Goal: Task Accomplishment & Management: Complete application form

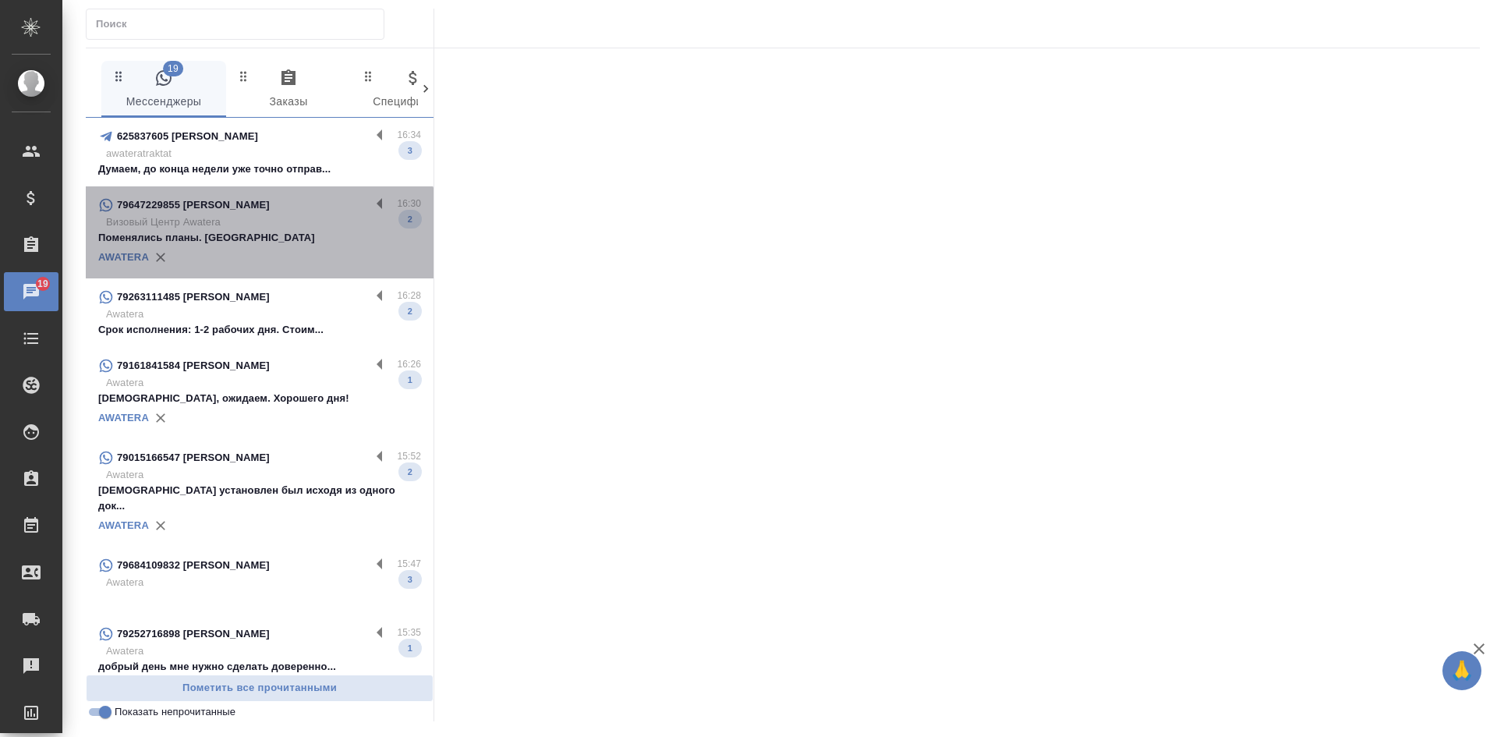
click at [259, 243] on p "Поменялись планы. Спасибо" at bounding box center [259, 238] width 323 height 16
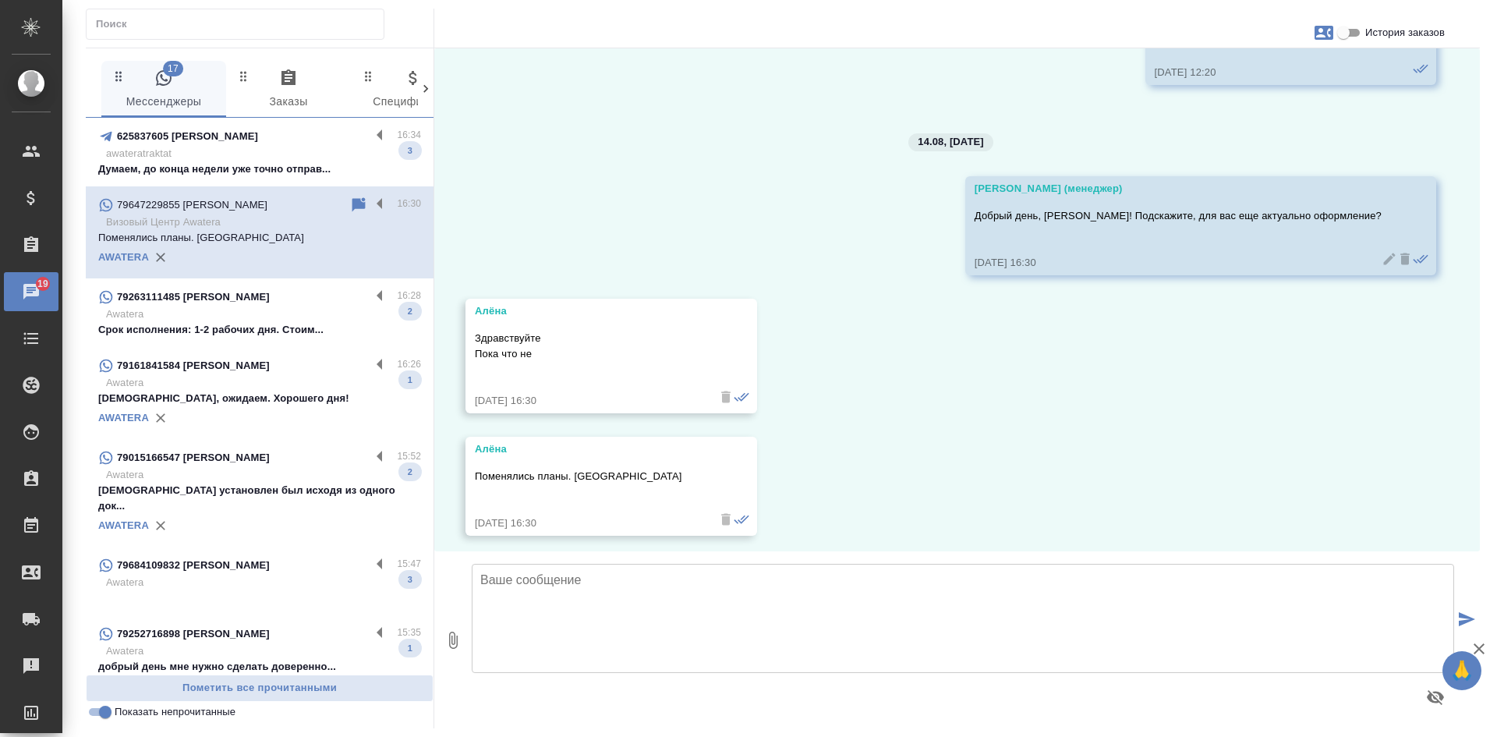
scroll to position [4314, 0]
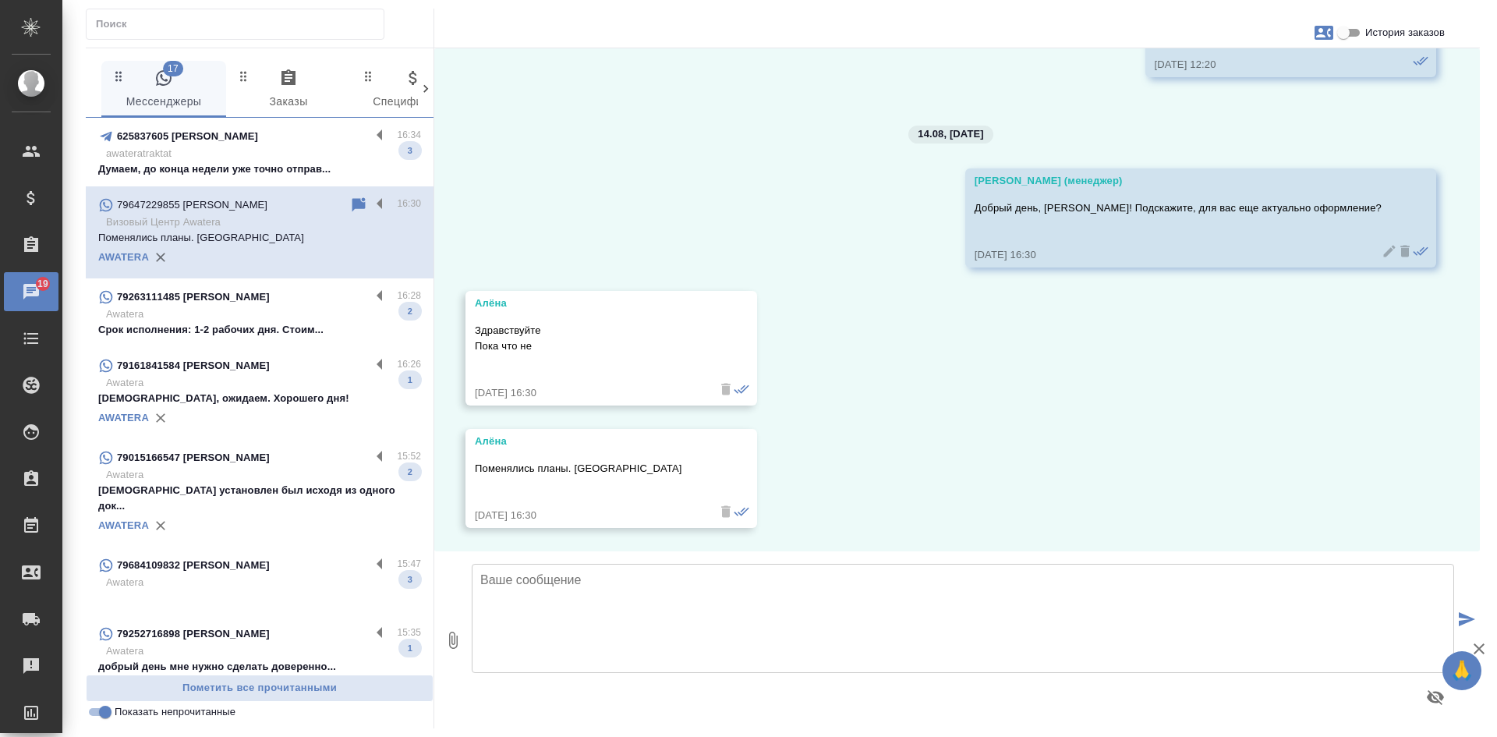
click at [252, 317] on p "Awatera" at bounding box center [263, 314] width 315 height 16
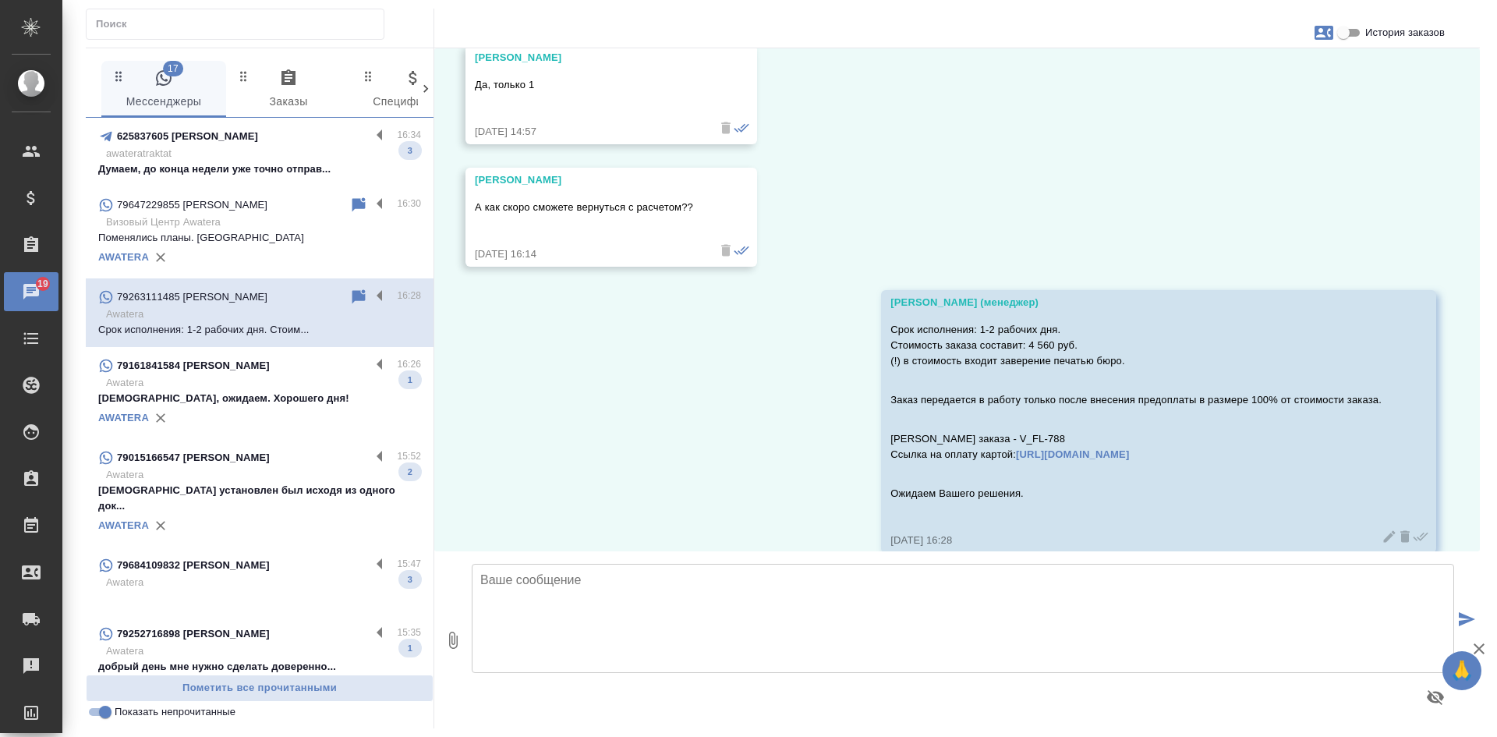
scroll to position [1183, 0]
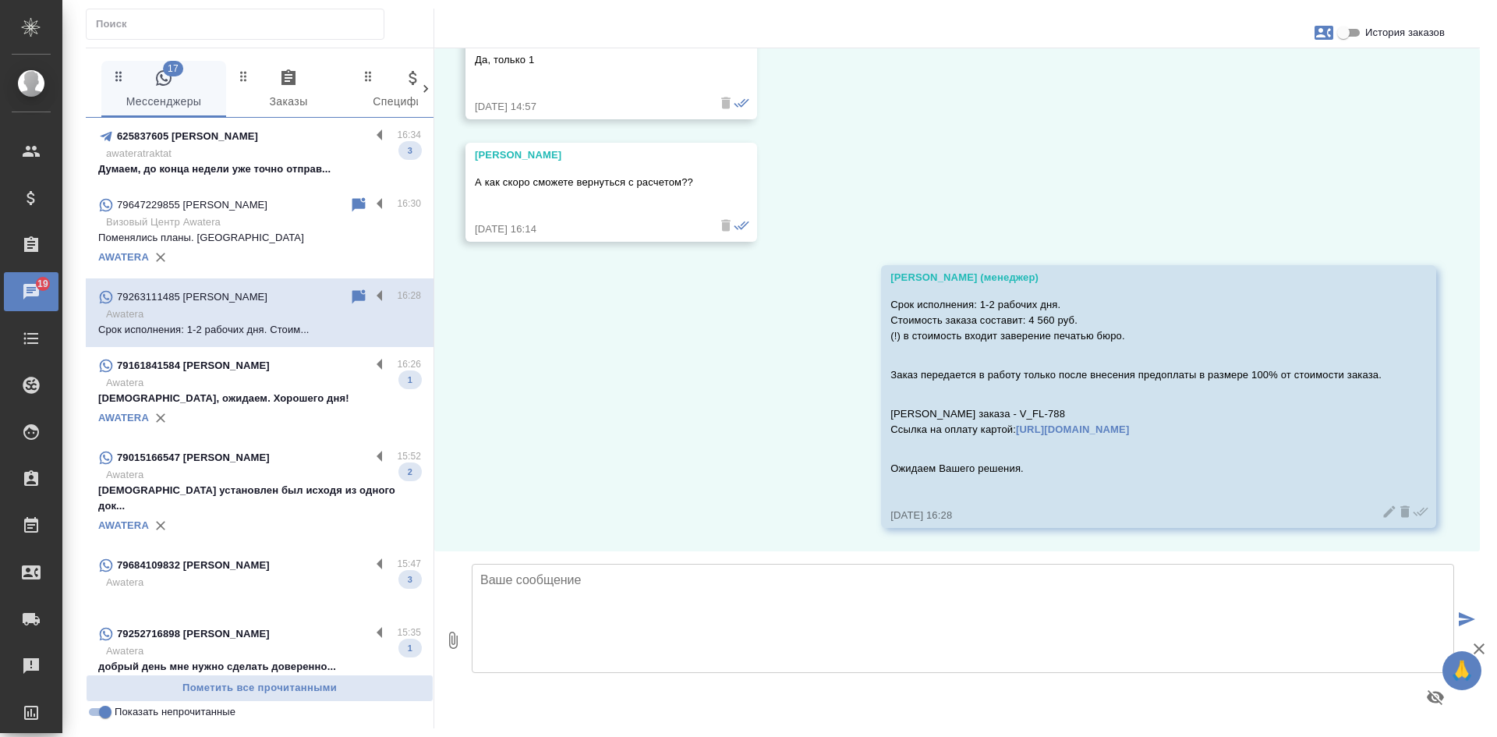
click at [243, 370] on p "79161841584 Михайлова Наталия" at bounding box center [193, 366] width 153 height 16
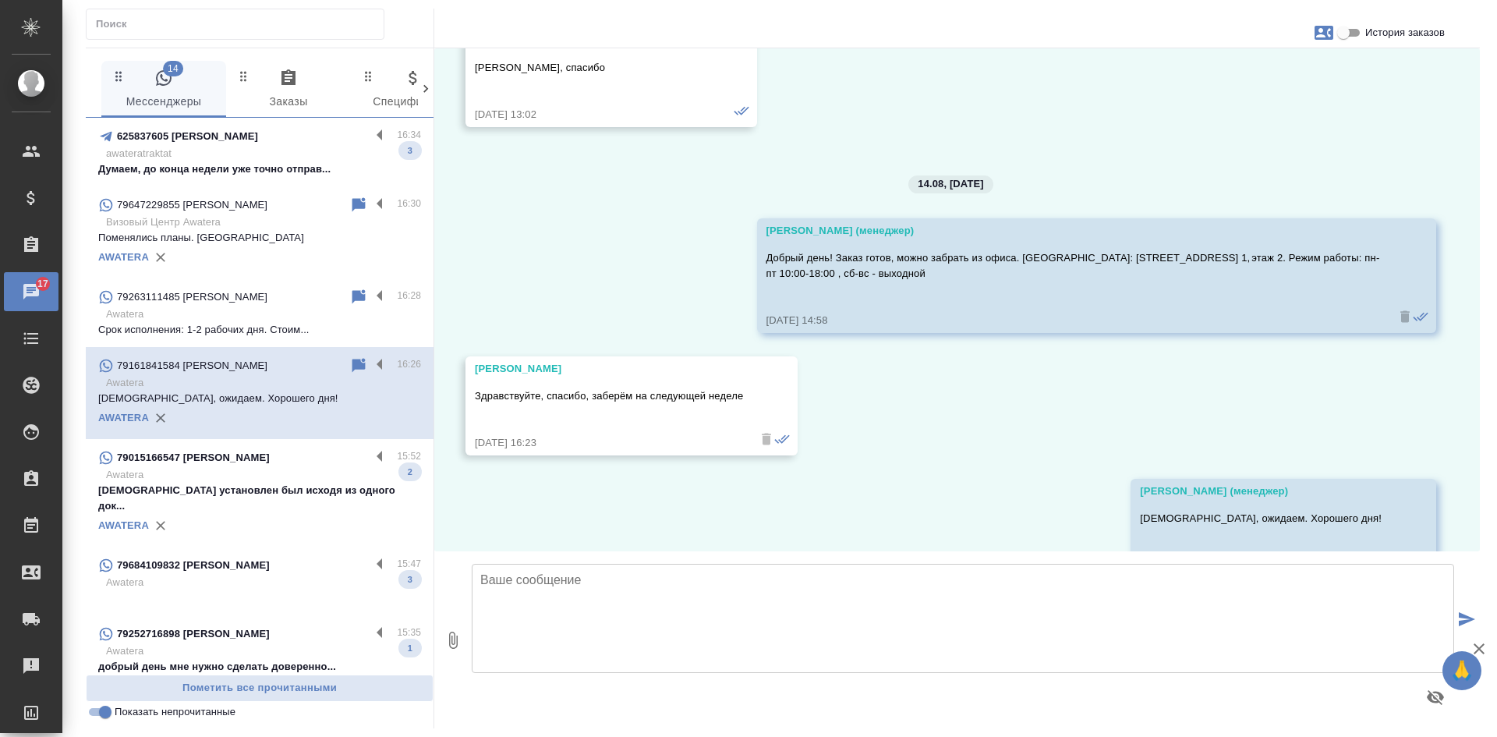
scroll to position [7253, 0]
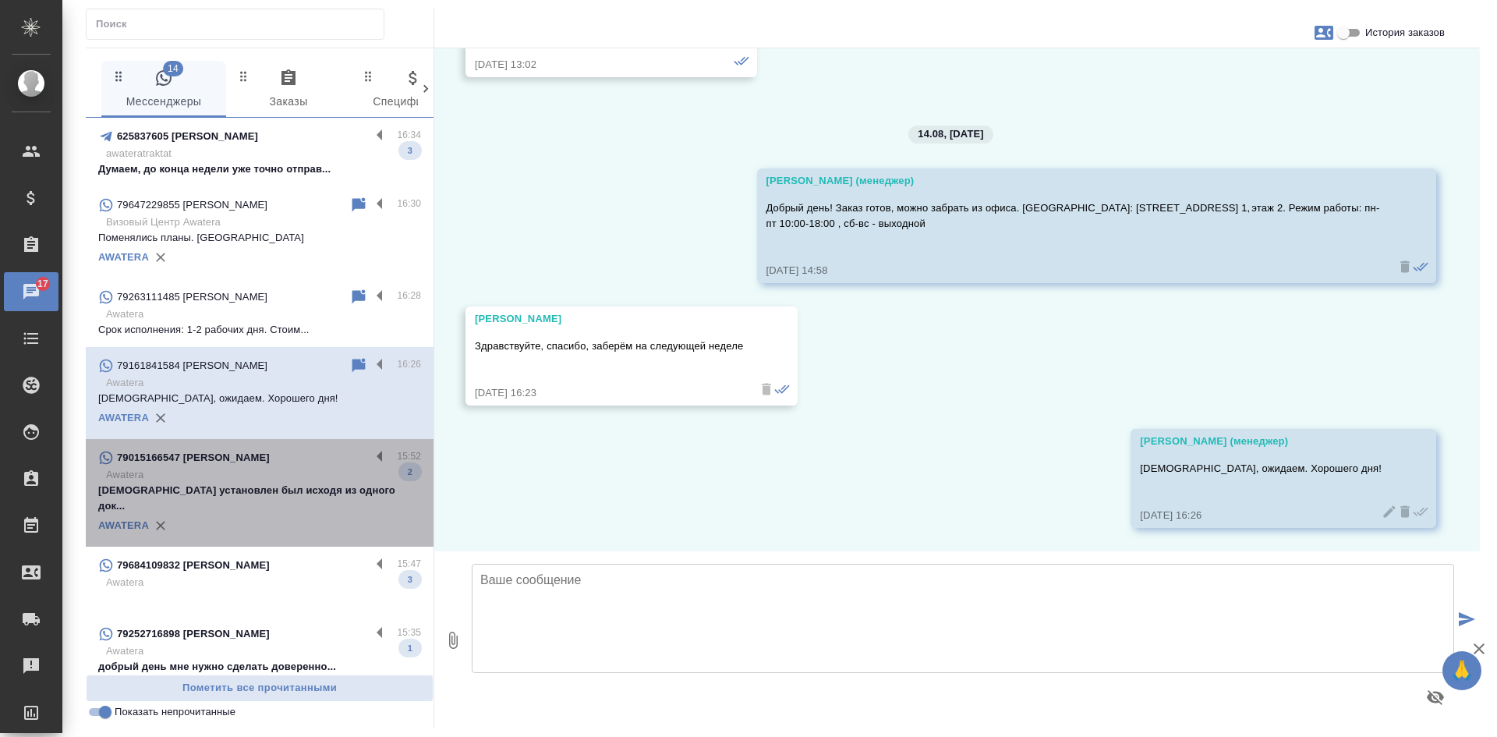
click at [290, 514] on div "AWATERA" at bounding box center [259, 525] width 323 height 23
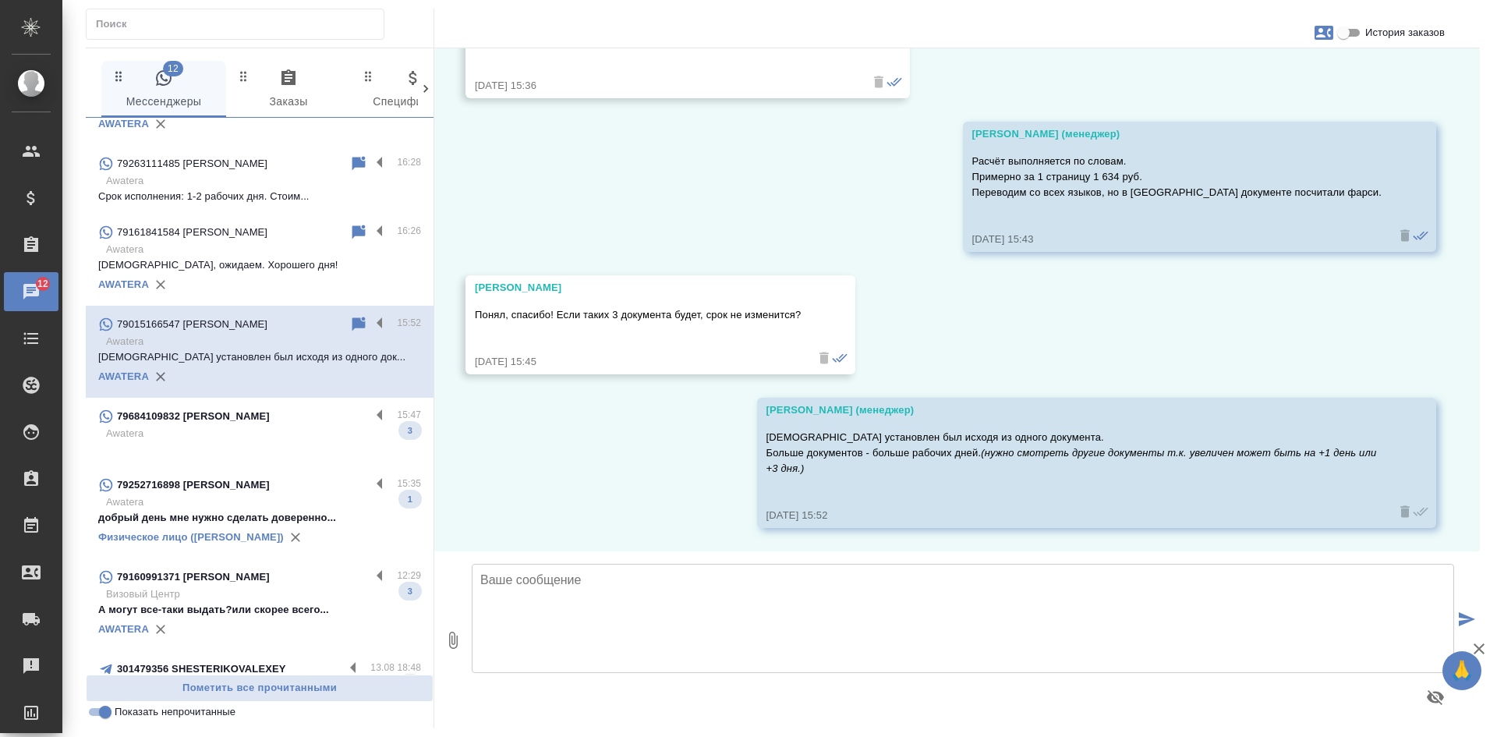
scroll to position [156, 0]
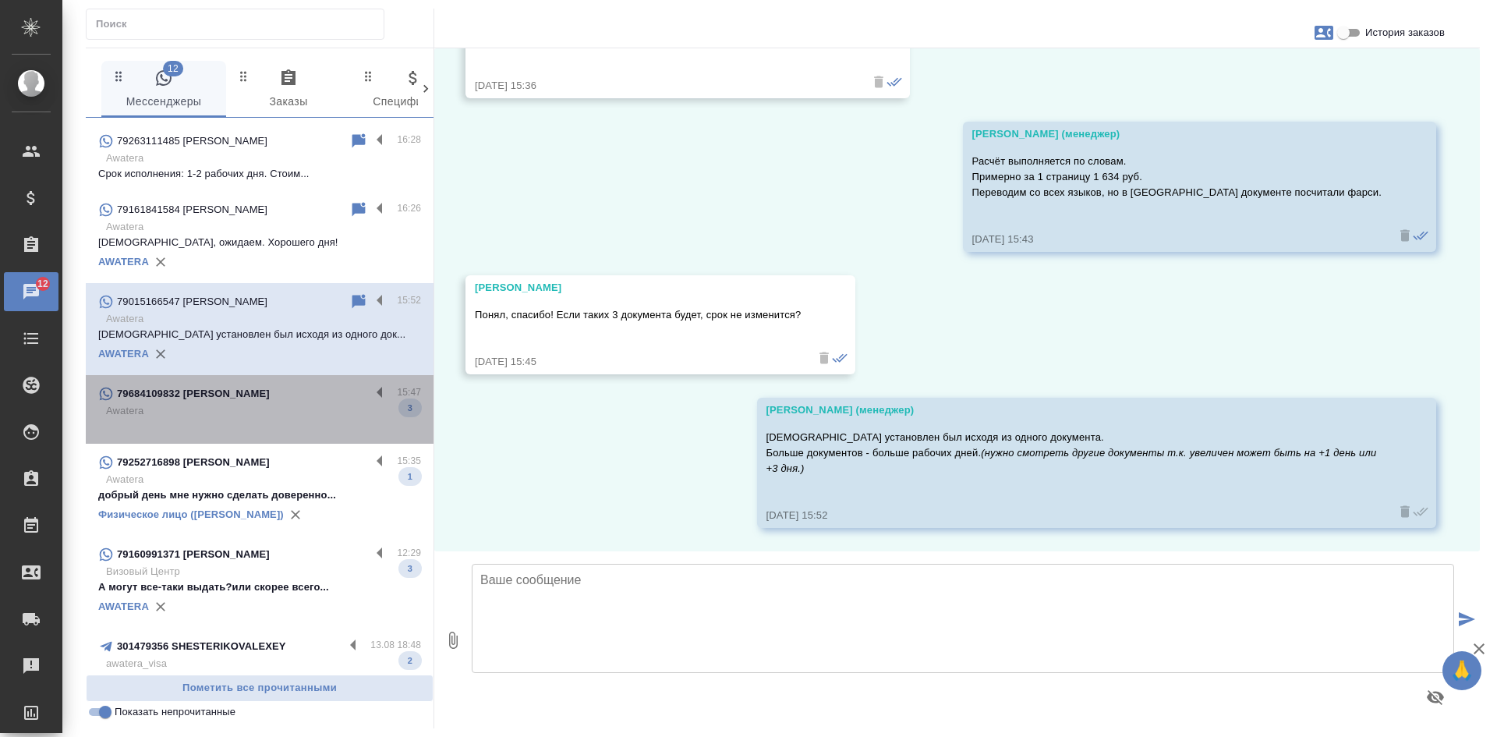
click at [275, 416] on p "Awatera" at bounding box center [263, 411] width 315 height 16
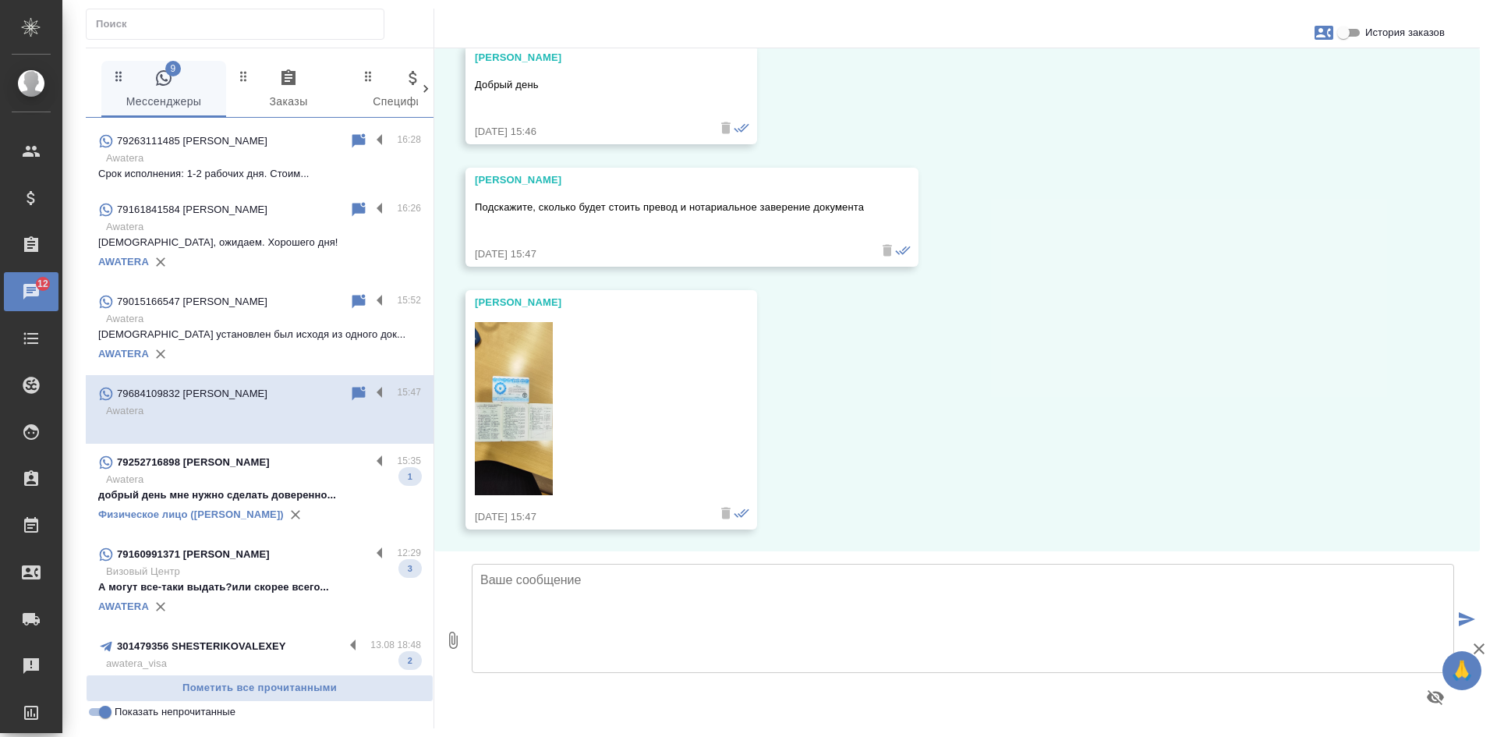
scroll to position [73, 0]
click at [352, 391] on icon at bounding box center [358, 393] width 13 height 14
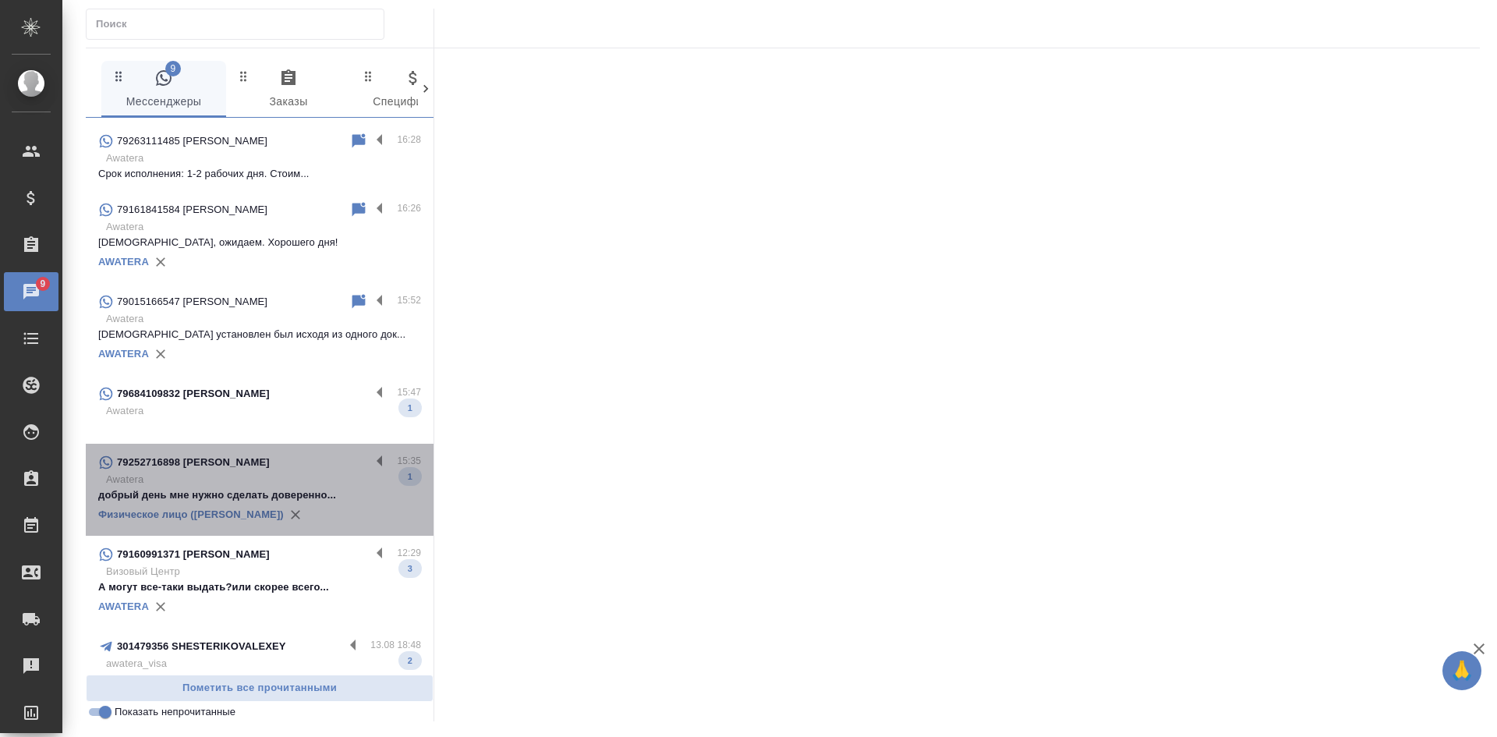
click at [284, 477] on p "Awatera" at bounding box center [263, 480] width 315 height 16
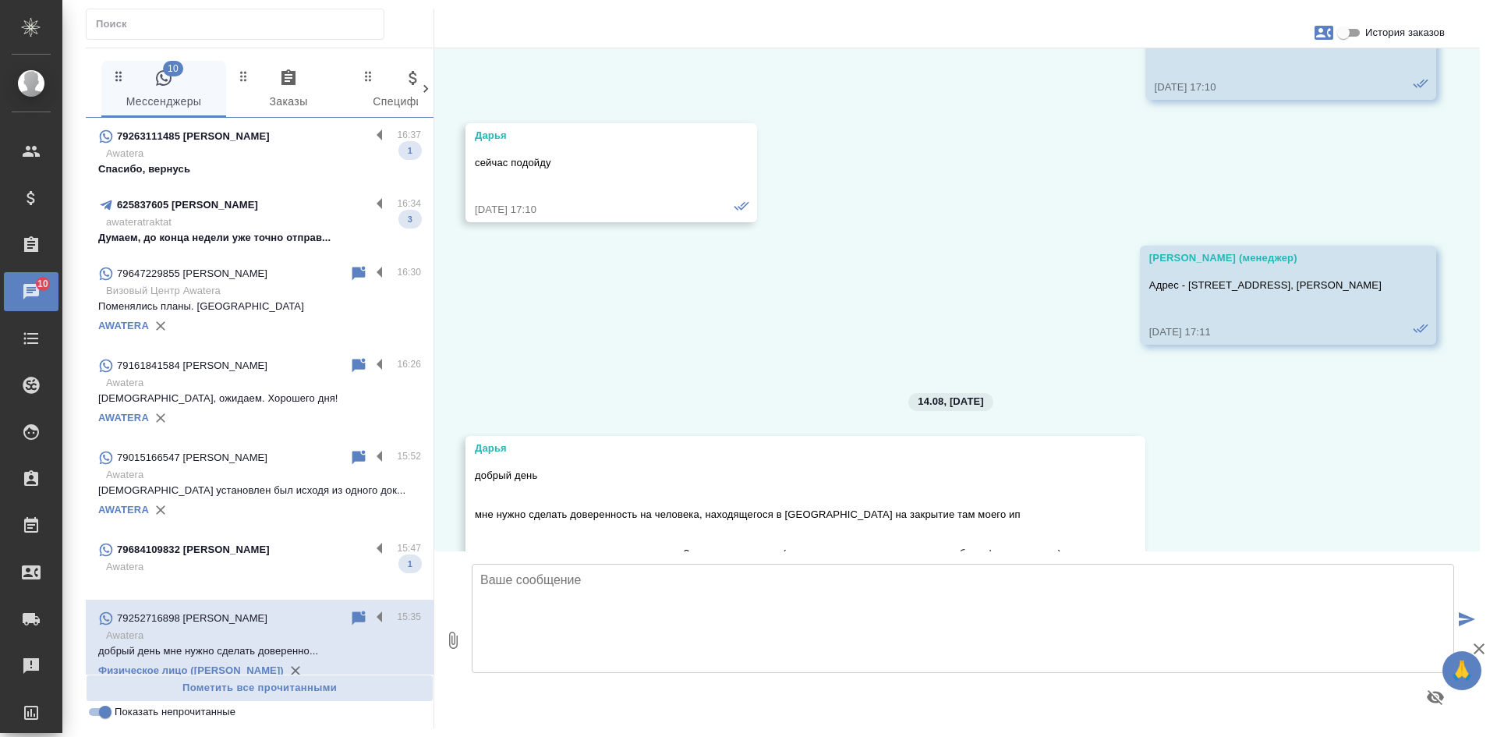
scroll to position [11053, 0]
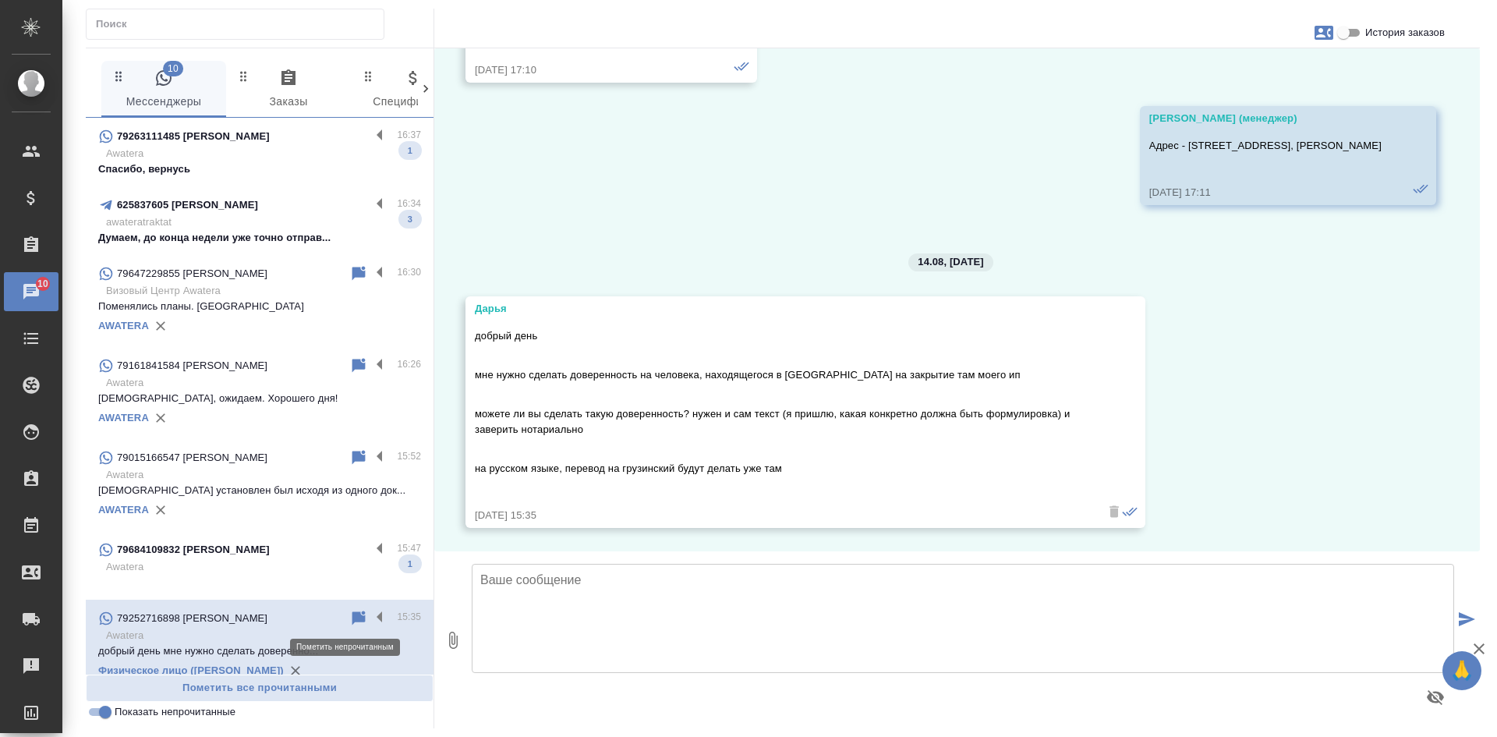
click at [352, 615] on icon at bounding box center [358, 618] width 13 height 14
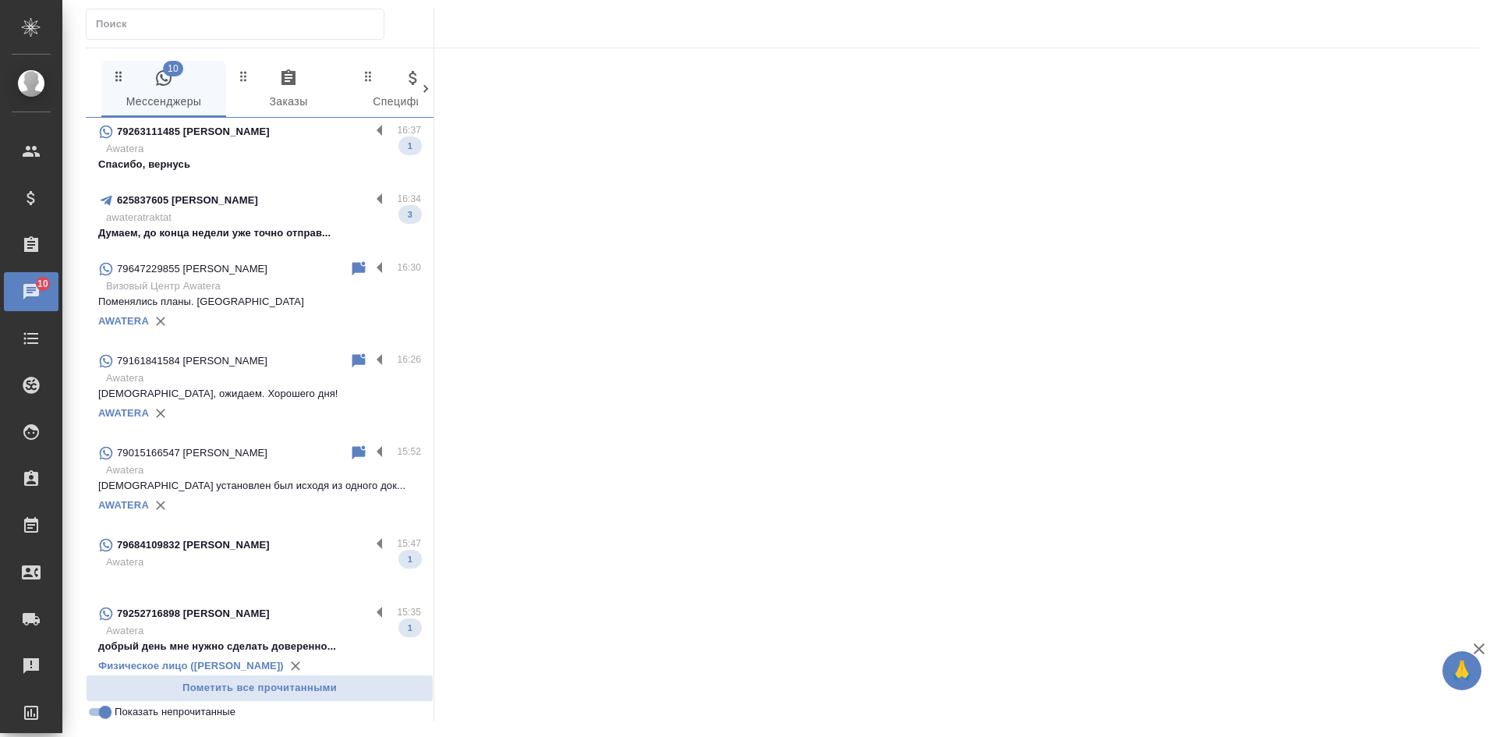
scroll to position [0, 0]
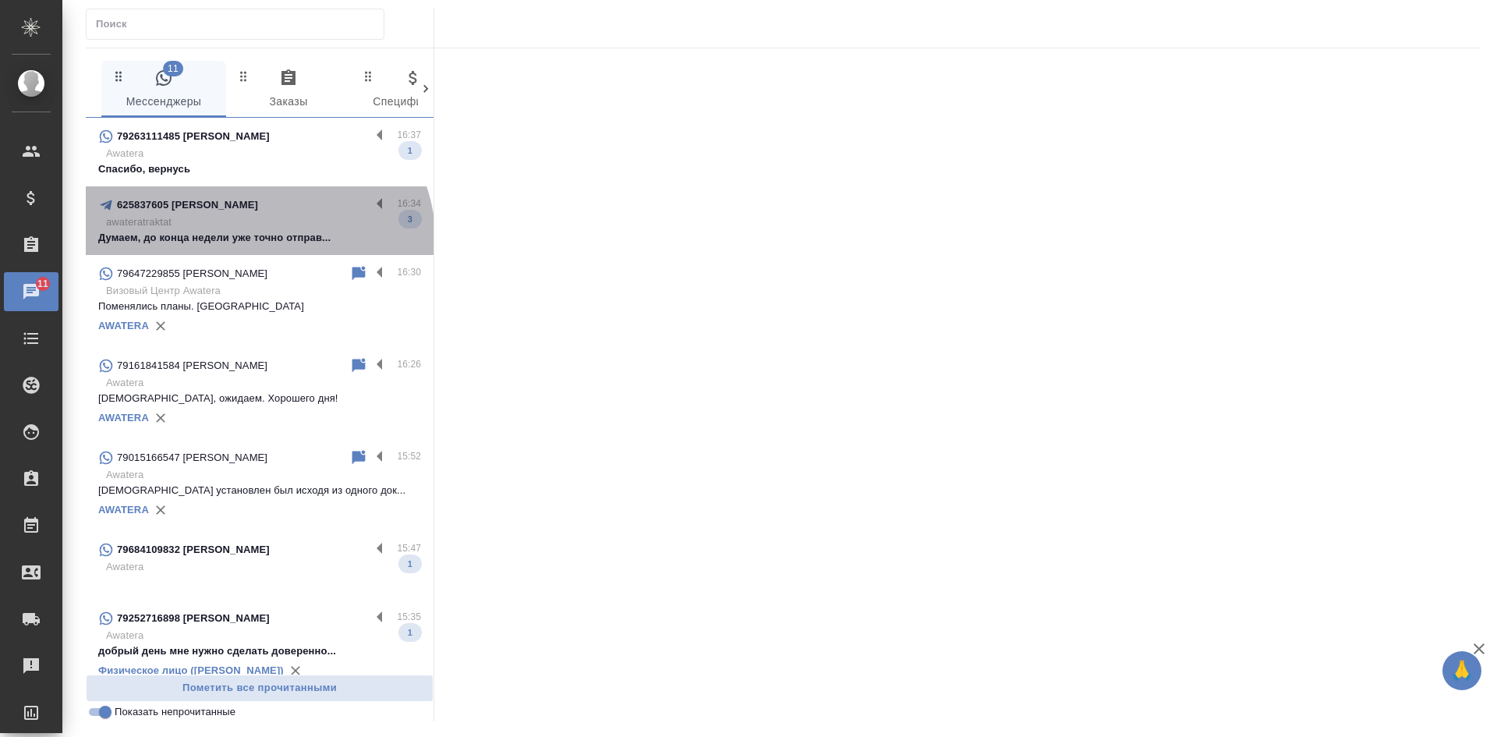
click at [256, 243] on p "Думаем, до конца недели уже точно отправ..." at bounding box center [259, 238] width 323 height 16
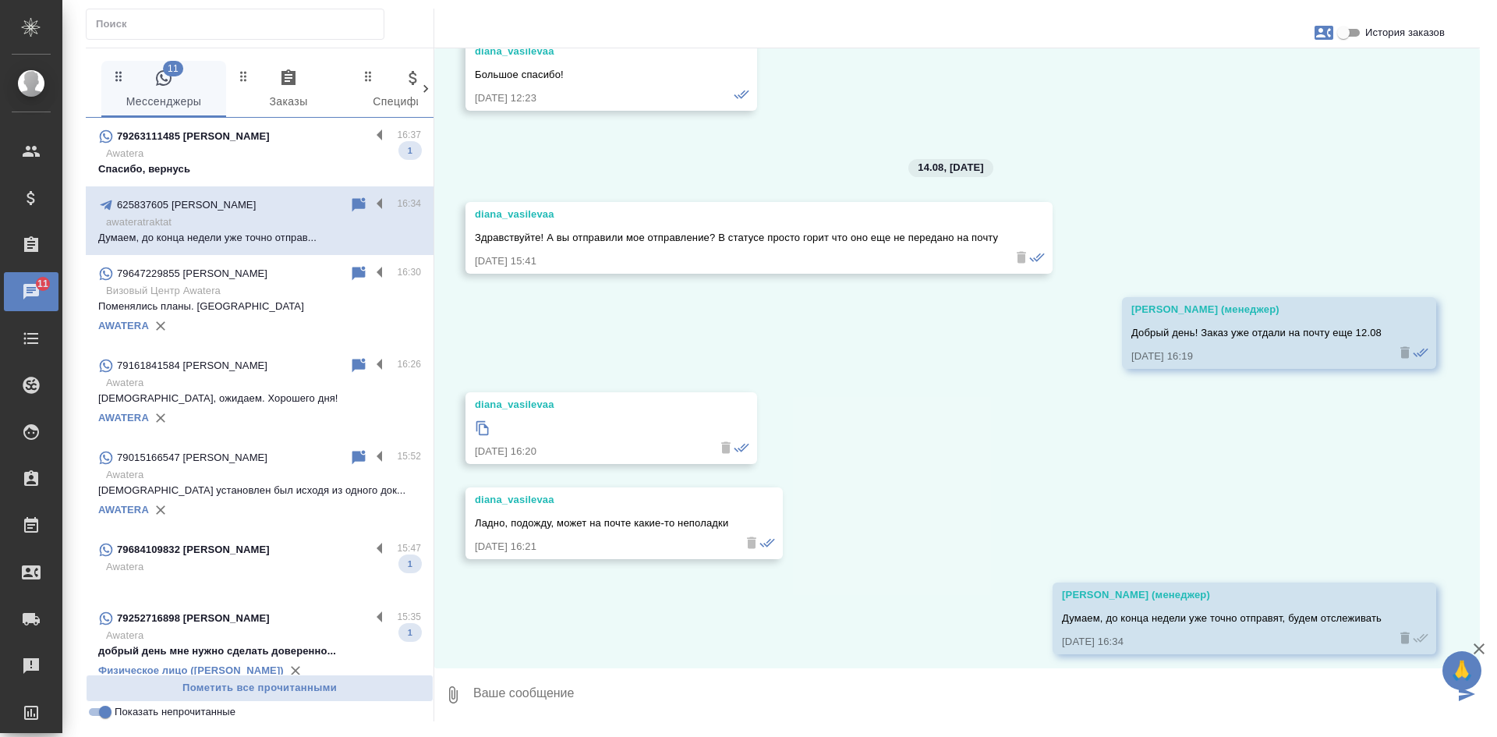
scroll to position [3631, 0]
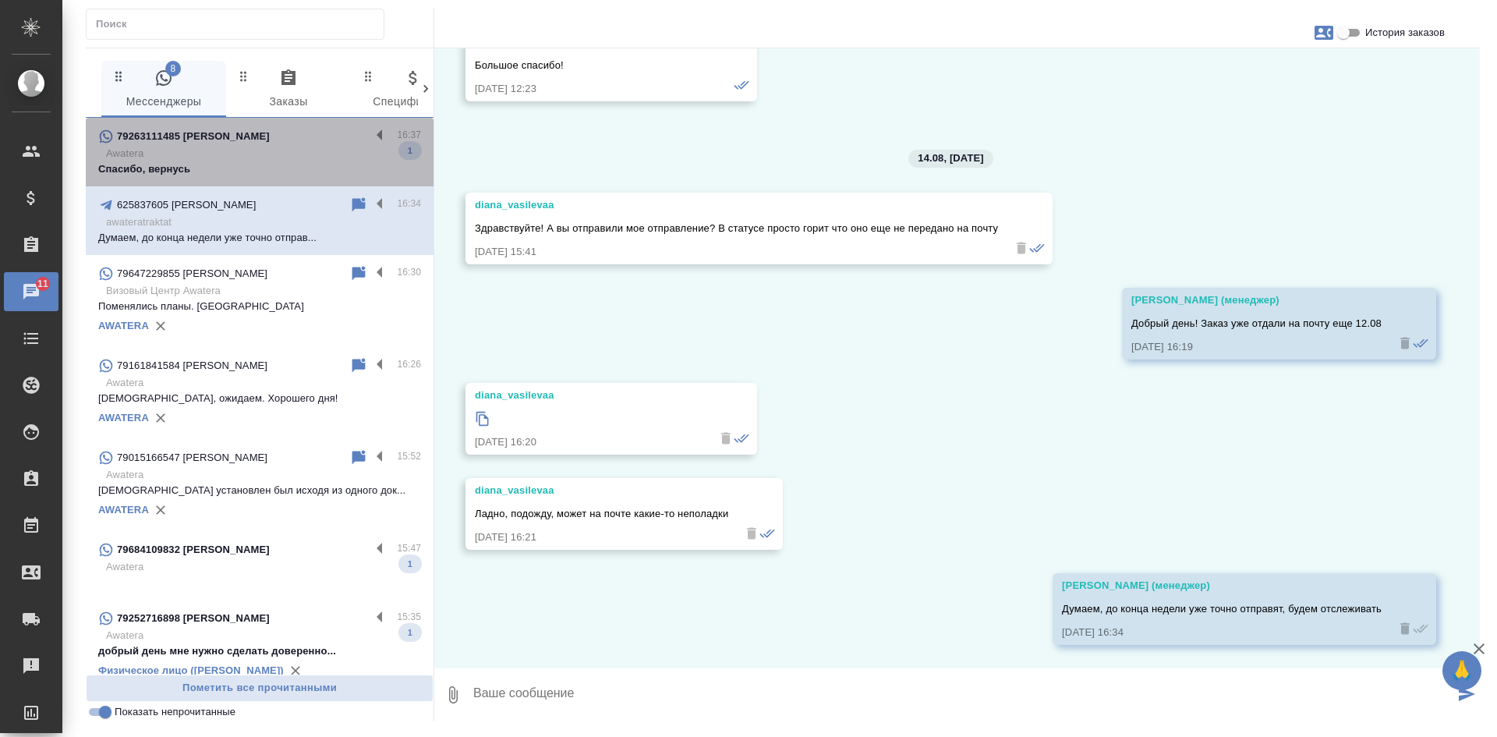
click at [261, 157] on p "Awatera" at bounding box center [263, 154] width 315 height 16
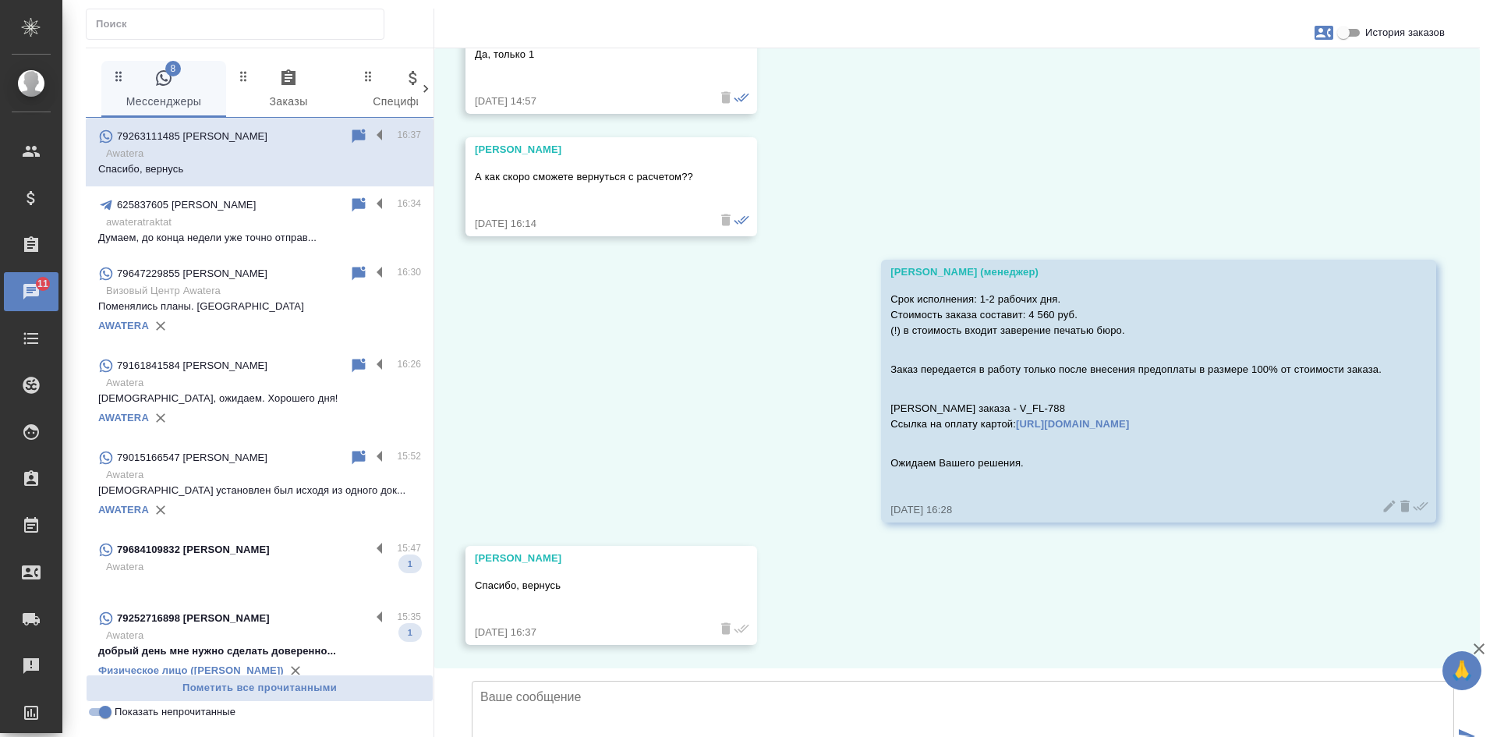
scroll to position [1305, 0]
drag, startPoint x: 1144, startPoint y: 486, endPoint x: 1051, endPoint y: 485, distance: 92.8
click at [1144, 486] on div "14.08, четверг Маргарита Добрый день! Нужен официальный перевод с испанского на…" at bounding box center [957, 358] width 1046 height 620
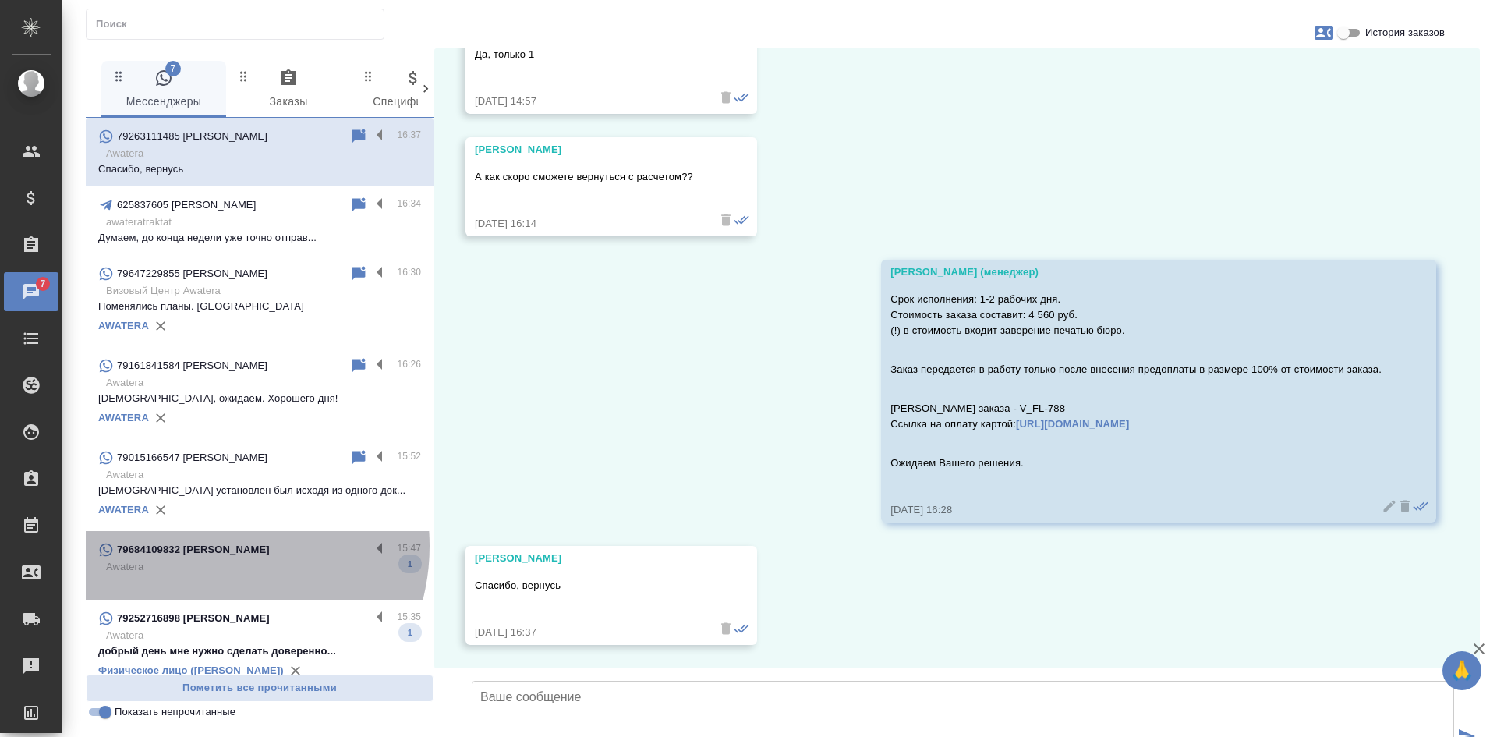
click at [212, 546] on p "79684109832 Ольга Орел" at bounding box center [193, 550] width 153 height 16
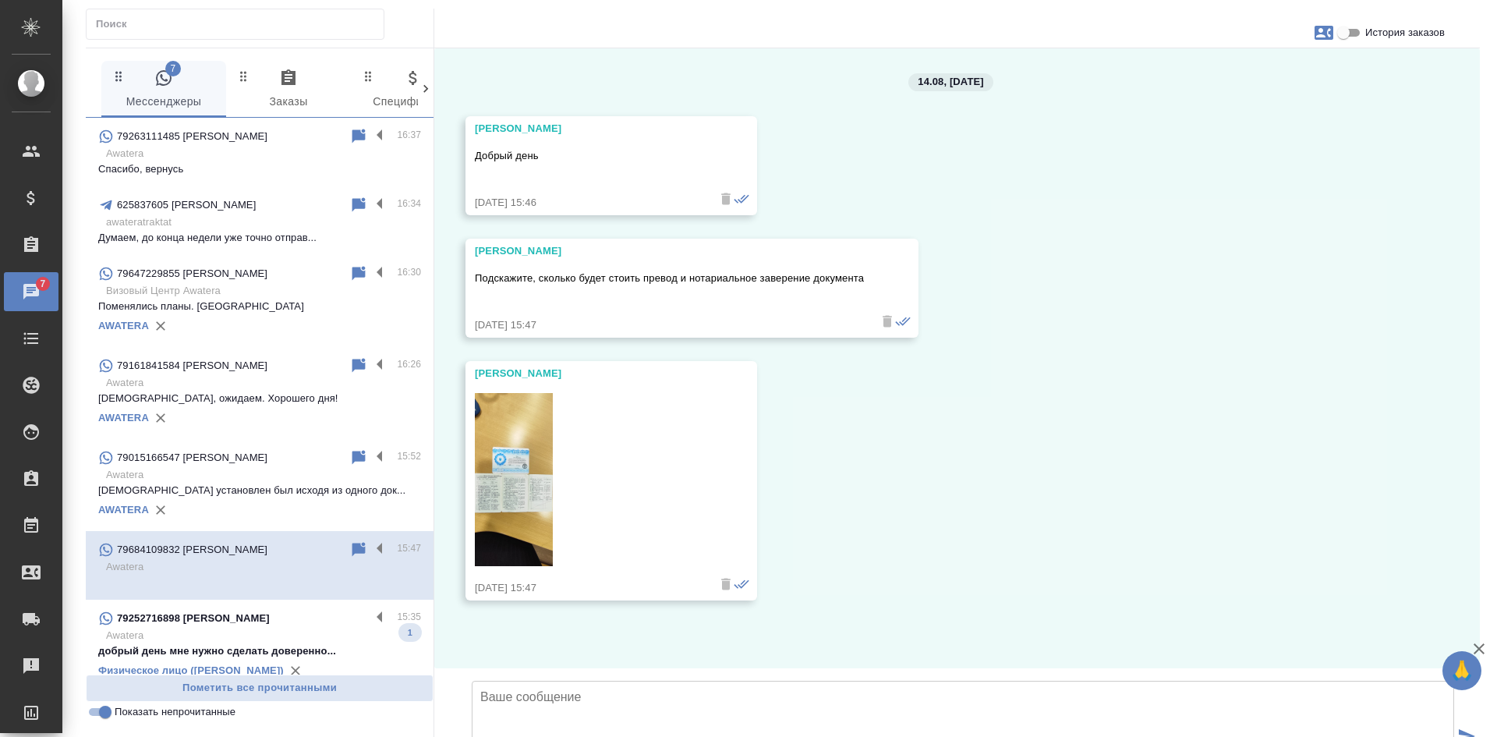
scroll to position [0, 0]
drag, startPoint x: 536, startPoint y: 130, endPoint x: 467, endPoint y: 132, distance: 69.4
click at [467, 132] on div "Ольга Орел Добрый день 14.08.25, 15:46" at bounding box center [612, 165] width 292 height 99
copy div "Ольга Орел"
click at [509, 423] on img at bounding box center [514, 479] width 78 height 173
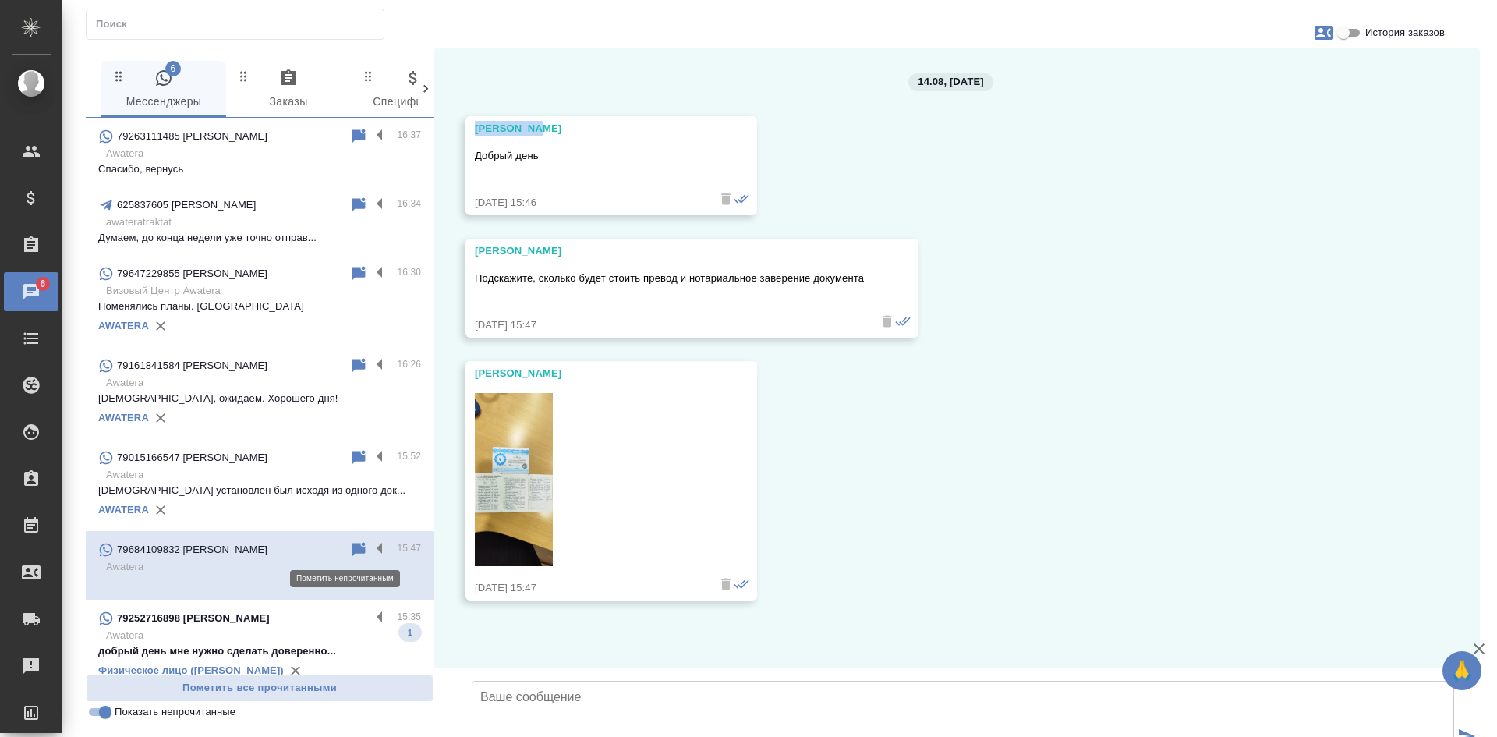
click at [352, 547] on icon at bounding box center [358, 549] width 13 height 14
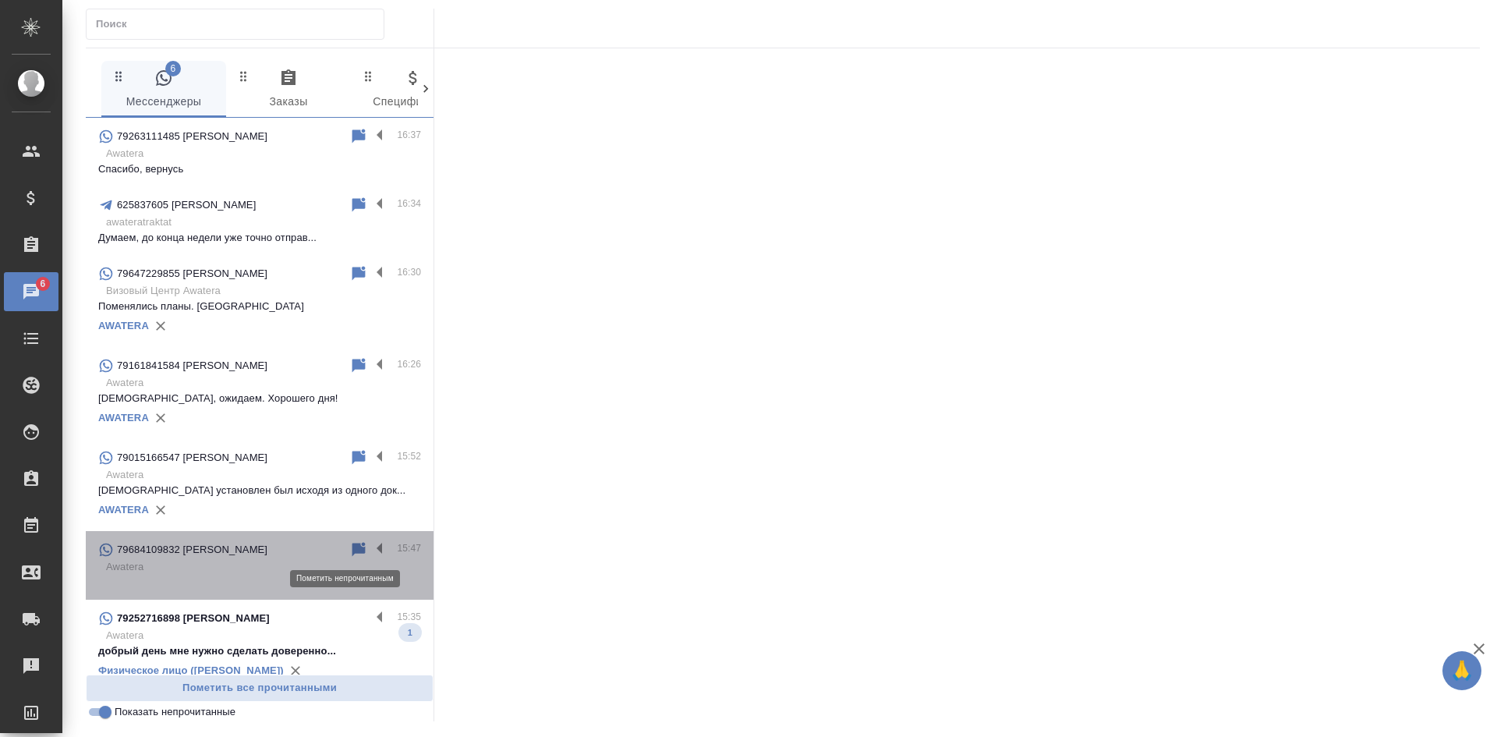
click at [352, 551] on icon at bounding box center [358, 549] width 13 height 14
click at [248, 565] on p "Awatera" at bounding box center [263, 567] width 315 height 16
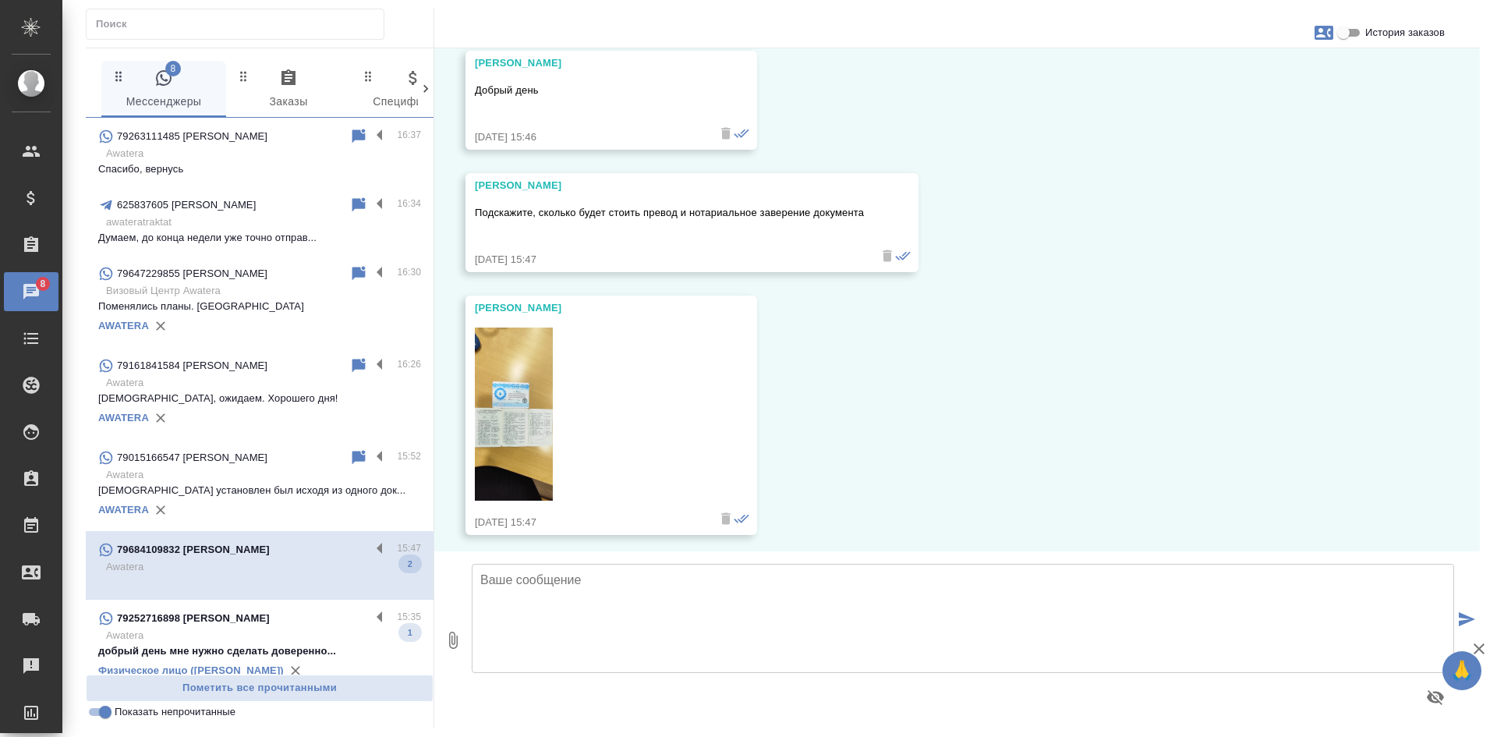
scroll to position [73, 0]
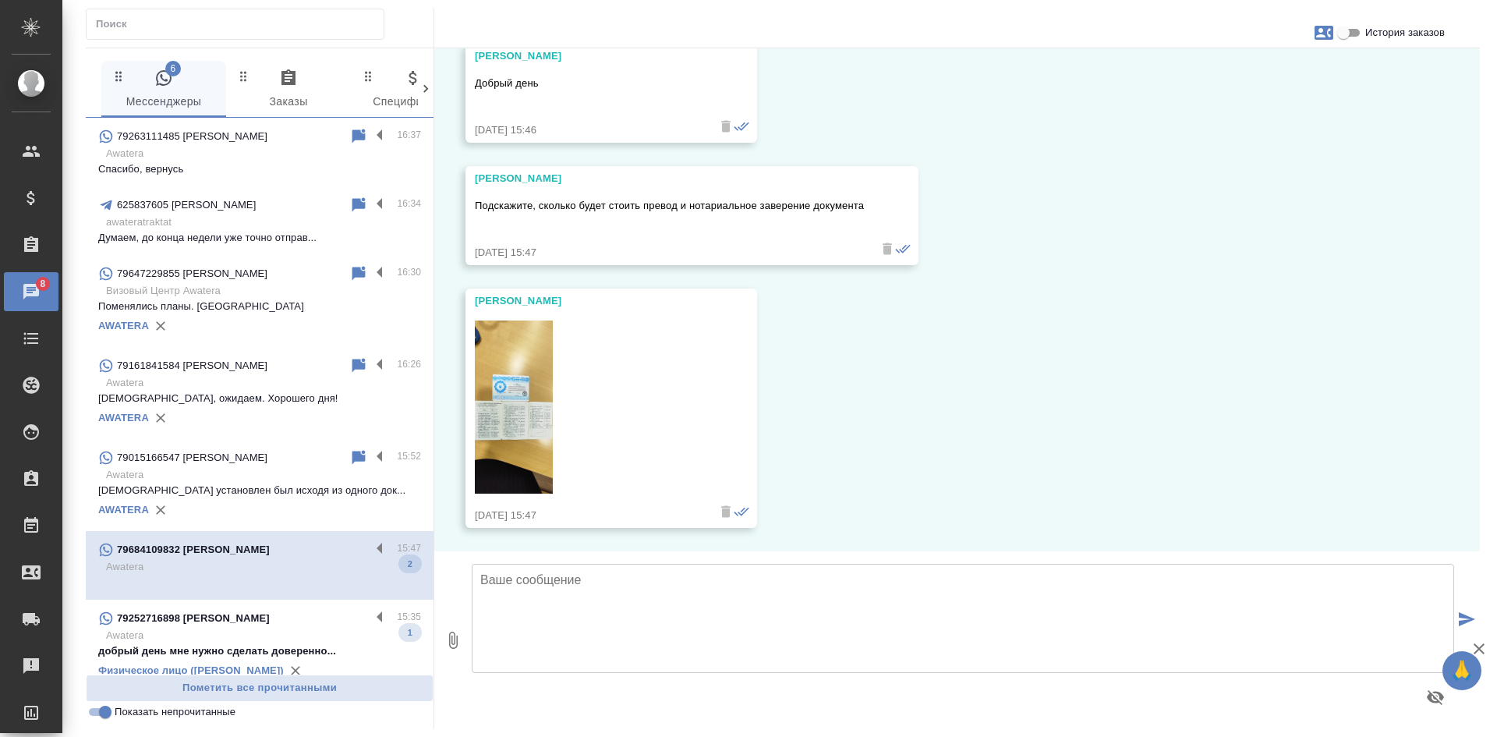
click at [598, 626] on textarea at bounding box center [963, 618] width 983 height 109
click at [639, 611] on textarea at bounding box center [963, 618] width 983 height 109
click at [1214, 371] on div "14.08, четверг Ольга Орел Добрый день 14.08.25, 15:46 Ольга Орел Подскажите, ск…" at bounding box center [957, 299] width 1046 height 503
drag, startPoint x: 620, startPoint y: 619, endPoint x: 465, endPoint y: 606, distance: 155.7
click at [465, 606] on div "0 Ольга, здравствуйте! Етсь ли пожелания Ольга, здравствуйте! Етсь ли пожелания" at bounding box center [957, 639] width 1046 height 177
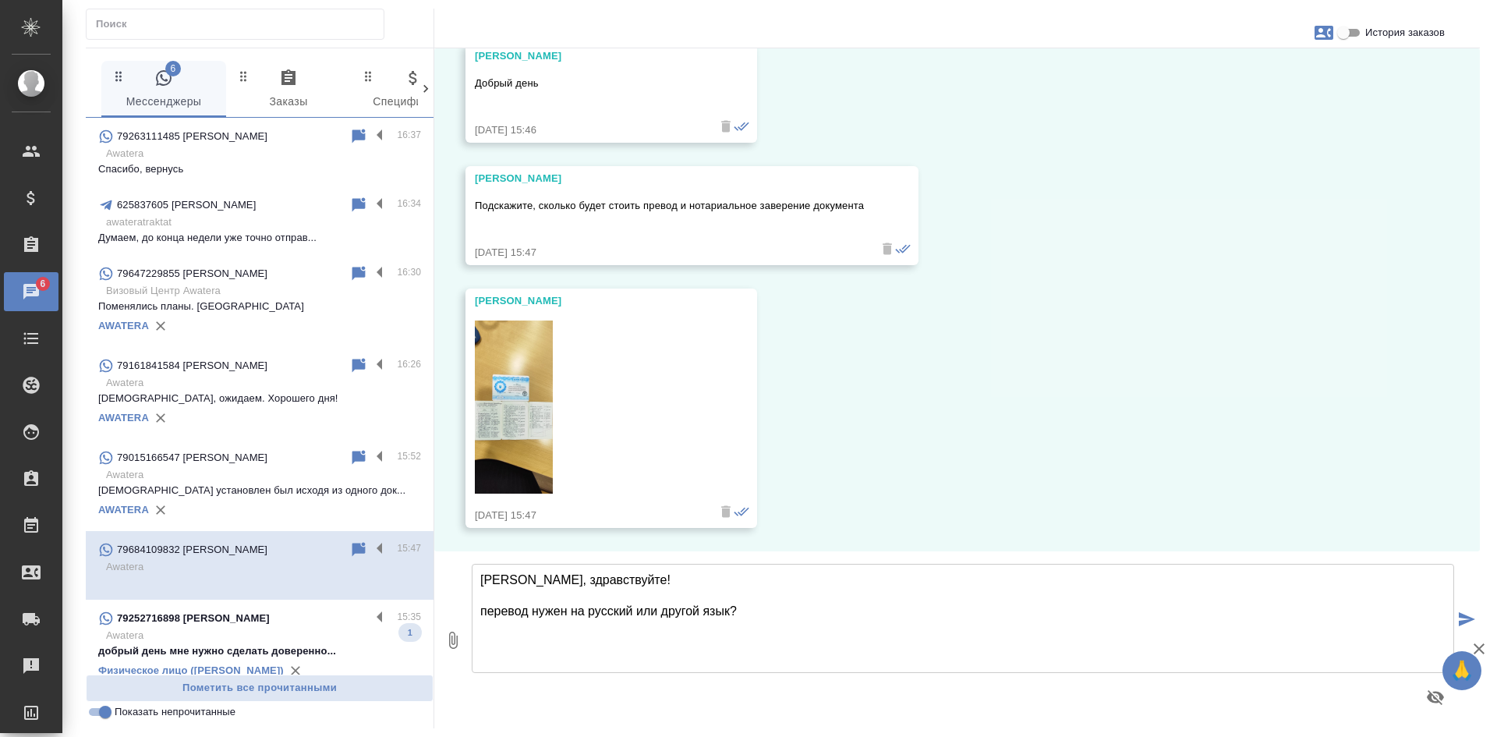
click at [486, 614] on textarea "Ольга, здравствуйте! перевод нужен на русский или другой язык?" at bounding box center [963, 618] width 983 height 109
click at [752, 614] on textarea "Ольга, здравствуйте! Перевод нужен на русский или другой язык?" at bounding box center [963, 618] width 983 height 109
click at [657, 628] on textarea "Ольга, здравствуйте! Перевод нужен на русский или другой язык? Есть ограничения…" at bounding box center [963, 618] width 983 height 109
paste textarea "Какой офис Вам удобен для обращения? Наши филиалы находятся в районе следующих …"
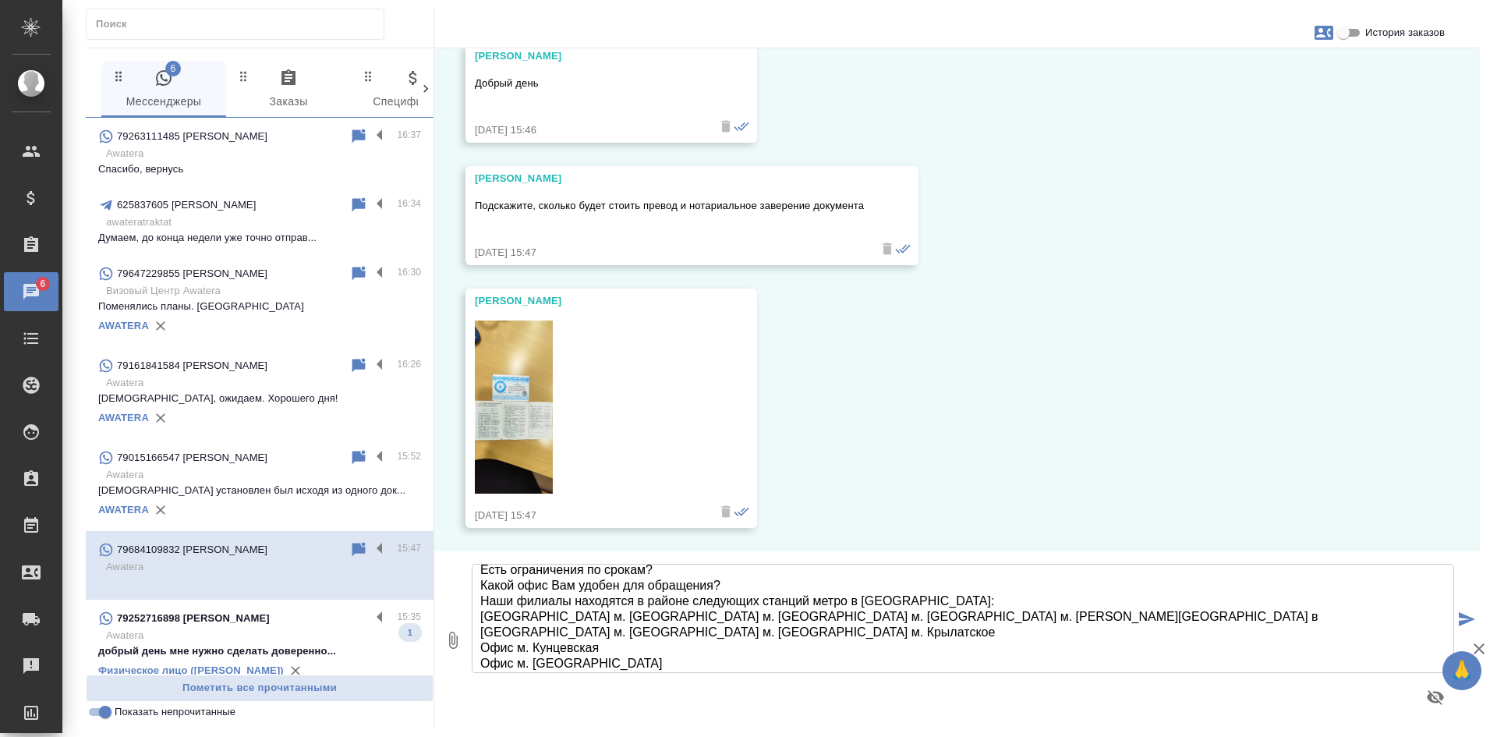
scroll to position [0, 0]
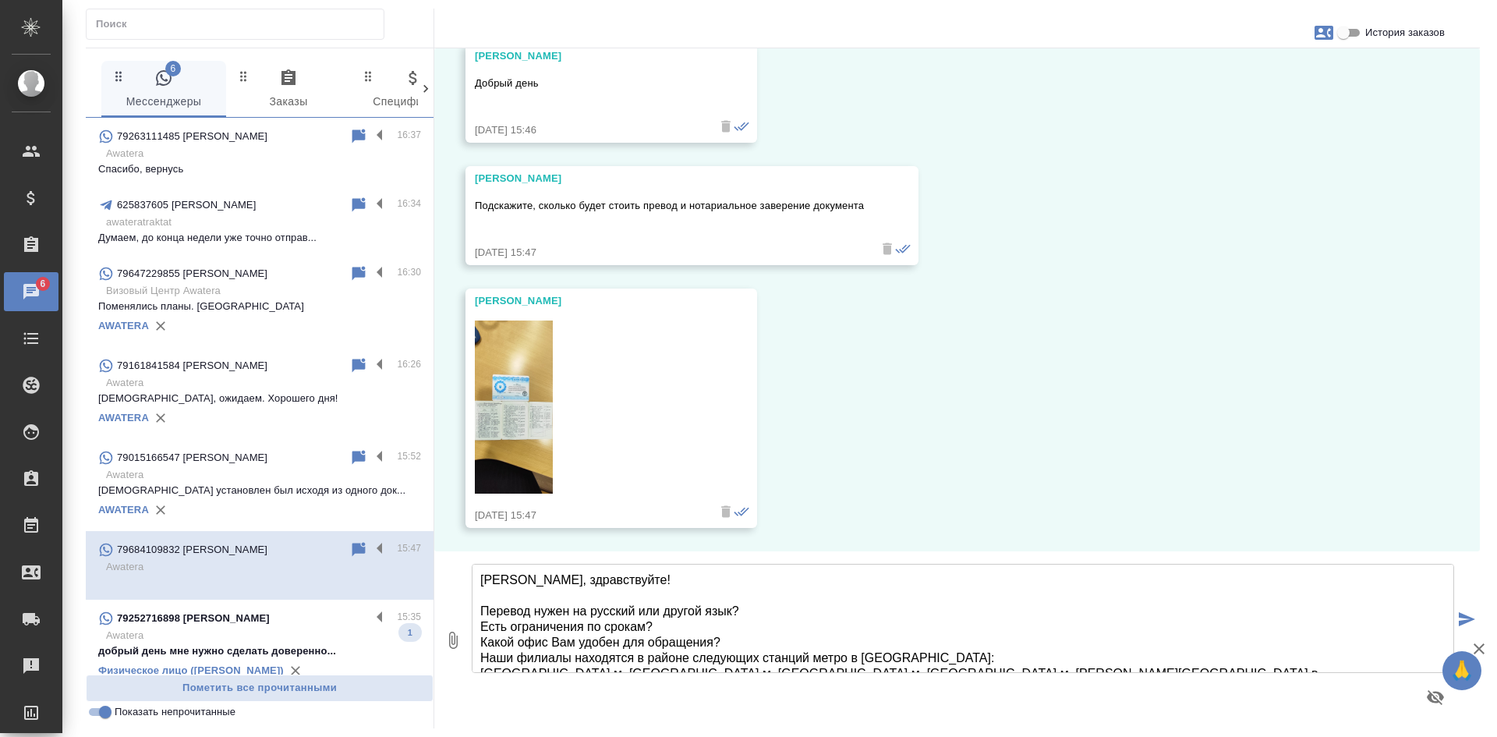
click at [488, 600] on textarea "Ольга, здравствуйте! Перевод нужен на русский или другой язык? Есть ограничения…" at bounding box center [963, 618] width 983 height 109
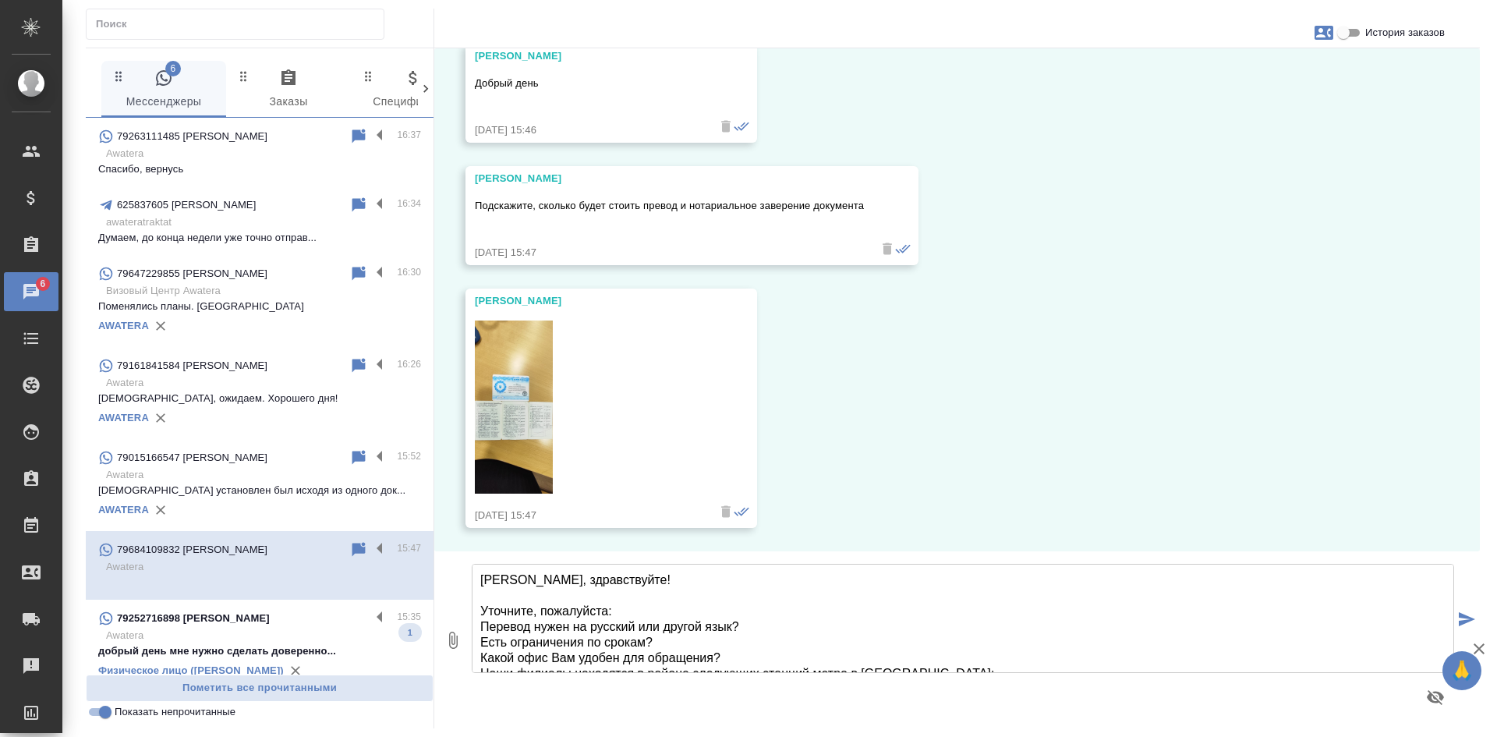
type textarea "Ольга, здравствуйте! Уточните, пожалуйста: Перевод нужен на русский или другой …"
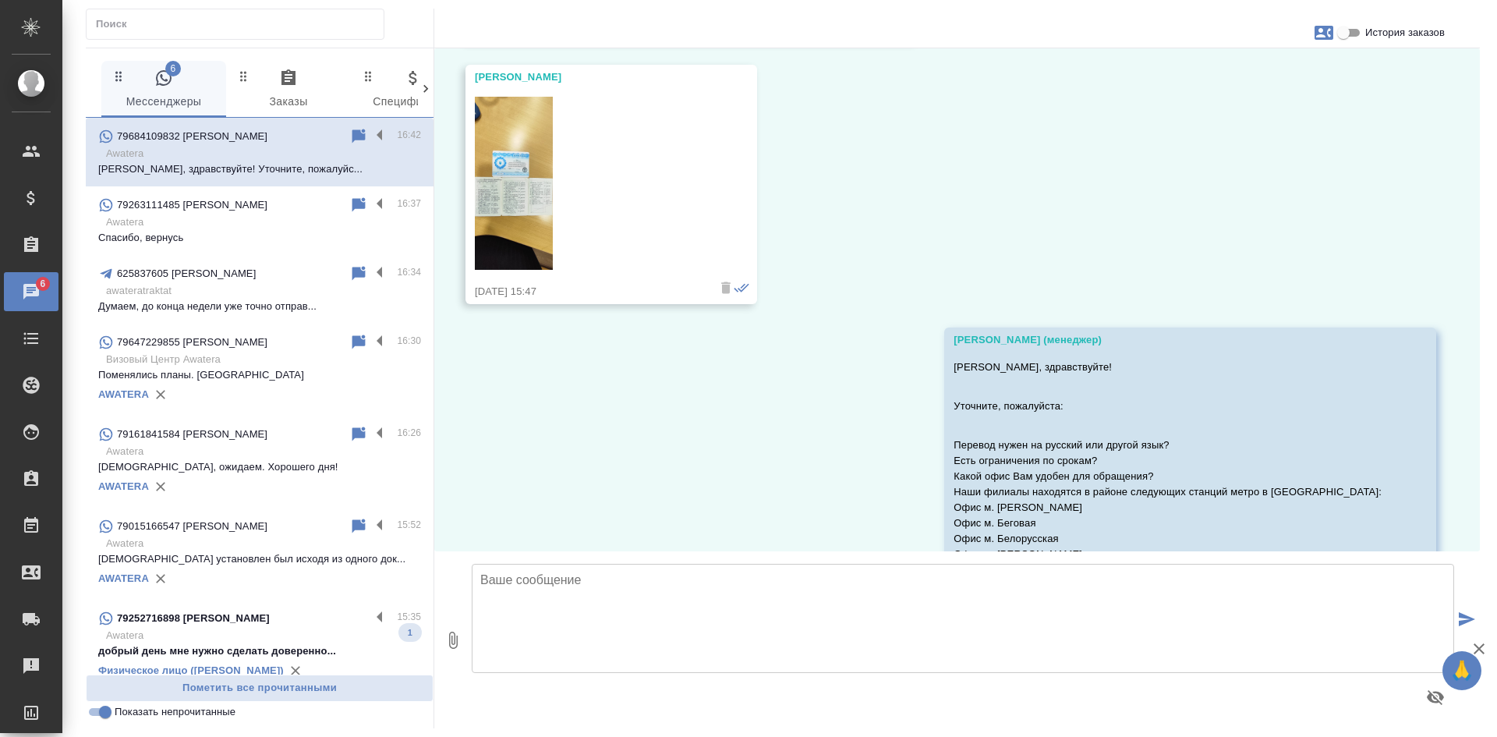
scroll to position [530, 0]
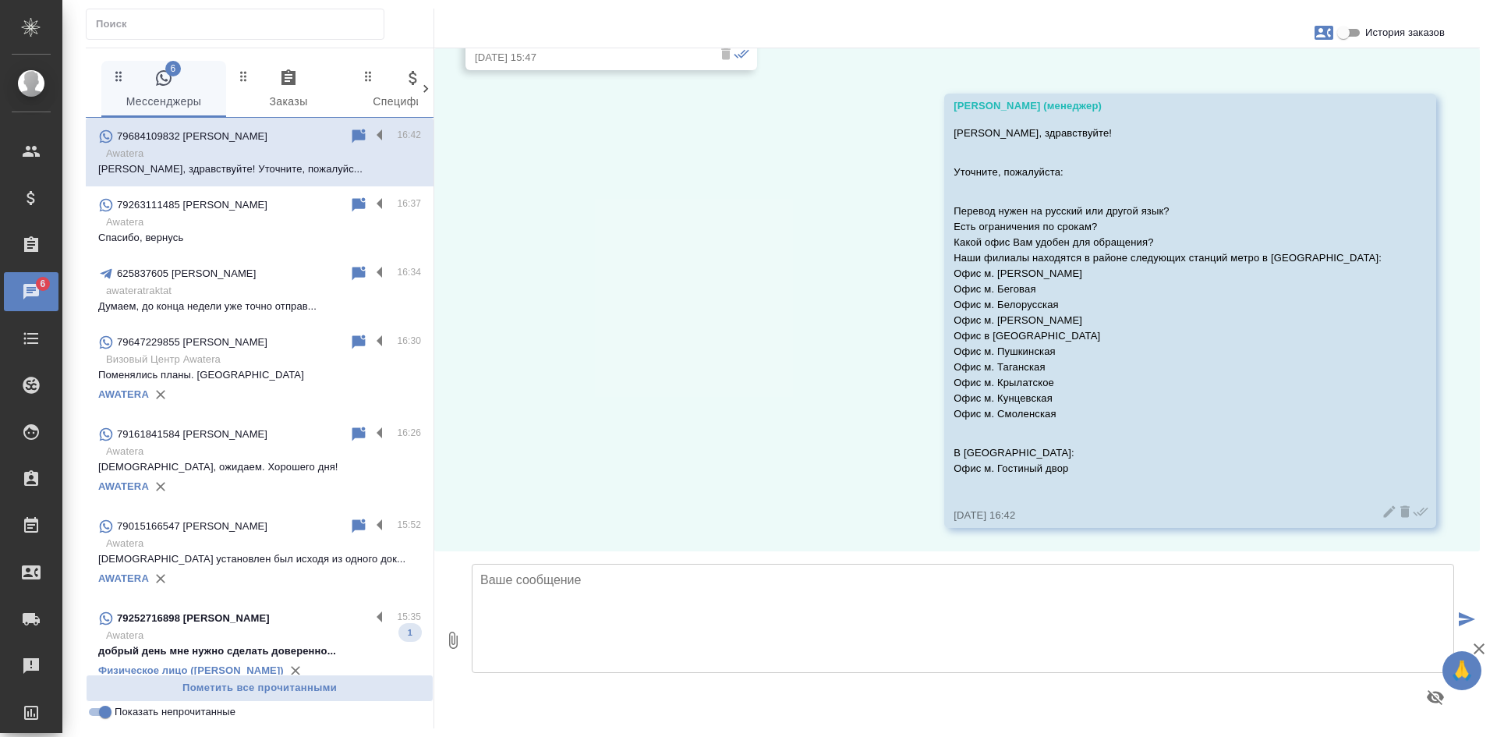
click at [98, 718] on input "Показать непрочитанные" at bounding box center [105, 712] width 56 height 19
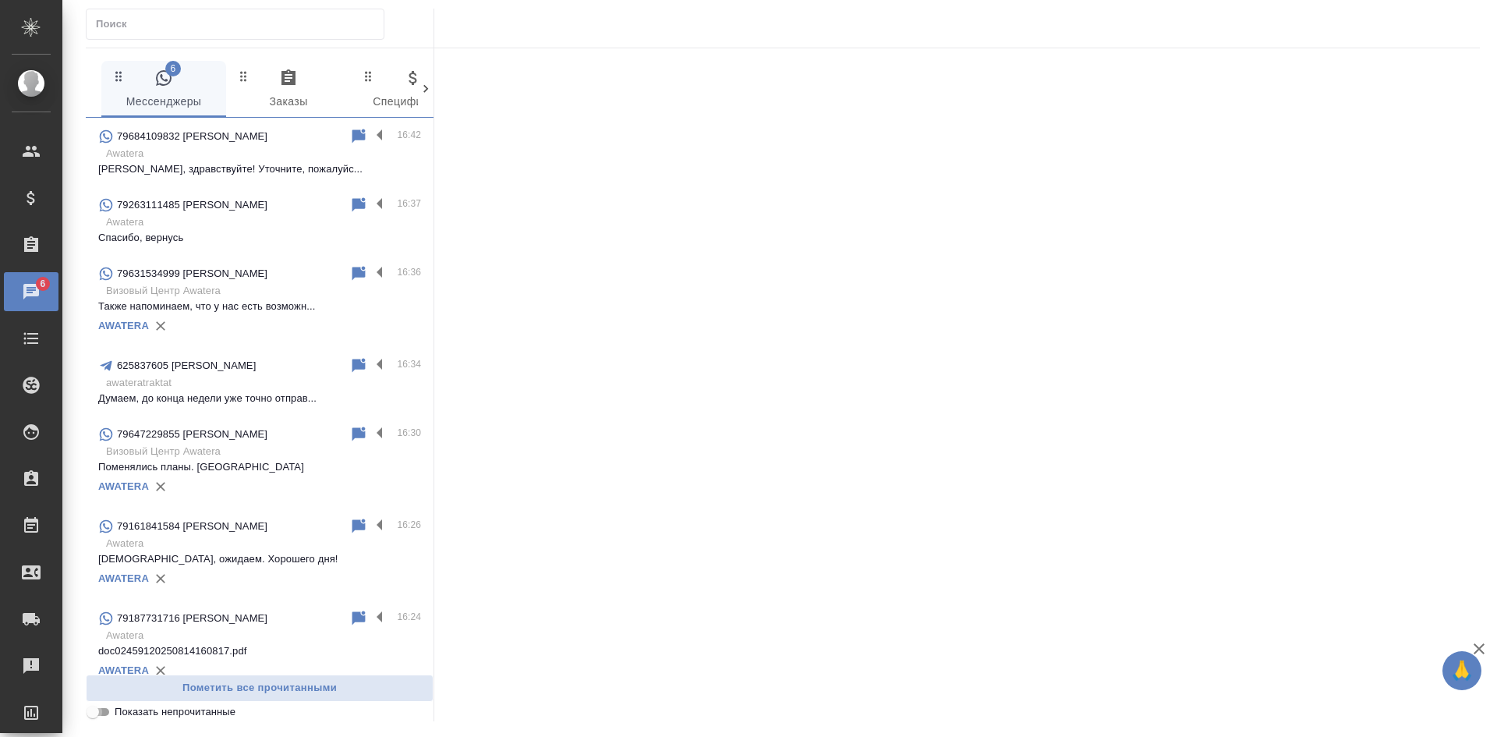
click at [98, 718] on input "Показать непрочитанные" at bounding box center [93, 712] width 56 height 19
checkbox input "true"
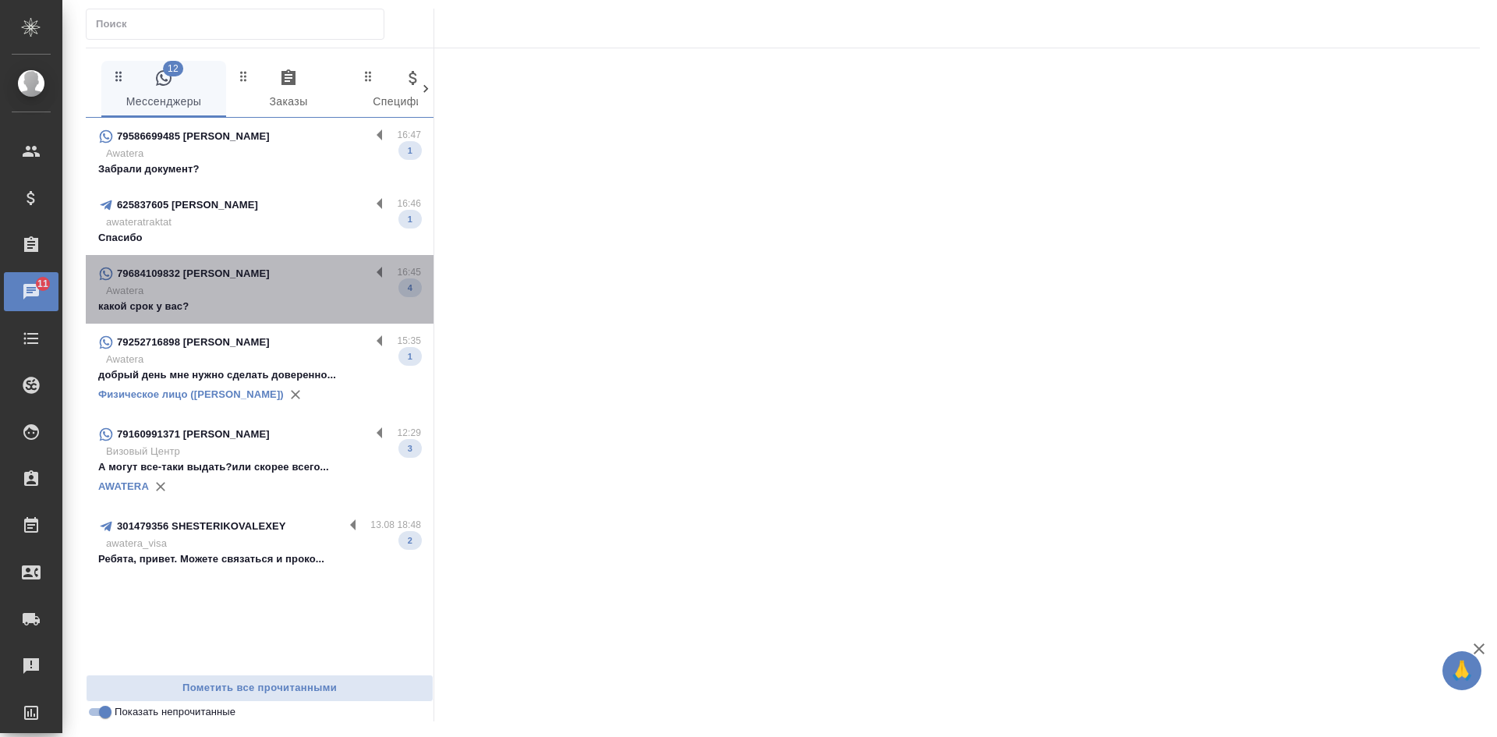
click at [265, 278] on div "79684109832 Ольга Орел" at bounding box center [234, 273] width 272 height 19
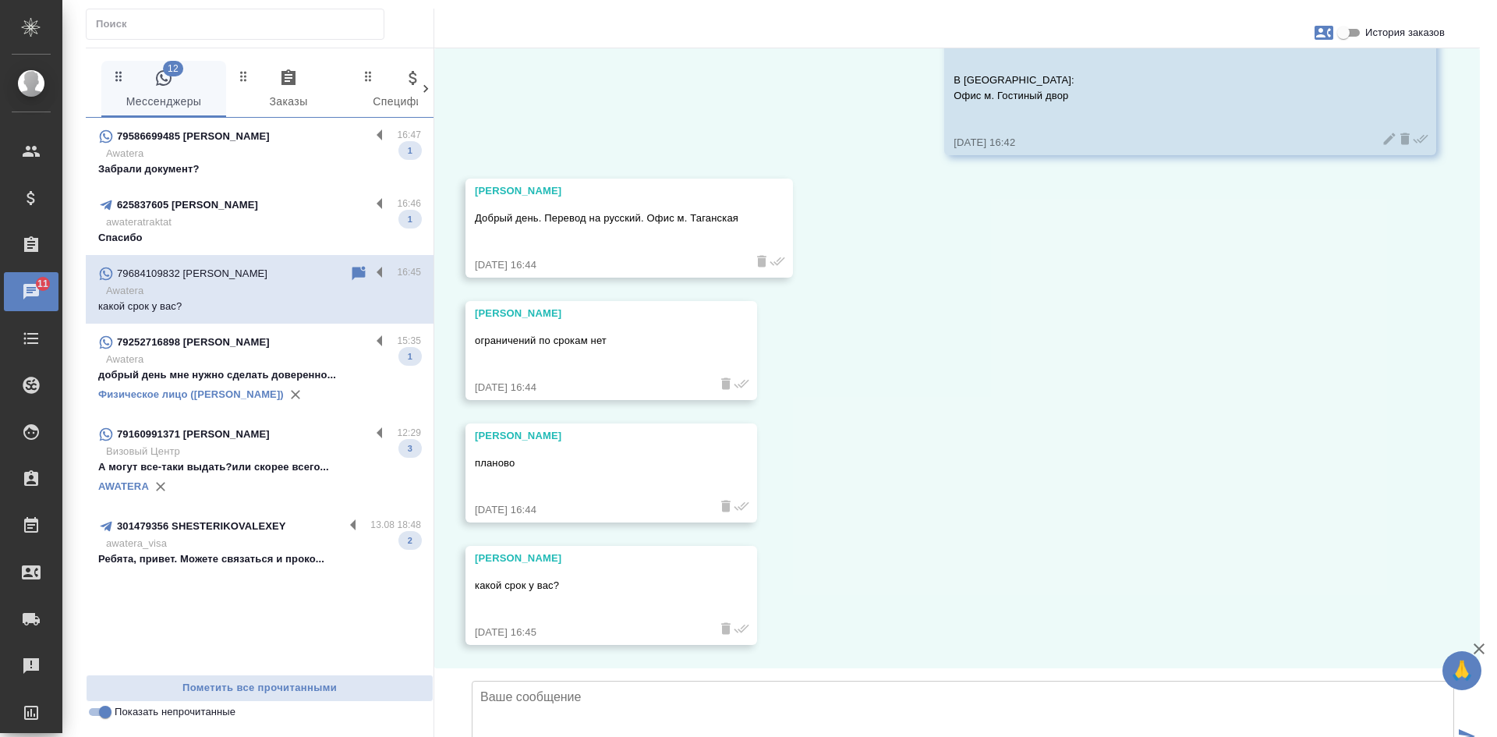
scroll to position [1020, 0]
click at [1315, 29] on icon "button" at bounding box center [1324, 33] width 19 height 14
click at [1234, 84] on div "Создать заявку" at bounding box center [1256, 75] width 98 height 34
select select "RU"
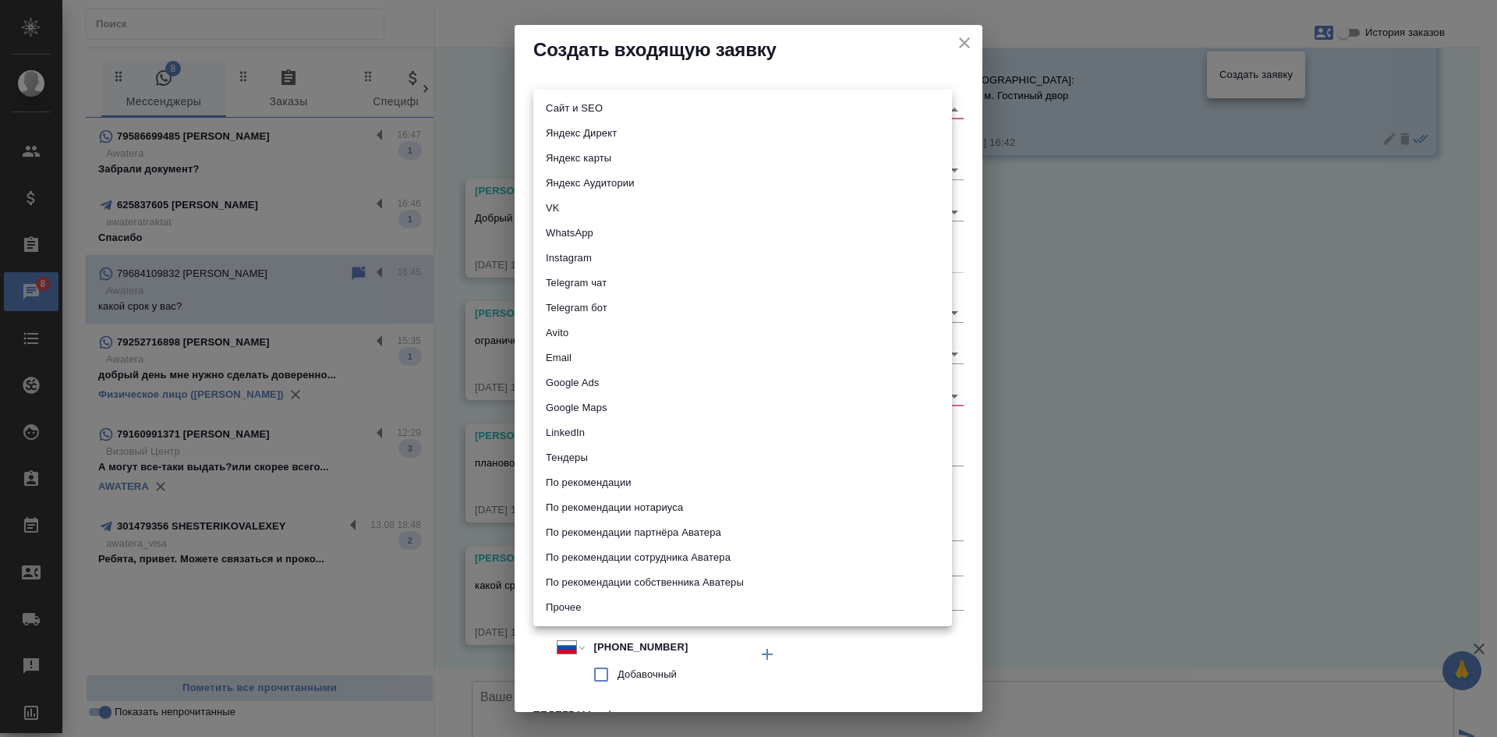
click at [561, 112] on body "🙏 .cls-1 fill:#fff; AWATERA Kasatkina Aleksandra Клиенты Спецификации Заказы 8 …" at bounding box center [748, 368] width 1497 height 737
click at [561, 112] on li "Сайт и SEO" at bounding box center [742, 108] width 419 height 25
type input "seo"
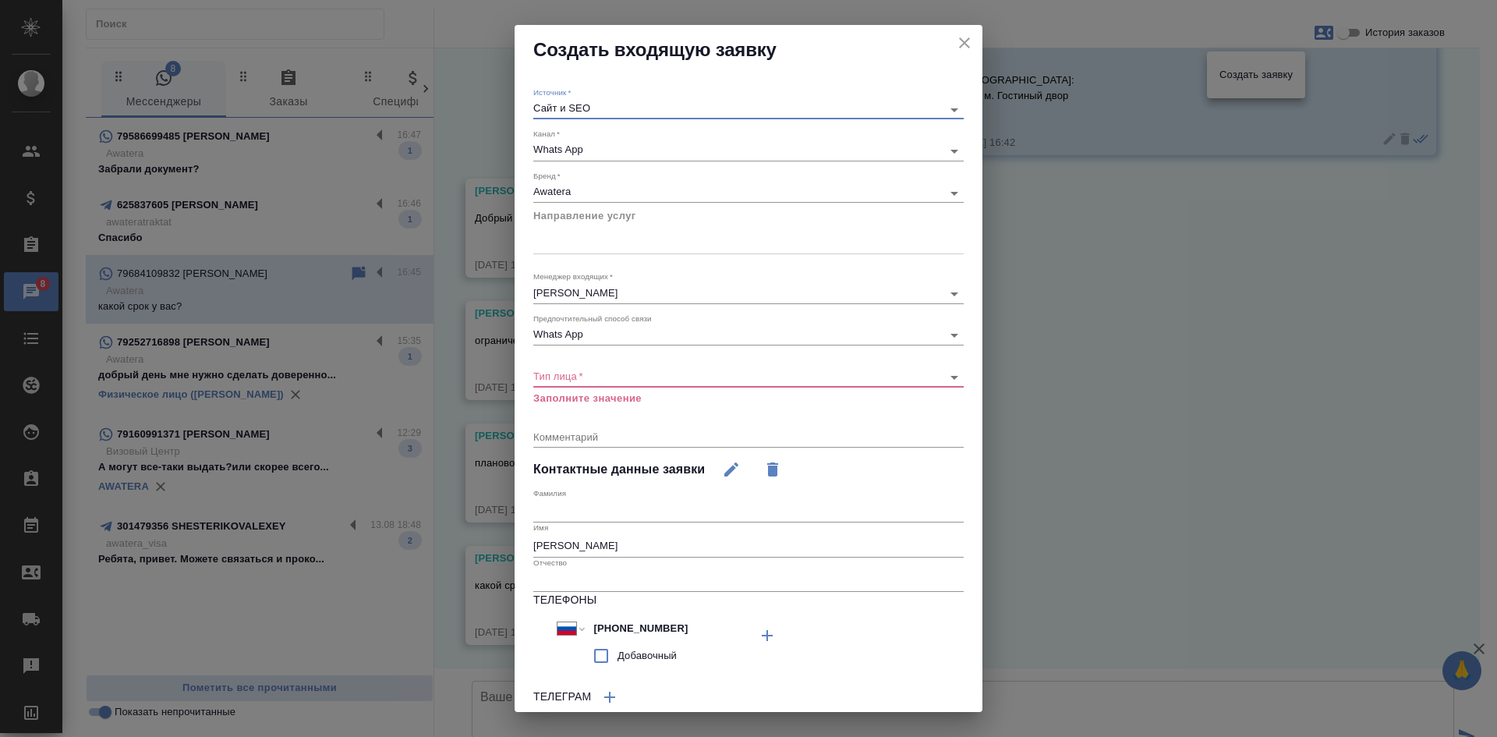
click at [955, 44] on icon "close" at bounding box center [964, 43] width 19 height 19
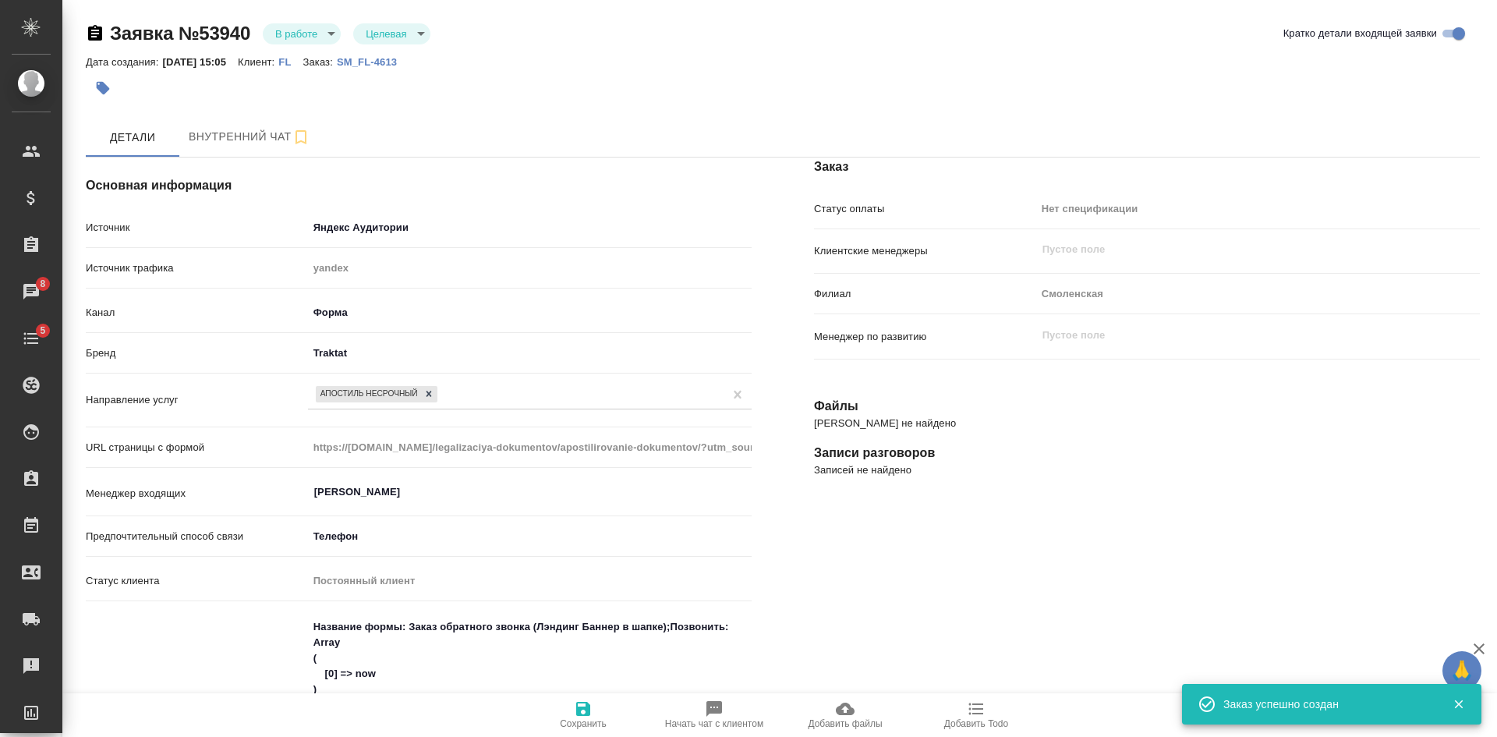
select select "RU"
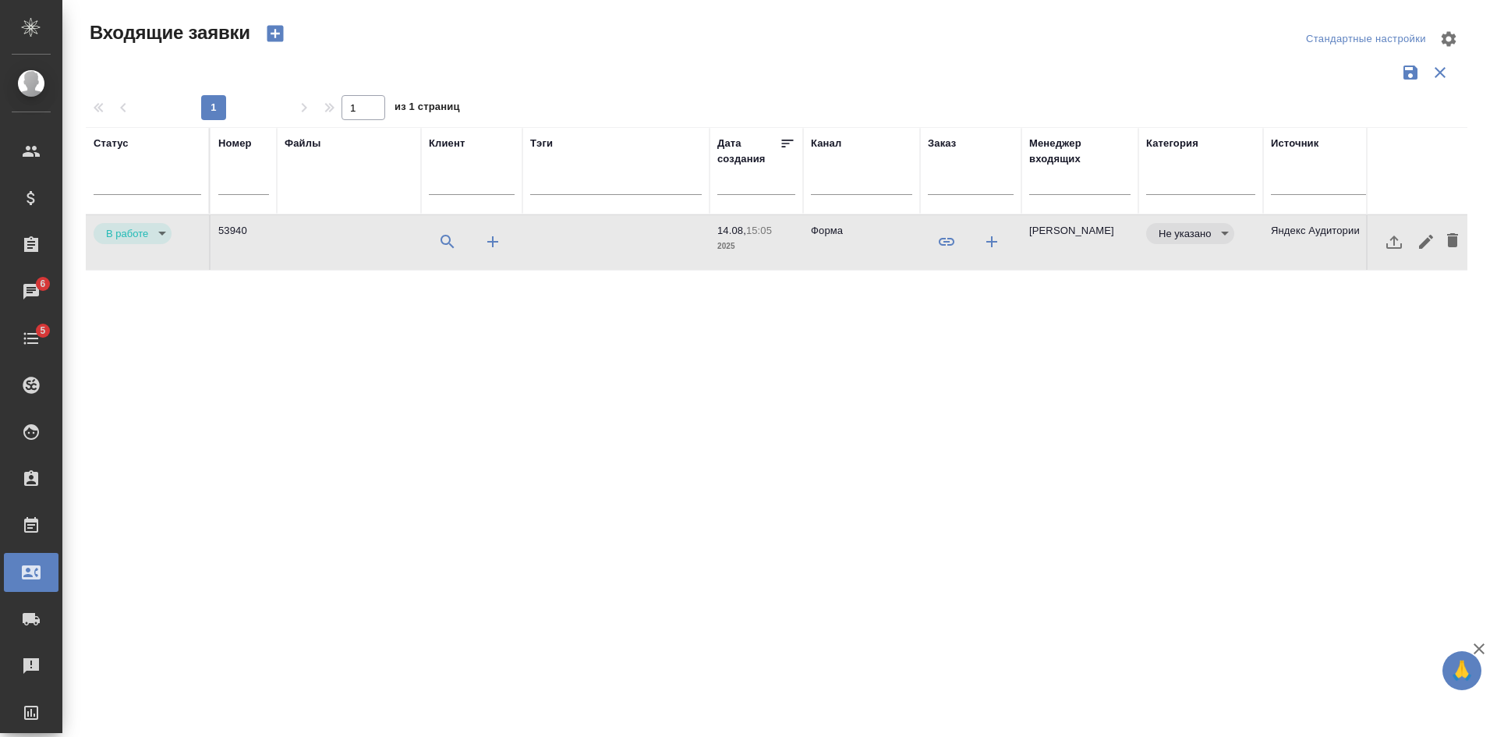
select select "RU"
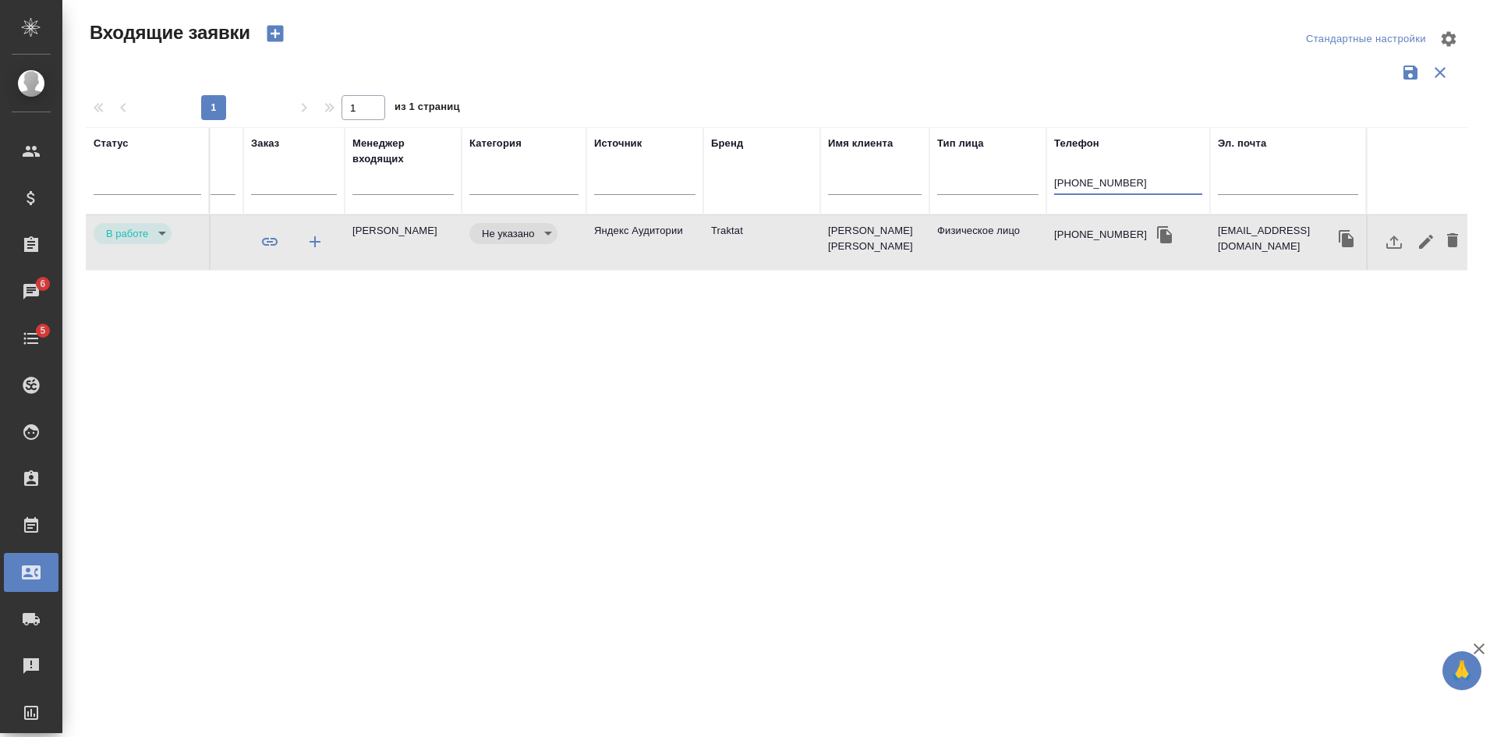
drag, startPoint x: 1140, startPoint y: 180, endPoint x: 802, endPoint y: 169, distance: 337.8
click at [873, 178] on tr "Статус Номер Файлы Клиент Тэги Дата создания Канал Заказ Менеджер входящих Кате…" at bounding box center [438, 170] width 2059 height 87
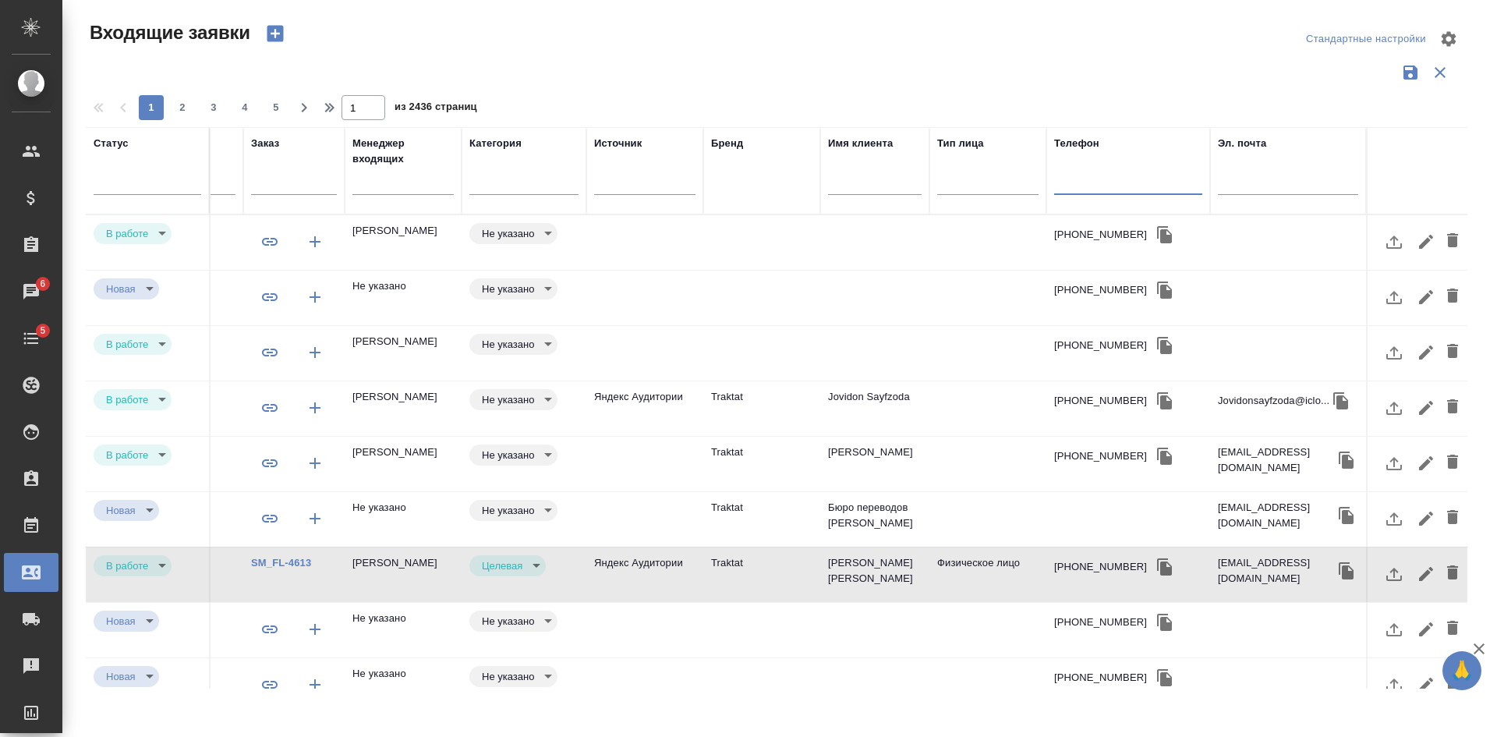
click at [368, 189] on input "text" at bounding box center [402, 184] width 101 height 19
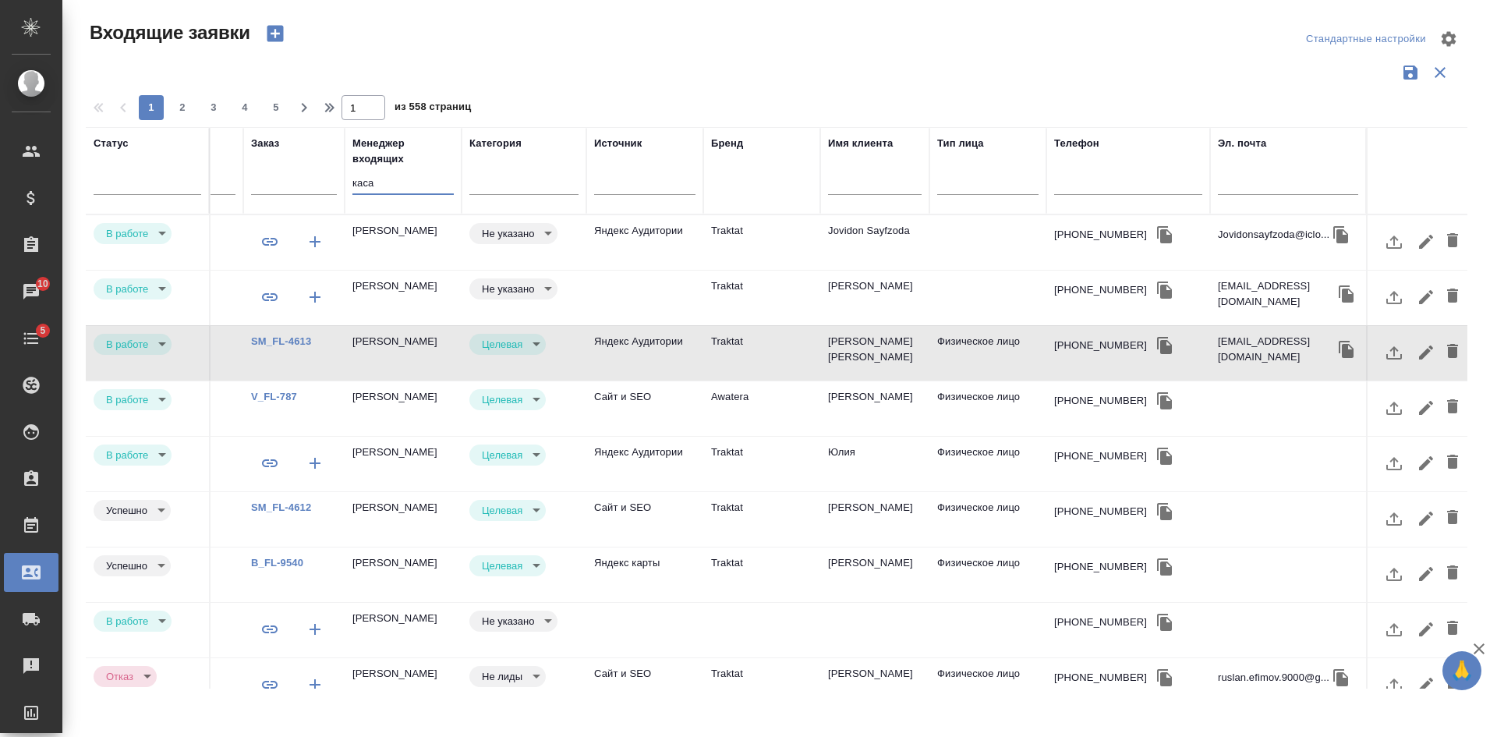
type input "каса"
click at [269, 35] on icon "button" at bounding box center [275, 34] width 16 height 16
select select "RU"
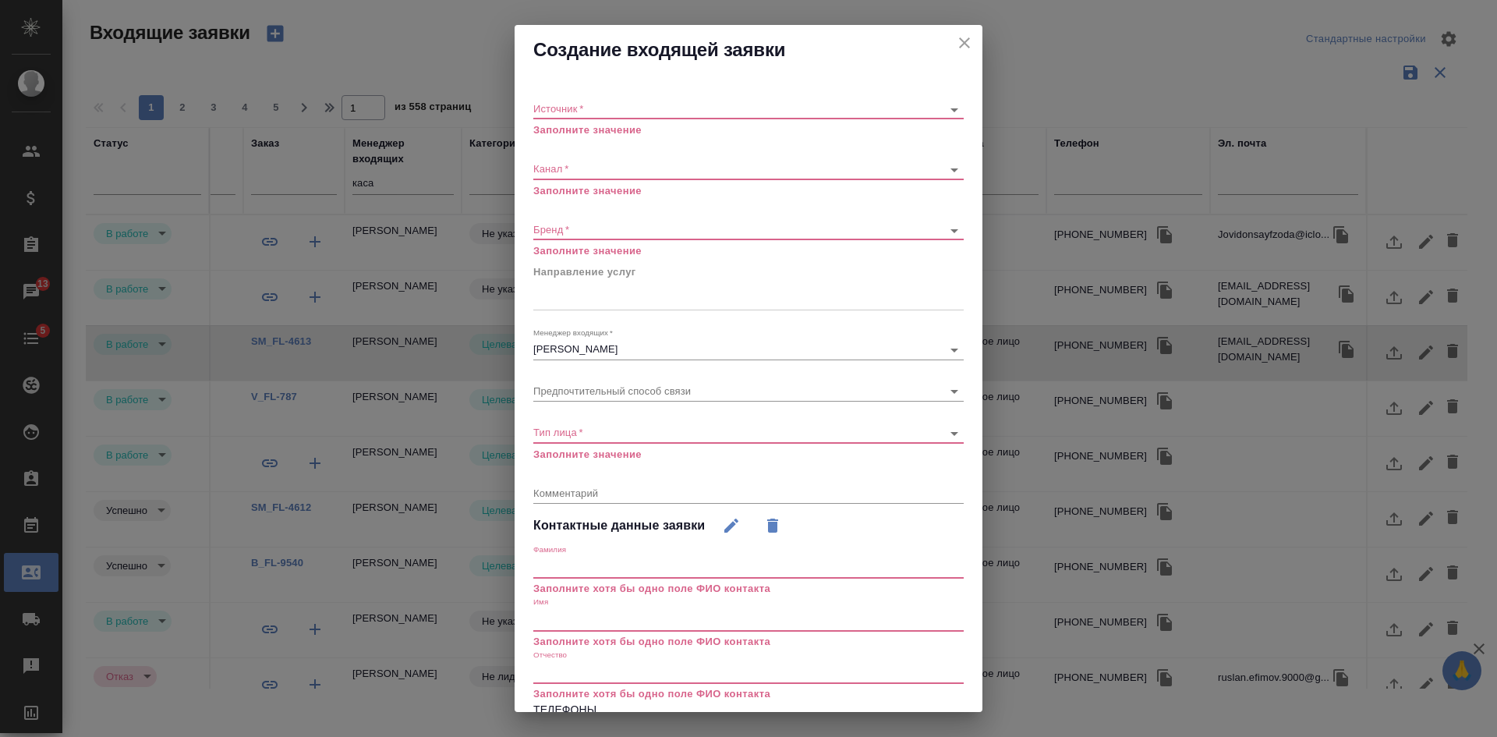
click at [567, 118] on div "​" at bounding box center [748, 109] width 430 height 19
click at [565, 104] on body "🙏 .cls-1 fill:#fff; AWATERA Kasatkina Aleksandra Клиенты Спецификации Заказы 13…" at bounding box center [748, 368] width 1497 height 737
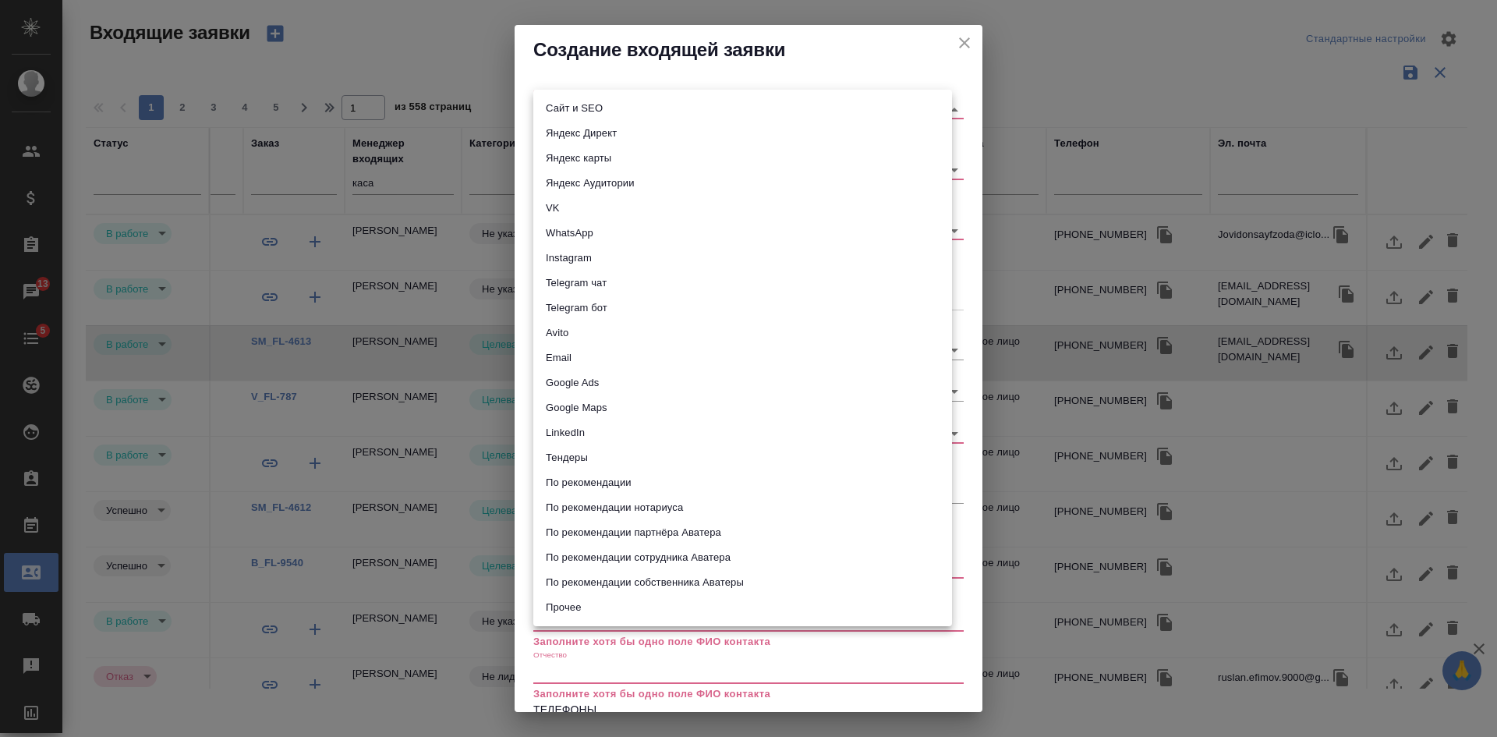
click at [565, 113] on li "Сайт и SEO" at bounding box center [742, 108] width 419 height 25
type input "seo"
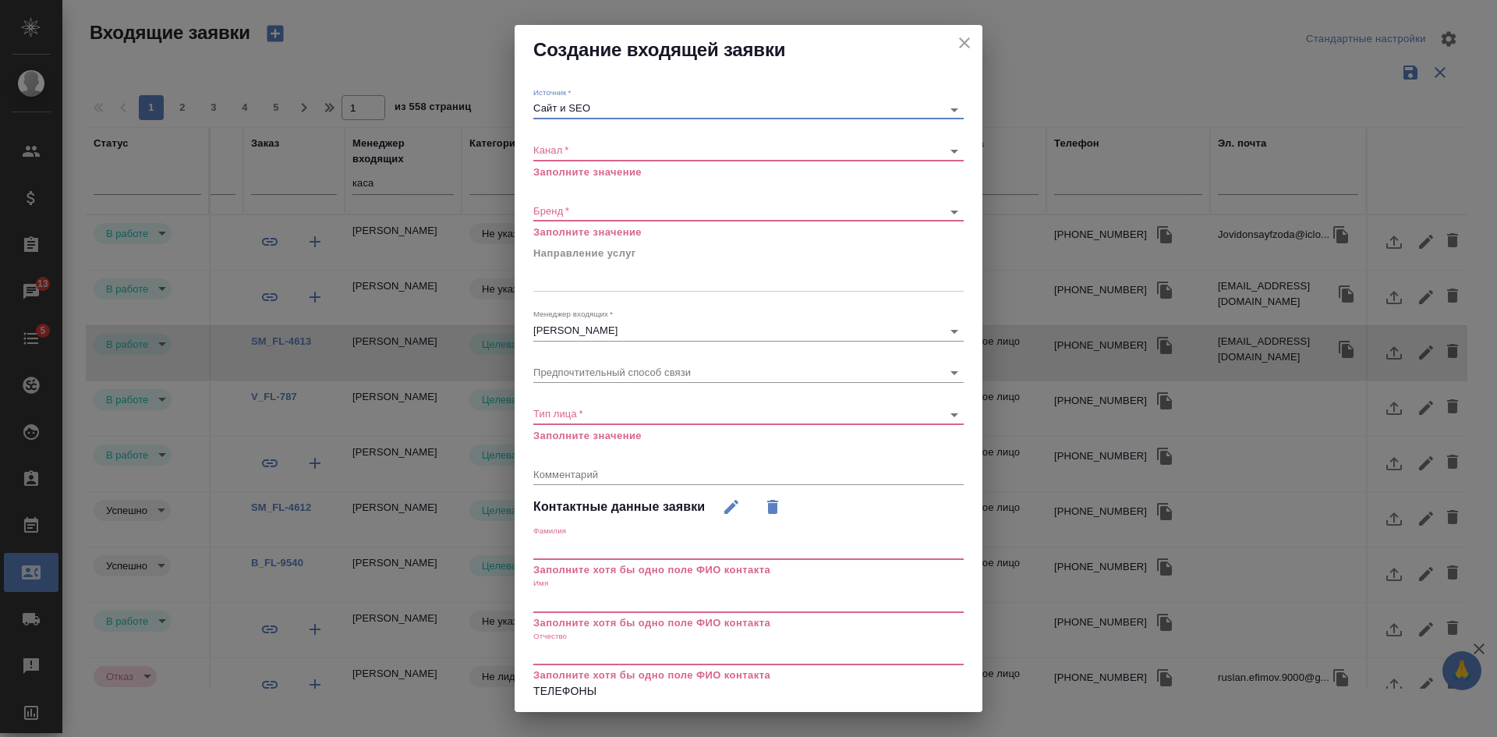
click at [559, 150] on body "🙏 .cls-1 fill:#fff; AWATERA Kasatkina Aleksandra Клиенты Спецификации Заказы 13…" at bounding box center [748, 368] width 1497 height 737
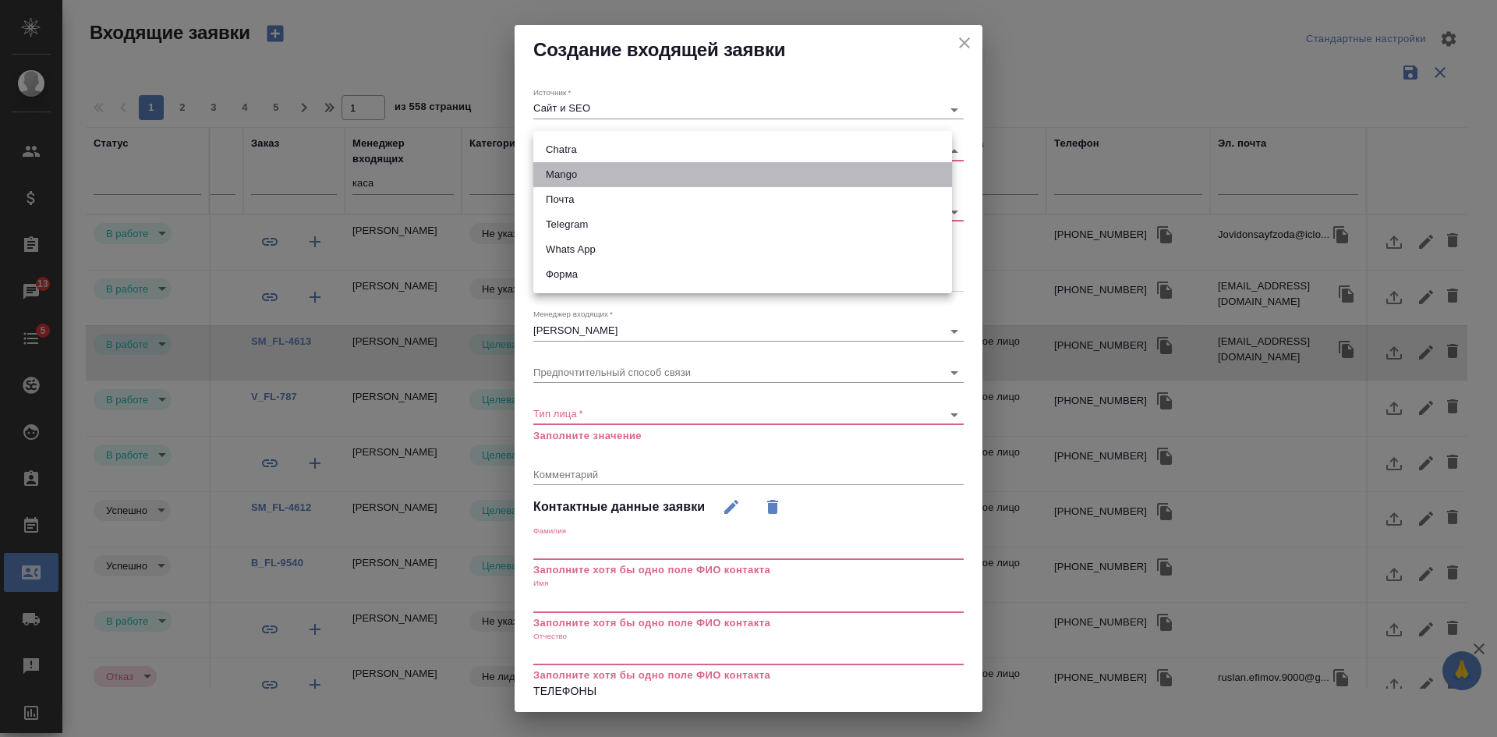
click at [552, 174] on li "Mango" at bounding box center [742, 174] width 419 height 25
type input "6374e594cd4a952bacdba9aa"
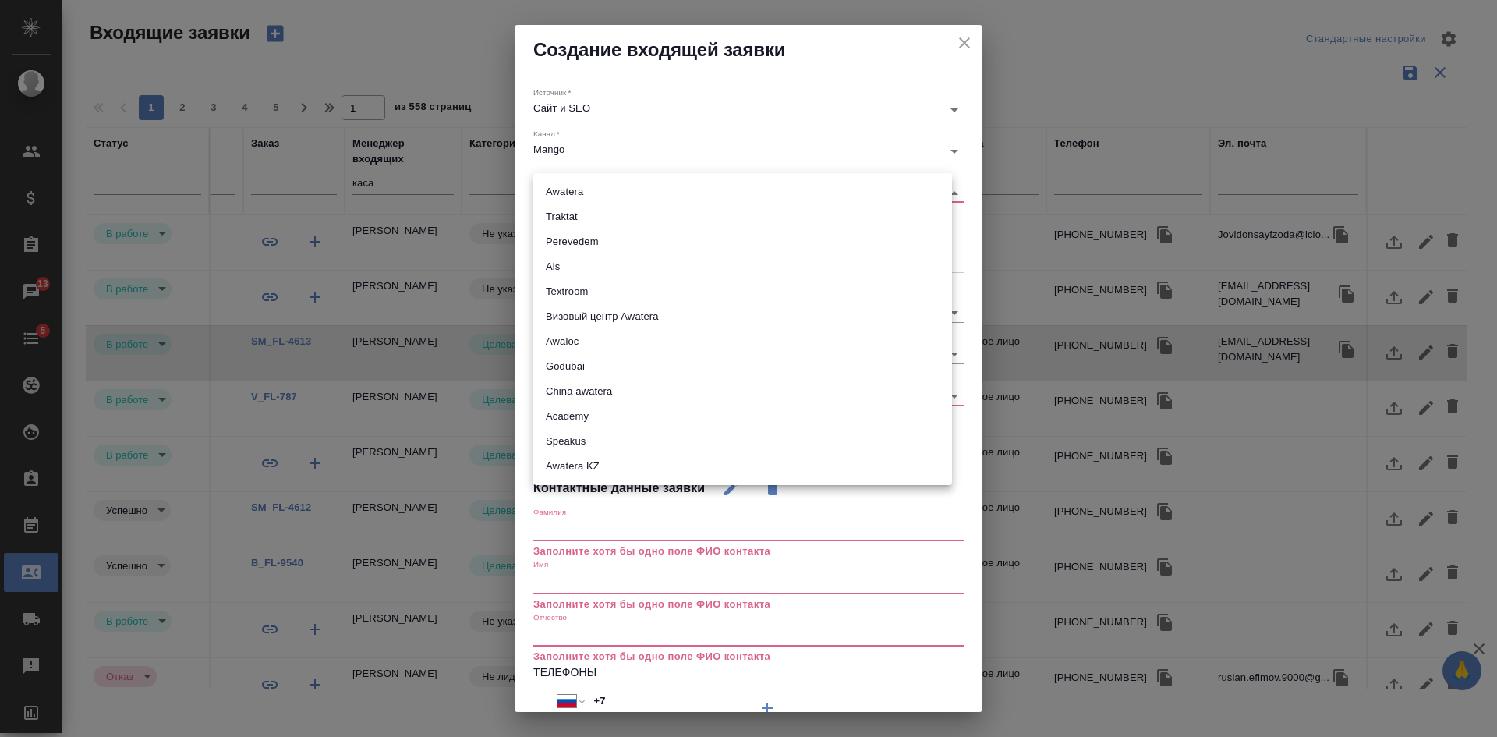
click at [547, 193] on body "🙏 .cls-1 fill:#fff; AWATERA Kasatkina Aleksandra Клиенты Спецификации Заказы 13…" at bounding box center [748, 368] width 1497 height 737
click at [563, 220] on li "Traktat" at bounding box center [742, 216] width 419 height 25
type input "traktat"
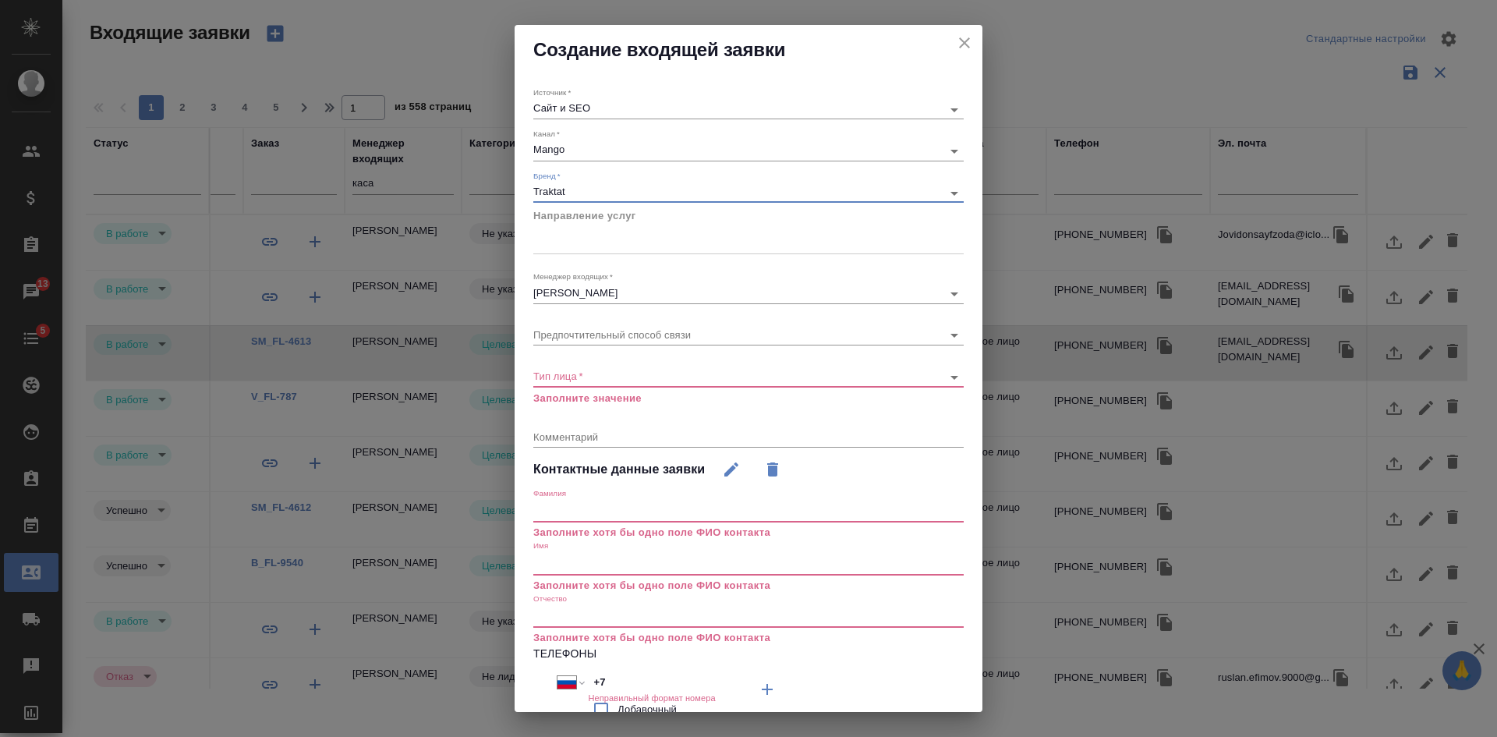
click at [561, 248] on div at bounding box center [748, 239] width 430 height 23
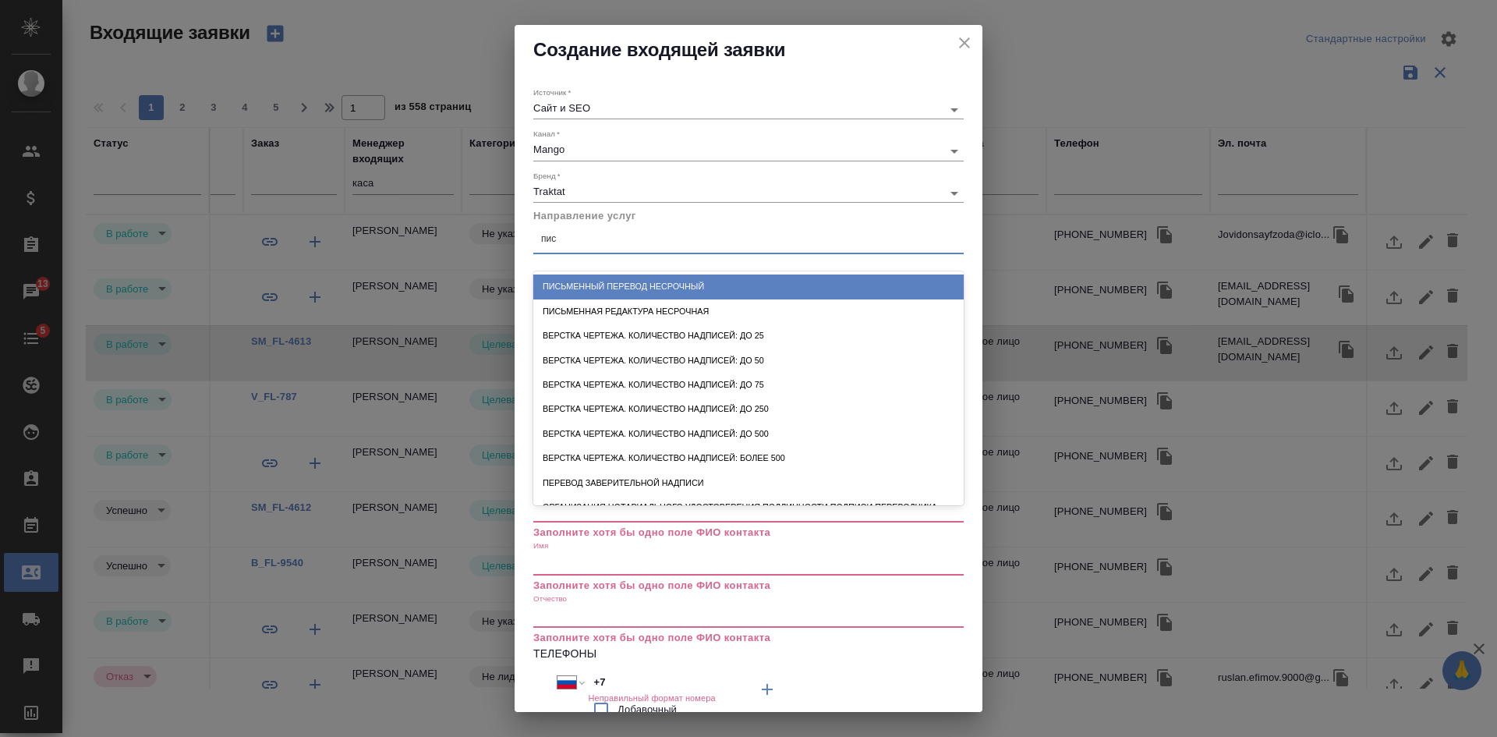
type input "пись"
click at [574, 289] on div "Письменный перевод несрочный" at bounding box center [748, 286] width 430 height 24
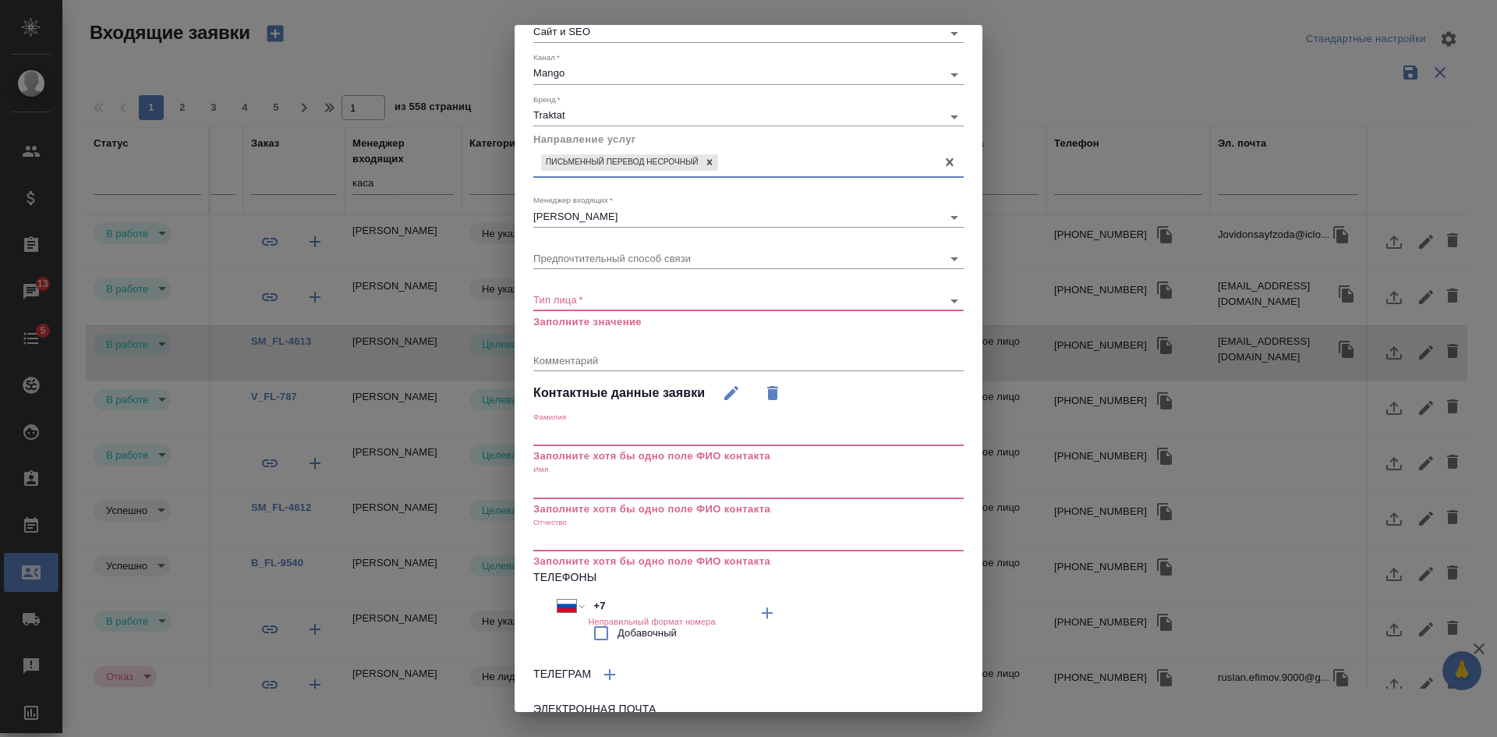
scroll to position [78, 0]
click at [583, 292] on body "🙏 .cls-1 fill:#fff; AWATERA Kasatkina Aleksandra Клиенты Спецификации Заказы 13…" at bounding box center [748, 368] width 1497 height 737
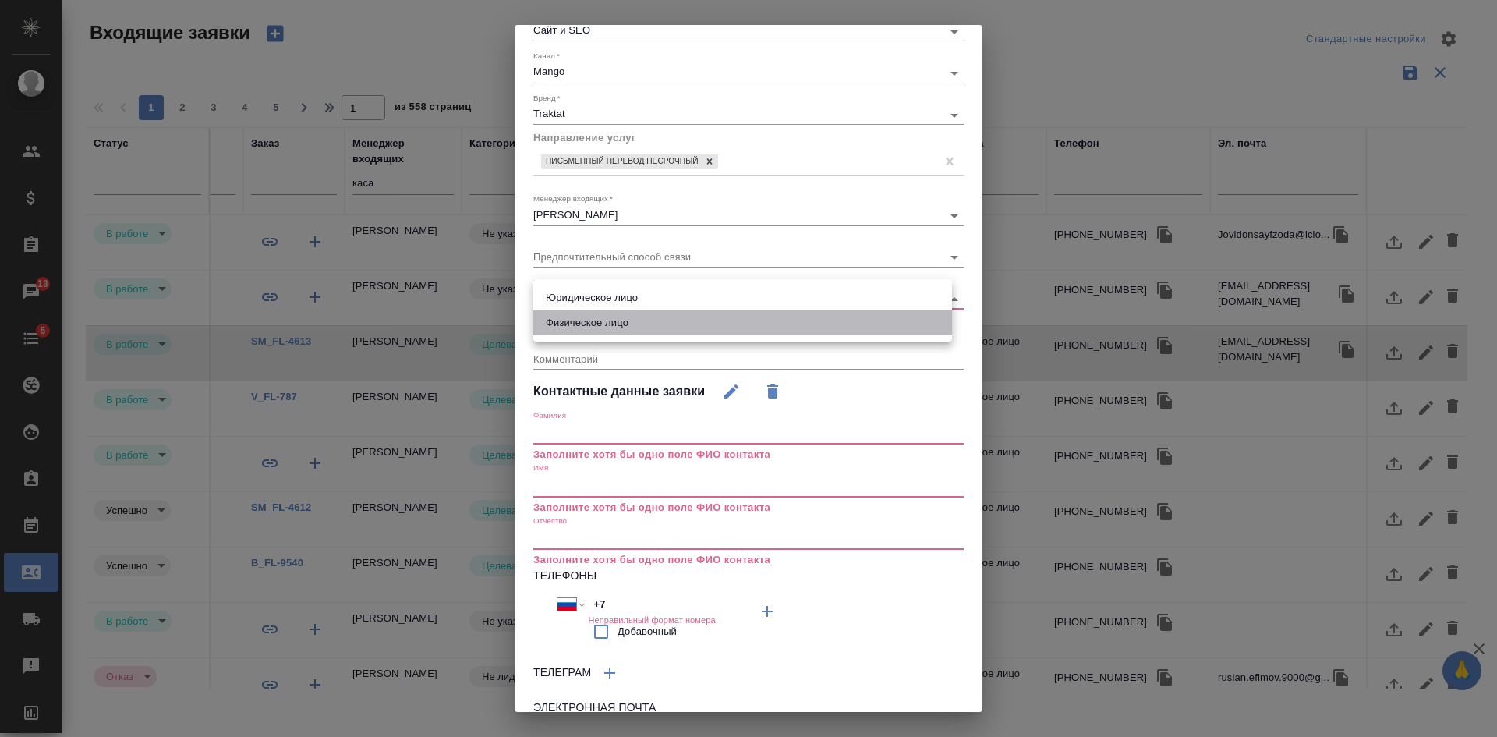
click at [585, 320] on li "Физическое лицо" at bounding box center [742, 322] width 419 height 25
type input "private"
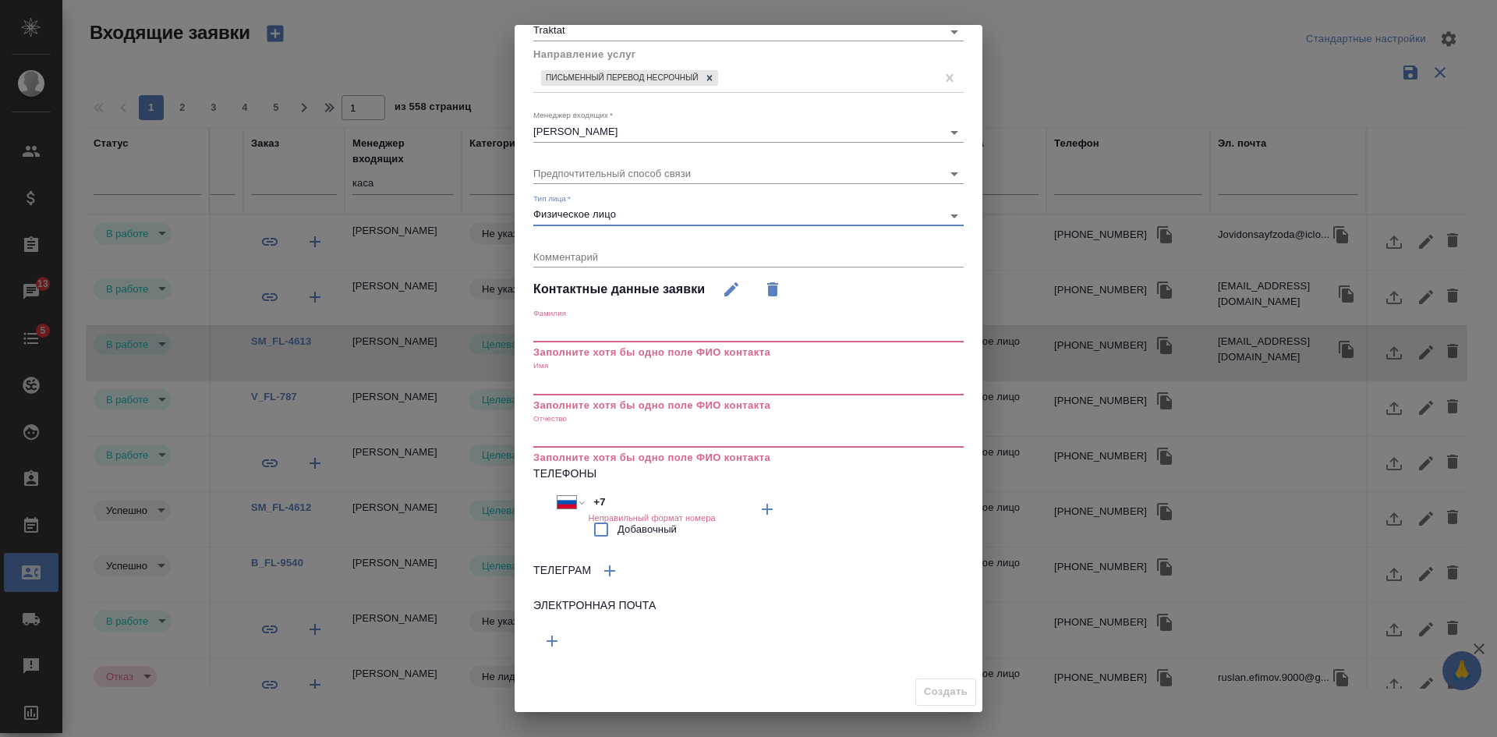
click at [758, 519] on icon "button" at bounding box center [767, 509] width 19 height 19
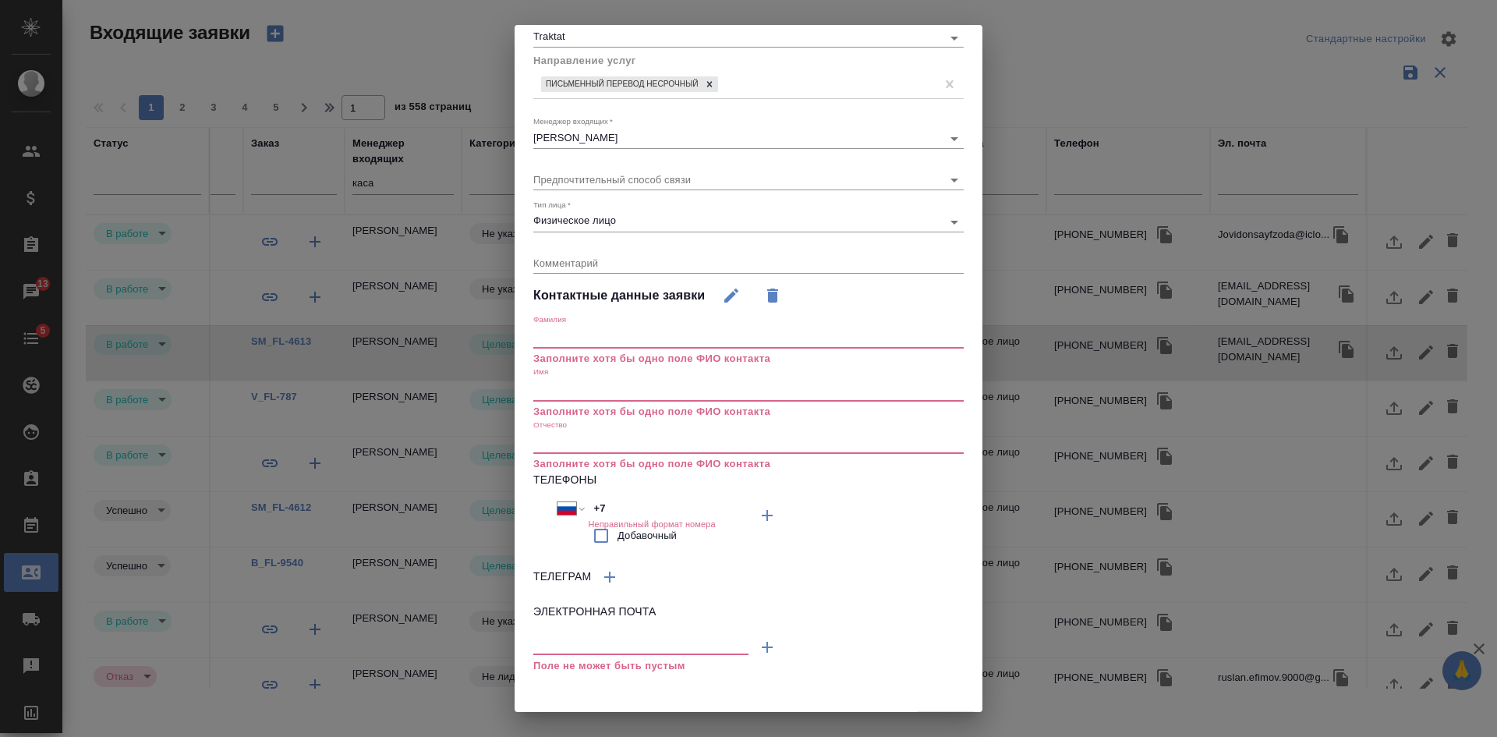
click at [625, 508] on input "+7" at bounding box center [656, 508] width 136 height 23
type input "+"
select select "ZZ"
paste input "+44 7471 472779"
type input "+44 7471 472779"
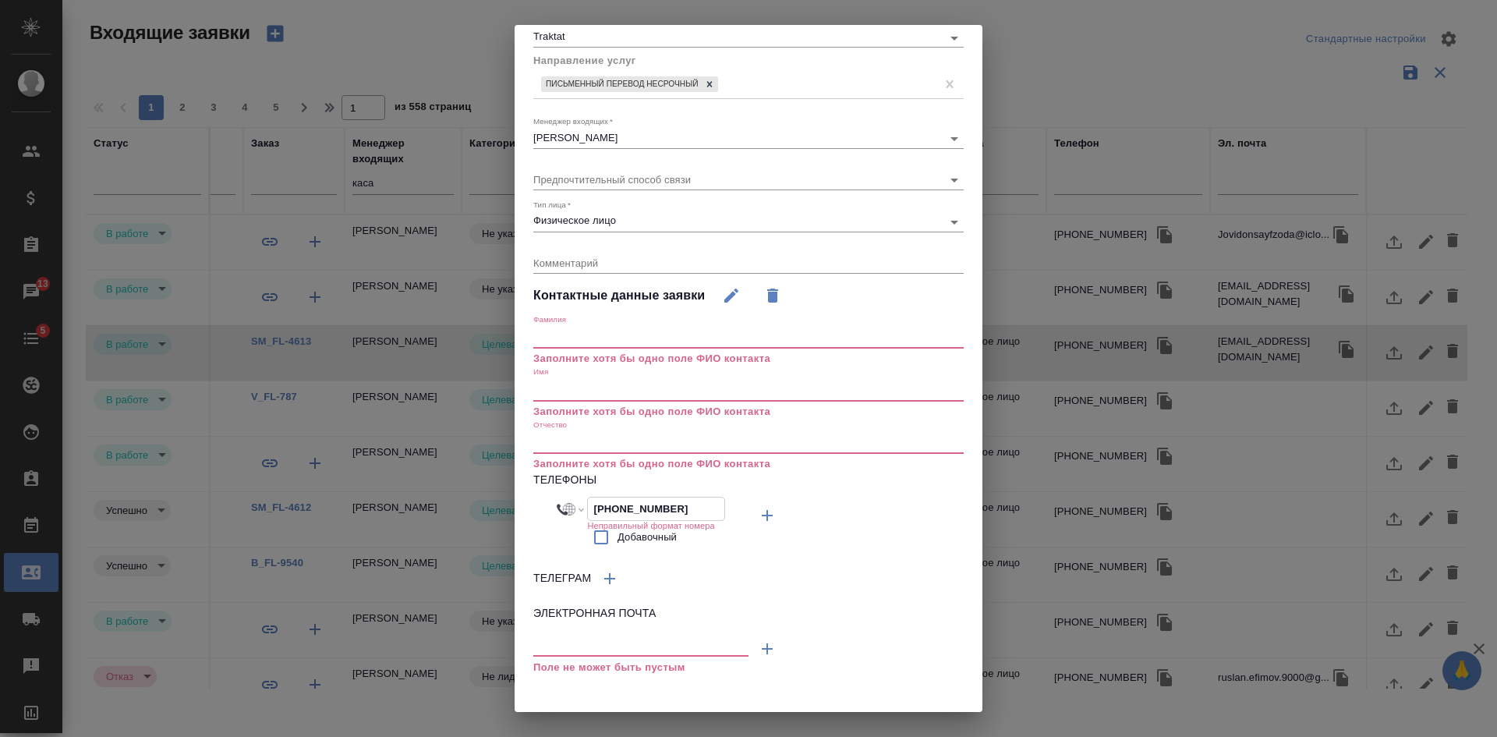
select select "GB"
type input "+44 7471 472779"
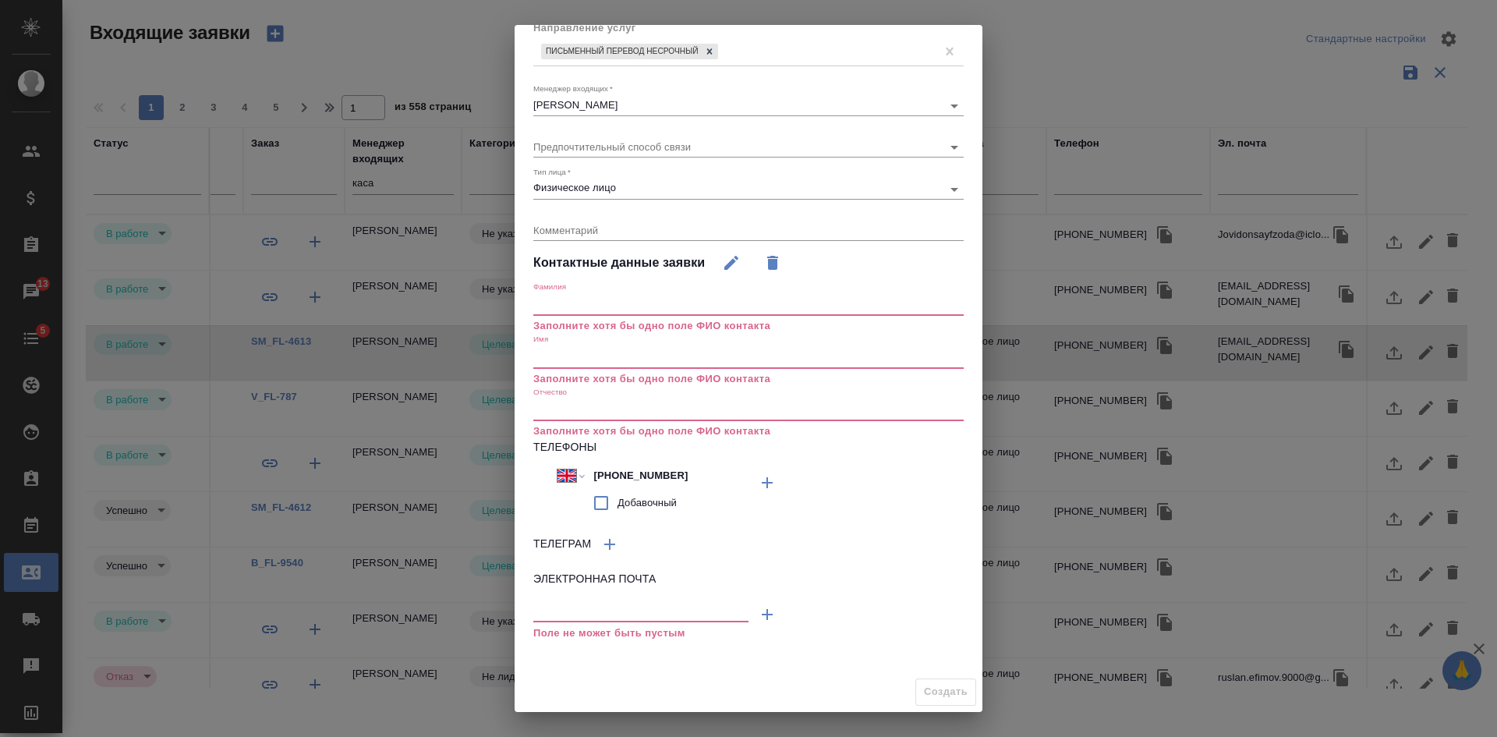
scroll to position [188, 0]
click at [561, 355] on input "text" at bounding box center [748, 357] width 430 height 22
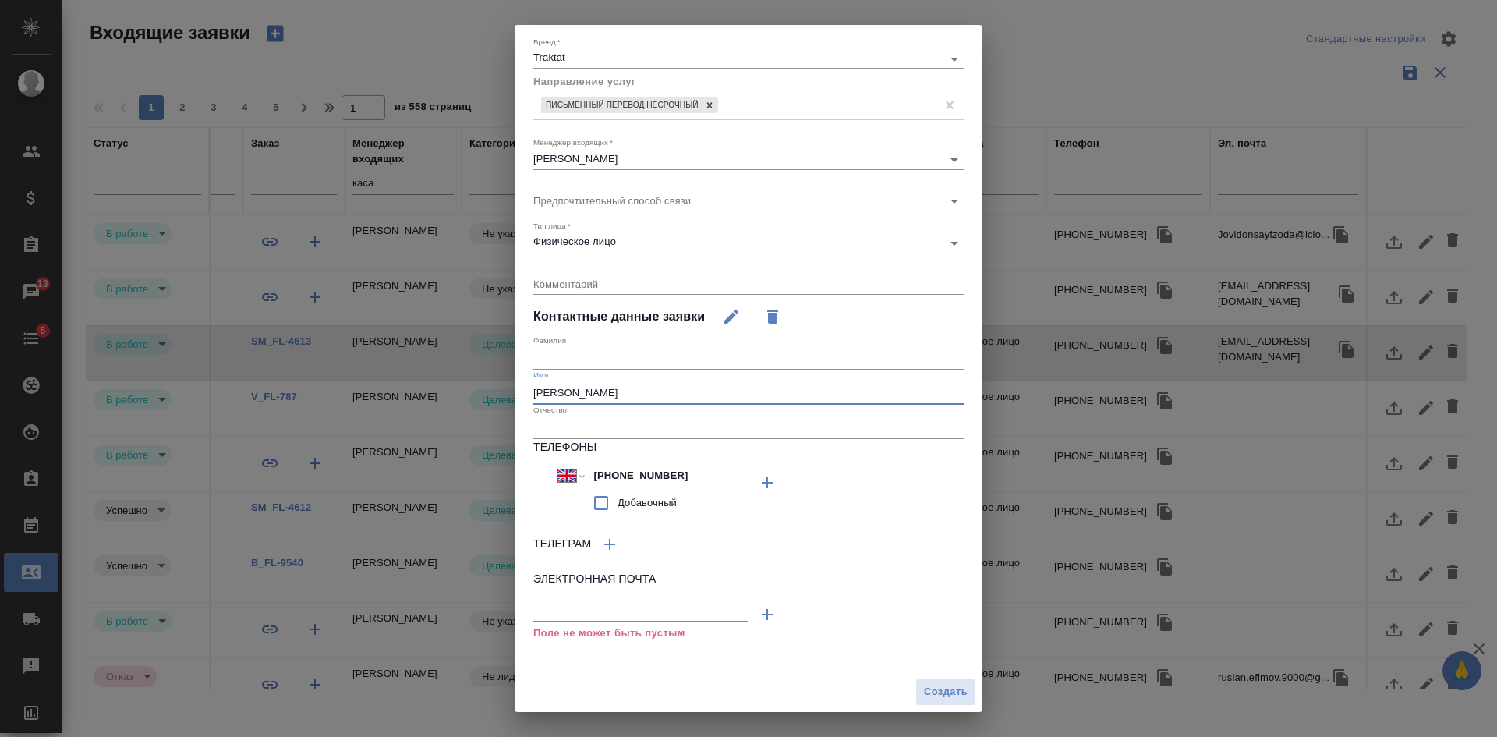
scroll to position [134, 0]
type input "Юлия"
drag, startPoint x: 938, startPoint y: 688, endPoint x: 939, endPoint y: 662, distance: 25.7
click at [939, 689] on span "Создать" at bounding box center [946, 692] width 44 height 18
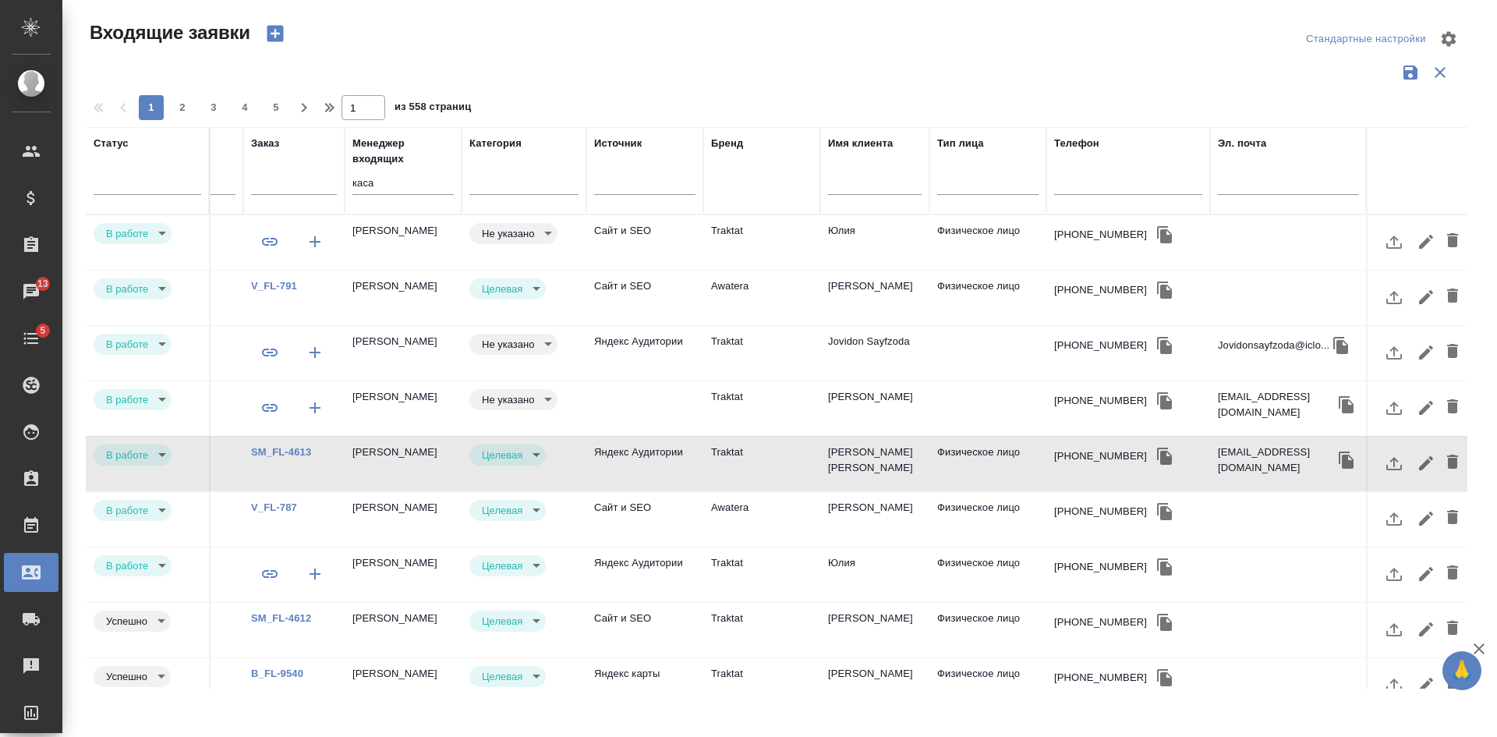
click at [850, 247] on td "Юлия" at bounding box center [874, 242] width 109 height 55
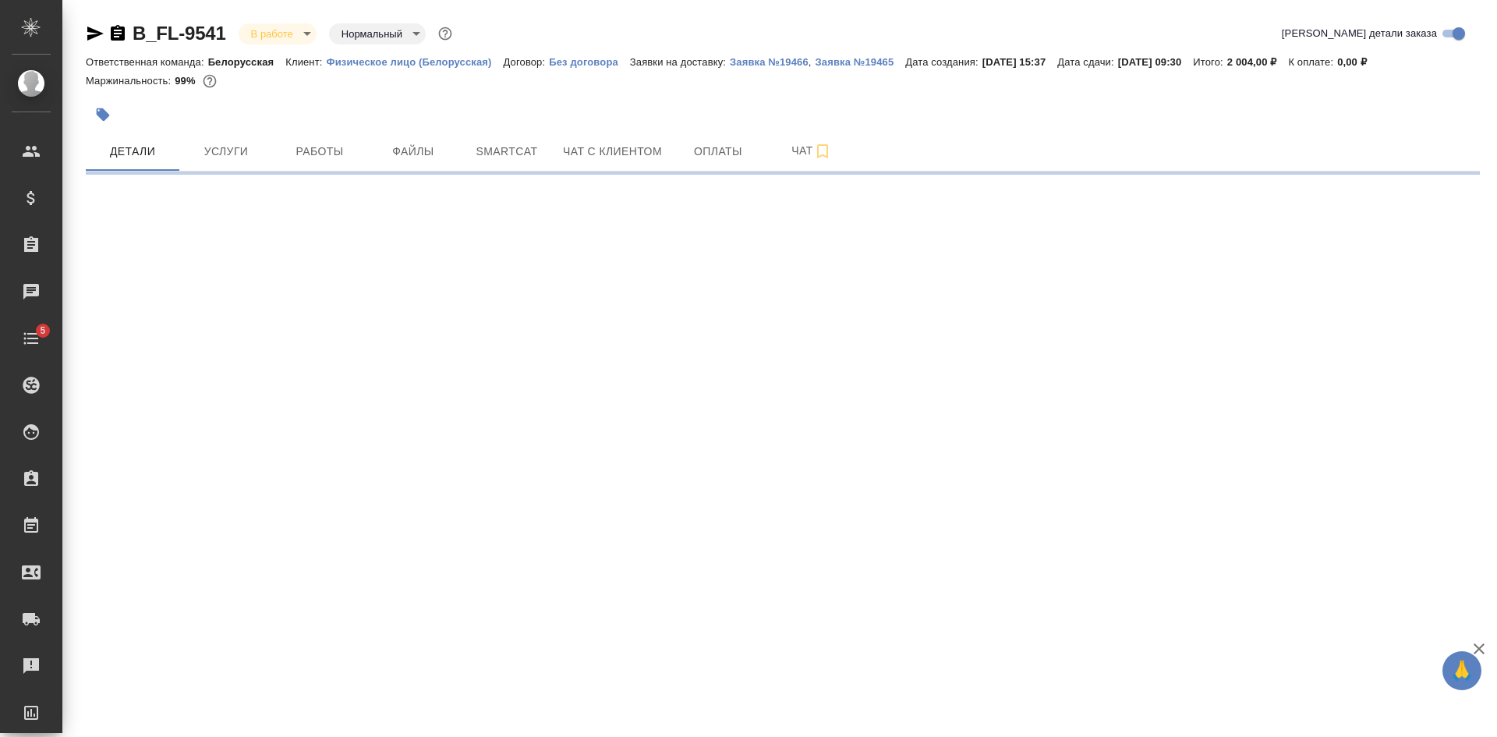
select select "RU"
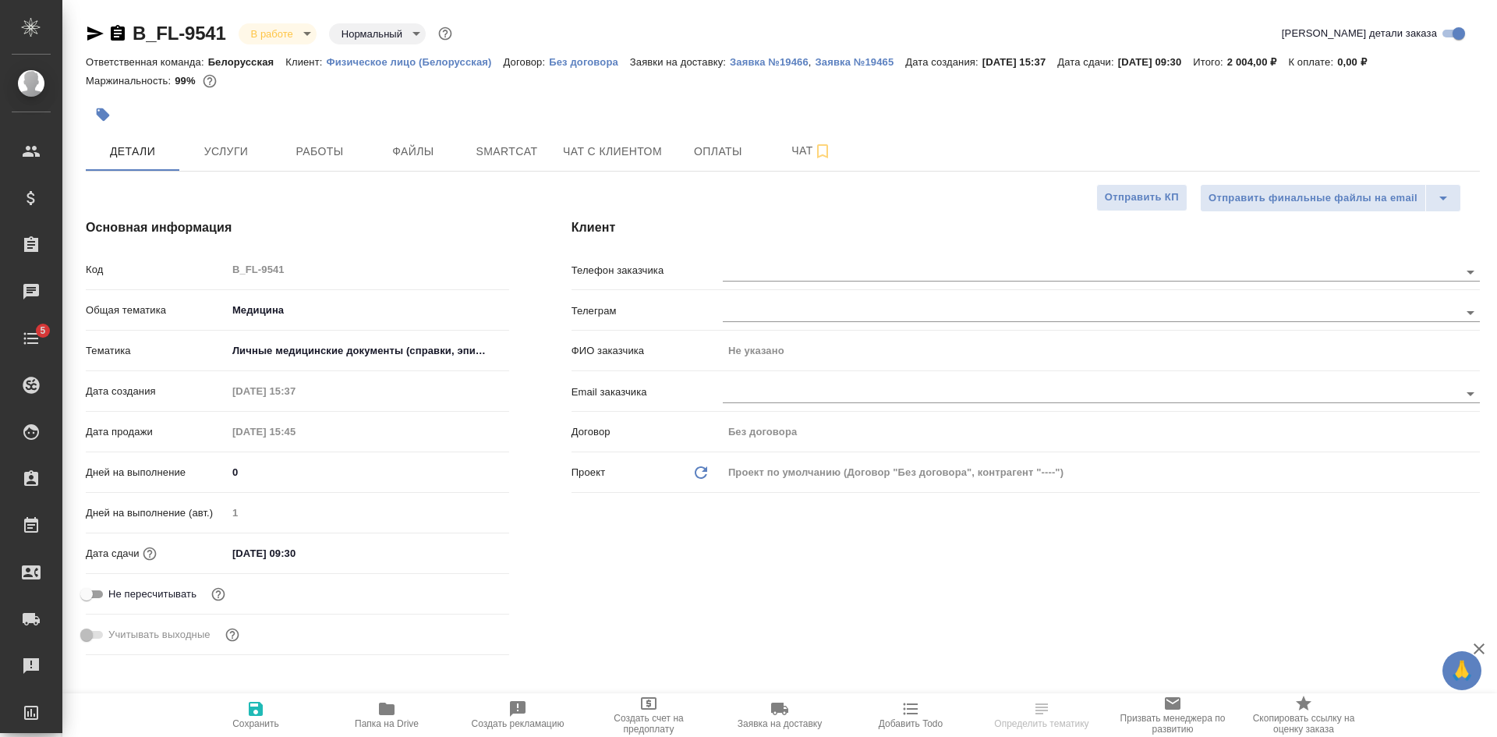
type textarea "x"
click at [1151, 496] on div ".cls-1 fill:#fff; AWATERA Kasatkina Aleksandra Клиенты Спецификации Заказы 10 Ч…" at bounding box center [748, 368] width 1497 height 737
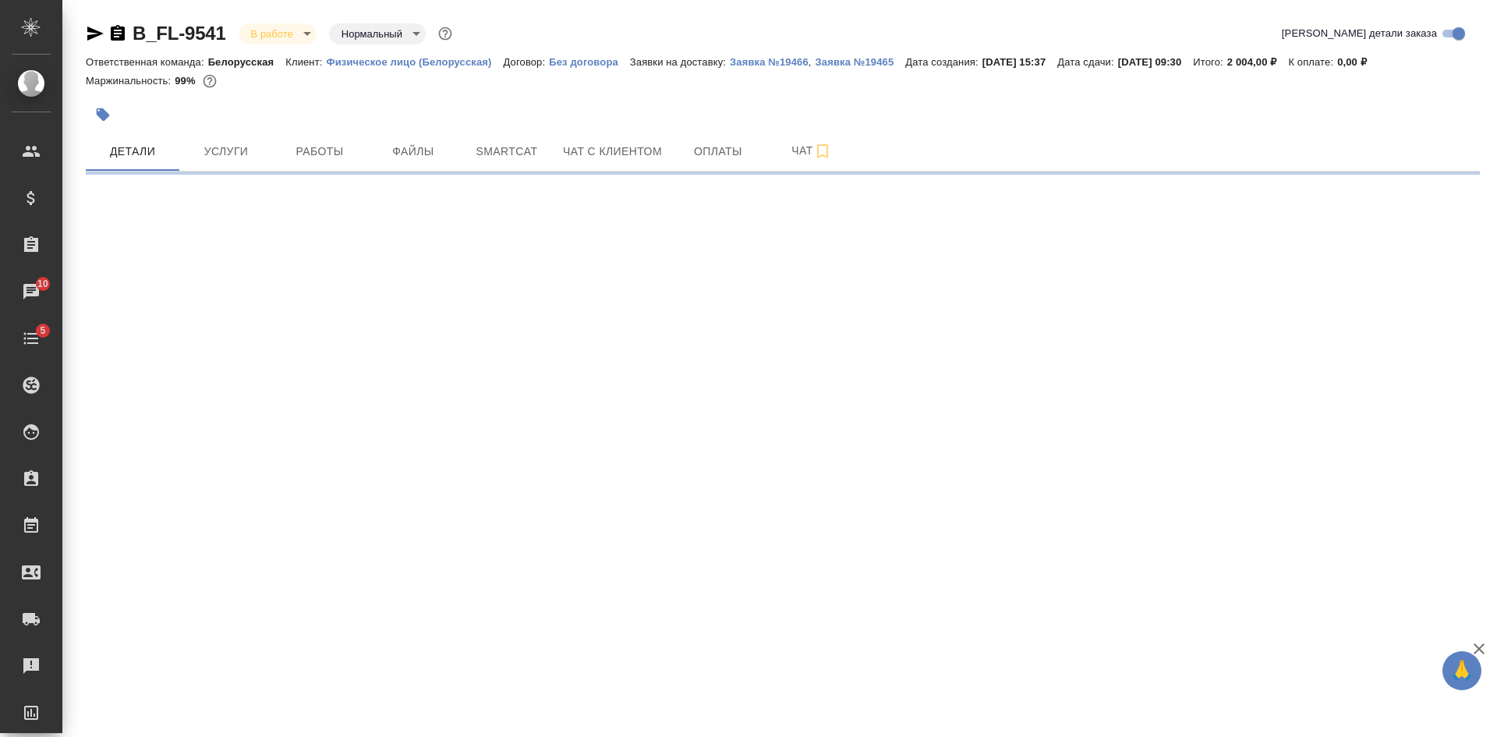
select select "RU"
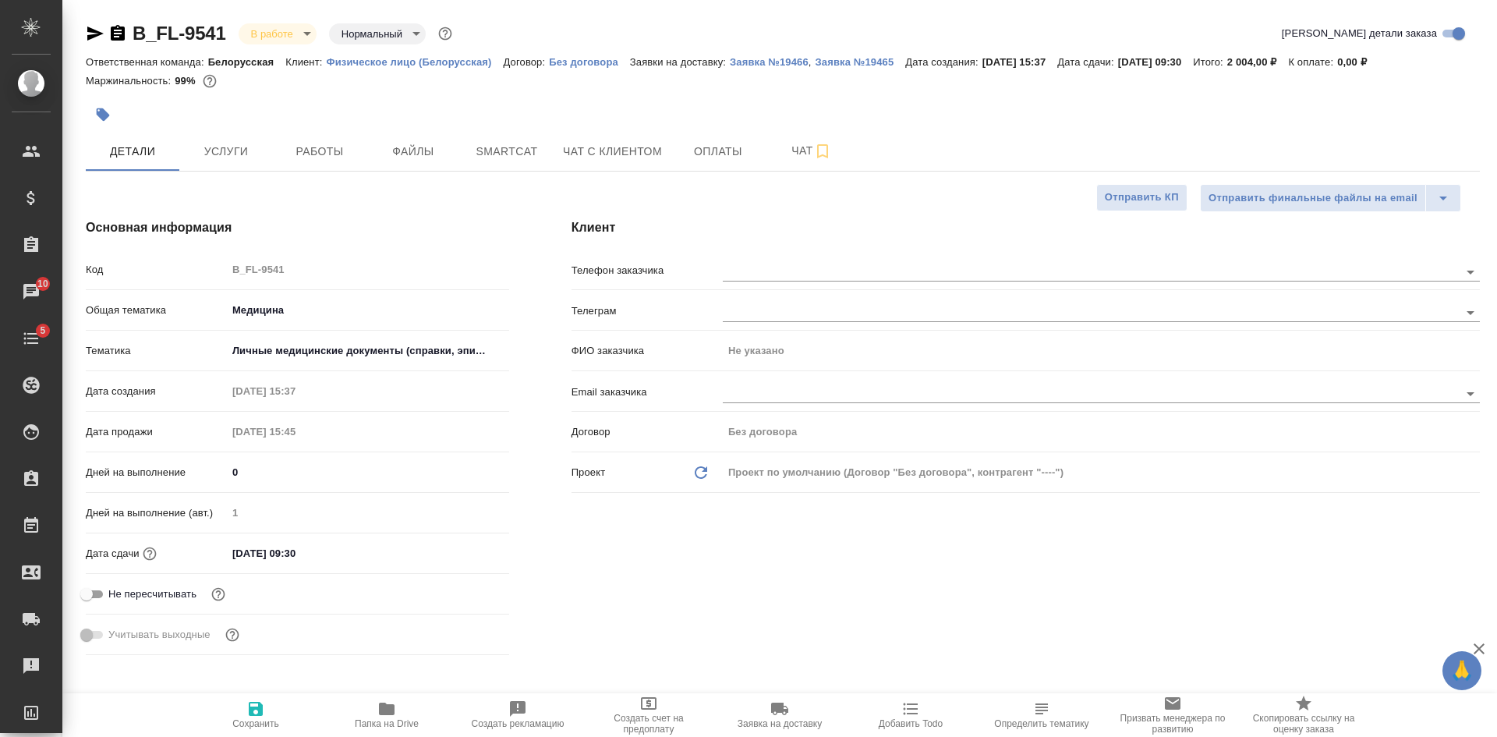
type textarea "x"
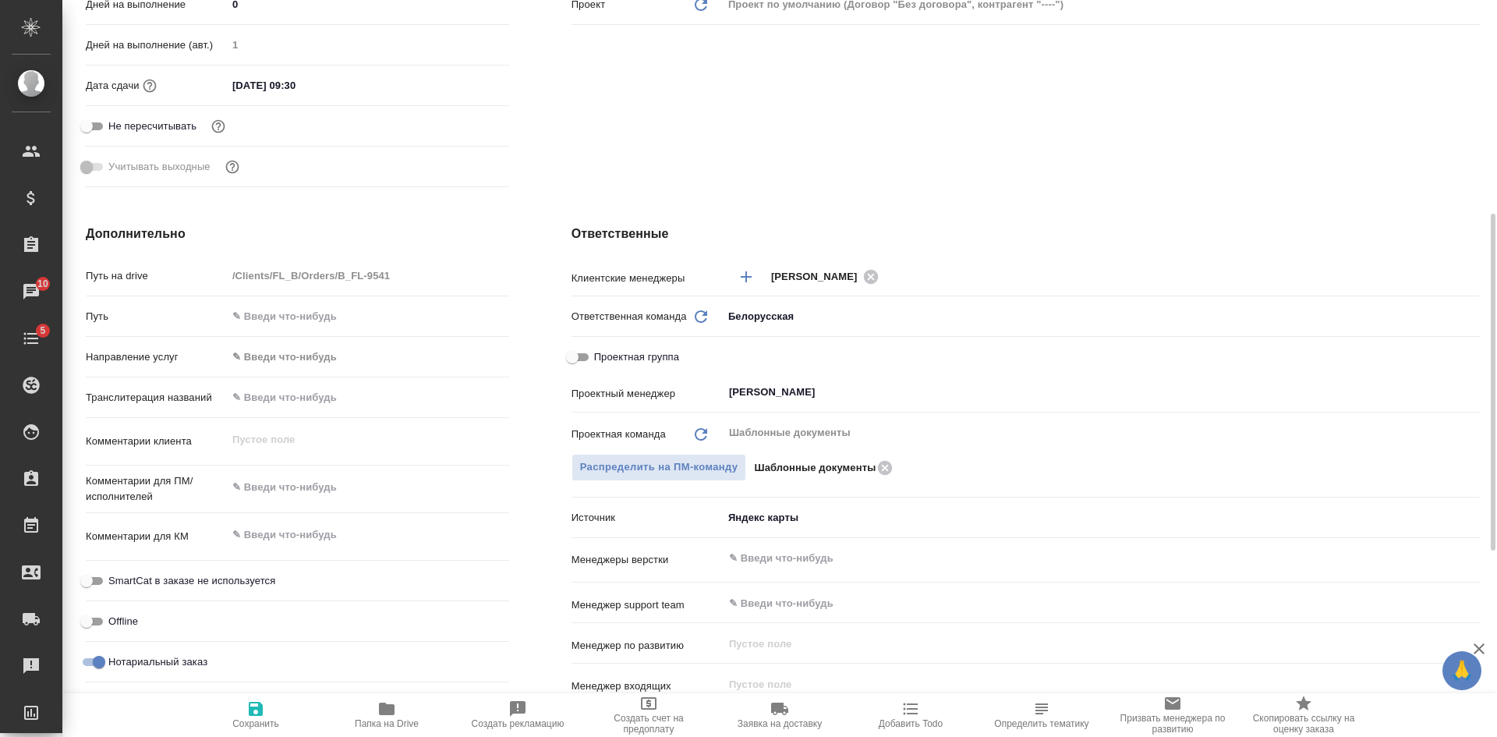
scroll to position [702, 0]
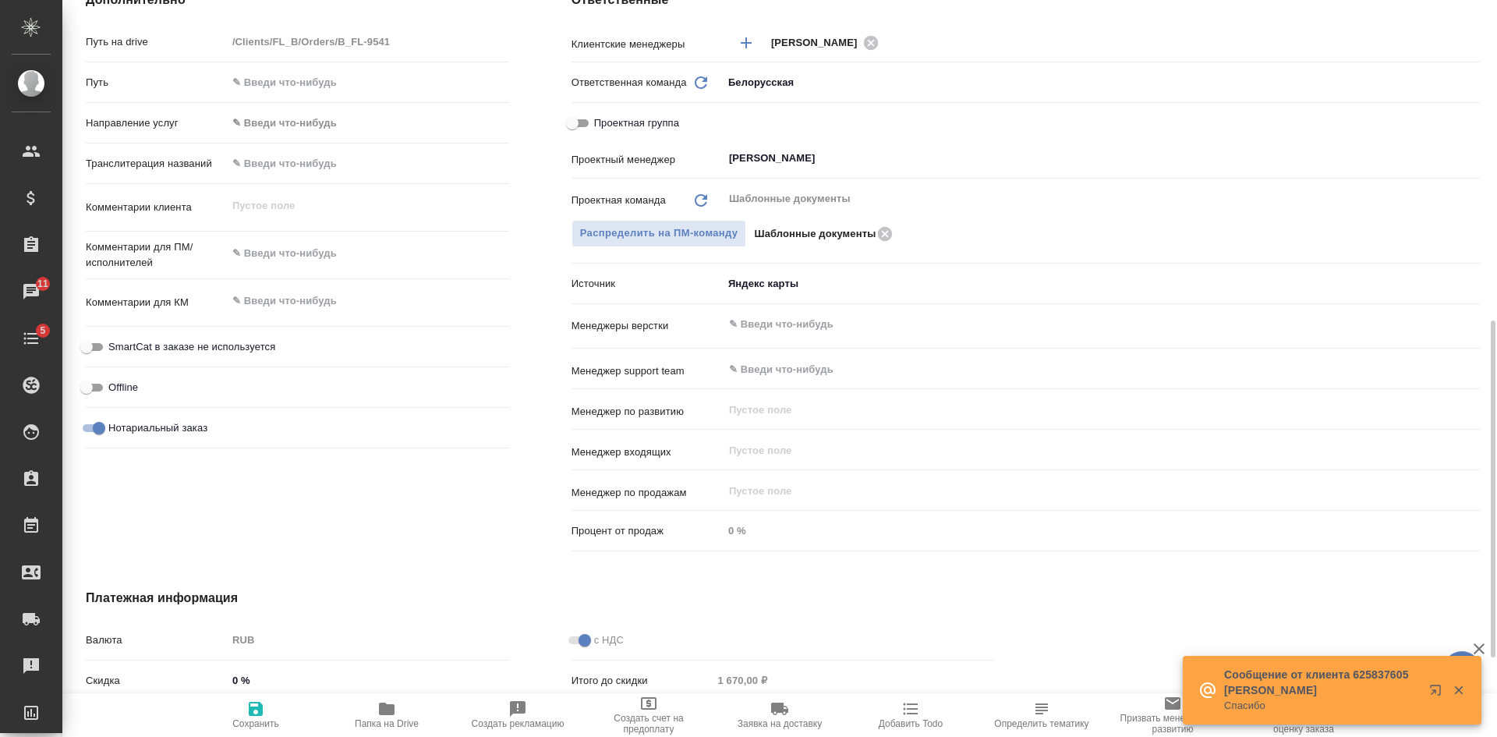
type textarea "x"
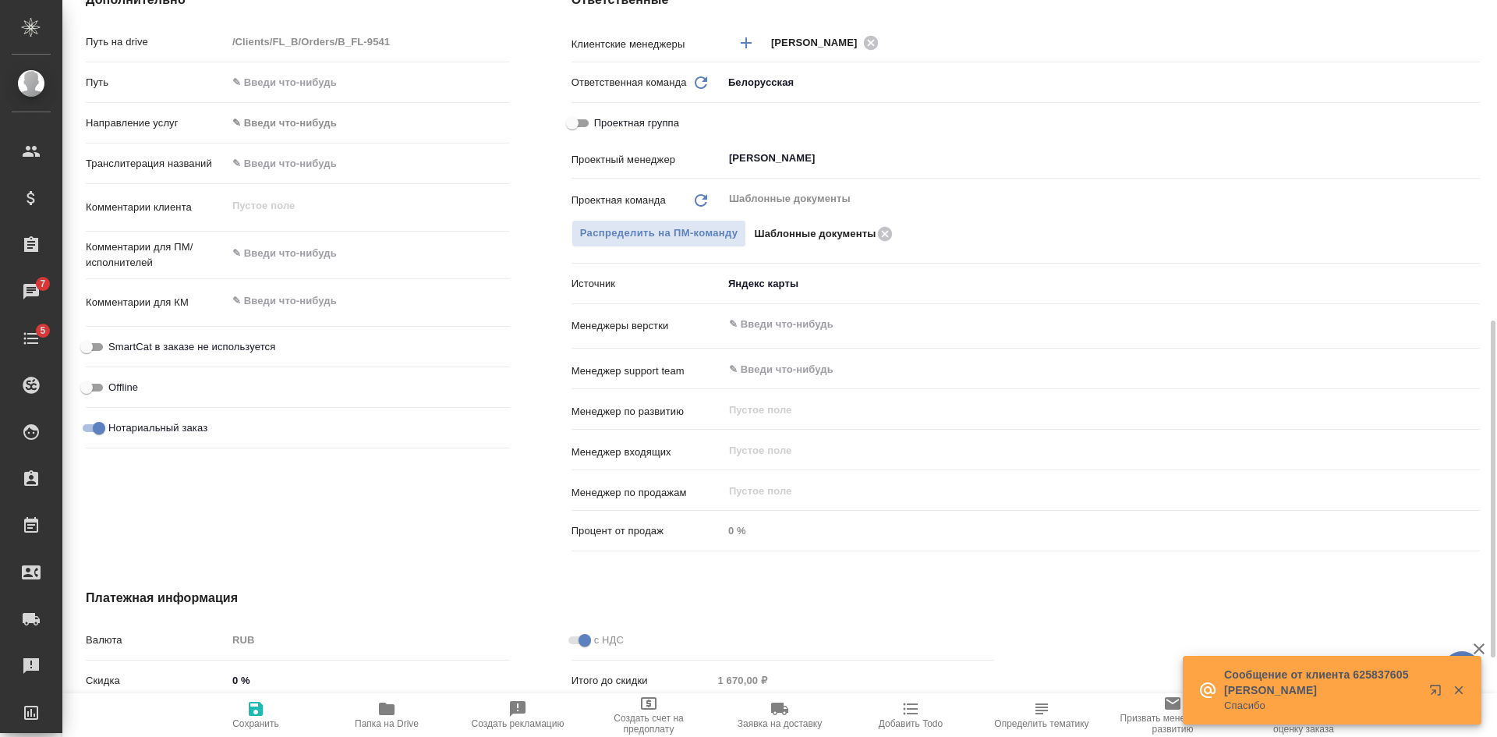
type textarea "x"
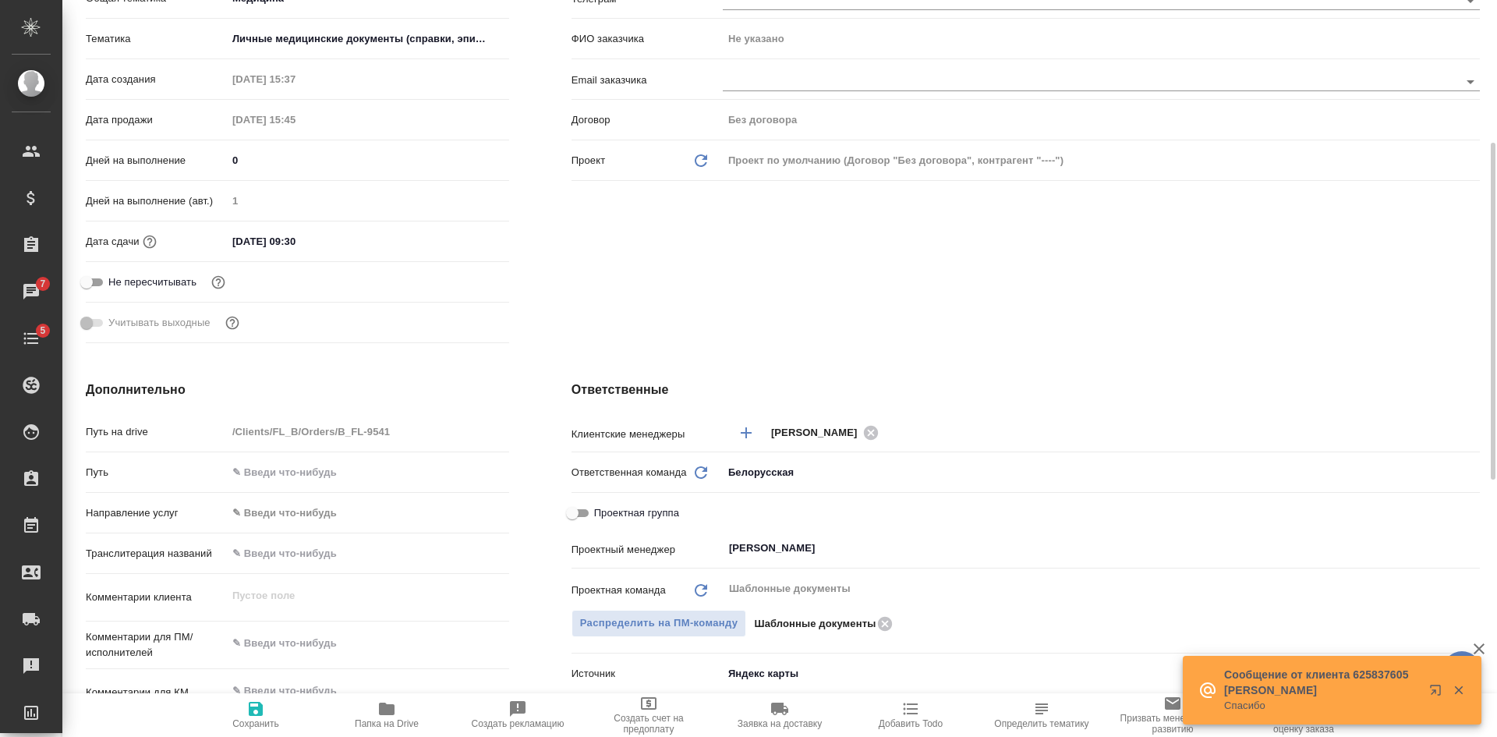
scroll to position [0, 0]
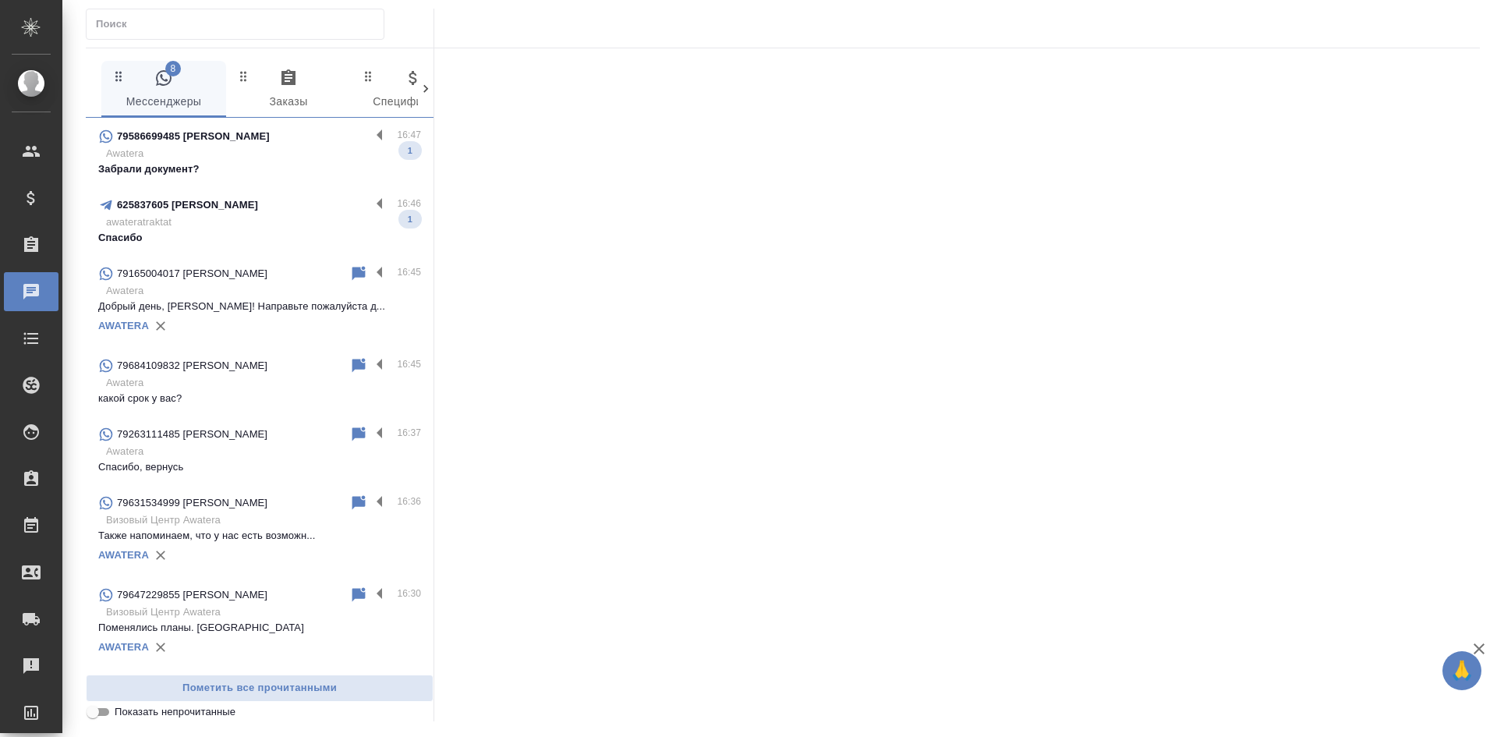
click at [228, 370] on p "79684109832 [PERSON_NAME]" at bounding box center [192, 366] width 150 height 16
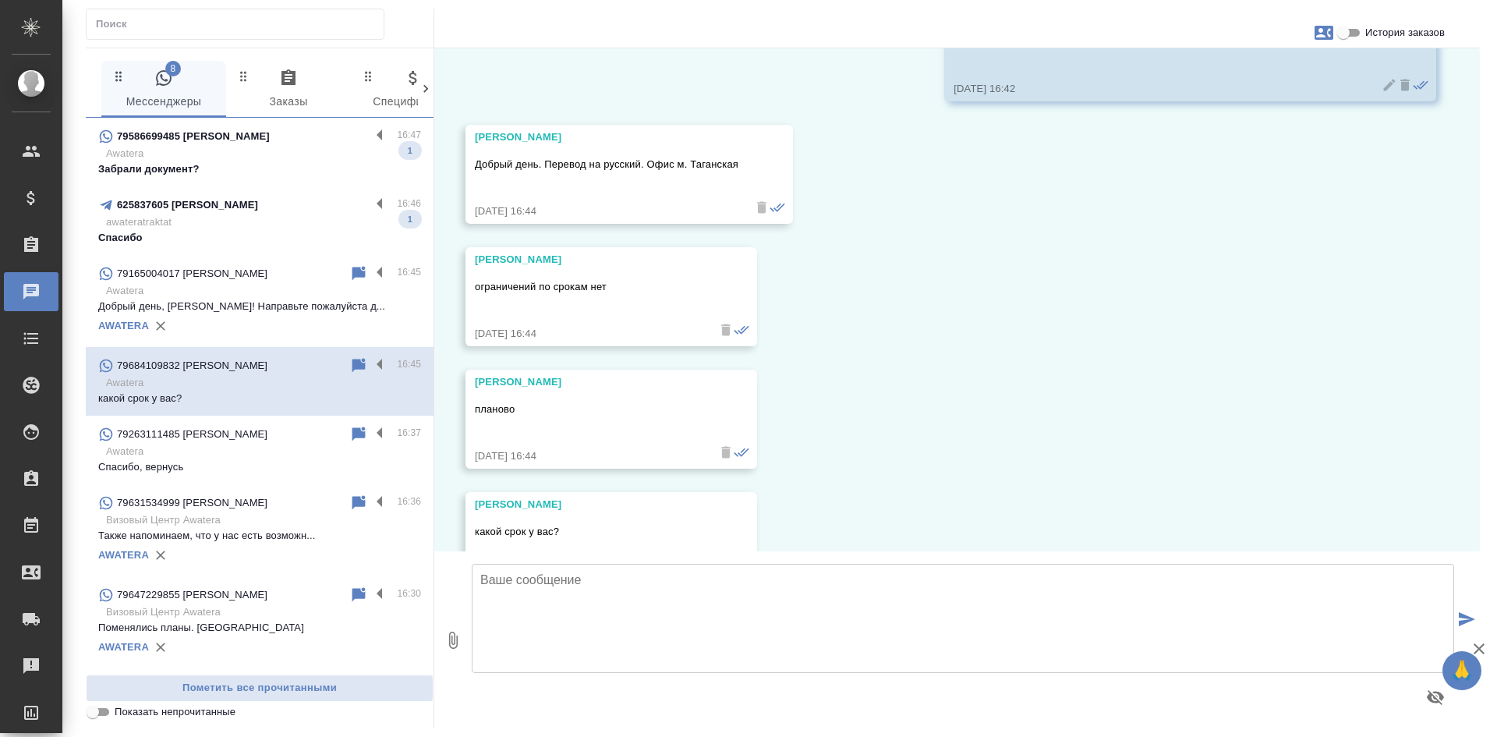
scroll to position [1020, 0]
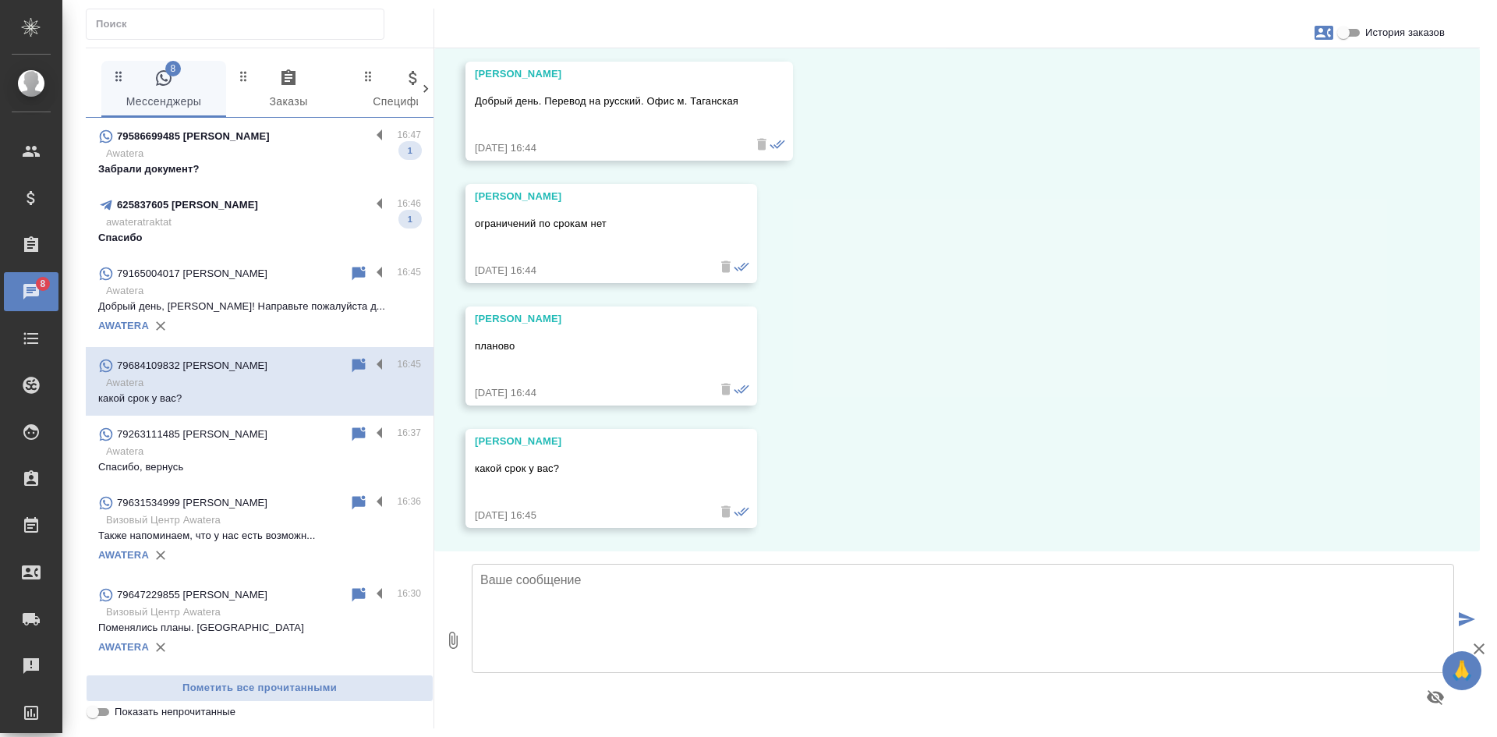
click at [1325, 29] on icon "button" at bounding box center [1324, 33] width 19 height 14
click at [1282, 85] on div "Создать заявку" at bounding box center [1256, 75] width 98 height 34
select select "RU"
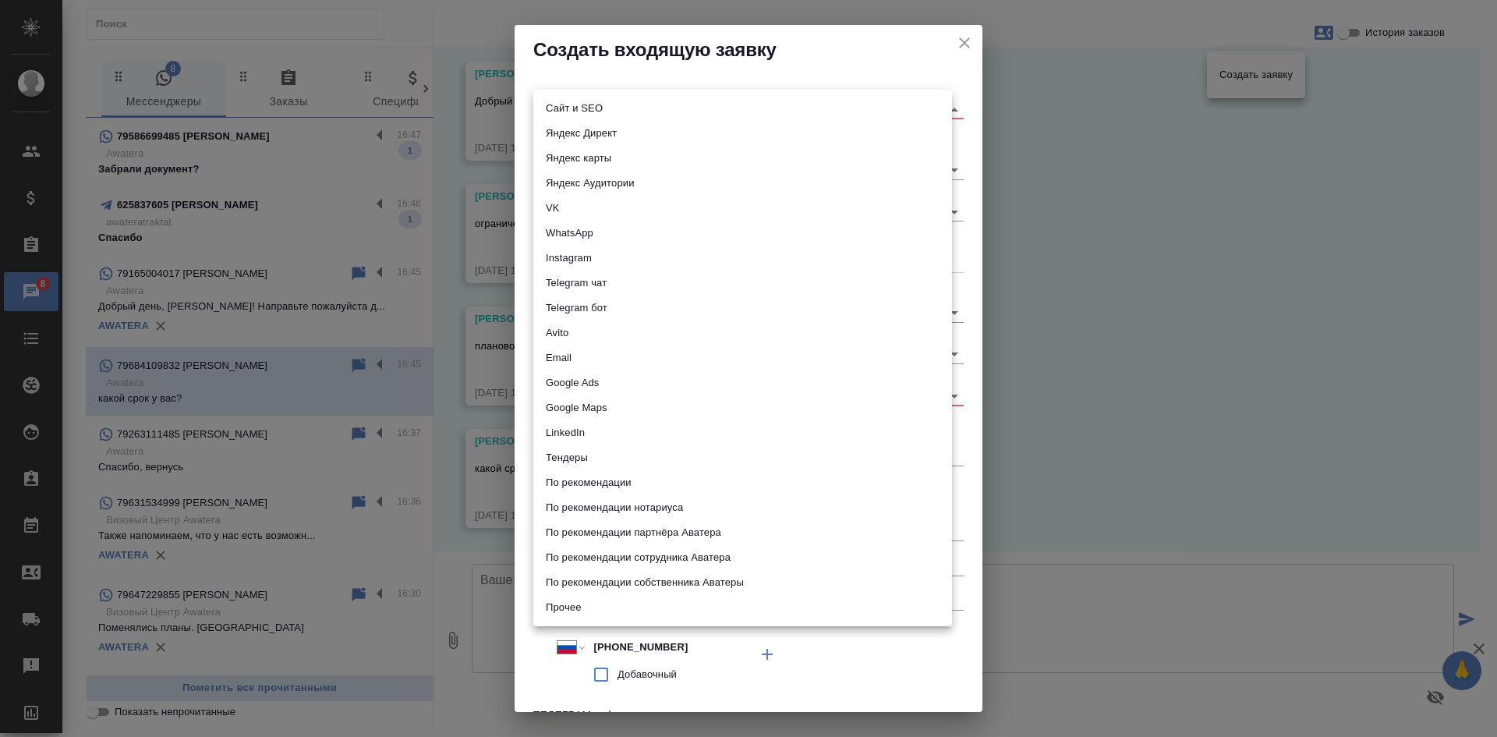
click at [671, 111] on body "🙏 .cls-1 fill:#fff; AWATERA Kasatkina Aleksandra Клиенты Спецификации Заказы 8 …" at bounding box center [748, 368] width 1497 height 737
click at [592, 110] on li "Сайт и SEO" at bounding box center [742, 108] width 419 height 25
type input "seo"
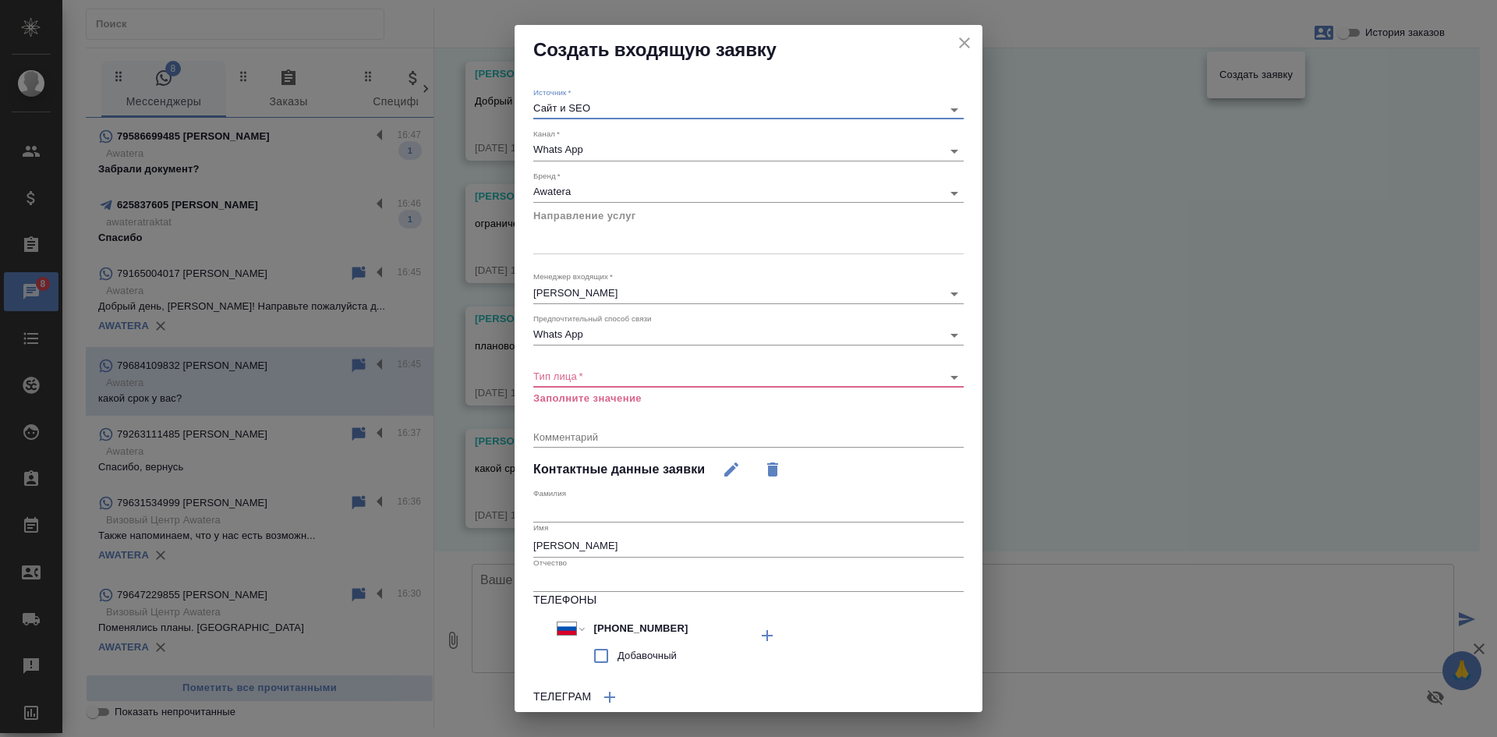
click at [585, 248] on div at bounding box center [748, 239] width 430 height 23
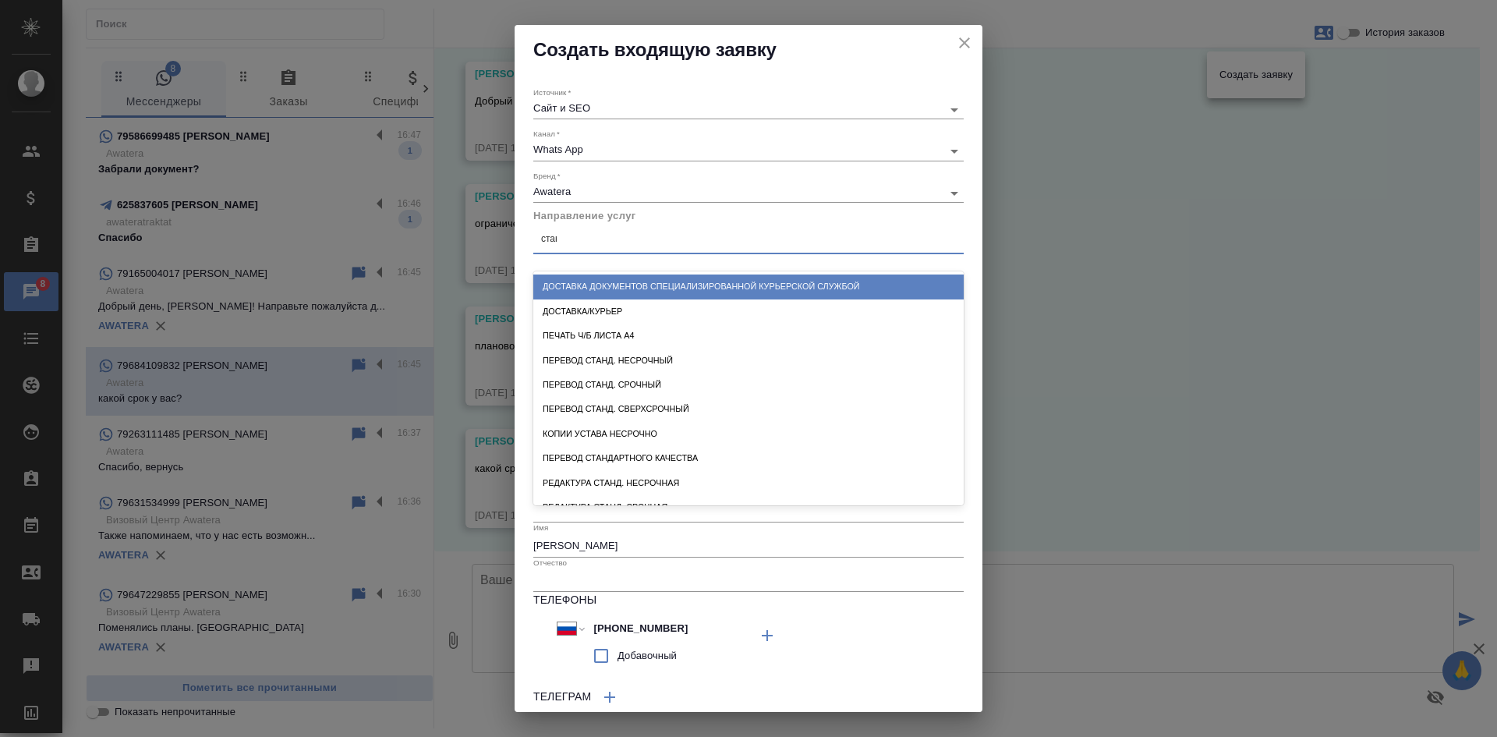
type input "станд"
click at [646, 286] on div "Перевод станд. несрочный" at bounding box center [748, 286] width 430 height 24
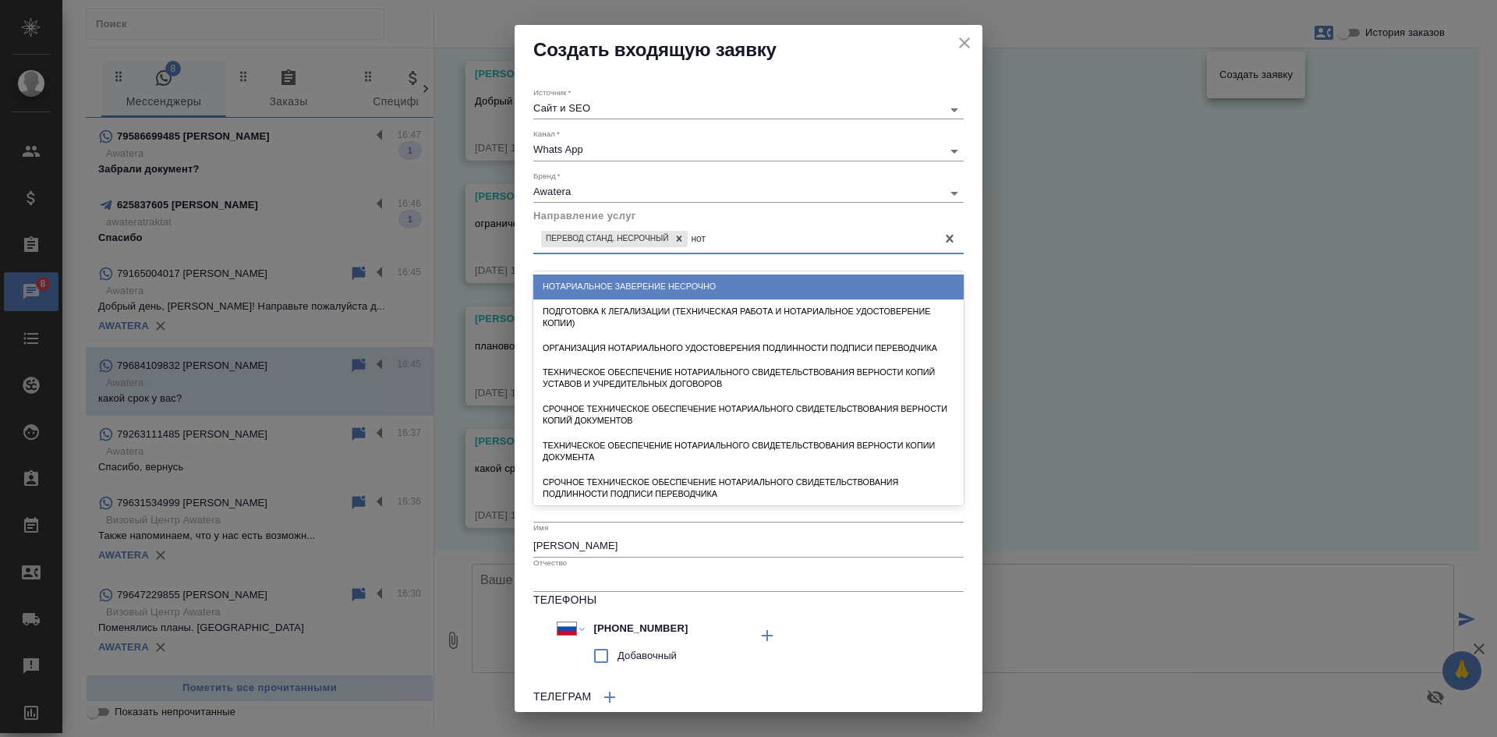
type input "нота"
click at [645, 283] on div "Нотариальное заверение несрочно" at bounding box center [748, 286] width 430 height 24
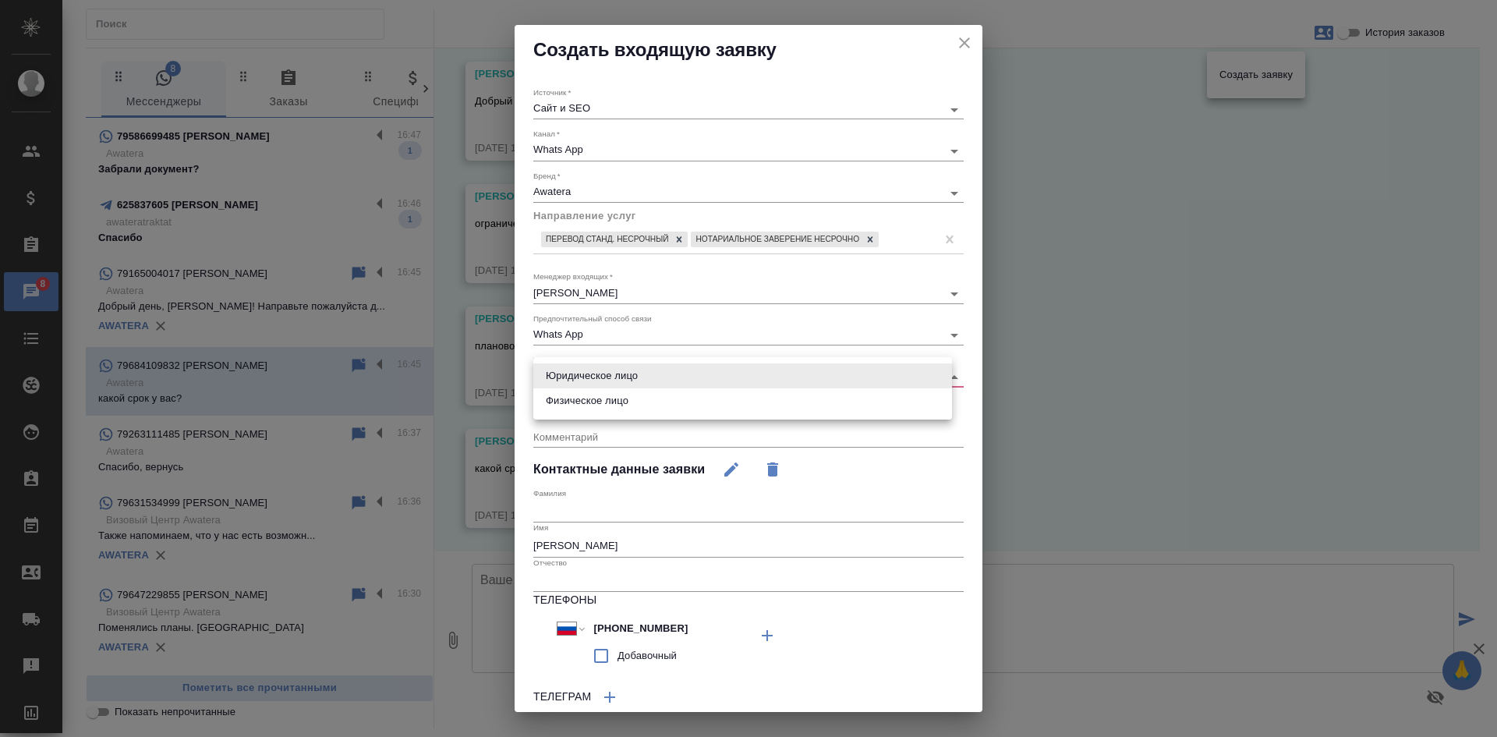
click at [679, 374] on body "🙏 .cls-1 fill:#fff; AWATERA Kasatkina Aleksandra Клиенты Спецификации Заказы 8 …" at bounding box center [748, 368] width 1497 height 737
click at [625, 401] on li "Физическое лицо" at bounding box center [742, 400] width 419 height 25
type input "private"
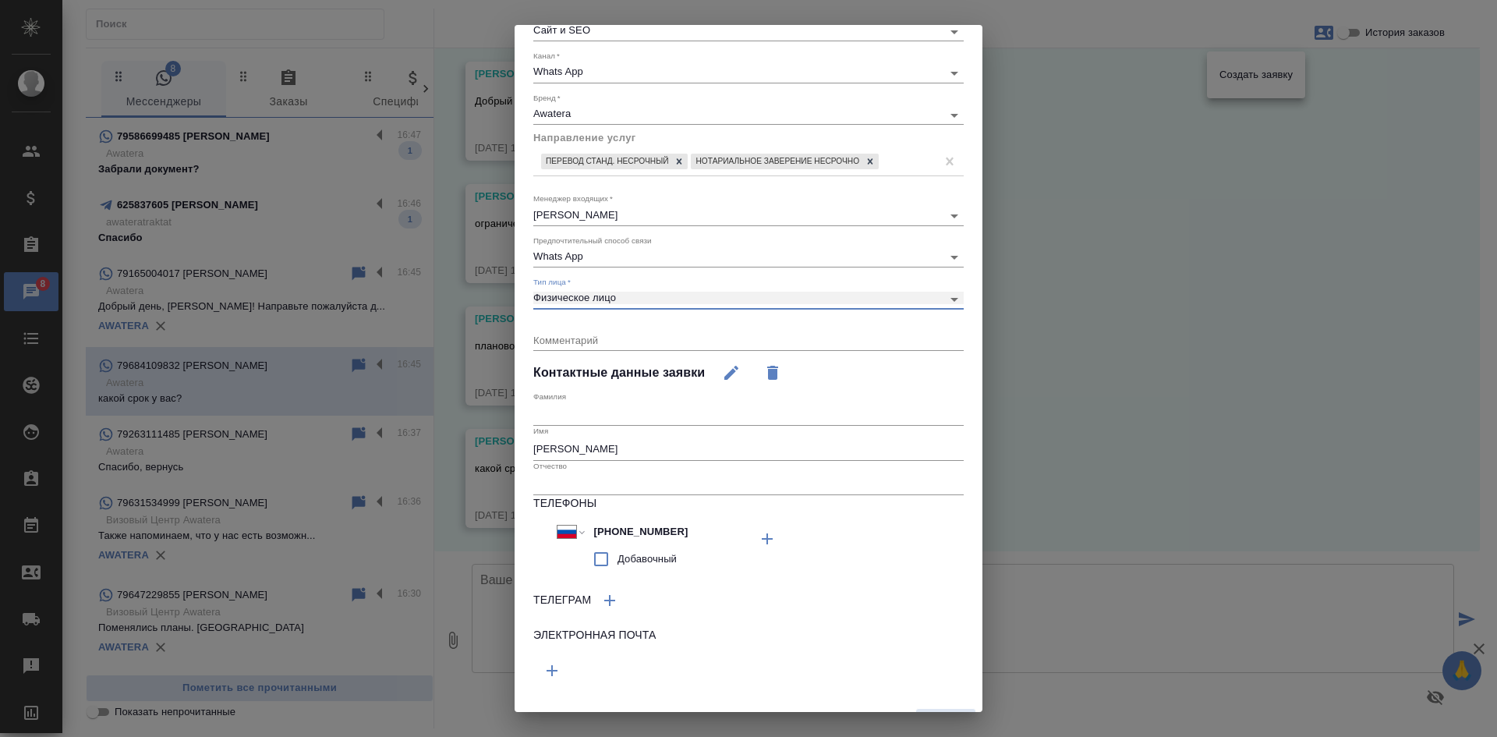
scroll to position [108, 0]
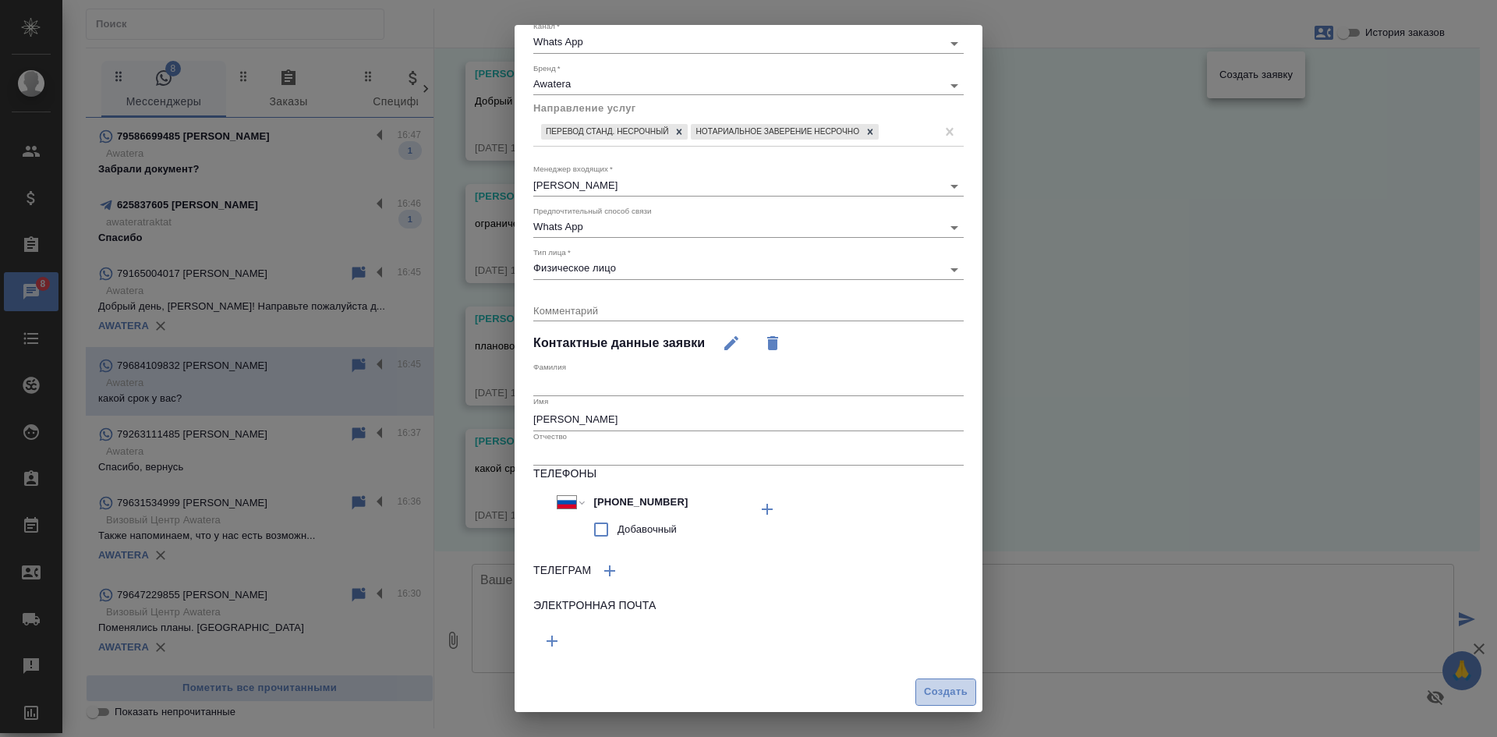
click at [939, 682] on button "Создать" at bounding box center [945, 691] width 61 height 27
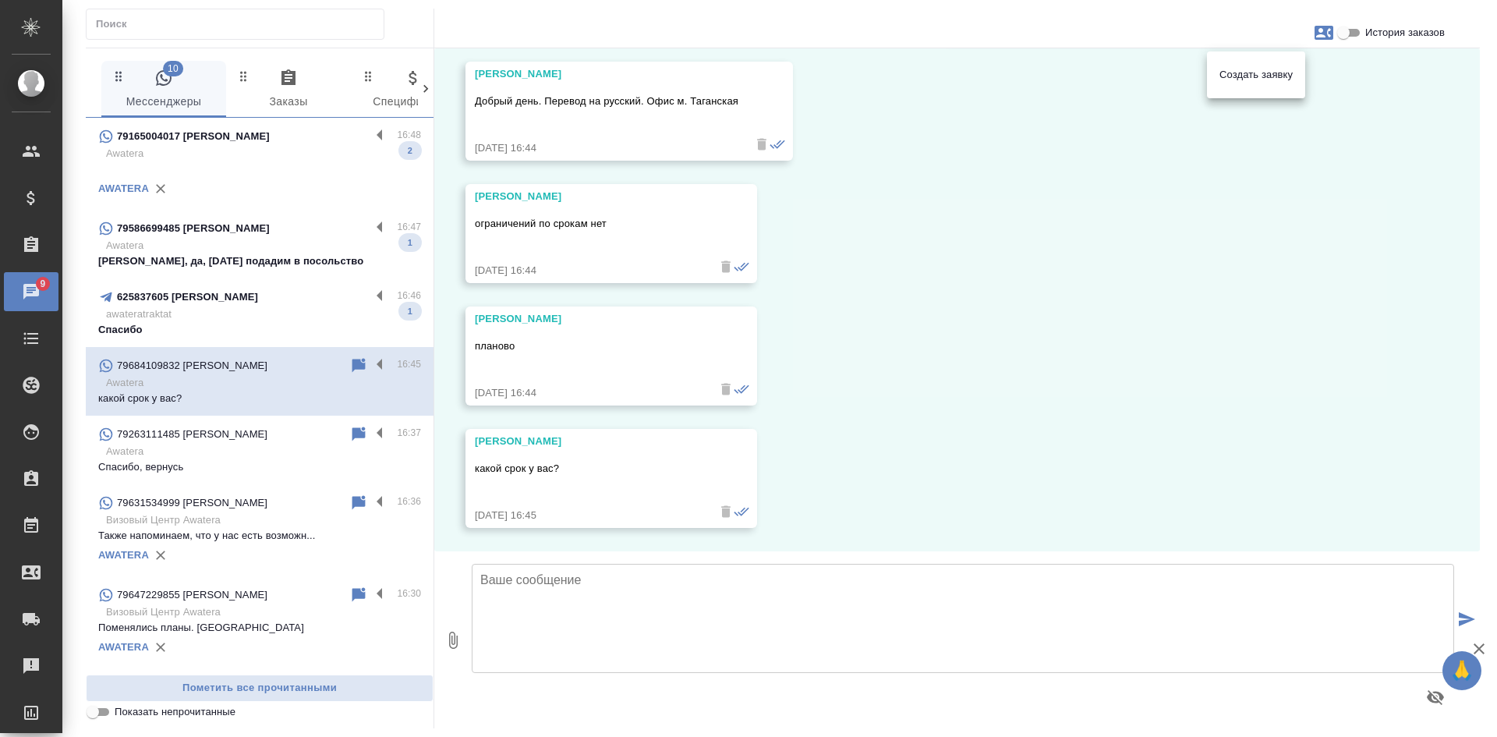
drag, startPoint x: 548, startPoint y: 95, endPoint x: 721, endPoint y: 87, distance: 173.3
click at [721, 87] on div at bounding box center [748, 368] width 1497 height 737
drag, startPoint x: 560, startPoint y: 89, endPoint x: 559, endPoint y: 133, distance: 44.5
click at [559, 90] on div "Добрый день. Перевод на русский. Офис м. Таганская" at bounding box center [607, 109] width 264 height 47
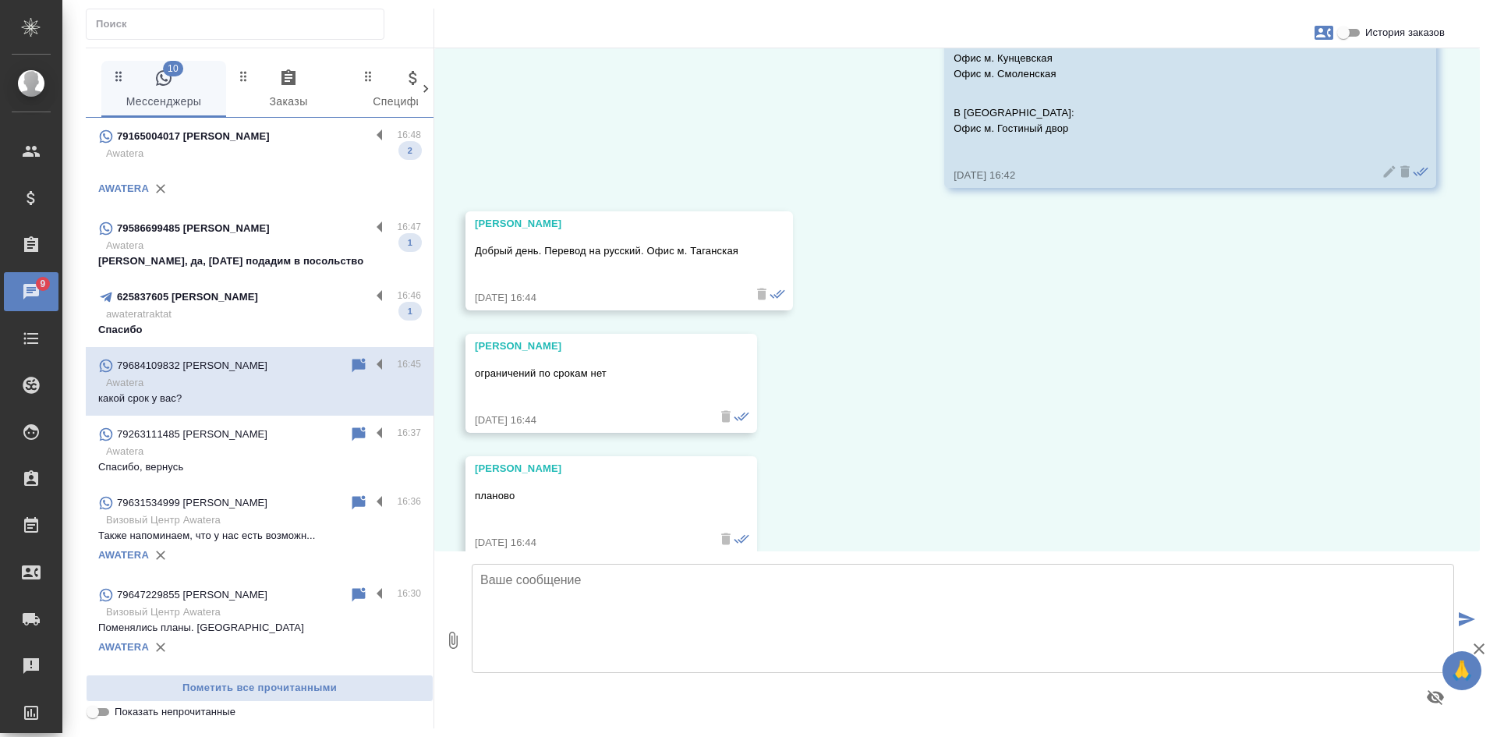
scroll to position [864, 0]
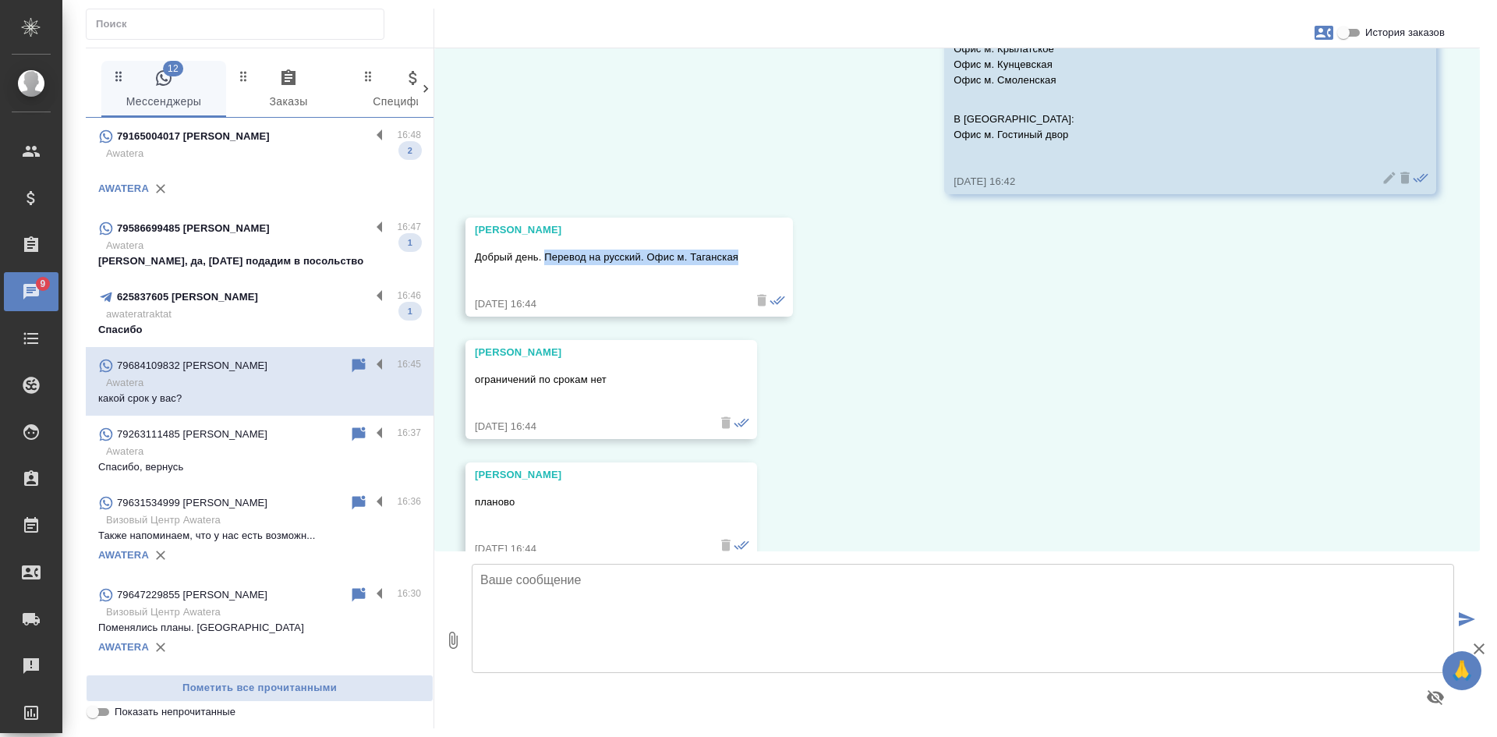
drag, startPoint x: 544, startPoint y: 257, endPoint x: 751, endPoint y: 256, distance: 206.6
click at [751, 256] on div "Ольга Орел Добрый день. Перевод на русский. Офис м. Таганская 14.08.25, 16:44" at bounding box center [630, 267] width 328 height 99
copy p "Перевод на русский. Офис м. Таганская"
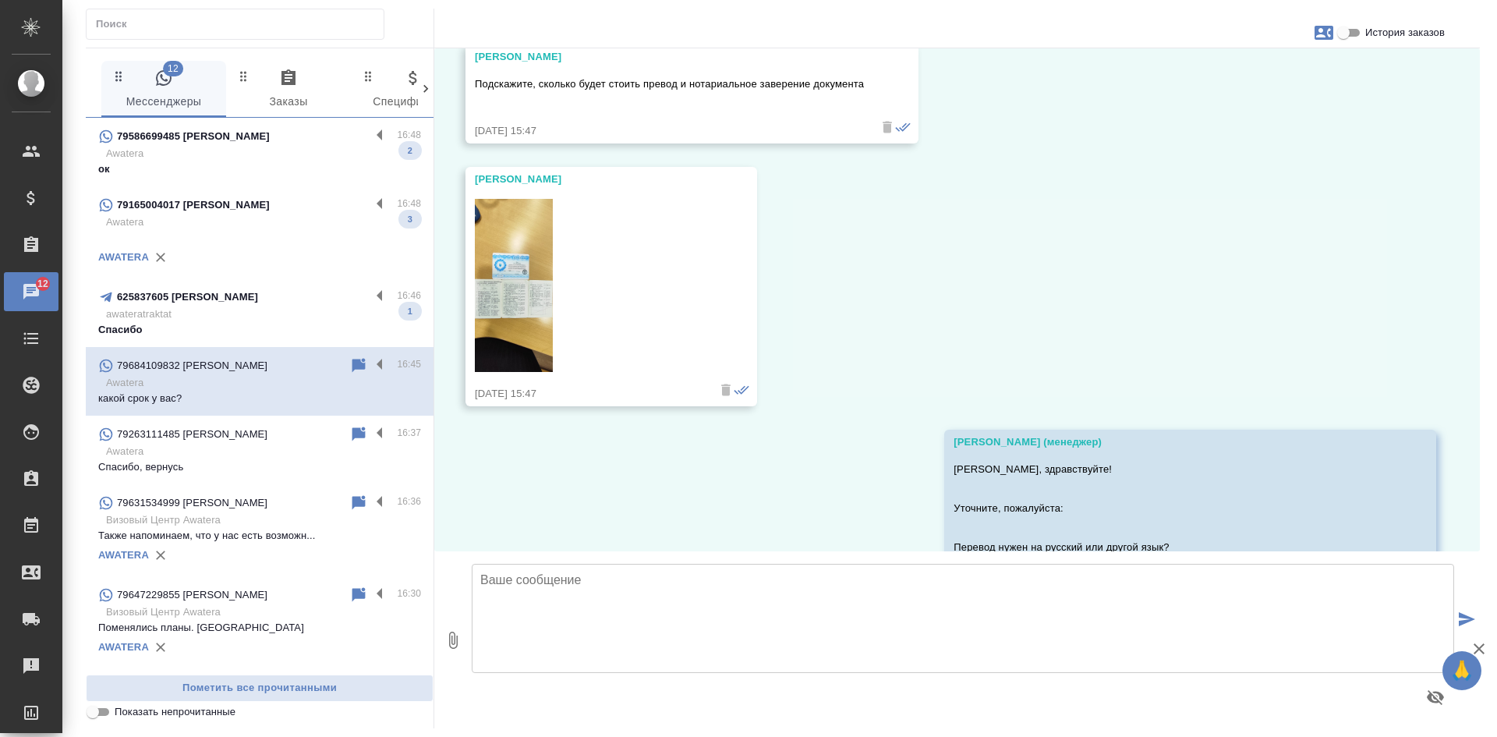
scroll to position [162, 0]
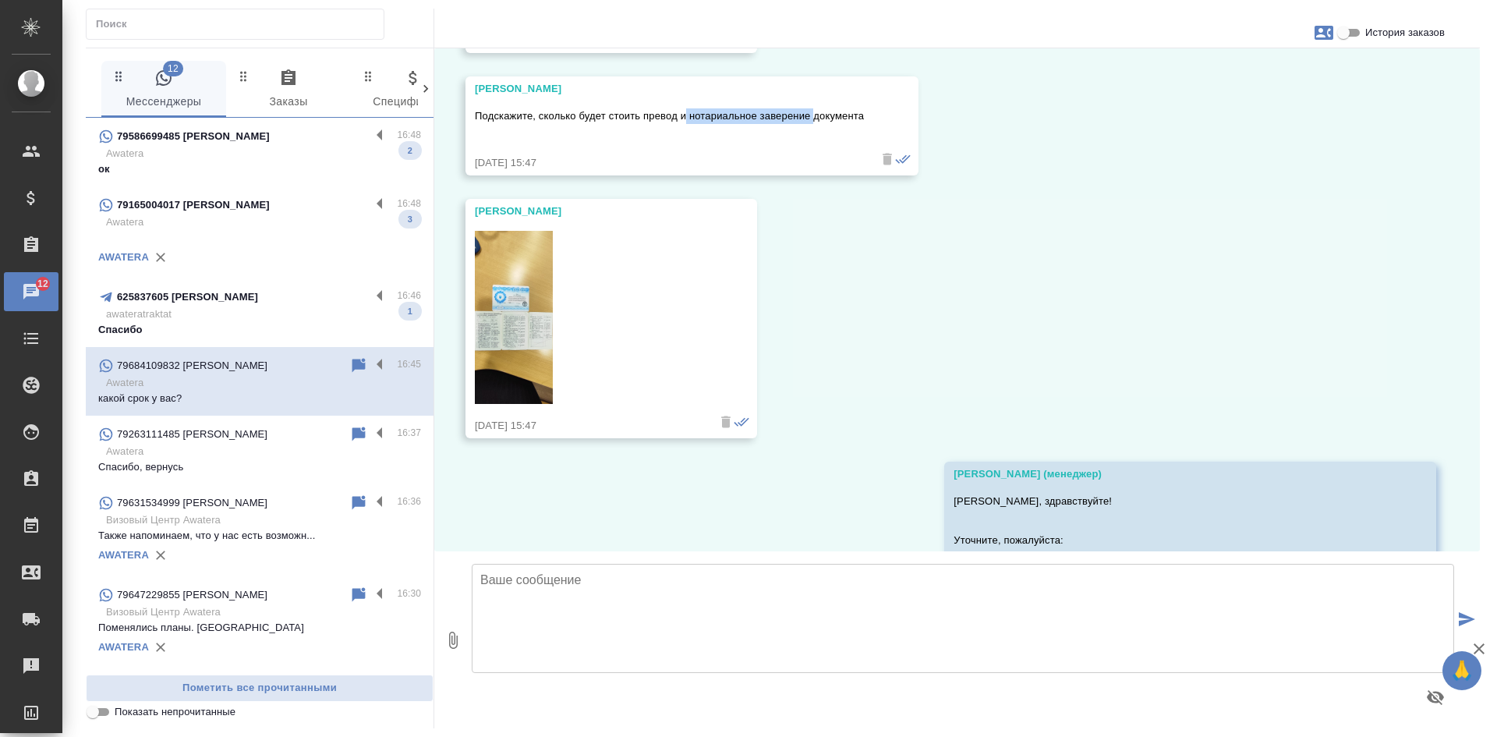
drag, startPoint x: 688, startPoint y: 117, endPoint x: 813, endPoint y: 107, distance: 126.0
click at [813, 107] on div "Подскажите, сколько будет стоить превод и нотариальное заверение документа" at bounding box center [669, 125] width 389 height 43
copy p "нотариальное заверение"
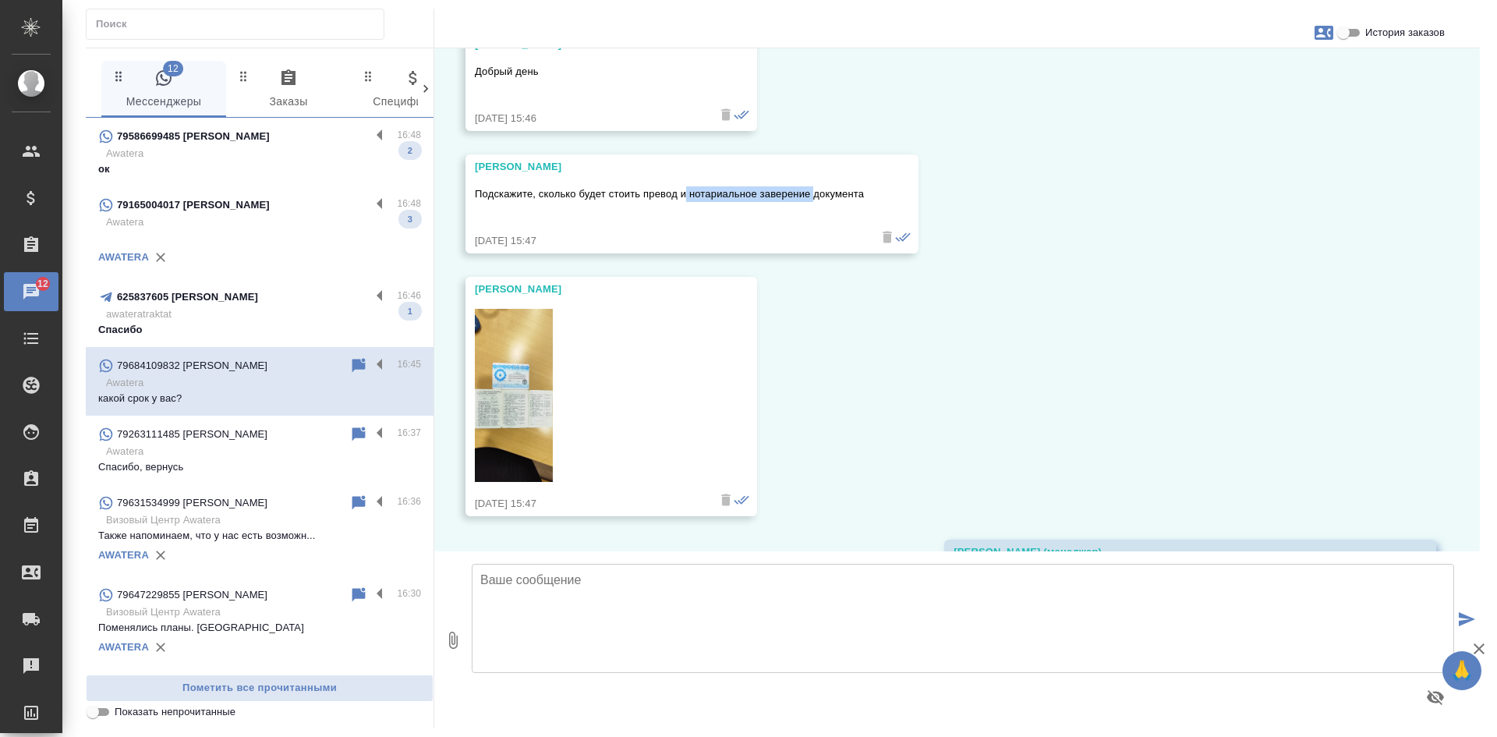
click at [505, 335] on img at bounding box center [514, 395] width 78 height 173
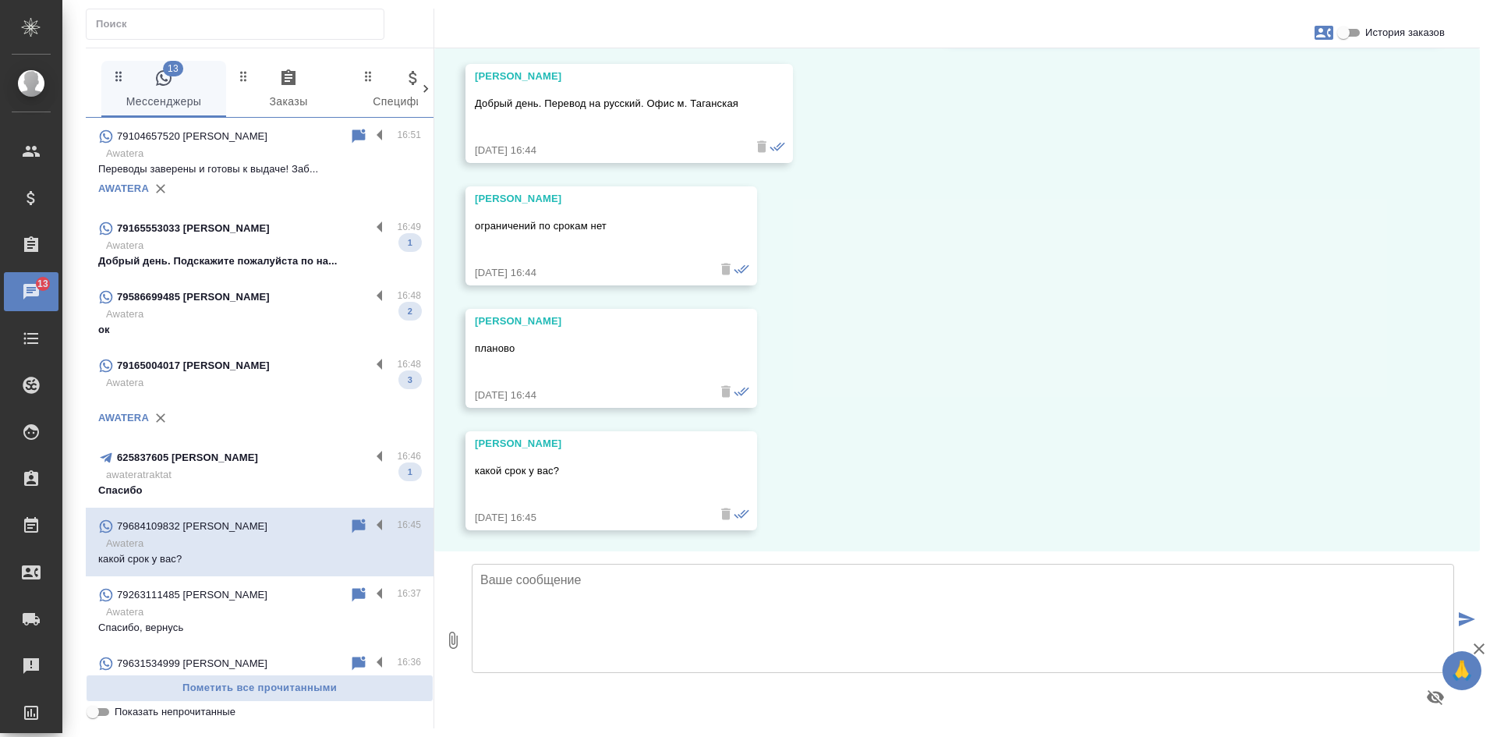
scroll to position [1020, 0]
click at [640, 602] on textarea at bounding box center [963, 618] width 983 height 109
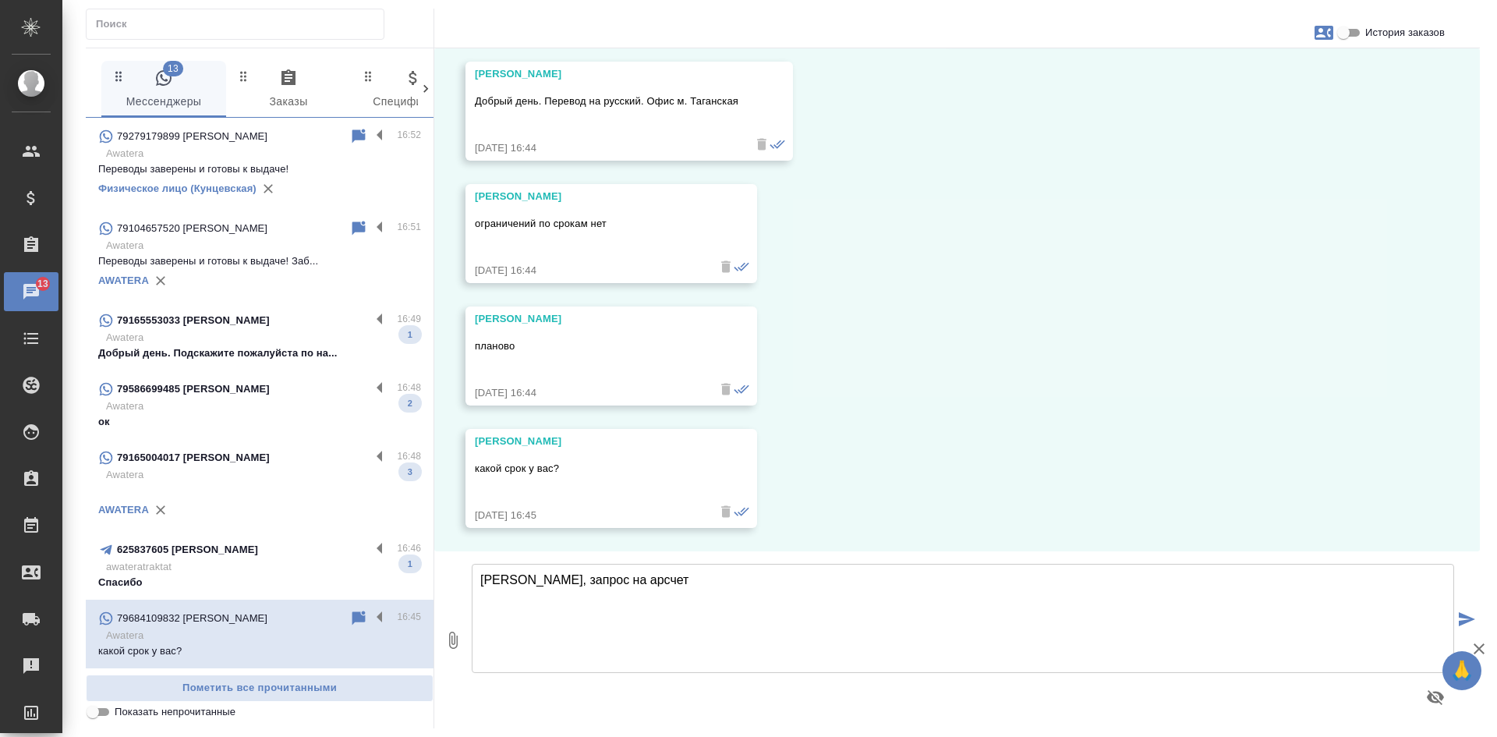
type textarea "Ольга, запрос на арсчете"
drag, startPoint x: 713, startPoint y: 585, endPoint x: 472, endPoint y: 574, distance: 241.2
click at [473, 574] on textarea "Ольга, запрос на арсчете" at bounding box center [963, 618] width 983 height 109
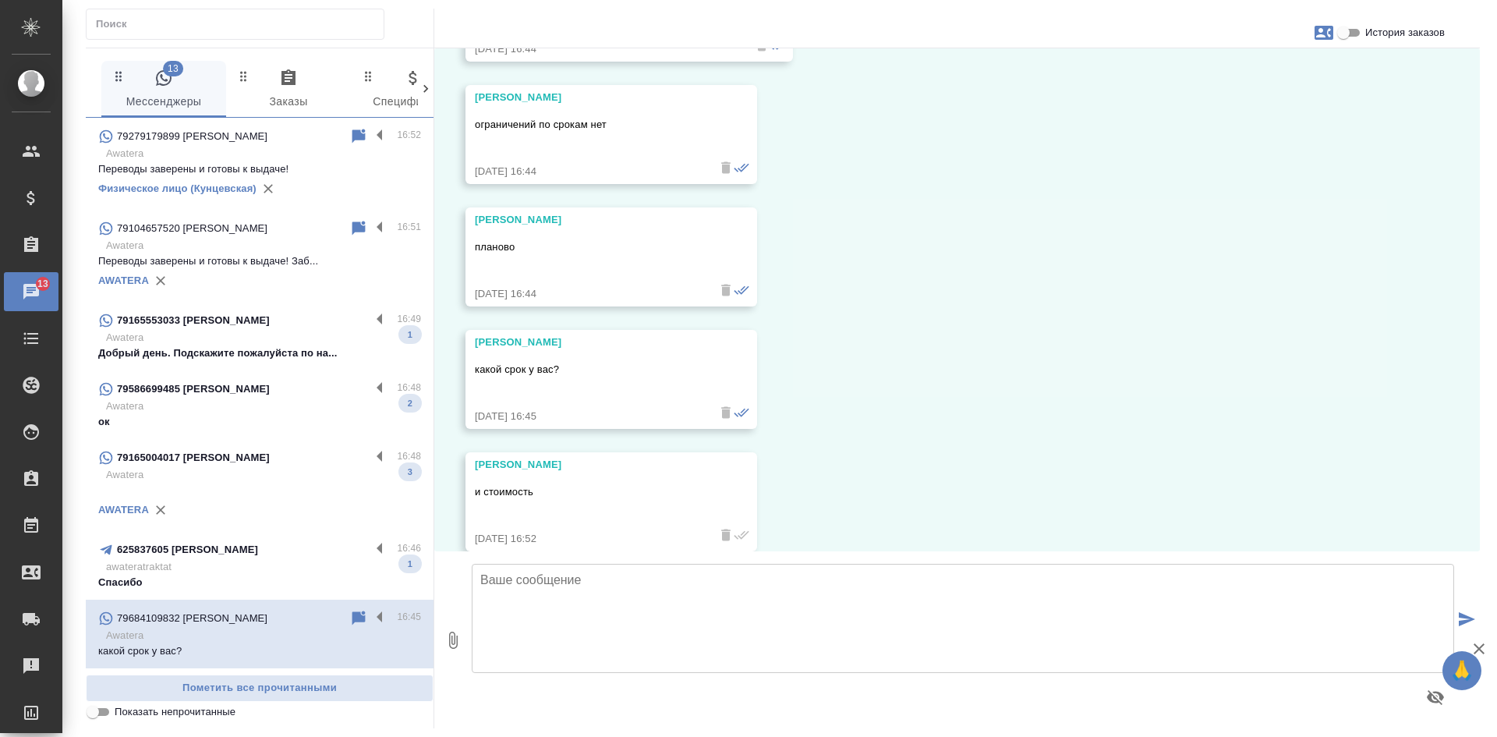
scroll to position [1142, 0]
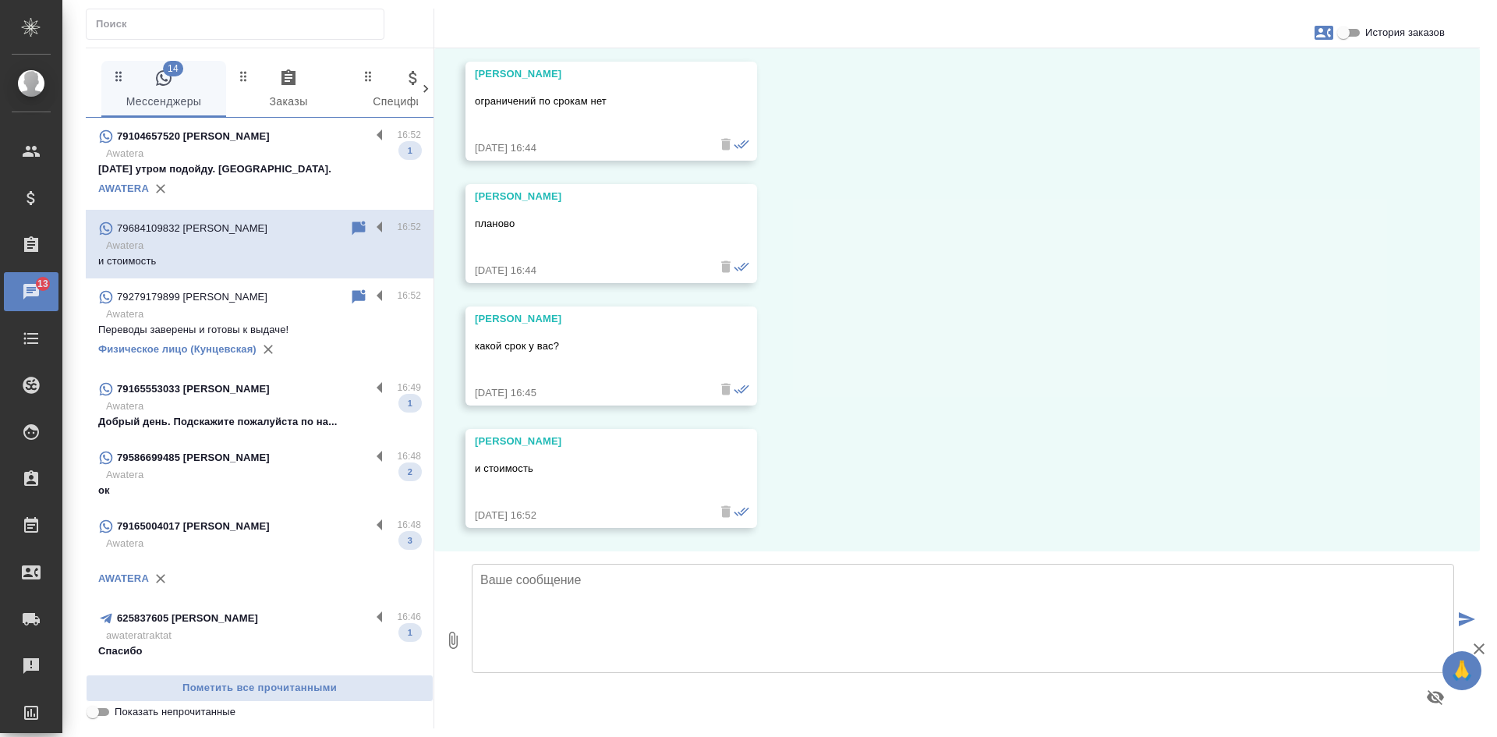
click at [505, 597] on textarea at bounding box center [963, 618] width 983 height 109
type textarea "О"
click at [529, 631] on textarea at bounding box center [963, 618] width 983 height 109
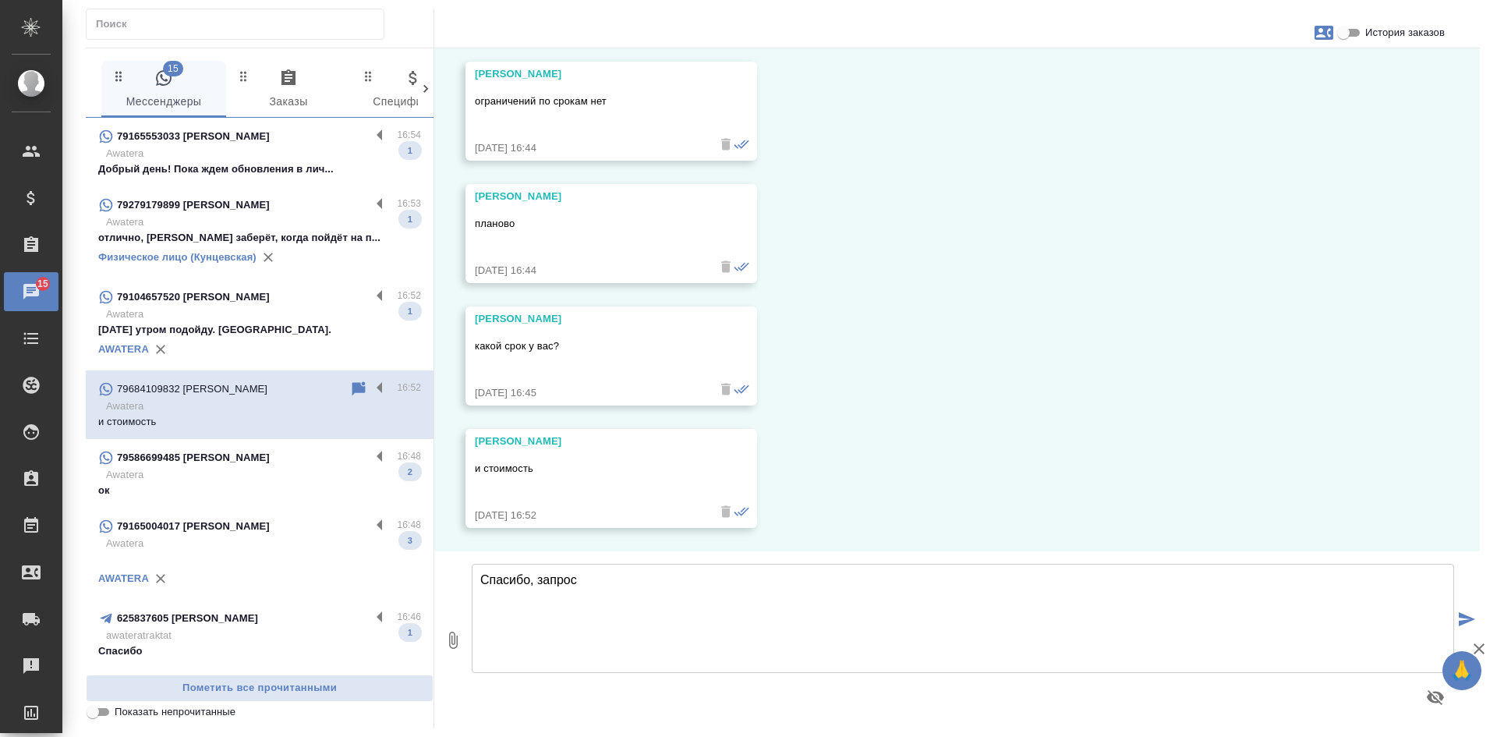
click at [1188, 212] on div "14.08, четверг Ольга Орел Добрый день 14.08.25, 15:46 Ольга Орел Подскажите, ск…" at bounding box center [957, 299] width 1046 height 503
click at [582, 584] on textarea "Спасибо, запрос" at bounding box center [963, 618] width 983 height 109
click at [490, 580] on textarea "Спасибо, запрос на оценке, менеджер в ближайшее время направит Вам расчет стоим…" at bounding box center [963, 618] width 983 height 109
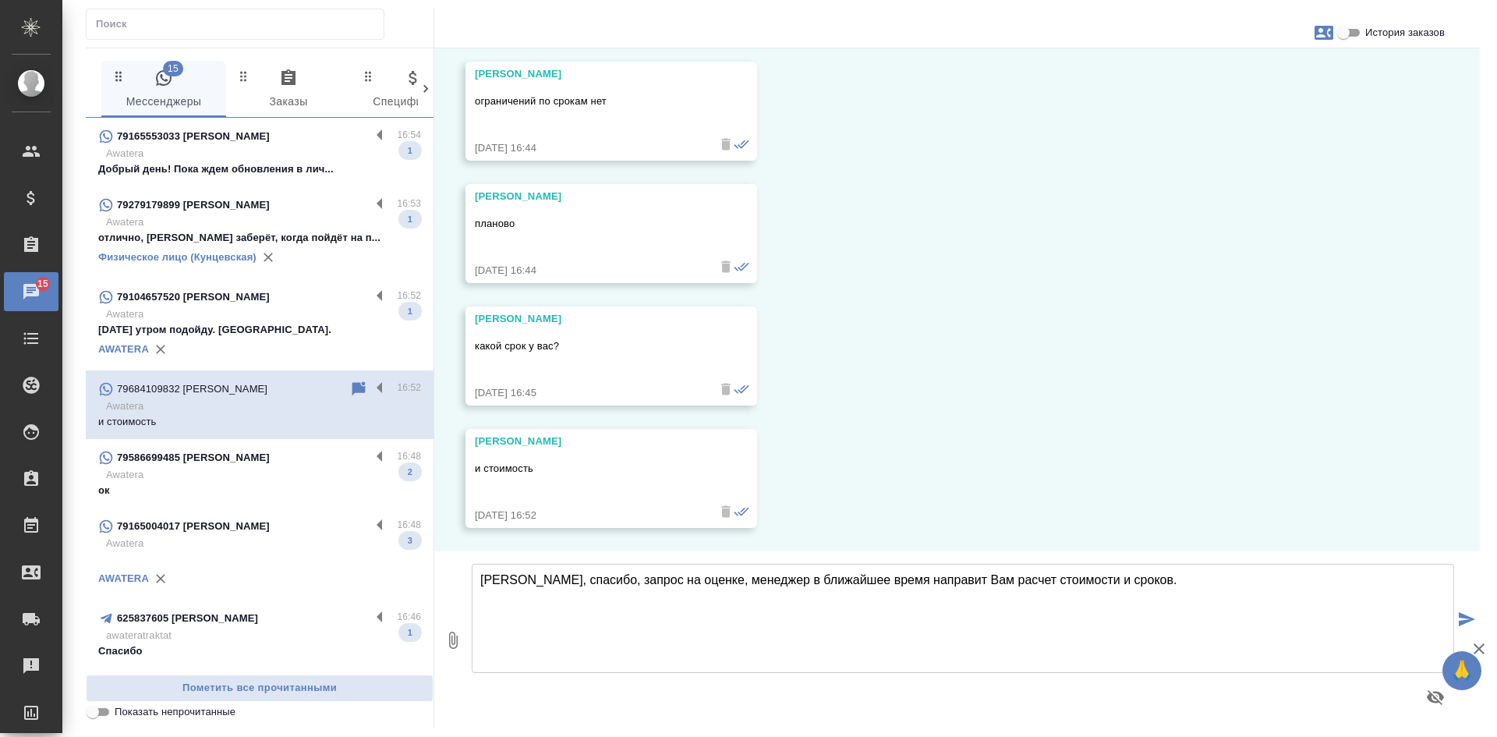
click at [1136, 575] on textarea "Ольга, спасибо, запрос на оценке, менеджер в ближайшее время направит Вам расче…" at bounding box center [963, 618] width 983 height 109
type textarea "Ольга, спасибо, запрос на оценке, менеджер в ближайшее время направит Вам расче…"
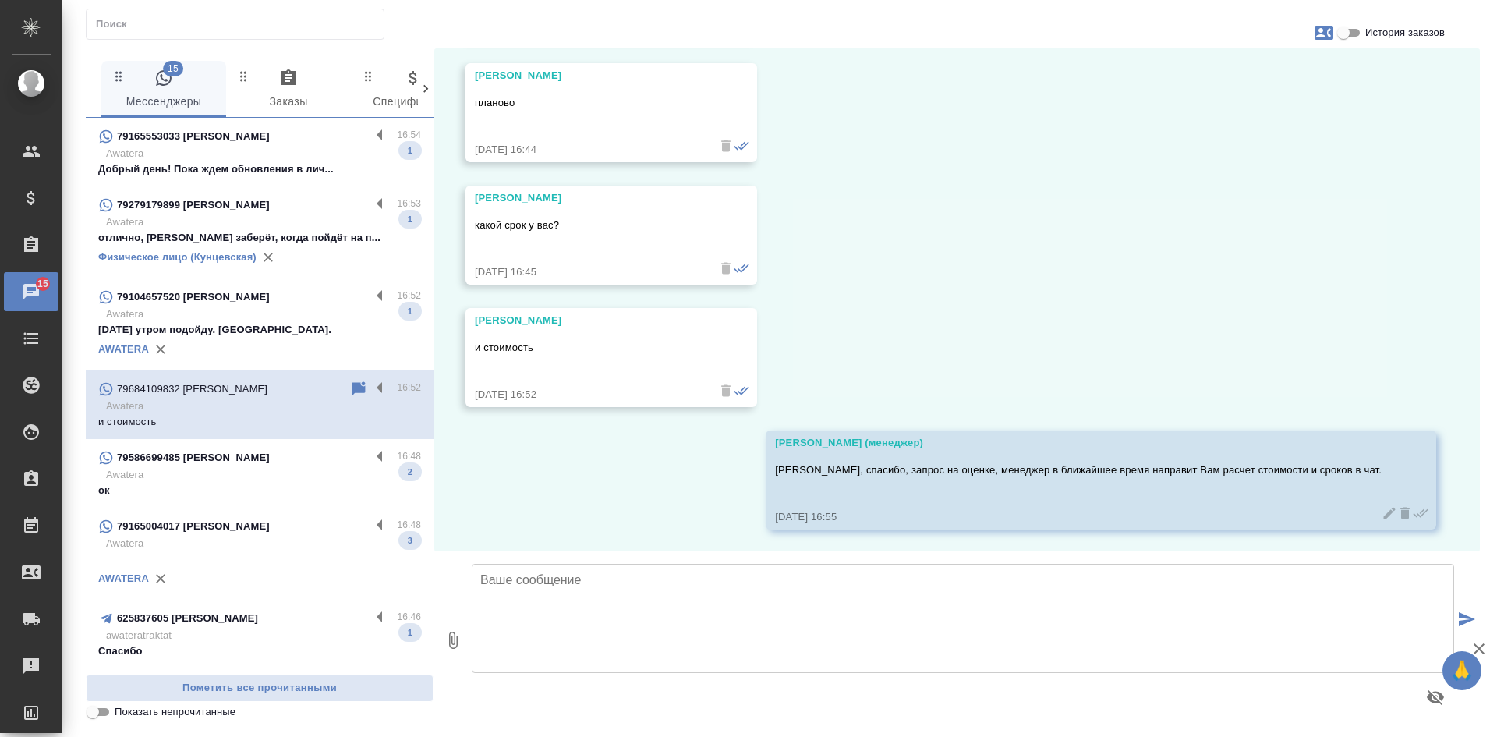
scroll to position [1265, 0]
click at [318, 161] on p "Добрый день! Пока ждем обновления в лич..." at bounding box center [259, 169] width 323 height 16
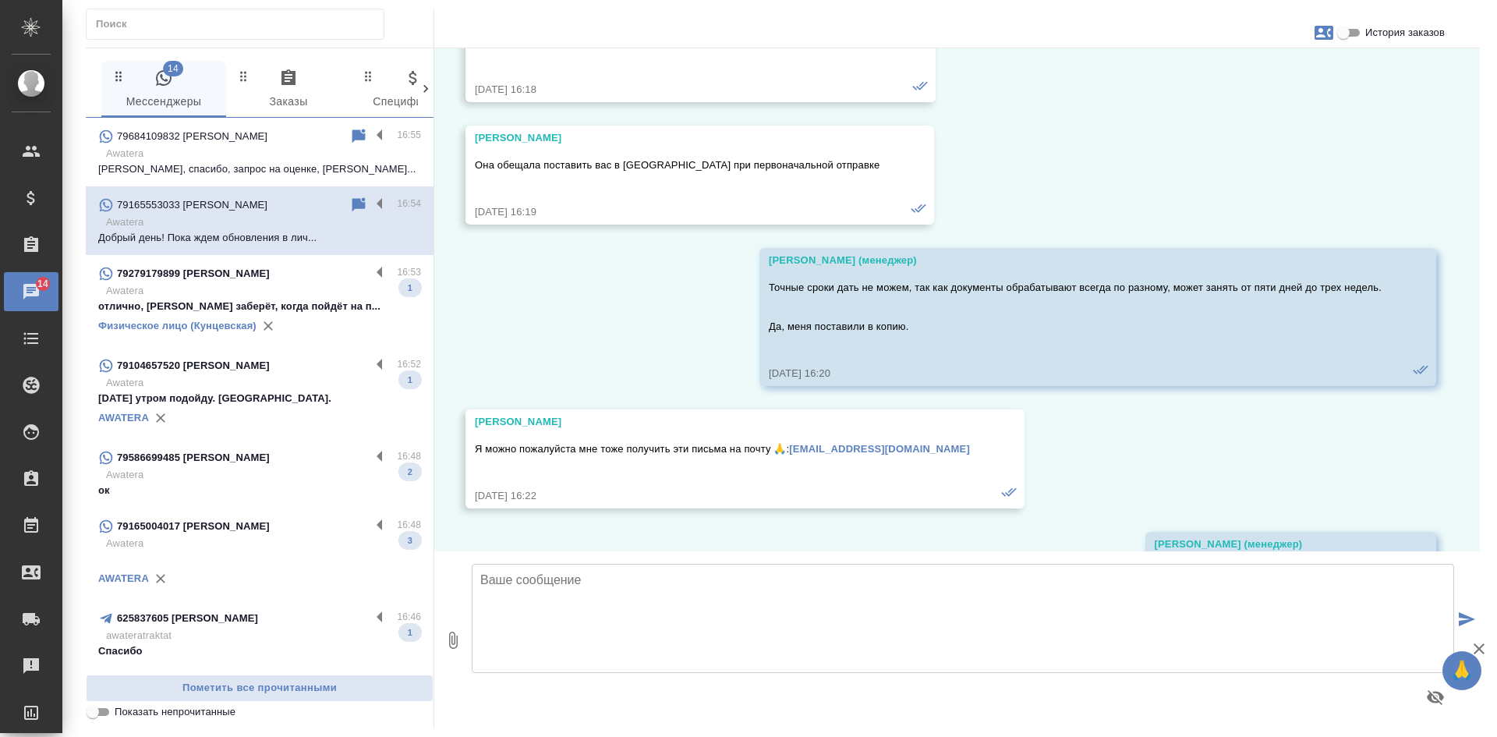
scroll to position [20447, 0]
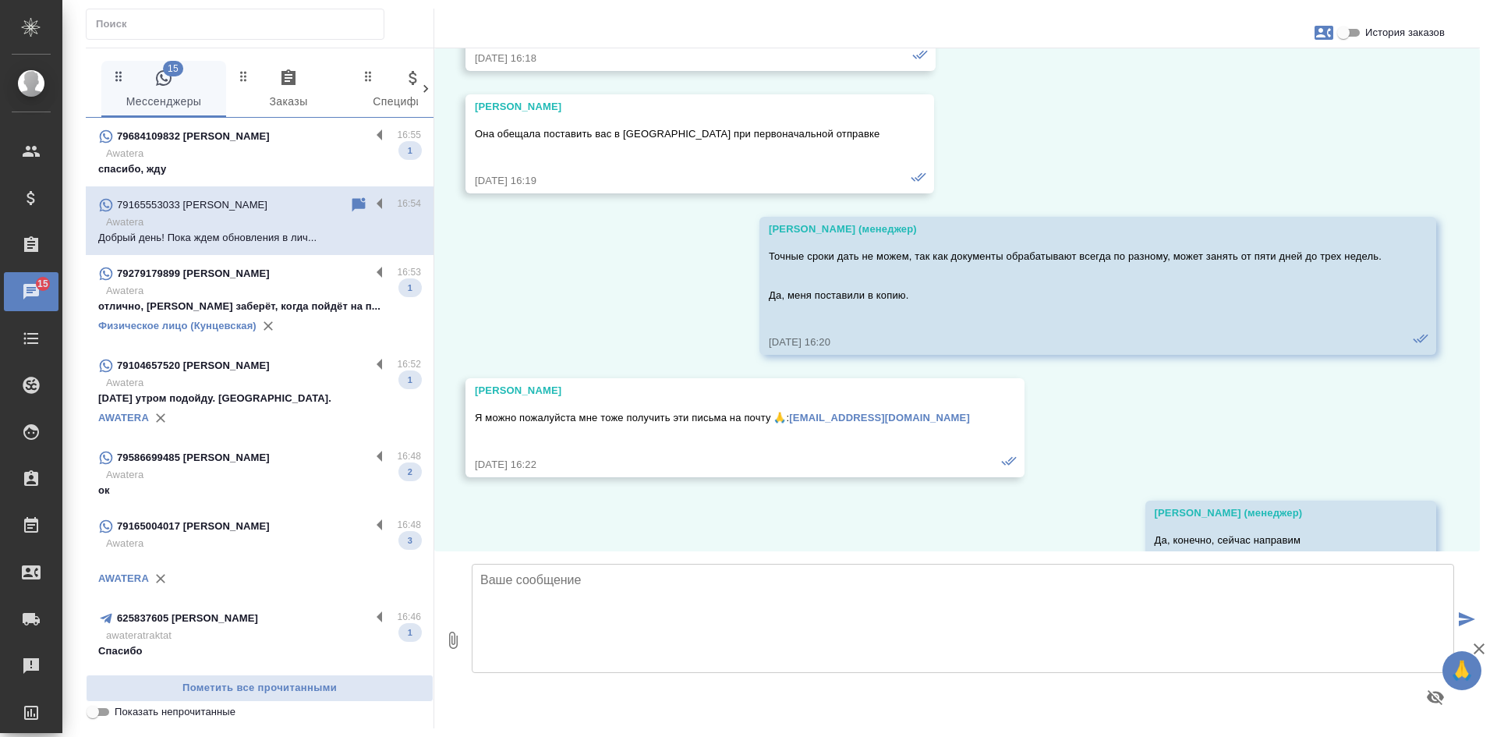
click at [235, 278] on p "79279179899 Порецкая Анастасия" at bounding box center [193, 274] width 153 height 16
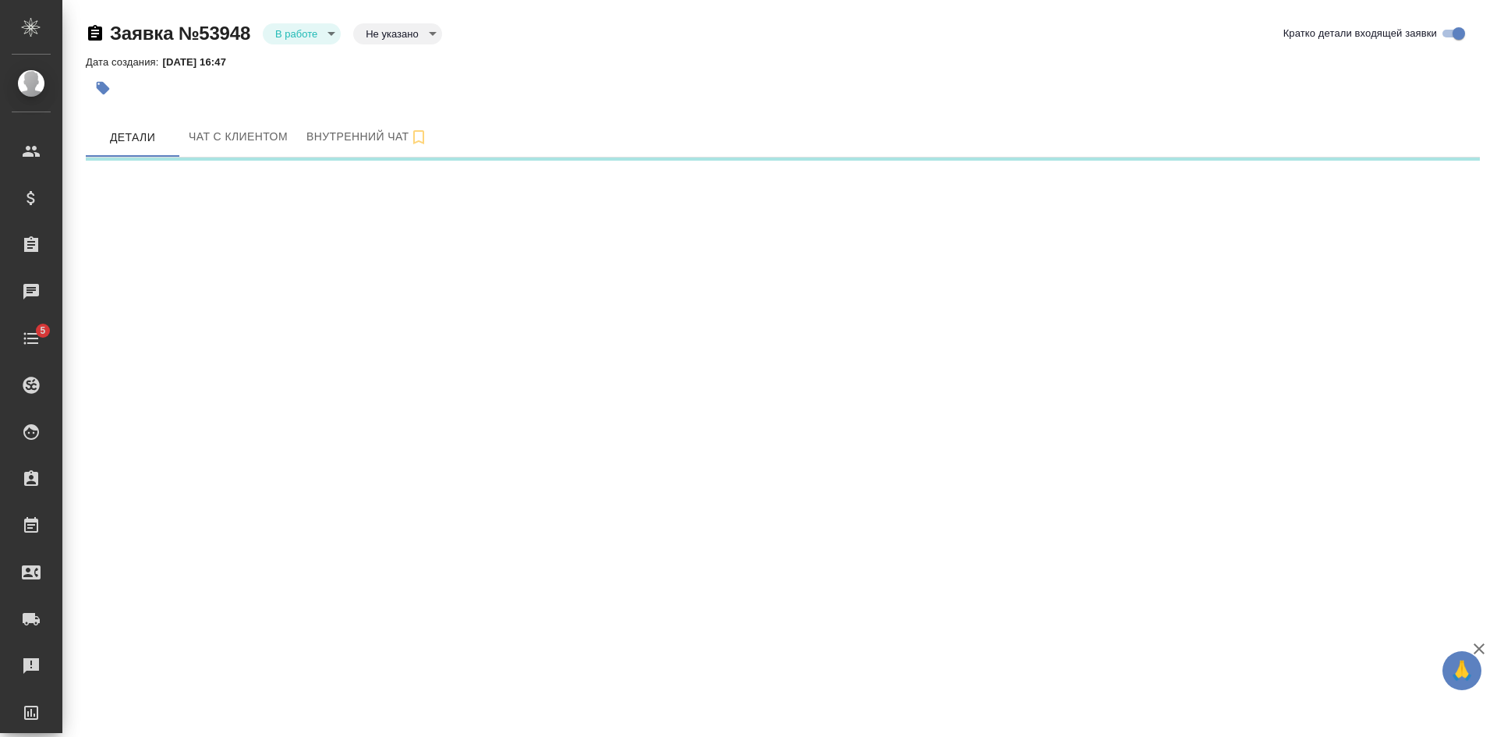
select select "RU"
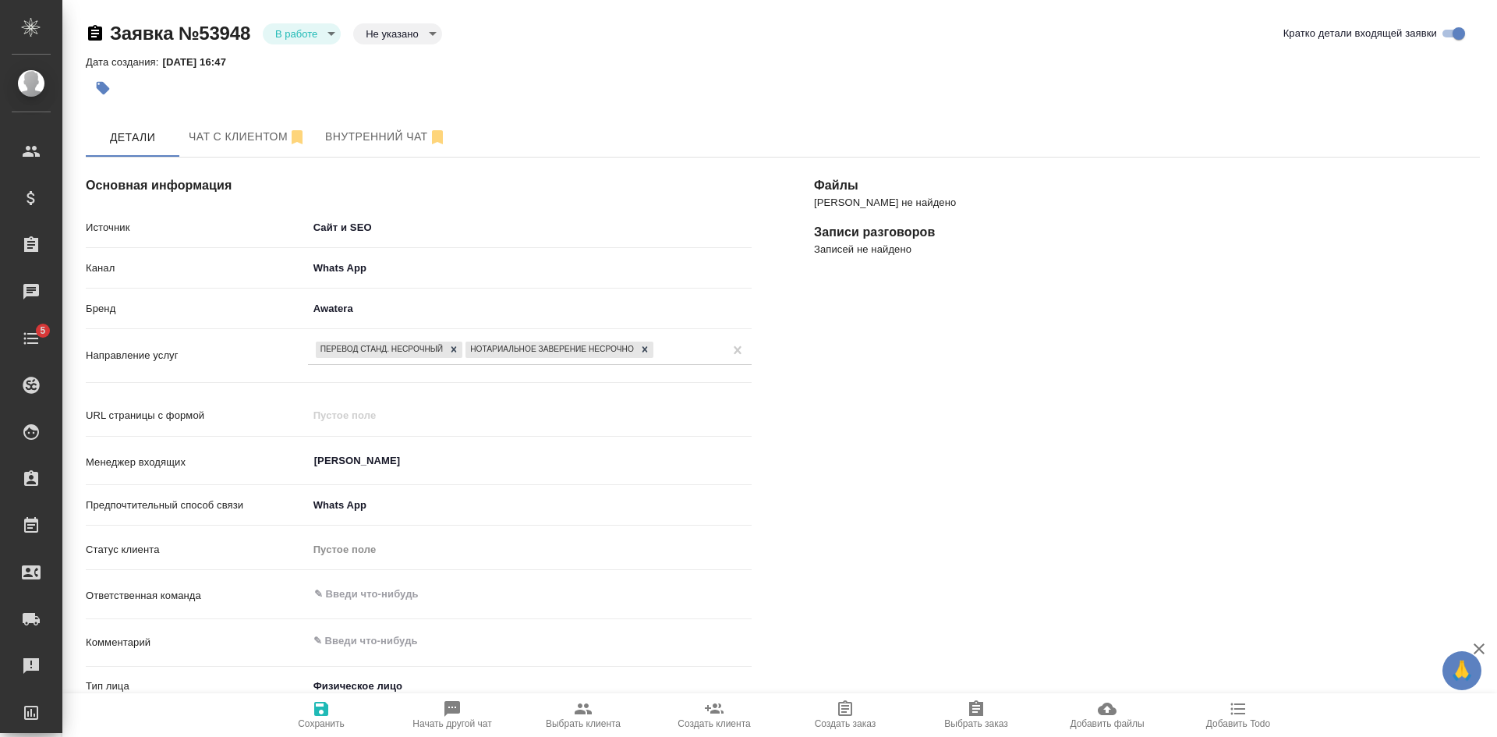
drag, startPoint x: 712, startPoint y: 727, endPoint x: 712, endPoint y: 716, distance: 10.9
click at [712, 725] on span "Создать клиента" at bounding box center [714, 723] width 73 height 11
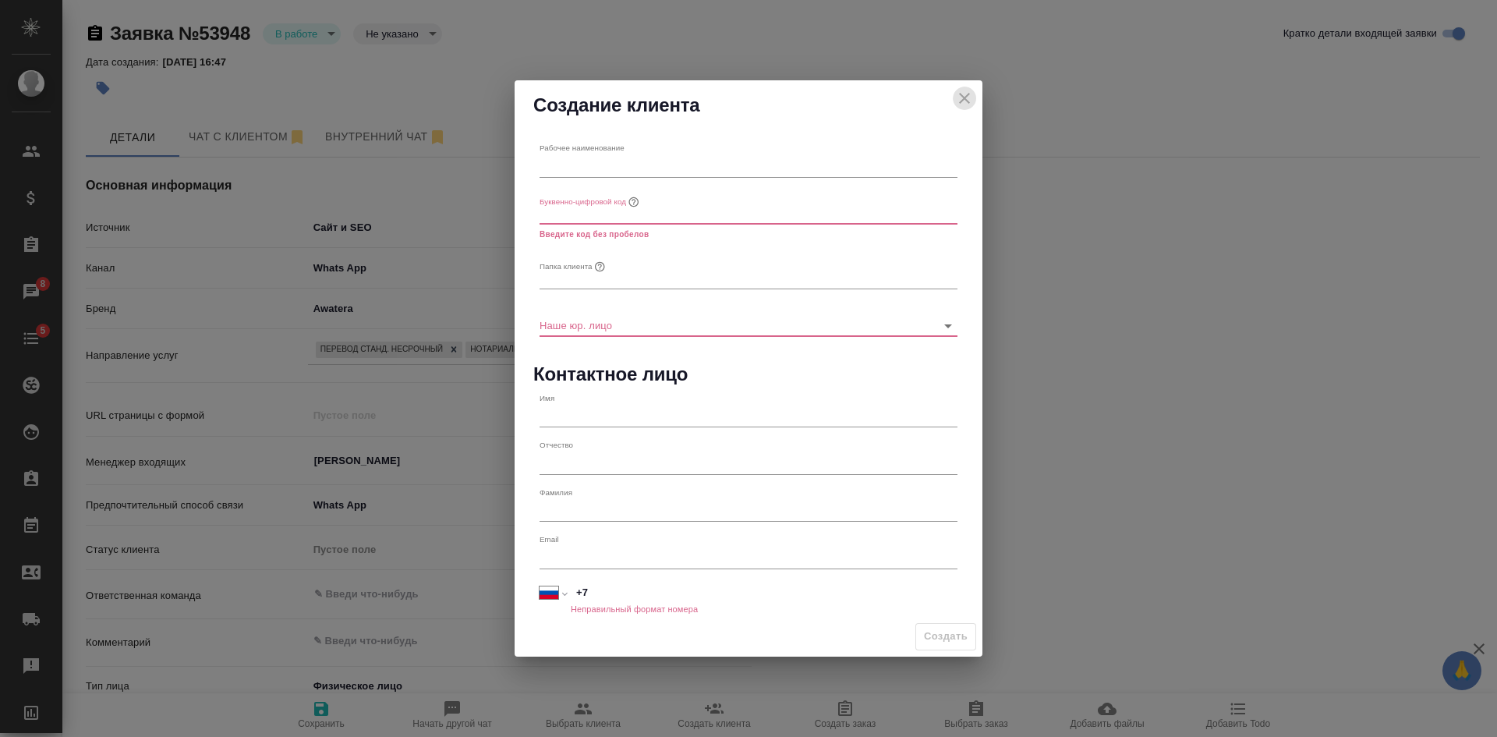
click at [963, 93] on icon "close" at bounding box center [964, 98] width 19 height 19
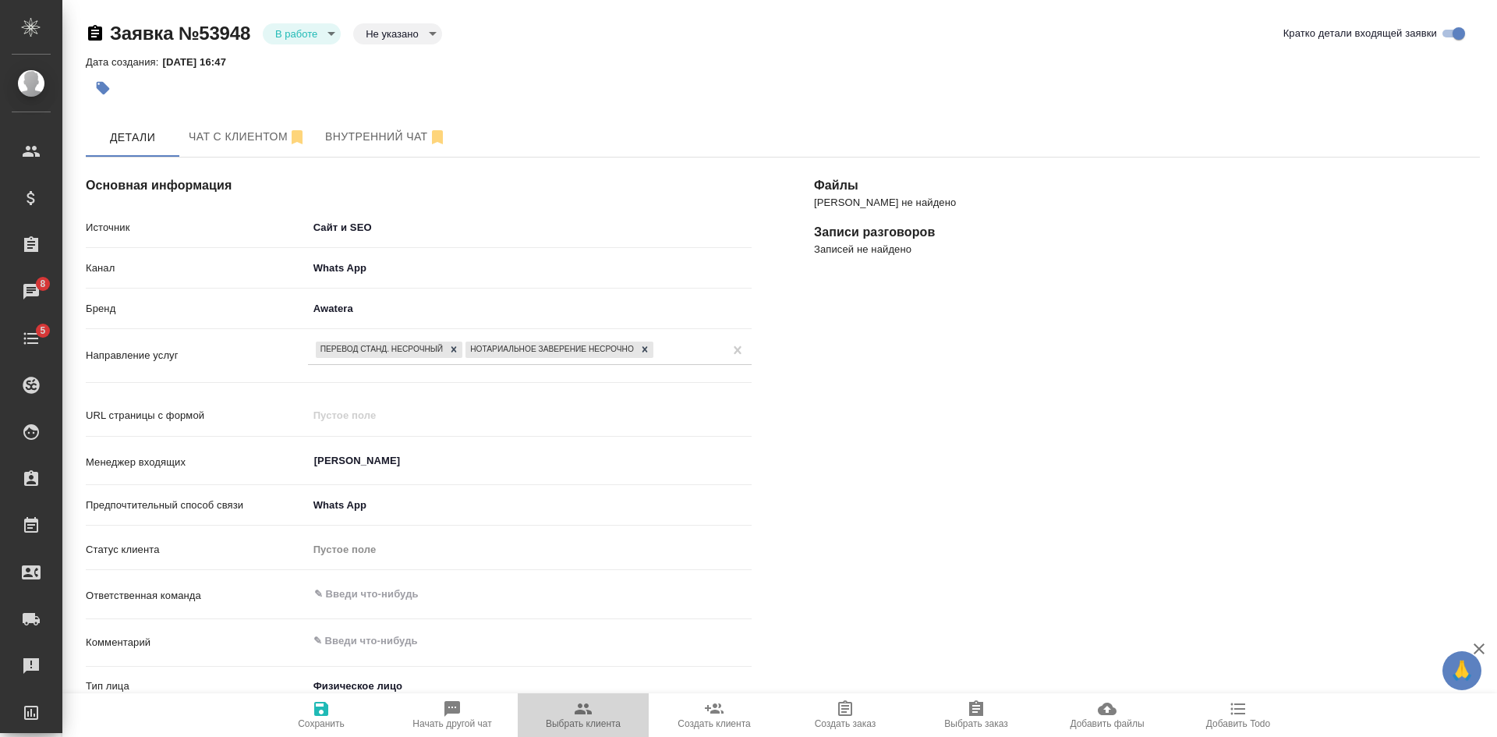
click at [585, 717] on icon "button" at bounding box center [583, 708] width 19 height 19
type textarea "x"
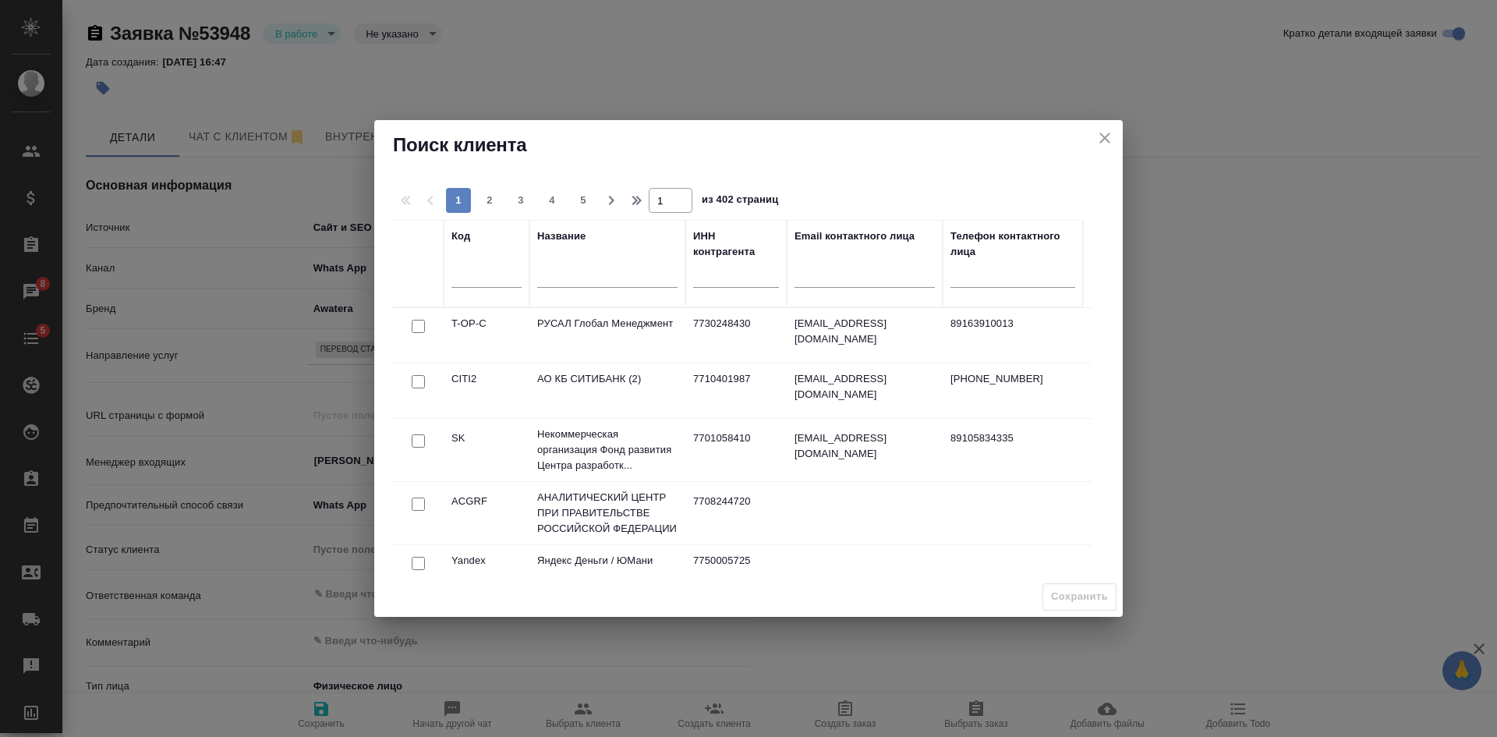
click at [566, 274] on input "text" at bounding box center [607, 276] width 140 height 19
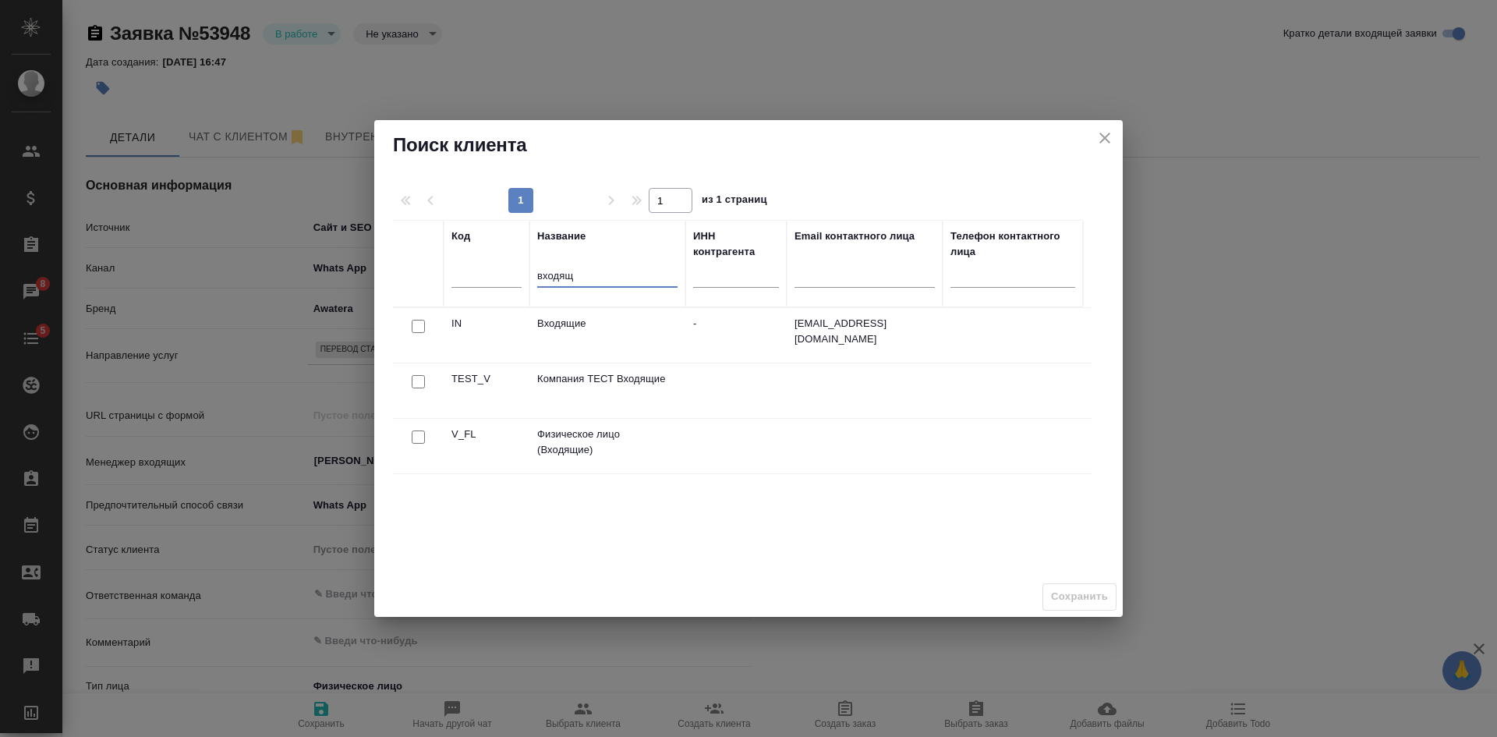
type input "входящ"
click at [414, 333] on input "checkbox" at bounding box center [418, 326] width 13 height 13
checkbox input "true"
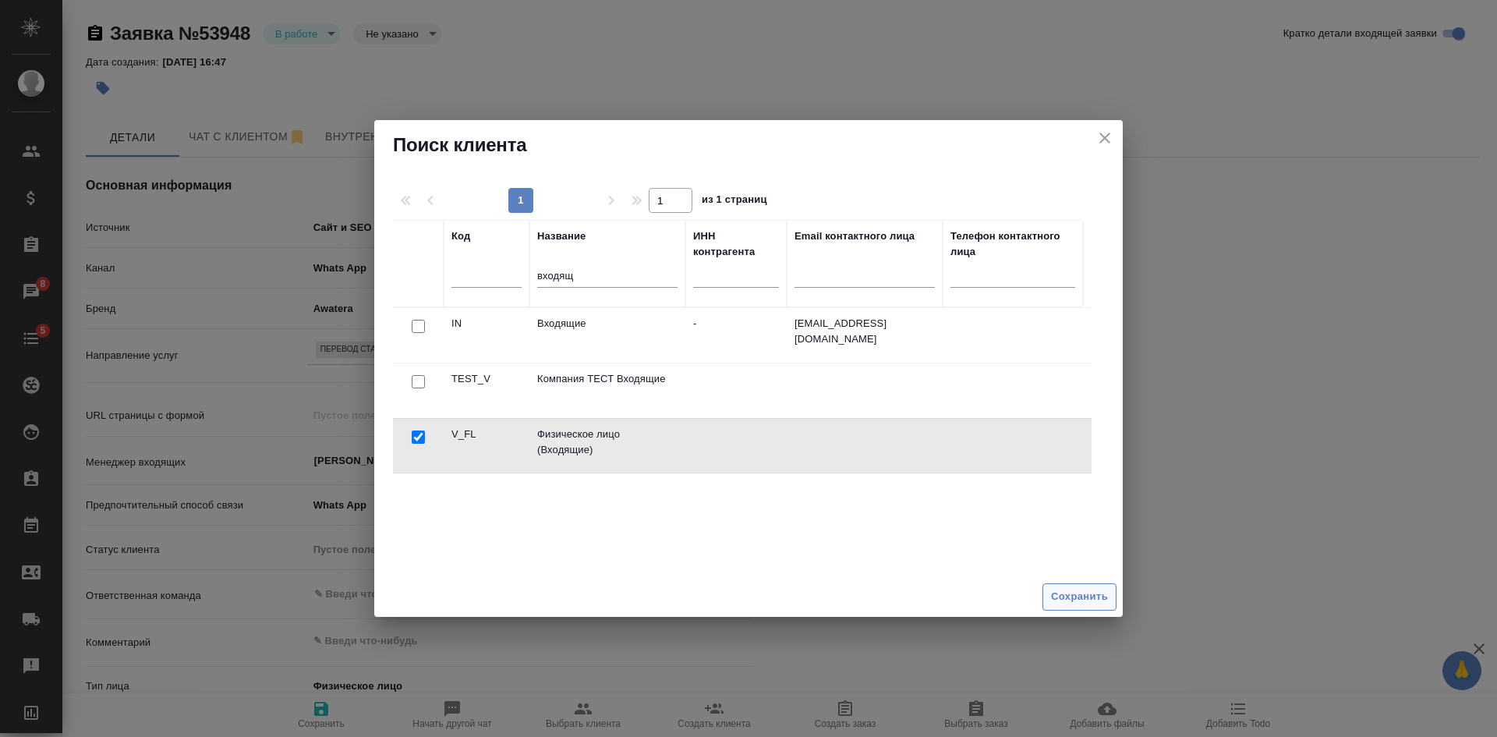
click at [1071, 589] on span "Сохранить" at bounding box center [1079, 597] width 57 height 18
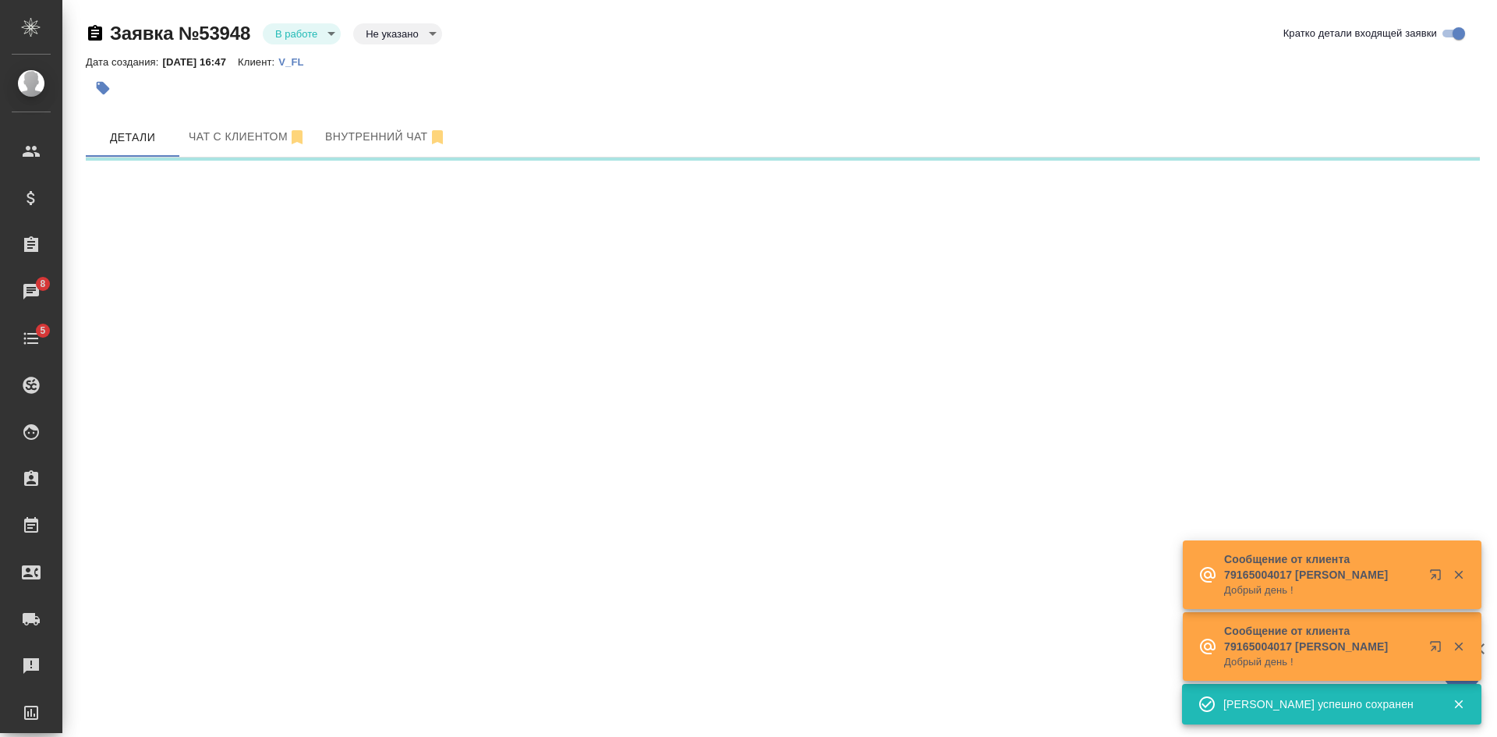
select select "RU"
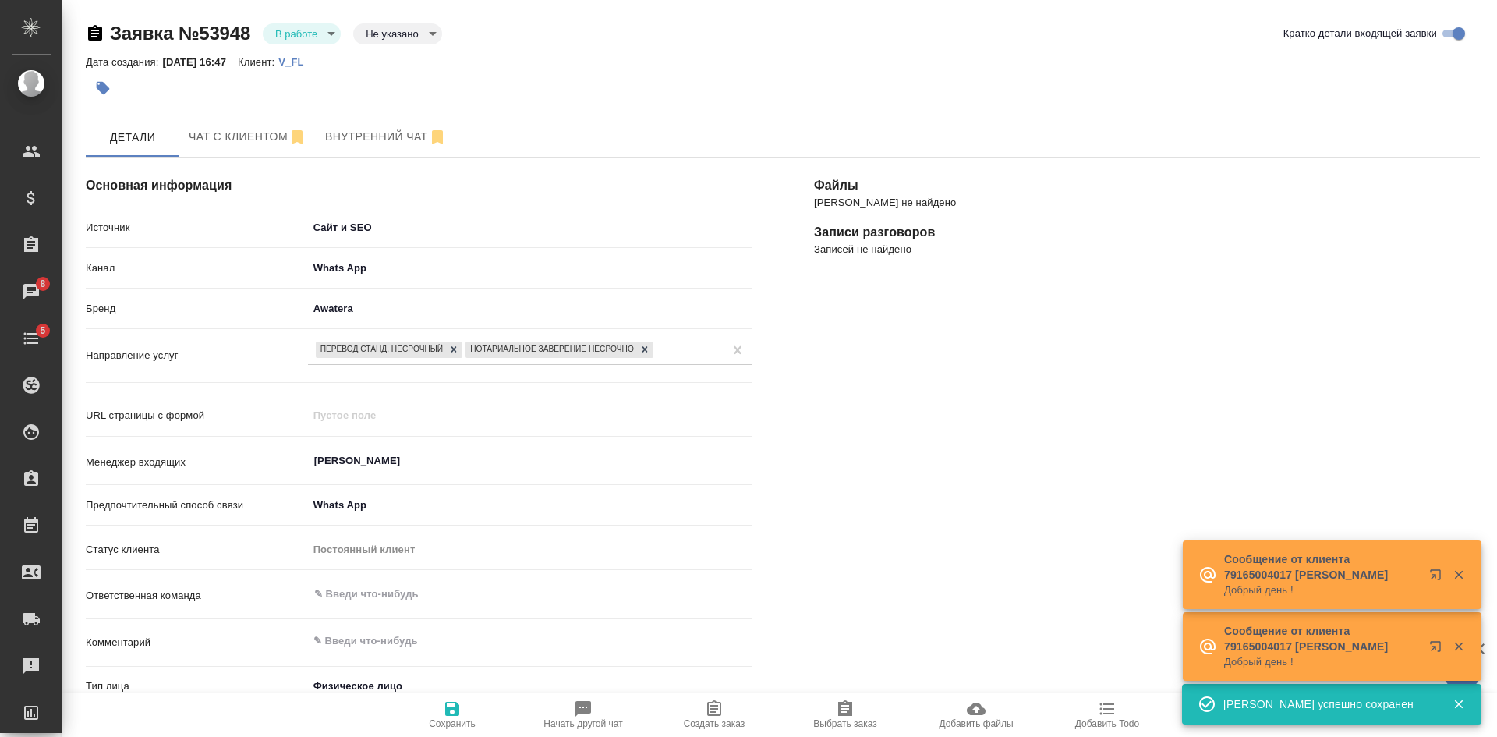
click at [703, 711] on span "Создать заказ" at bounding box center [714, 714] width 112 height 30
type textarea "x"
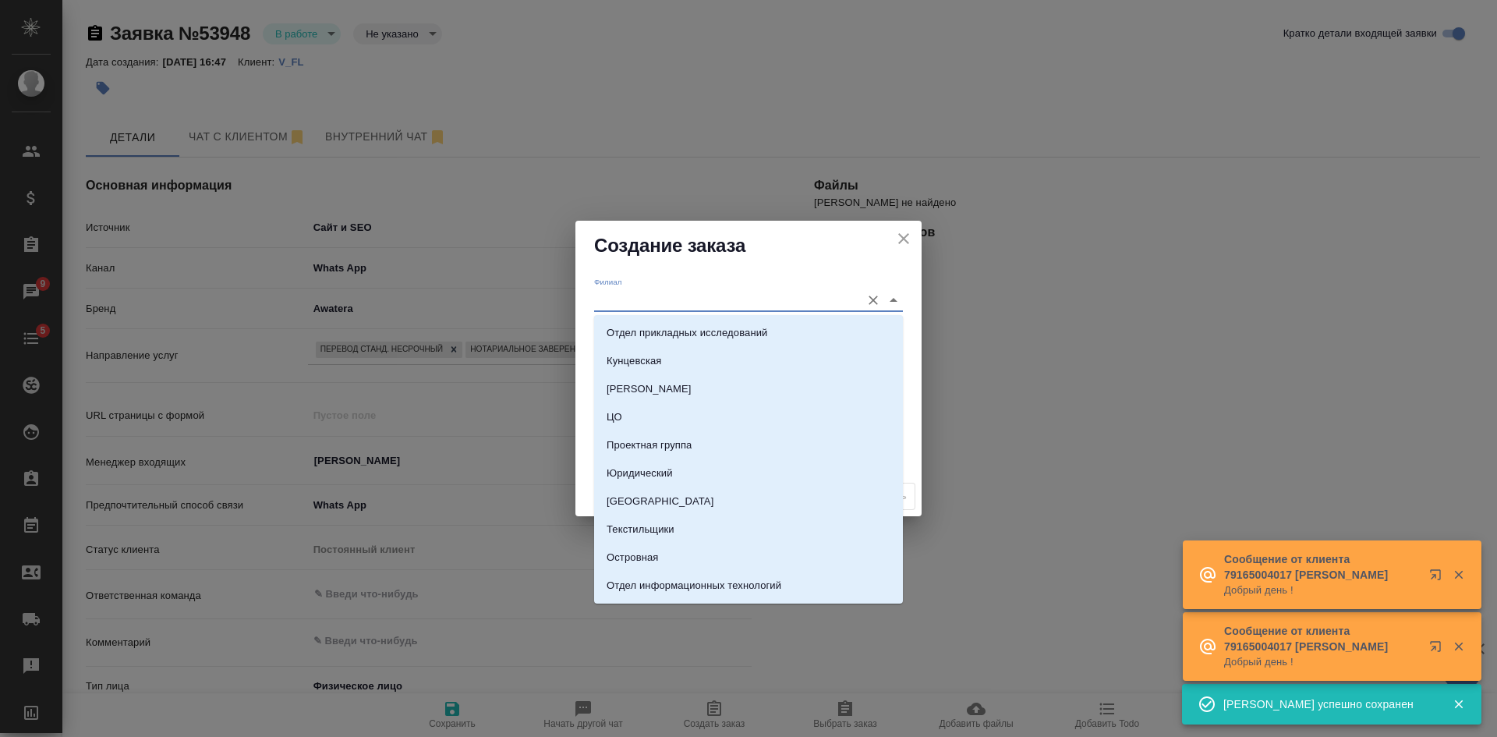
drag, startPoint x: 621, startPoint y: 292, endPoint x: 622, endPoint y: 314, distance: 22.6
click at [621, 293] on input "Филиал" at bounding box center [723, 299] width 259 height 21
click at [588, 324] on div "Филиал Клиентский менеджер Проект по умолчанию Комментарии для КМ x" at bounding box center [748, 374] width 346 height 206
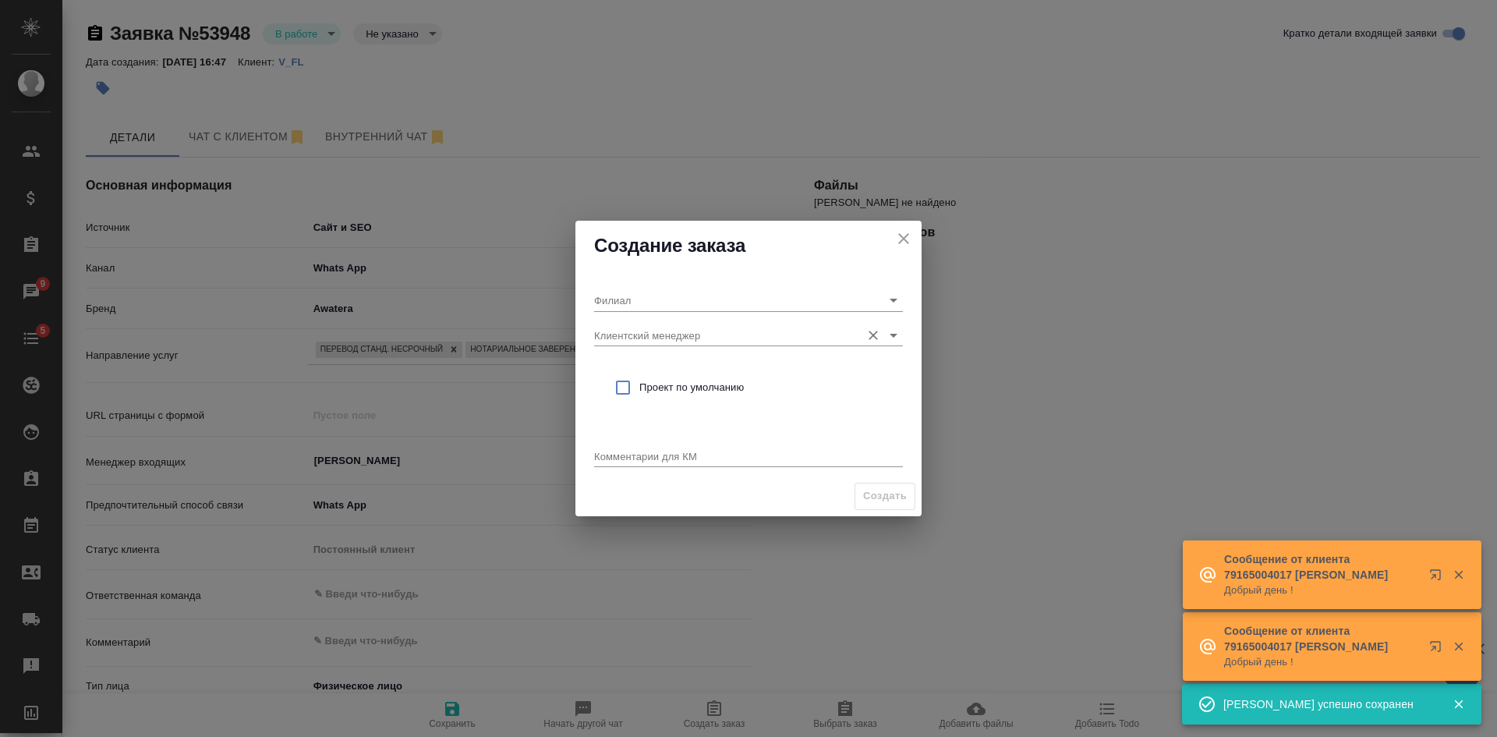
click at [611, 338] on input "Клиентский менеджер" at bounding box center [723, 334] width 259 height 21
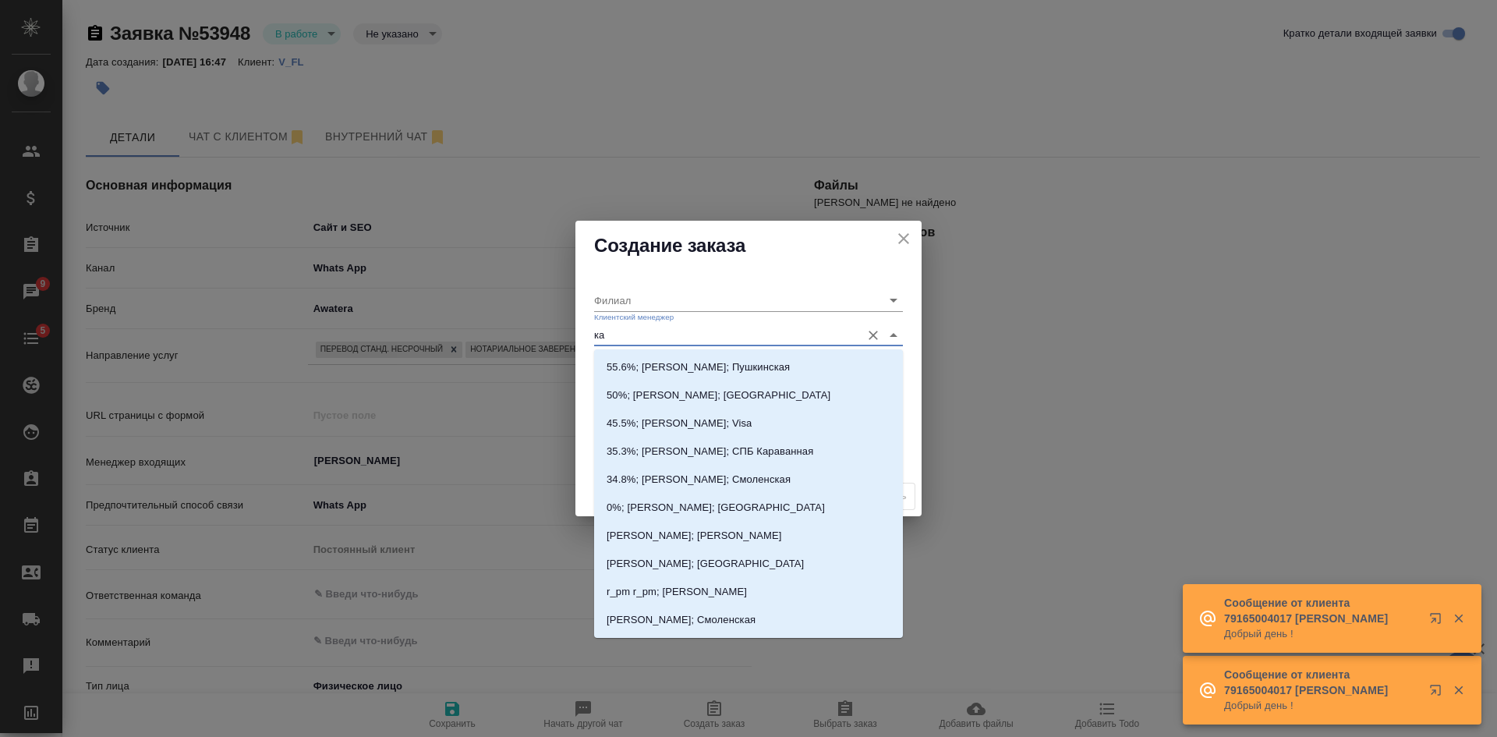
type input "кас"
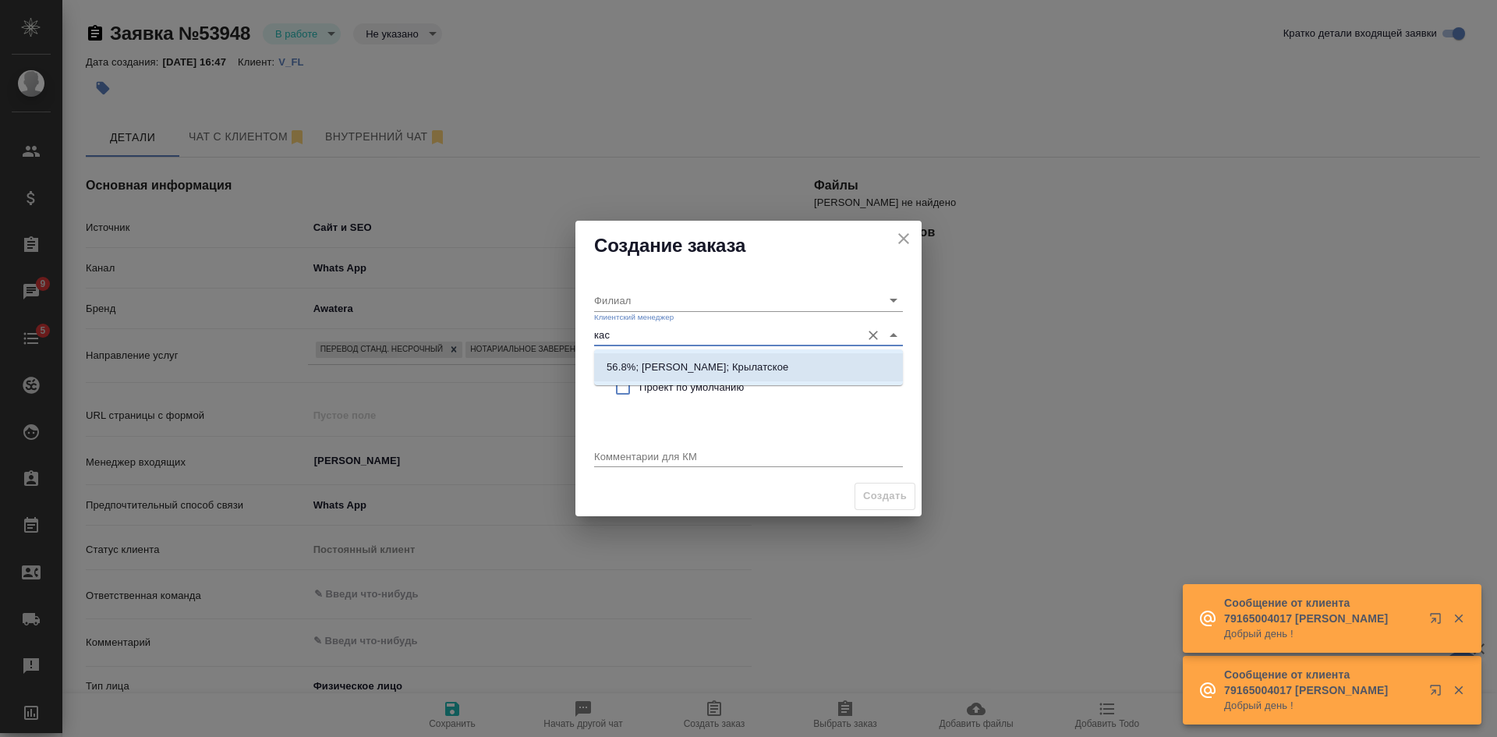
click at [614, 374] on p "56.8%; Касымов Тимур; Крылатское" at bounding box center [698, 367] width 182 height 16
type input "Крылатское"
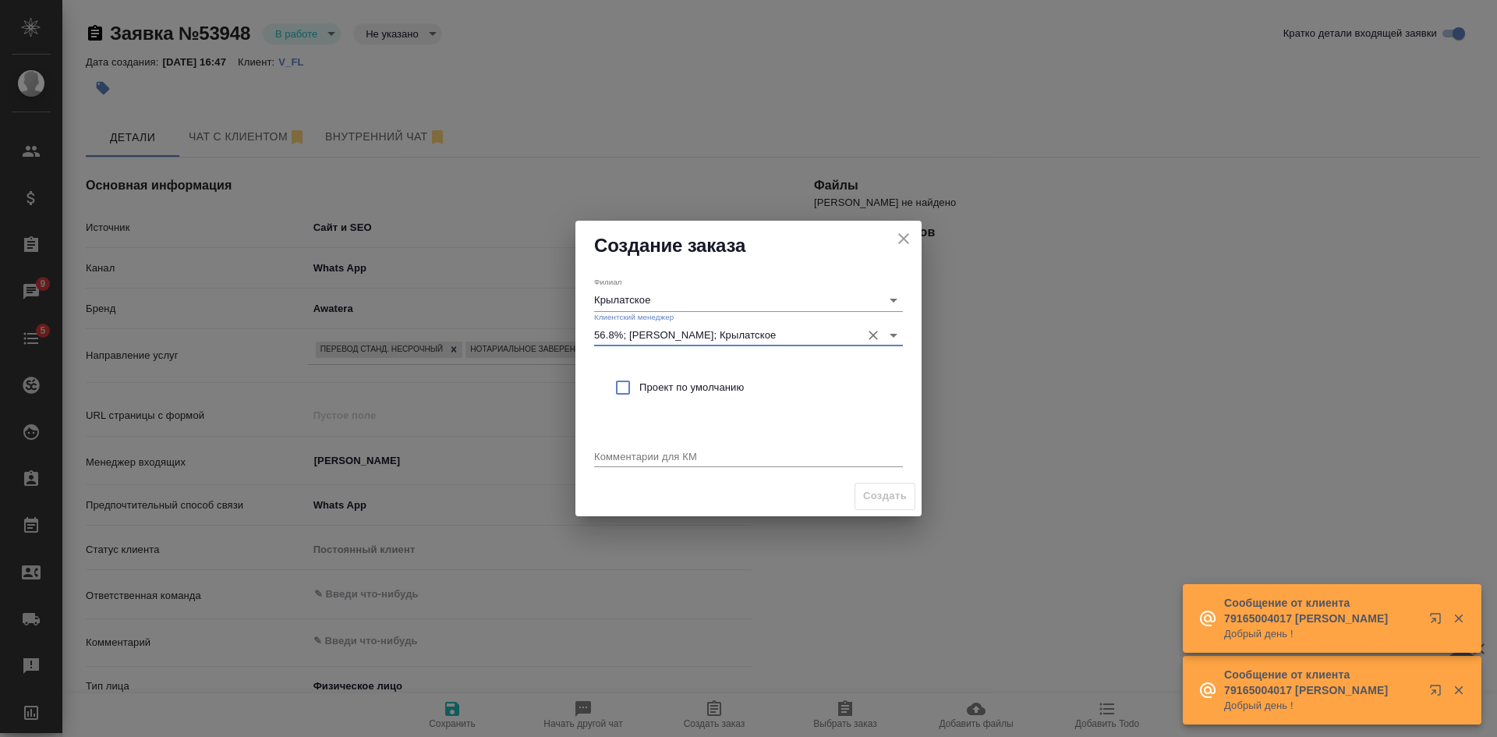
type input "56.8%; Касымов Тимур; Крылатское"
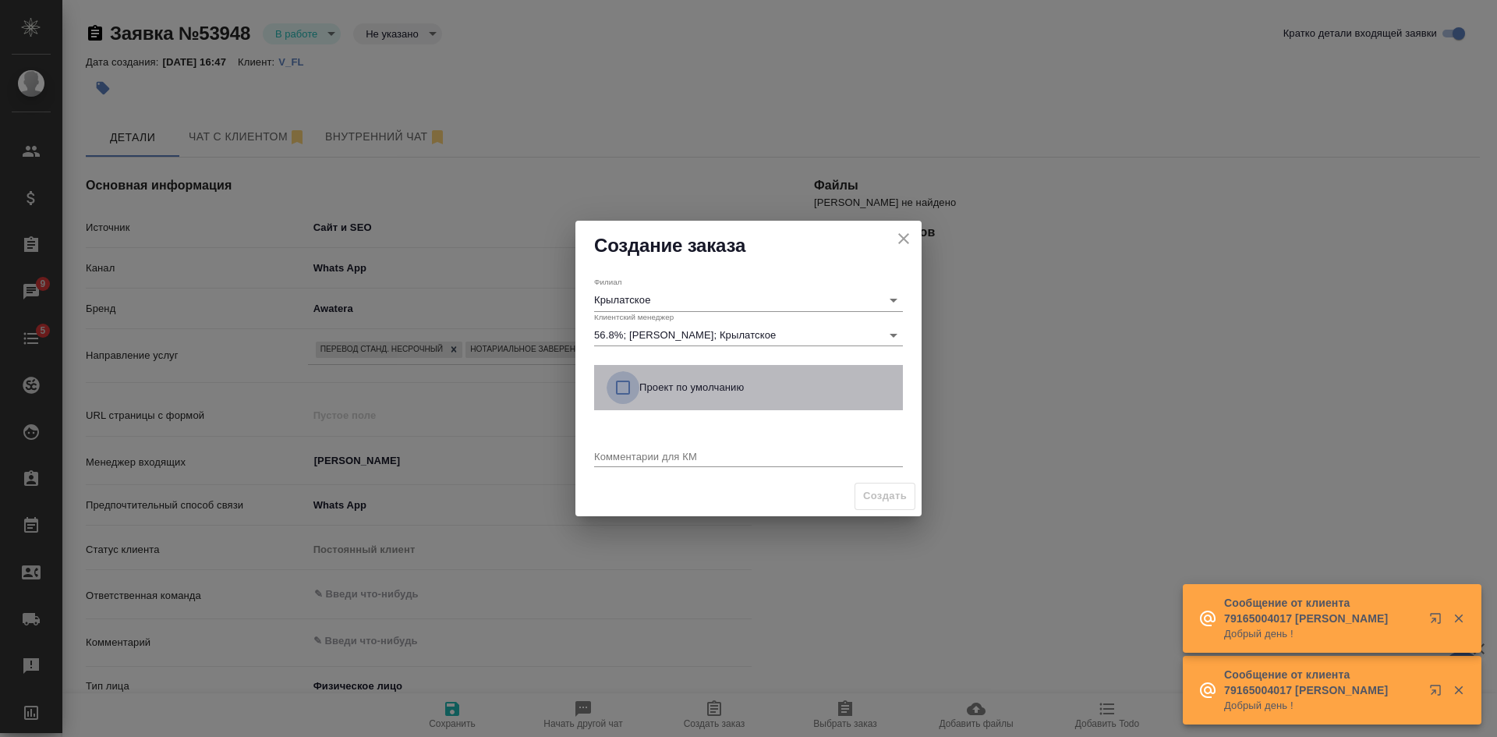
click at [632, 388] on input "checkbox" at bounding box center [623, 387] width 33 height 33
checkbox input "true"
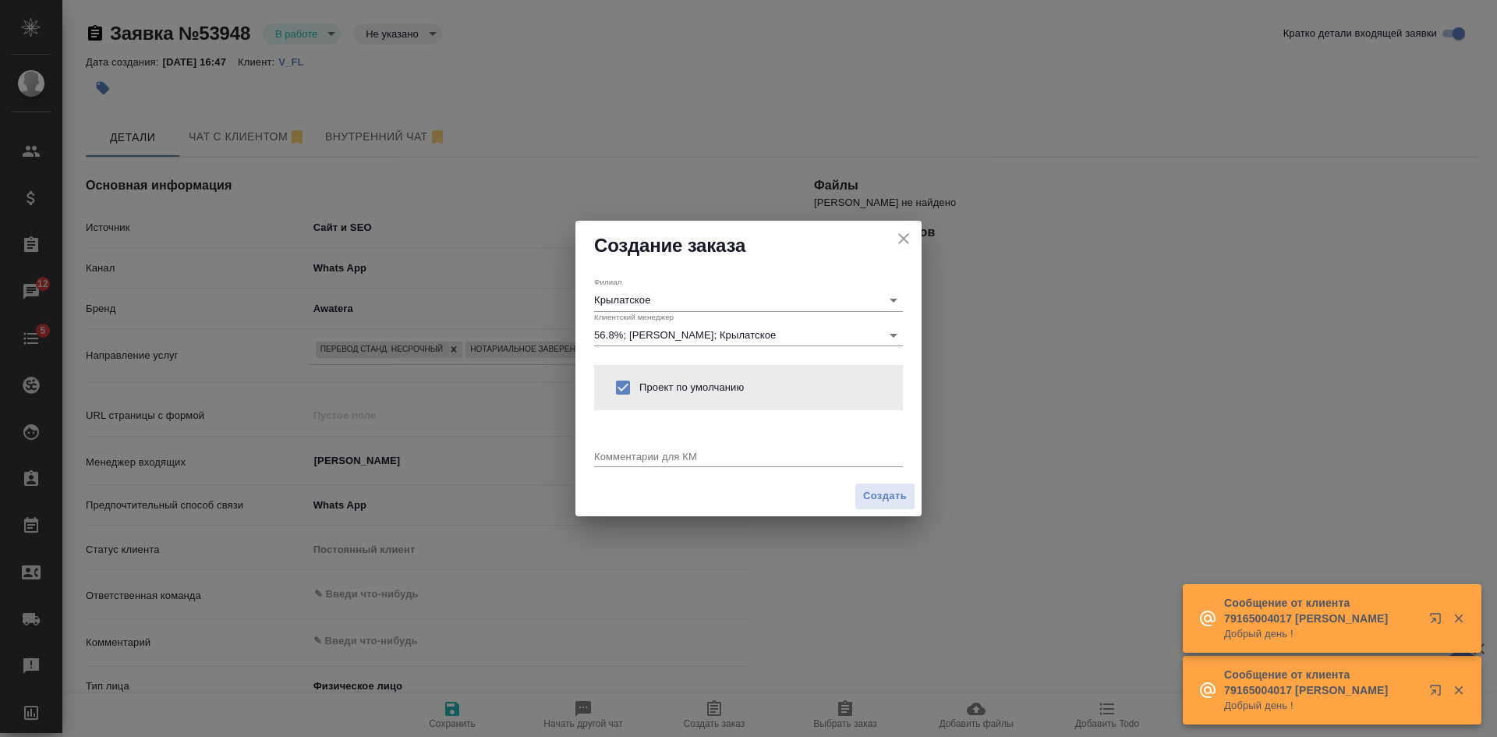
type textarea "x"
click at [619, 455] on textarea at bounding box center [748, 456] width 309 height 12
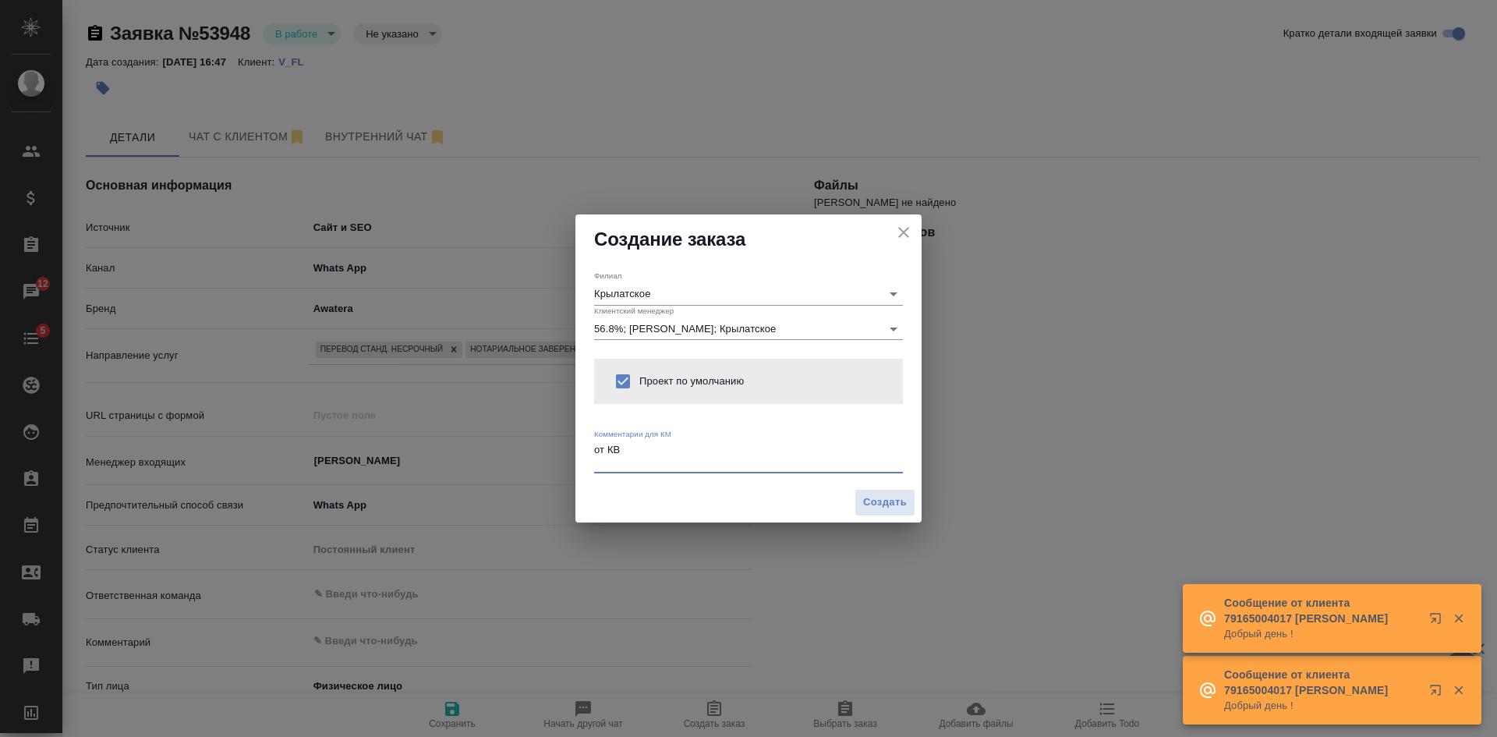
paste textarea "Перевод на русский. Офис м. Таганская"
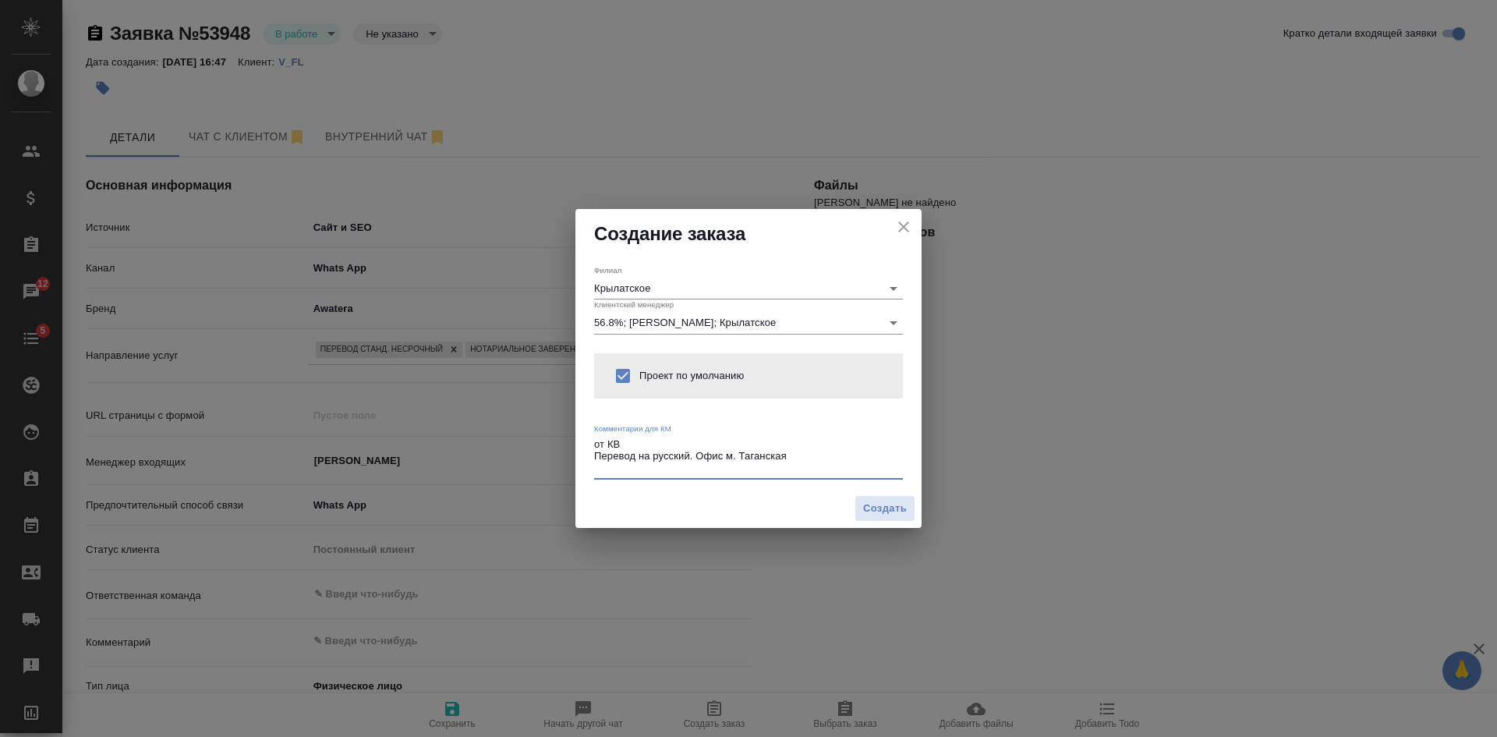
type textarea "от КВ Перевод на русский. Офис м. Таганская"
type textarea "x"
paste textarea "нотариальное заверение"
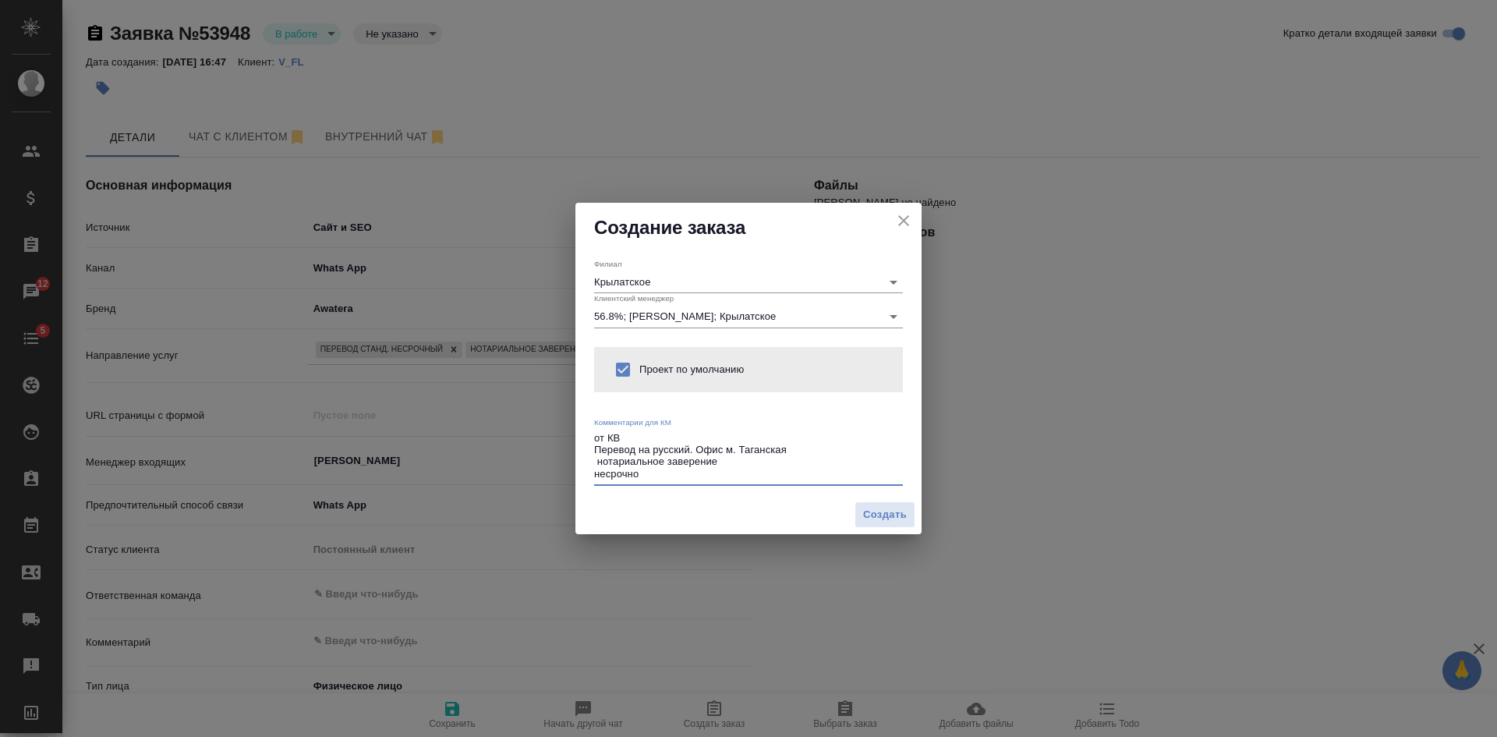
click at [597, 456] on textarea "от КВ Перевод на русский. Офис м. Таганская нотариальное заверение несрочно" at bounding box center [748, 456] width 309 height 48
type textarea "от КВ Перевод на русский. Офис м. Таганская нотариальное заверение несрочно"
click at [876, 512] on span "Создать" at bounding box center [885, 515] width 44 height 18
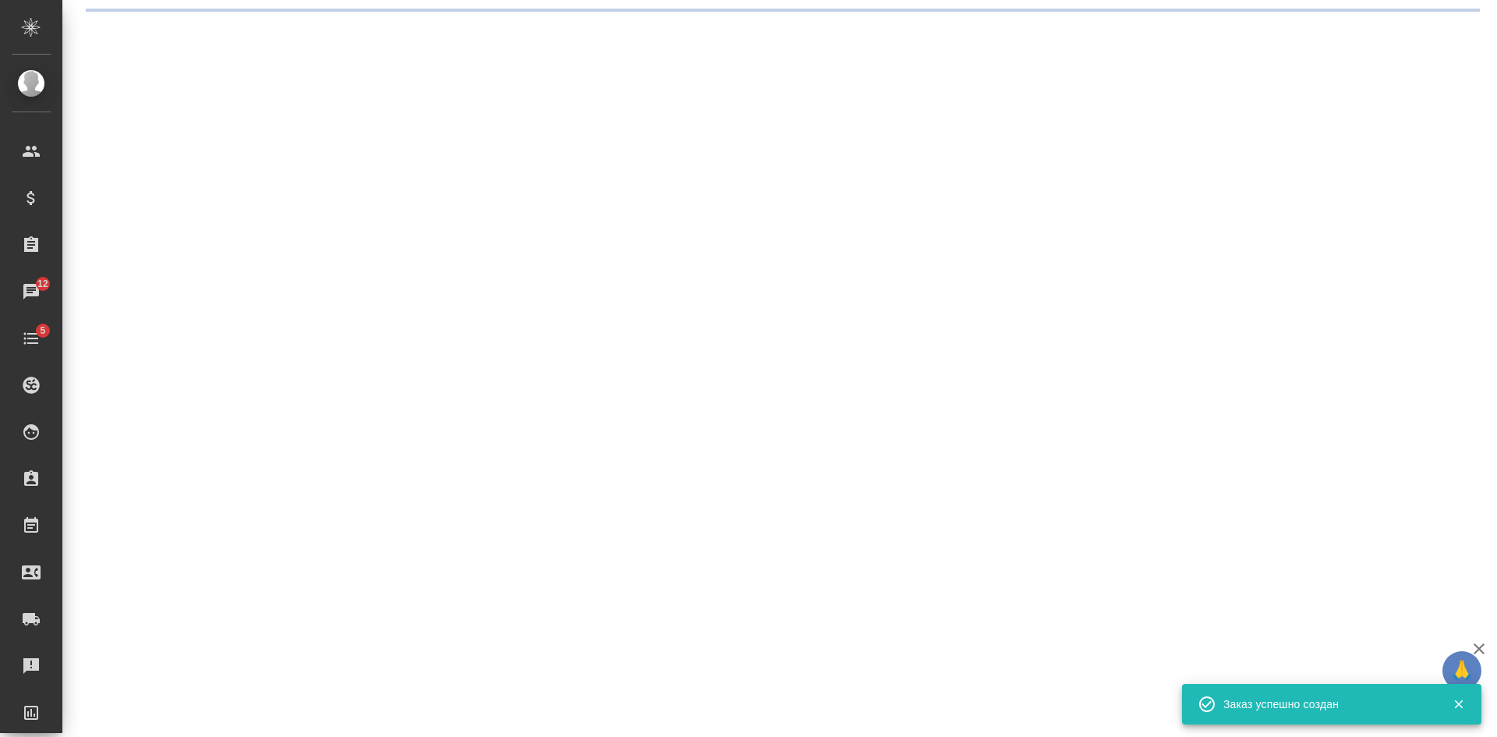
select select "RU"
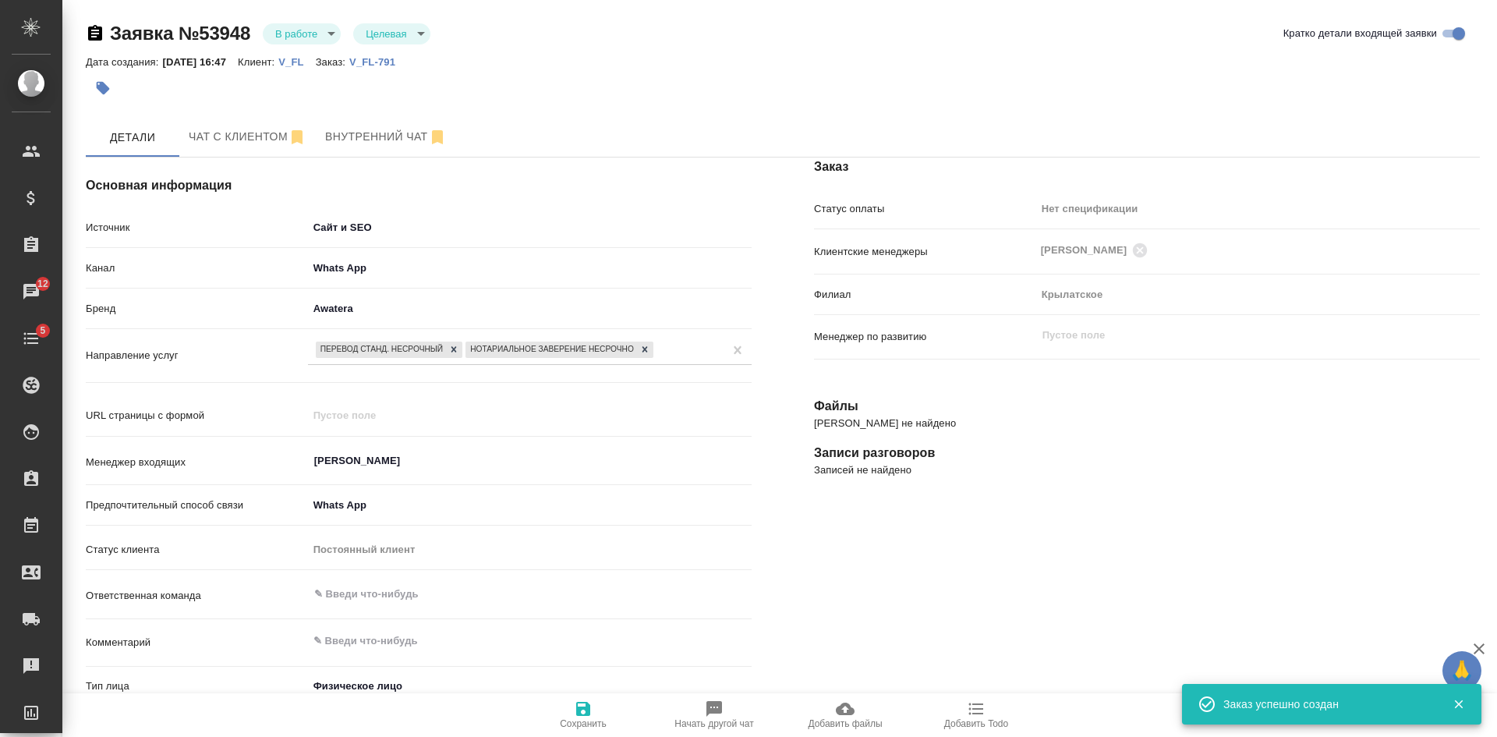
type textarea "x"
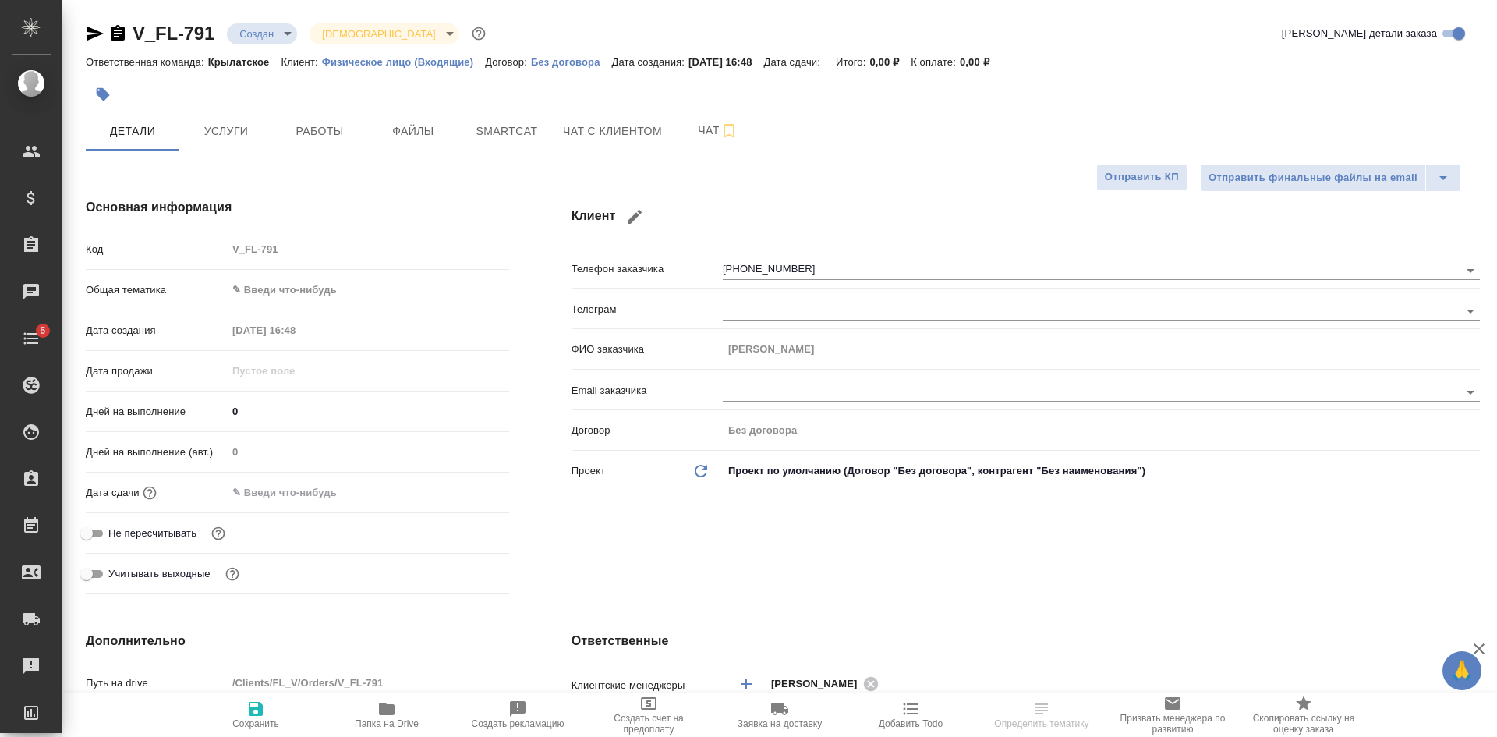
select select "RU"
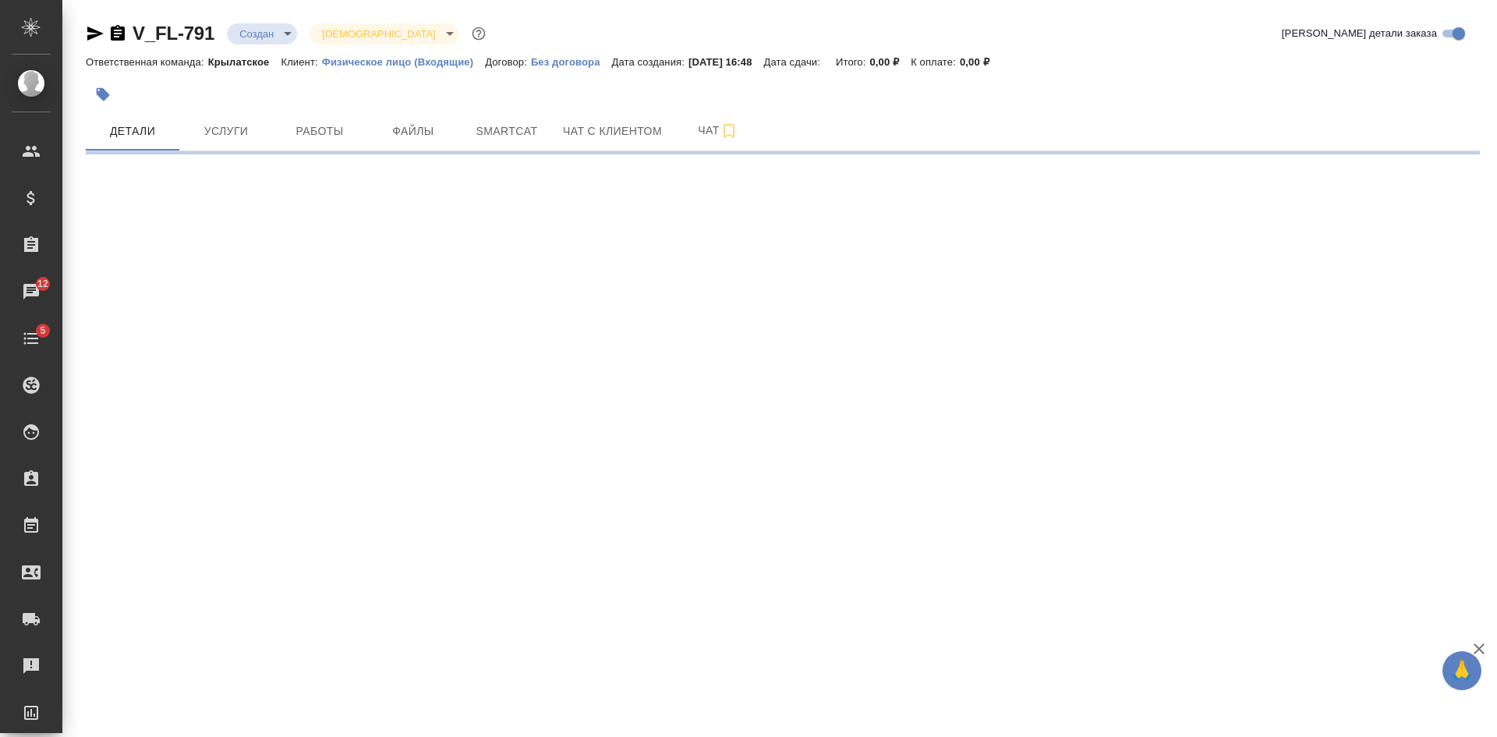
select select "RU"
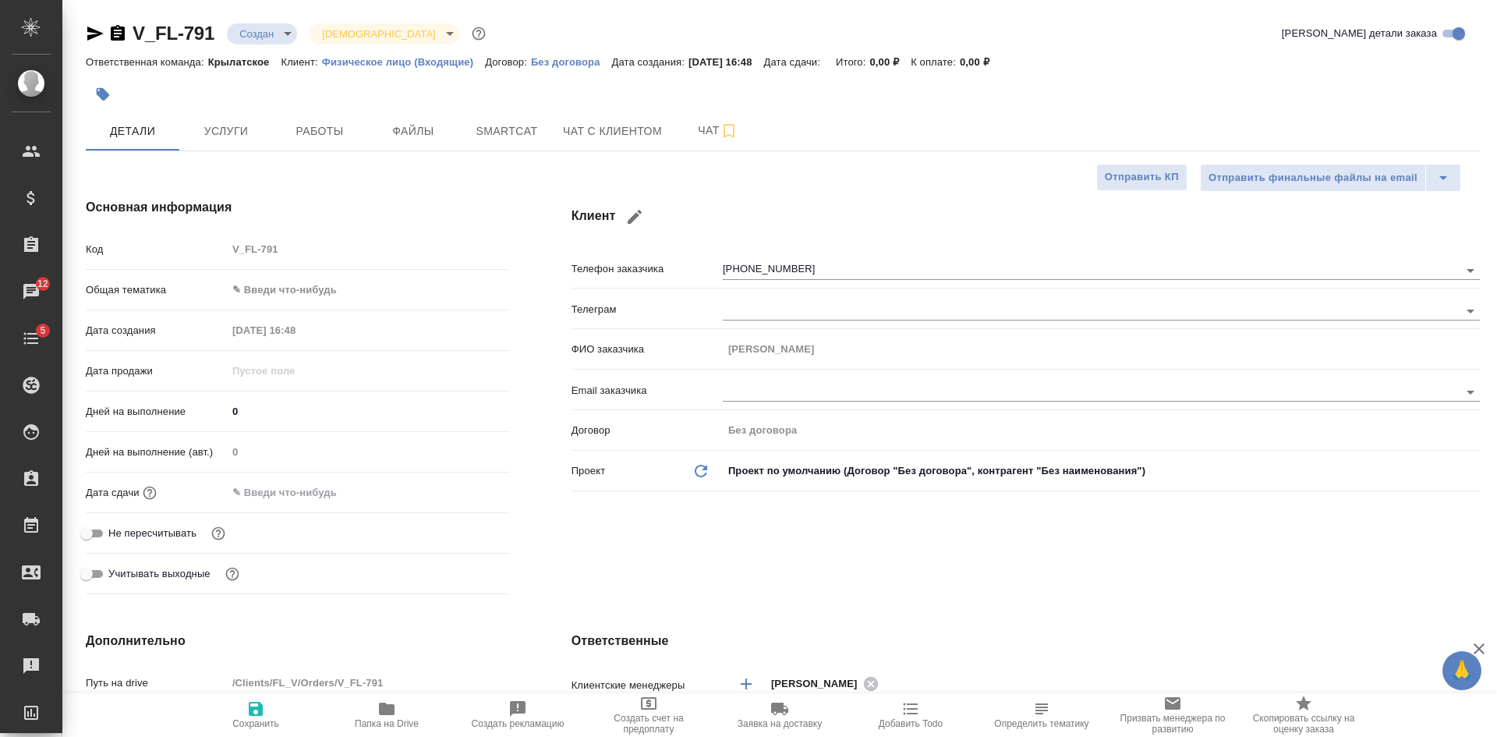
type textarea "x"
click at [426, 136] on span "Файлы" at bounding box center [413, 131] width 75 height 19
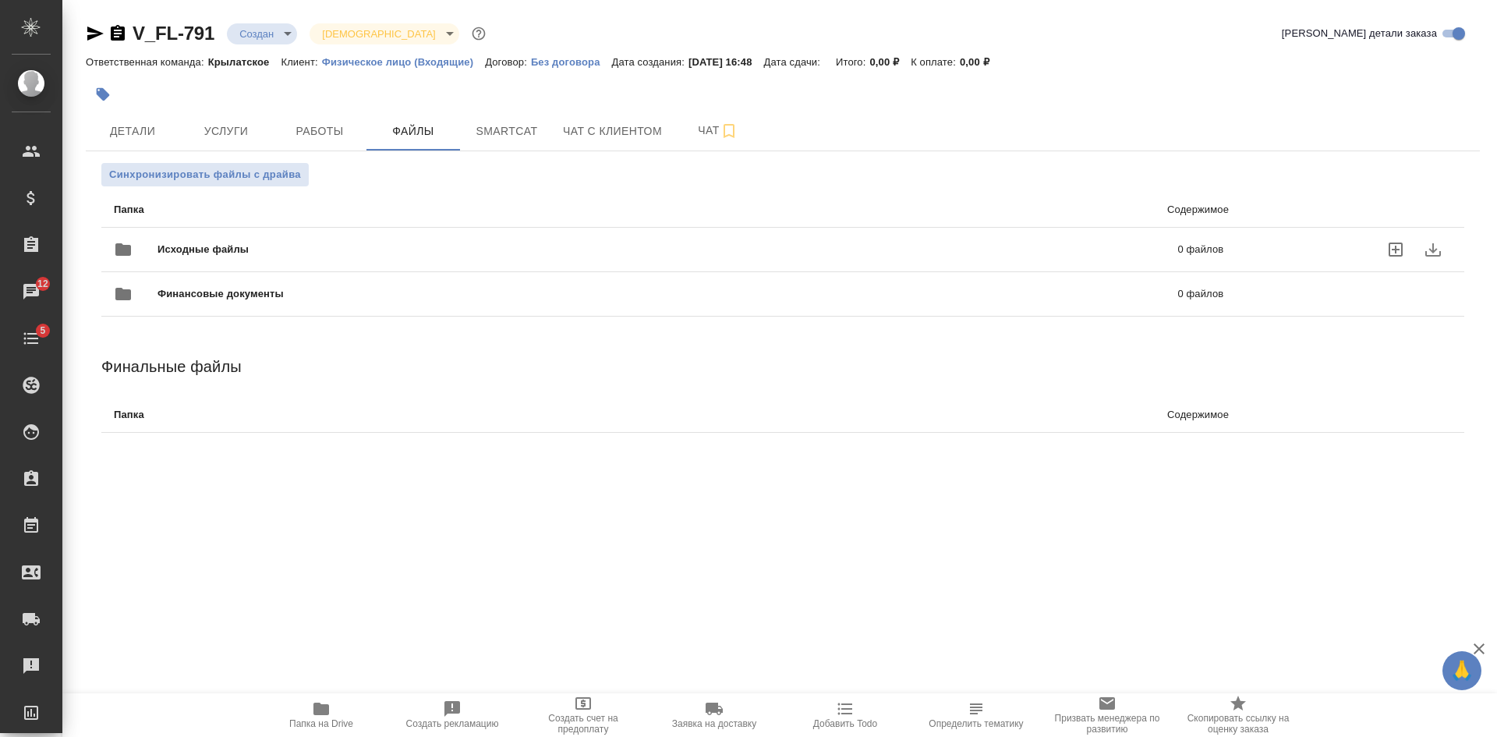
click at [1397, 247] on icon "uploadFiles" at bounding box center [1395, 249] width 19 height 19
click at [0, 0] on input "uploadFiles" at bounding box center [0, 0] width 0 height 0
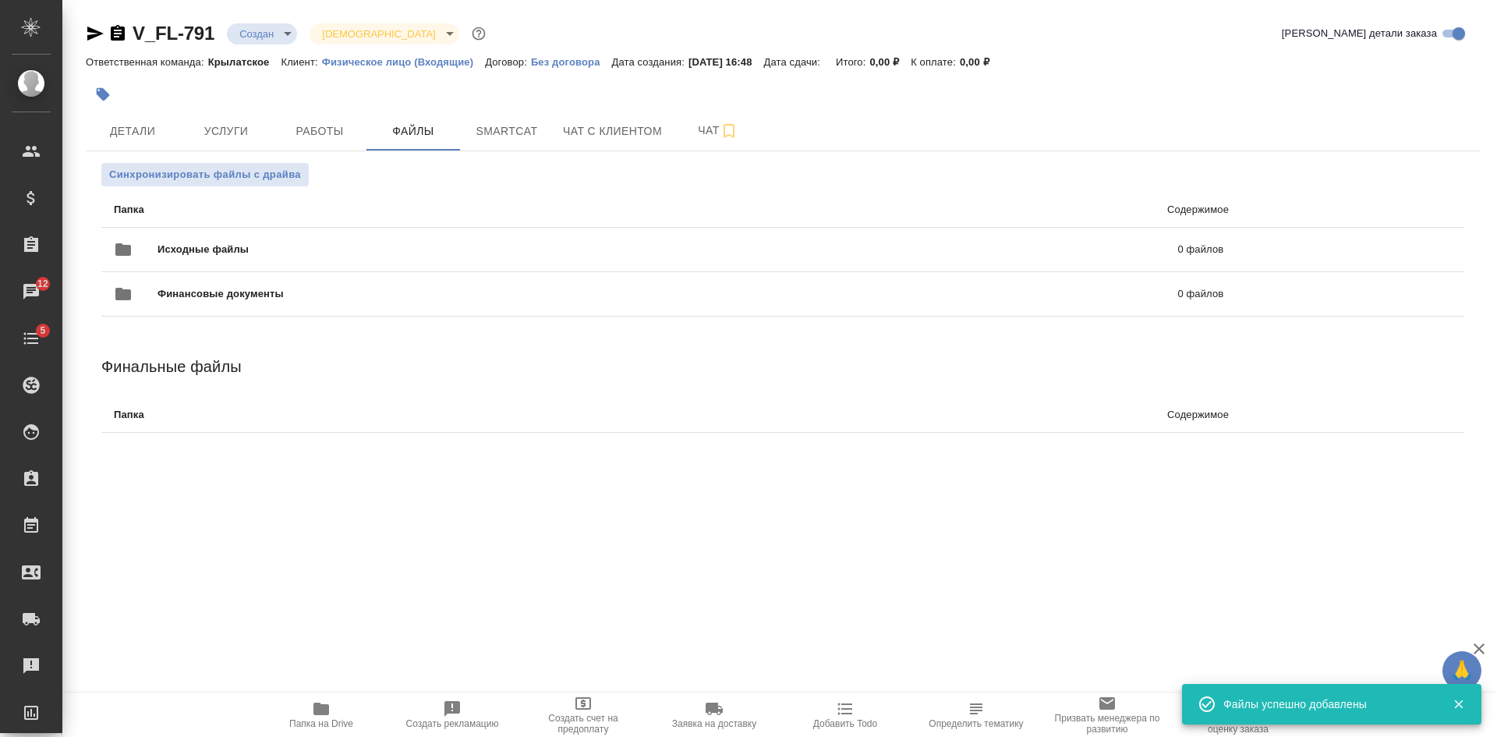
click at [90, 35] on icon "button" at bounding box center [95, 34] width 16 height 14
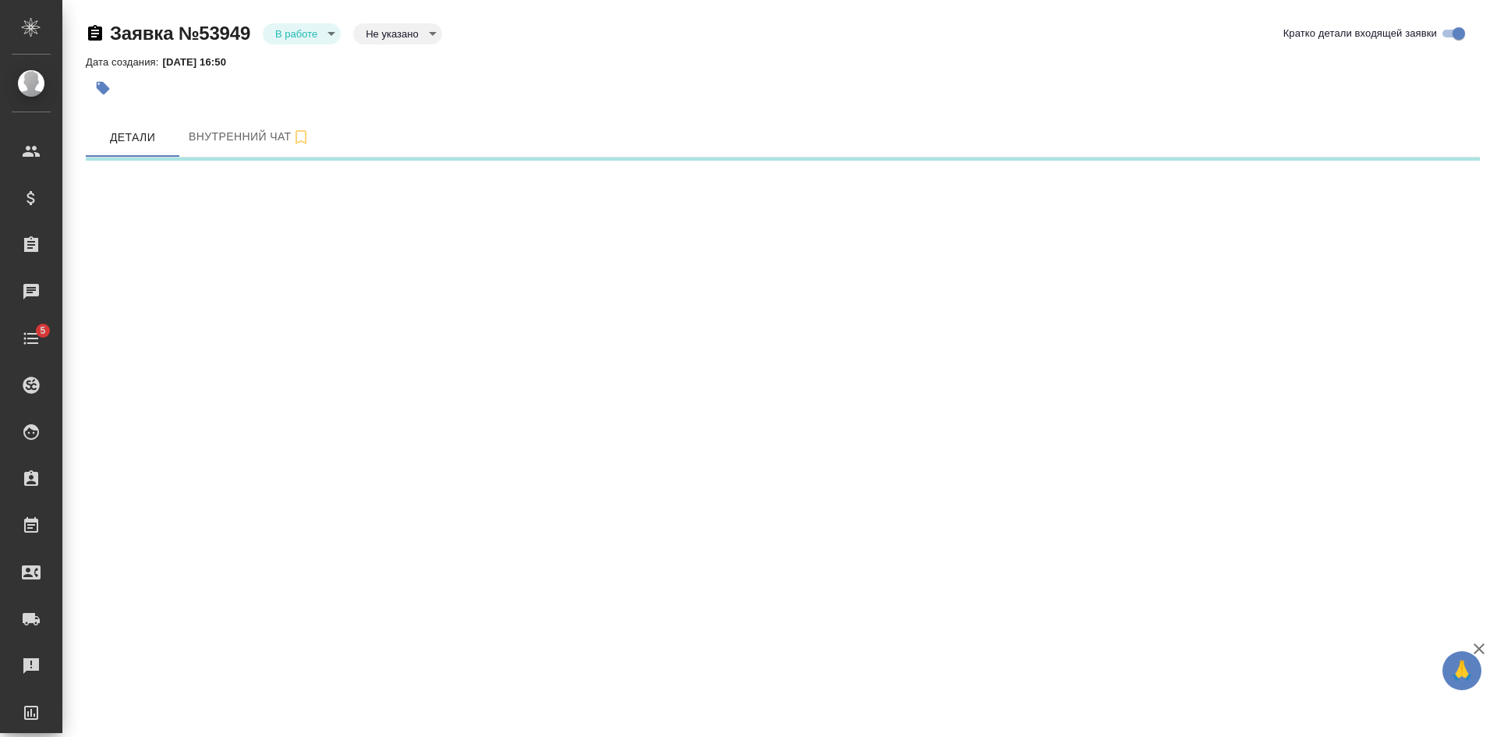
select select "RU"
select select "GB"
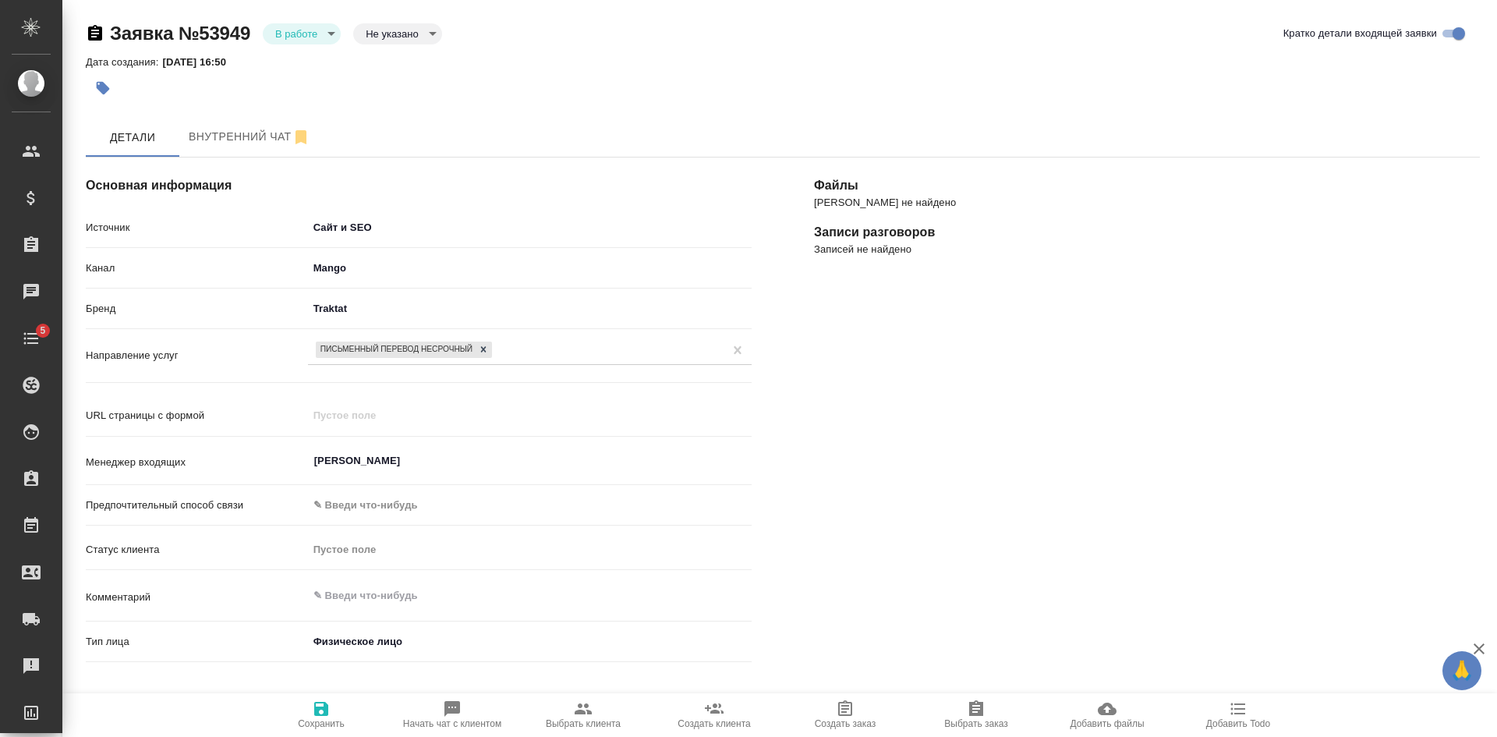
click at [460, 728] on span "Начать чат с клиентом" at bounding box center [452, 723] width 98 height 11
type textarea "x"
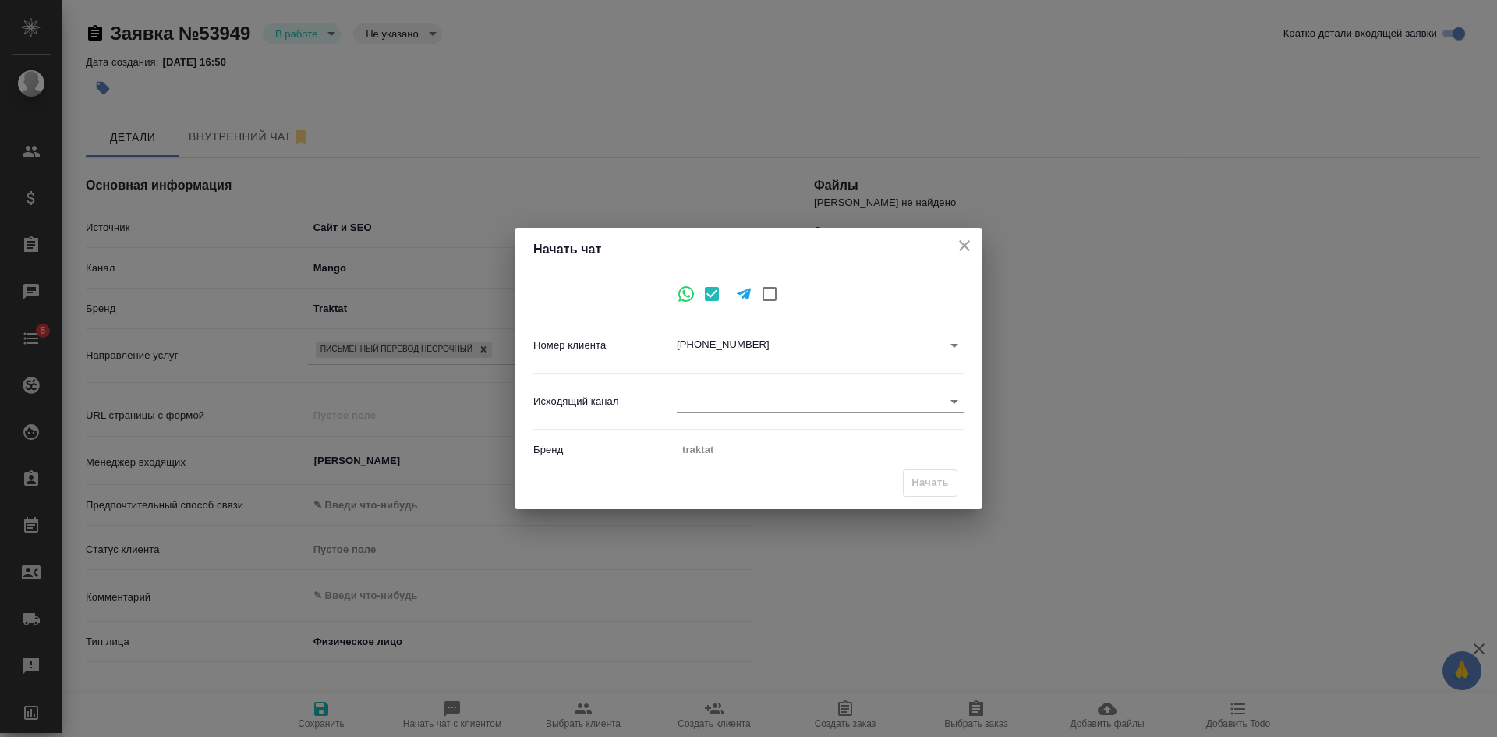
click at [714, 386] on div "Исходящий канал ​" at bounding box center [748, 401] width 430 height 43
click at [715, 398] on body "🙏 .cls-1 fill:#fff; AWATERA [PERSON_NAME] Спецификации Заказы Чаты 5 Todo Проек…" at bounding box center [748, 368] width 1497 height 737
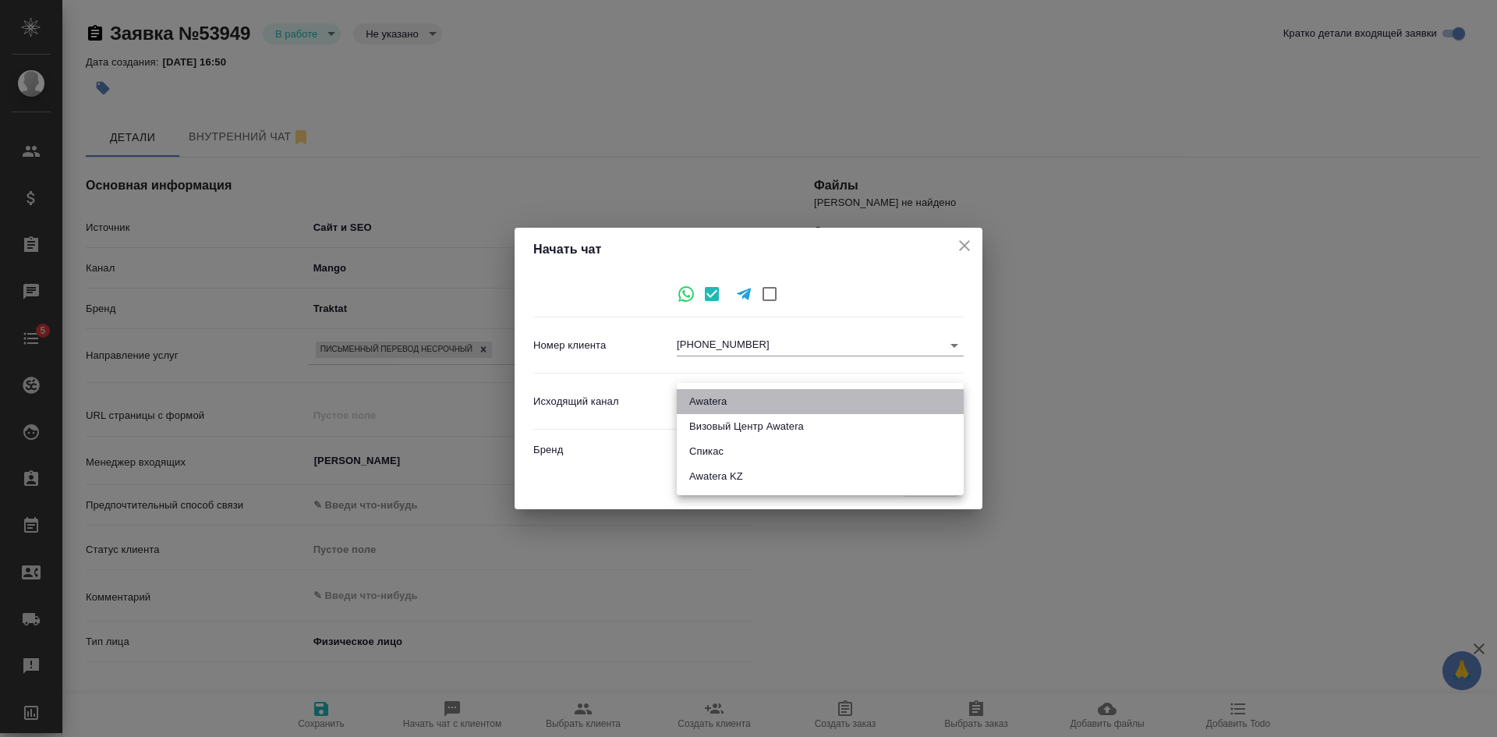
click at [738, 405] on li "Awatera" at bounding box center [820, 401] width 287 height 25
type input "2"
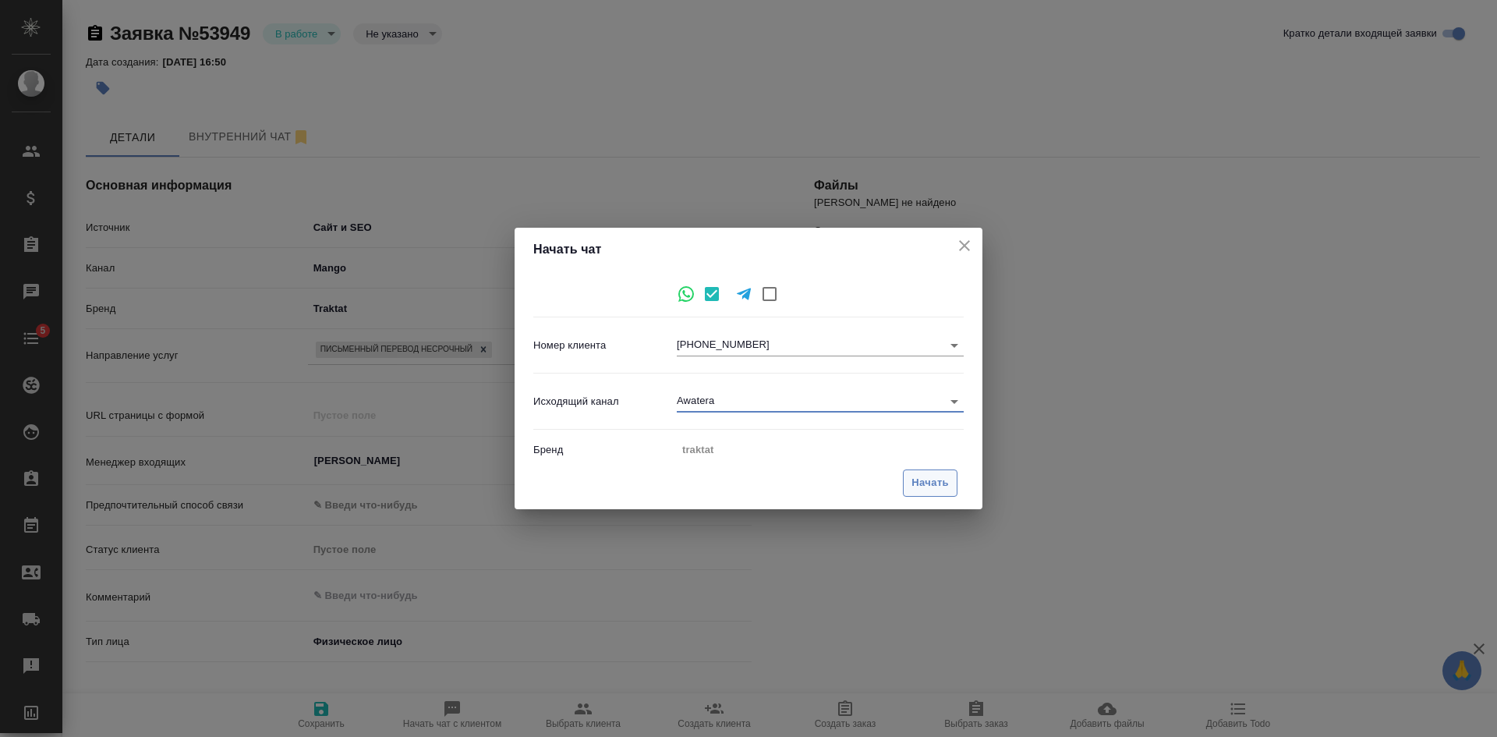
click at [954, 495] on button "Начать" at bounding box center [930, 482] width 55 height 27
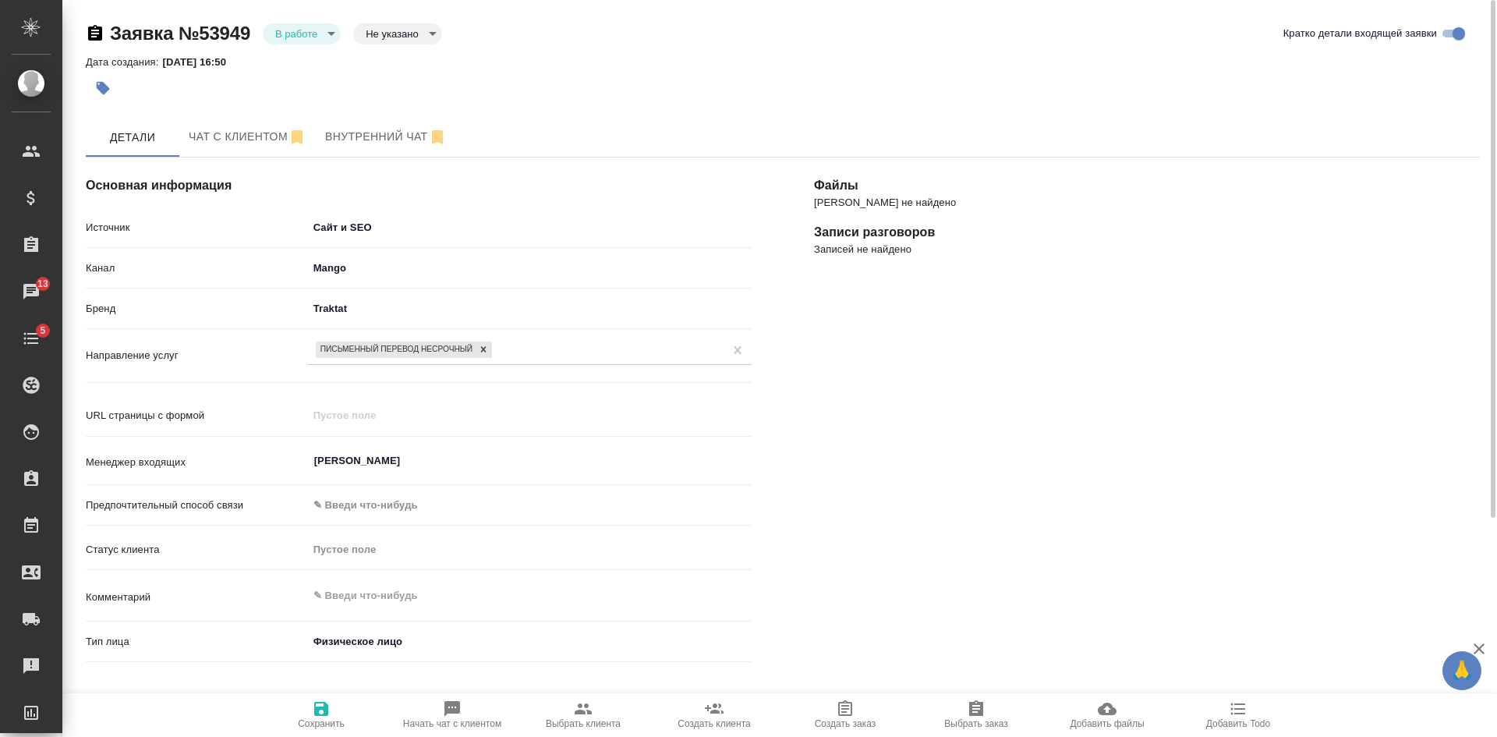
click at [380, 34] on body "🙏 .cls-1 fill:#fff; AWATERA [PERSON_NAME] Спецификации Заказы 13 Чаты 5 Todo Пр…" at bounding box center [748, 368] width 1497 height 737
click at [954, 502] on div at bounding box center [748, 368] width 1497 height 737
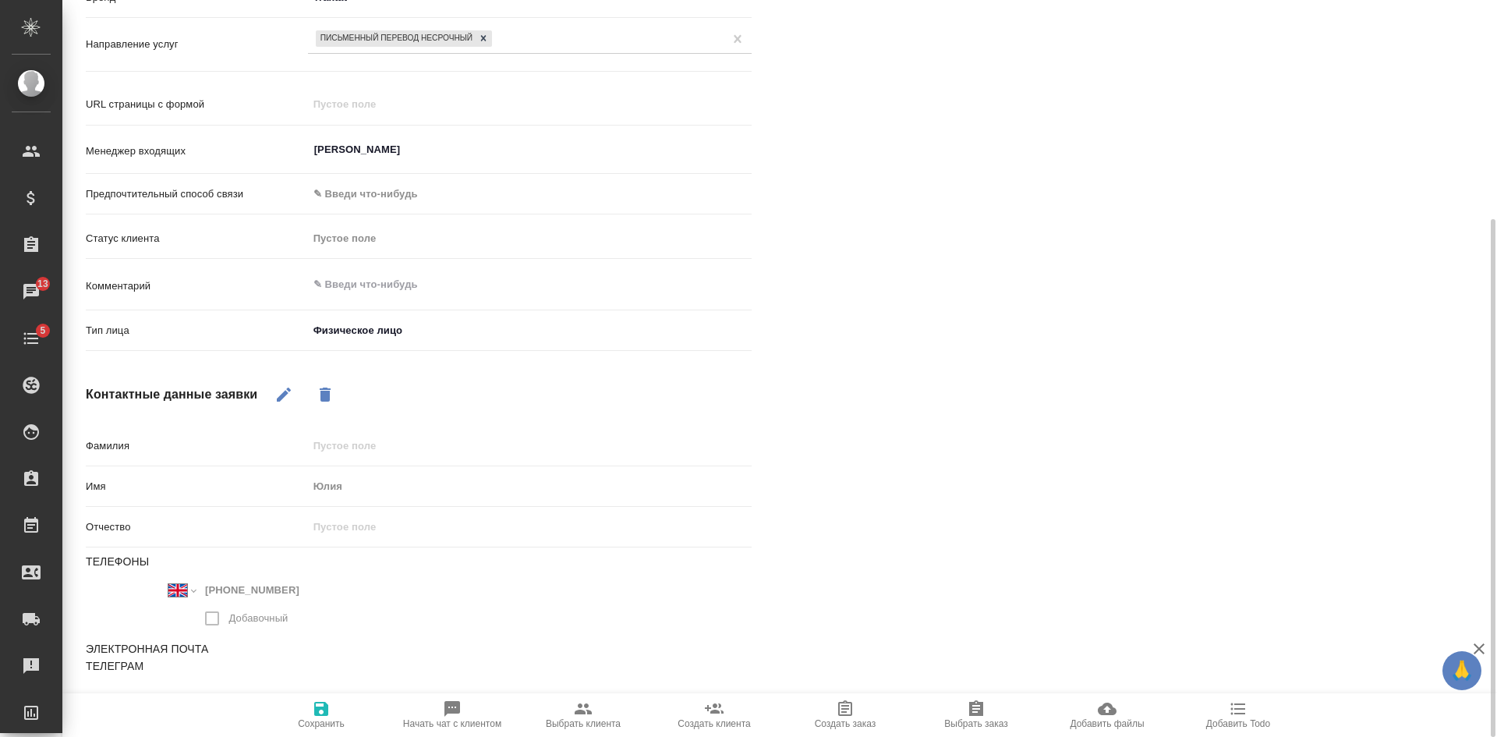
click at [966, 719] on span "Выбрать заказ" at bounding box center [975, 723] width 63 height 11
type textarea "x"
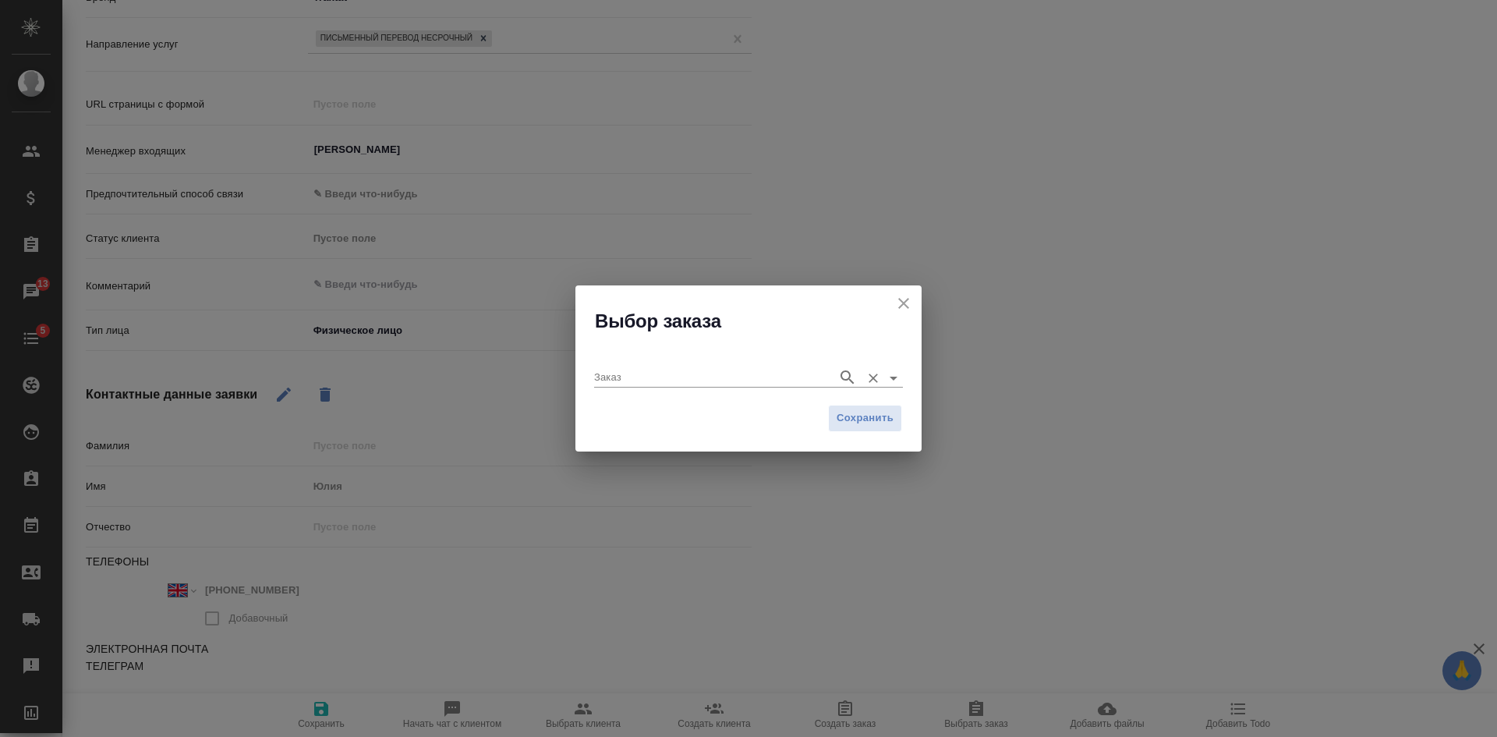
click at [661, 389] on div "Заказ" at bounding box center [748, 369] width 309 height 41
click at [657, 379] on input "Заказ" at bounding box center [711, 377] width 235 height 19
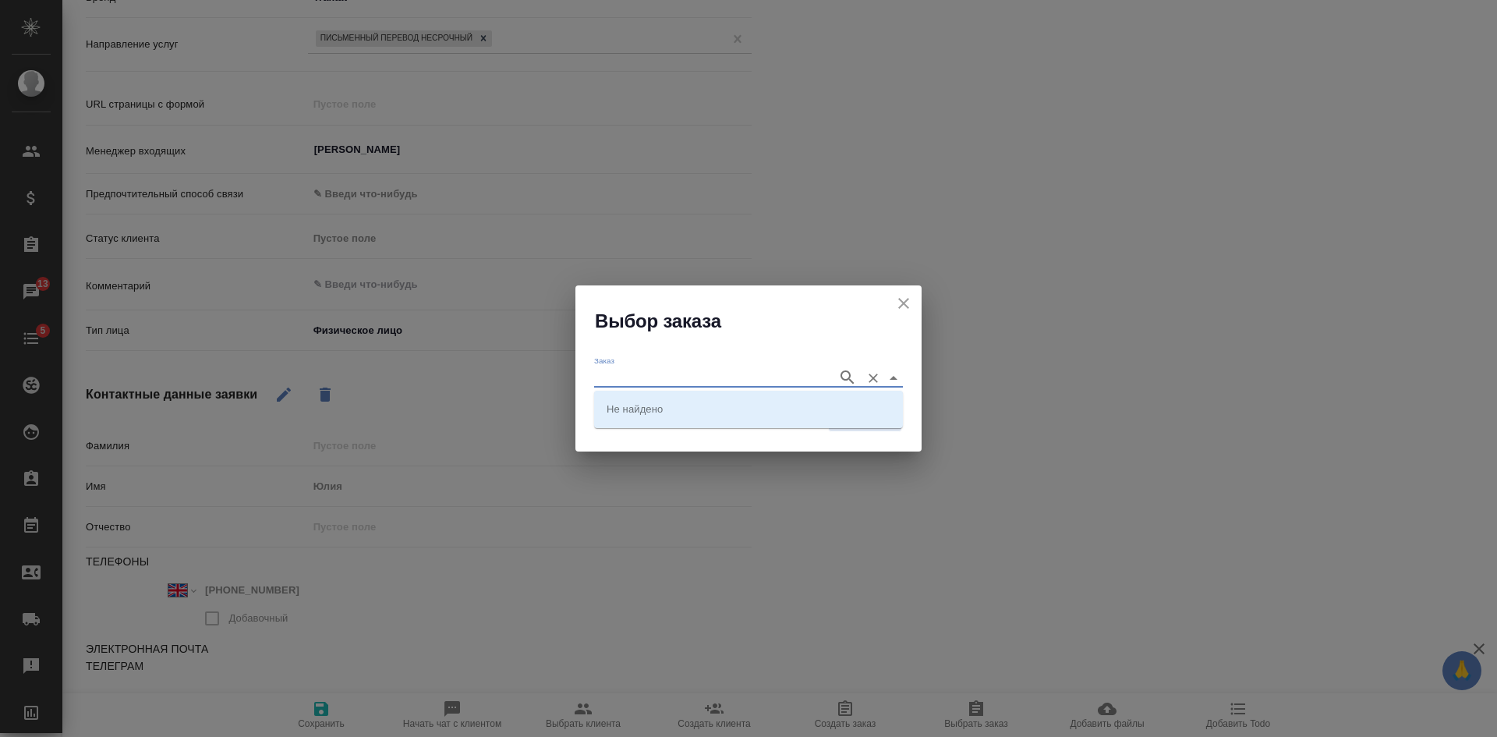
paste input "B_FL-9541"
type input "B_FL-9541"
click at [643, 444] on p "B_FL-9541" at bounding box center [632, 437] width 51 height 16
type input "B_FL-9541"
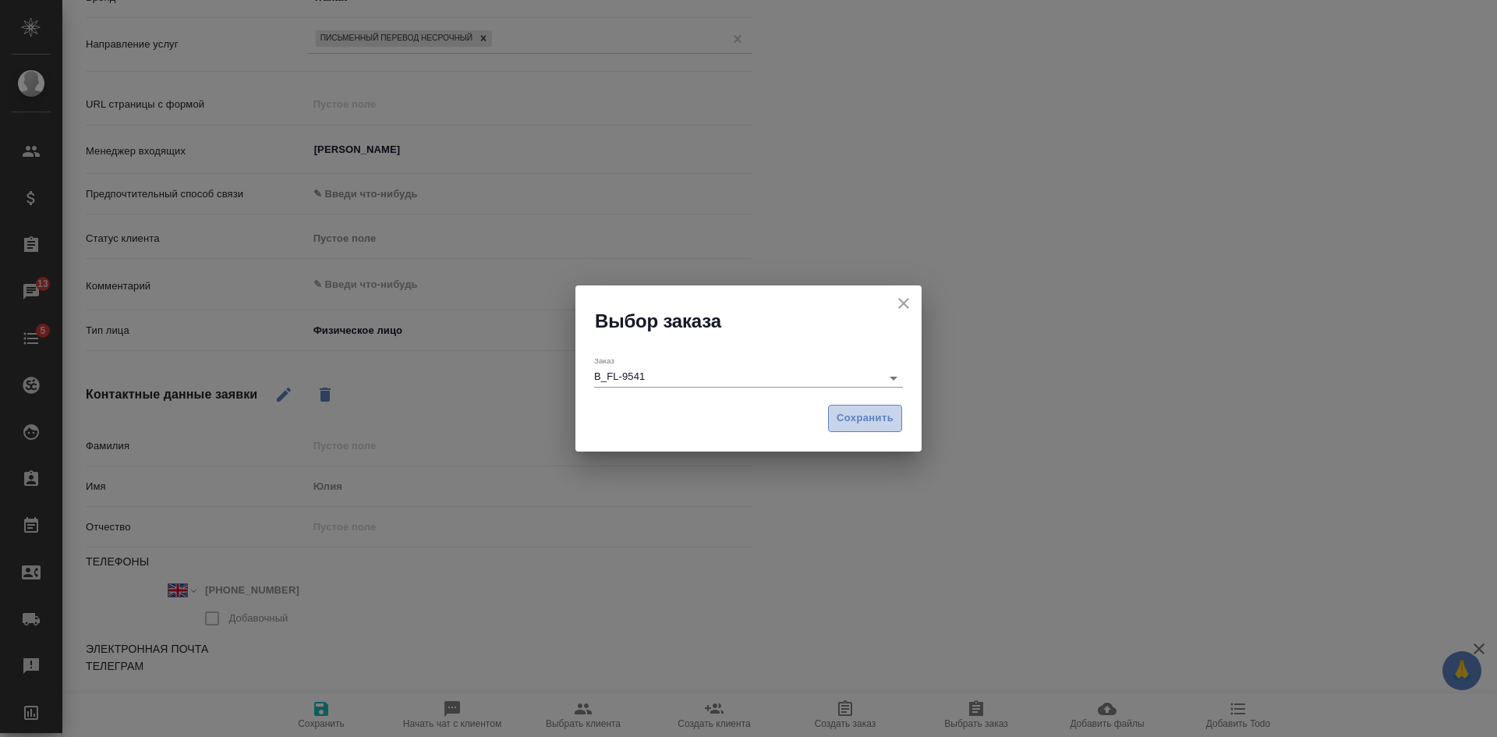
click at [872, 428] on button "Сохранить" at bounding box center [865, 418] width 74 height 27
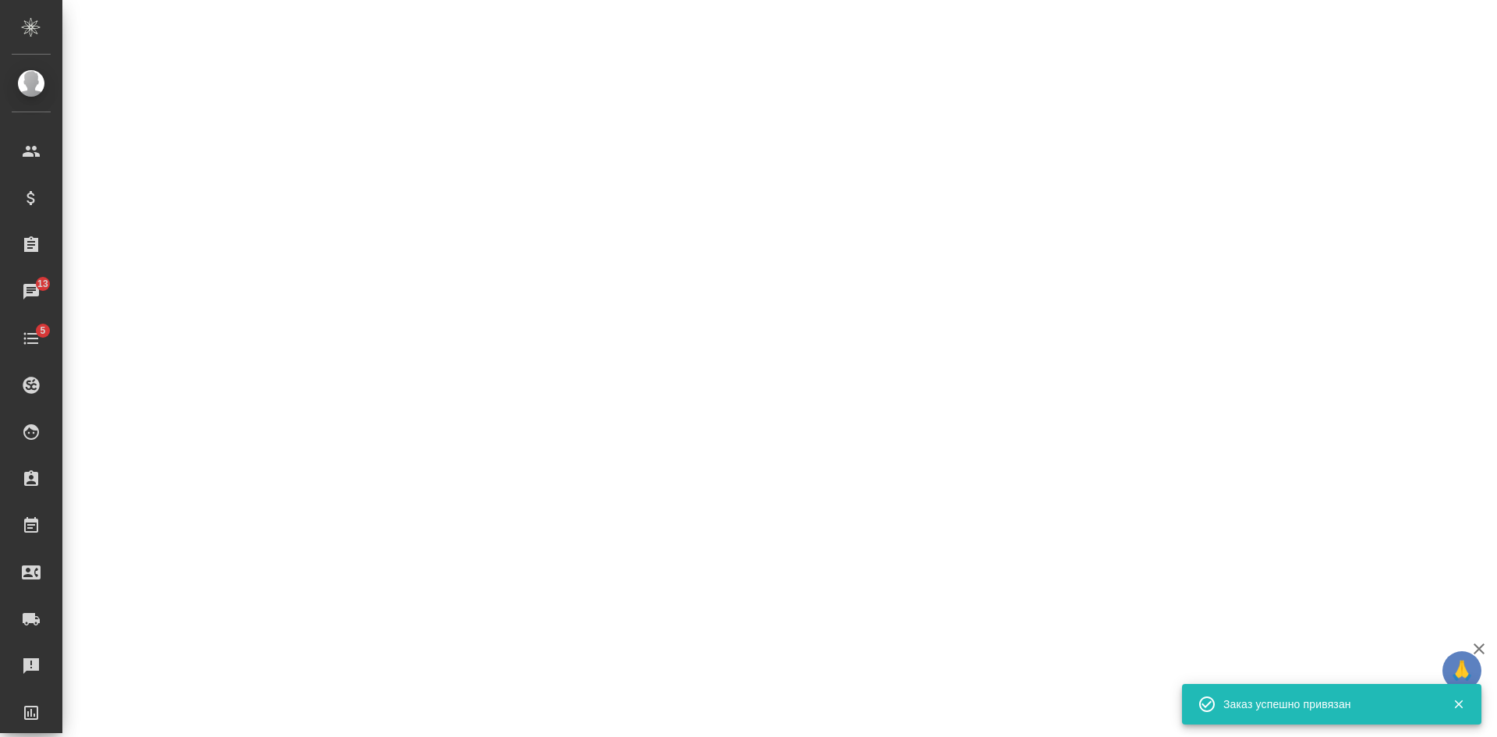
select select "RU"
select select "GB"
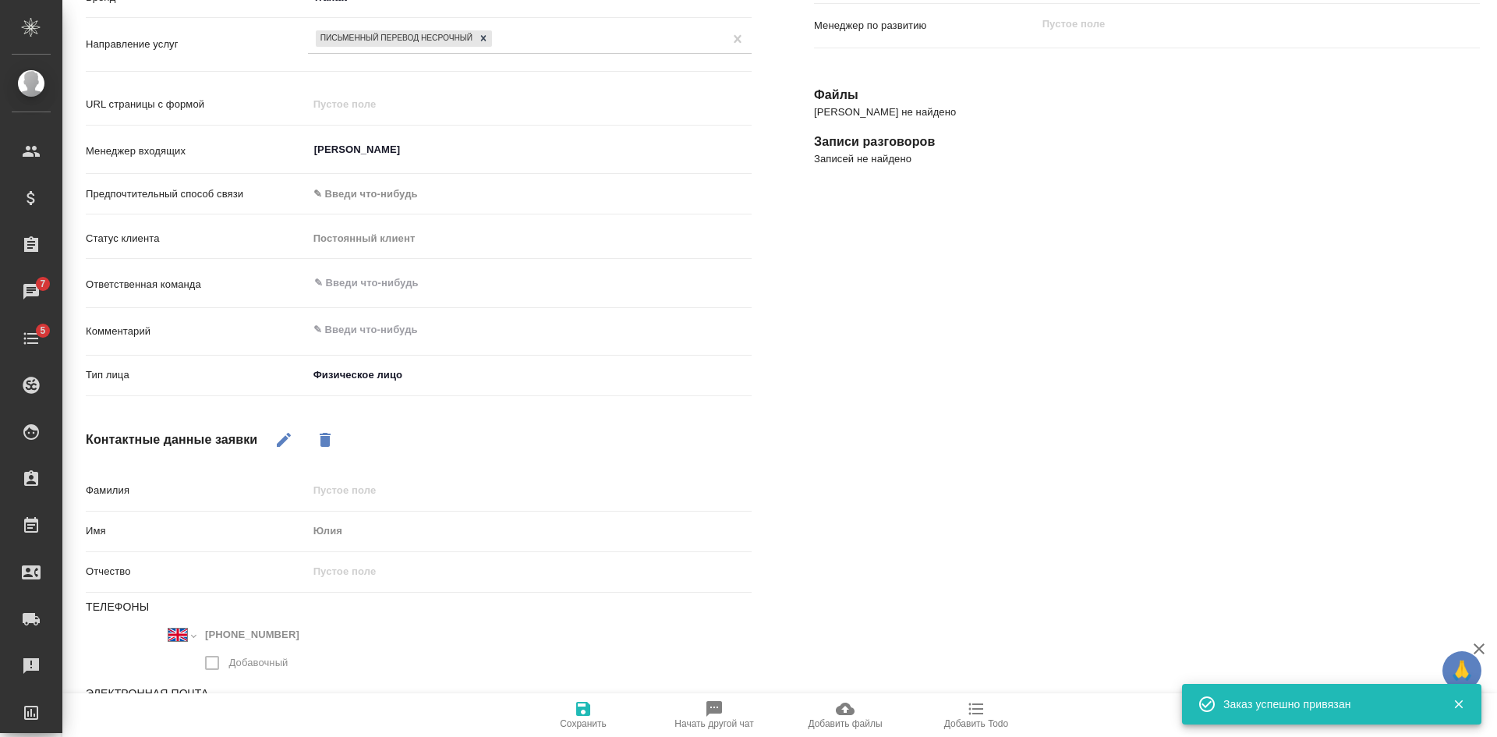
type textarea "x"
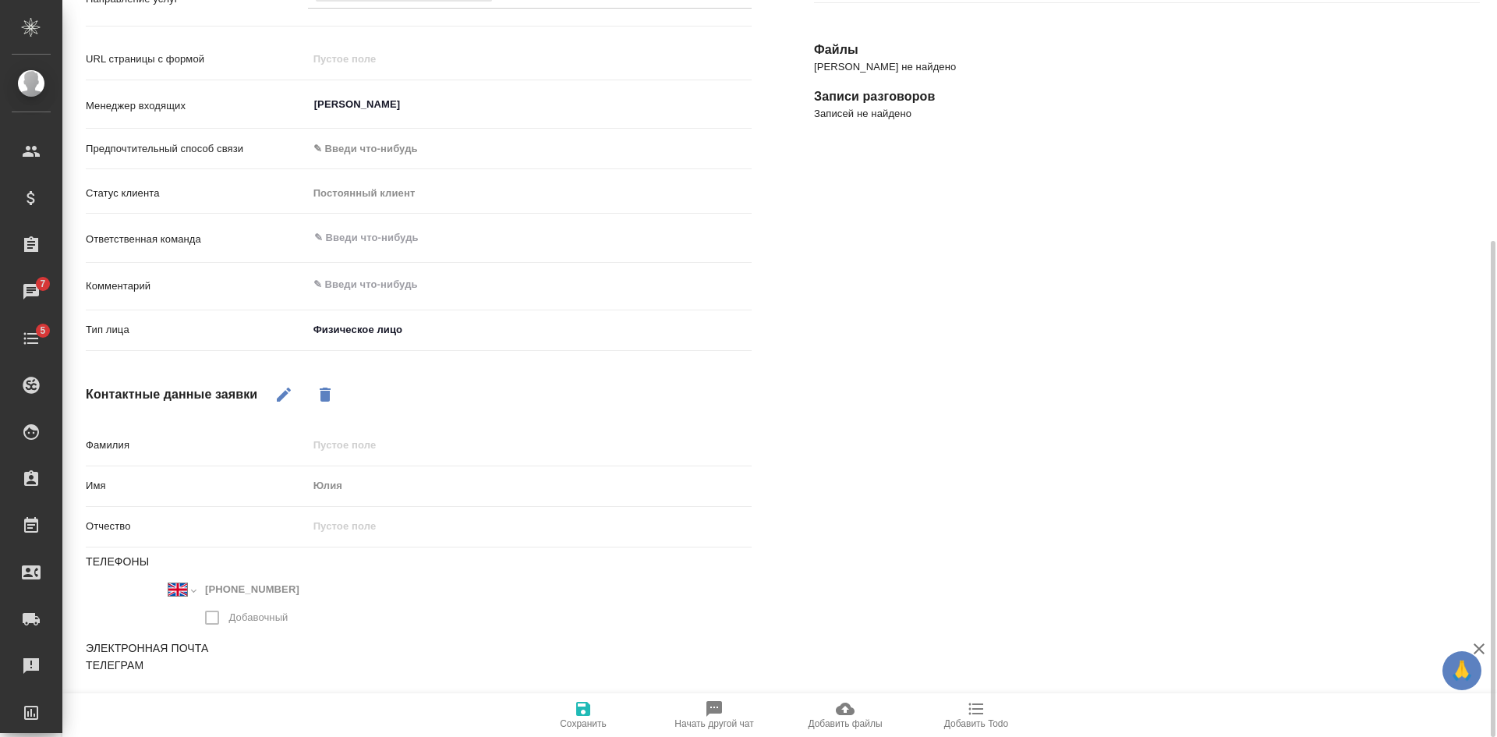
scroll to position [0, 0]
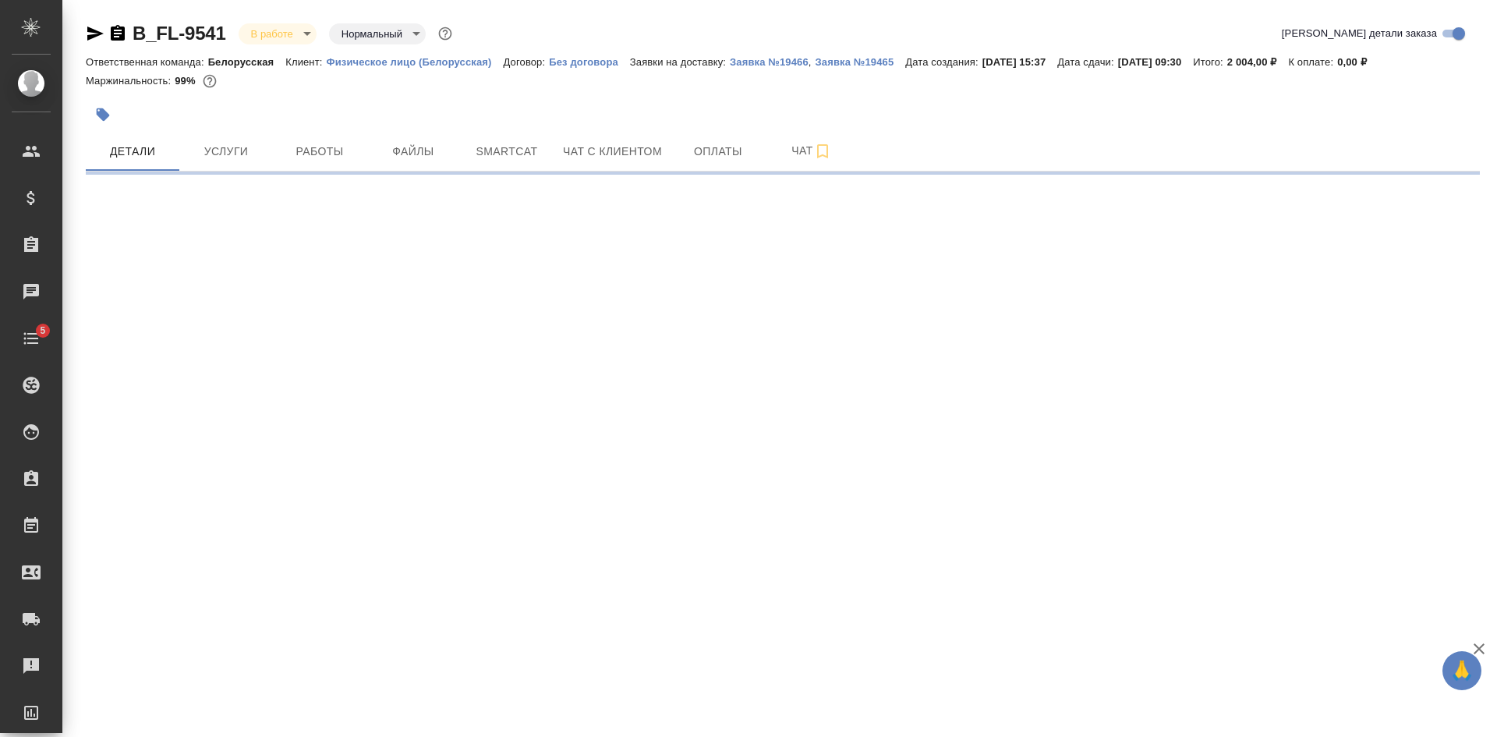
select select "RU"
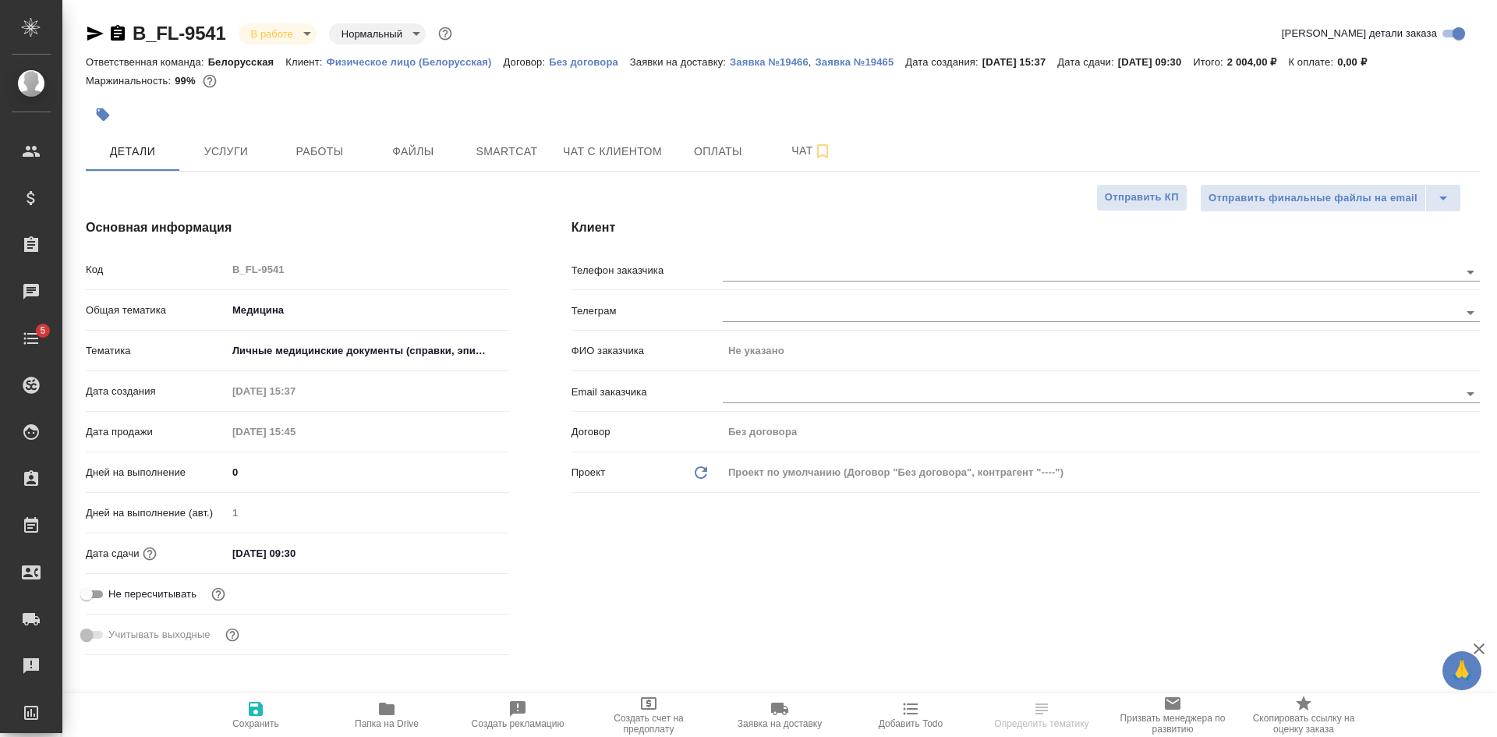
type textarea "x"
click at [120, 25] on icon "button" at bounding box center [117, 33] width 19 height 19
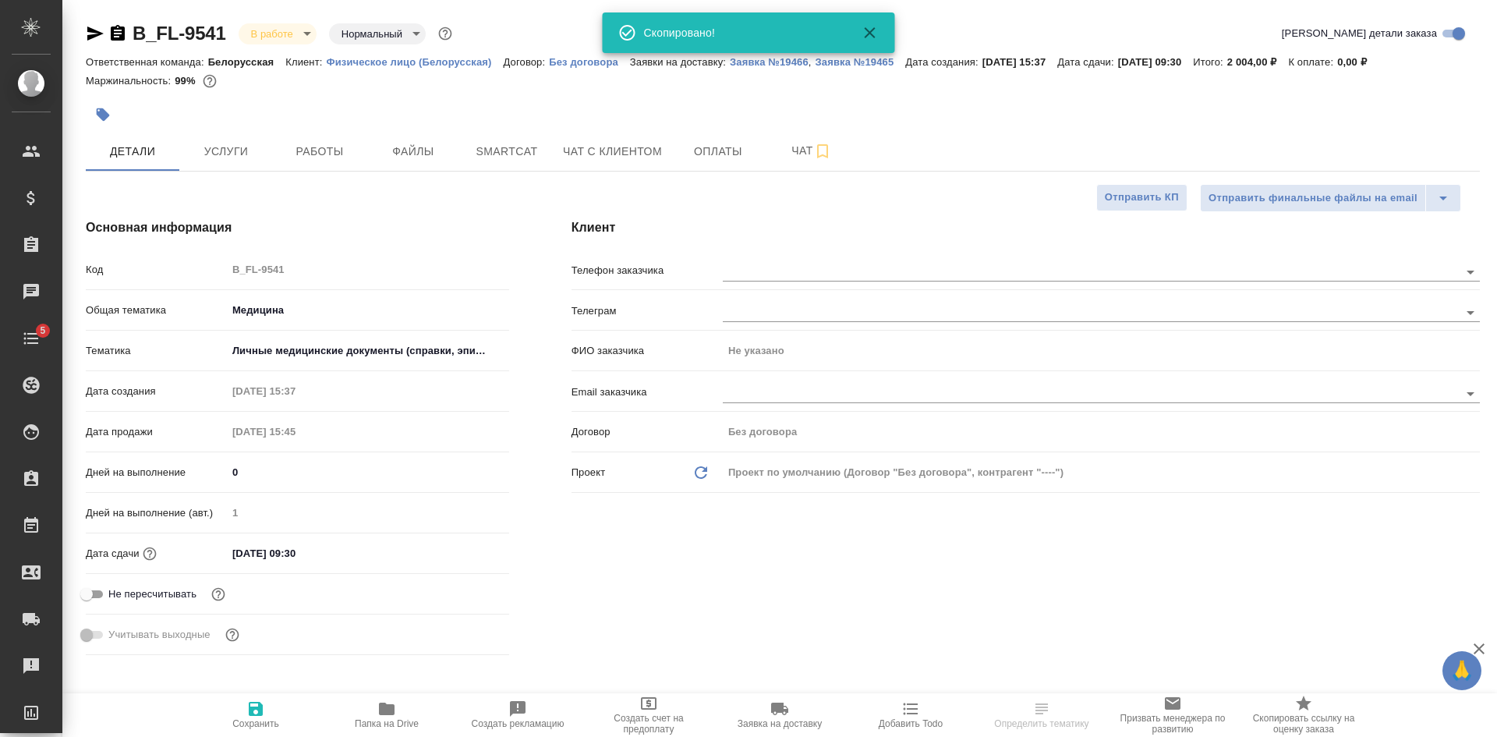
type textarea "x"
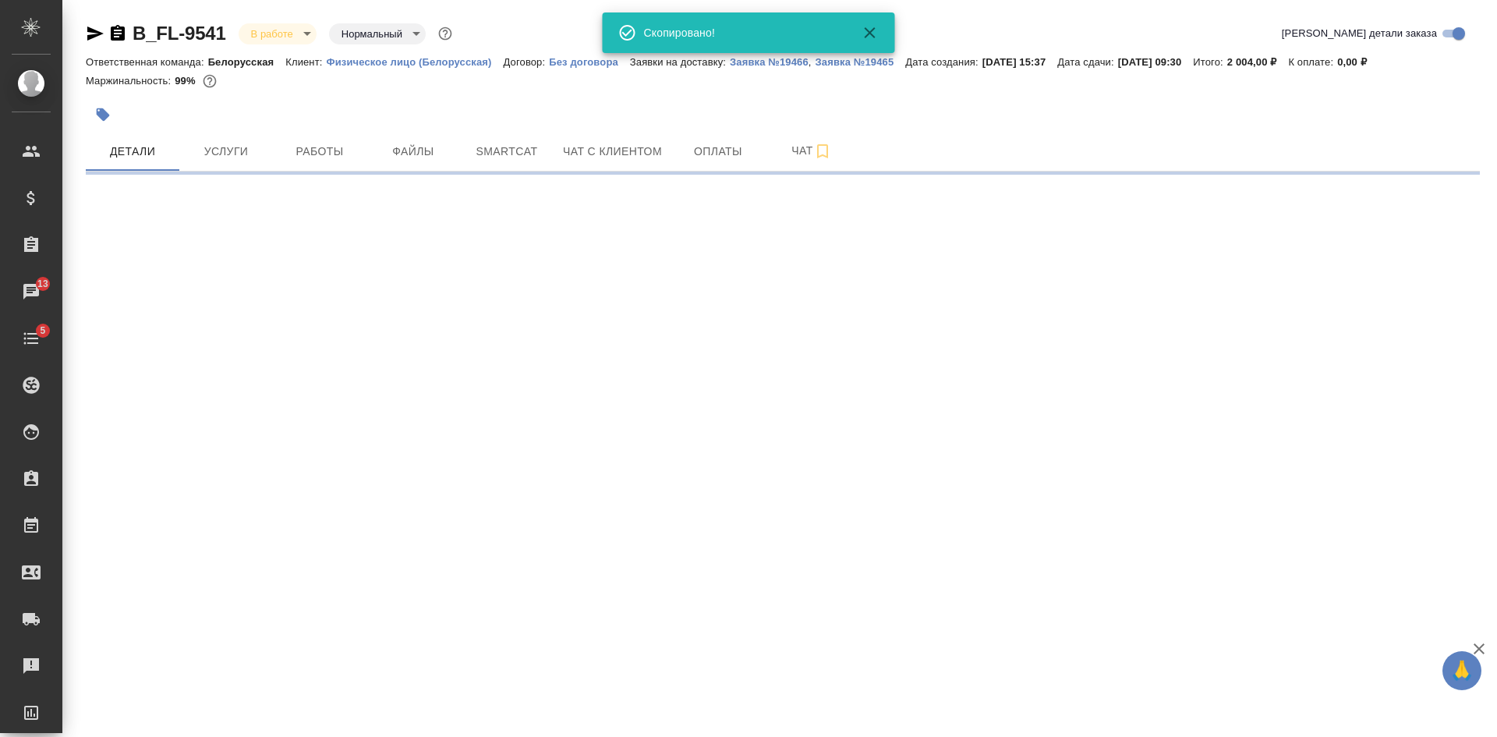
select select "RU"
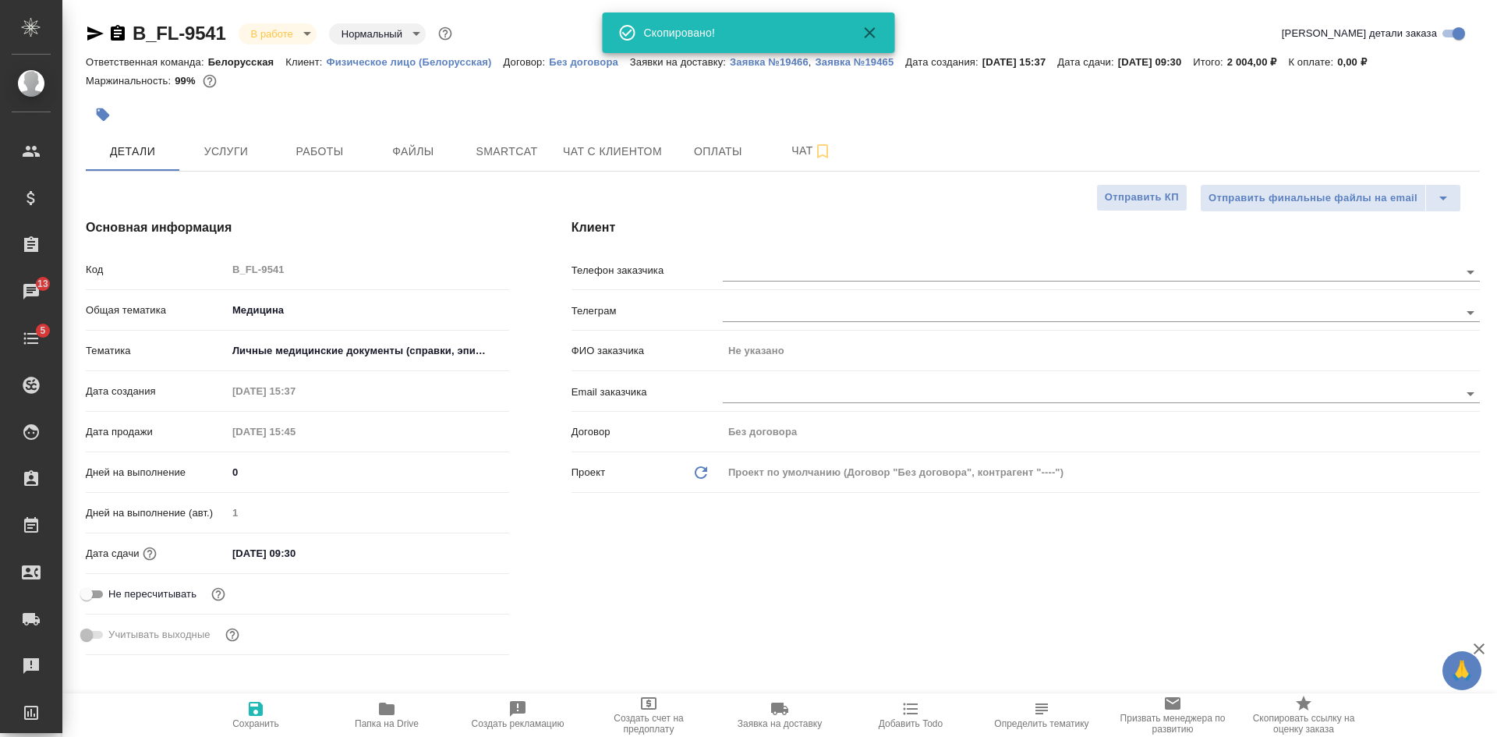
type textarea "x"
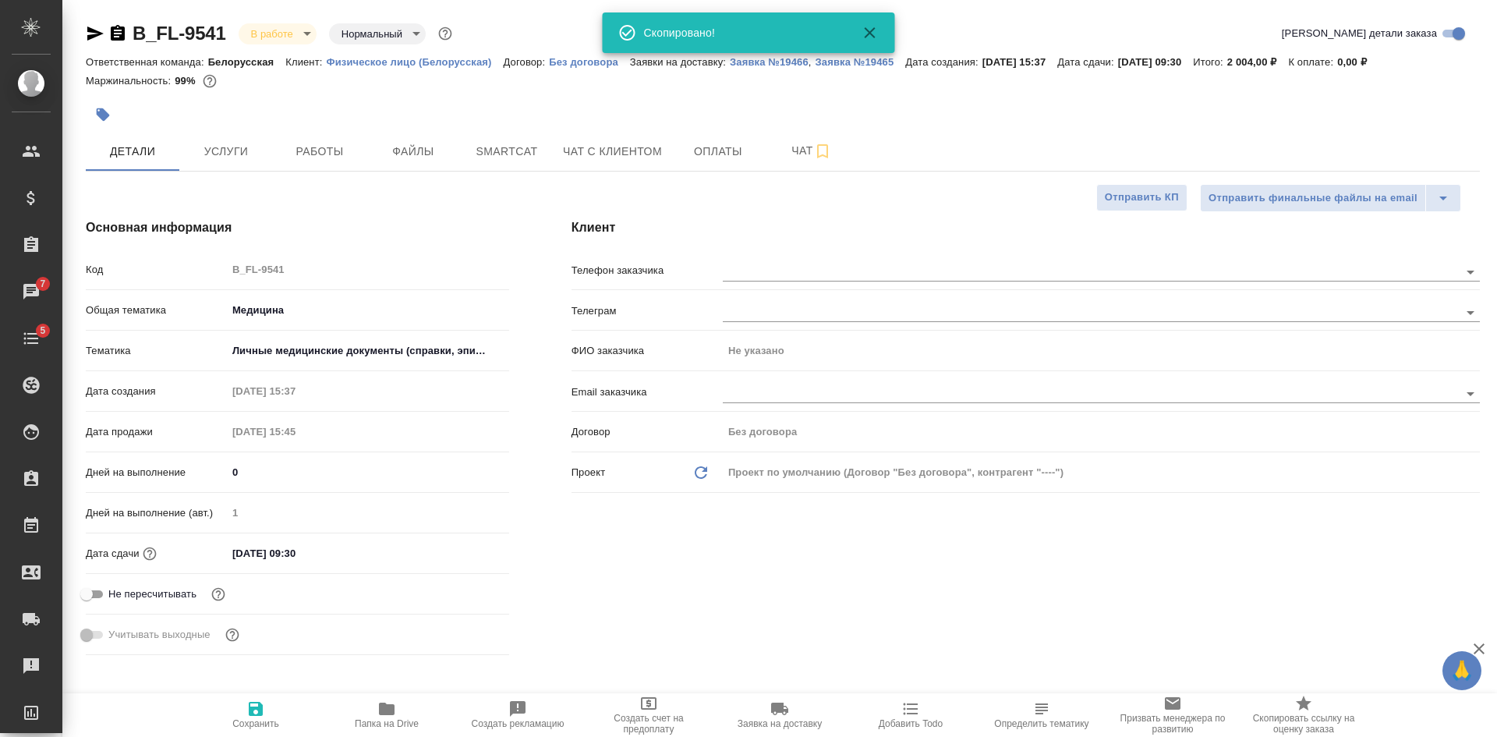
type textarea "x"
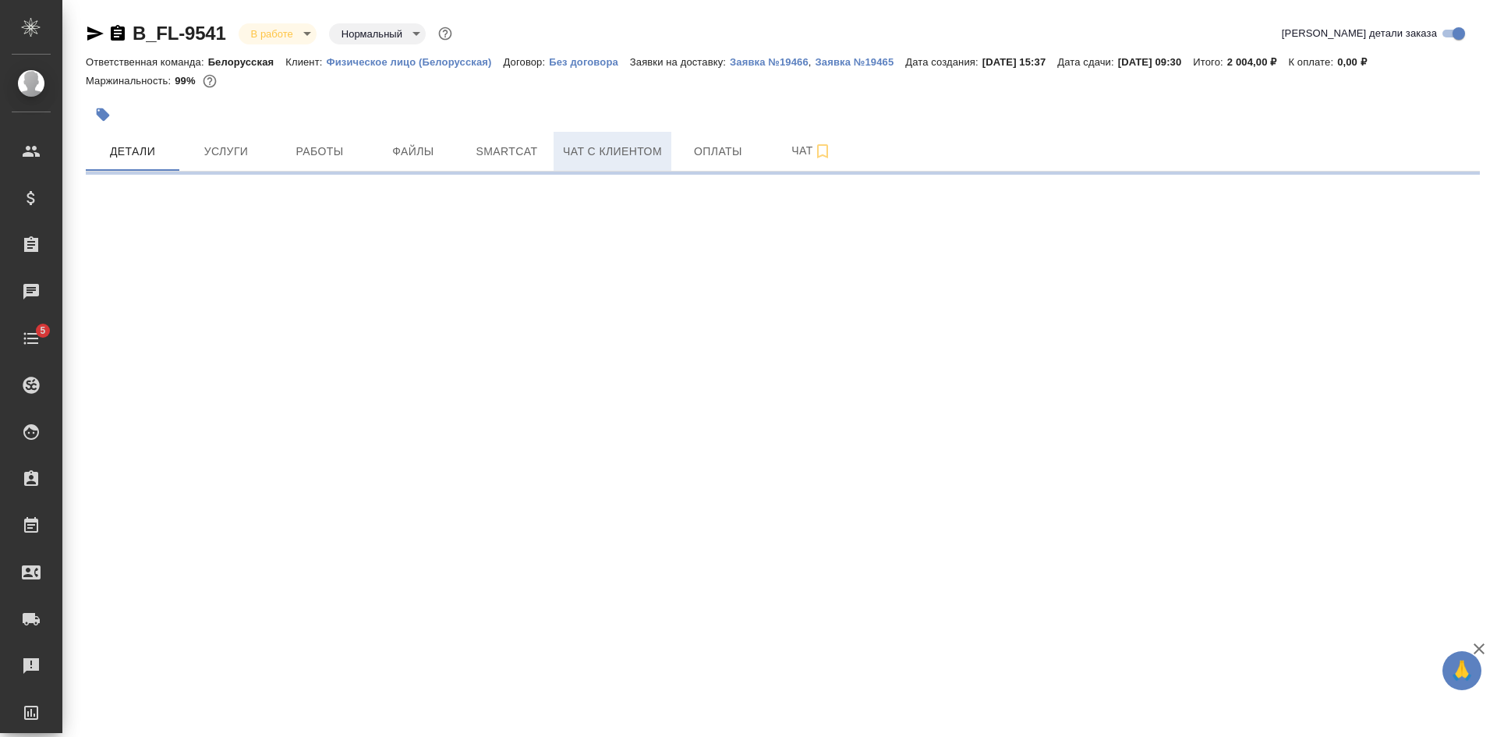
select select "RU"
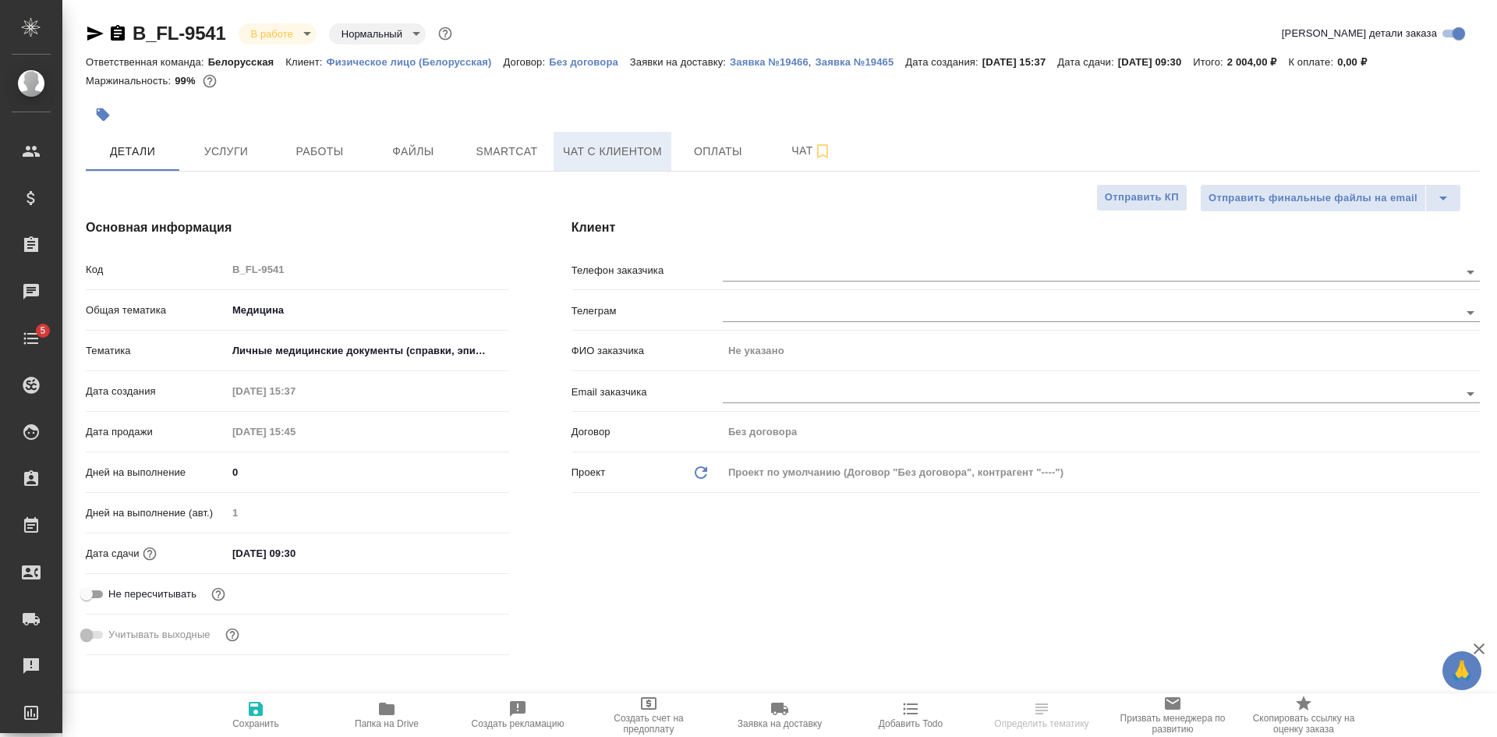
type textarea "x"
click at [616, 153] on span "Чат с клиентом" at bounding box center [612, 151] width 99 height 19
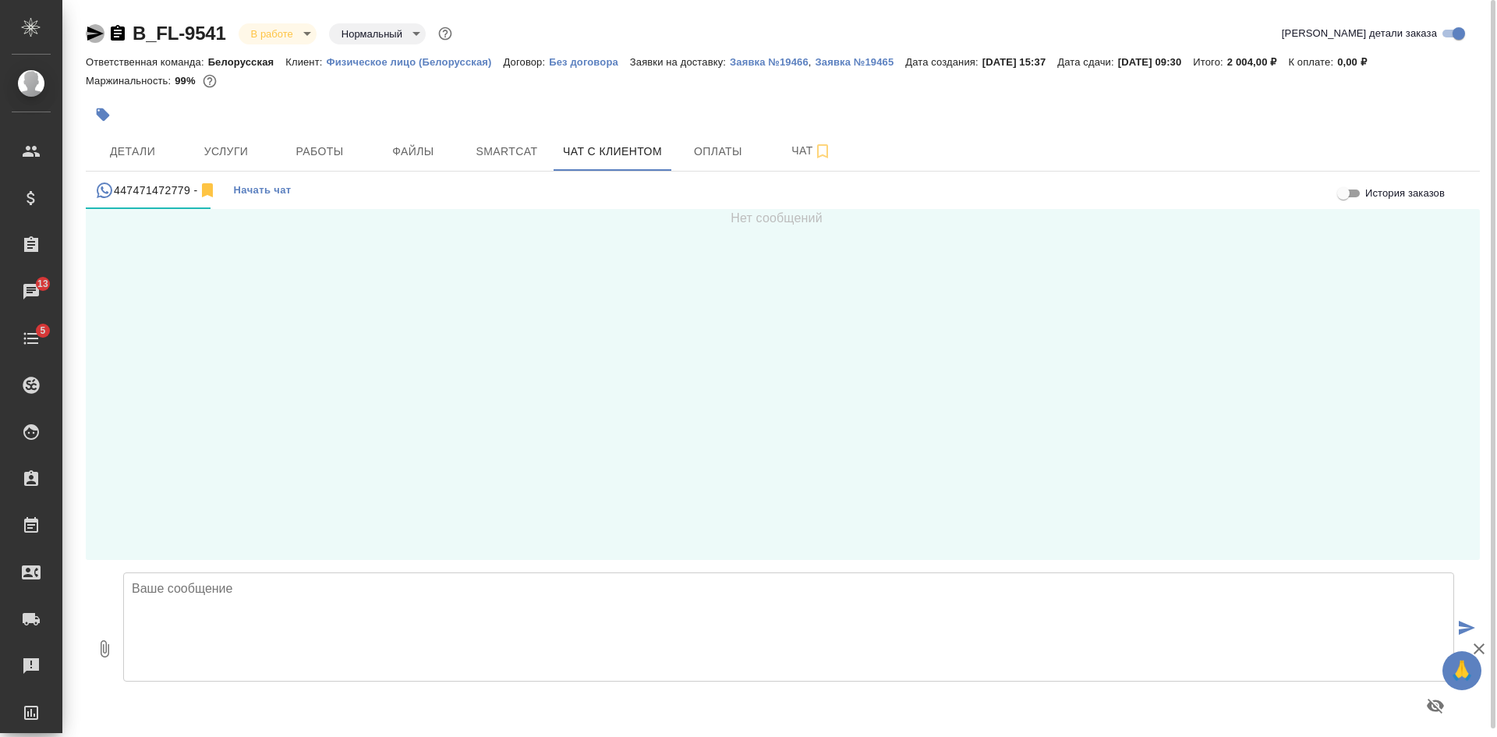
click at [96, 30] on icon "button" at bounding box center [95, 33] width 19 height 19
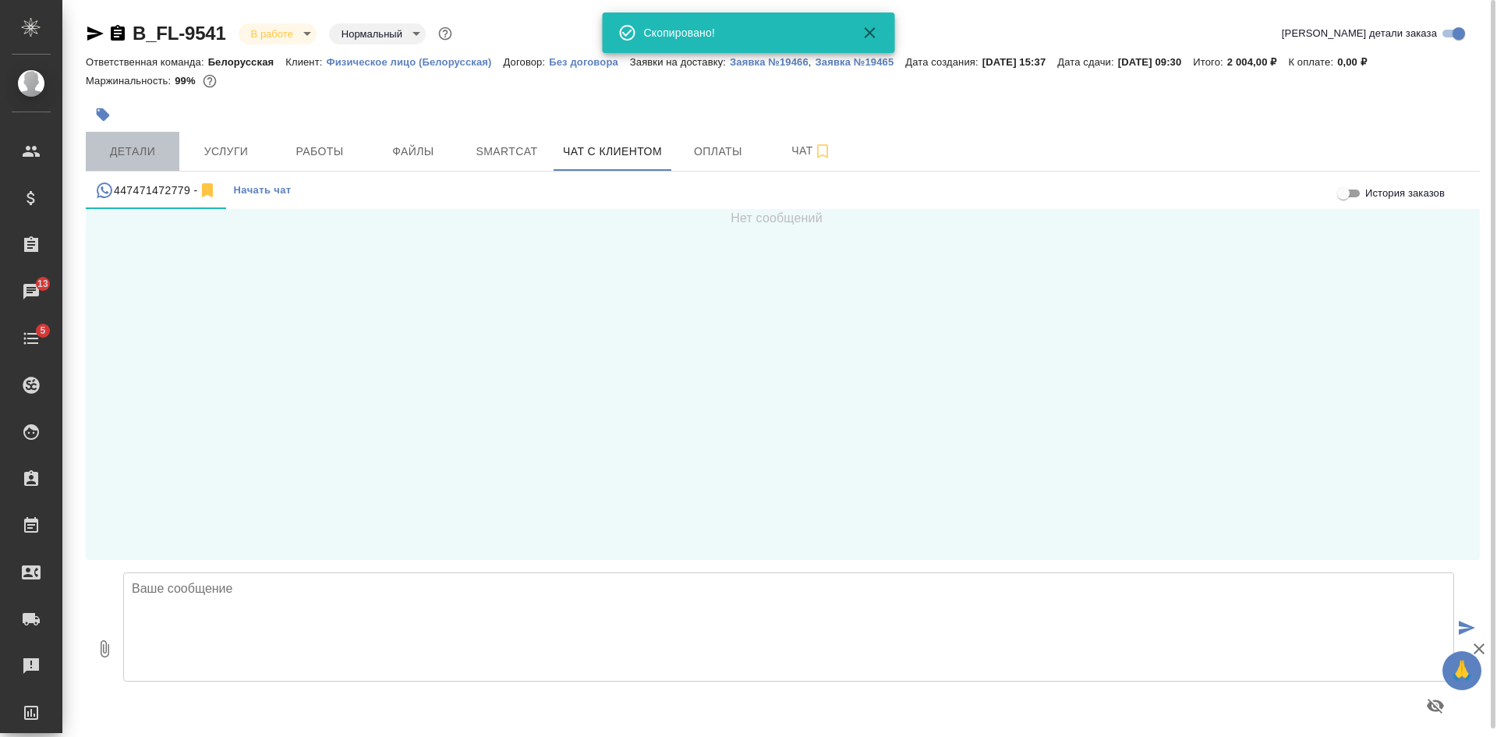
click at [145, 152] on span "Детали" at bounding box center [132, 151] width 75 height 19
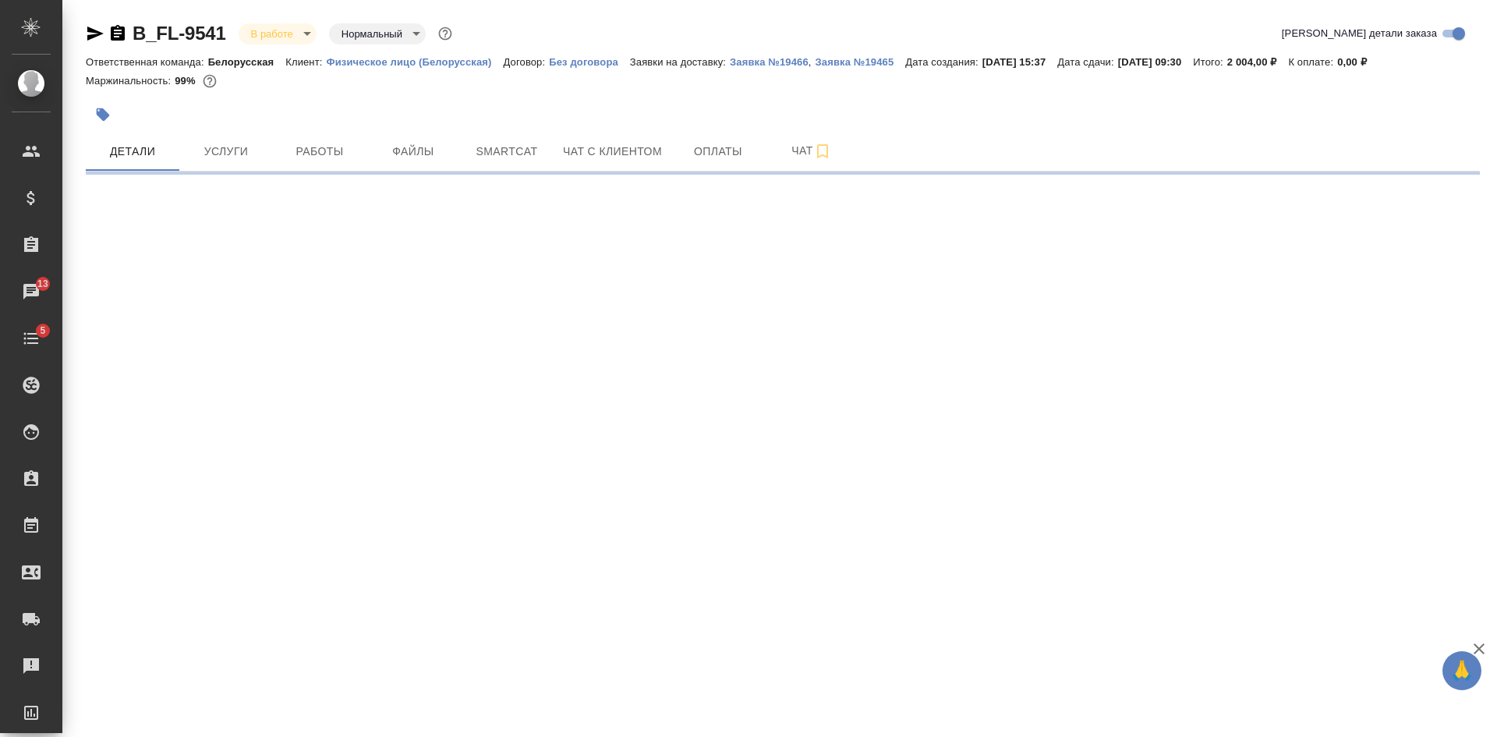
select select "RU"
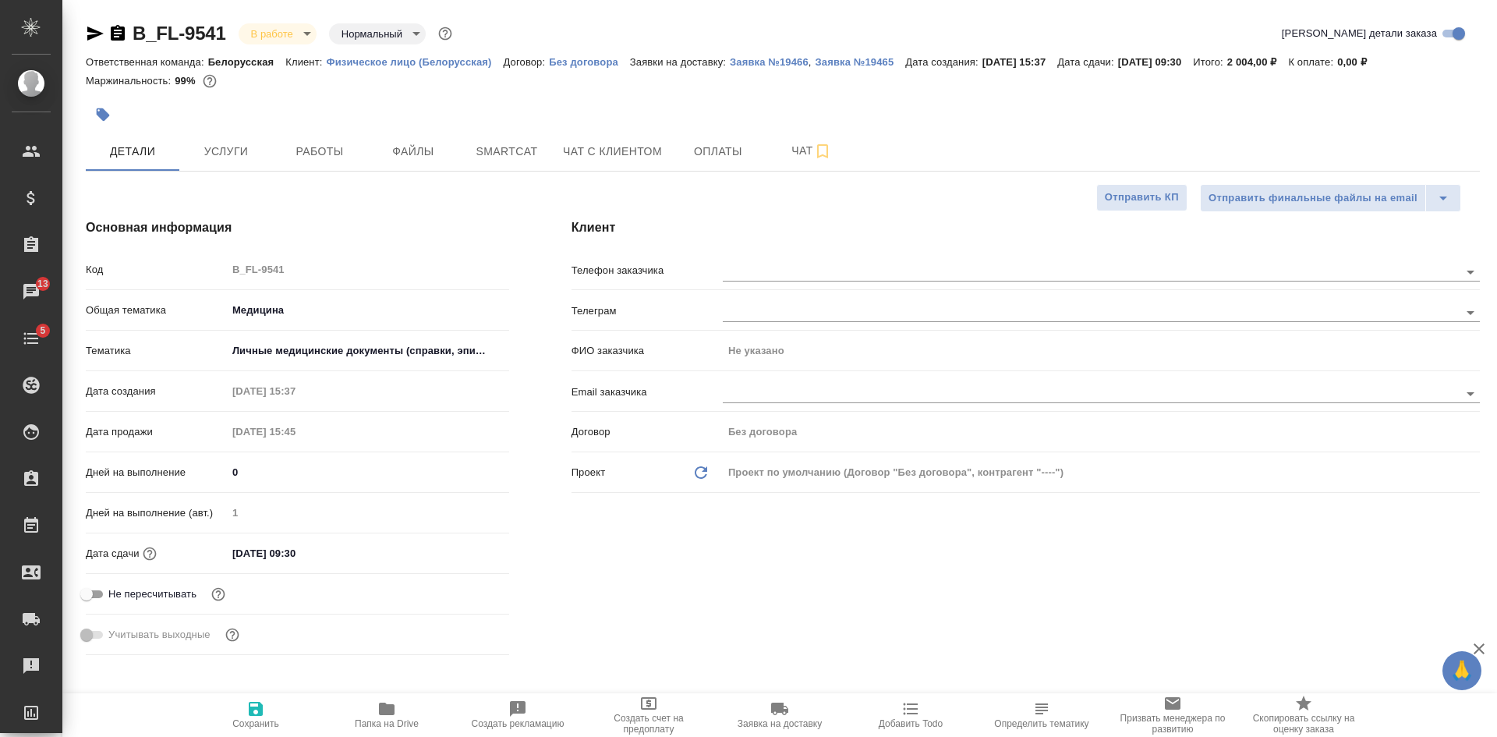
type textarea "x"
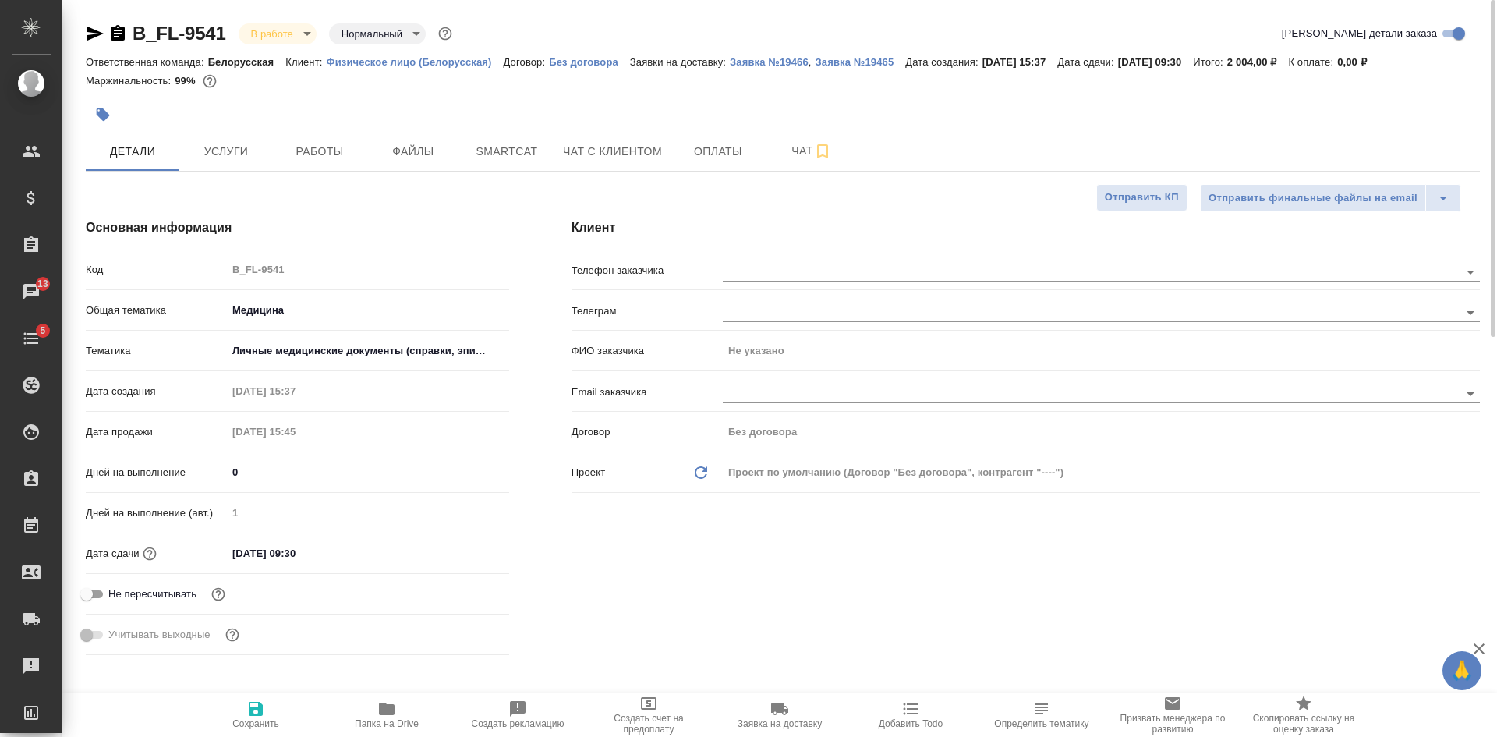
type textarea "x"
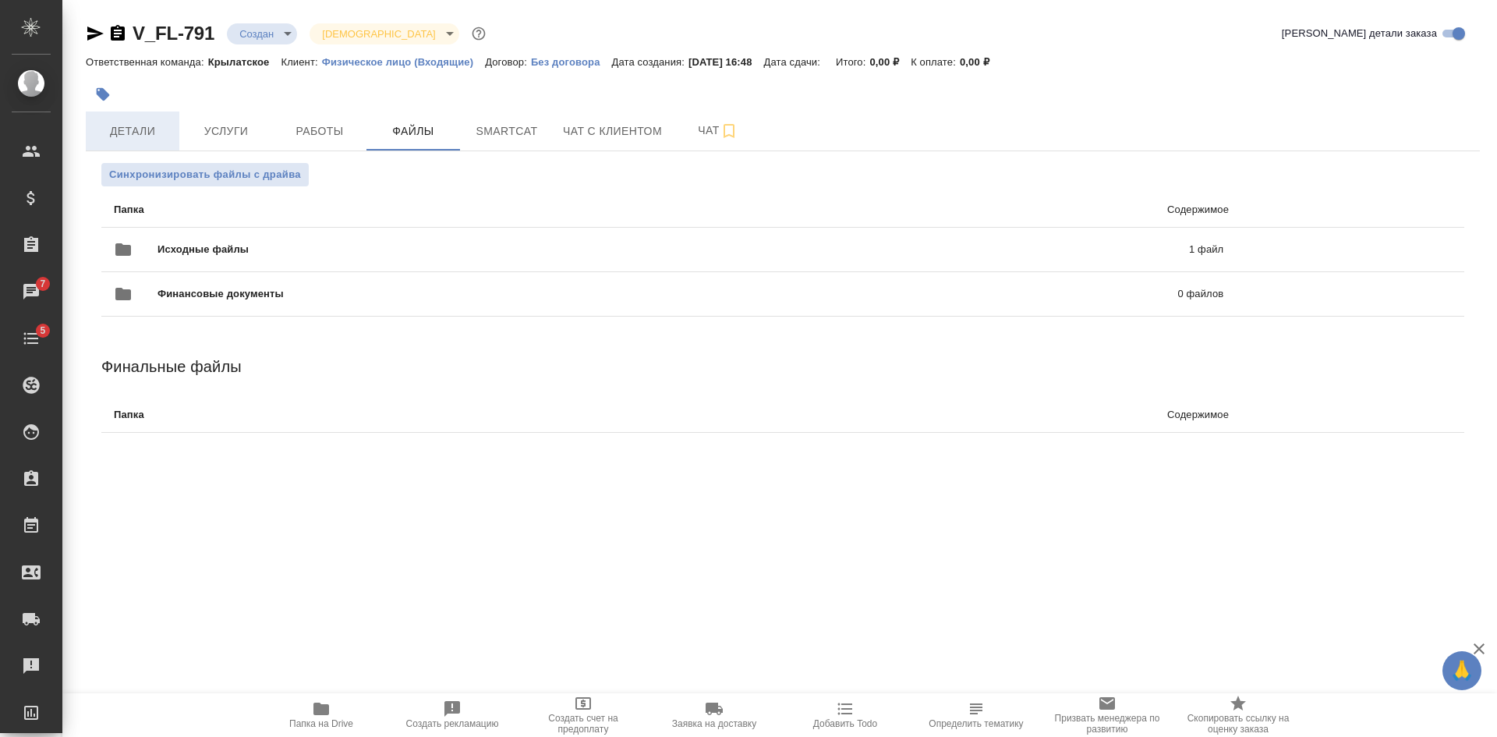
click at [140, 132] on span "Детали" at bounding box center [132, 131] width 75 height 19
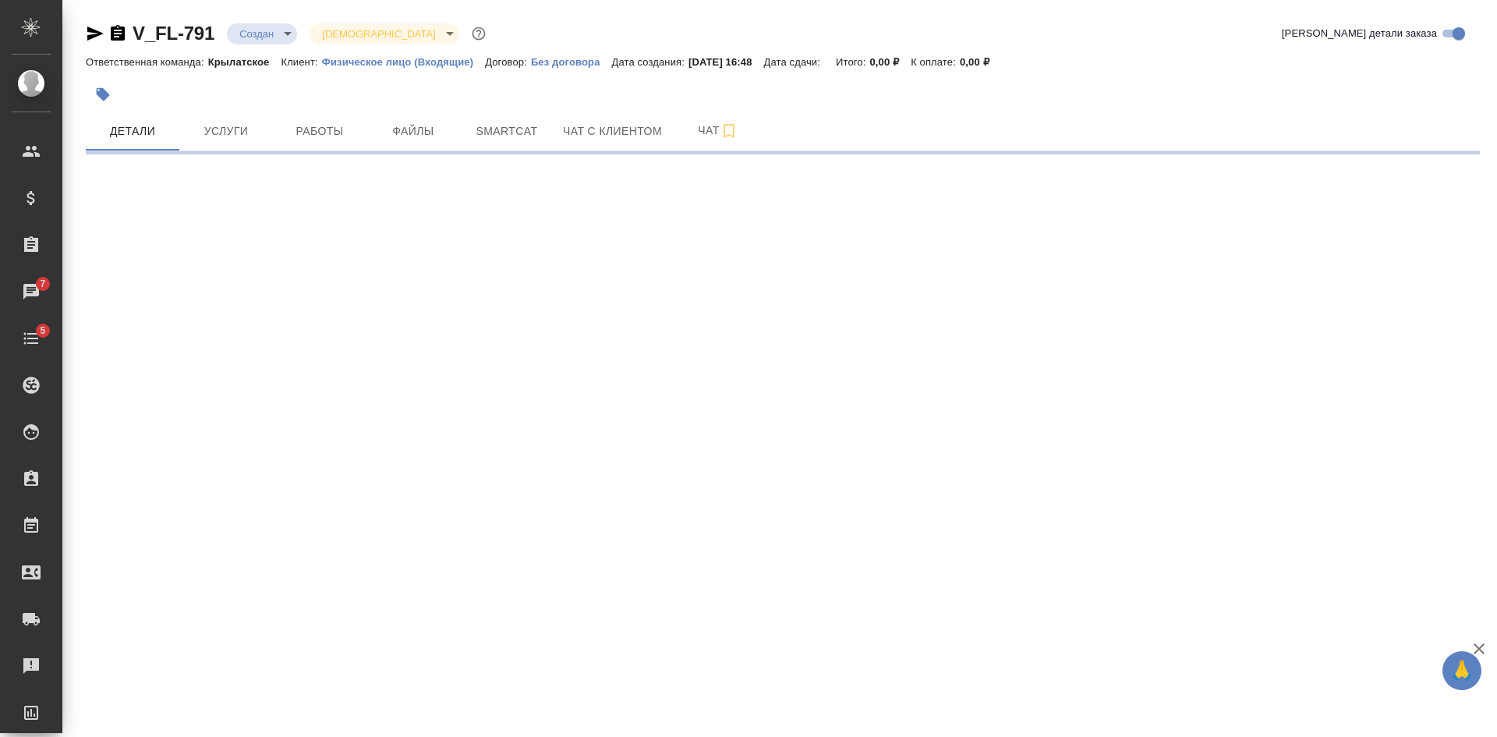
select select "RU"
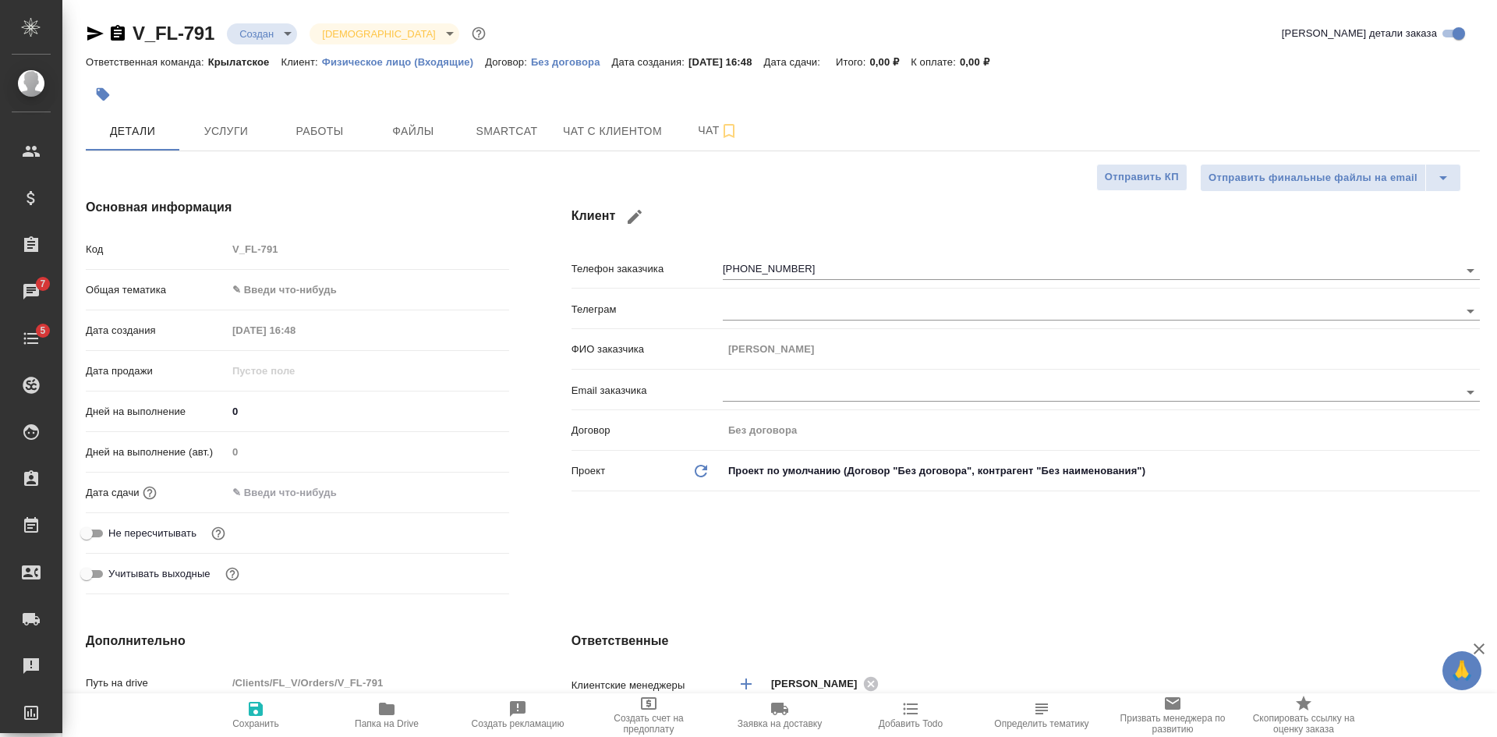
type textarea "x"
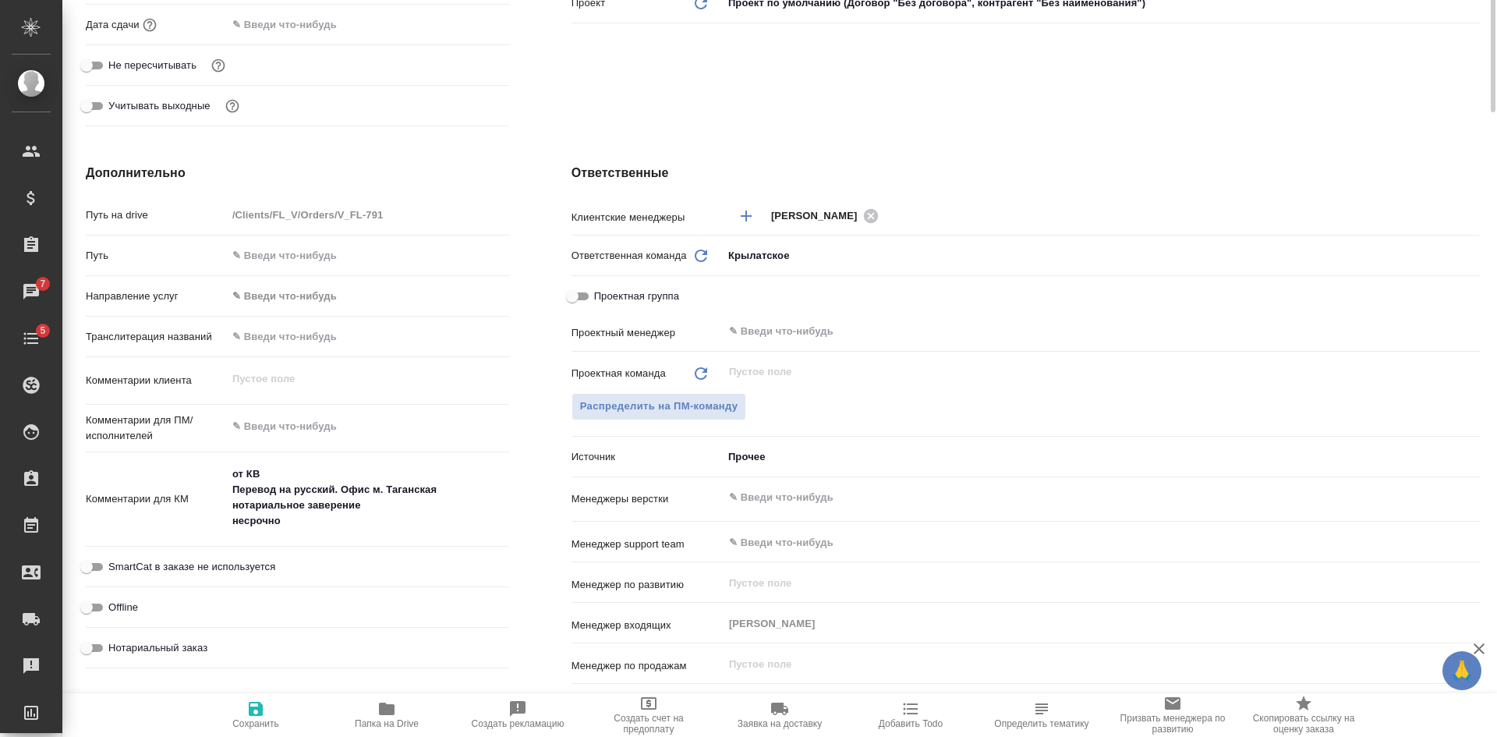
scroll to position [156, 0]
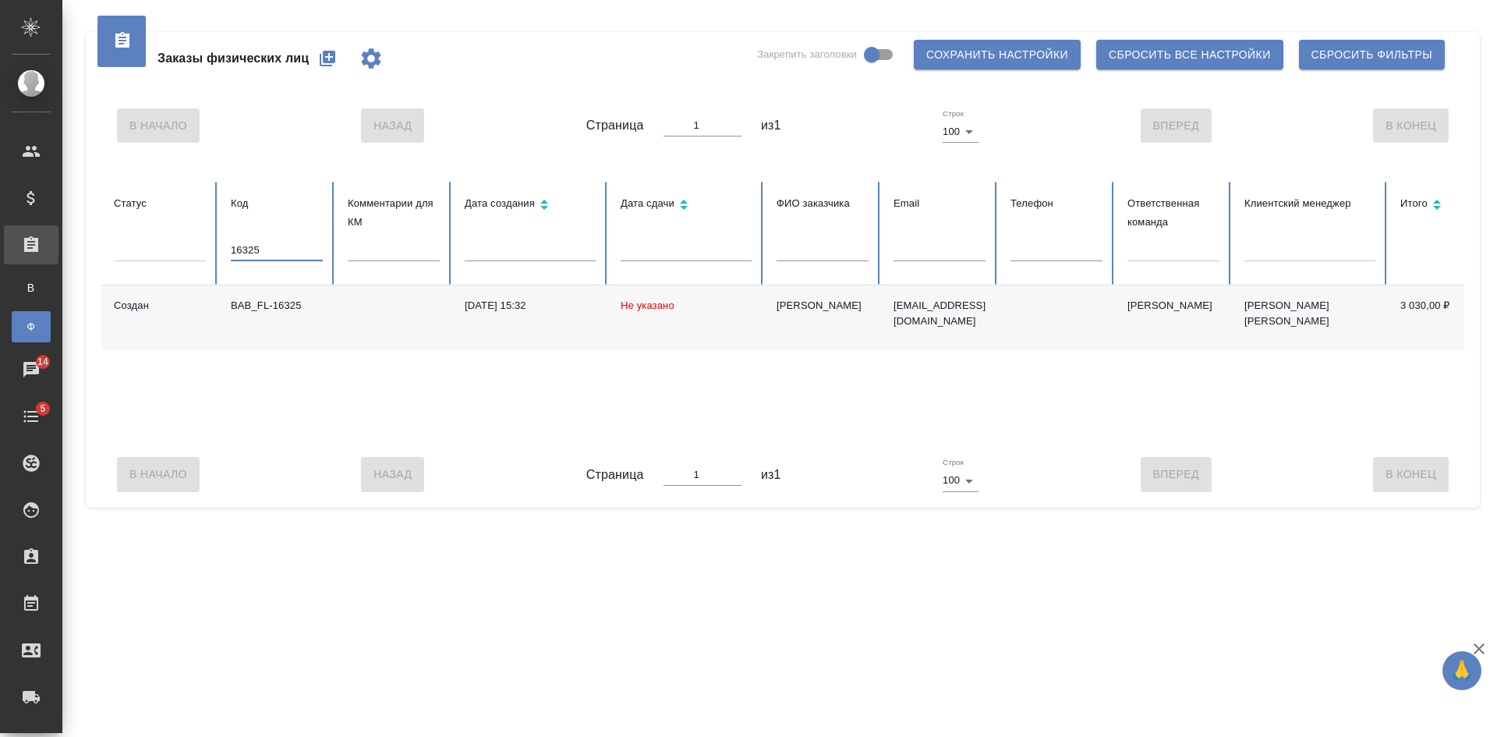
drag, startPoint x: 278, startPoint y: 253, endPoint x: 147, endPoint y: 226, distance: 133.7
click at [170, 233] on tr "Статус Код 16325 Комментарии для КМ Дата создания Дата сдачи ФИО заказчика Emai…" at bounding box center [978, 234] width 1754 height 104
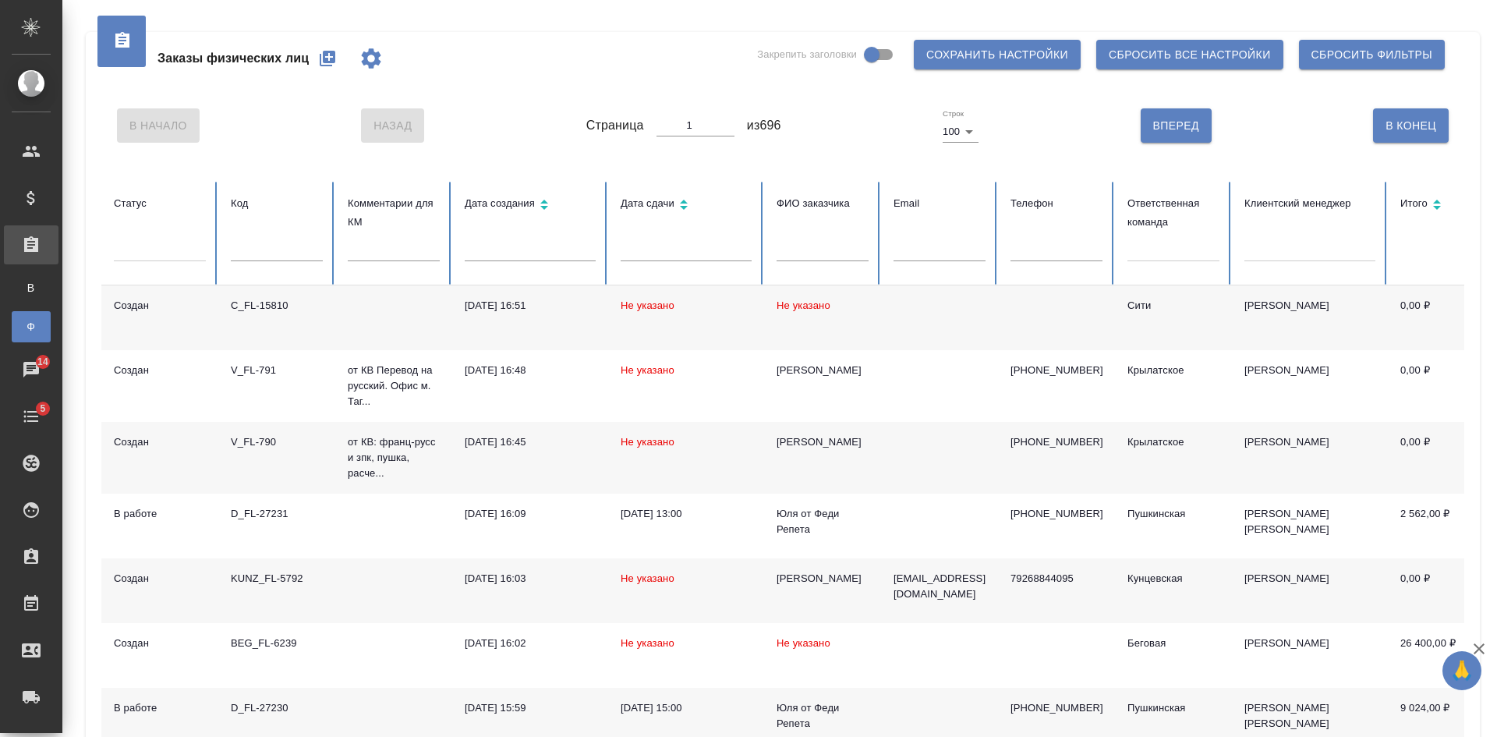
click at [1077, 254] on input "text" at bounding box center [1057, 250] width 92 height 22
paste input "79209976805"
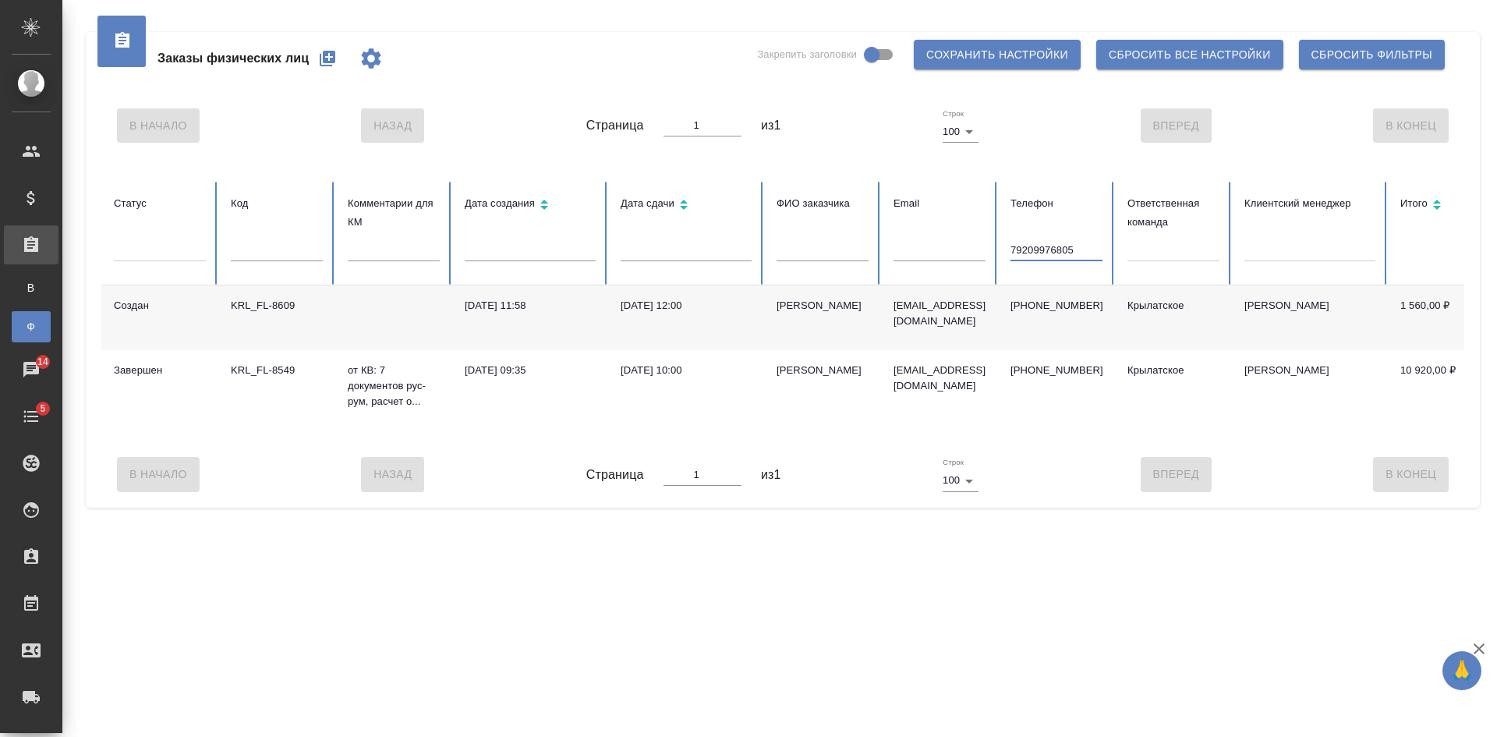
type input "79209976805"
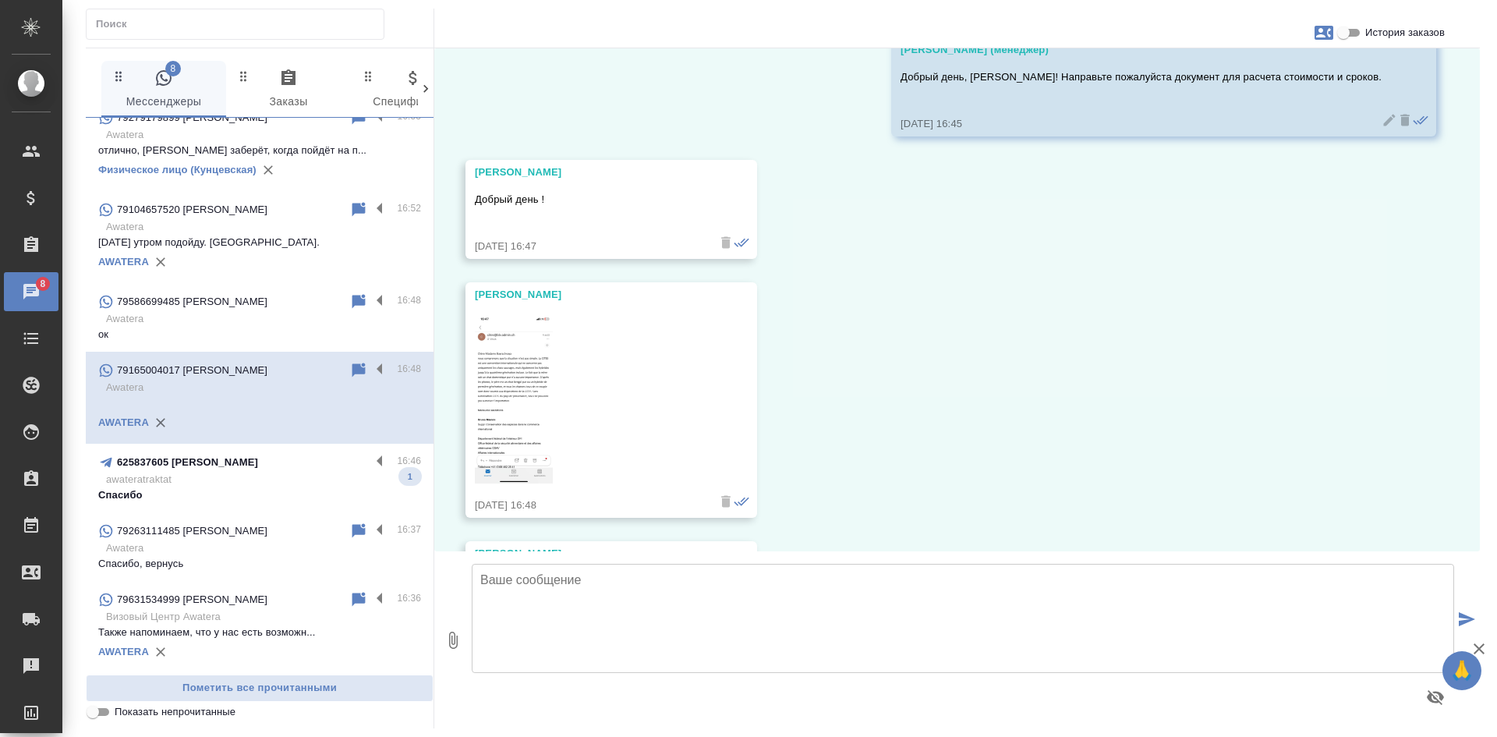
scroll to position [15, 0]
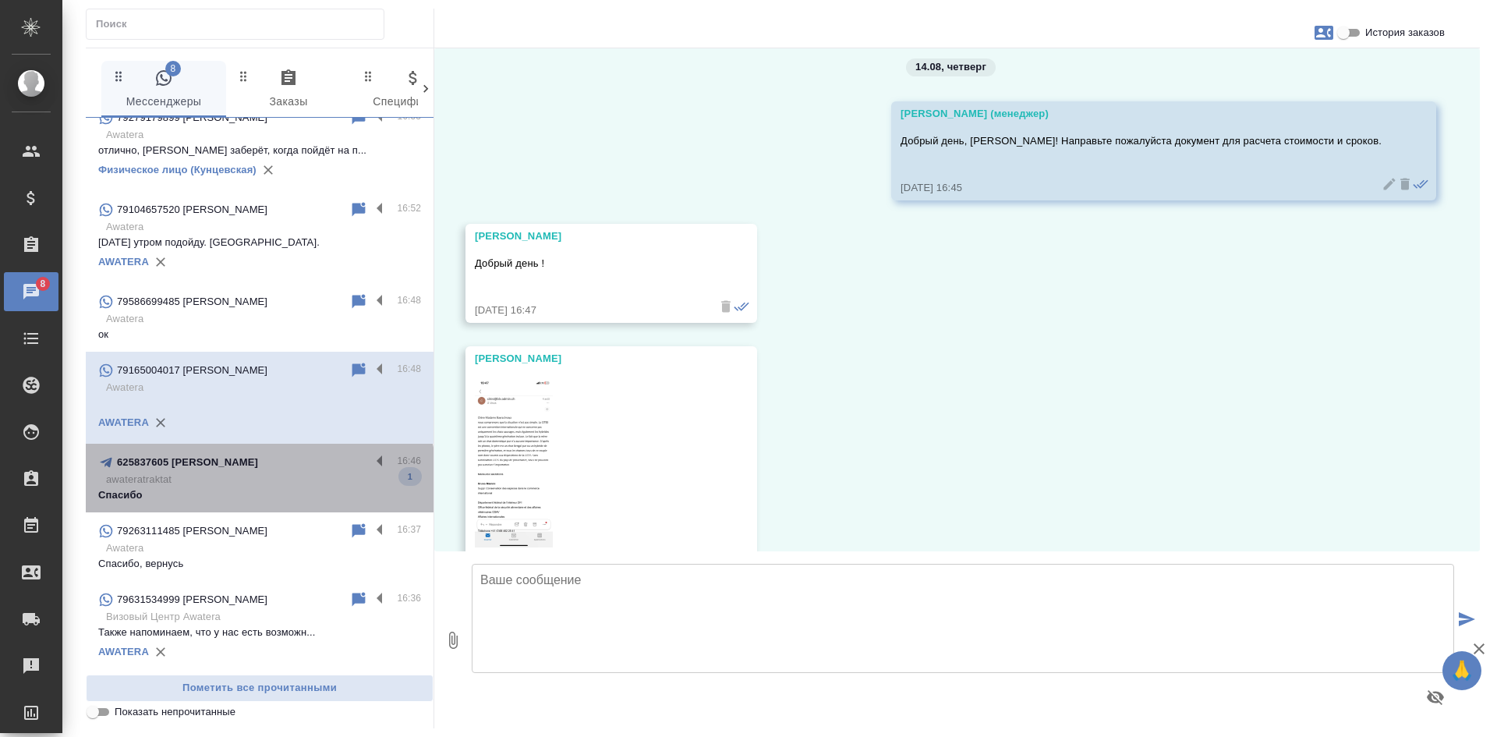
click at [259, 480] on p "awateratraktat" at bounding box center [263, 480] width 315 height 16
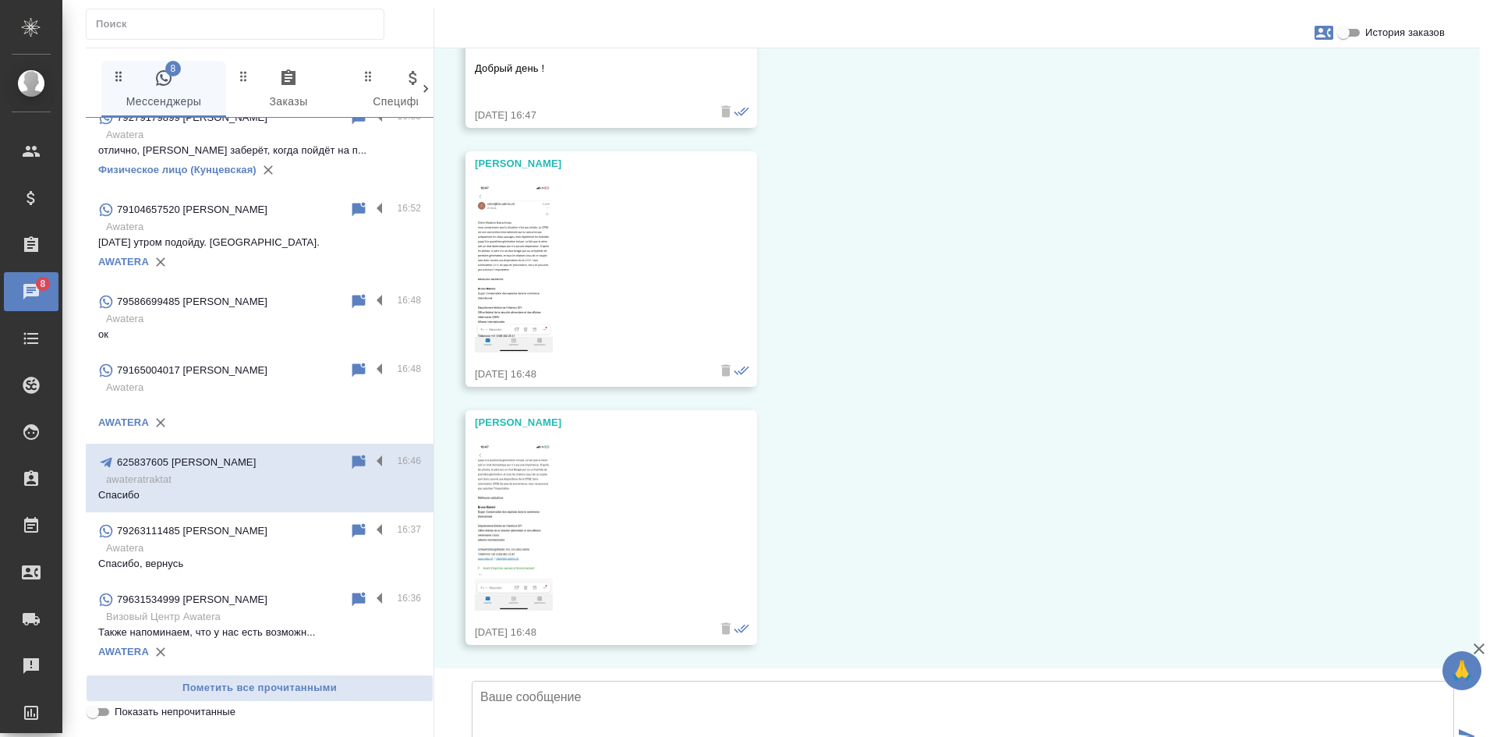
scroll to position [3917, 0]
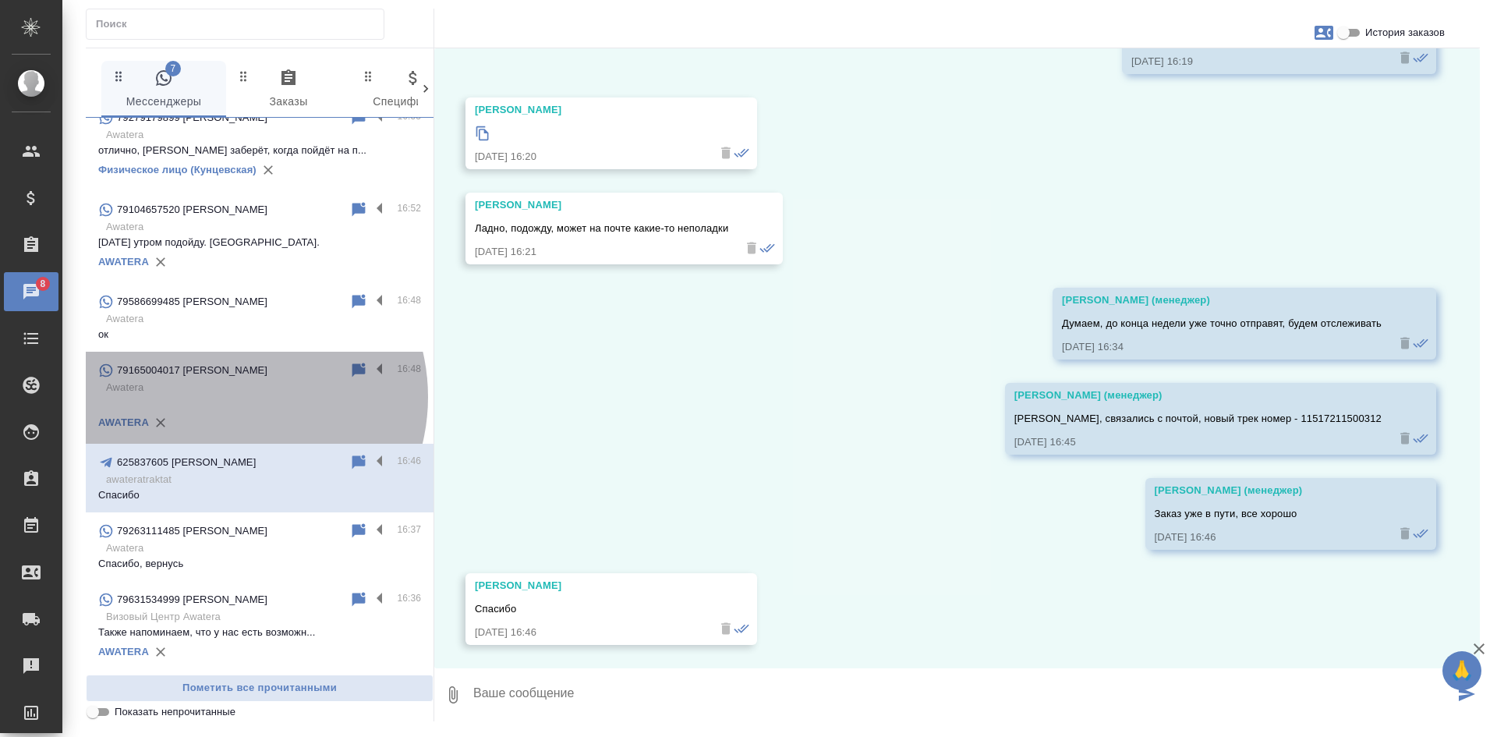
click at [228, 397] on p at bounding box center [259, 403] width 323 height 16
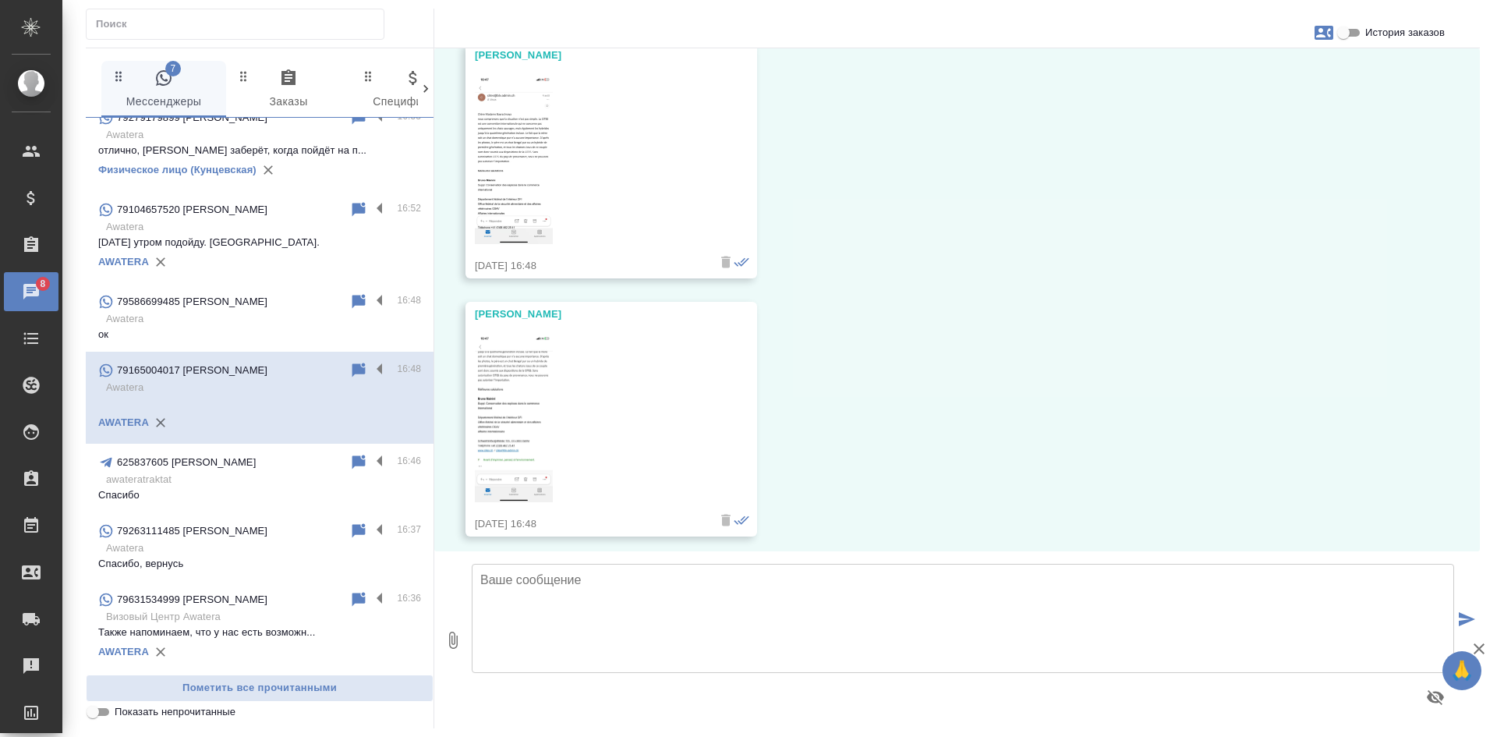
scroll to position [327, 0]
drag, startPoint x: 1325, startPoint y: 353, endPoint x: 1286, endPoint y: 353, distance: 39.0
click at [1325, 353] on div "14.08, четверг Мосина Ирина (менеджер) Добрый день, Яна! Направьте пожалуйста д…" at bounding box center [957, 299] width 1046 height 503
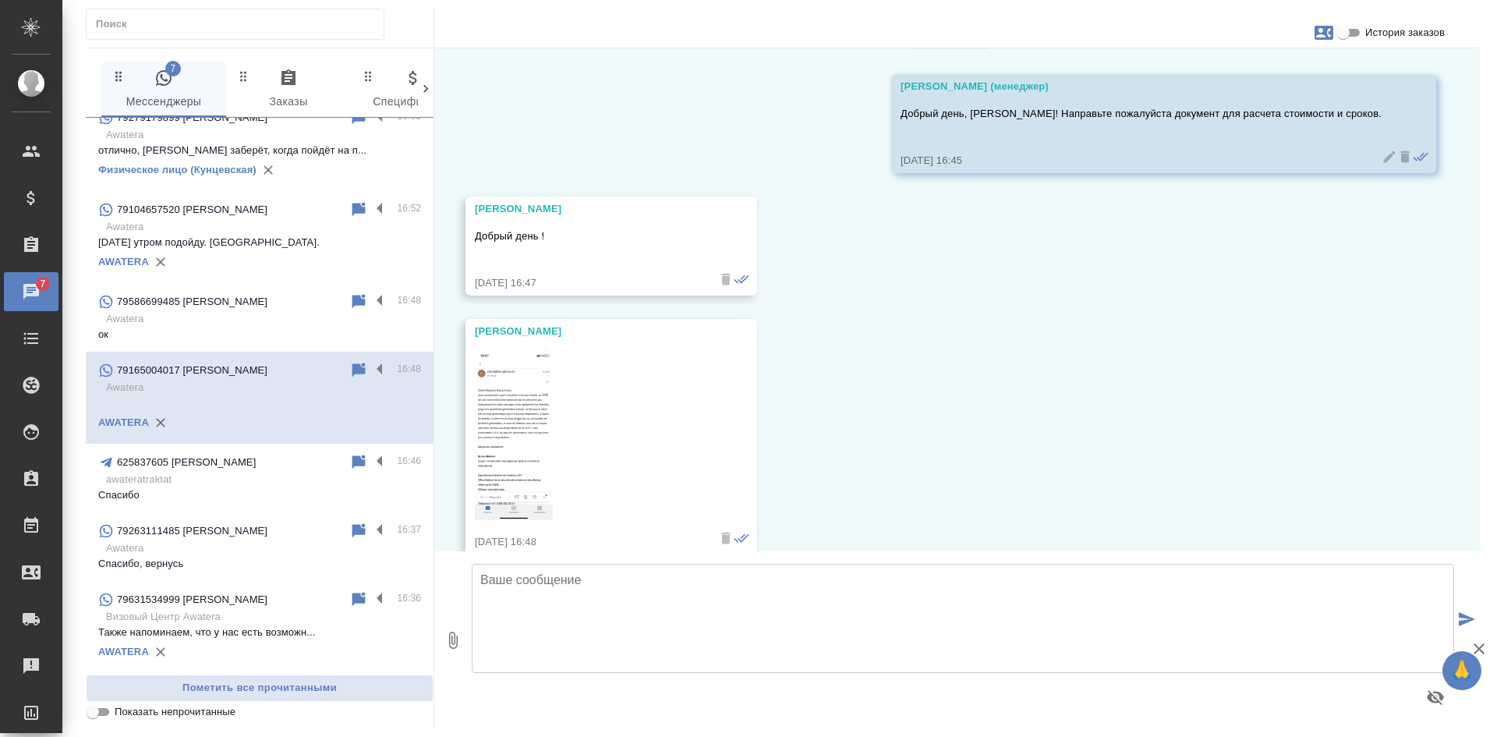
scroll to position [15, 0]
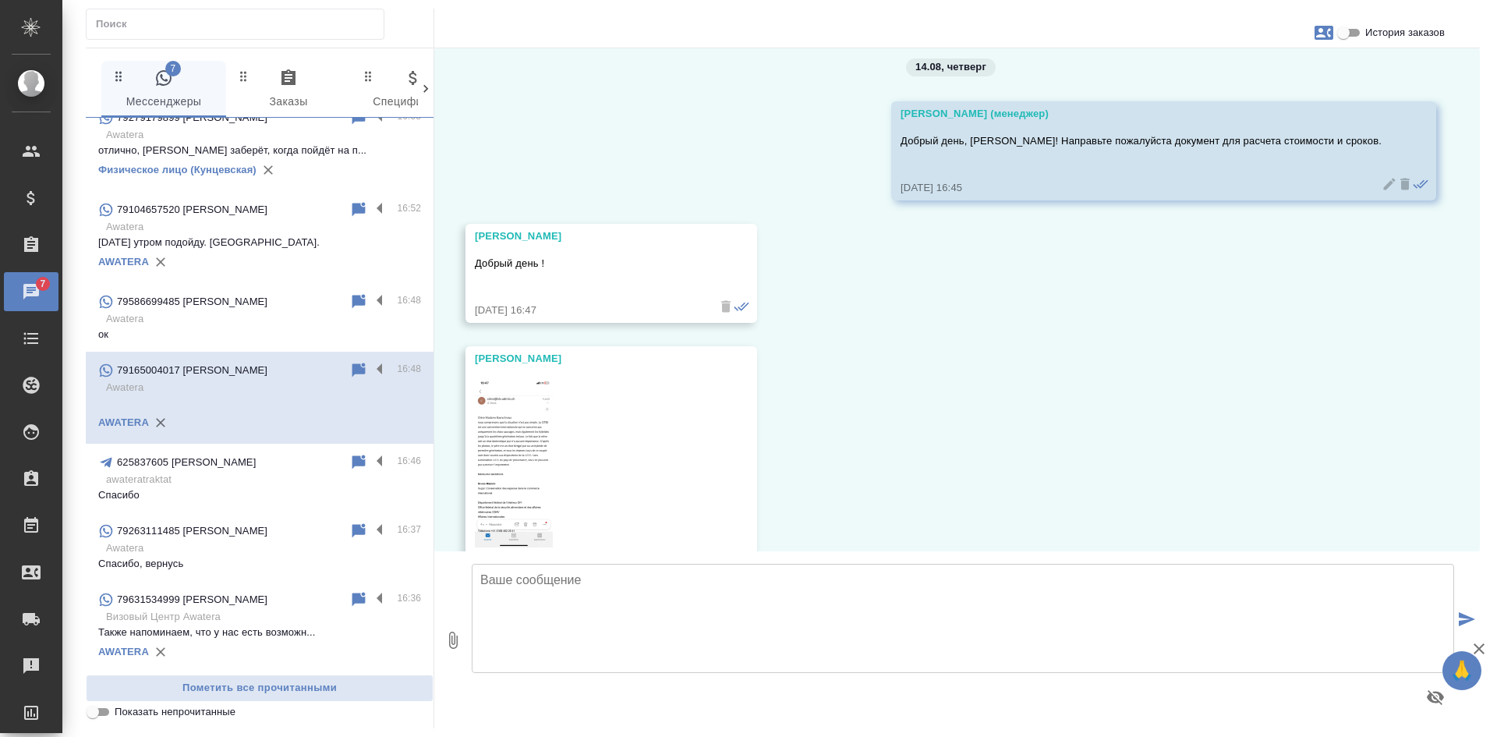
click at [514, 423] on img at bounding box center [514, 462] width 78 height 169
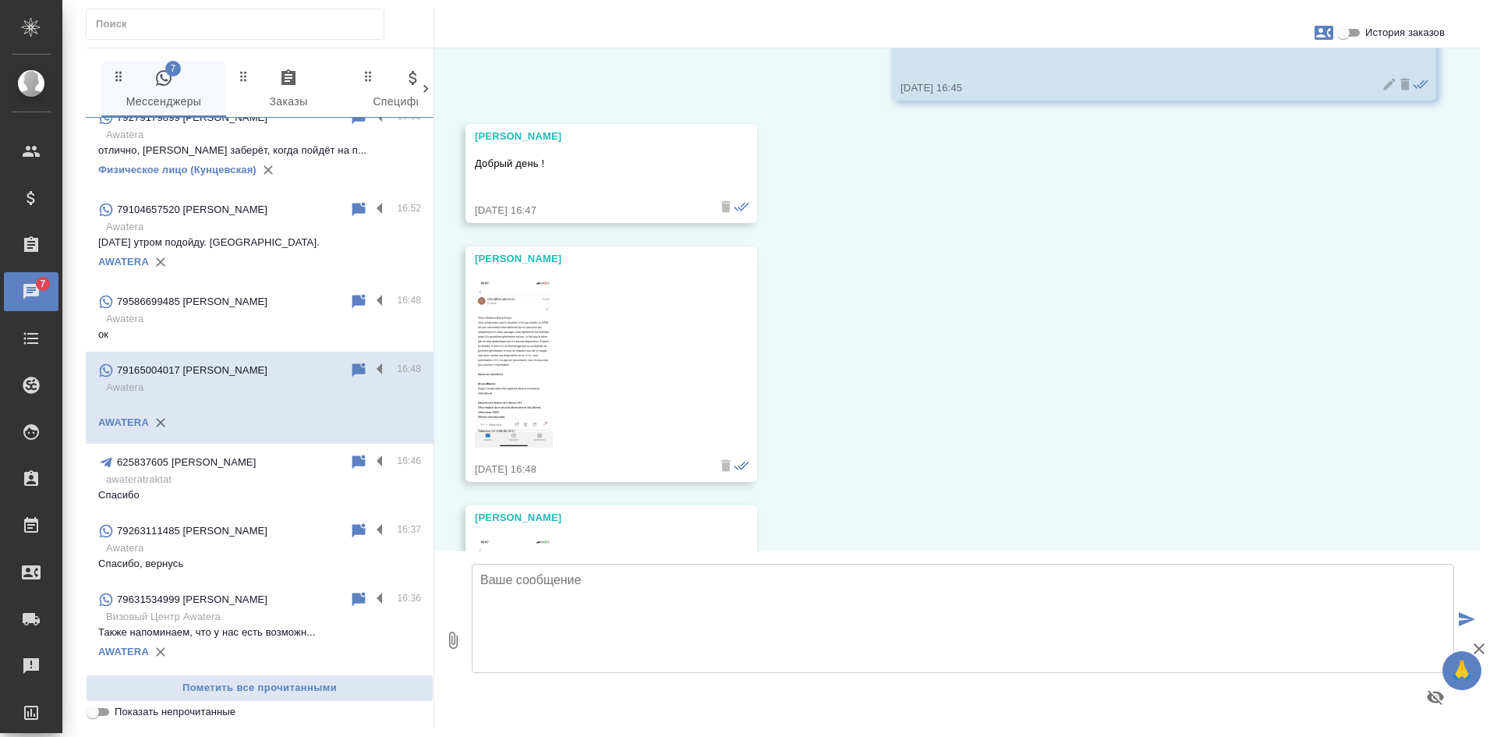
scroll to position [93, 0]
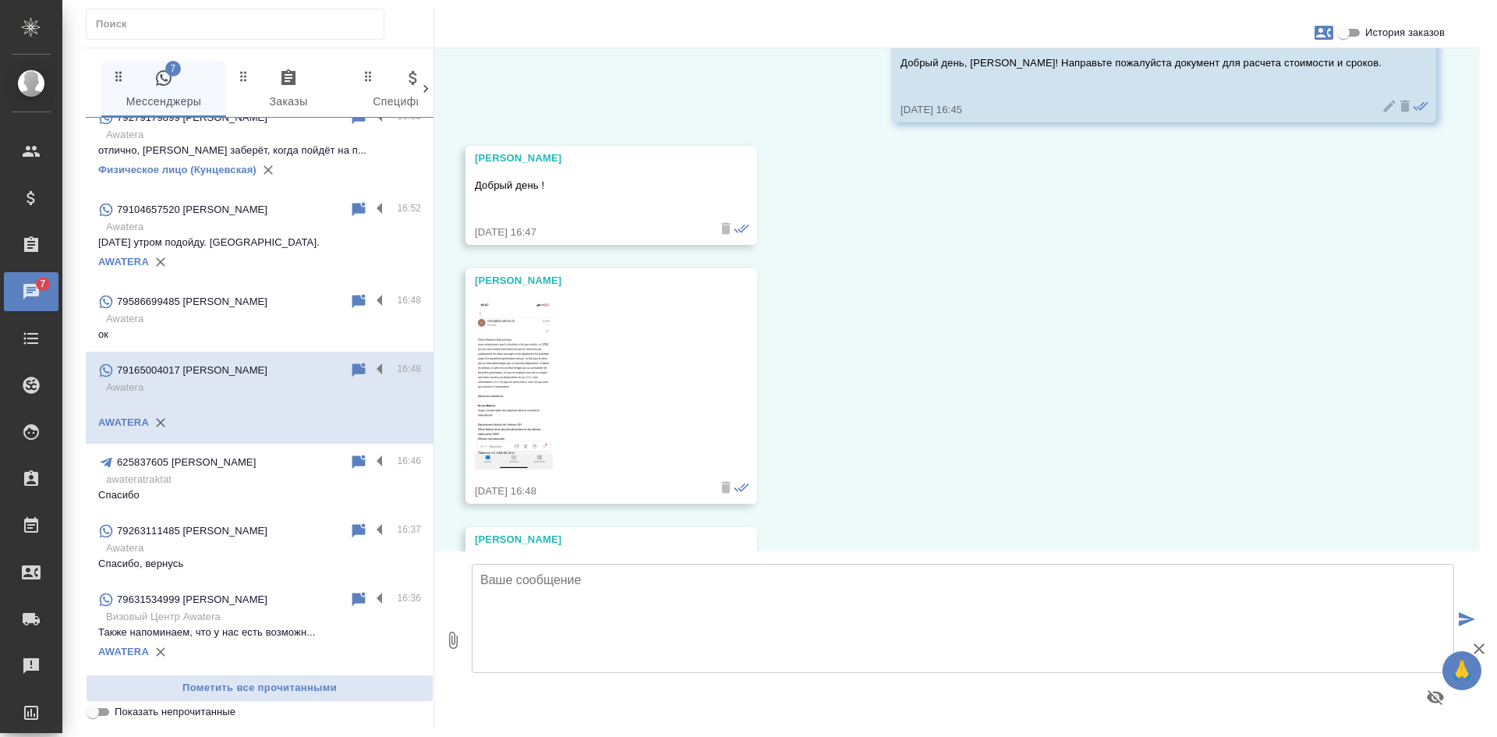
click at [522, 330] on img at bounding box center [514, 384] width 78 height 169
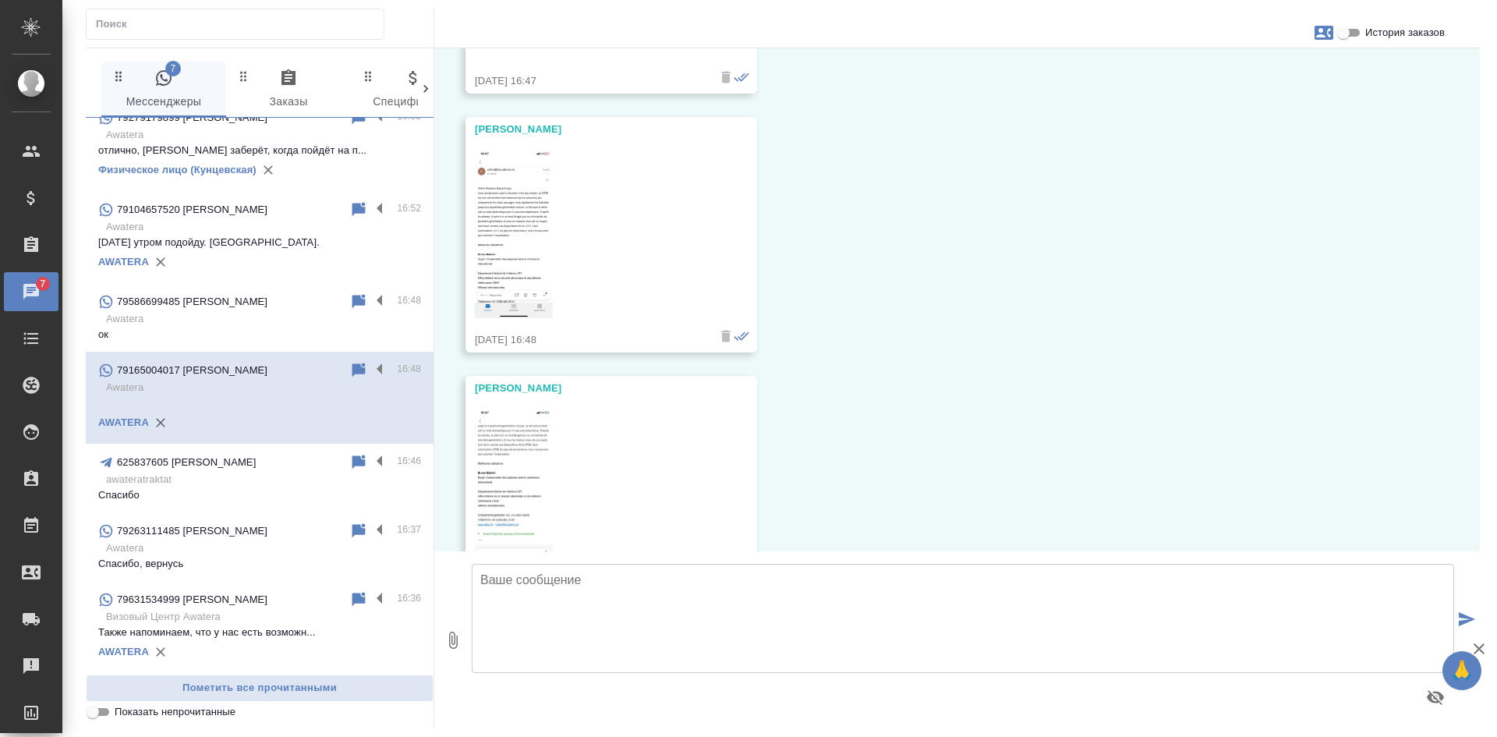
scroll to position [327, 0]
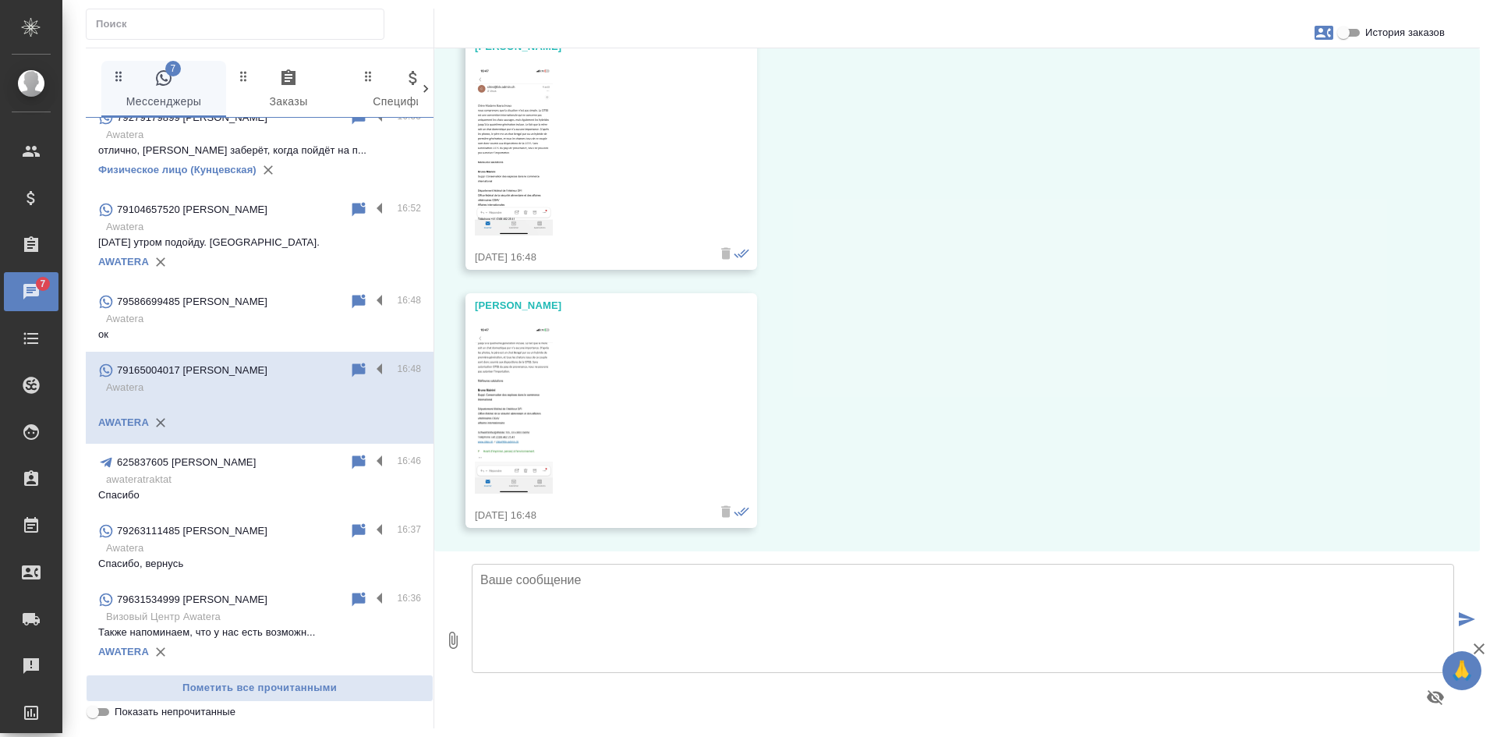
click at [522, 391] on img at bounding box center [514, 409] width 78 height 169
click at [100, 715] on input "Показать непрочитанные" at bounding box center [93, 712] width 56 height 19
checkbox input "true"
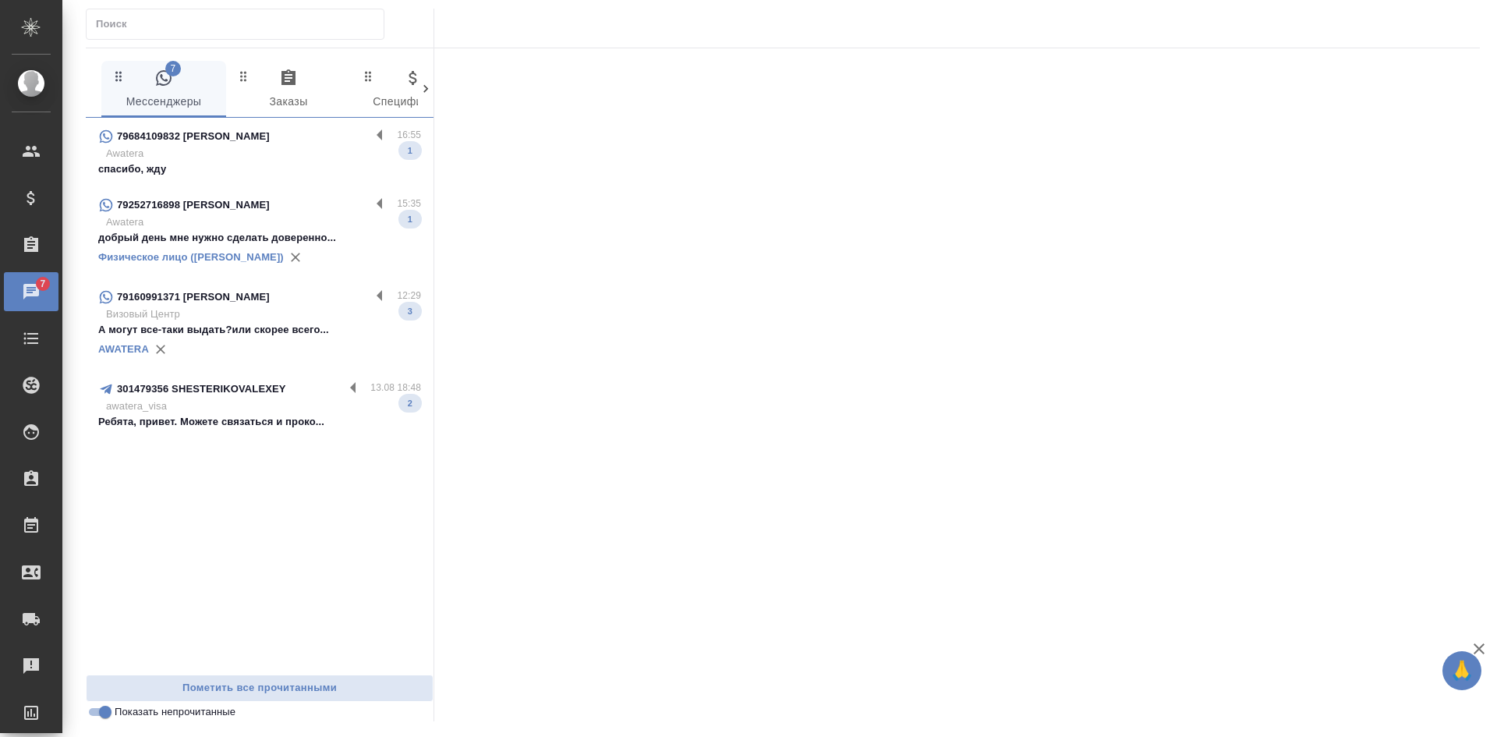
scroll to position [0, 0]
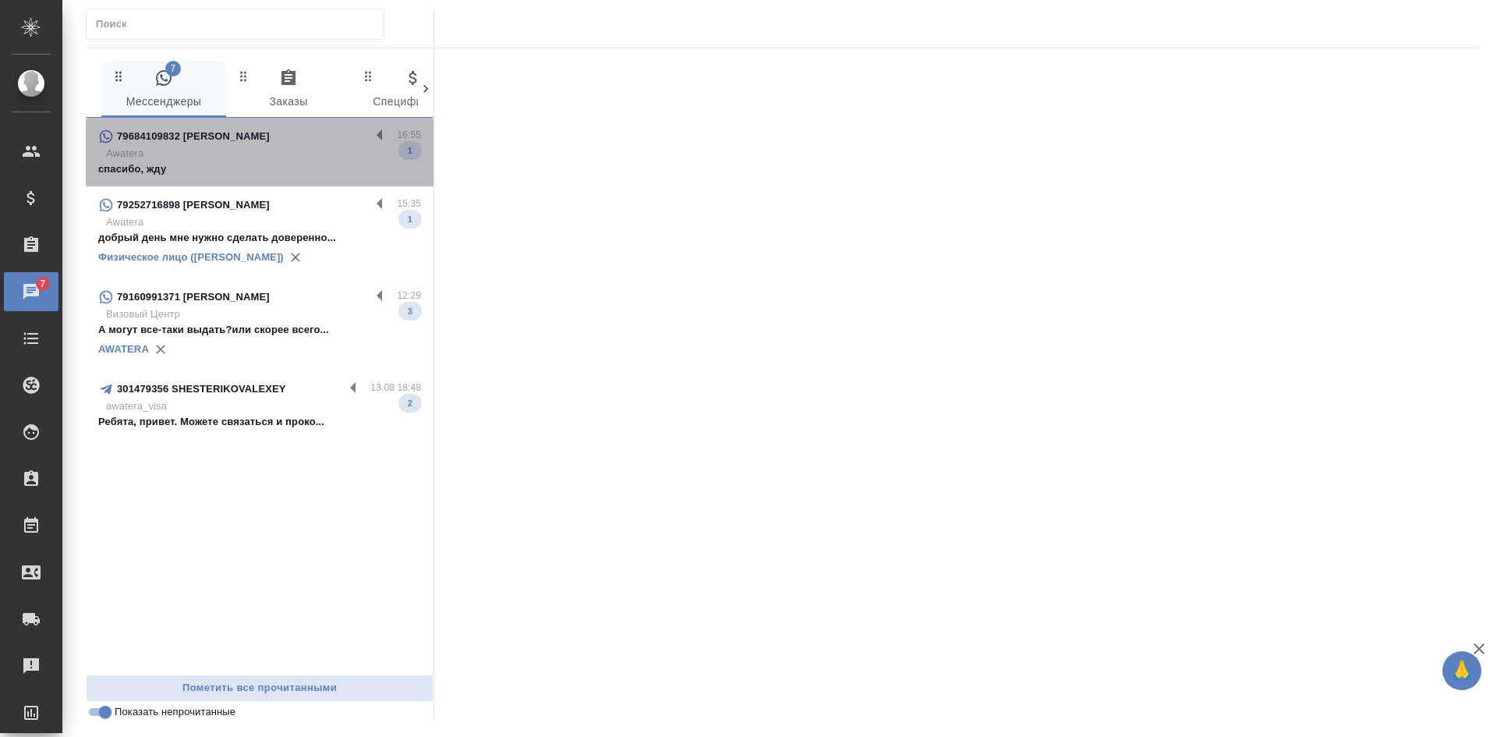
click at [225, 158] on p "Awatera" at bounding box center [263, 154] width 315 height 16
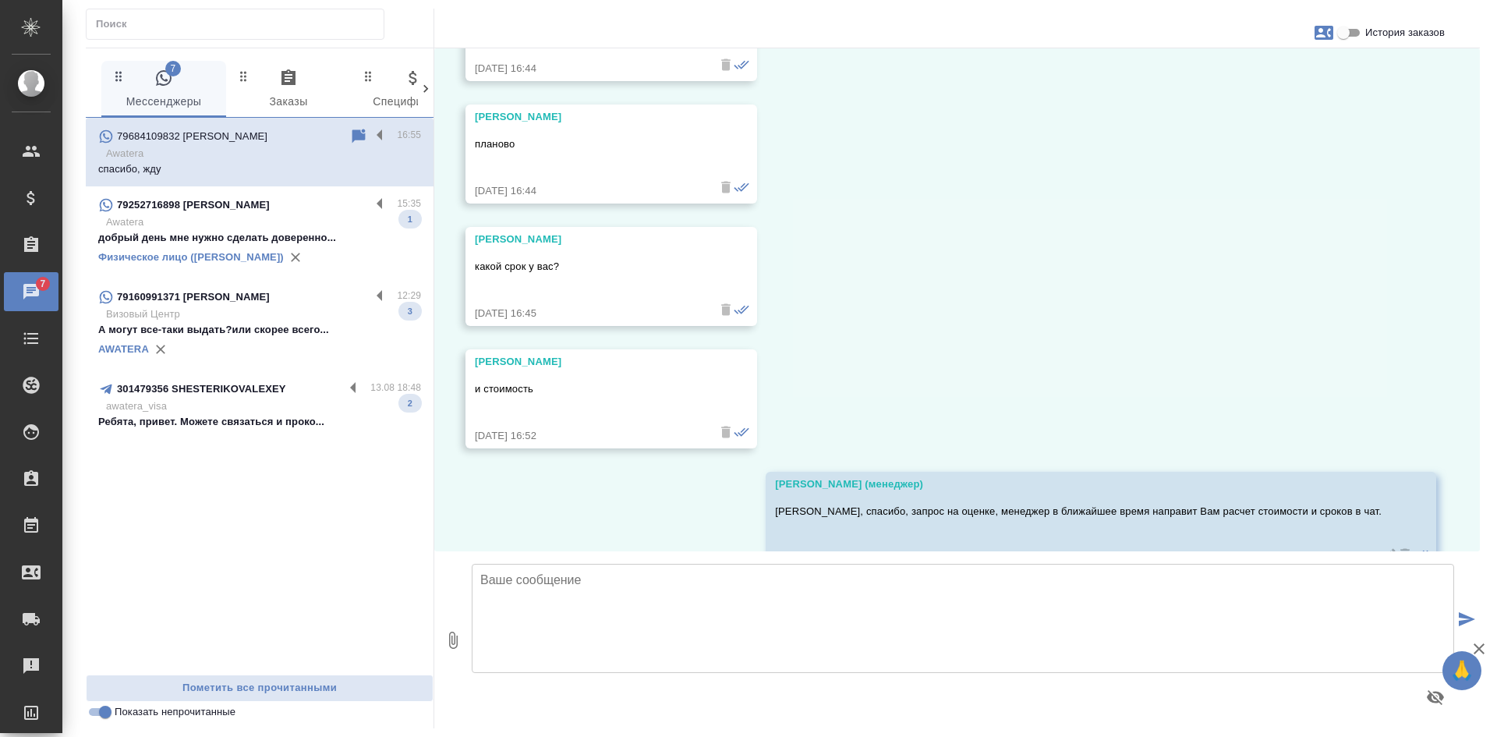
scroll to position [1223, 0]
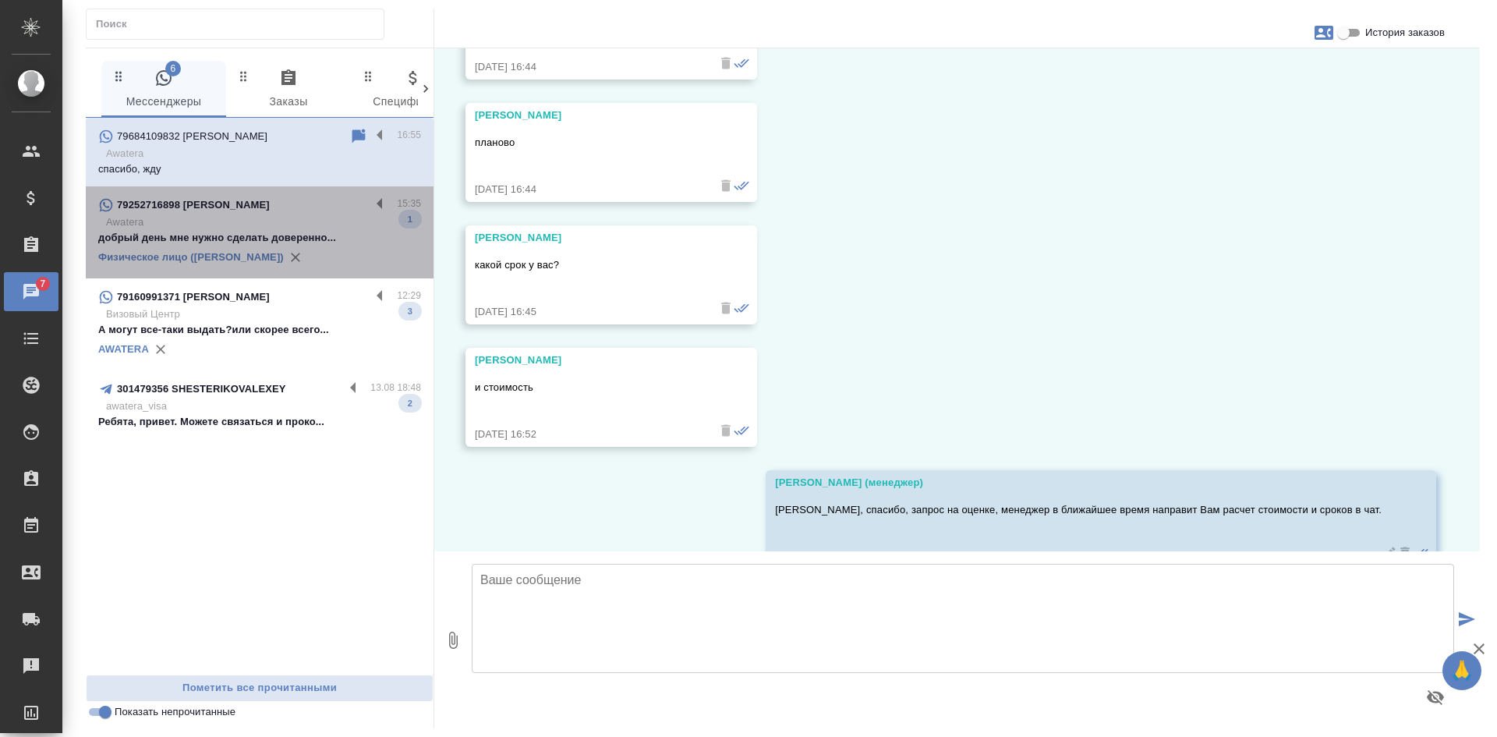
click at [230, 221] on p "Awatera" at bounding box center [263, 222] width 315 height 16
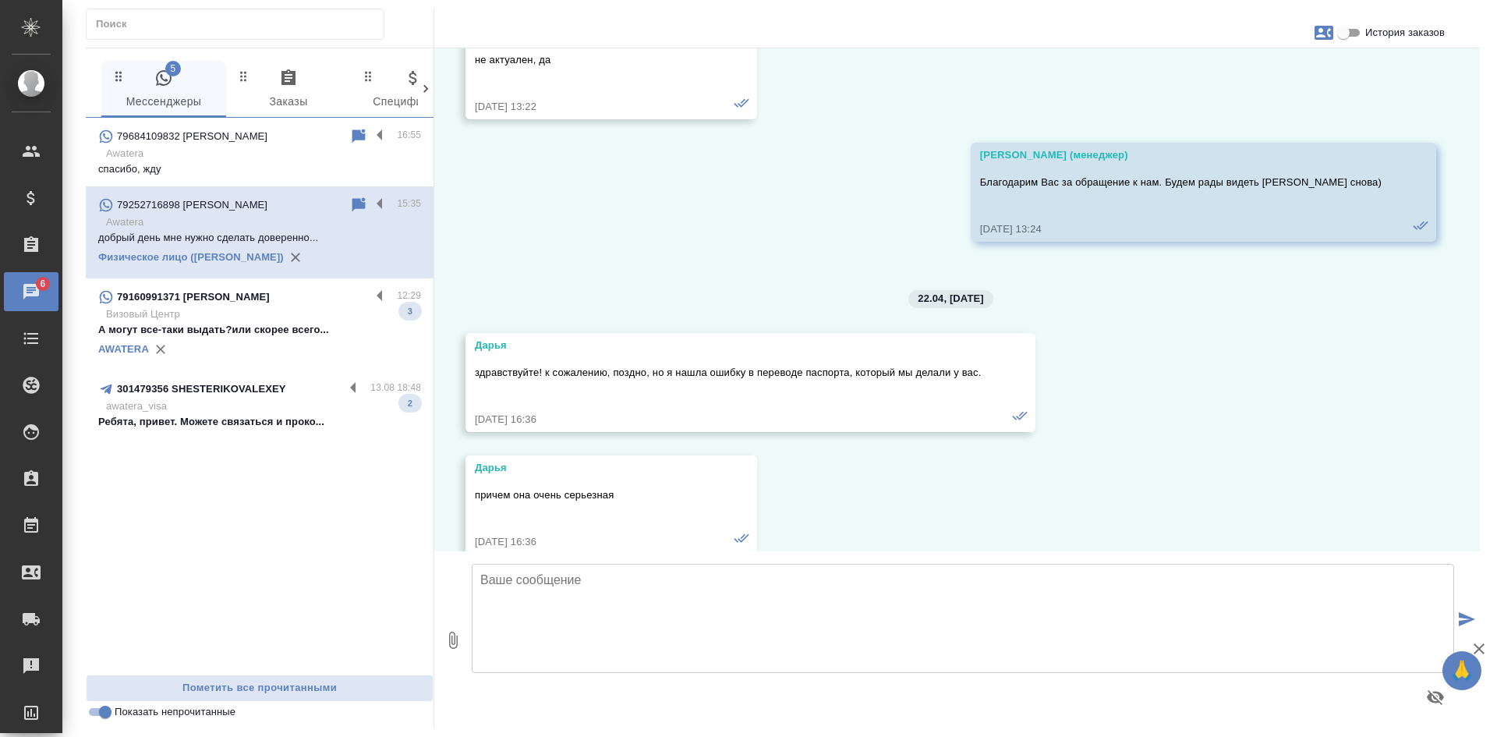
scroll to position [9365, 0]
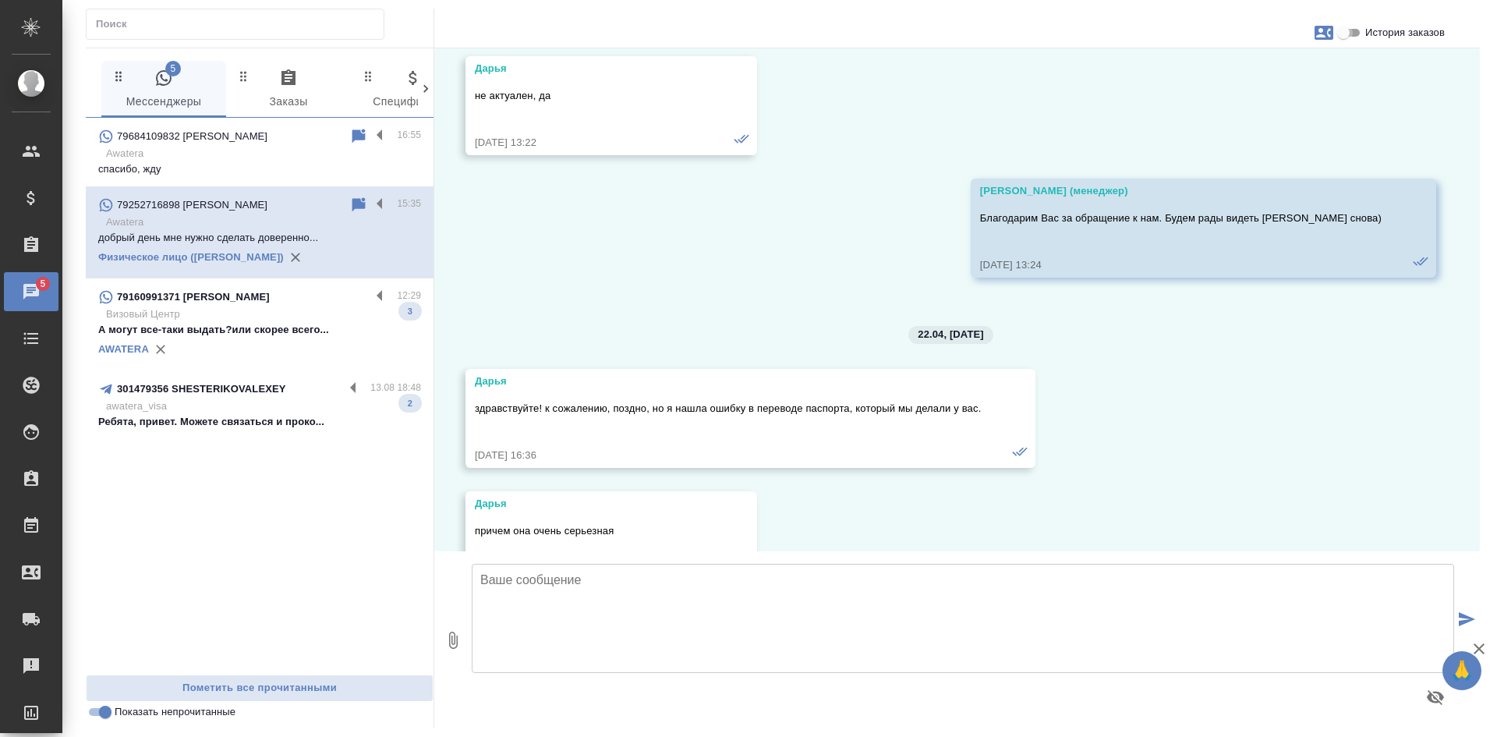
click at [1347, 33] on input "История заказов" at bounding box center [1343, 32] width 56 height 19
checkbox input "true"
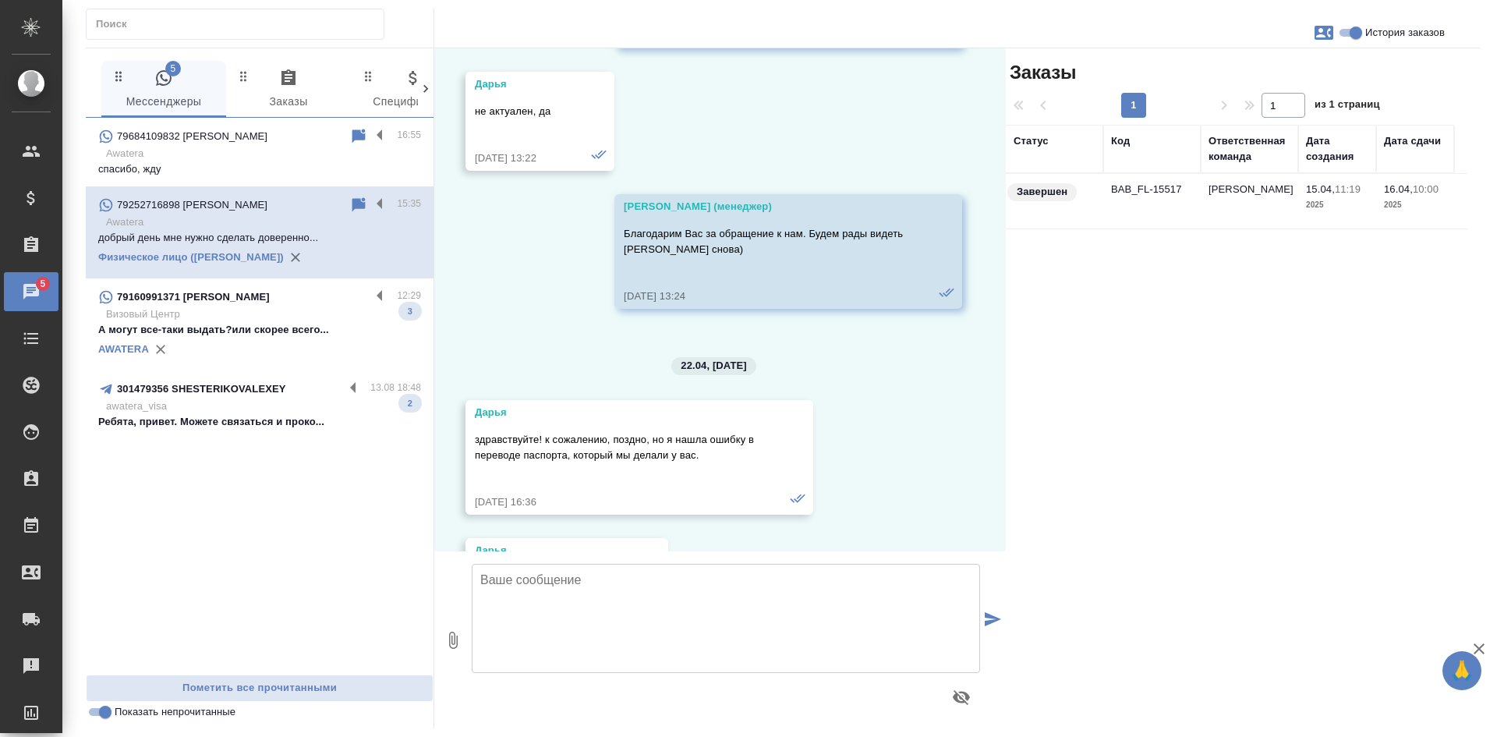
click at [1168, 193] on td "BAB_FL-15517" at bounding box center [1151, 201] width 97 height 55
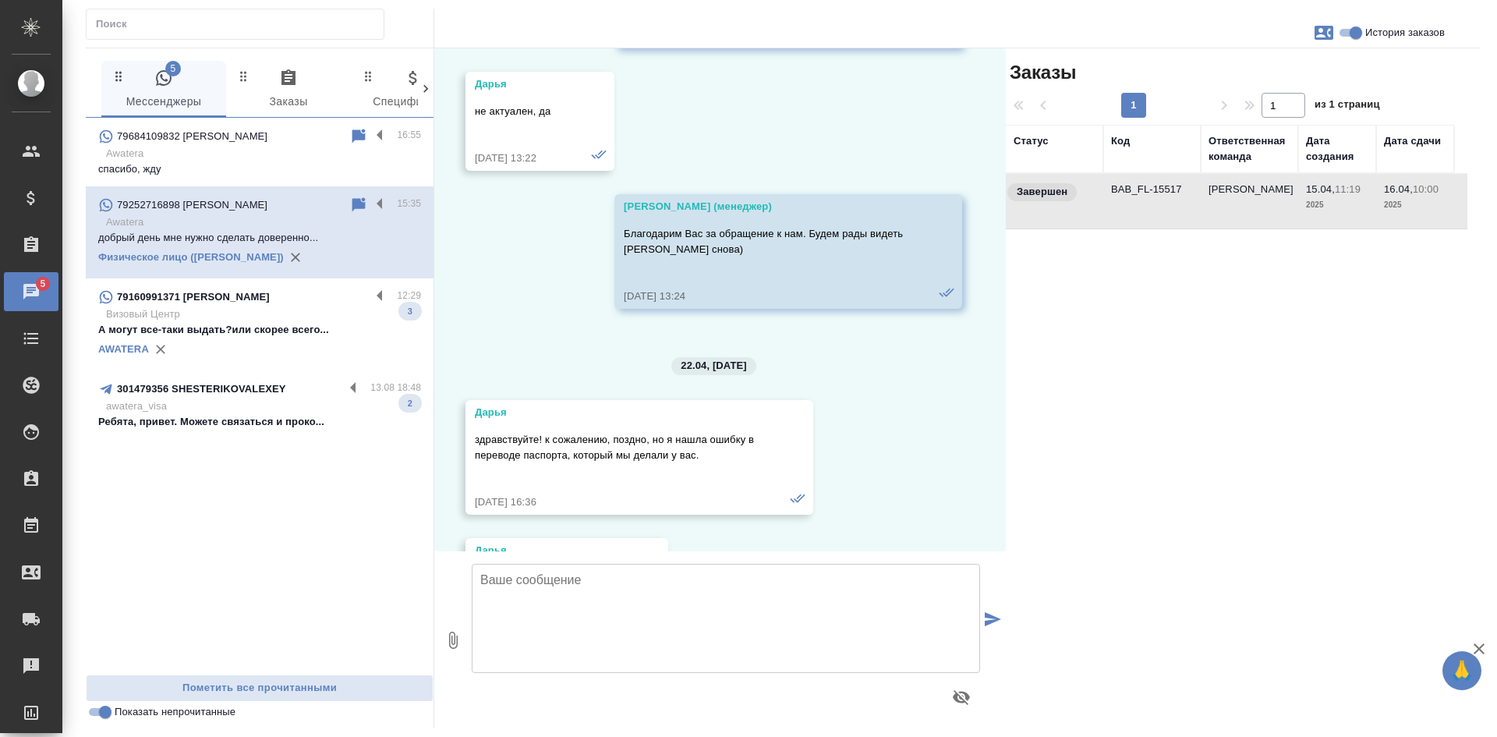
click at [1168, 193] on td "BAB_FL-15517" at bounding box center [1151, 201] width 97 height 55
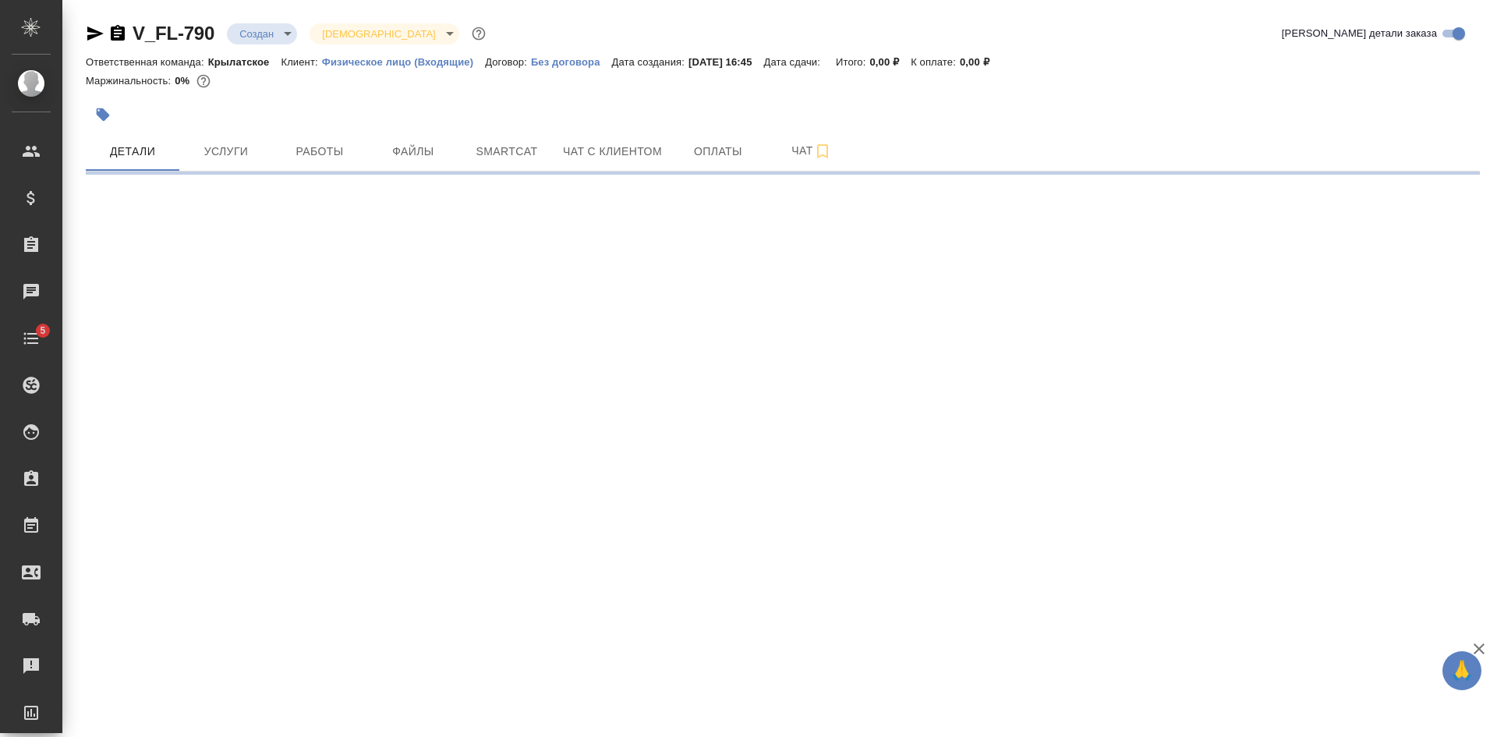
select select "RU"
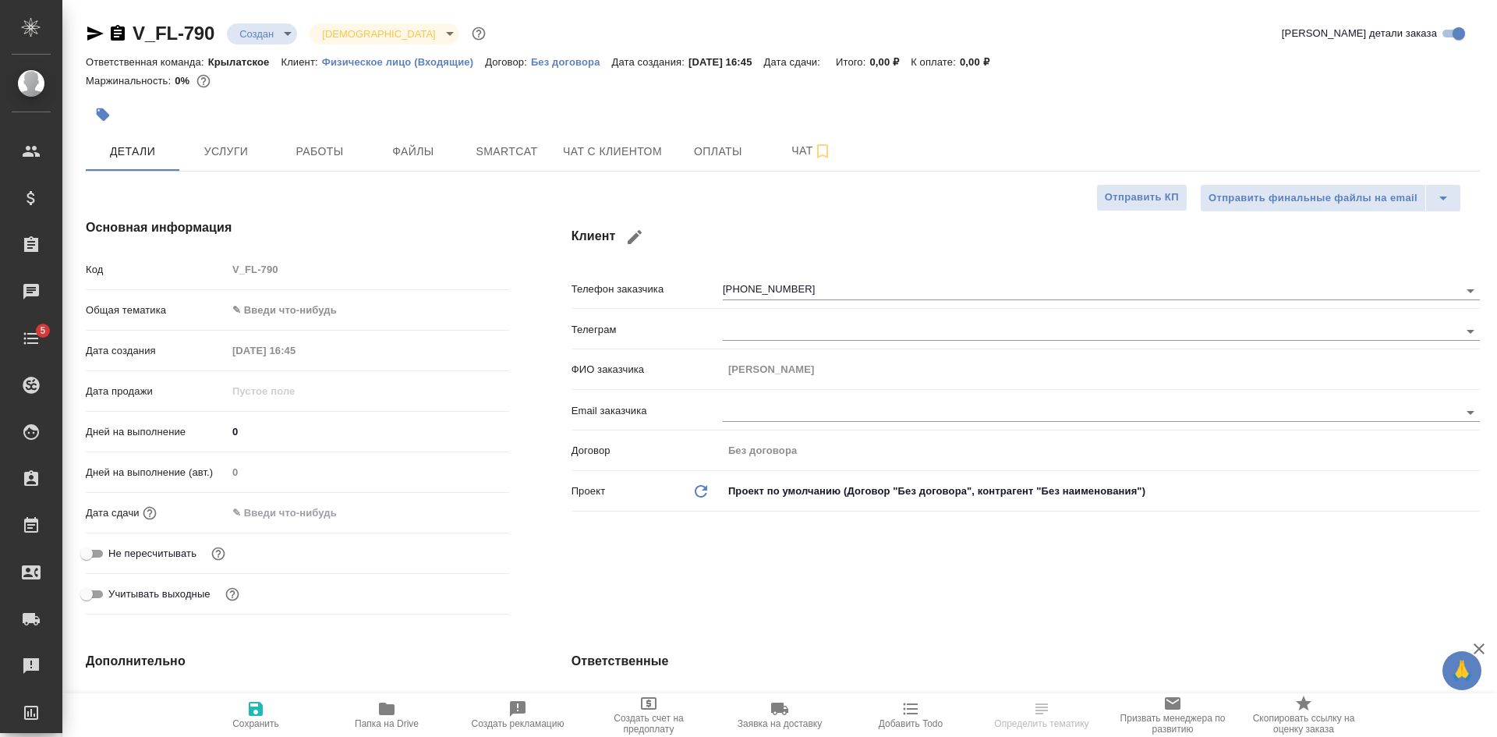
type textarea "x"
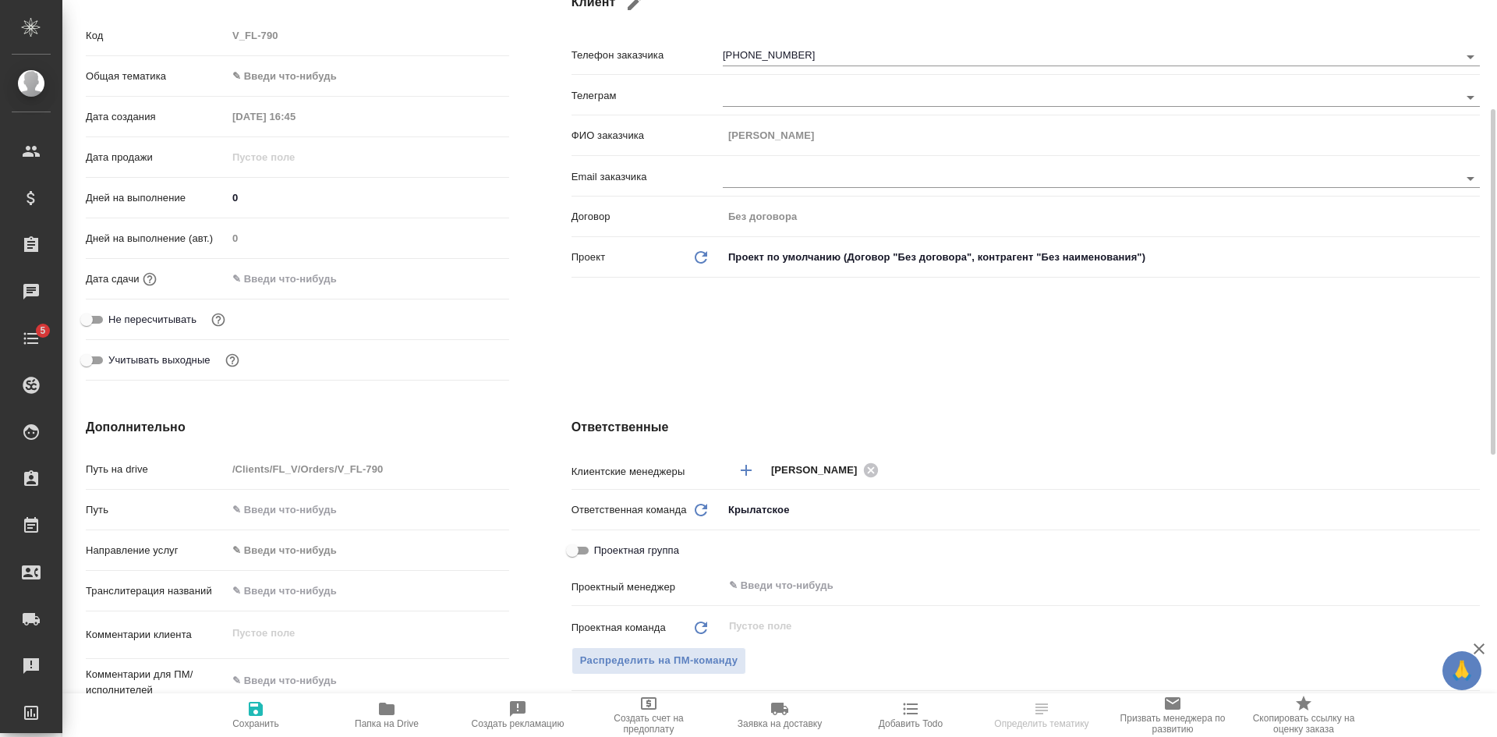
scroll to position [390, 0]
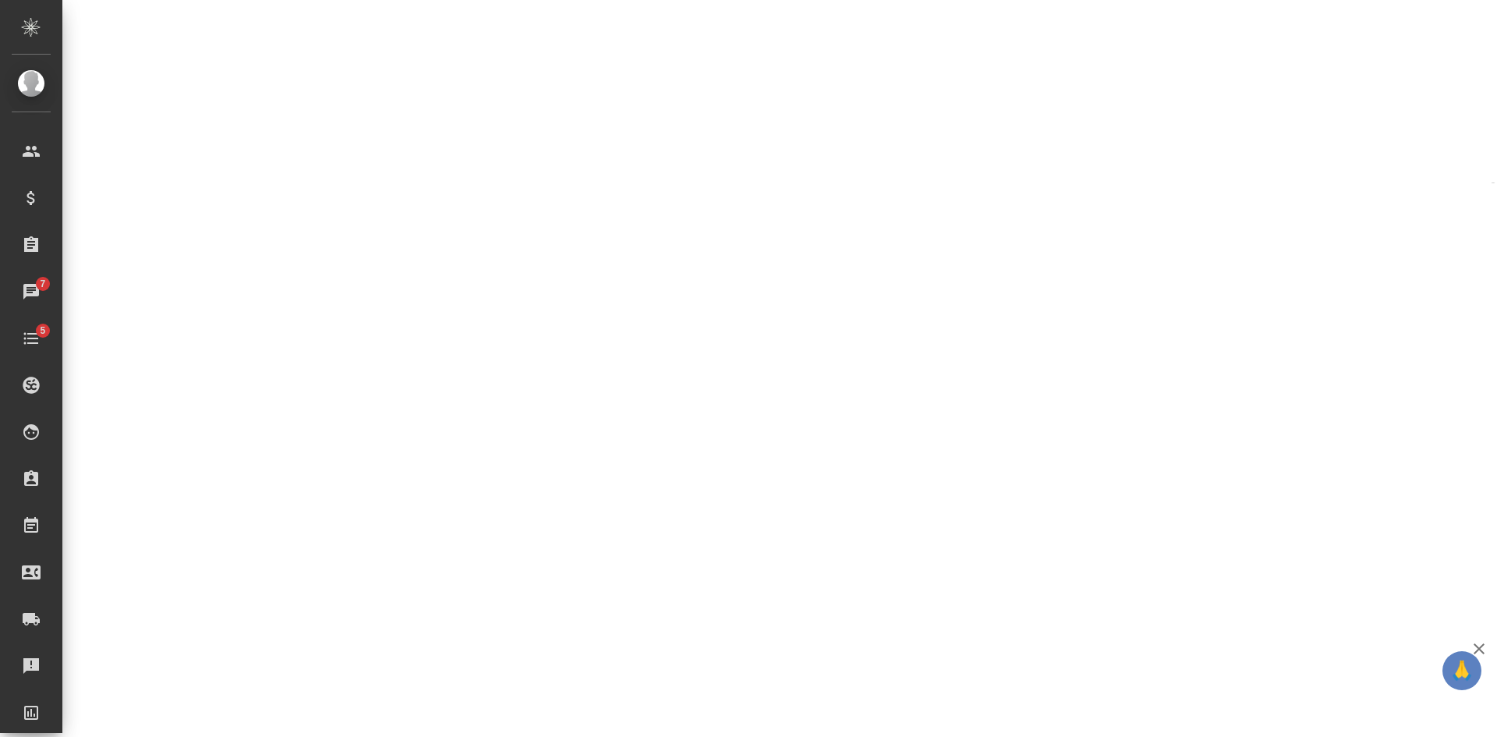
select select "RU"
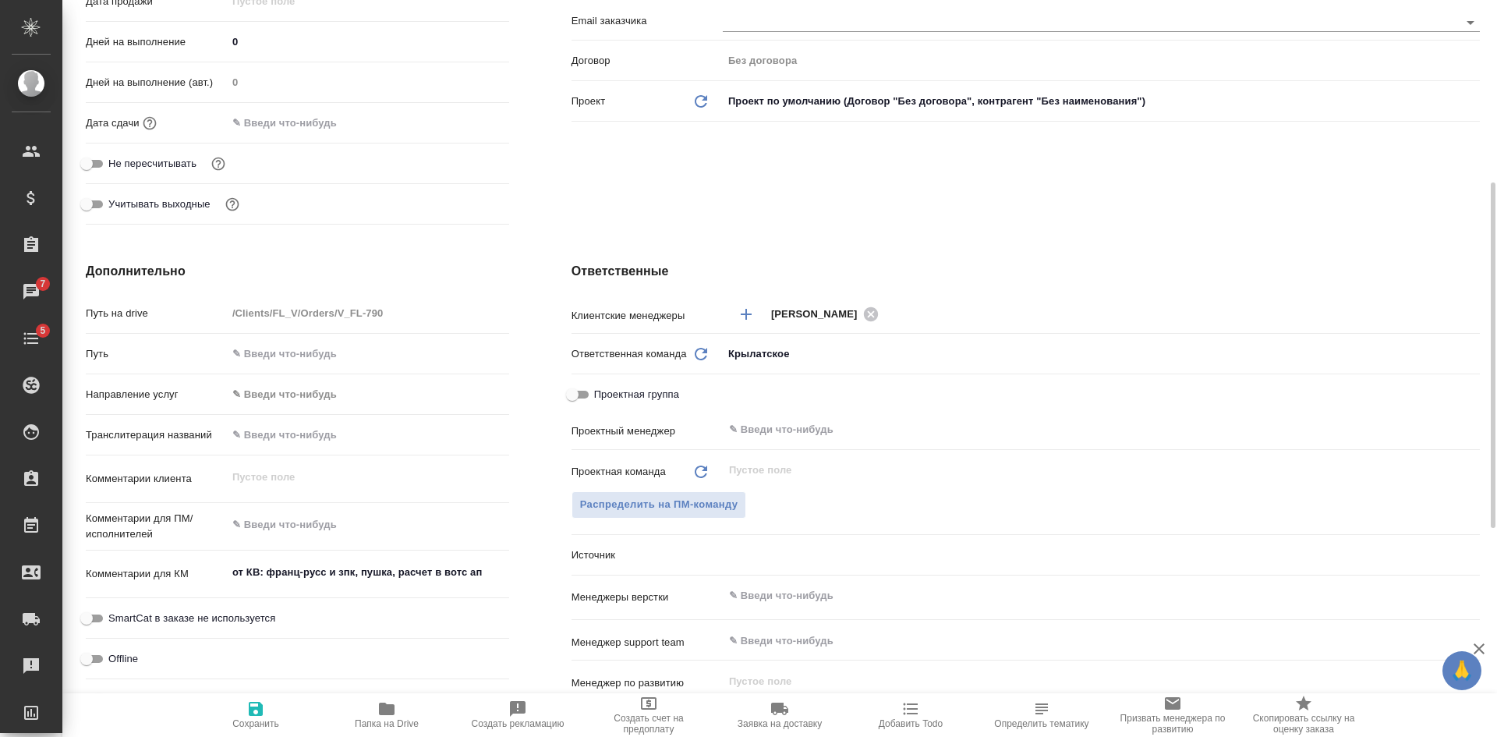
type textarea "x"
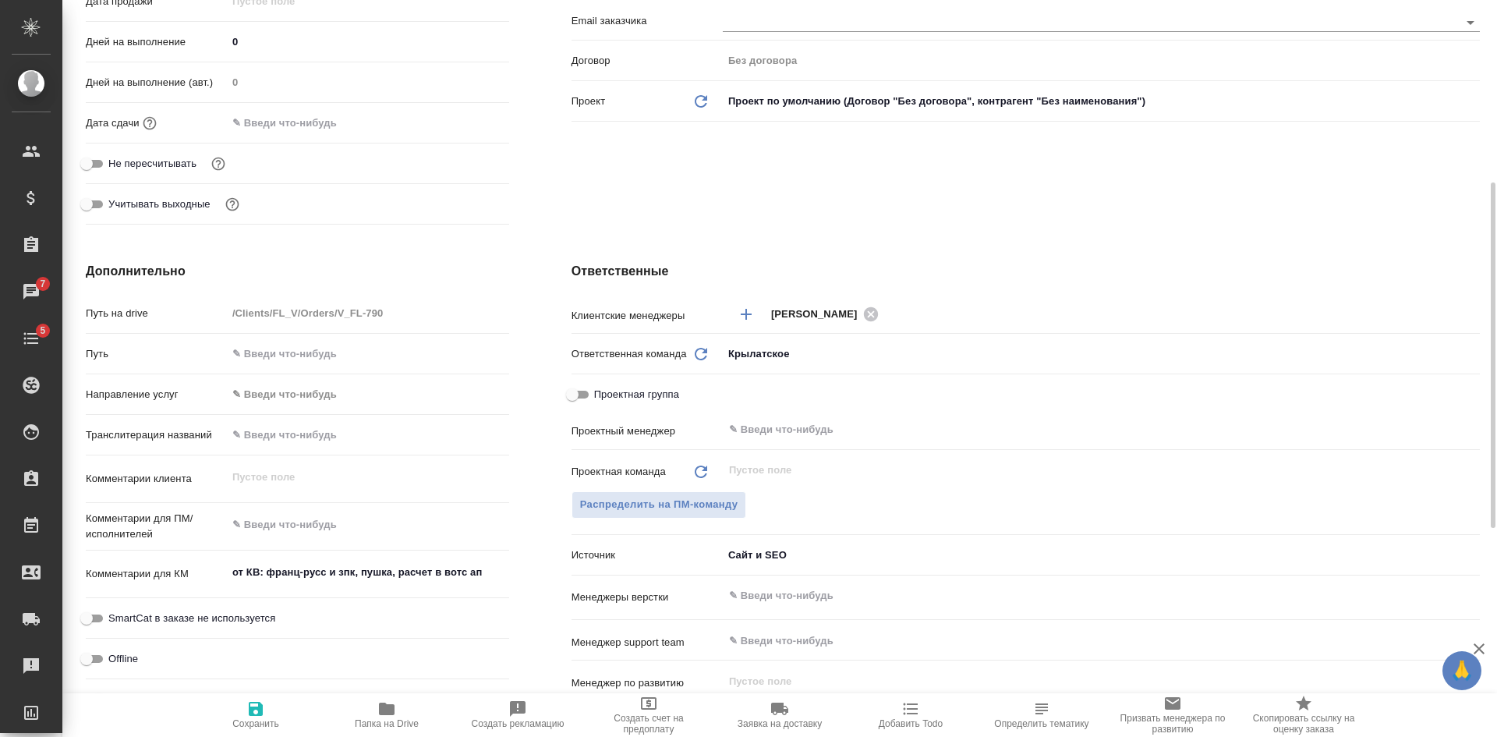
type textarea "x"
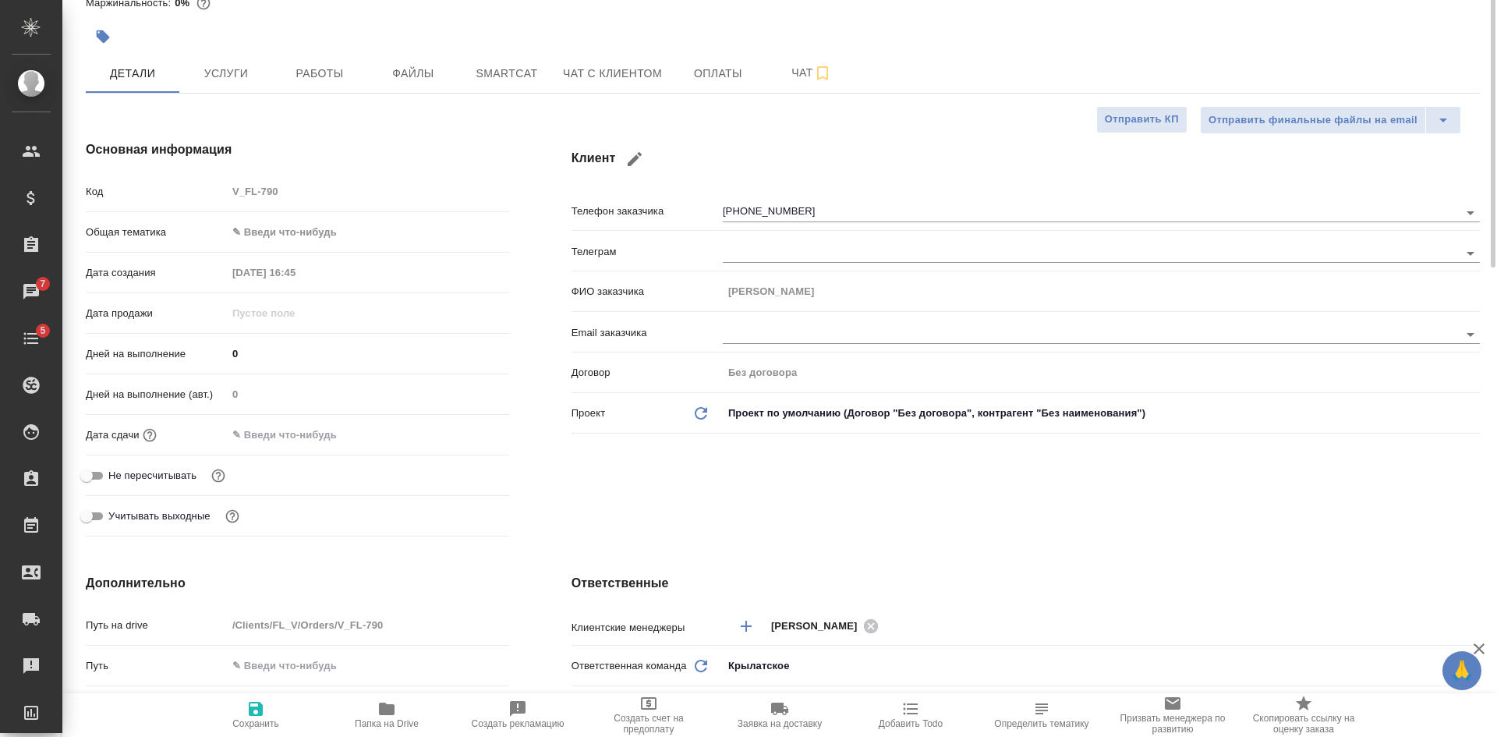
scroll to position [0, 0]
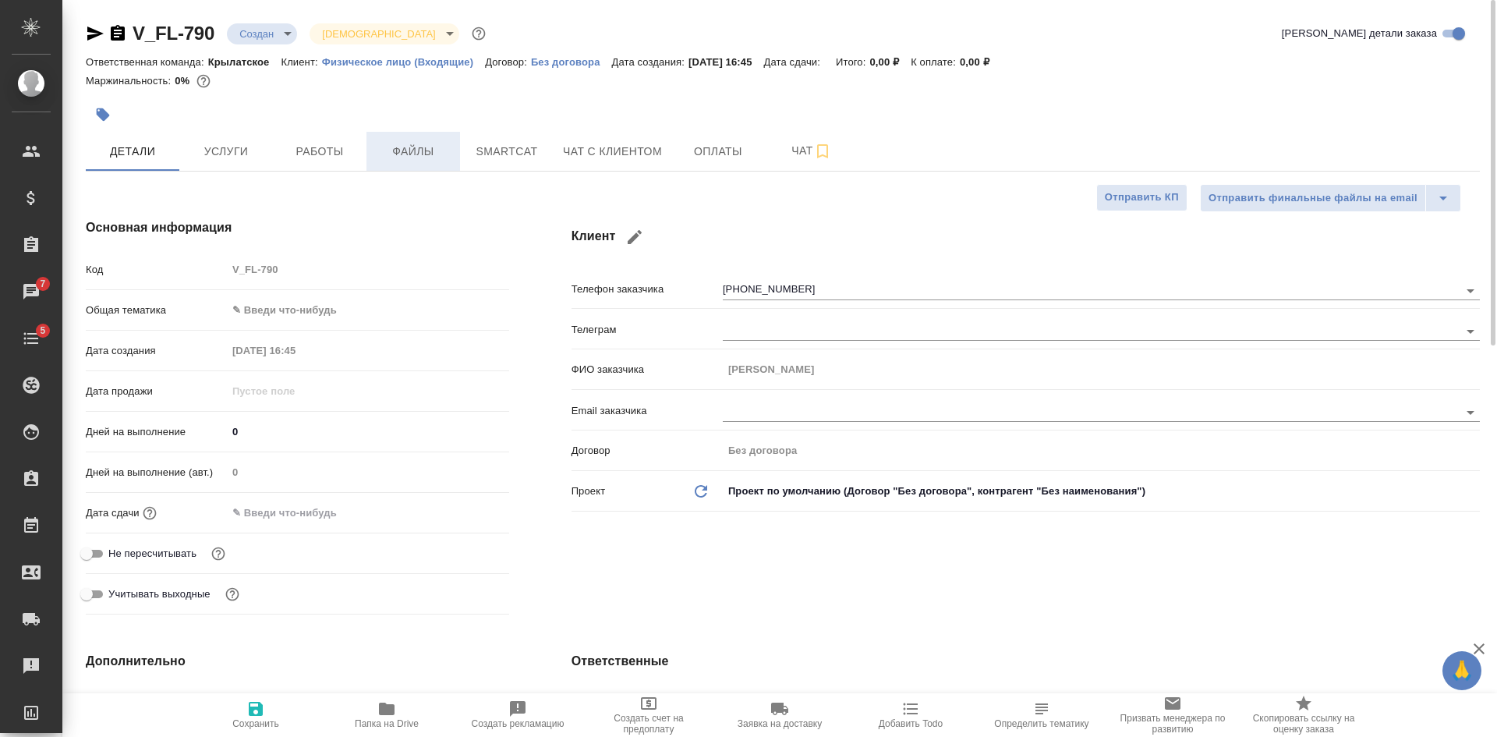
click at [433, 153] on span "Файлы" at bounding box center [413, 151] width 75 height 19
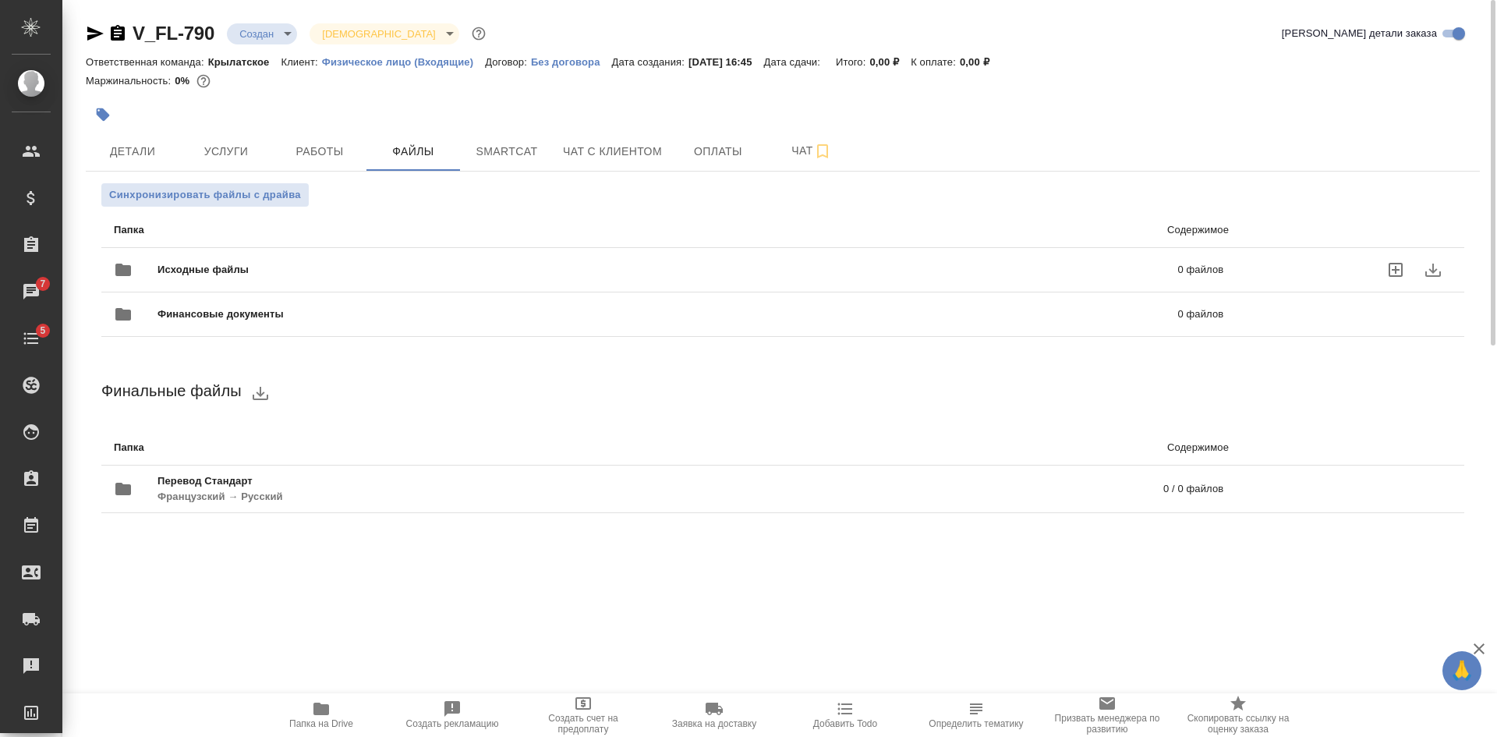
click at [1396, 268] on icon "uploadFiles" at bounding box center [1396, 270] width 14 height 14
click at [0, 0] on input "uploadFiles" at bounding box center [0, 0] width 0 height 0
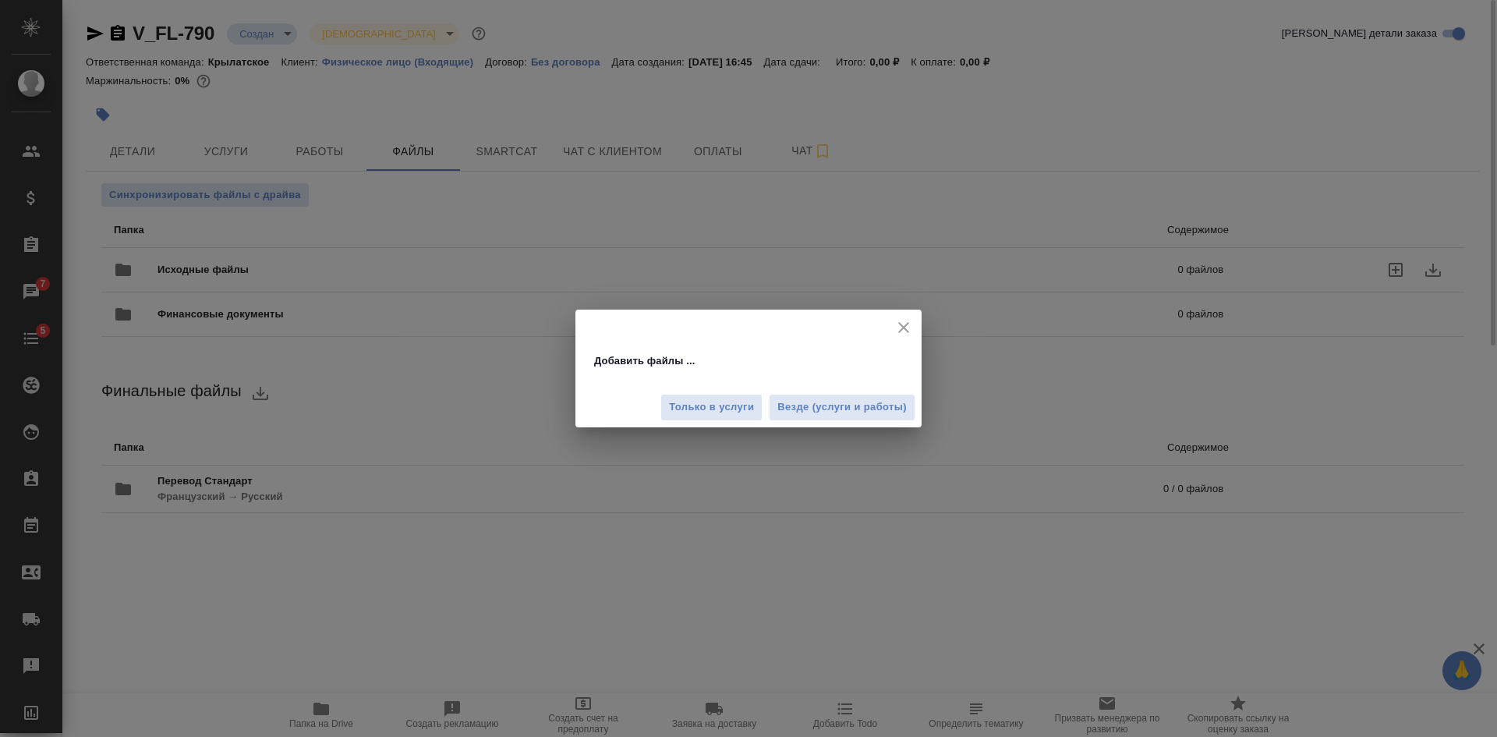
click at [901, 326] on icon "close" at bounding box center [903, 327] width 11 height 11
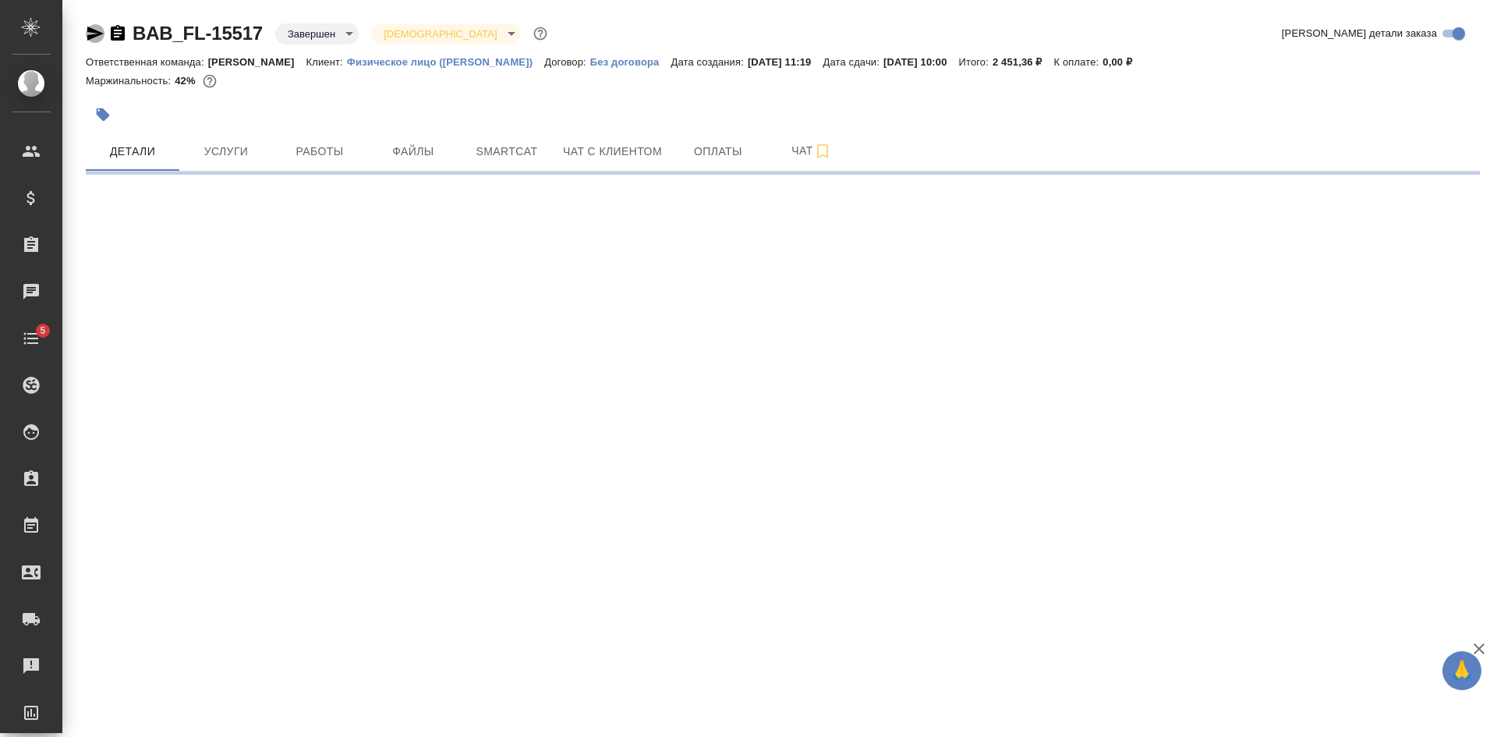
click at [94, 33] on icon "button" at bounding box center [95, 34] width 16 height 14
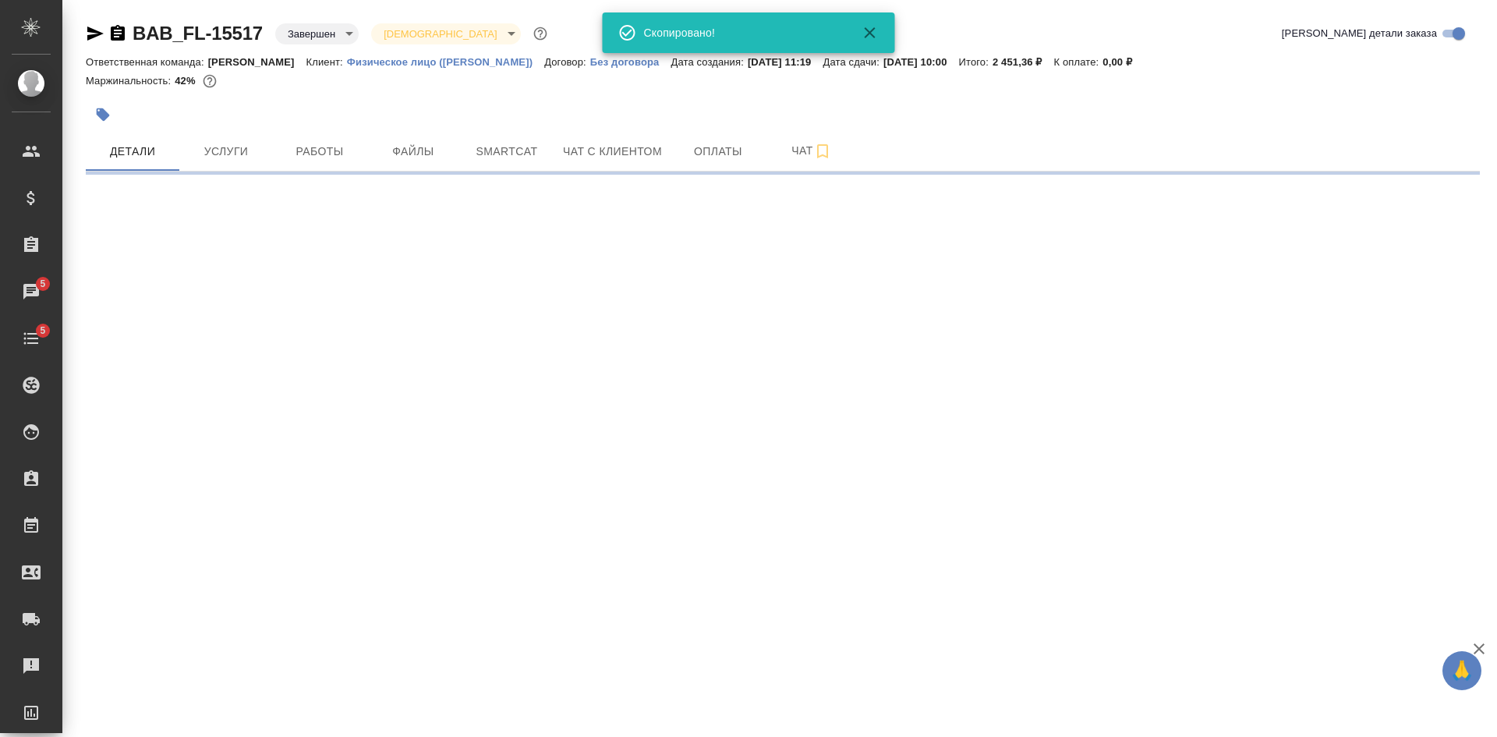
select select "RU"
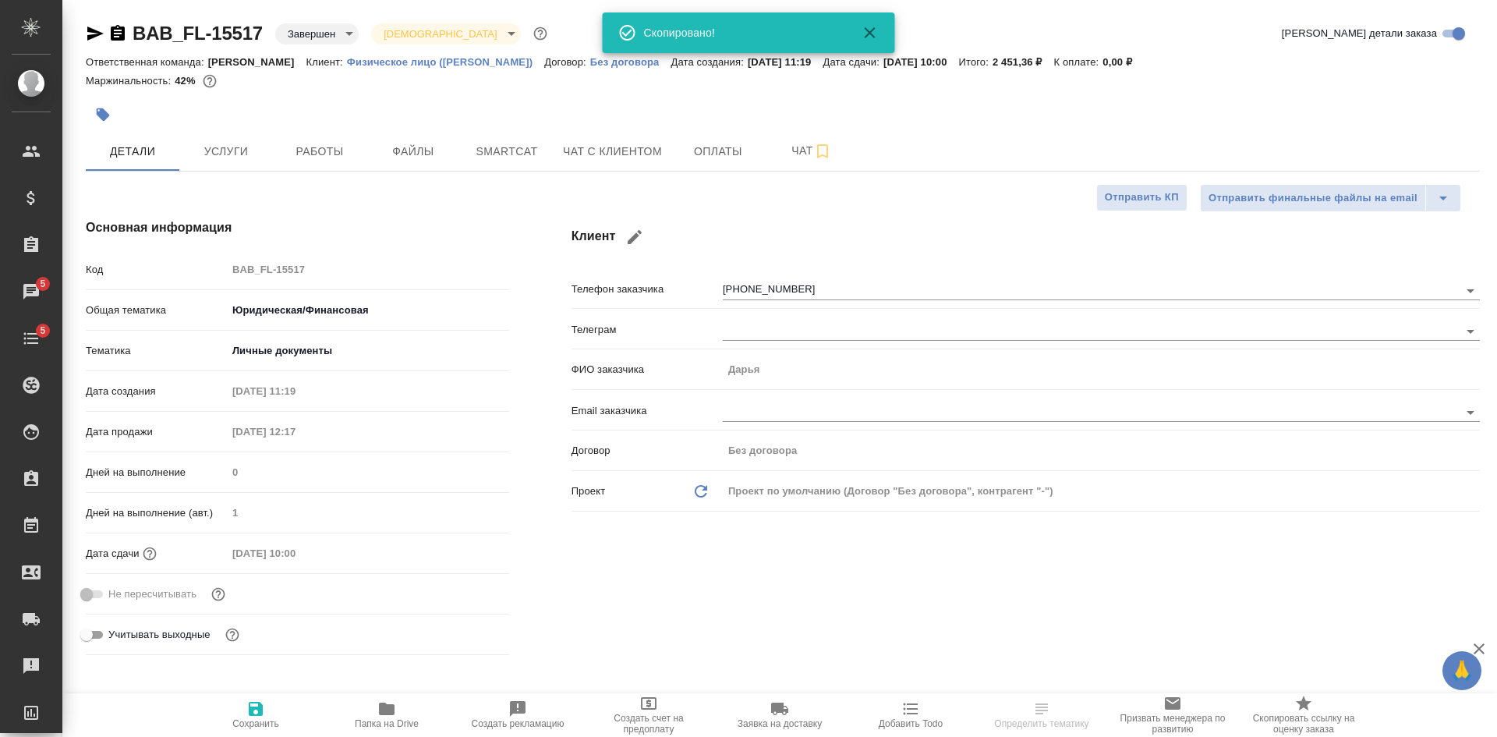
type textarea "x"
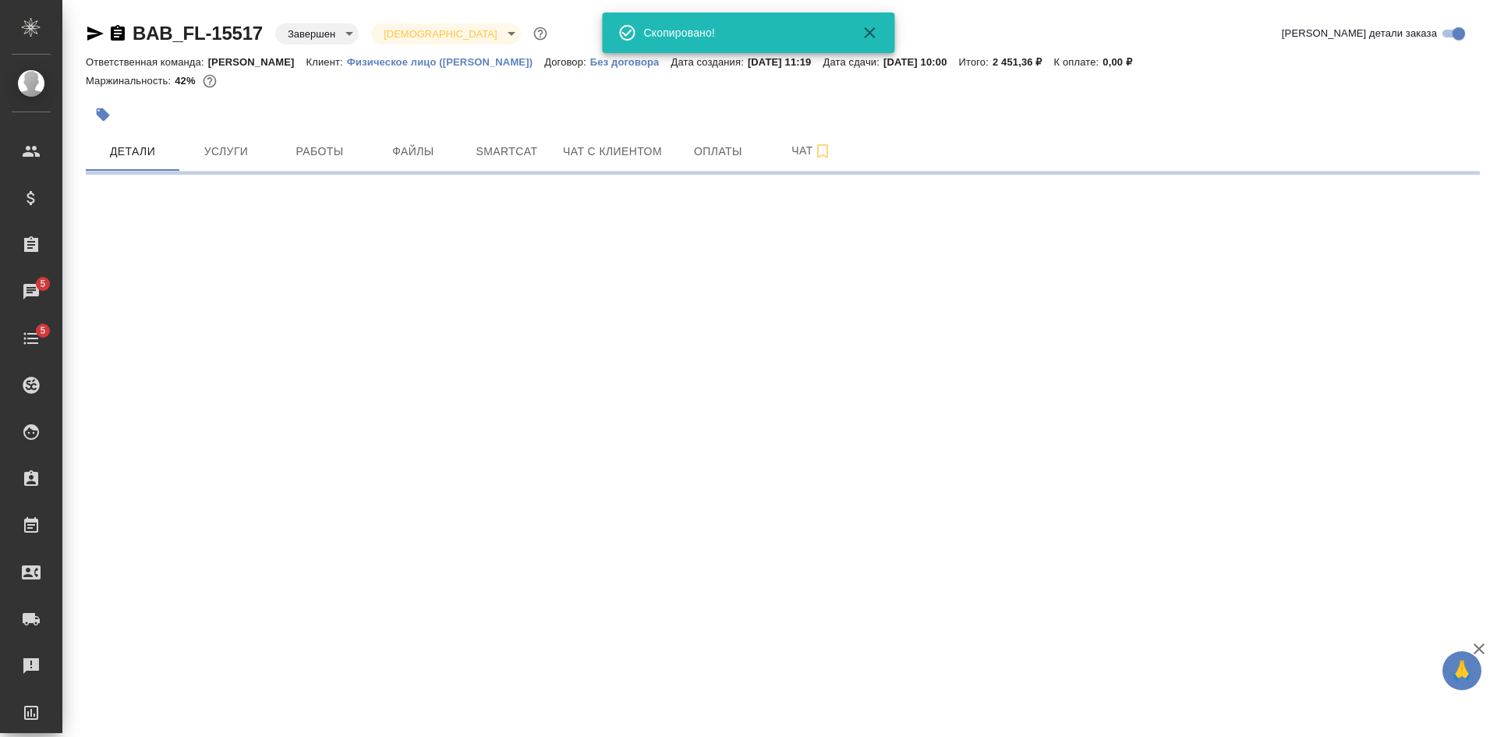
select select "RU"
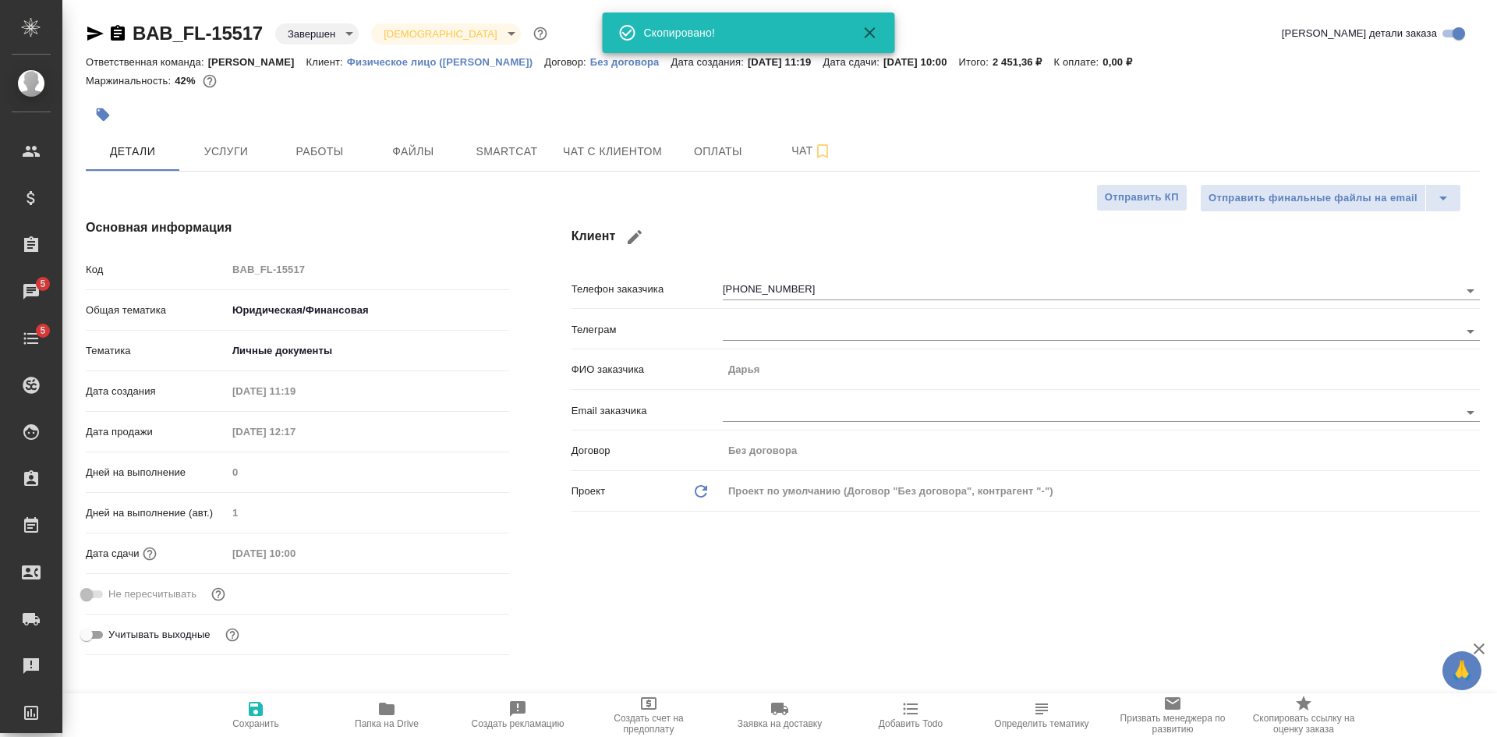
type textarea "x"
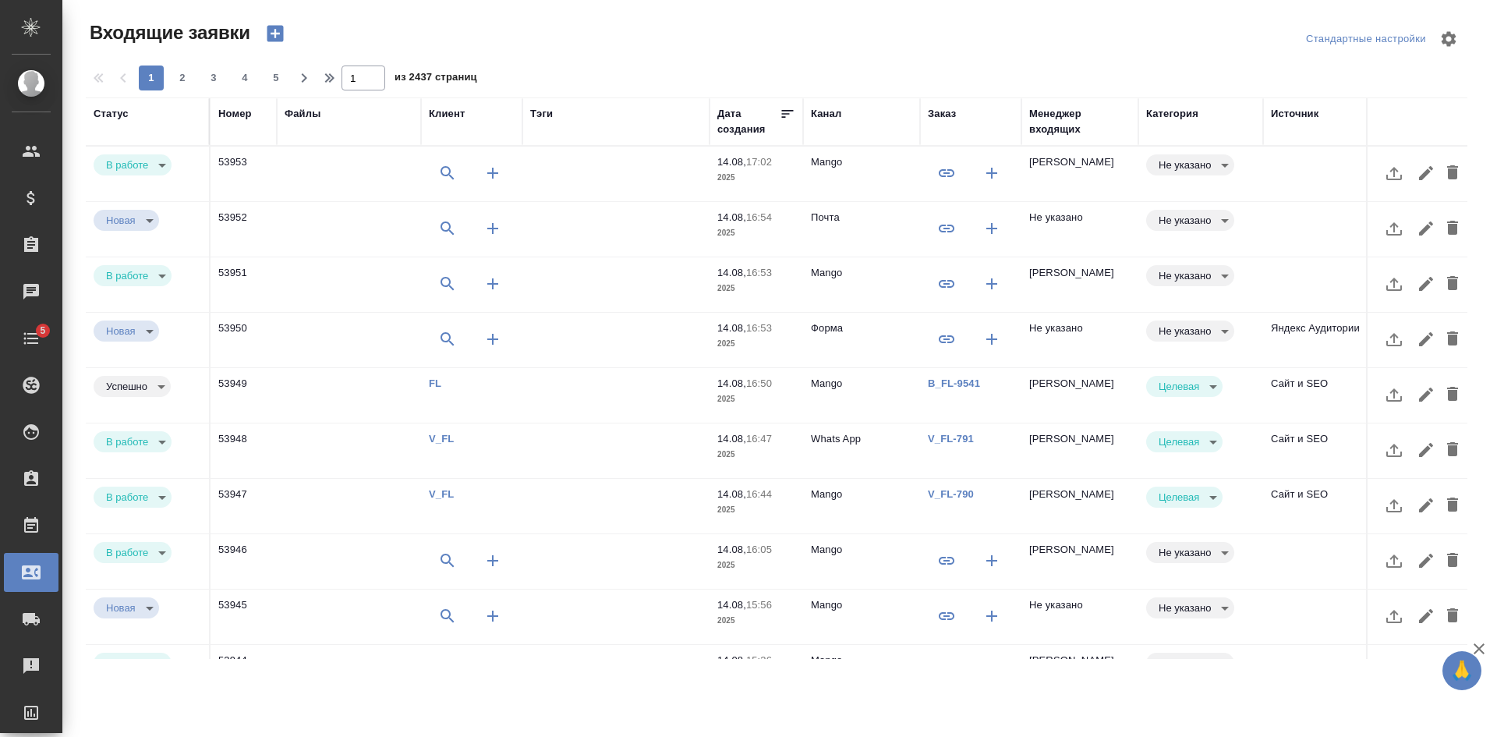
select select "RU"
click at [1287, 172] on td at bounding box center [1321, 174] width 117 height 55
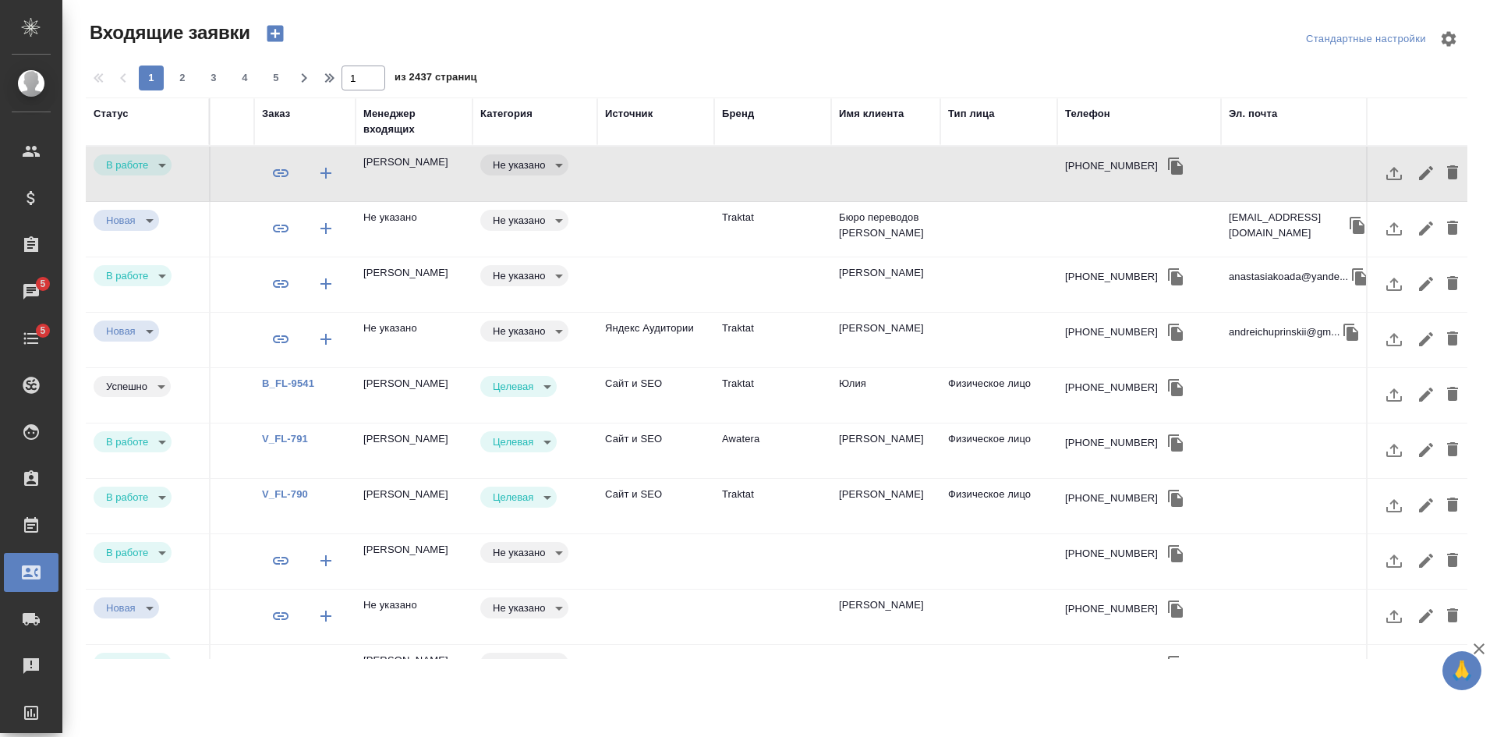
scroll to position [0, 689]
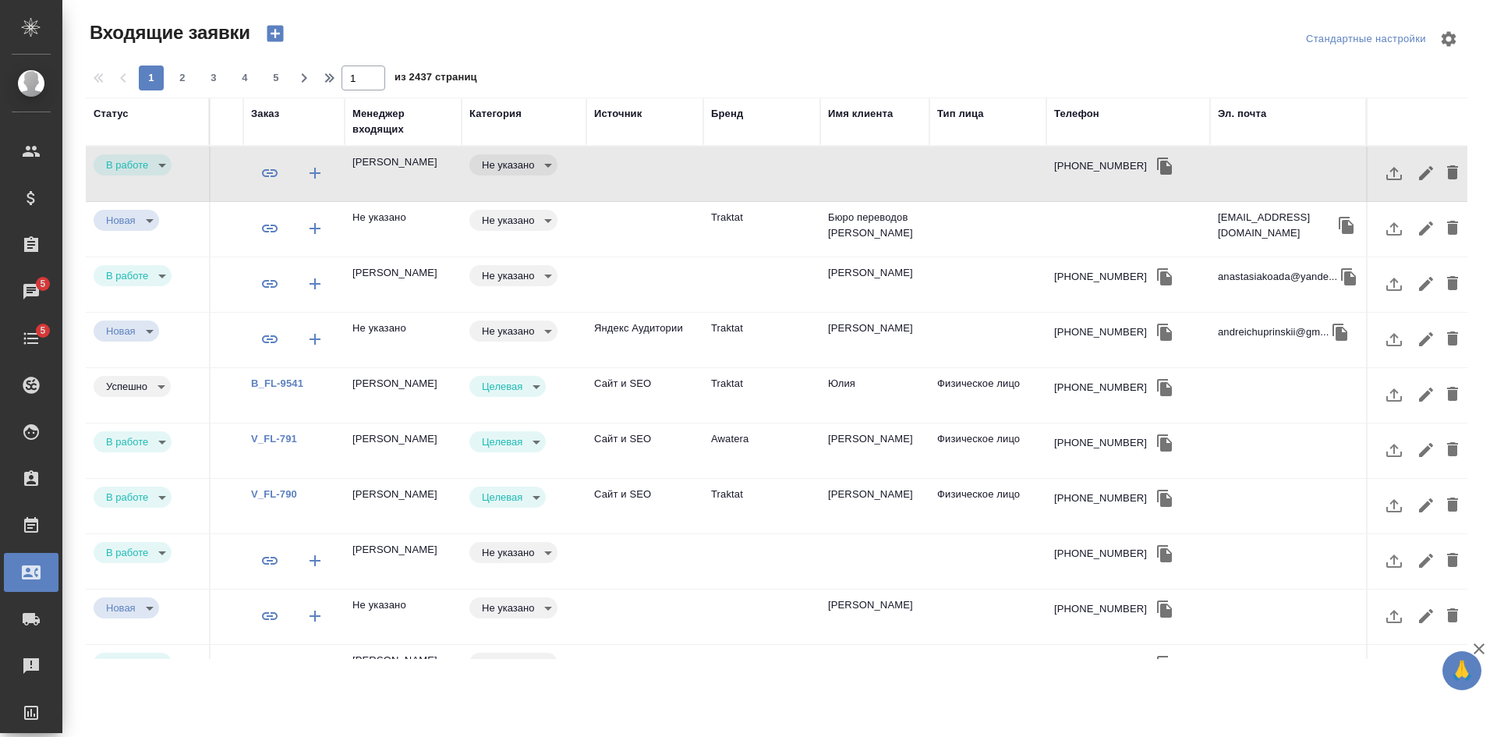
click at [929, 201] on td at bounding box center [987, 174] width 117 height 55
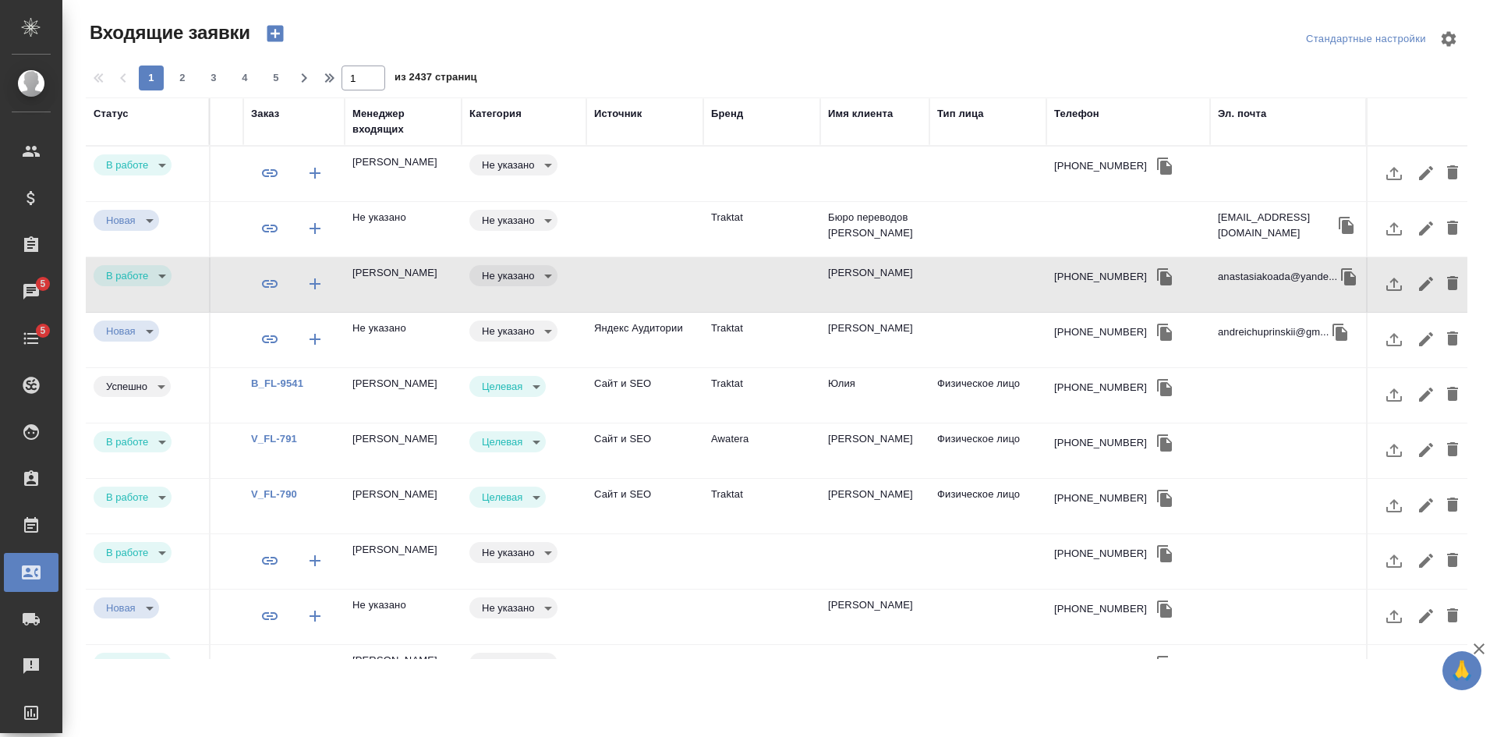
click at [905, 201] on td "Чупринский Андрей" at bounding box center [874, 174] width 109 height 55
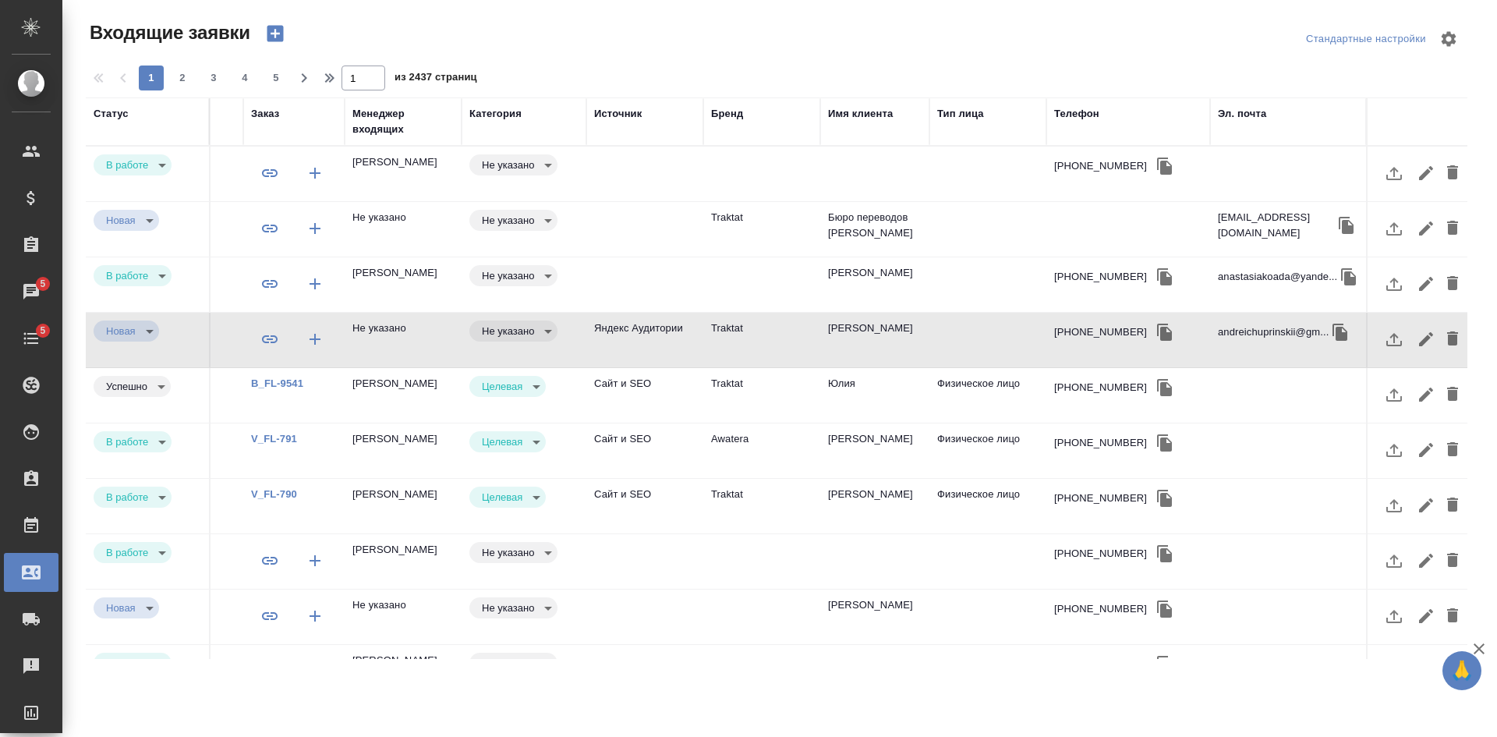
click at [1157, 328] on icon "button" at bounding box center [1164, 332] width 15 height 17
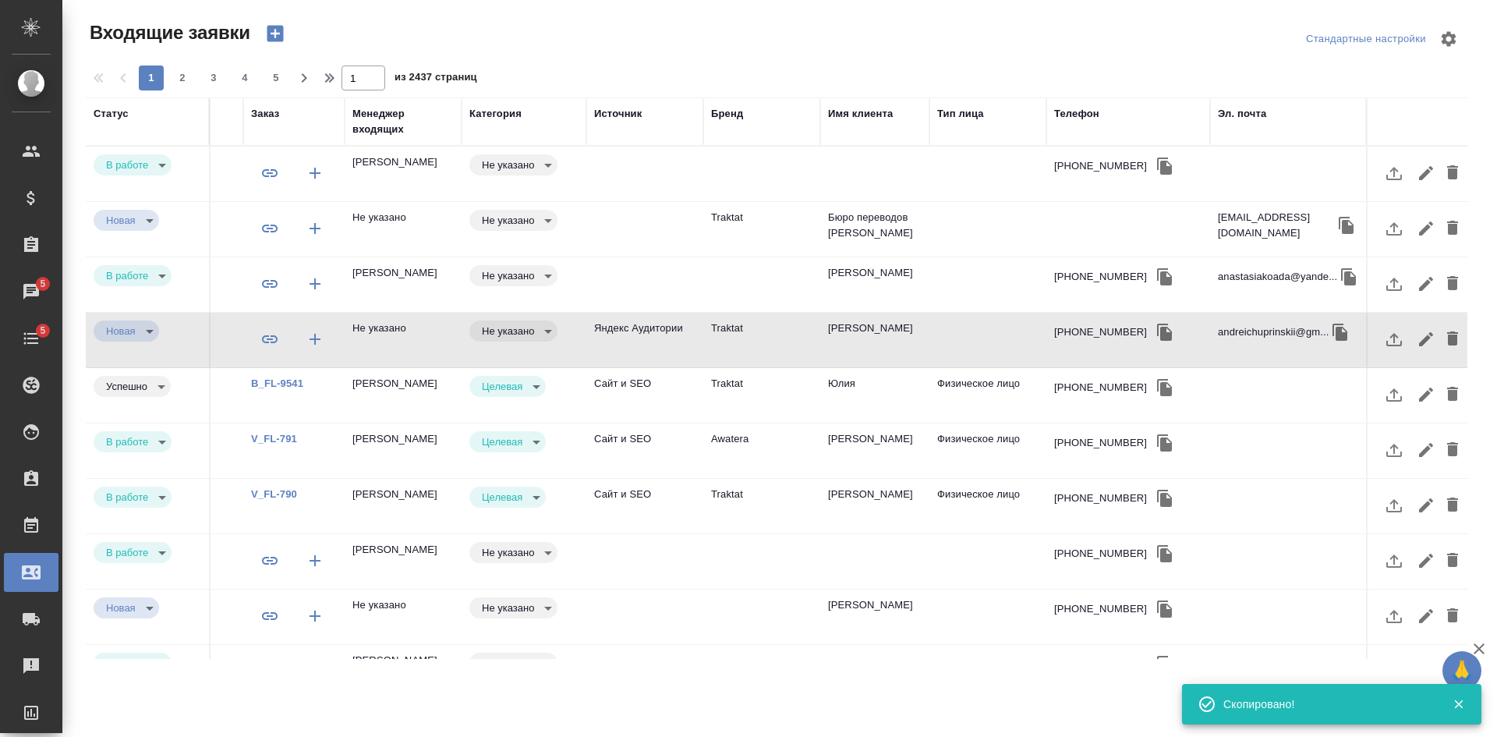
click at [1075, 114] on div "Телефон" at bounding box center [1076, 114] width 45 height 16
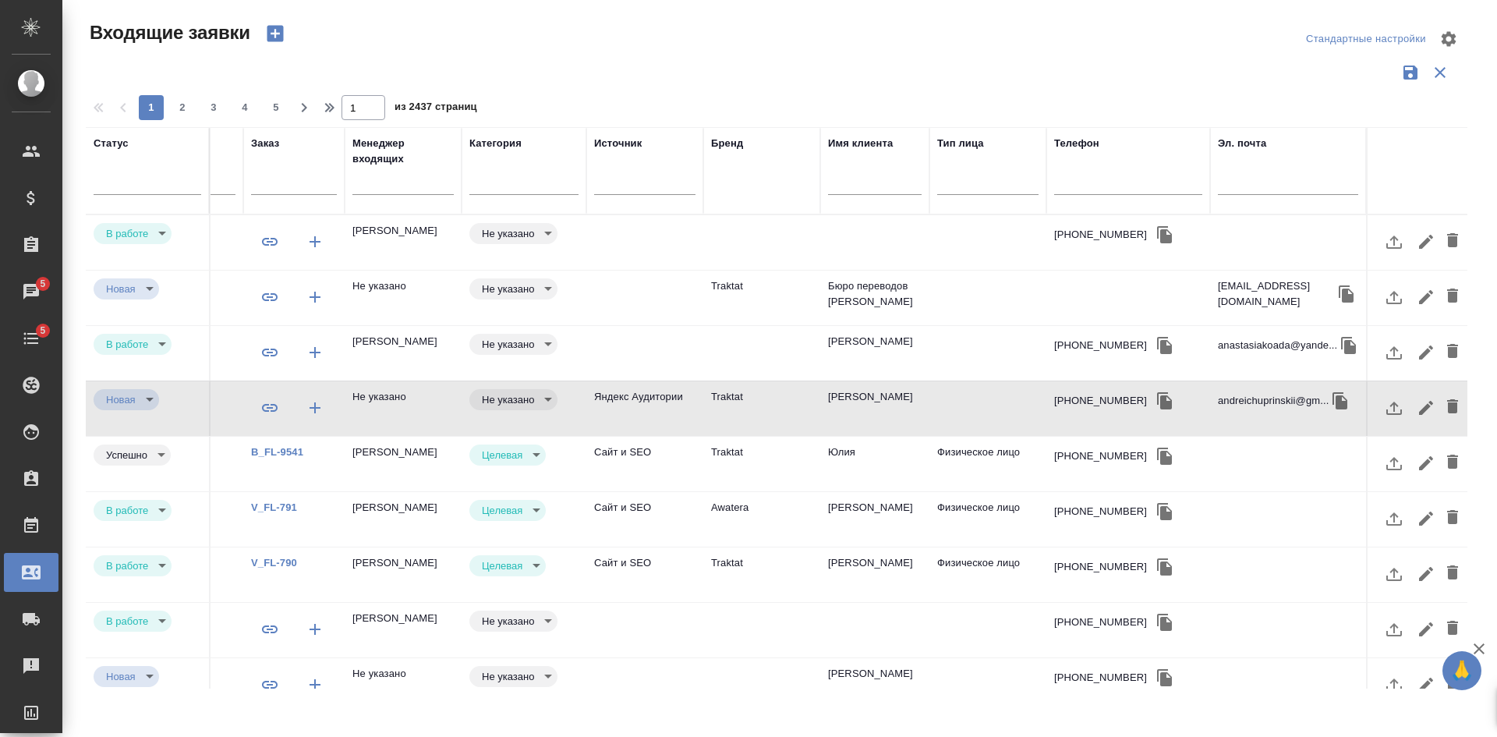
click at [1068, 185] on input "text" at bounding box center [1128, 184] width 148 height 19
paste input "+79163589523"
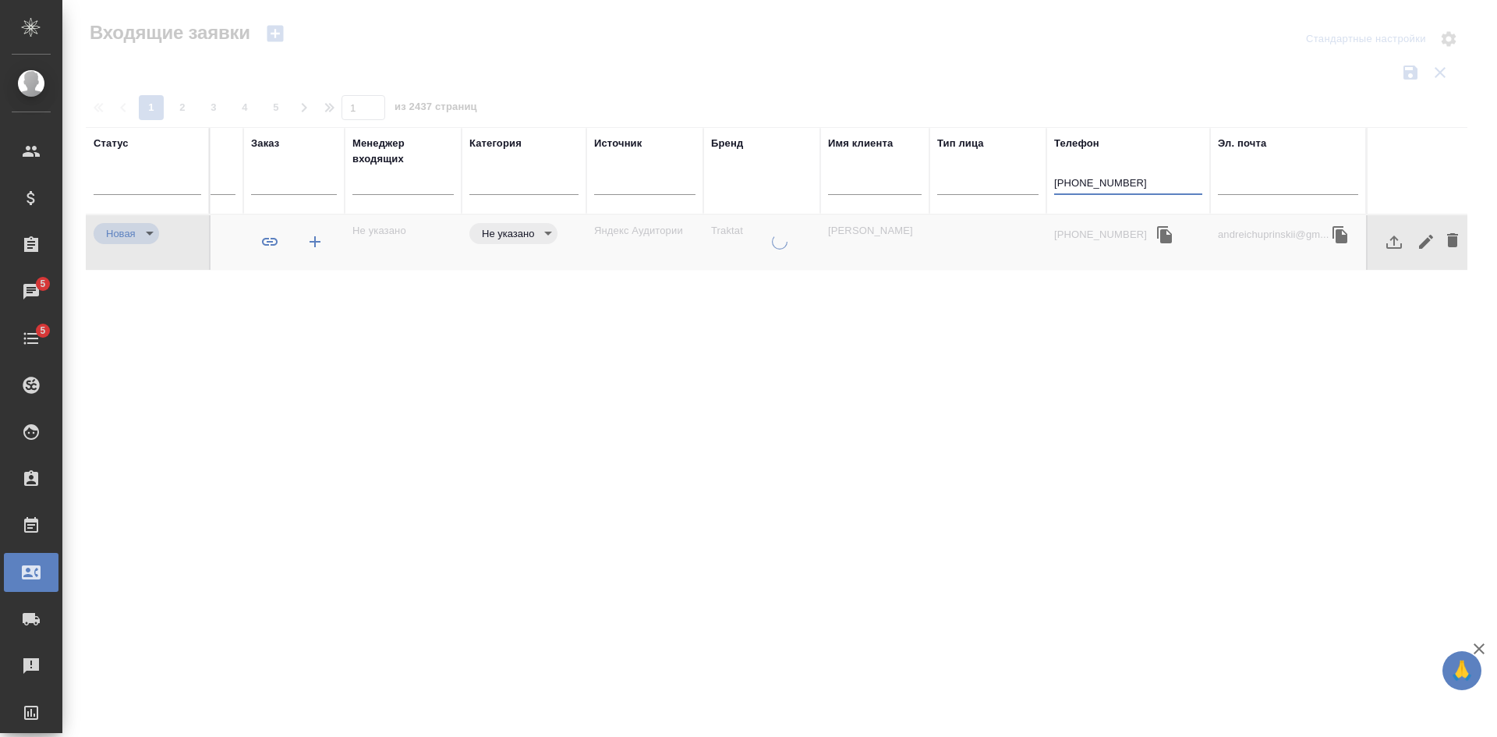
scroll to position [0, 677]
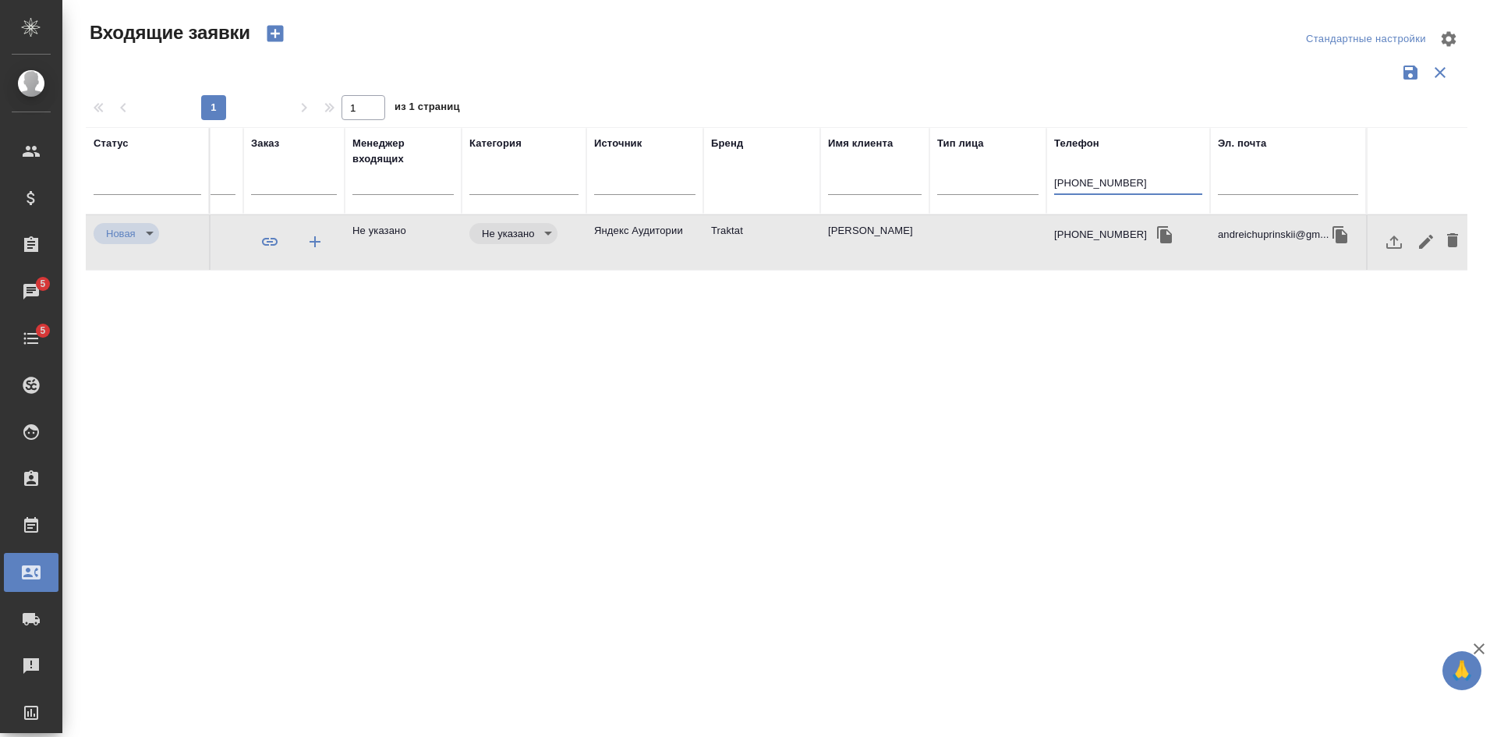
type input "+79163589523"
click at [1157, 239] on icon "button" at bounding box center [1164, 234] width 15 height 17
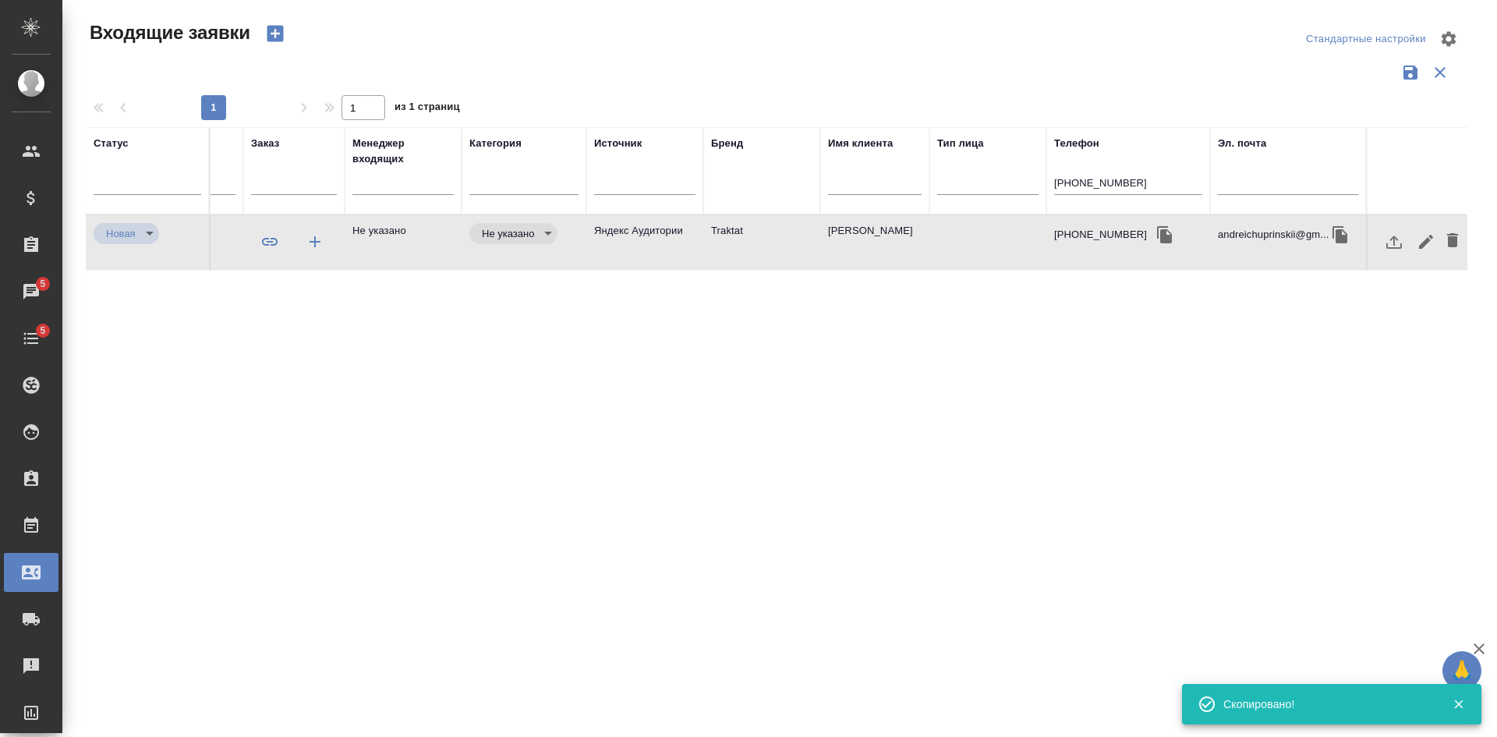
click at [1171, 503] on div "Статус Номер Файлы Клиент Тэги Дата создания Канал Заказ Менеджер входящих Кате…" at bounding box center [777, 407] width 1382 height 561
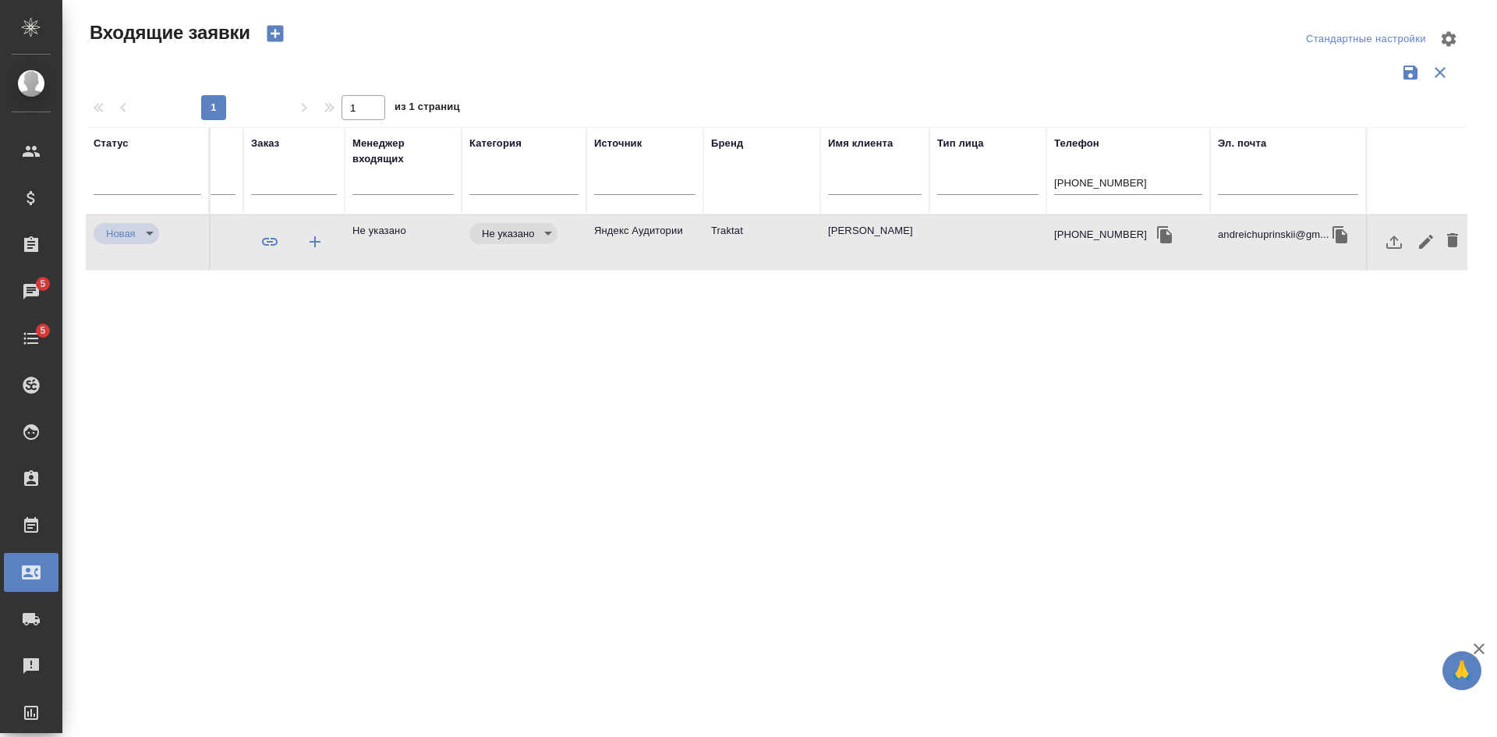
click at [806, 390] on div "Статус Номер Файлы Клиент Тэги Дата создания Канал Заказ Менеджер входящих Кате…" at bounding box center [777, 407] width 1382 height 561
click at [946, 465] on div "Статус Номер Файлы Клиент Тэги Дата создания Канал Заказ Менеджер входящих Кате…" at bounding box center [777, 407] width 1382 height 561
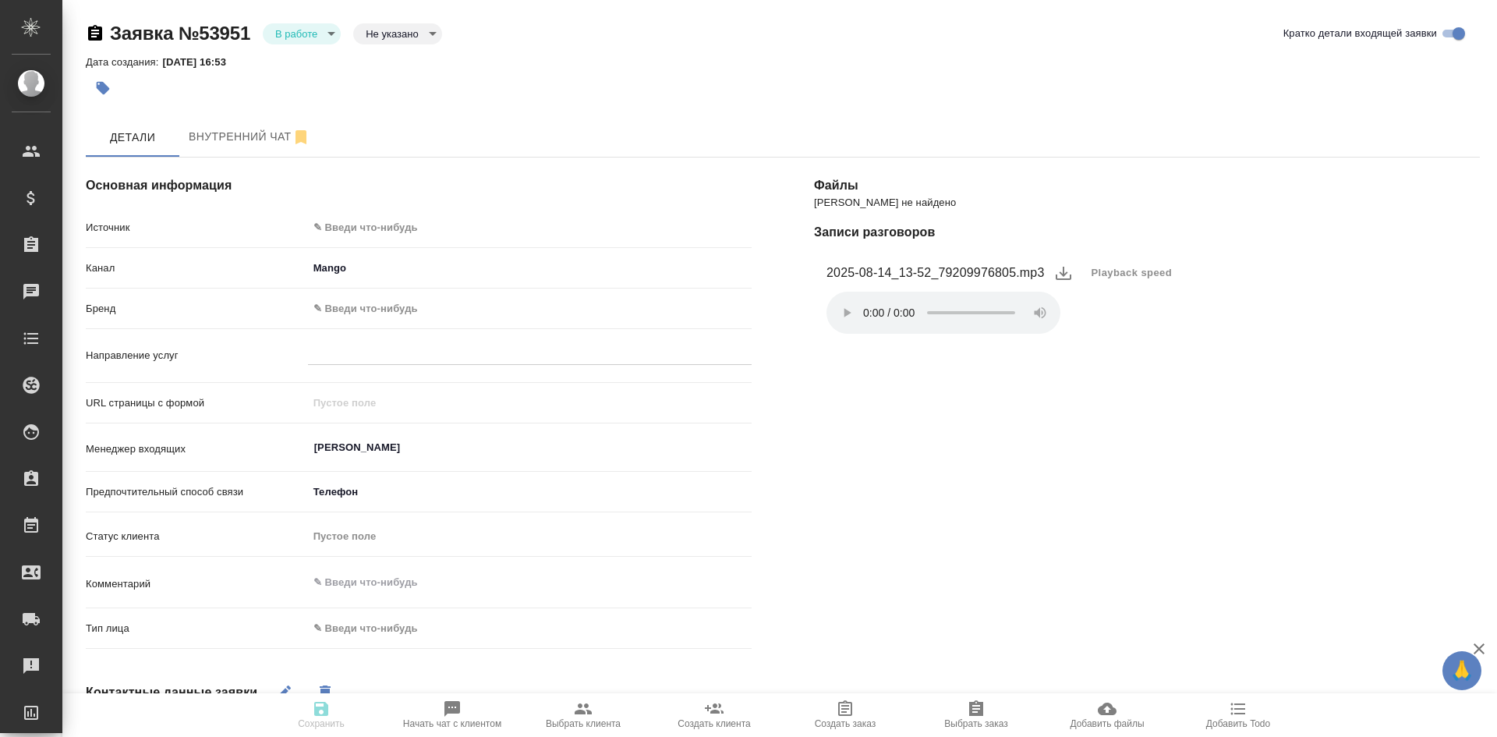
select select "RU"
click at [303, 35] on body "🙏 .cls-1 fill:#fff; AWATERA Kasatkina Aleksandra Клиенты Спецификации Заказы 5 …" at bounding box center [748, 368] width 1497 height 737
click at [308, 42] on button "Отказ" at bounding box center [300, 33] width 51 height 17
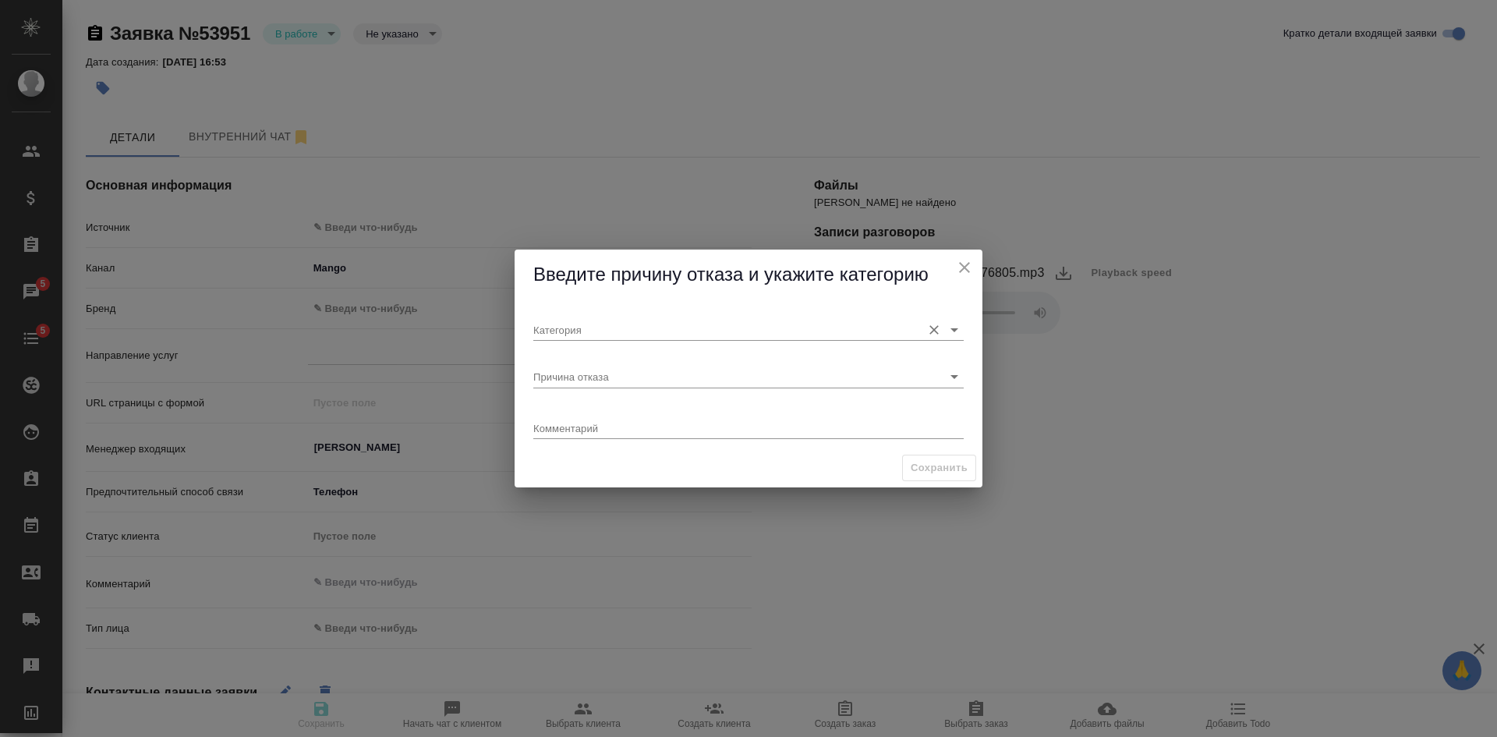
click at [572, 331] on input "Категория" at bounding box center [723, 329] width 381 height 21
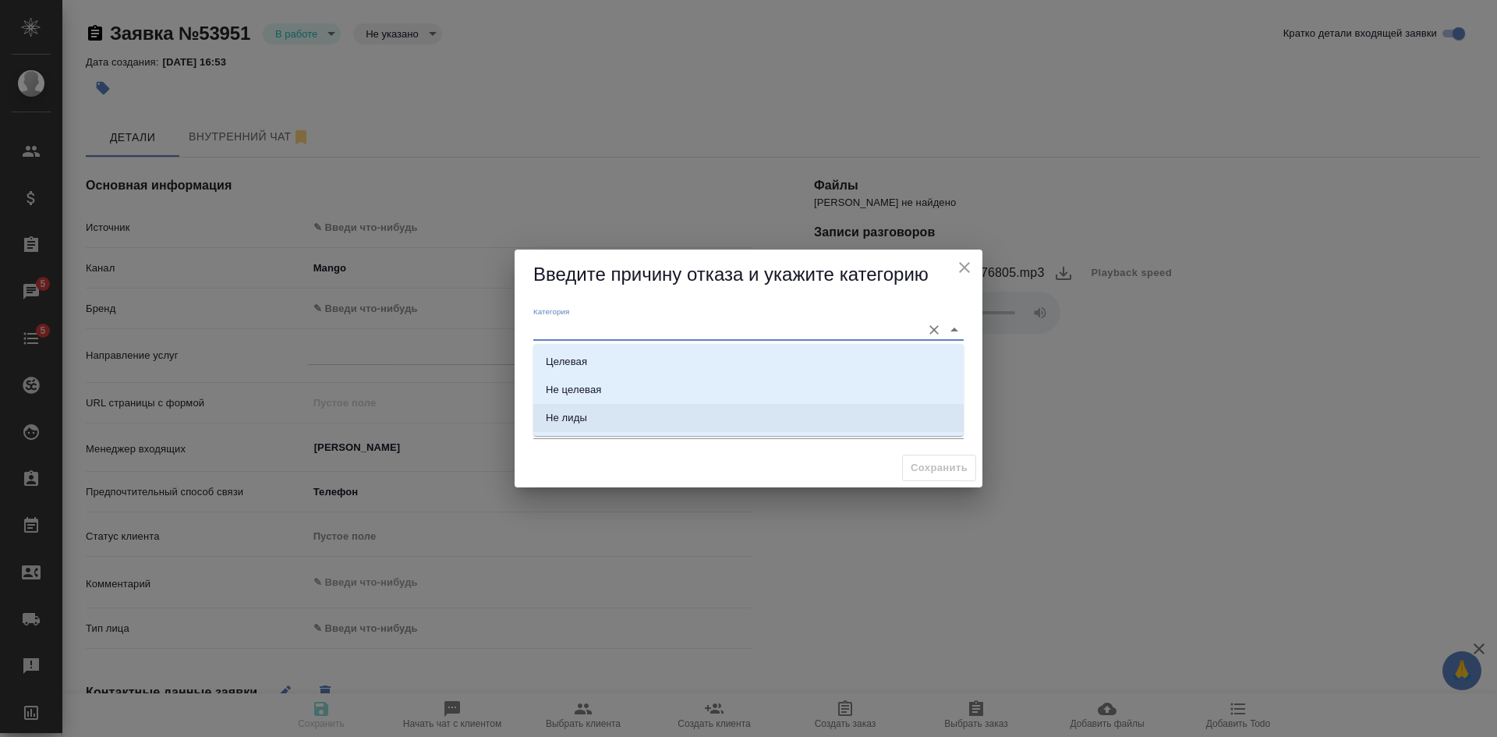
click at [572, 428] on li "Не лиды" at bounding box center [748, 418] width 430 height 28
type input "Не лиды"
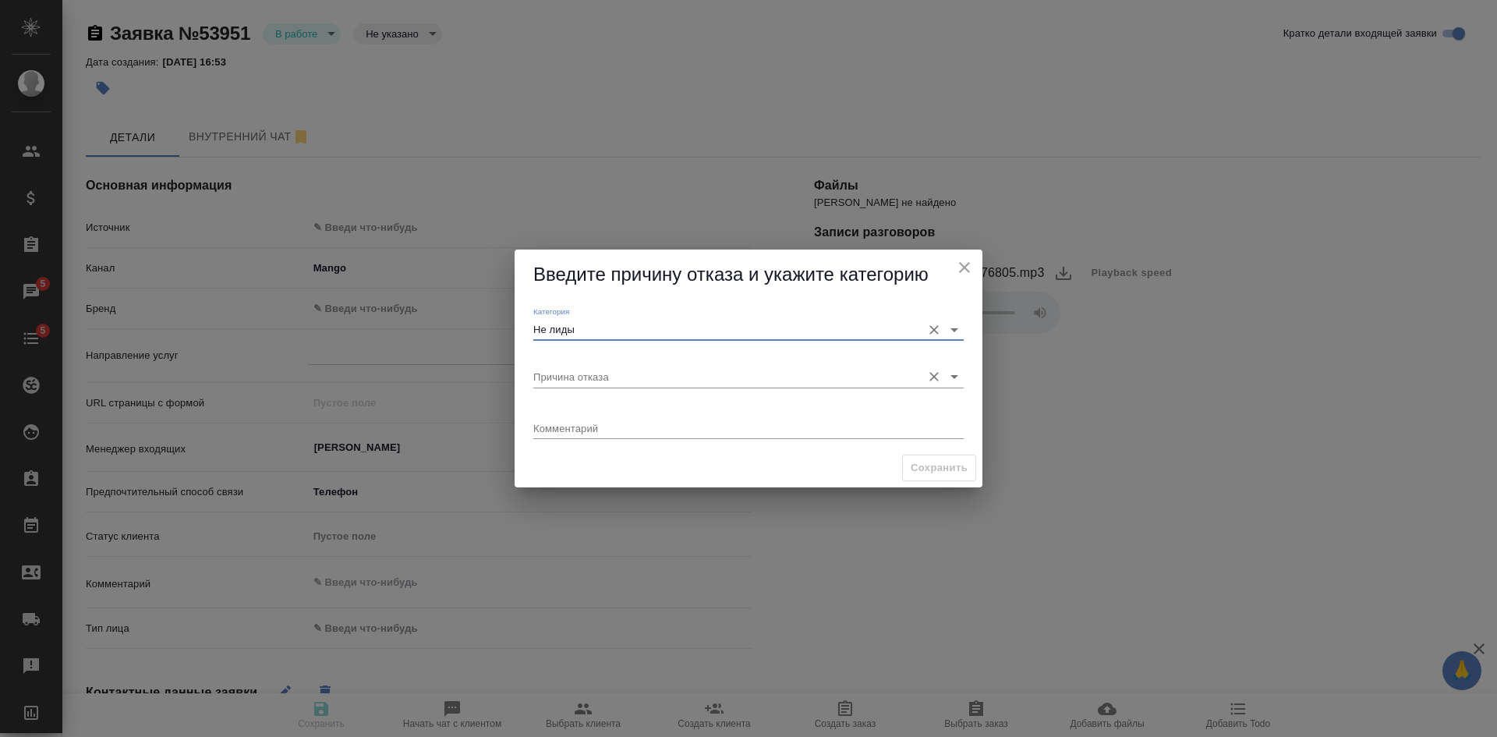
click at [582, 377] on input "Причина отказа" at bounding box center [723, 376] width 381 height 21
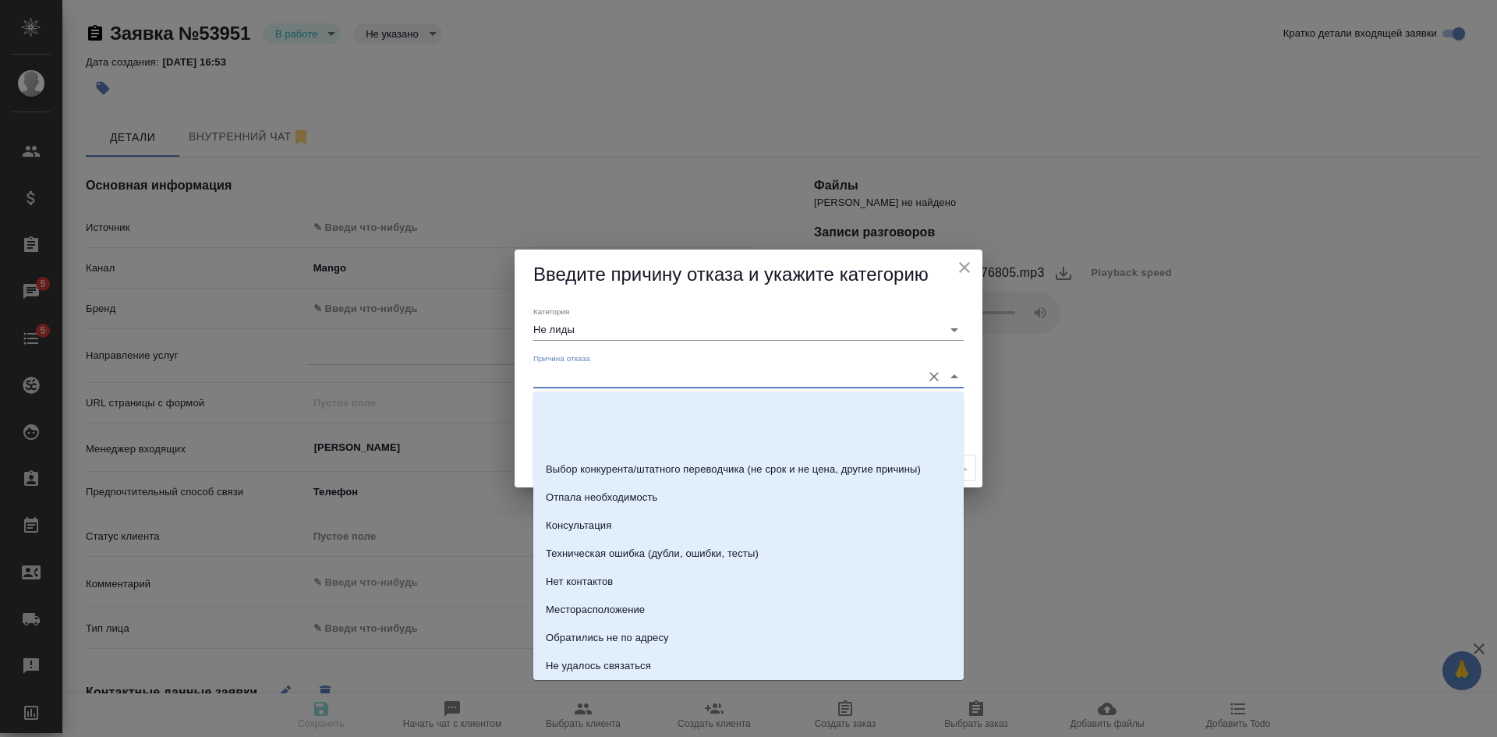
scroll to position [221, 0]
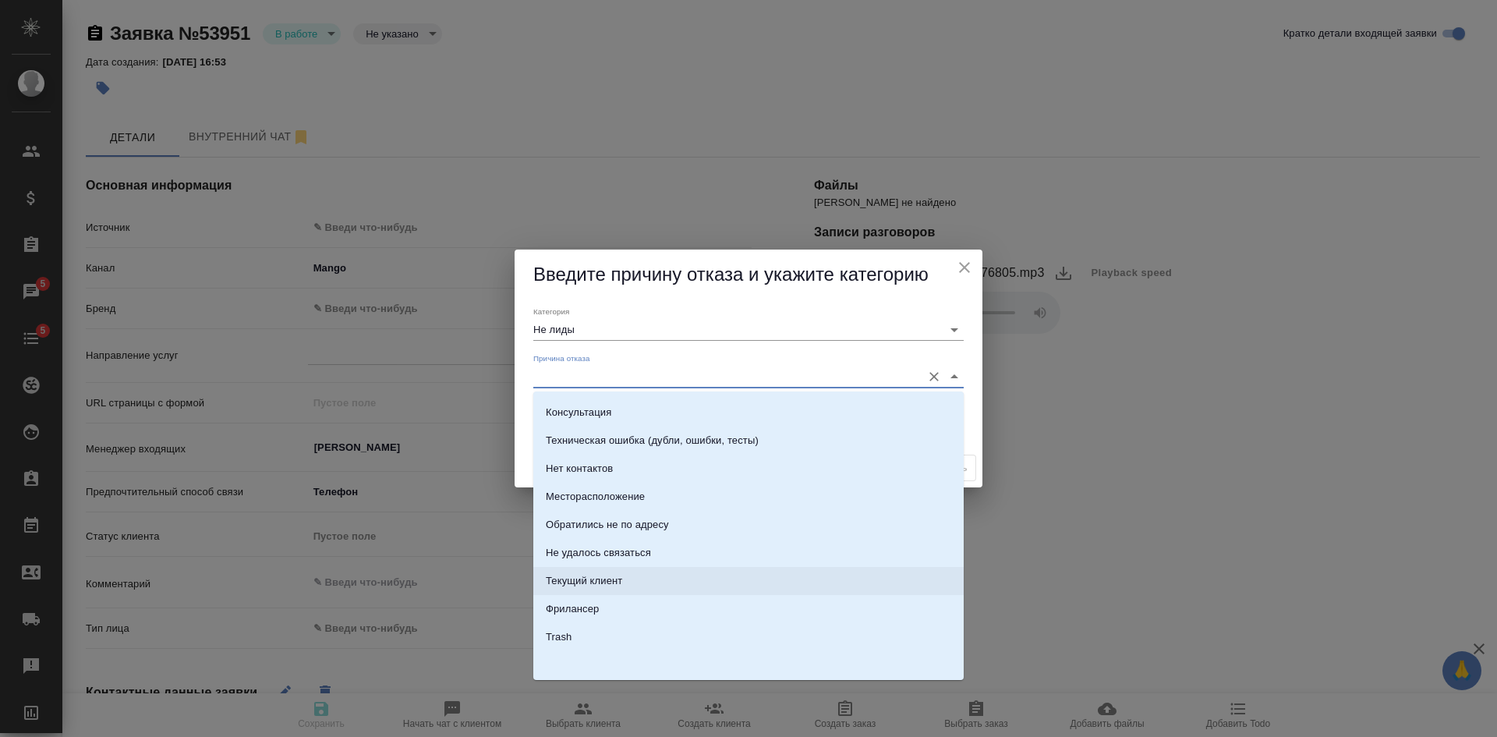
click at [594, 570] on li "Текущий клиент" at bounding box center [748, 581] width 430 height 28
type input "Текущий клиент"
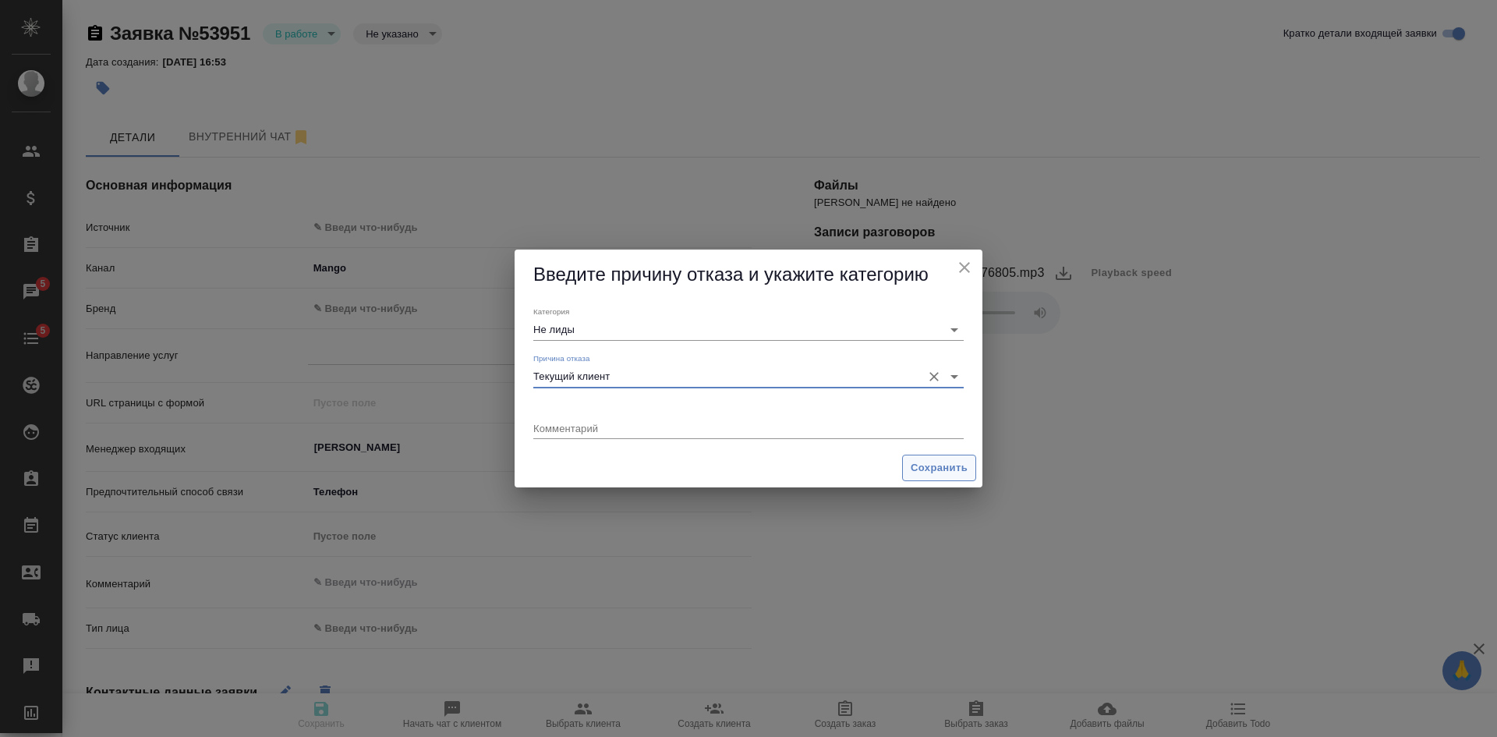
click at [959, 461] on span "Сохранить" at bounding box center [939, 468] width 57 height 18
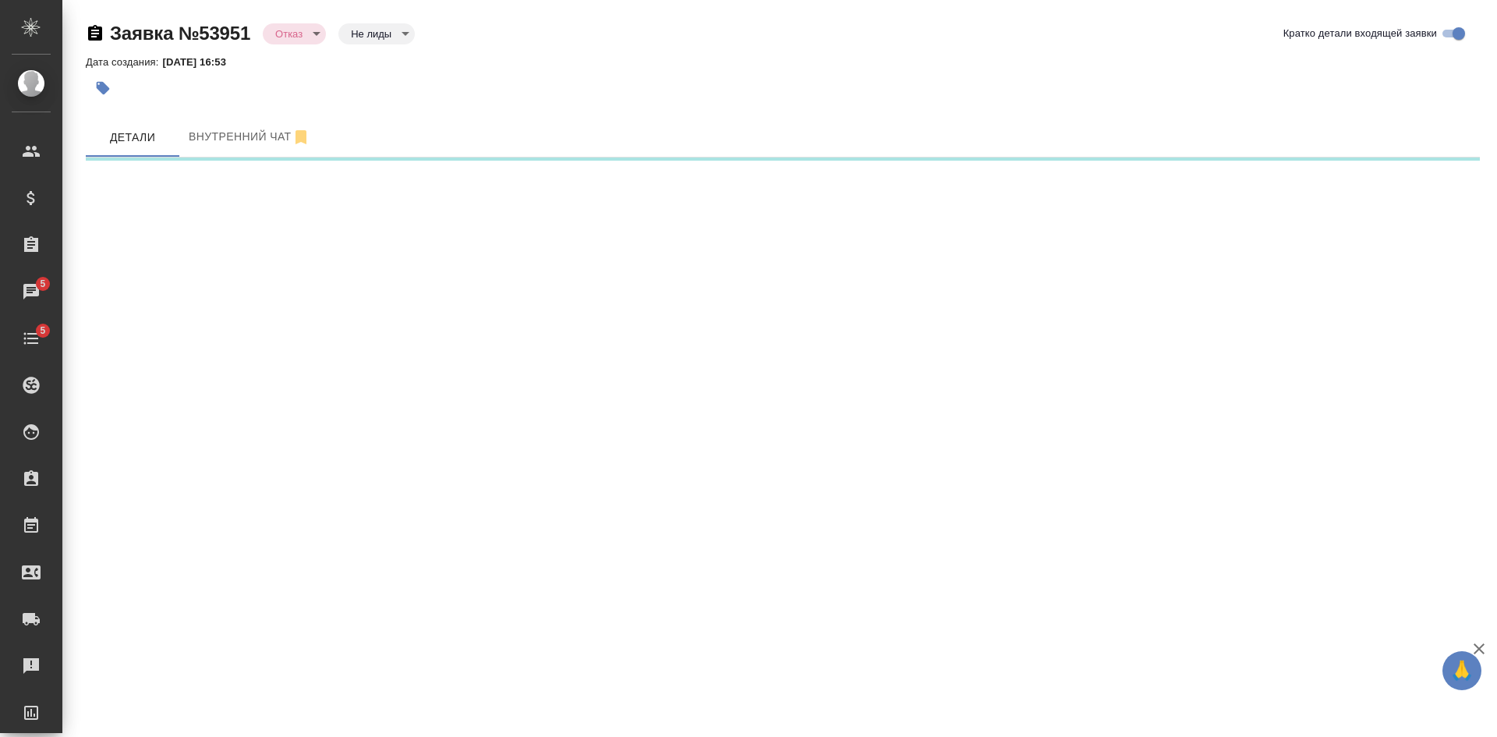
select select "RU"
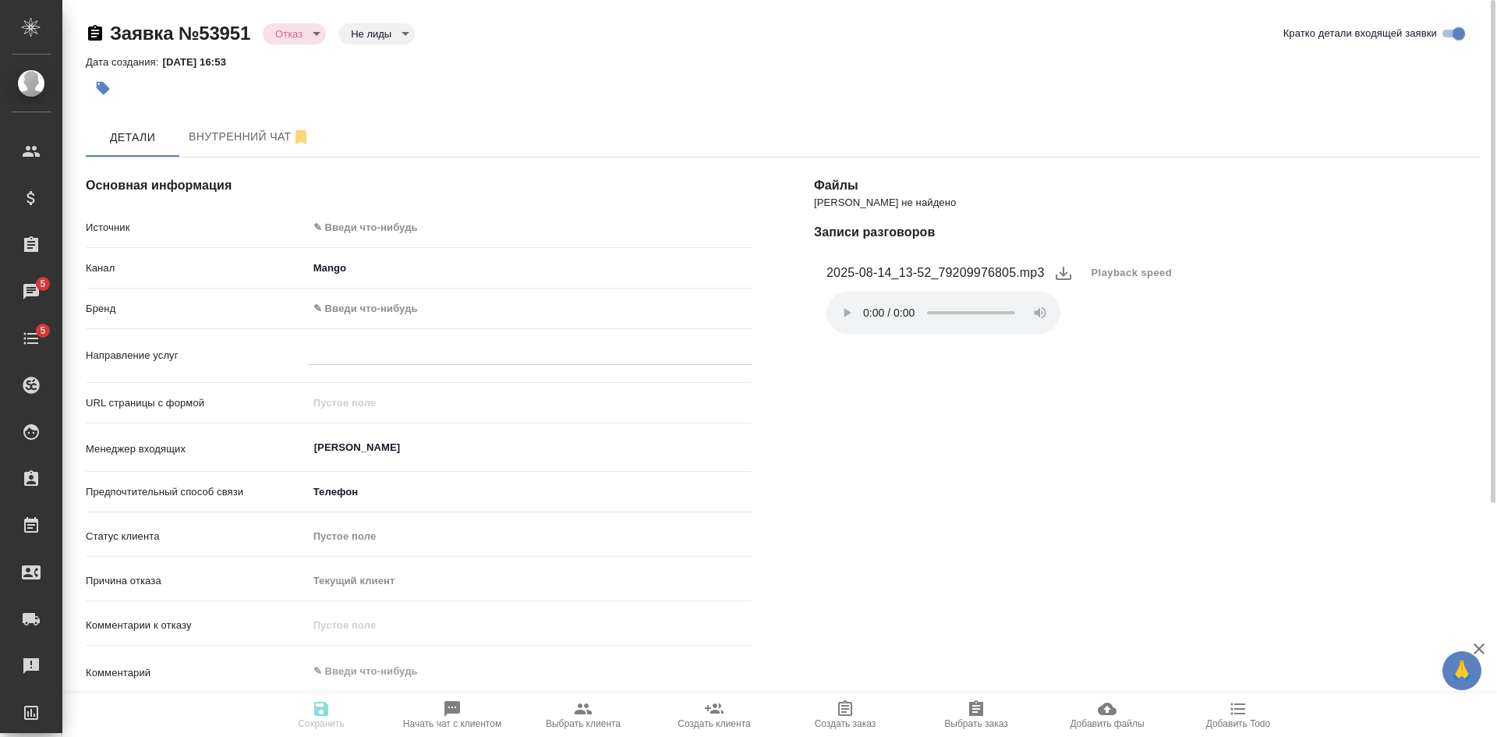
type textarea "x"
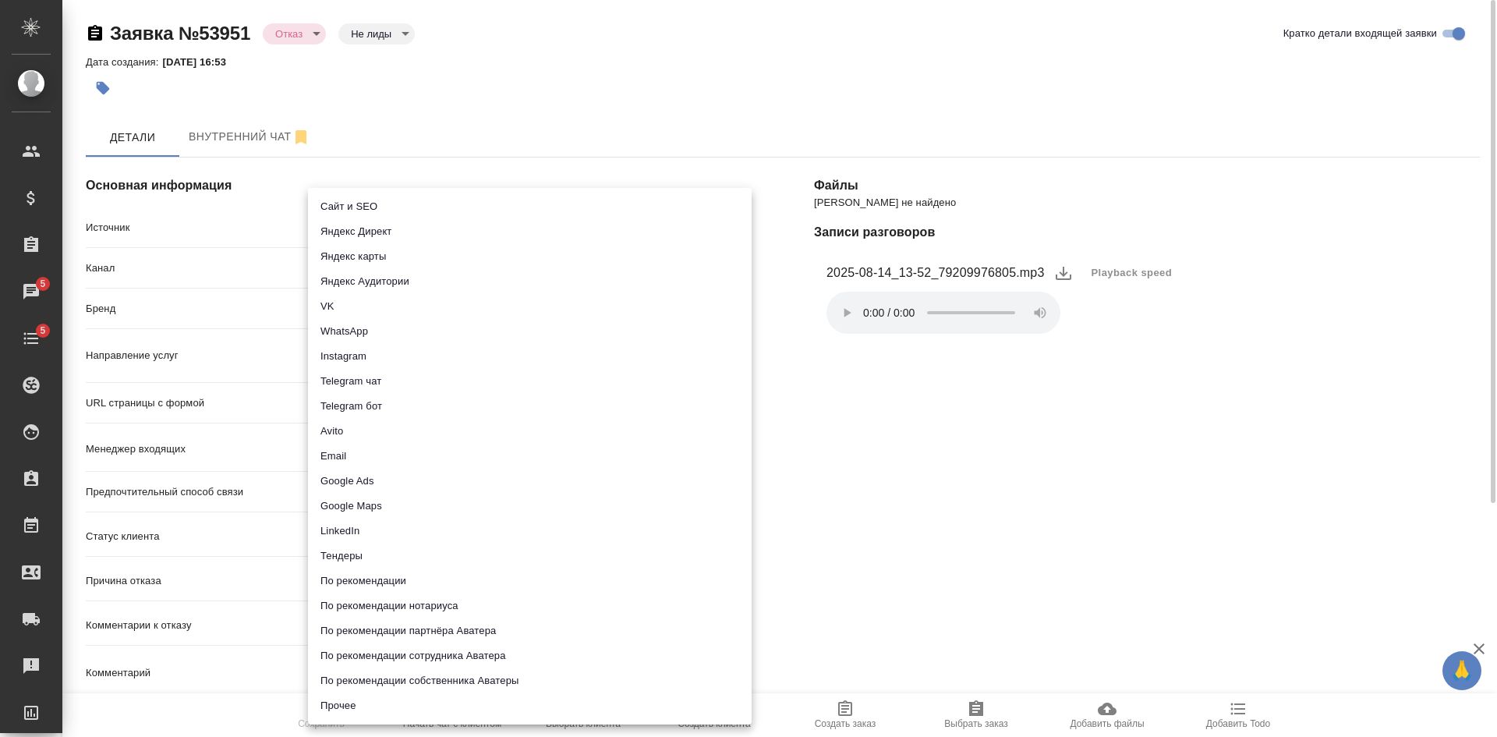
click at [342, 227] on body "🙏 .cls-1 fill:#fff; AWATERA Kasatkina Aleksandra Клиенты Спецификации Заказы 5 …" at bounding box center [748, 368] width 1497 height 737
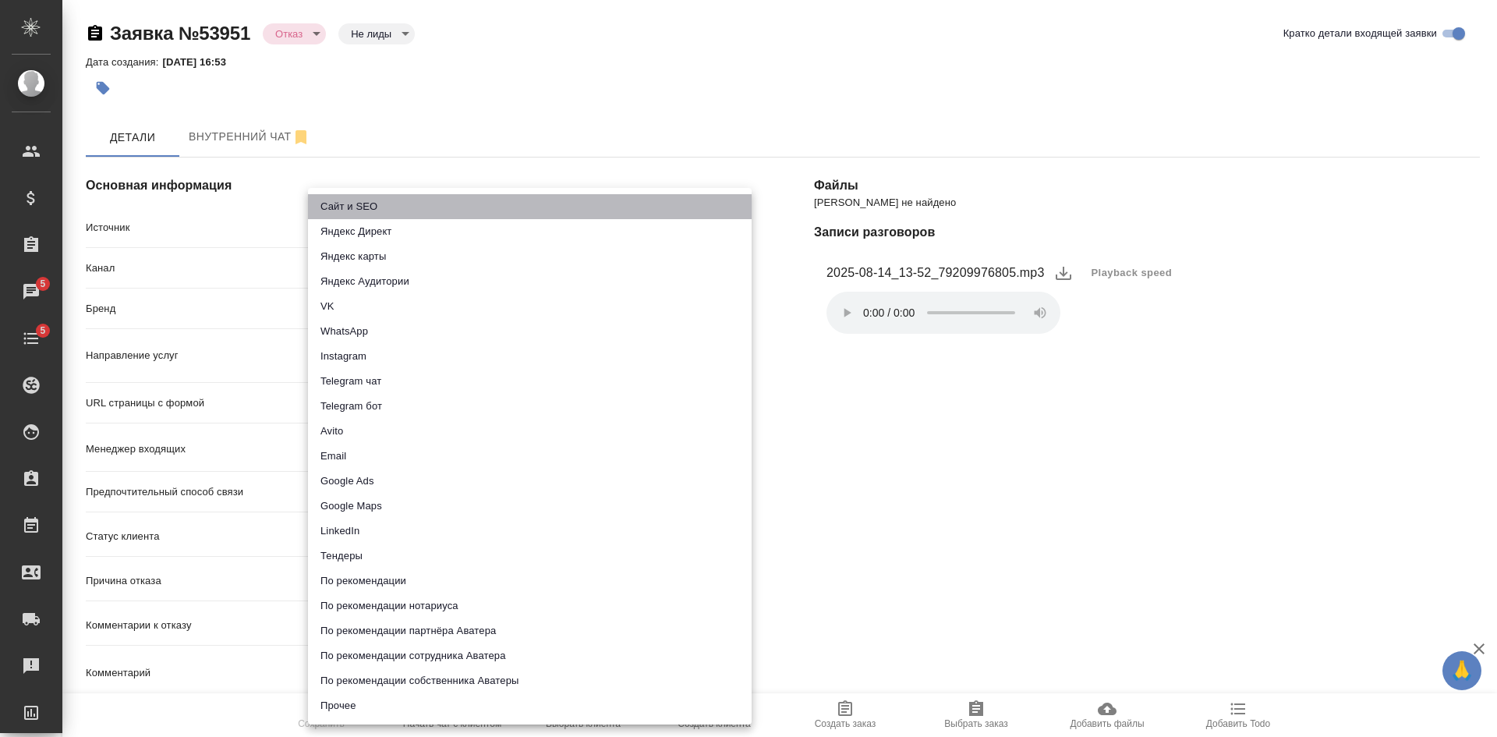
click at [344, 209] on li "Сайт и SEO" at bounding box center [530, 206] width 444 height 25
type input "seo"
type textarea "x"
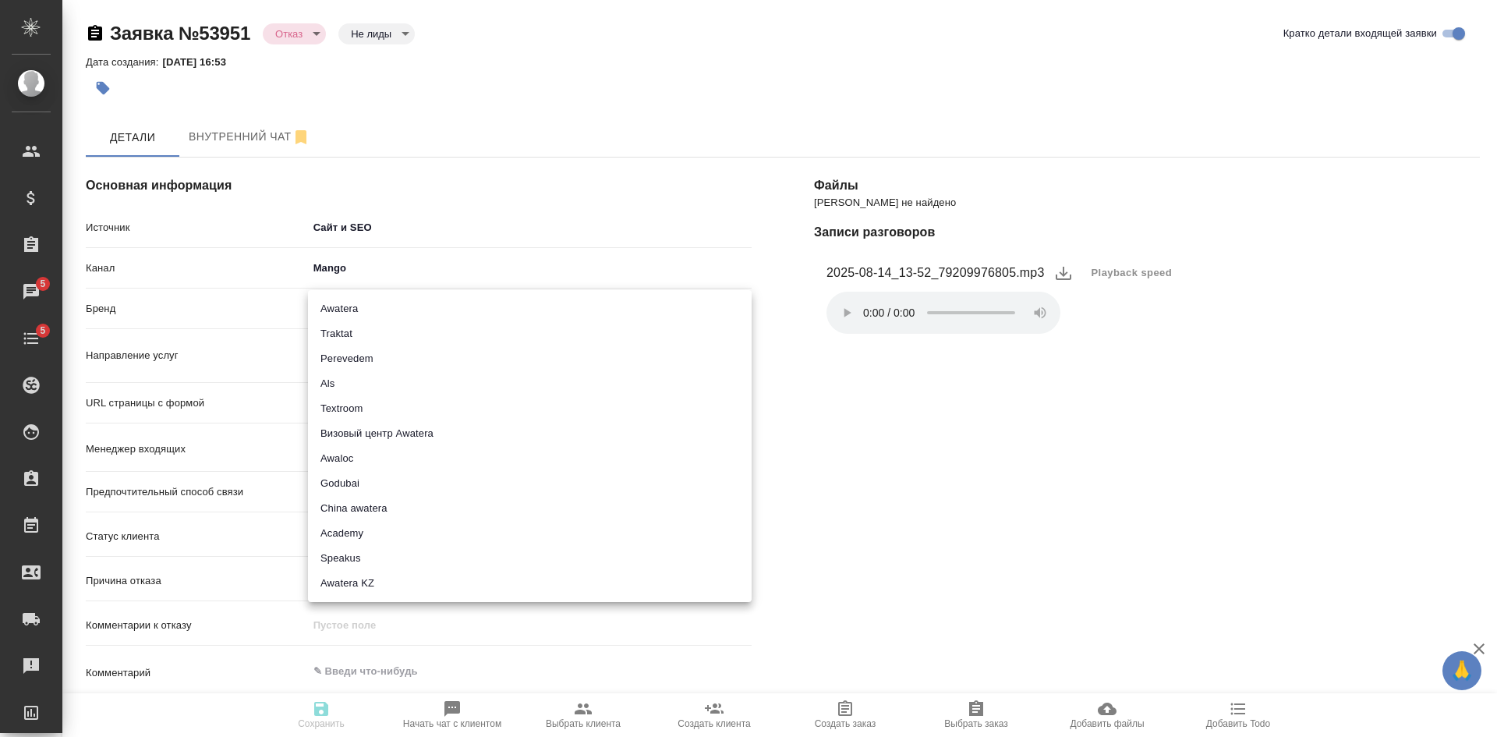
click at [347, 303] on body "🙏 .cls-1 fill:#fff; AWATERA Kasatkina Aleksandra Клиенты Спецификации Заказы 5 …" at bounding box center [748, 368] width 1497 height 737
click at [352, 340] on li "Traktat" at bounding box center [530, 333] width 444 height 25
type input "traktat"
type textarea "x"
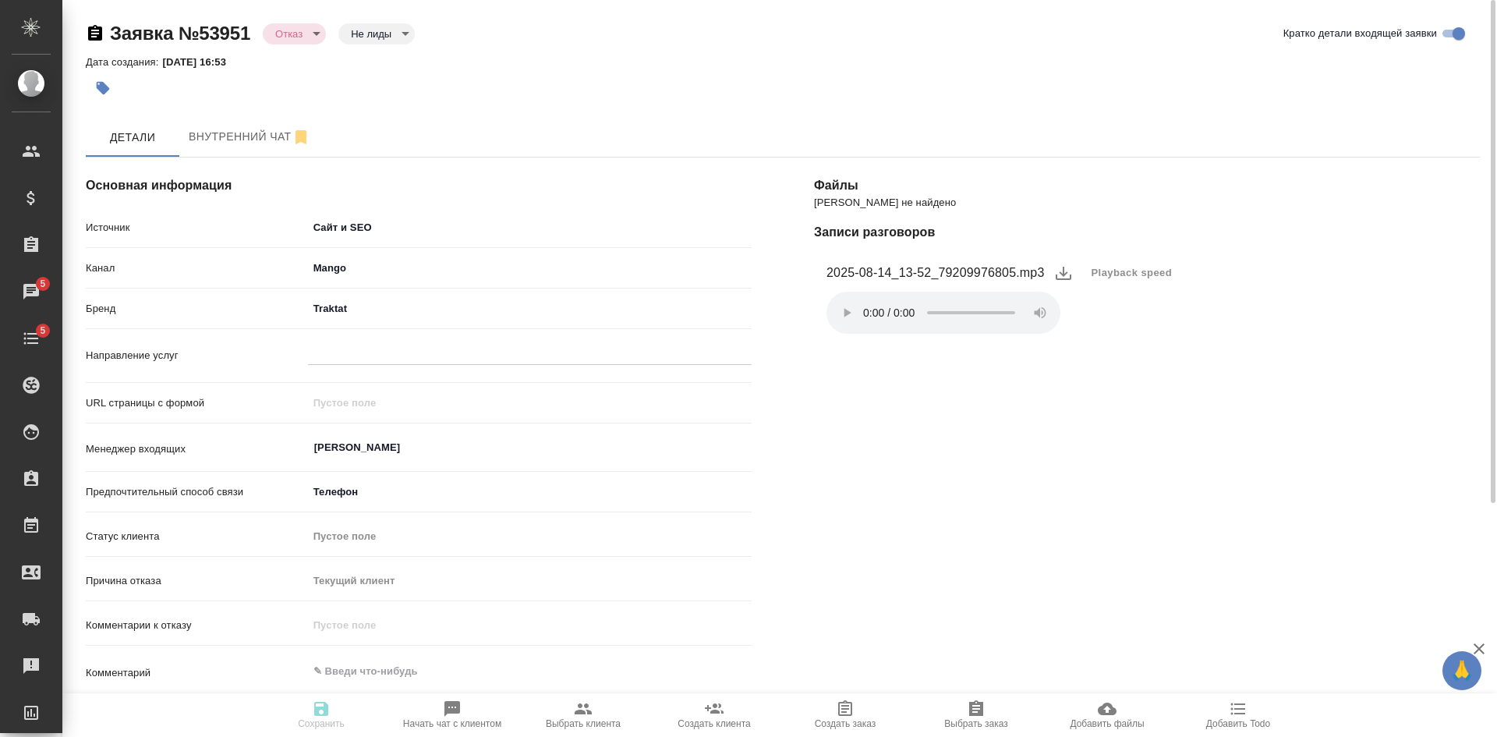
click at [361, 368] on div at bounding box center [530, 355] width 444 height 41
click at [360, 351] on div at bounding box center [530, 349] width 444 height 23
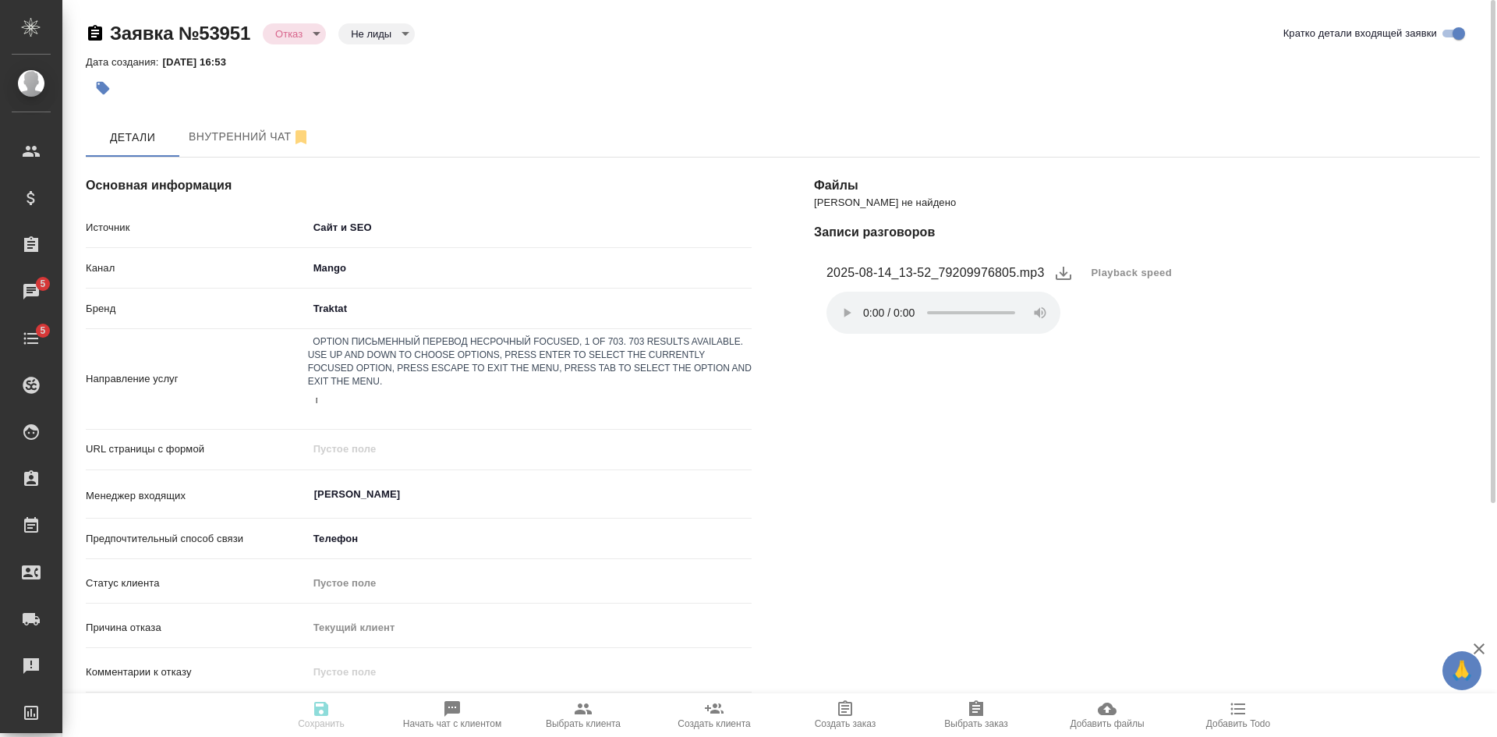
type input "пу"
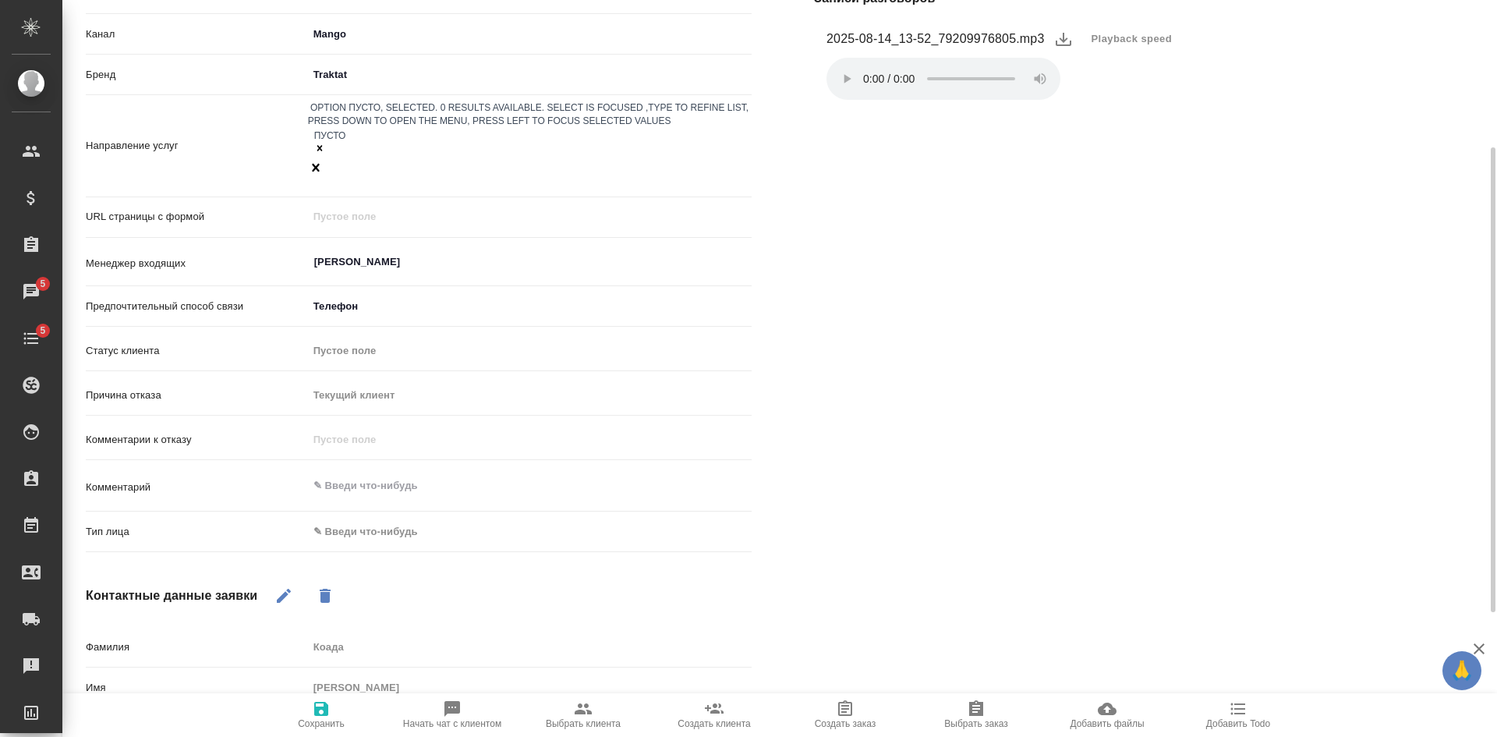
click at [384, 493] on body "🙏 .cls-1 fill:#fff; AWATERA Kasatkina Aleksandra Клиенты Спецификации Заказы 5 …" at bounding box center [748, 368] width 1497 height 737
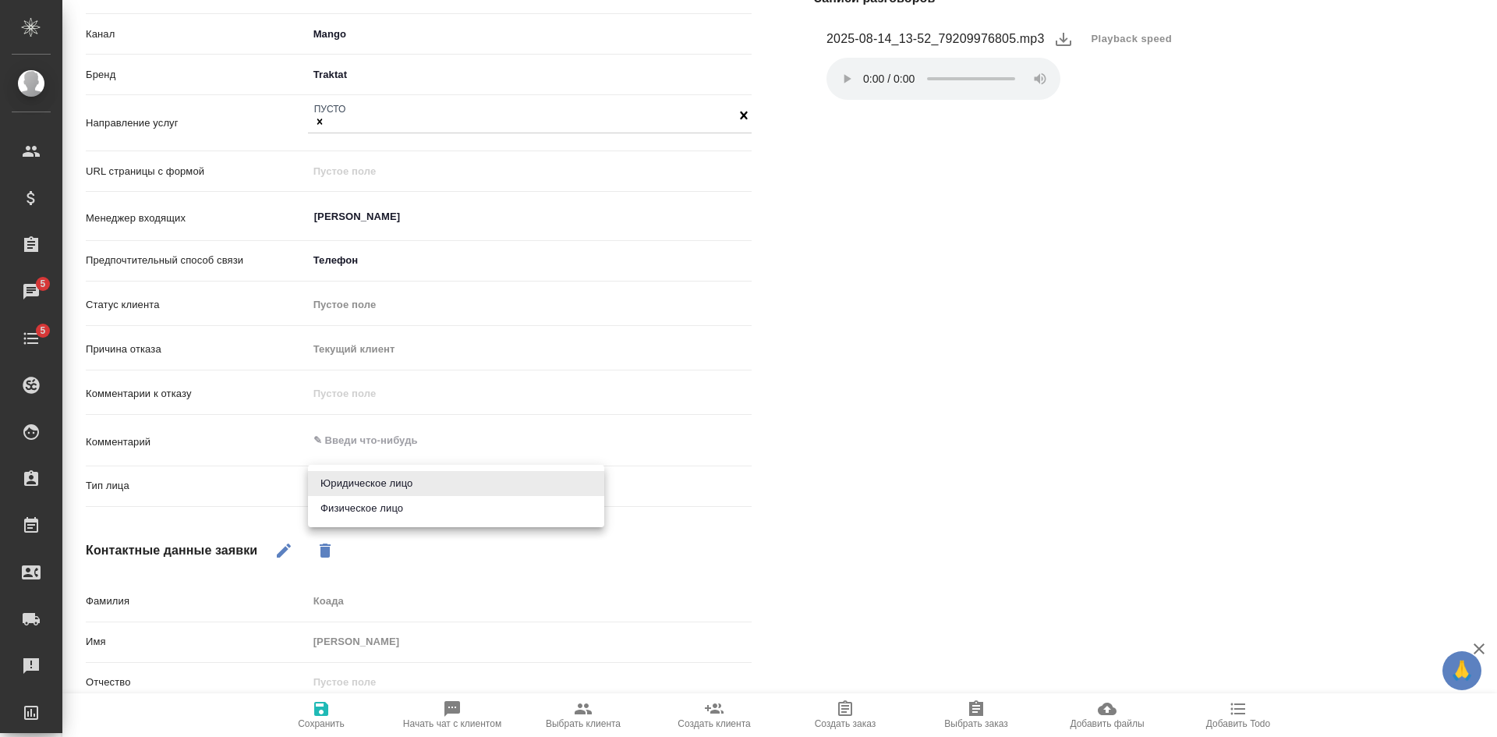
click at [366, 506] on li "Физическое лицо" at bounding box center [456, 508] width 296 height 25
type textarea "x"
type input "private"
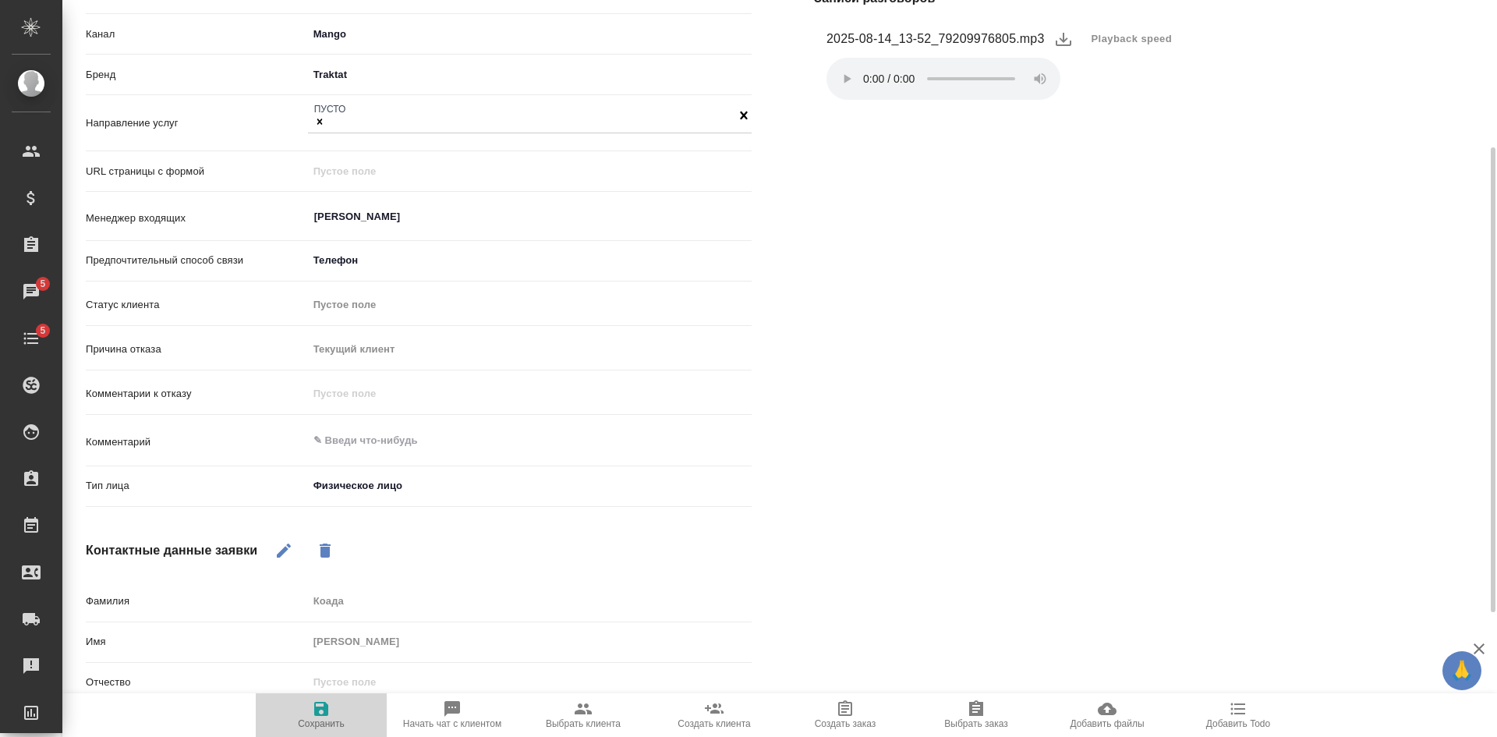
click at [329, 705] on icon "button" at bounding box center [321, 708] width 19 height 19
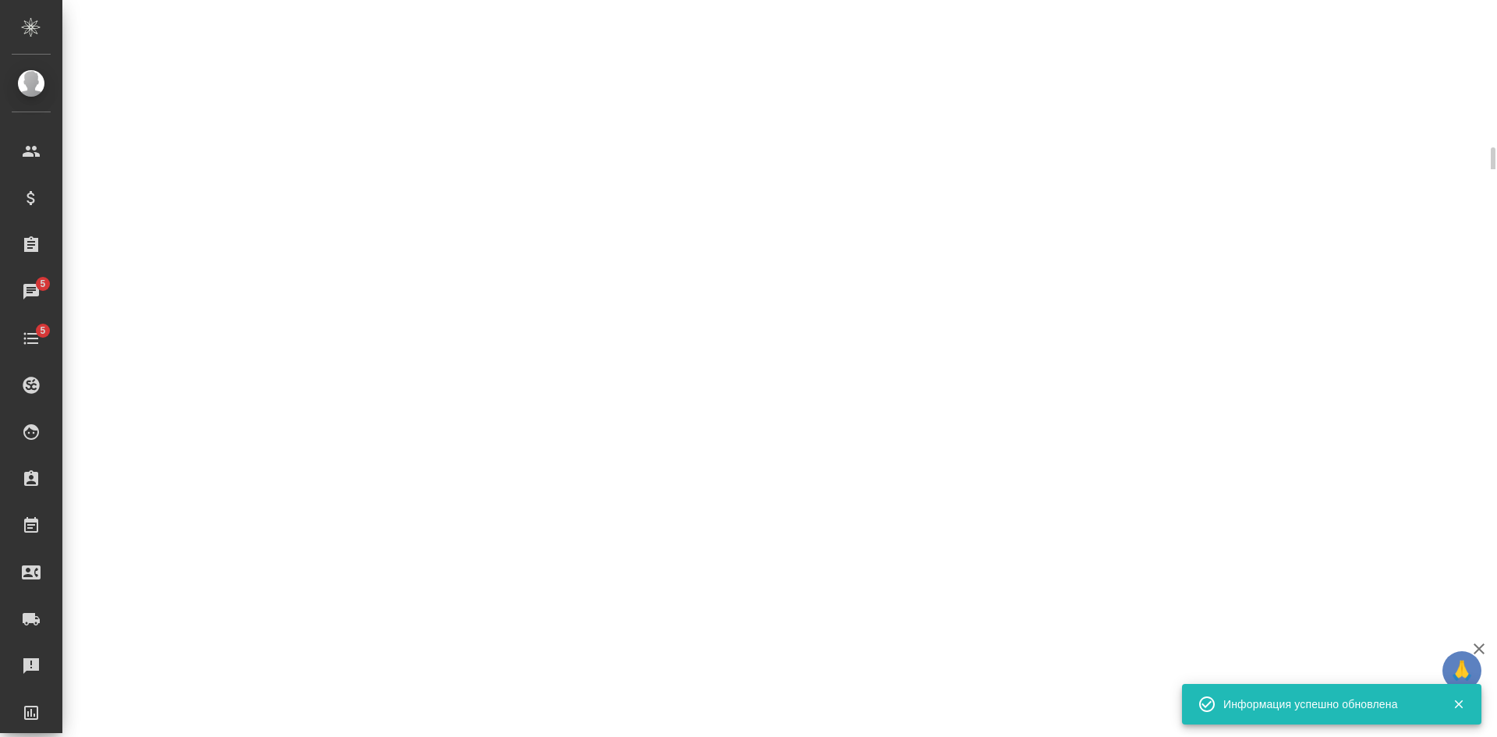
select select "RU"
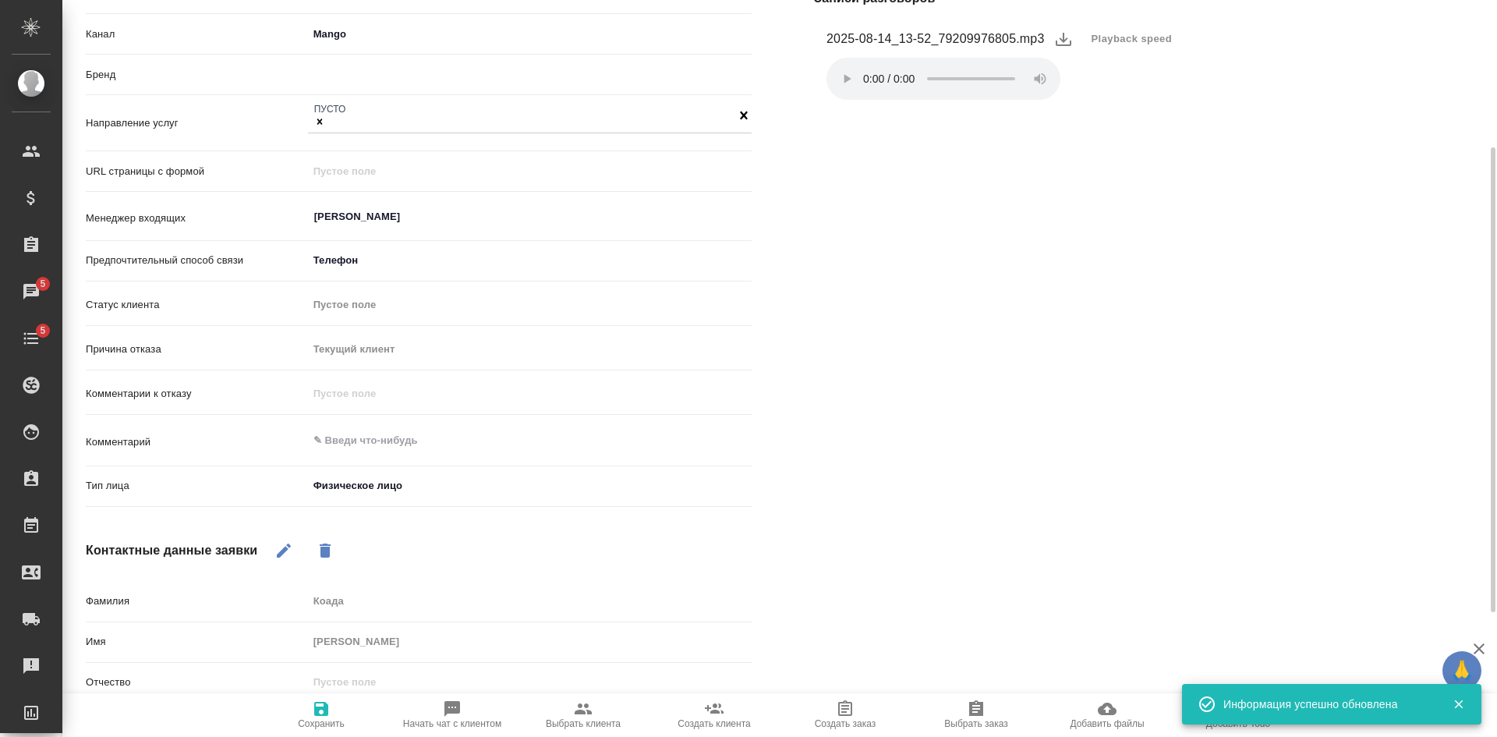
type textarea "x"
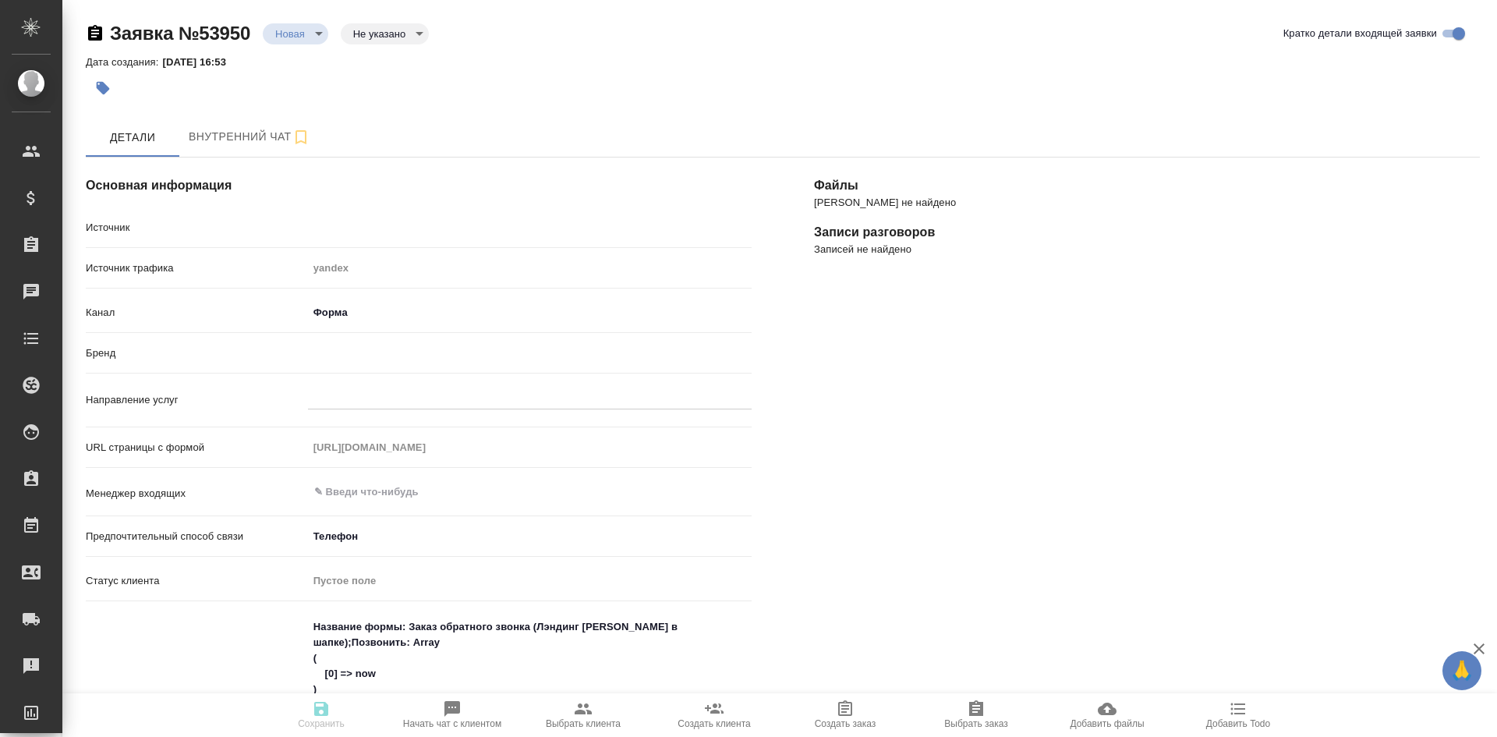
select select "RU"
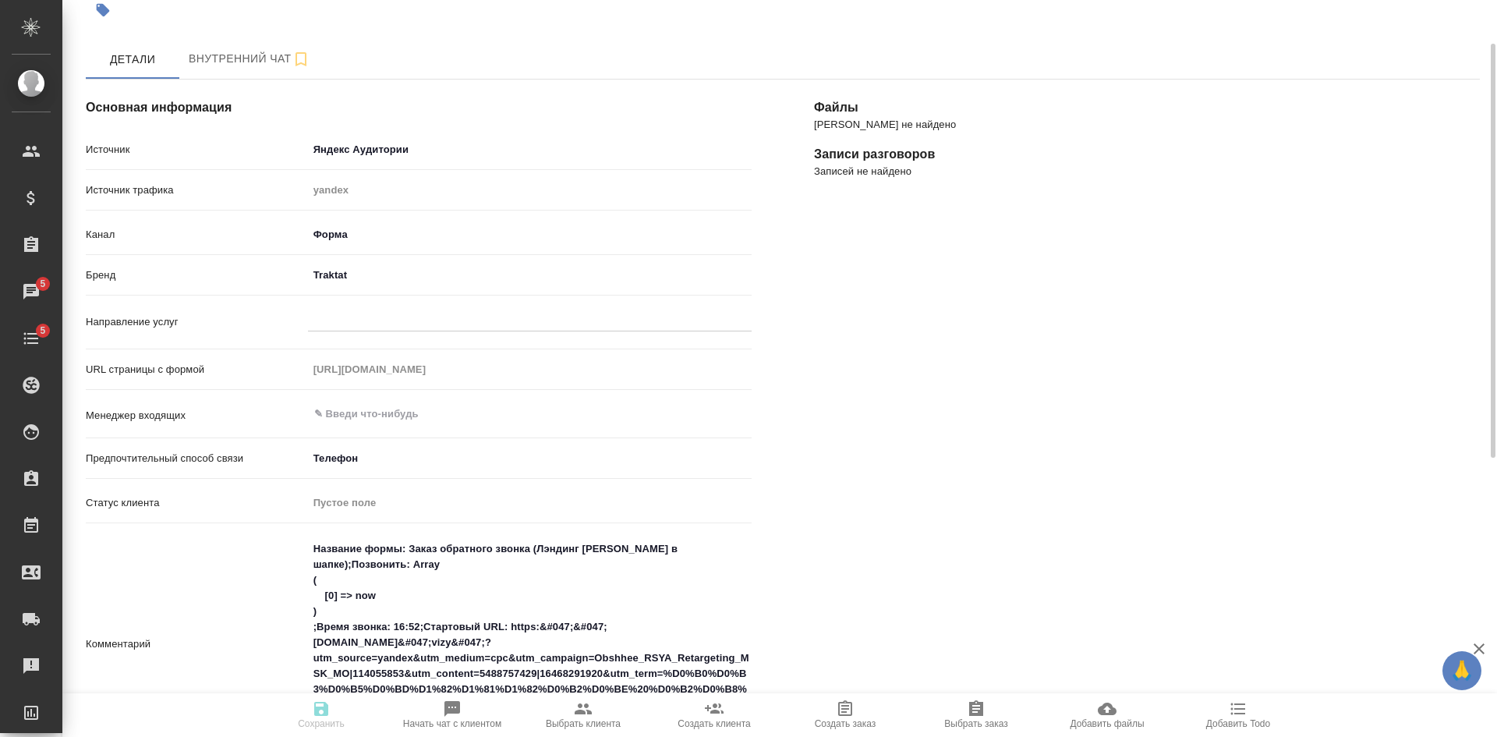
type textarea "x"
click at [345, 324] on div at bounding box center [530, 316] width 444 height 23
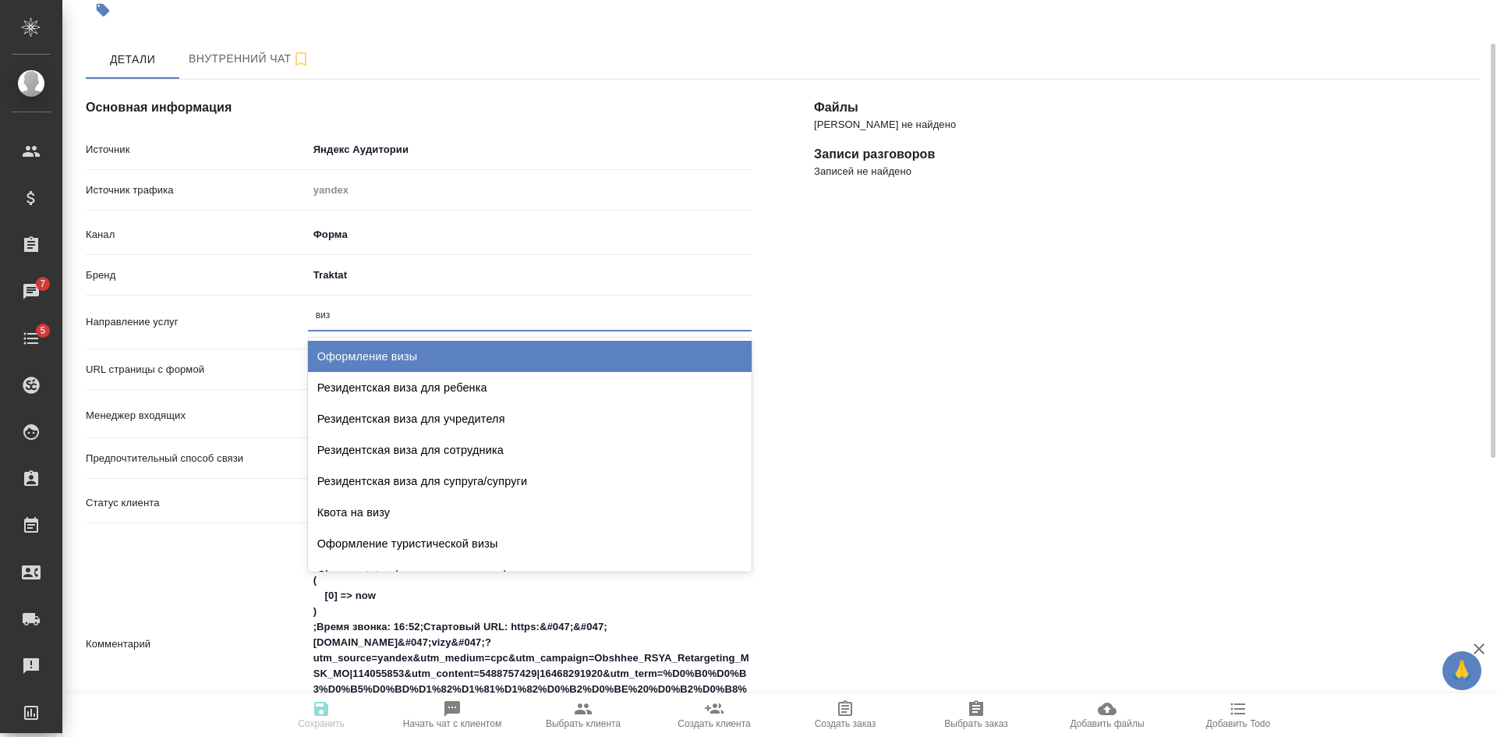
type input "визы"
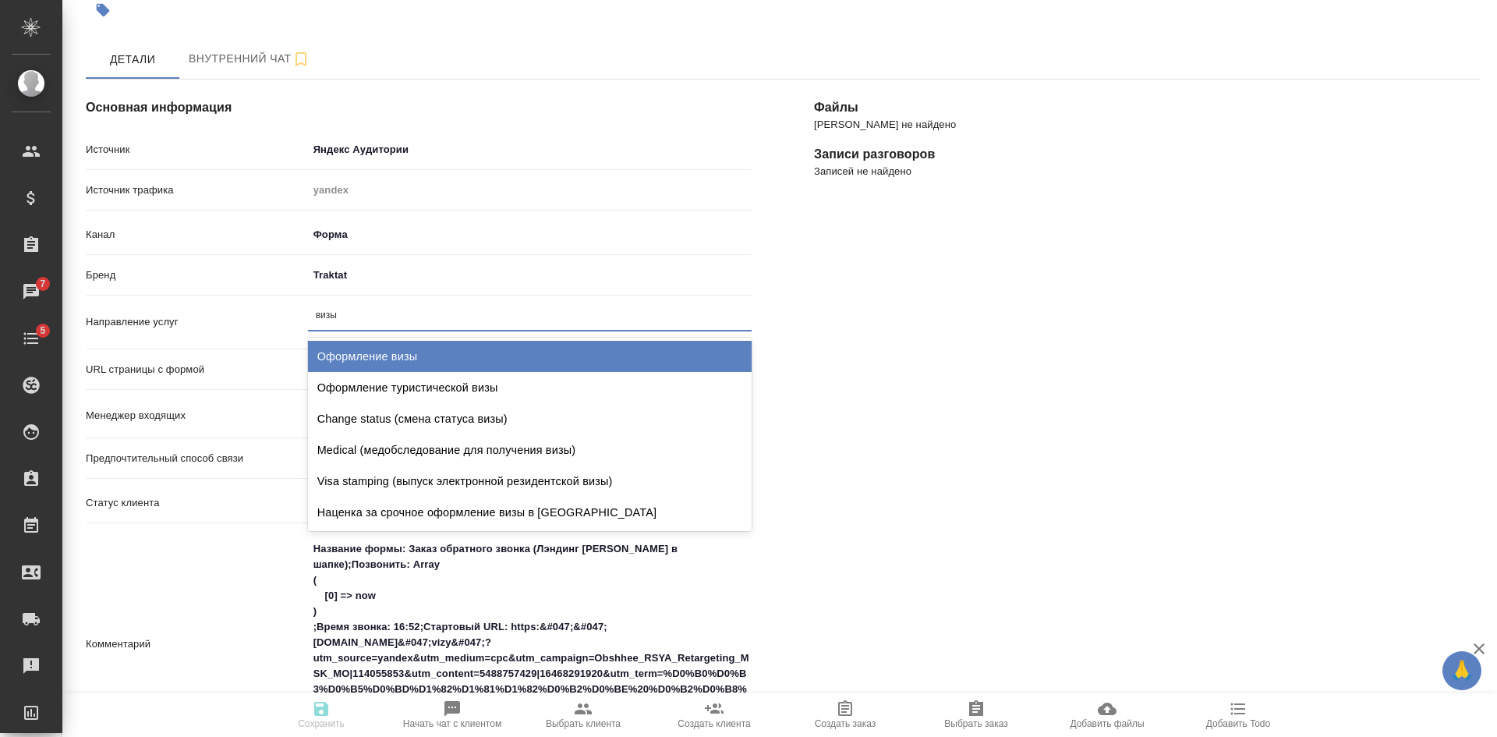
click at [363, 348] on div "Оформление визы" at bounding box center [530, 356] width 444 height 31
type textarea "x"
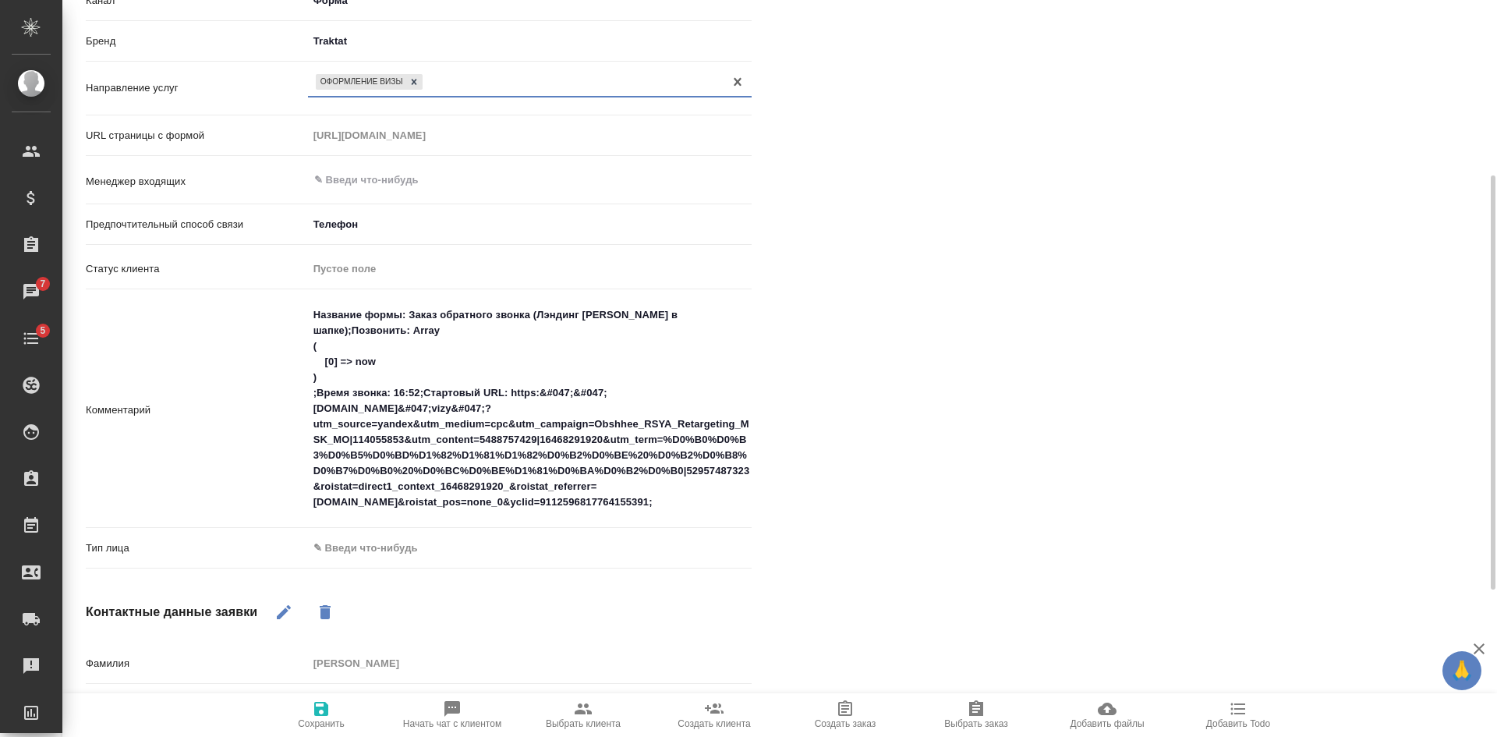
scroll to position [156, 0]
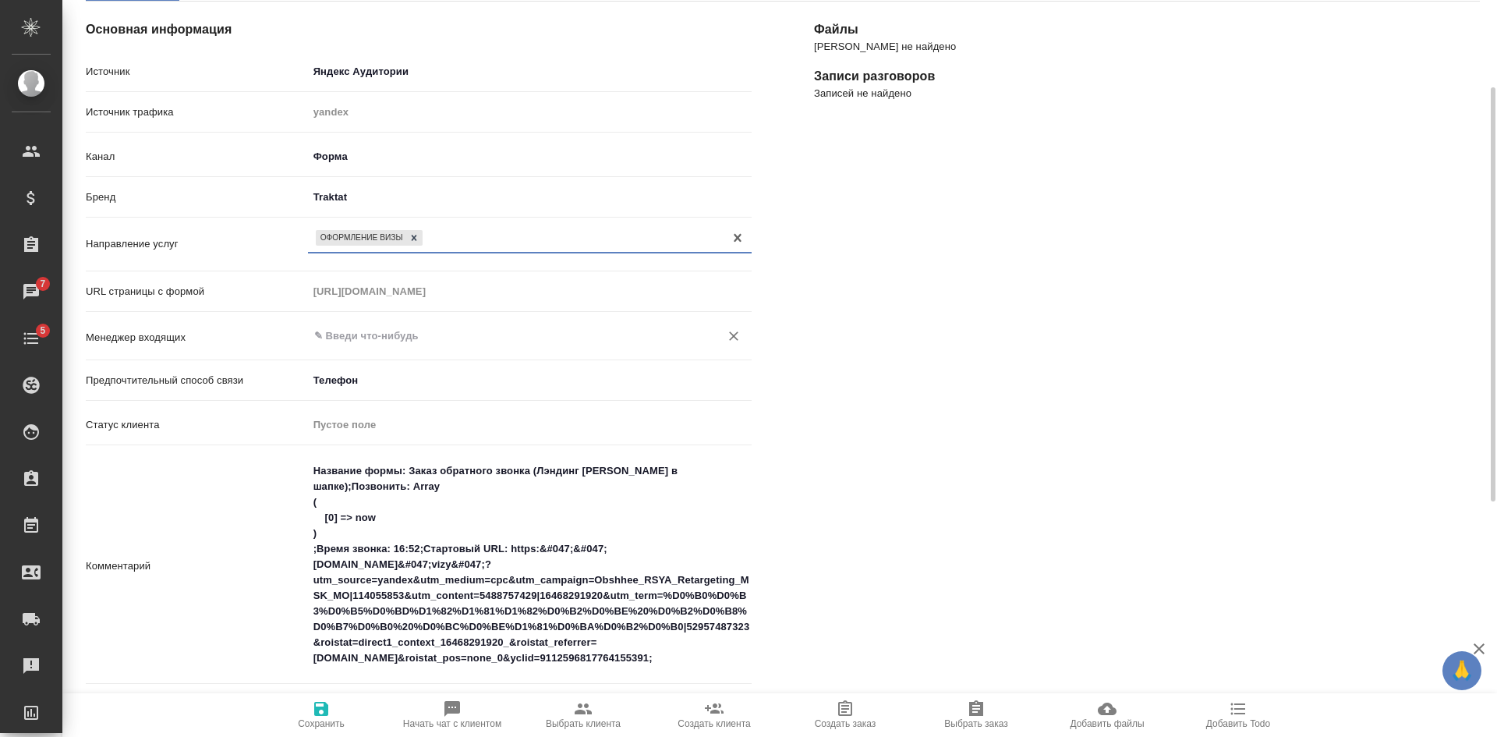
click at [362, 338] on input "text" at bounding box center [504, 336] width 382 height 19
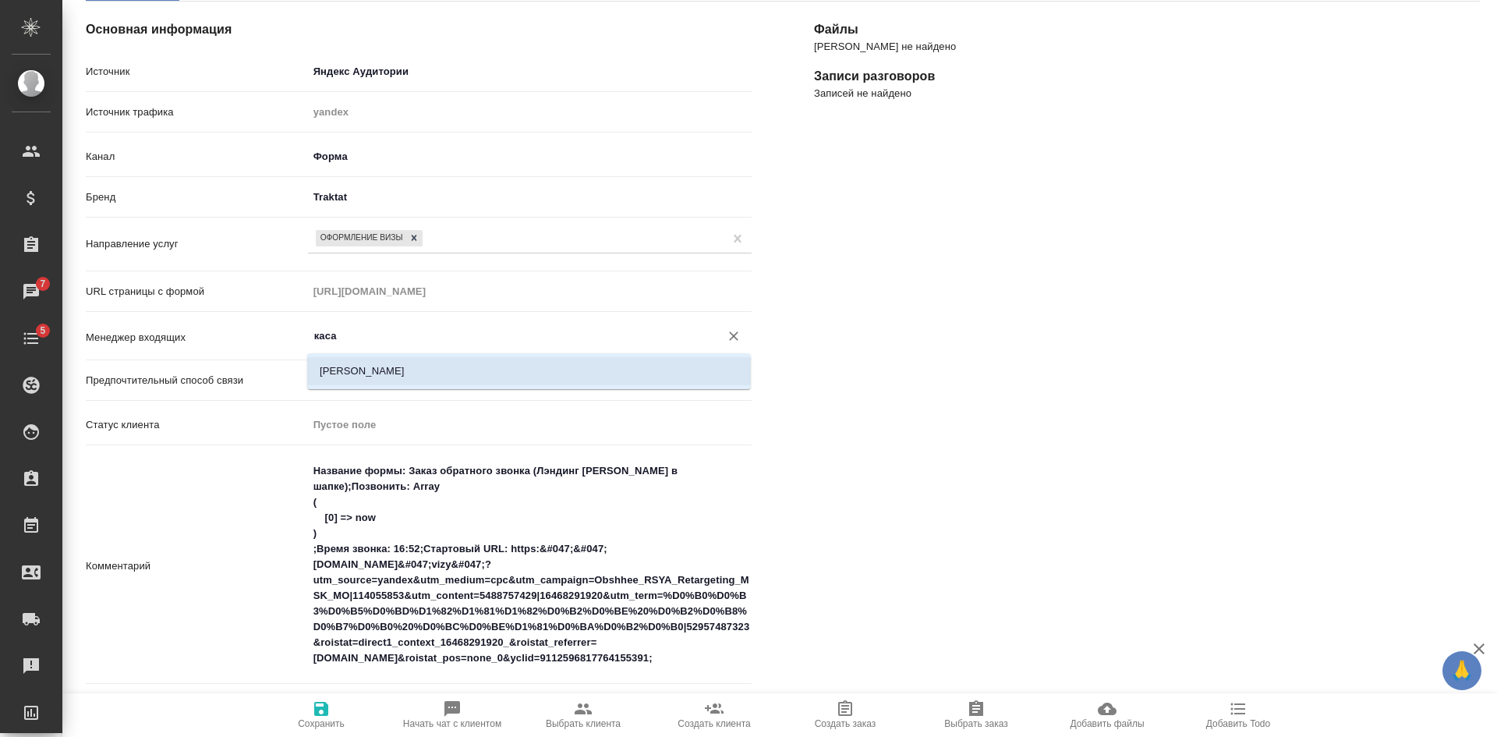
click at [369, 373] on li "[PERSON_NAME]" at bounding box center [529, 371] width 444 height 28
type input "[PERSON_NAME]"
type textarea "x"
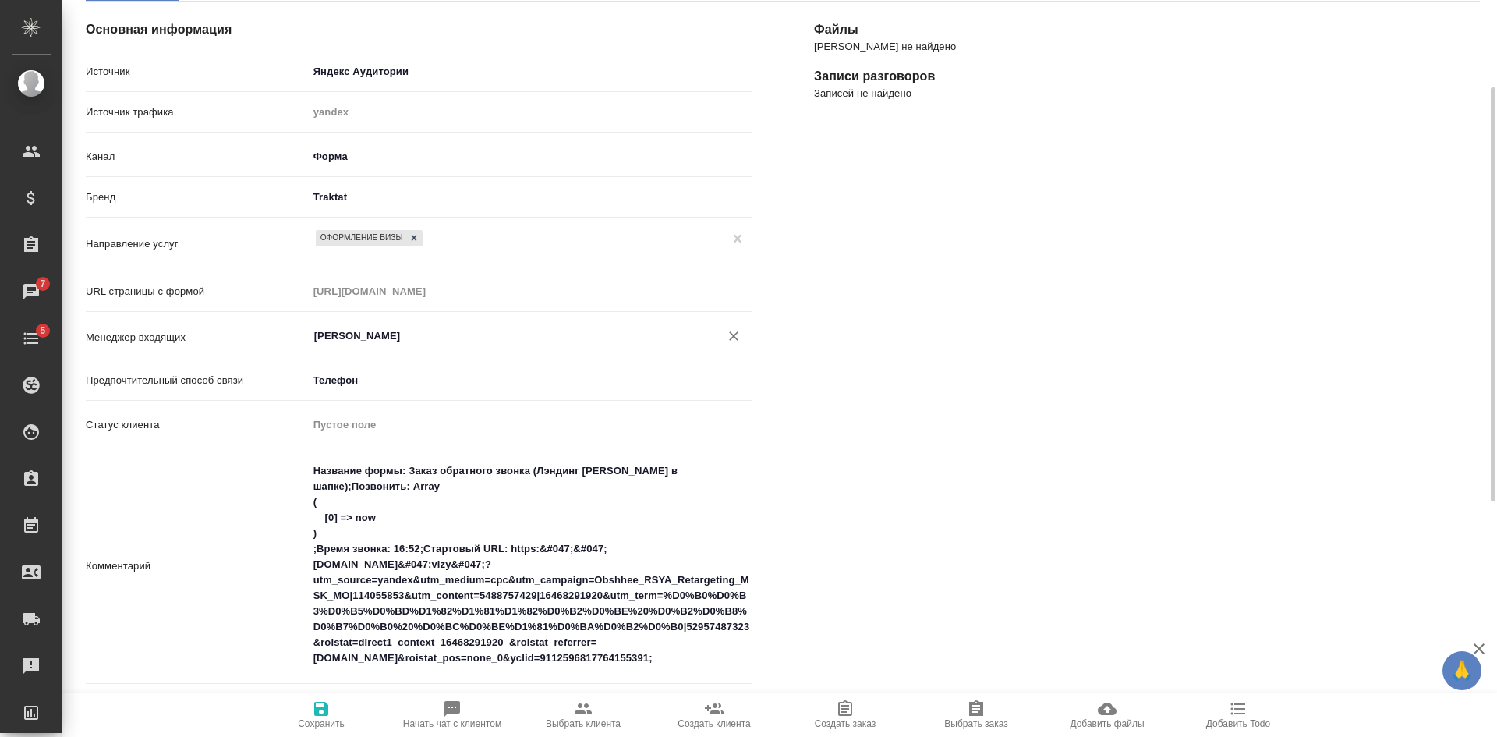
scroll to position [468, 0]
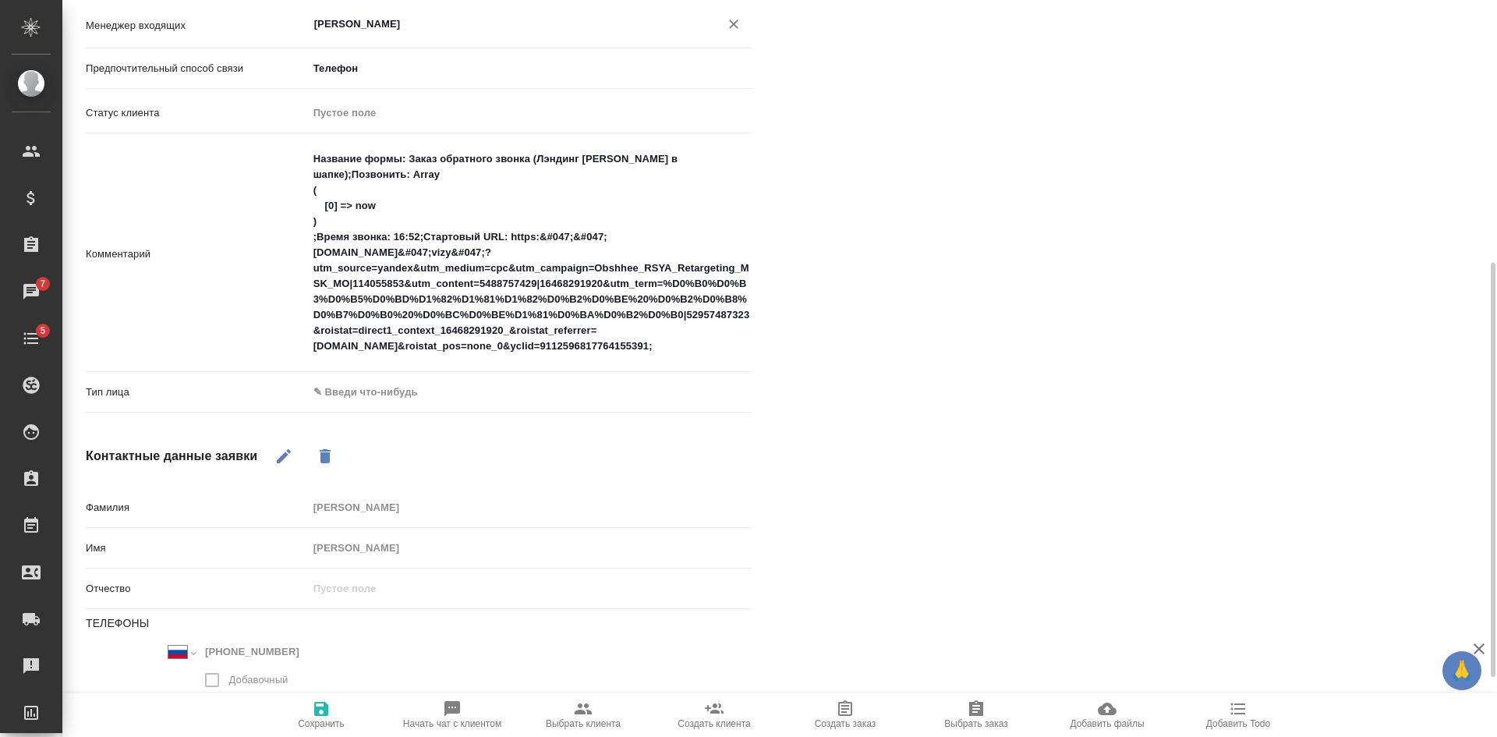
type input "[PERSON_NAME]"
click at [350, 386] on body "🙏 .cls-1 fill:#fff; AWATERA [PERSON_NAME] Спецификации Заказы 7 Чаты 5 Todo Про…" at bounding box center [748, 368] width 1497 height 737
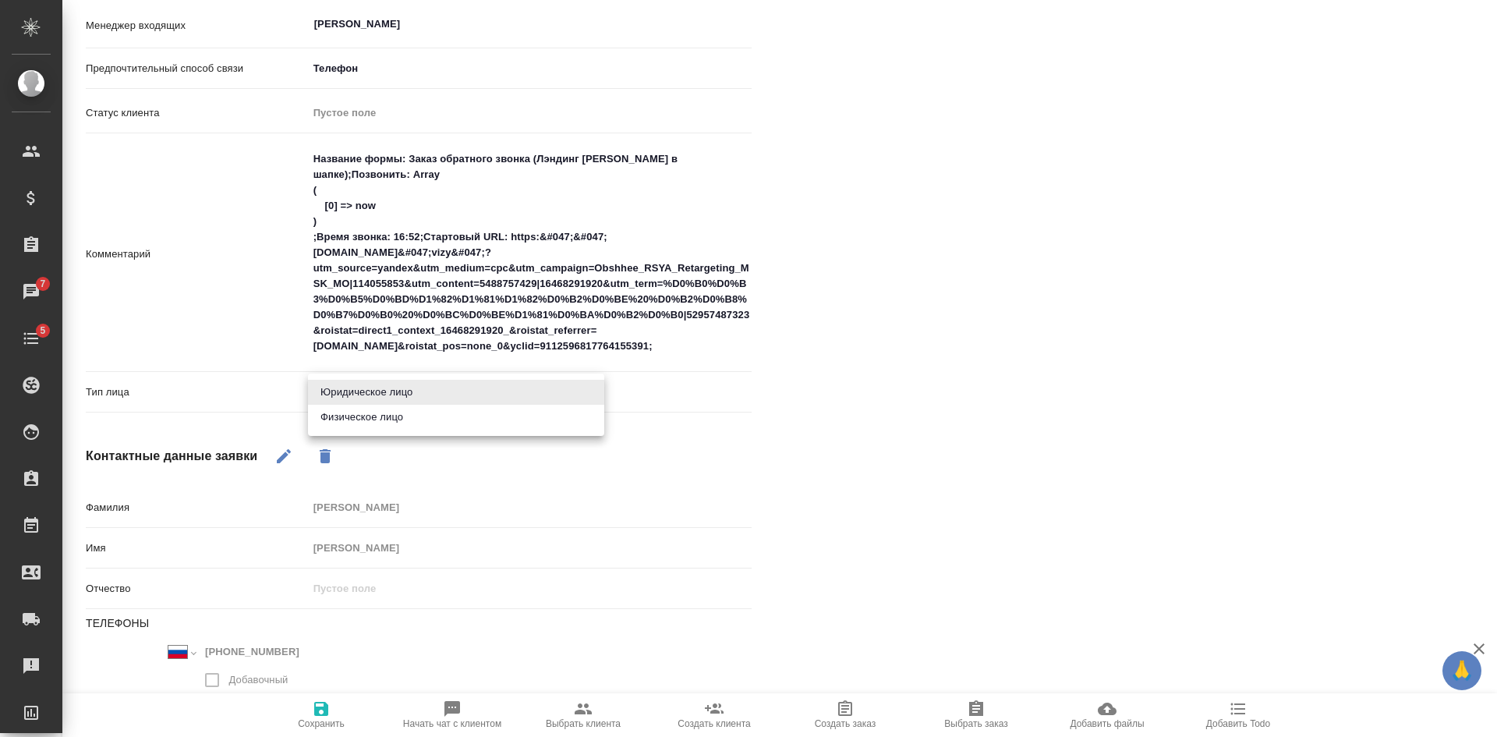
click at [359, 416] on li "Физическое лицо" at bounding box center [456, 417] width 296 height 25
type textarea "x"
type input "private"
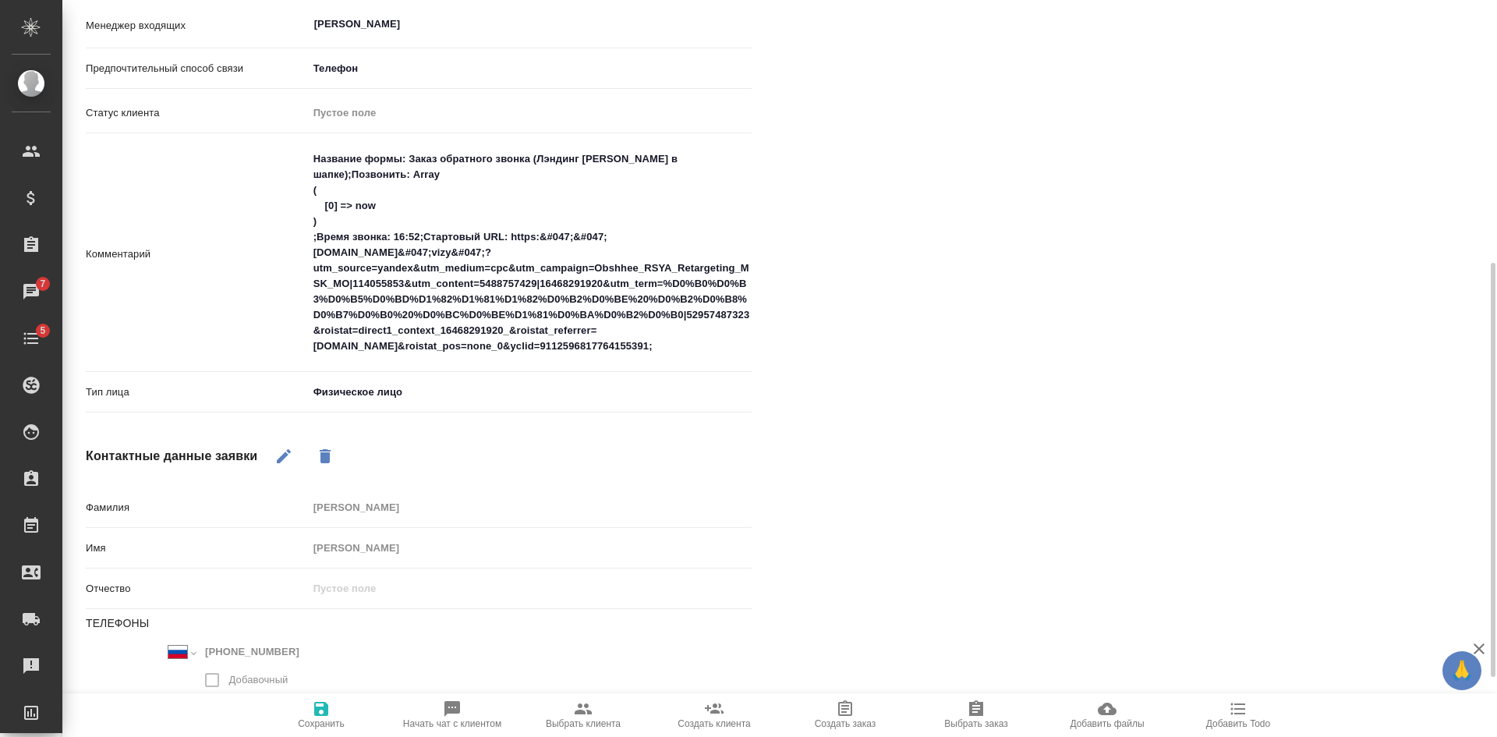
click at [306, 713] on span "Сохранить" at bounding box center [321, 714] width 112 height 30
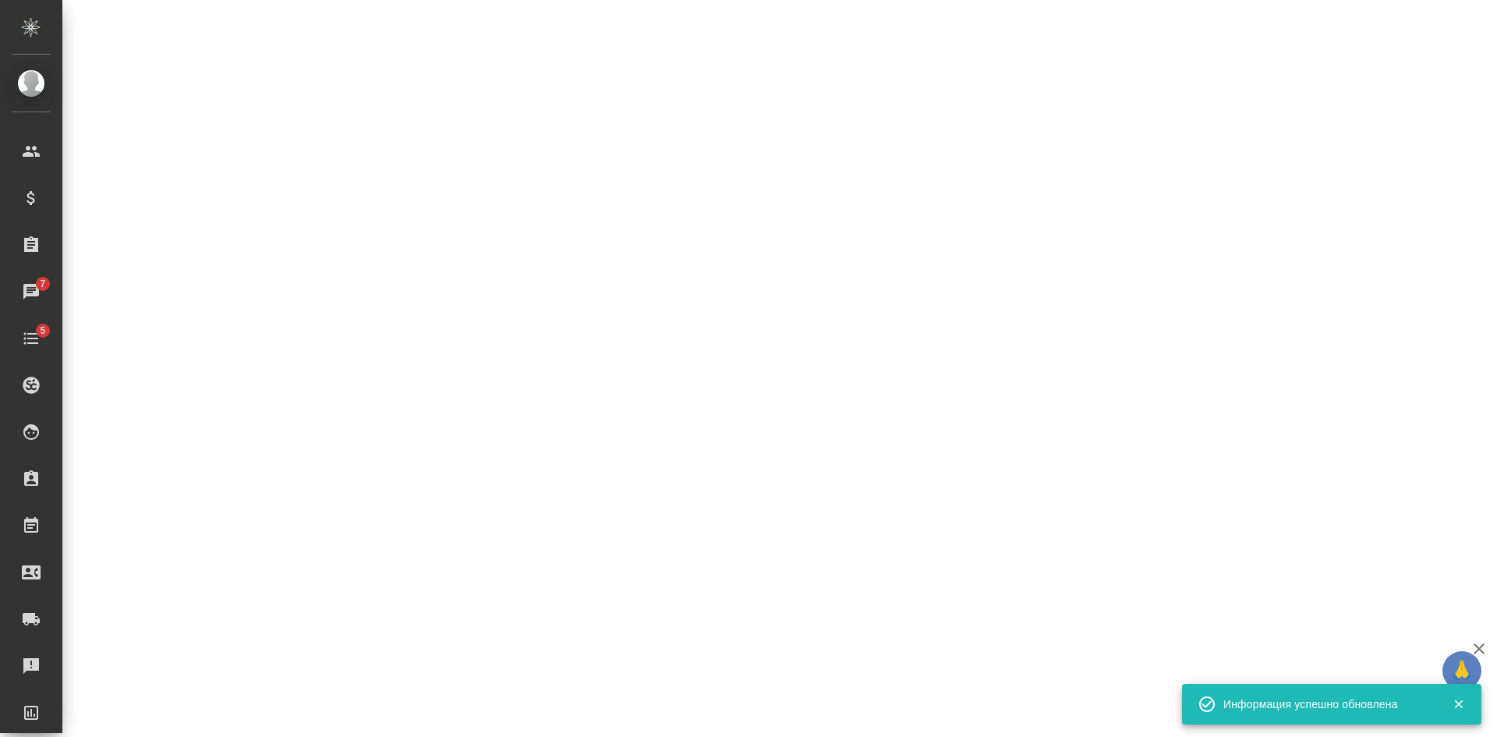
select select "RU"
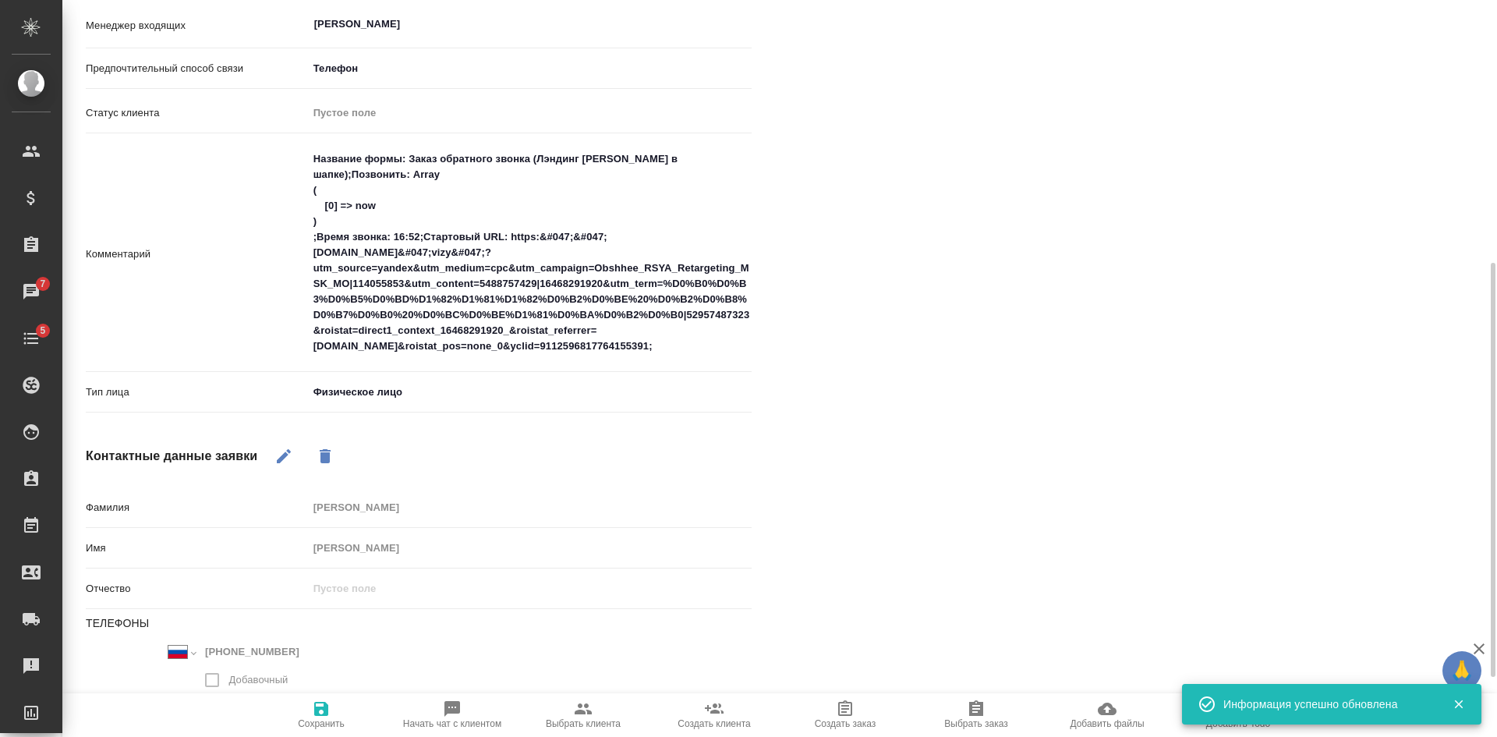
type textarea "x"
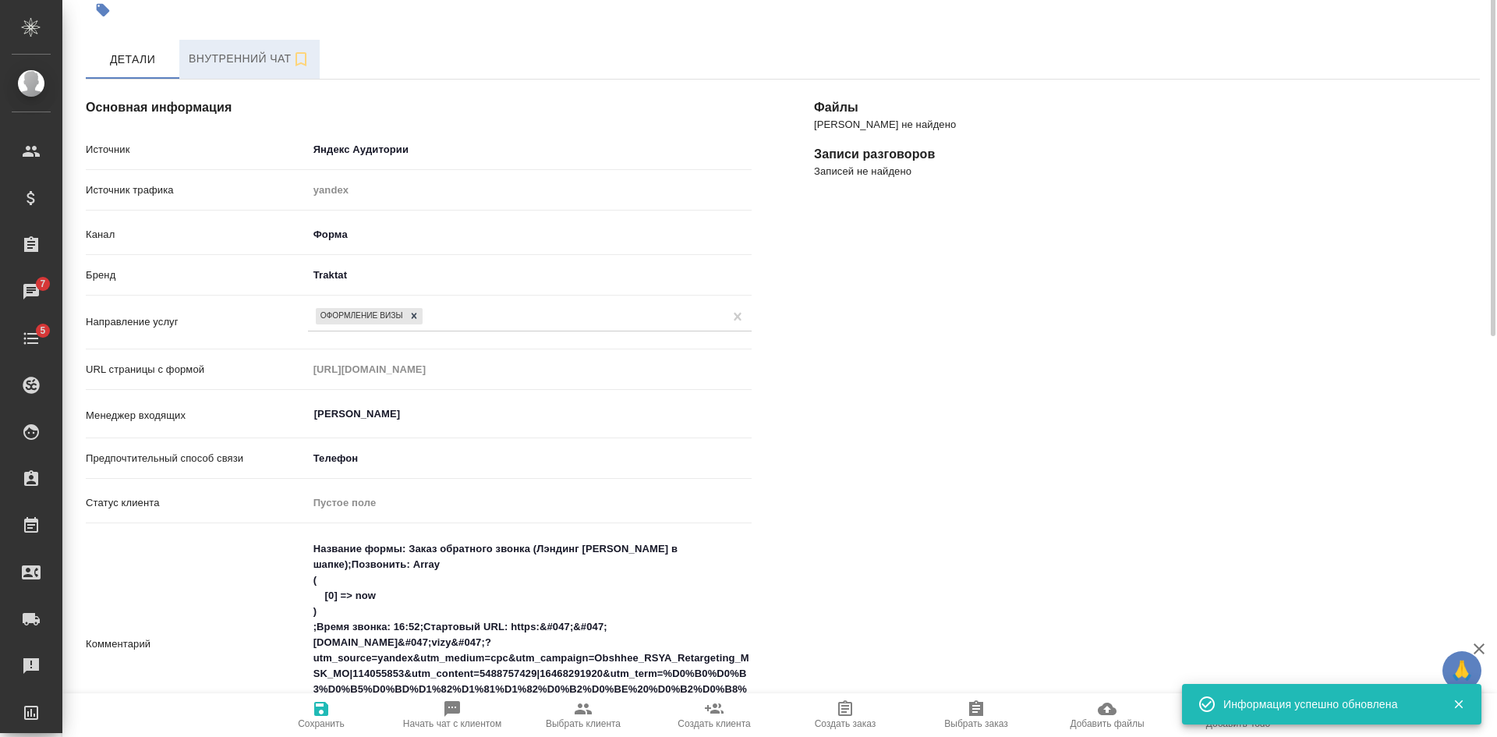
scroll to position [0, 0]
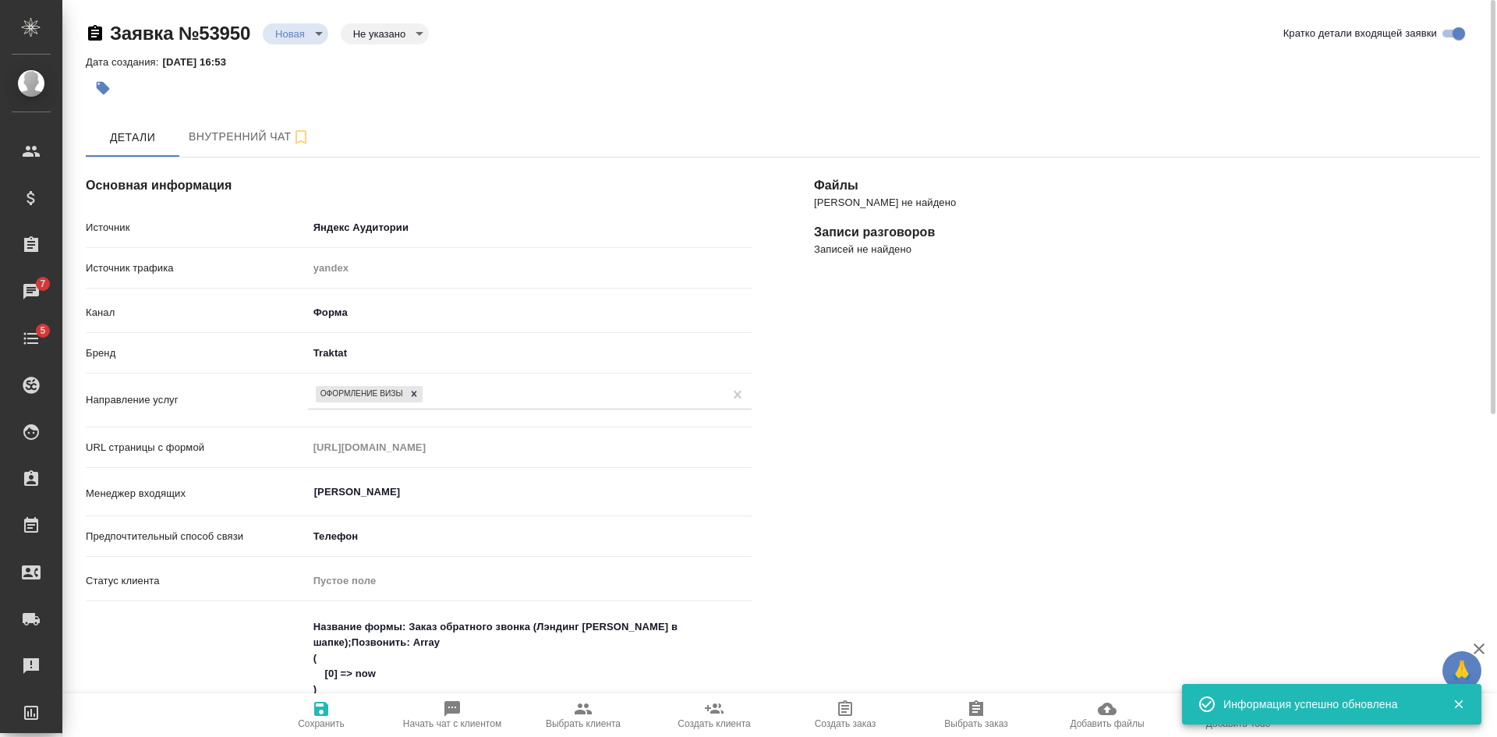
click at [352, 33] on body "🙏 .cls-1 fill:#fff; AWATERA Kasatkina Aleksandra Клиенты Спецификации Заказы 7 …" at bounding box center [748, 368] width 1497 height 737
click at [362, 41] on button "Целевая" at bounding box center [384, 31] width 62 height 17
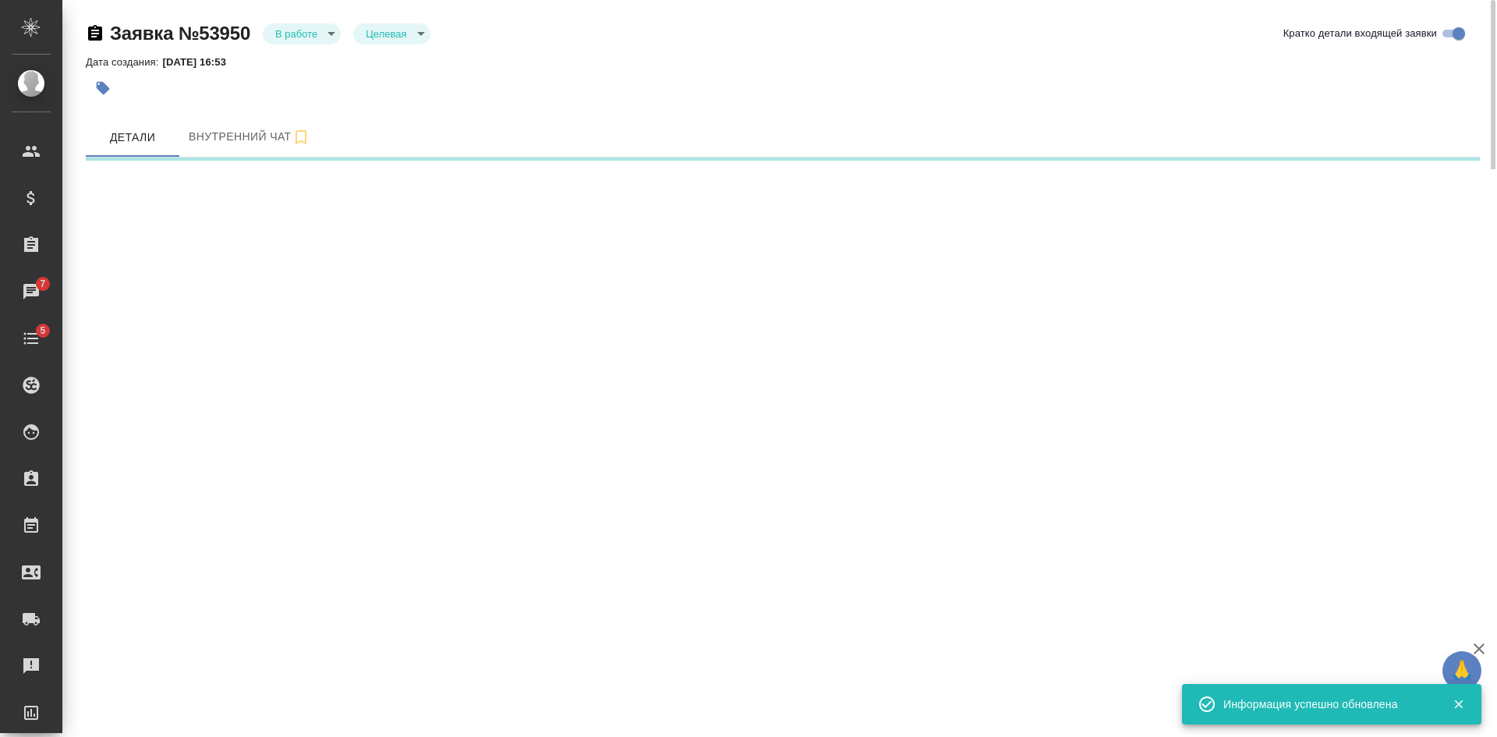
select select "RU"
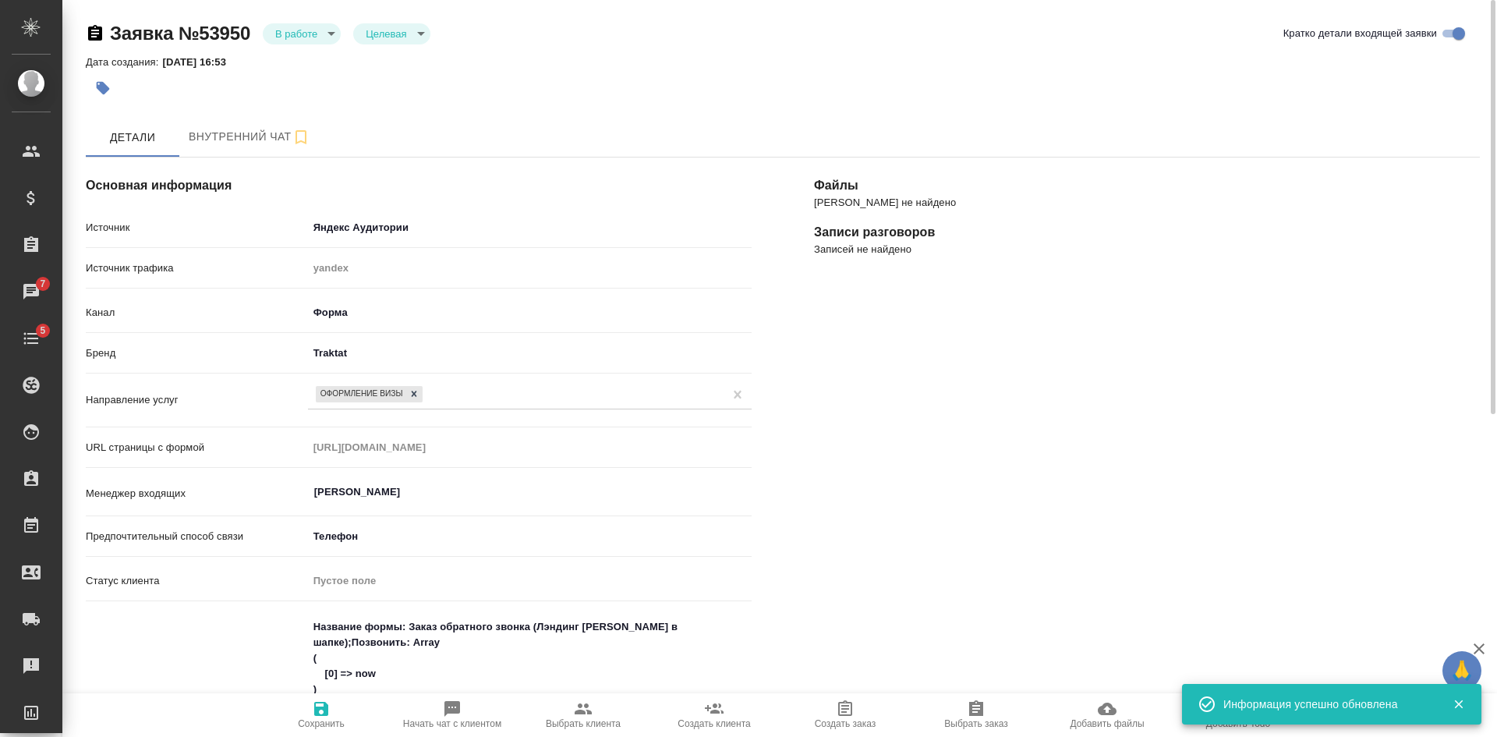
type textarea "x"
click at [318, 34] on body "🙏 .cls-1 fill:#fff; AWATERA Kasatkina Aleksandra Клиенты Спецификации Заказы 7 …" at bounding box center [748, 368] width 1497 height 737
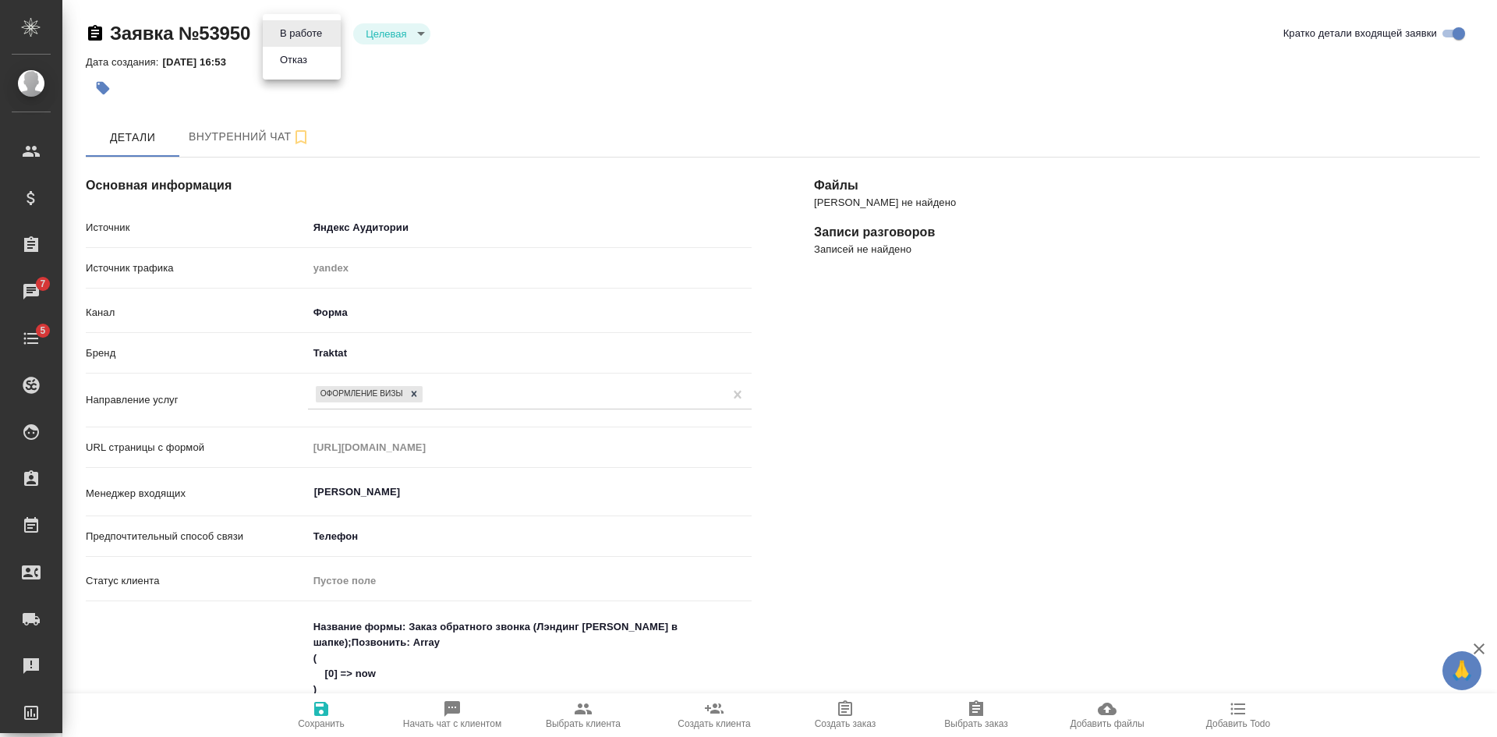
click at [309, 73] on ul "В работе Отказ" at bounding box center [302, 47] width 78 height 66
click at [318, 58] on li "Отказ" at bounding box center [302, 60] width 78 height 27
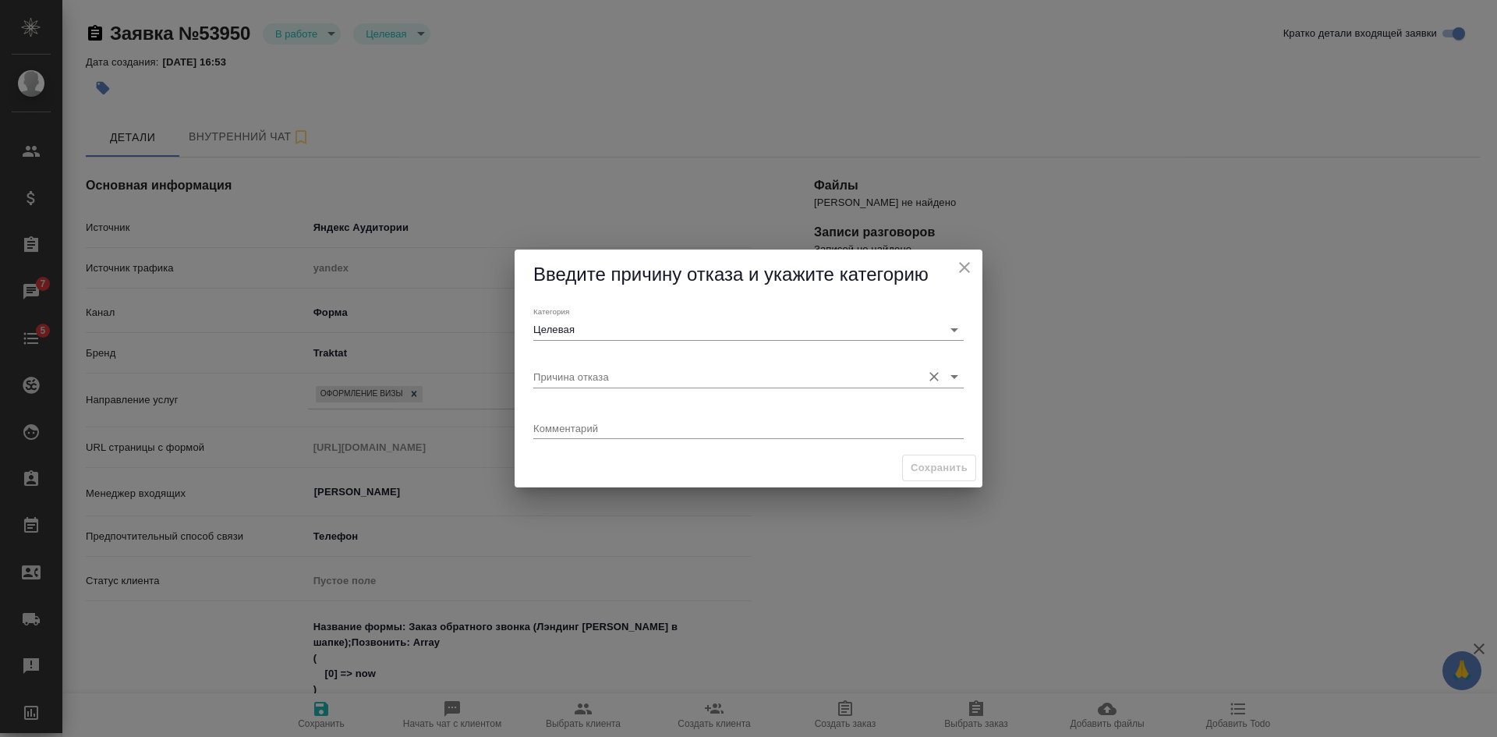
click at [595, 366] on input "Причина отказа" at bounding box center [723, 376] width 381 height 21
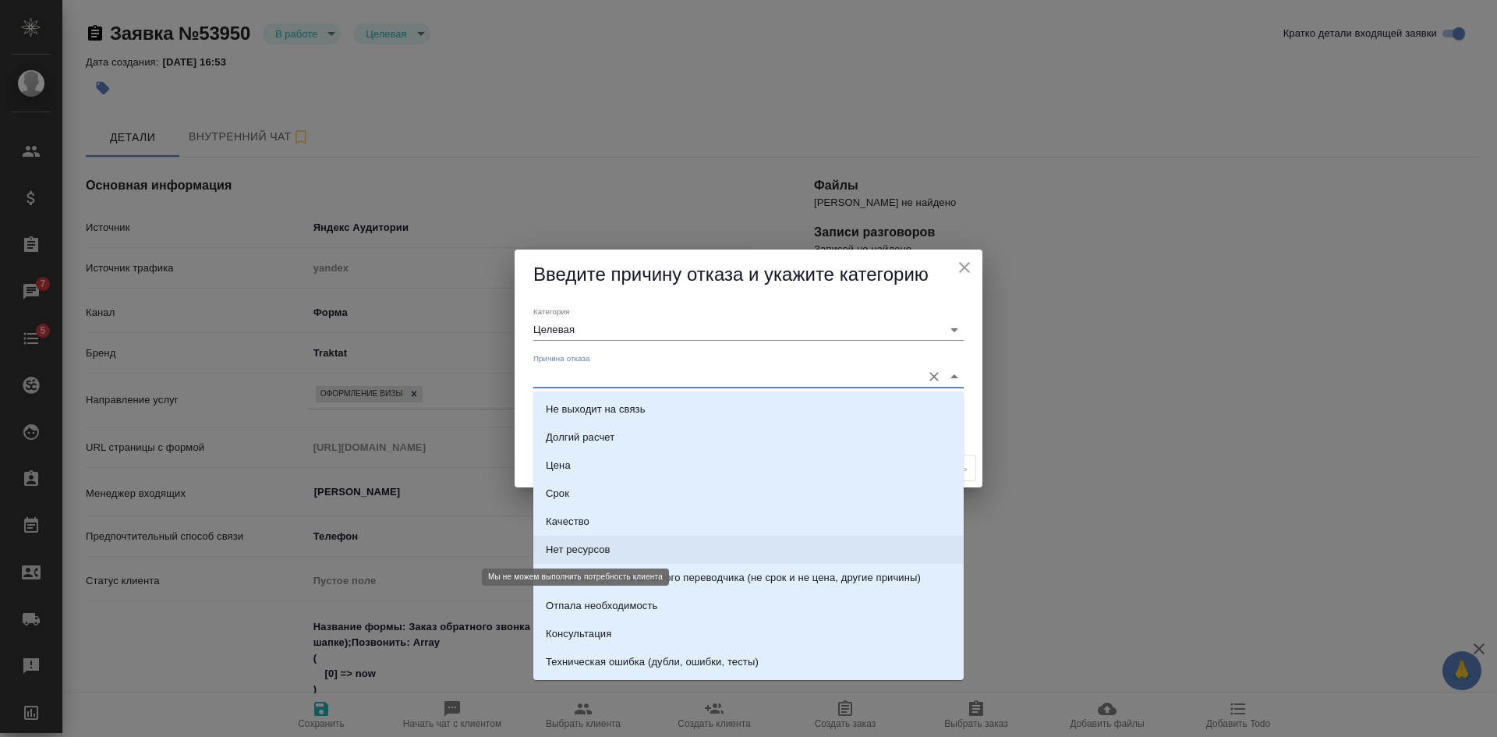
click at [582, 551] on div "Нет ресурсов" at bounding box center [578, 550] width 65 height 16
type input "Нет ресурсов"
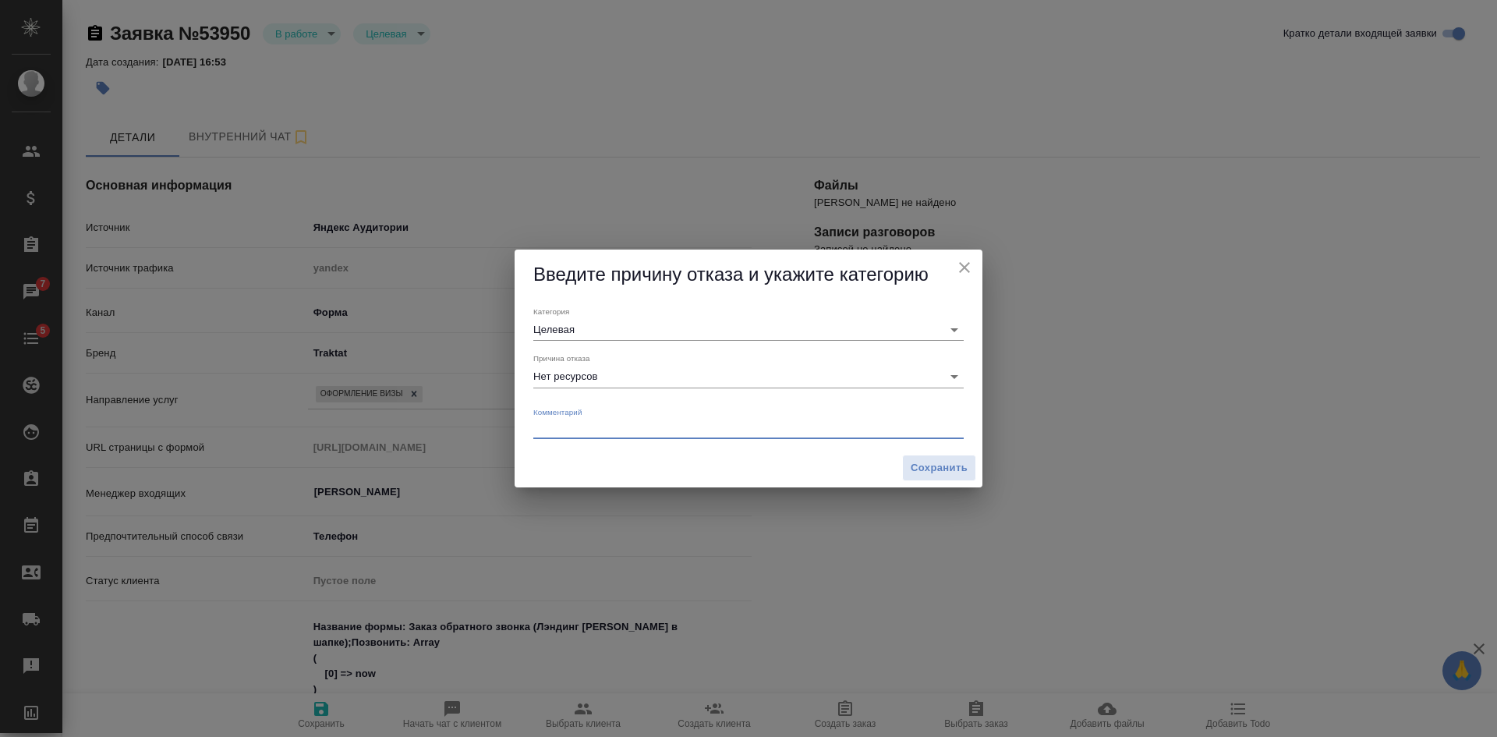
click at [572, 427] on textarea at bounding box center [748, 428] width 430 height 12
type textarea "не делаем рабочую визу"
click at [952, 469] on span "Сохранить" at bounding box center [939, 468] width 57 height 18
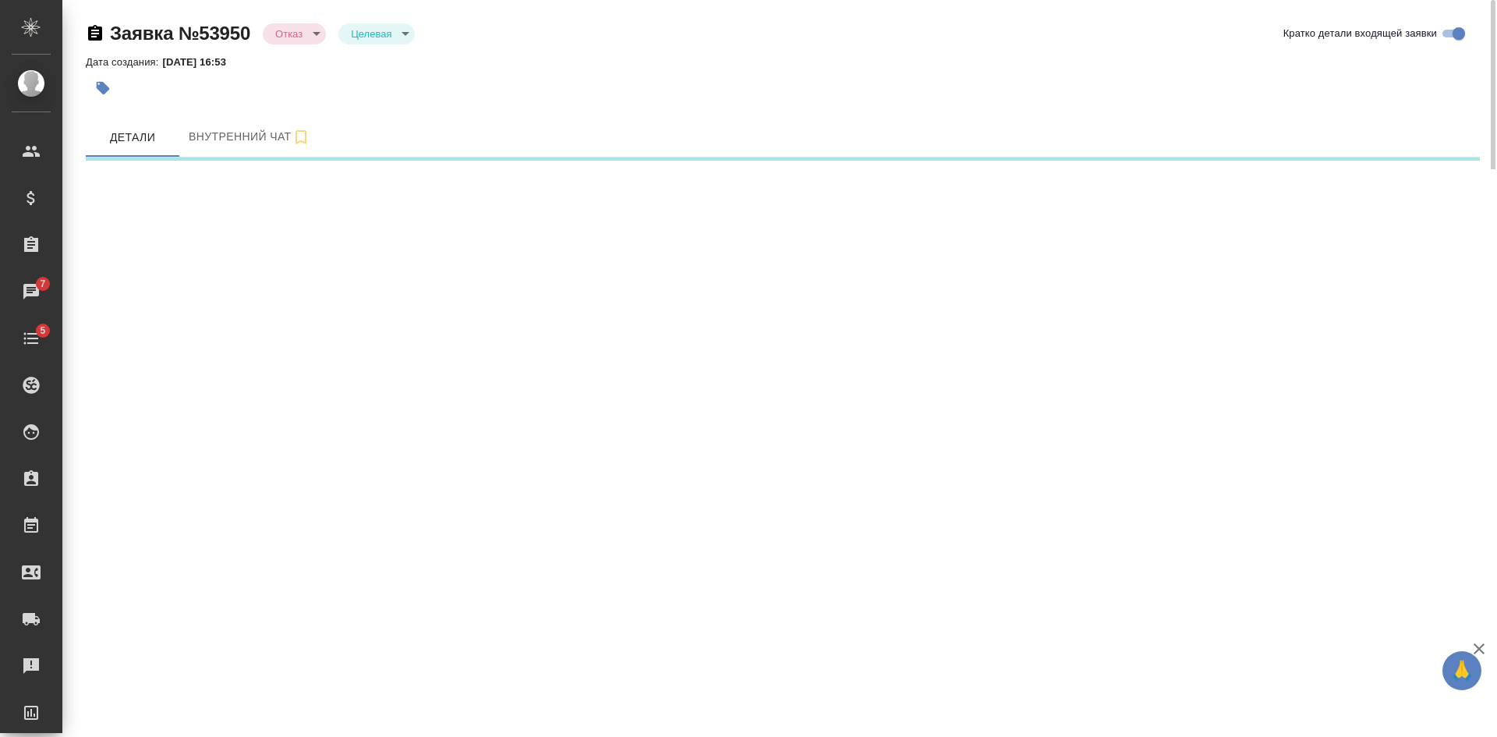
select select "RU"
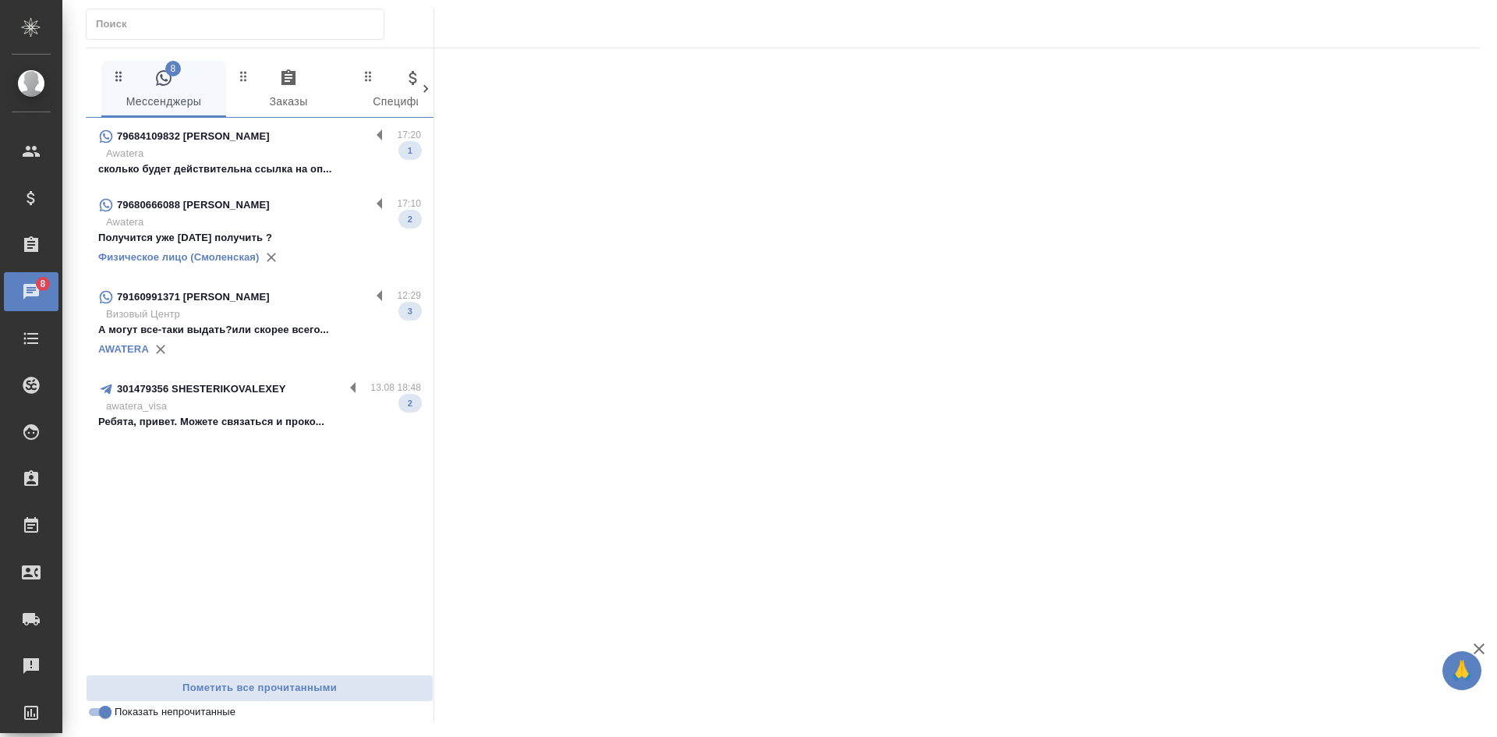
click at [304, 157] on p "Awatera" at bounding box center [263, 154] width 315 height 16
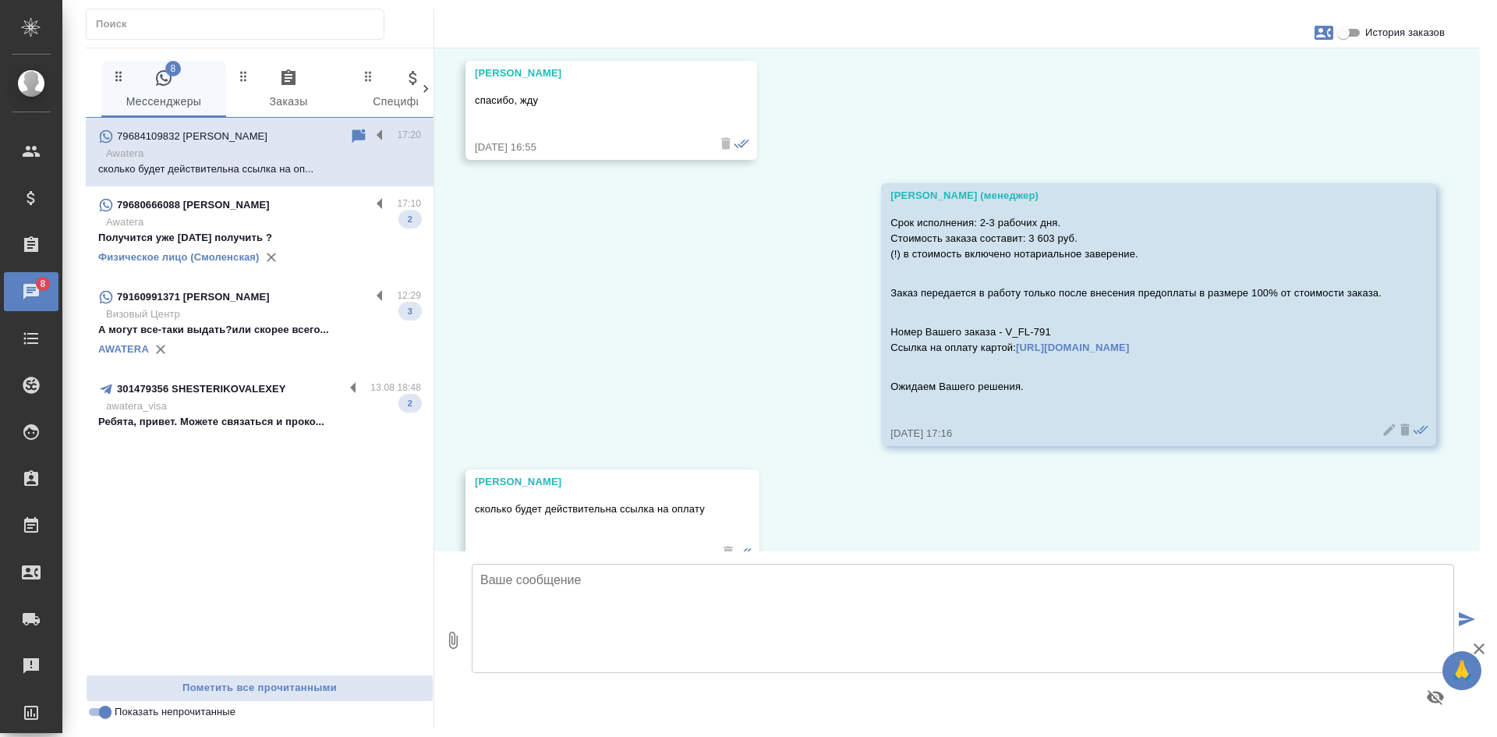
scroll to position [1796, 0]
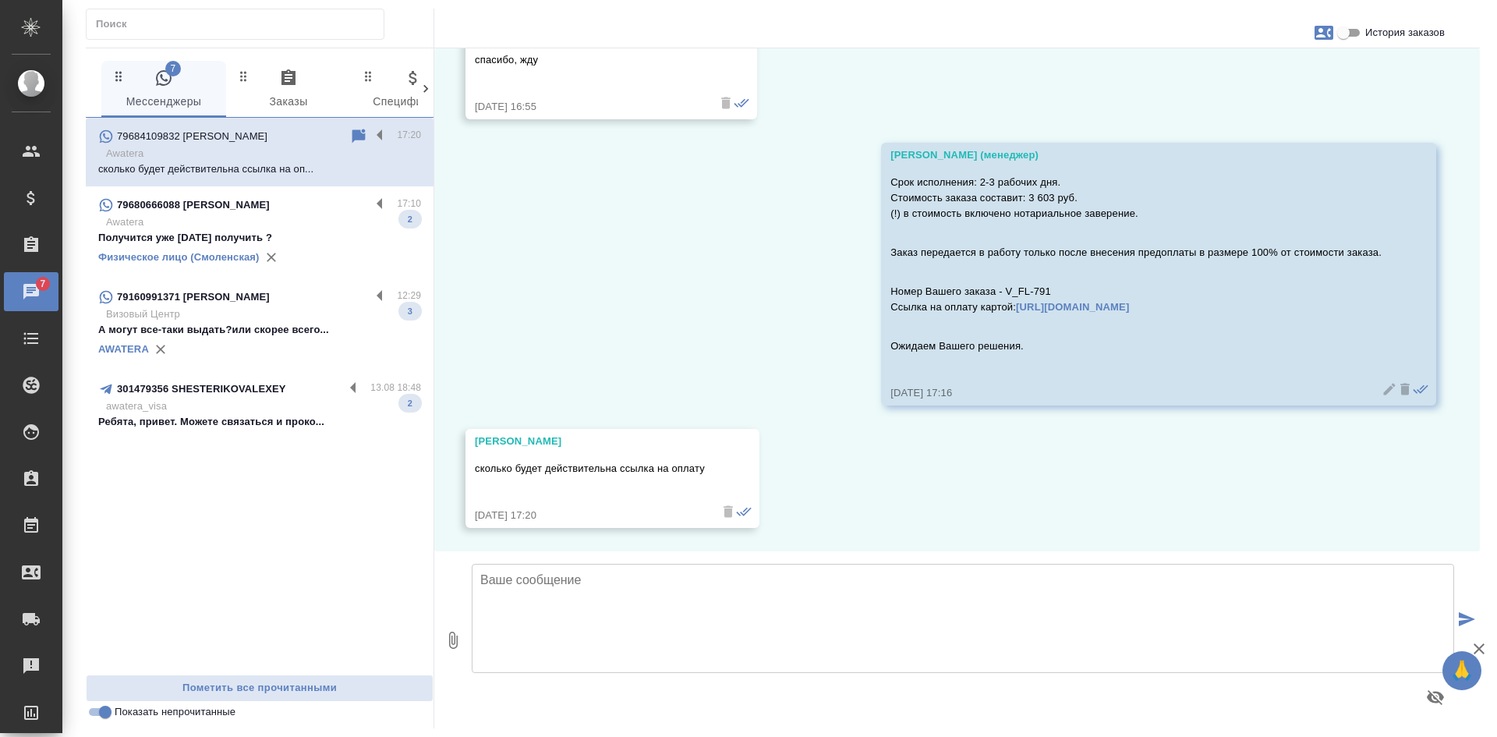
click at [354, 135] on icon at bounding box center [358, 136] width 13 height 14
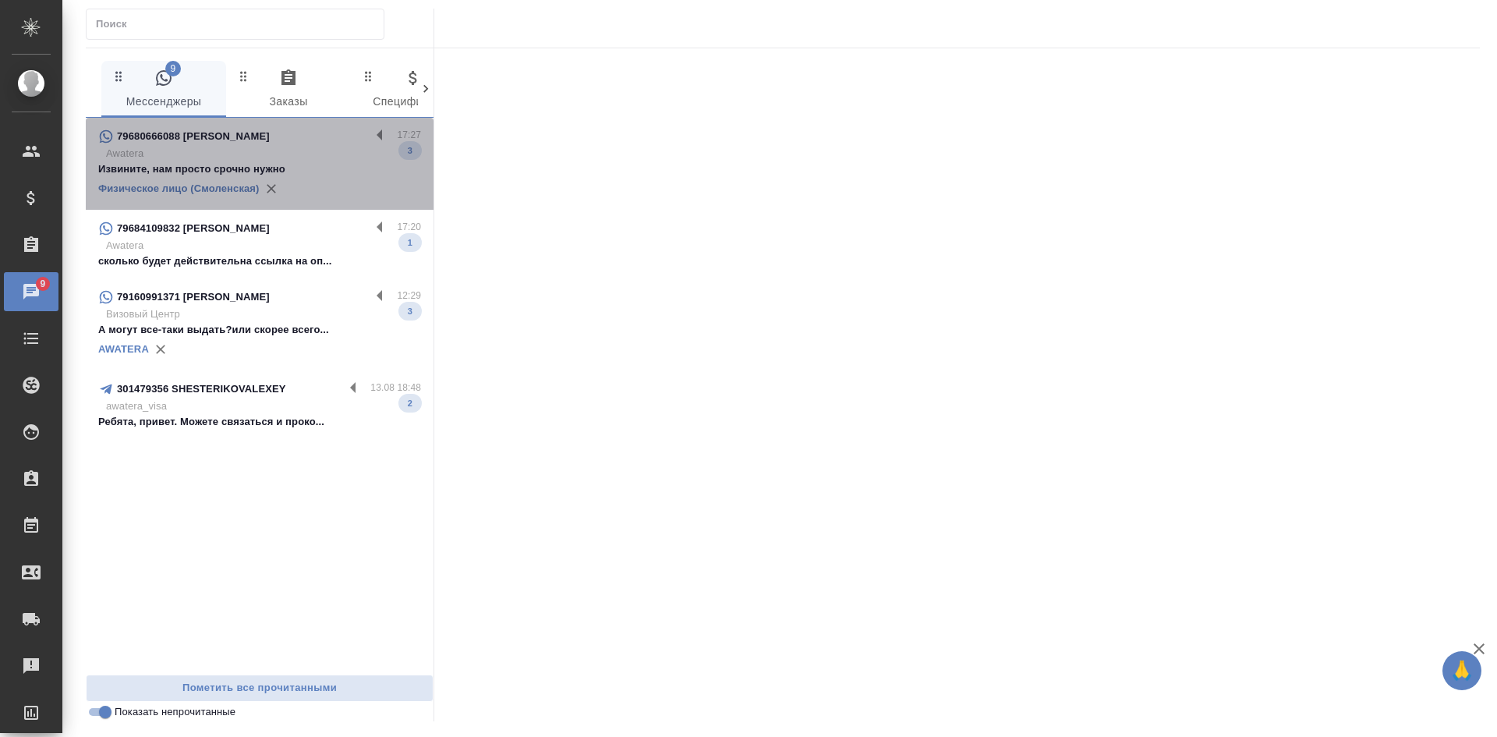
click at [327, 180] on div "Физическое лицо (Смоленская)" at bounding box center [259, 188] width 323 height 23
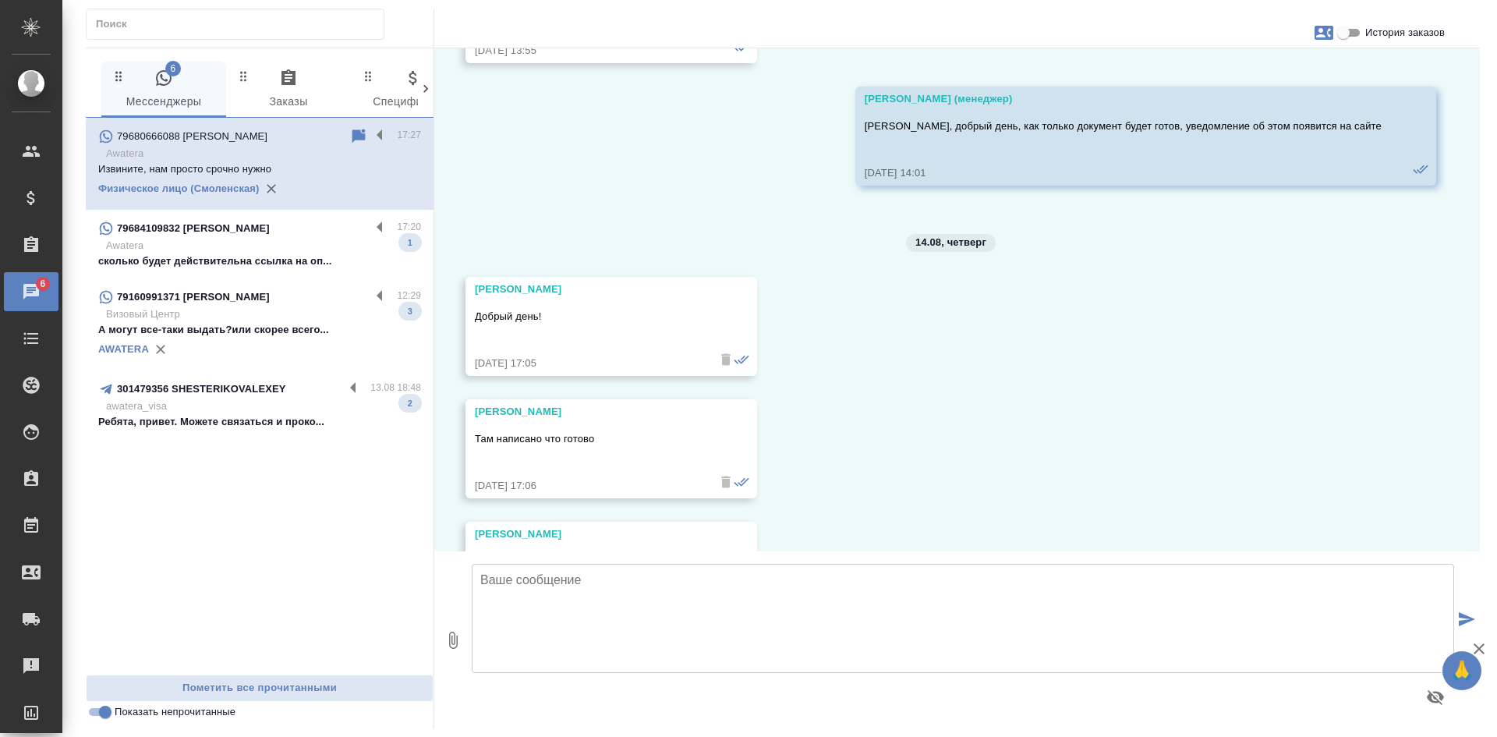
scroll to position [37124, 0]
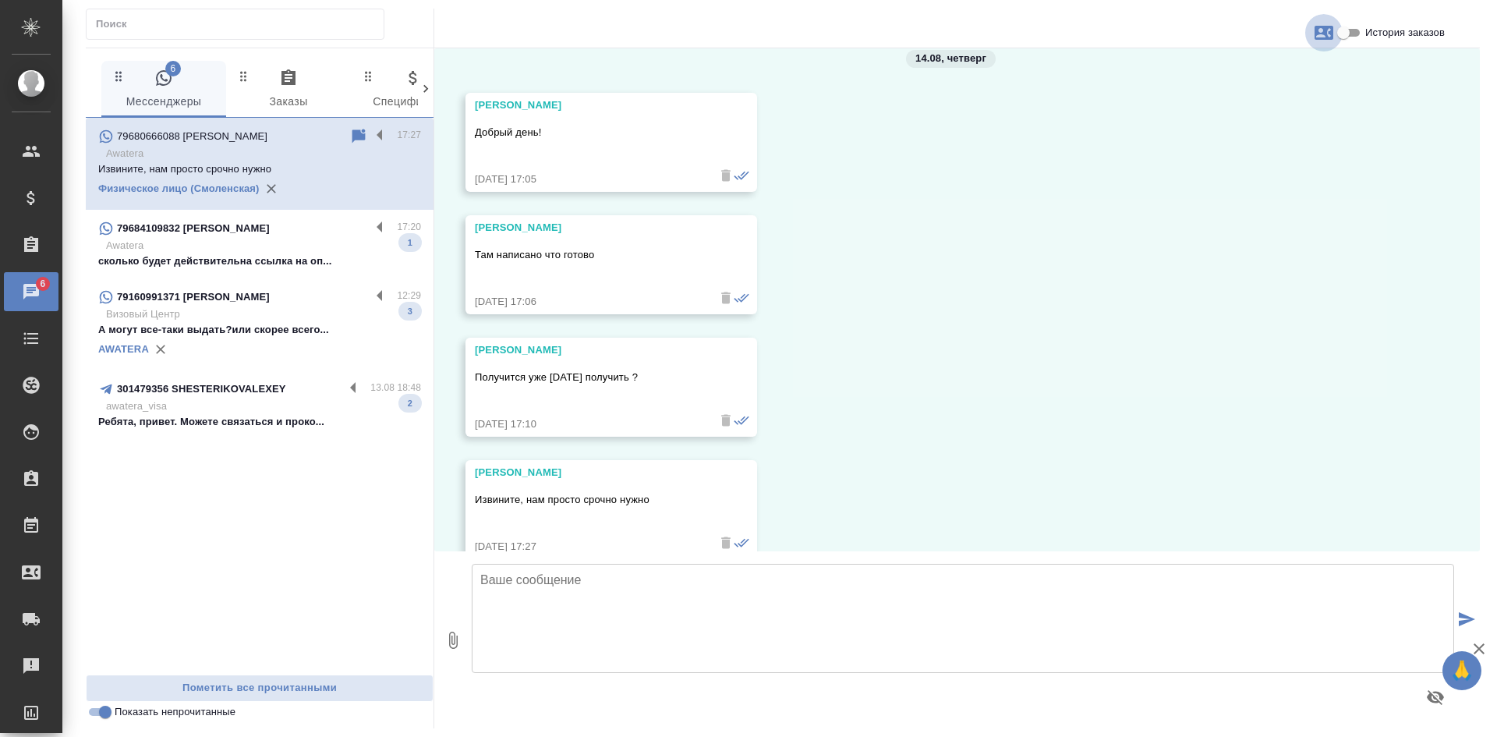
click at [1322, 34] on icon "button" at bounding box center [1324, 33] width 19 height 14
click at [1348, 31] on div at bounding box center [748, 368] width 1497 height 737
click at [1348, 31] on input "История заказов" at bounding box center [1343, 32] width 56 height 19
checkbox input "true"
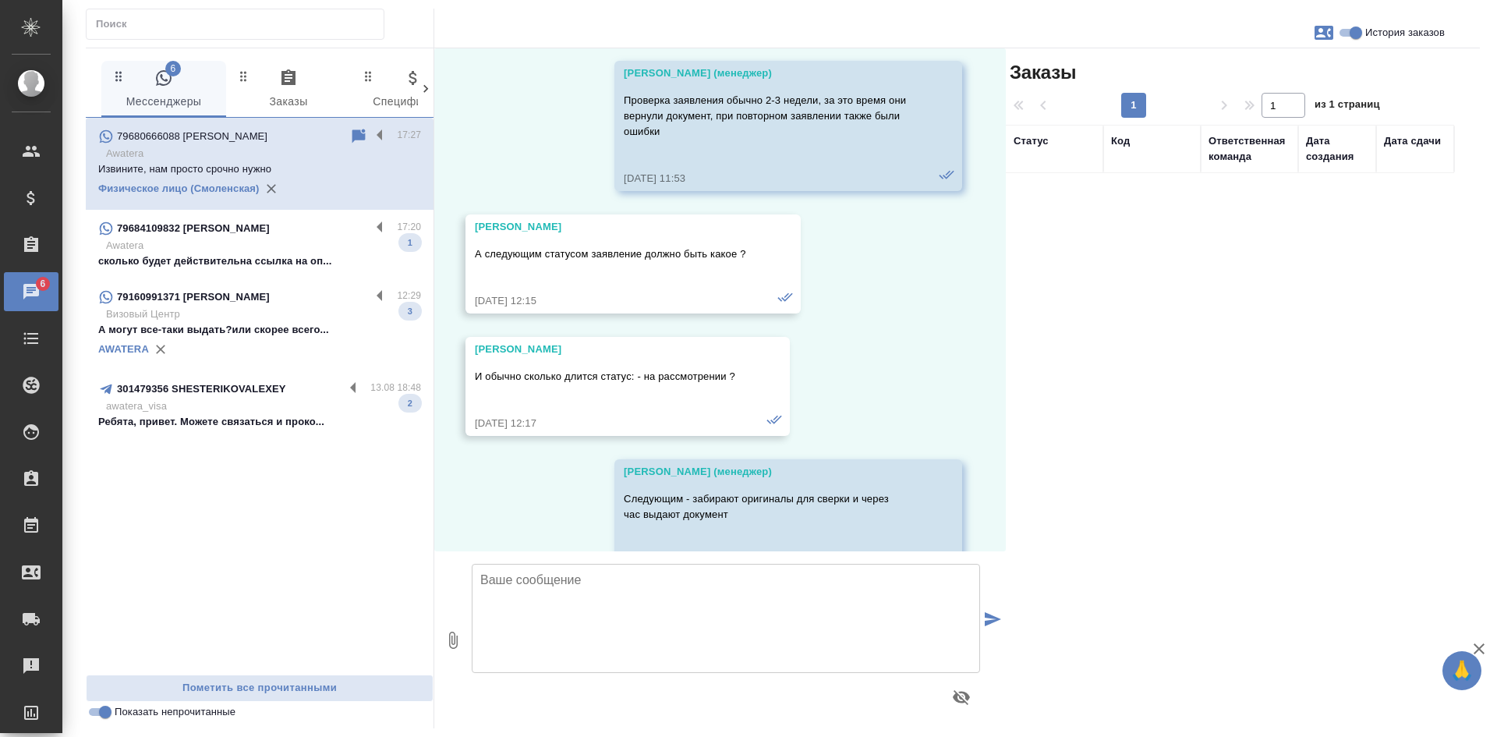
scroll to position [39199, 0]
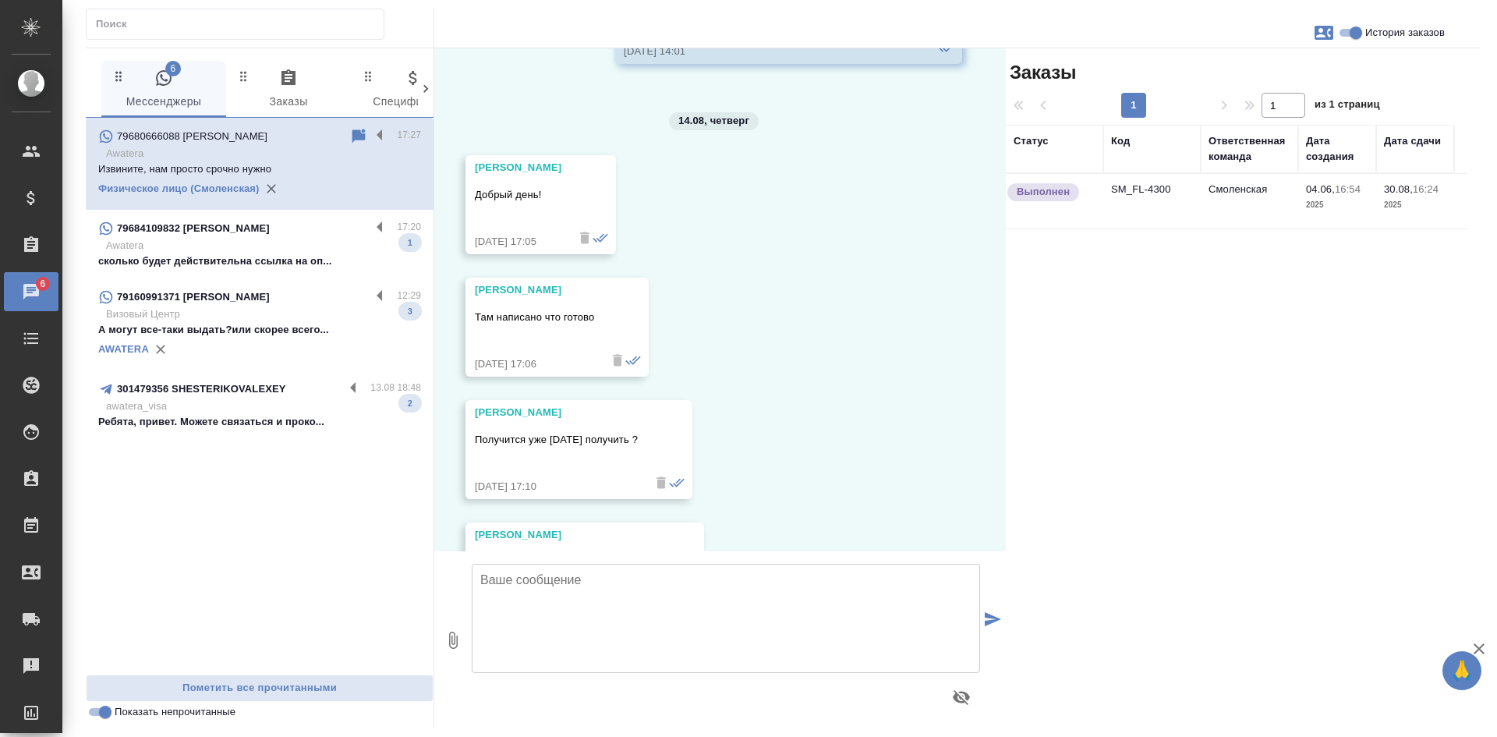
click at [1186, 213] on td "SM_FL-4300" at bounding box center [1151, 201] width 97 height 55
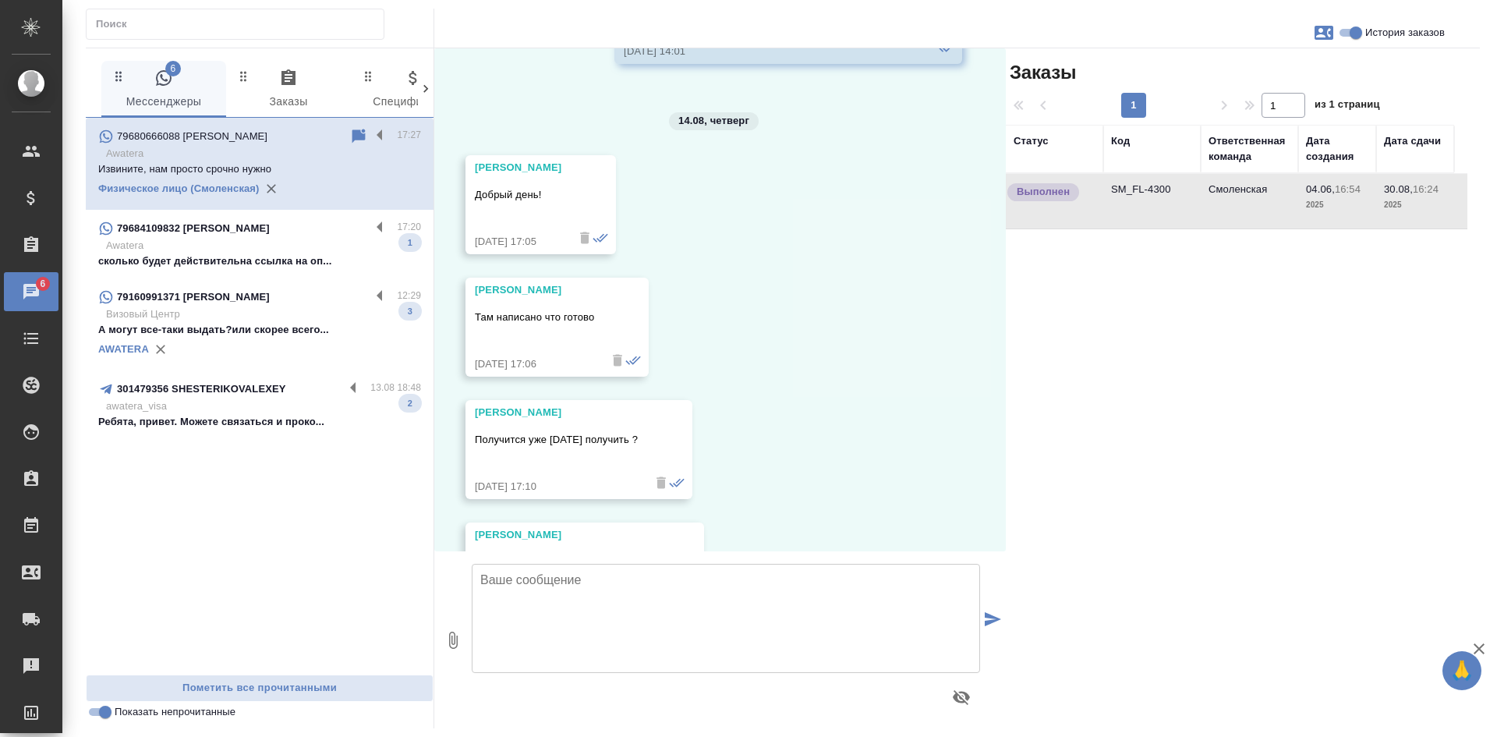
click at [1186, 213] on td "SM_FL-4300" at bounding box center [1151, 201] width 97 height 55
click at [834, 360] on div "04.06, среда Олег Добрый день! 04.06.25, 15:43 Олег Нам нужно легализовать дипл…" at bounding box center [720, 299] width 572 height 503
click at [101, 718] on input "Показать непрочитанные" at bounding box center [105, 712] width 56 height 19
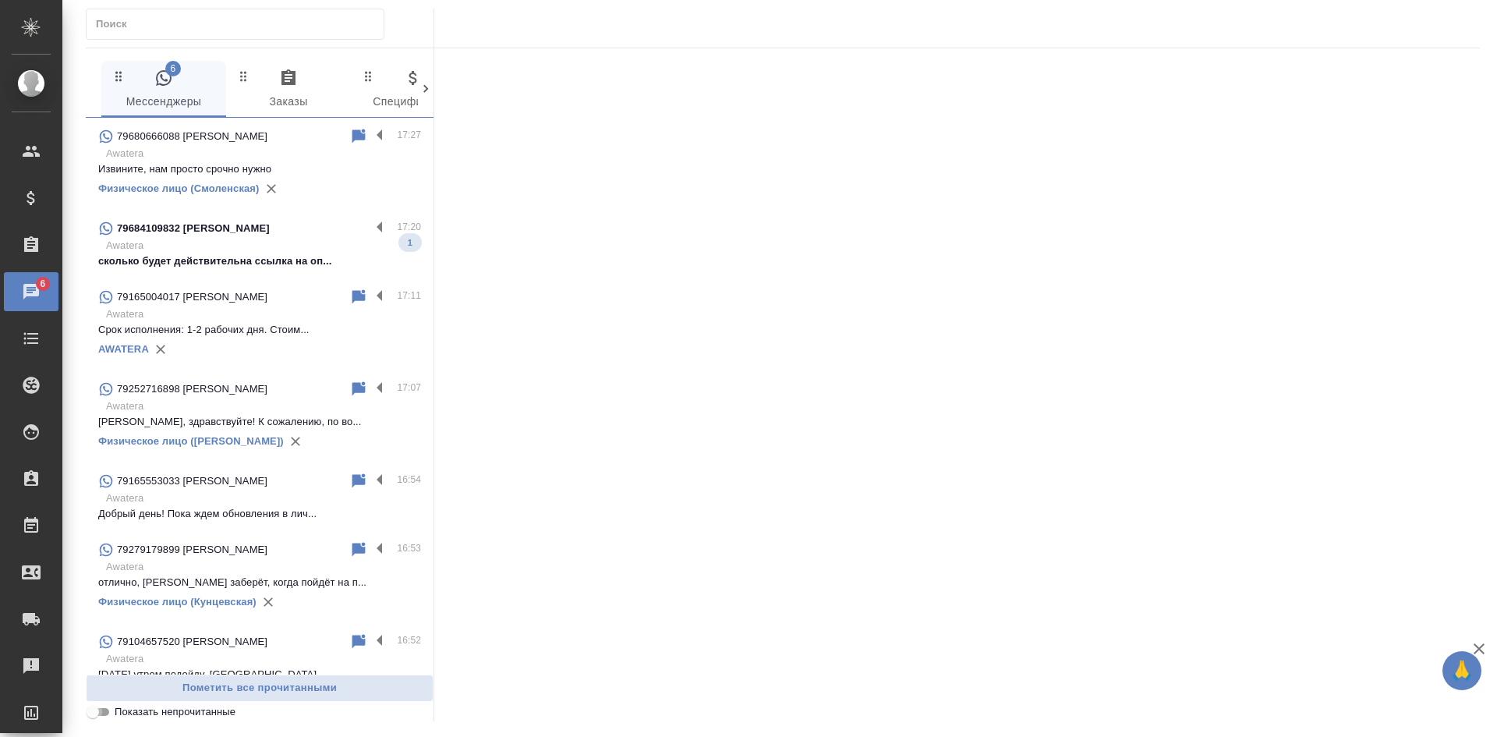
click at [102, 717] on input "Показать непрочитанные" at bounding box center [93, 712] width 56 height 19
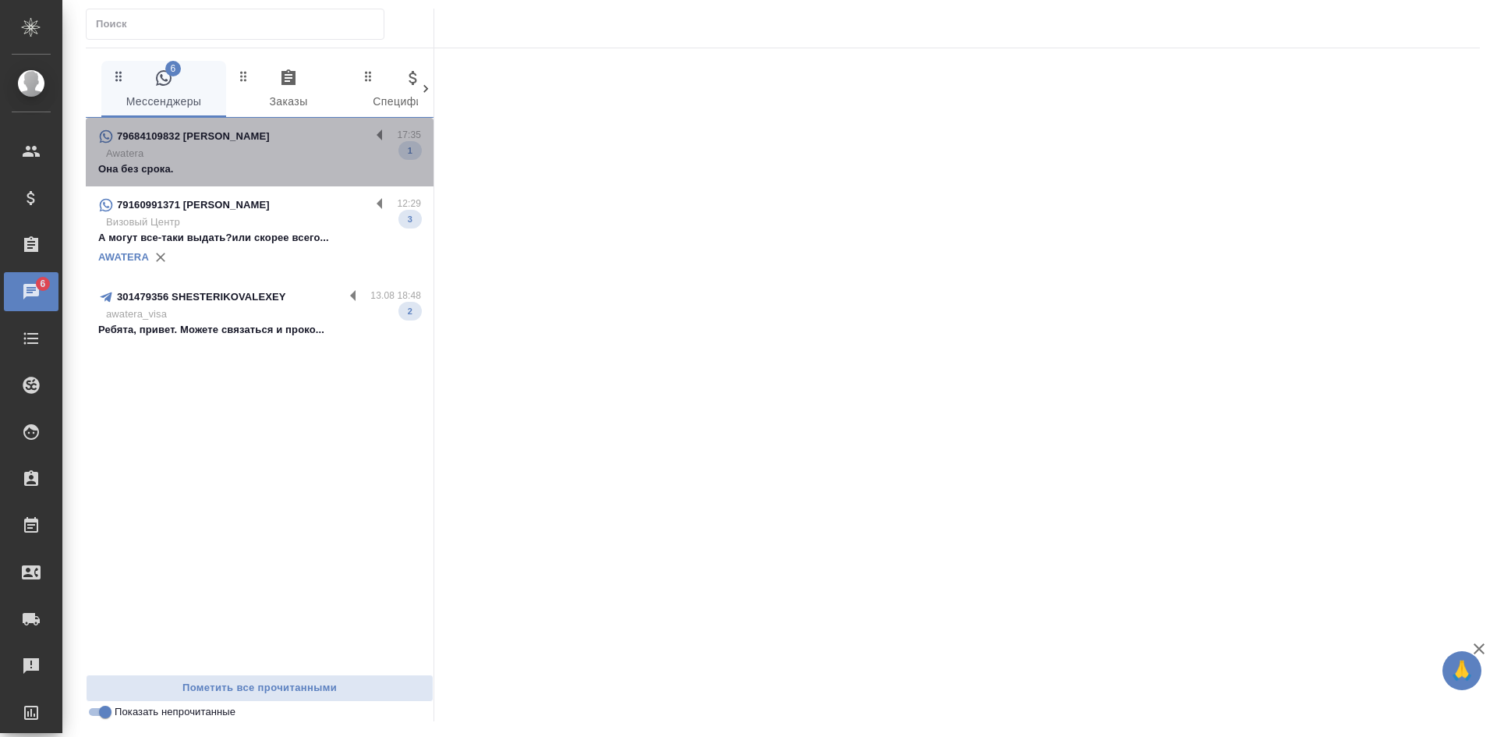
click at [165, 157] on p "Awatera" at bounding box center [263, 154] width 315 height 16
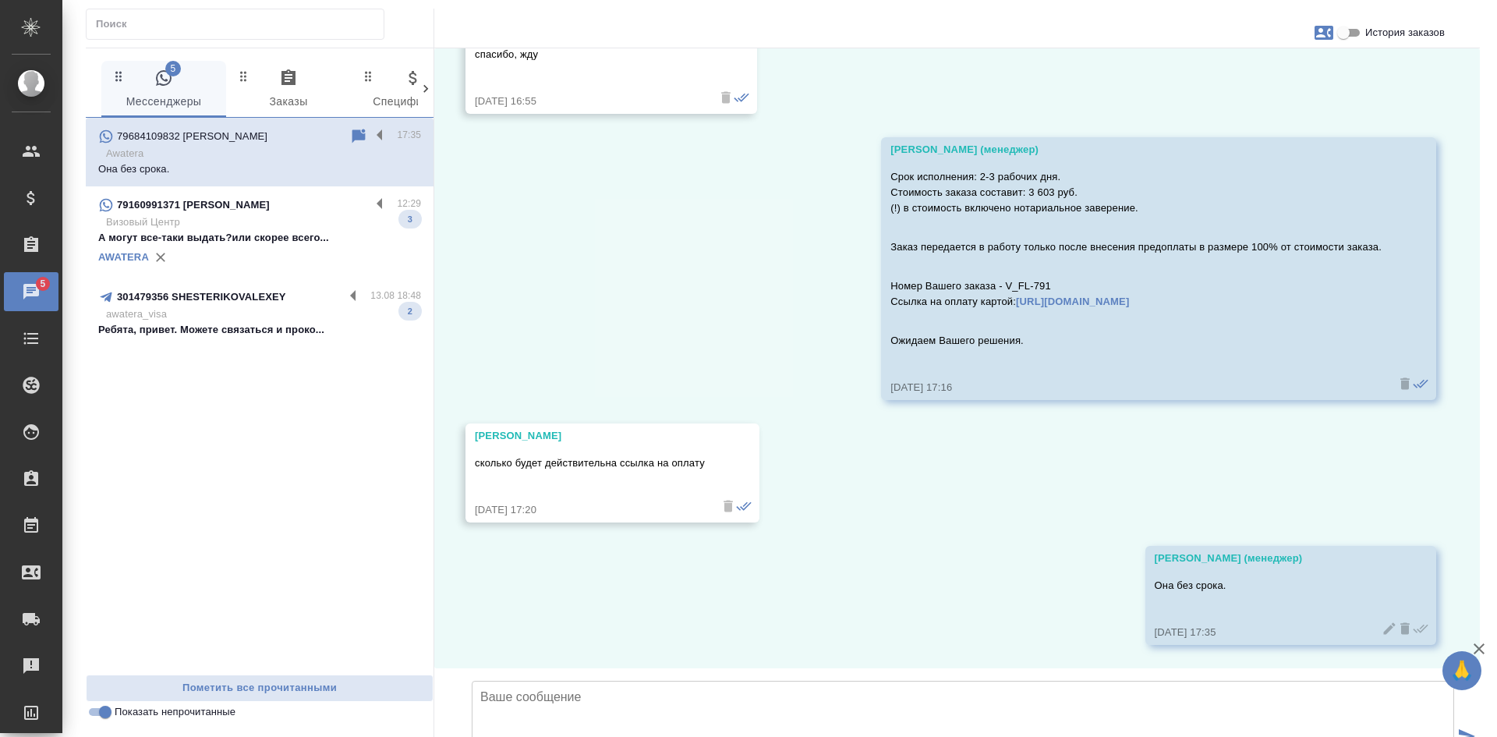
scroll to position [1918, 0]
click at [94, 713] on input "Показать непрочитанные" at bounding box center [105, 712] width 56 height 19
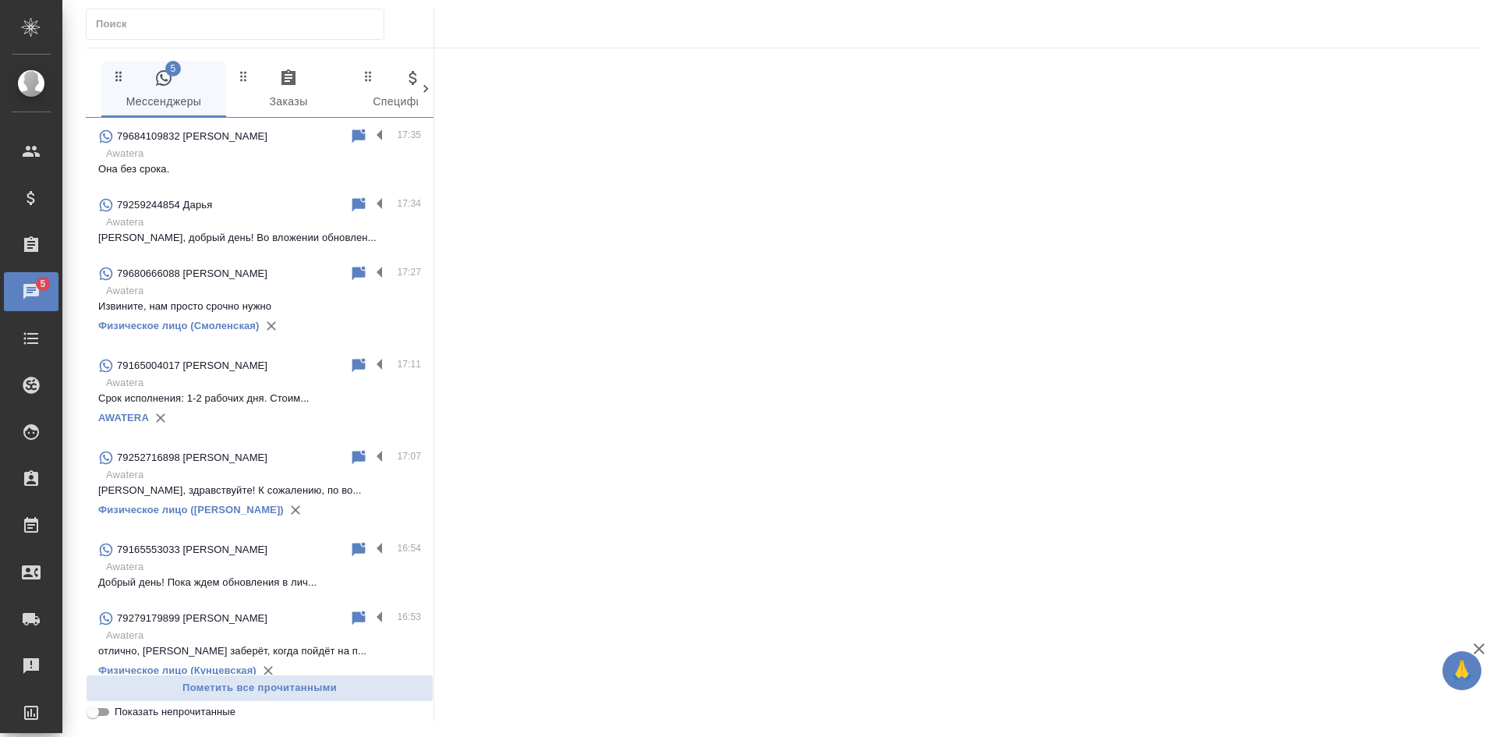
click at [94, 713] on input "Показать непрочитанные" at bounding box center [93, 712] width 56 height 19
checkbox input "true"
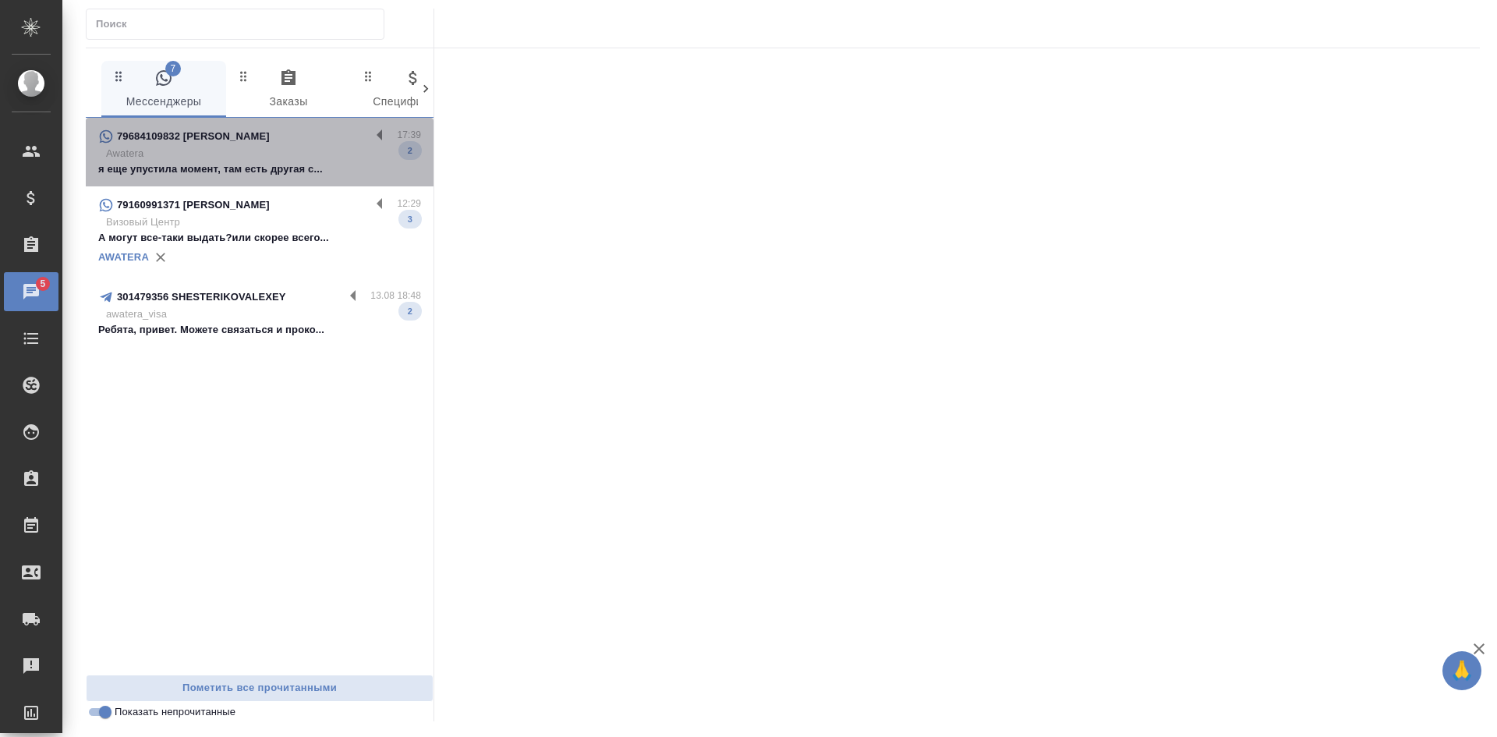
click at [267, 152] on p "Awatera" at bounding box center [263, 154] width 315 height 16
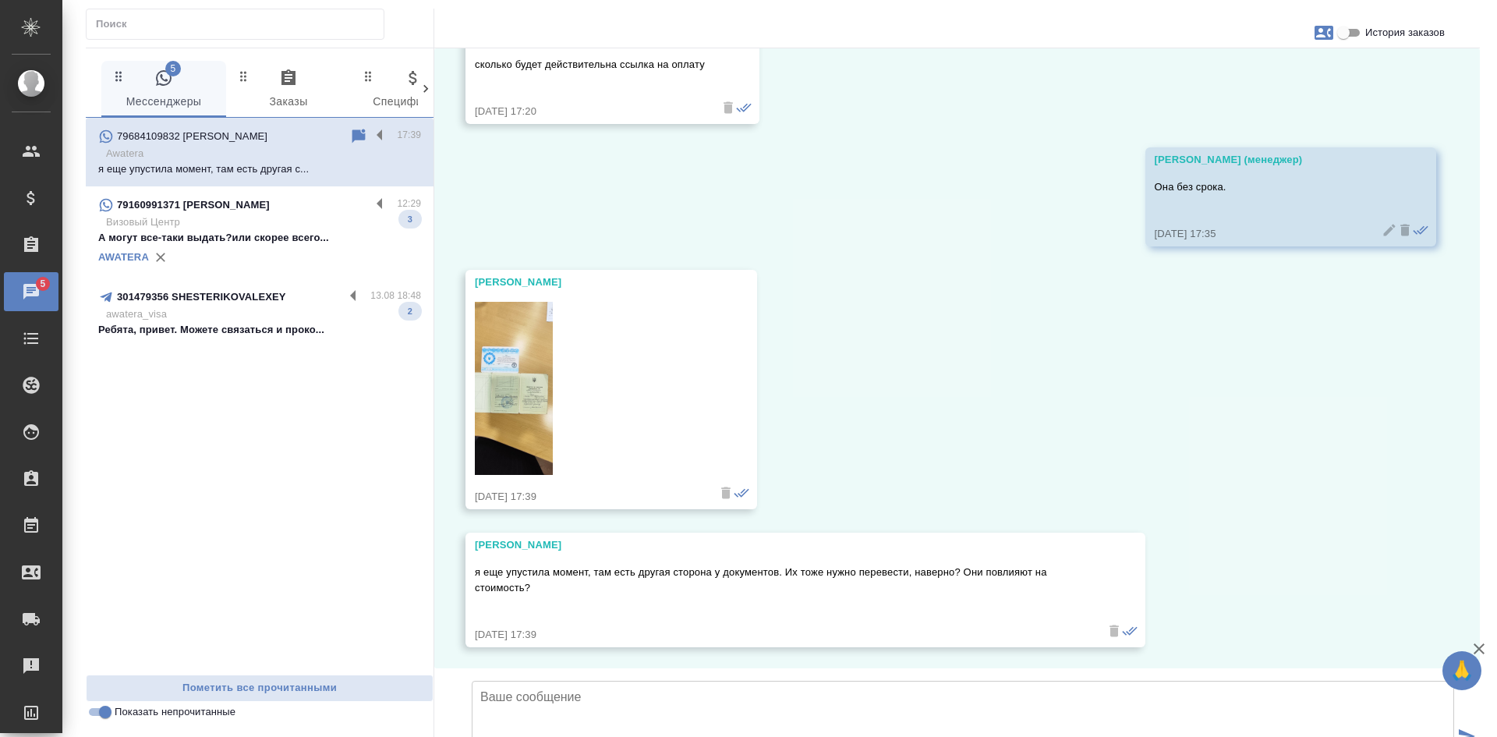
scroll to position [2319, 0]
click at [524, 299] on img at bounding box center [514, 385] width 78 height 173
click at [520, 299] on img at bounding box center [514, 385] width 78 height 173
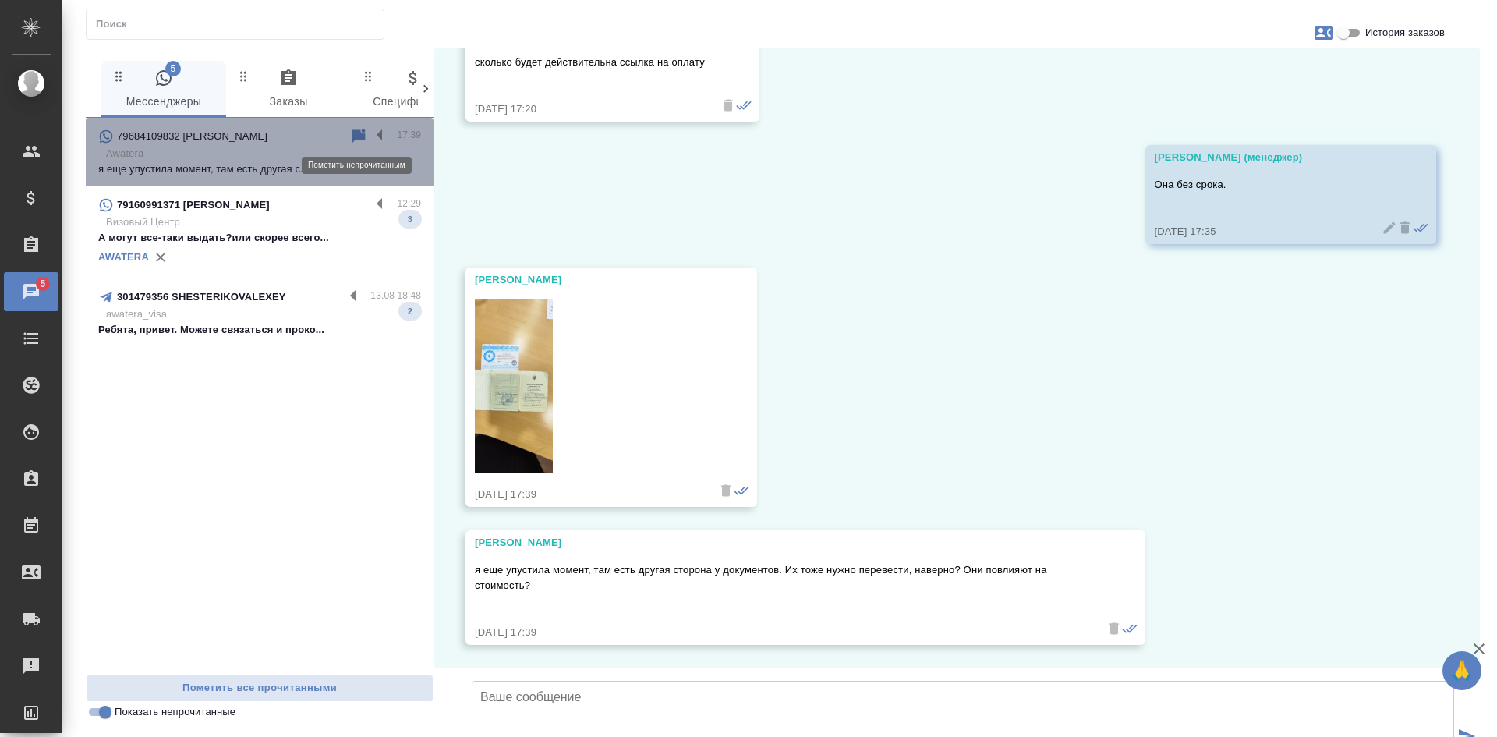
click at [352, 130] on icon at bounding box center [358, 136] width 19 height 19
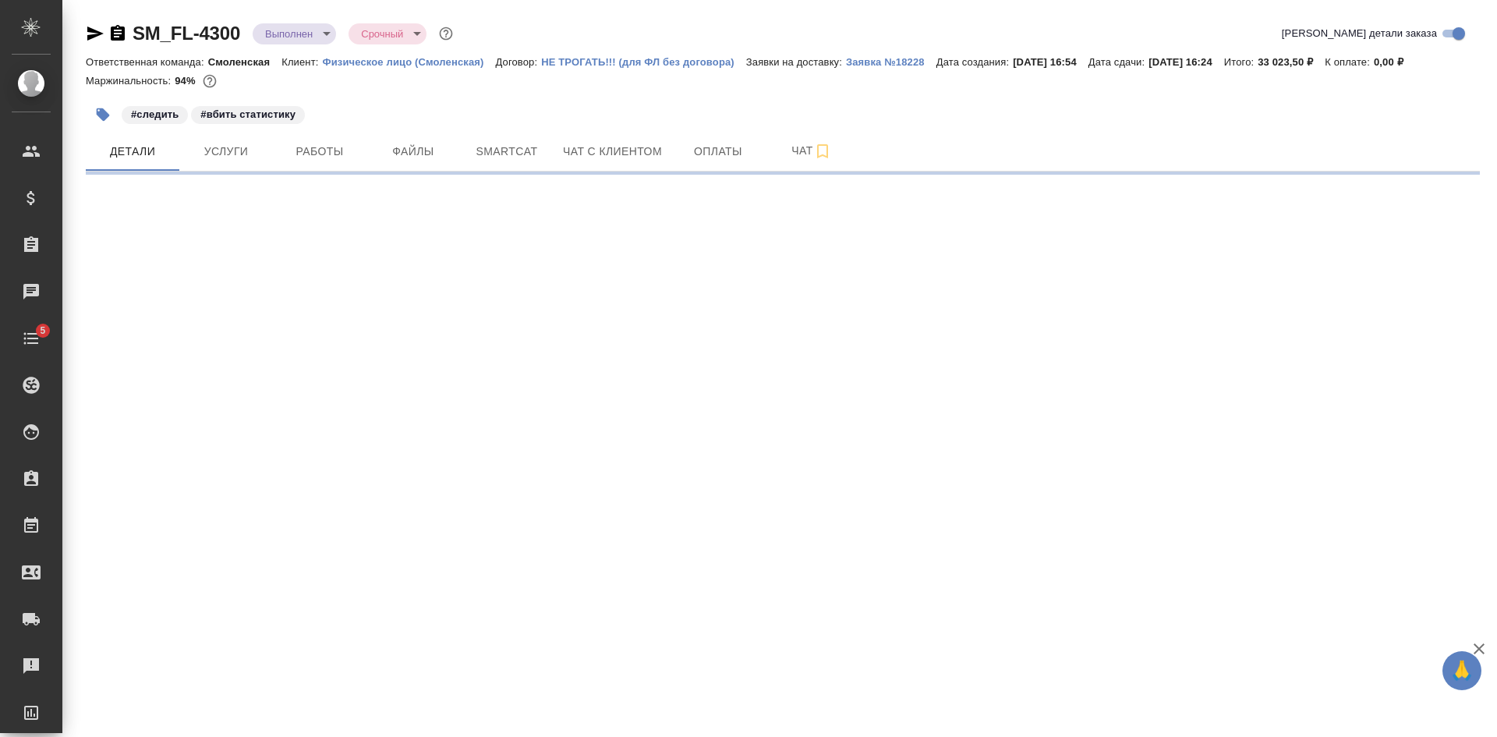
select select "RU"
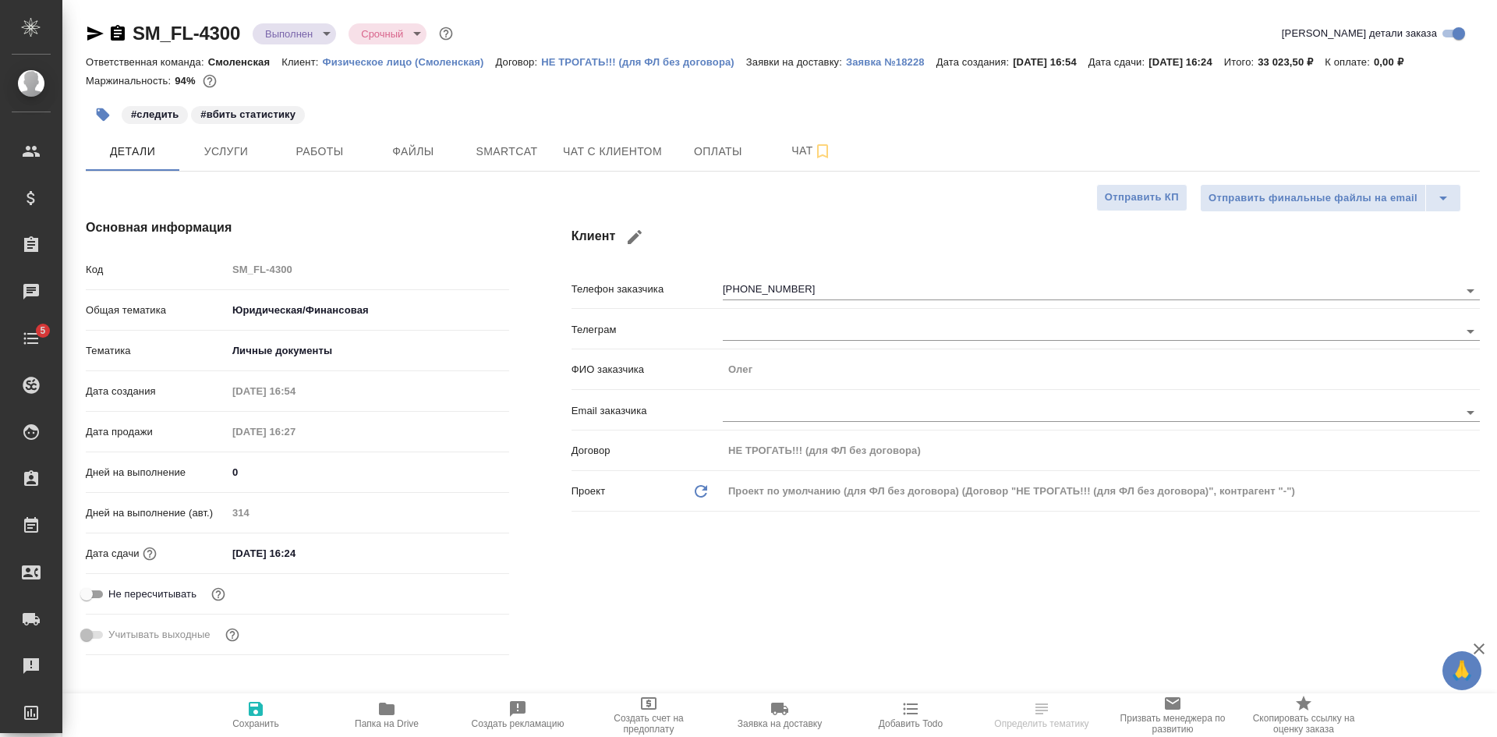
type textarea "x"
click at [95, 32] on icon "button" at bounding box center [95, 34] width 16 height 14
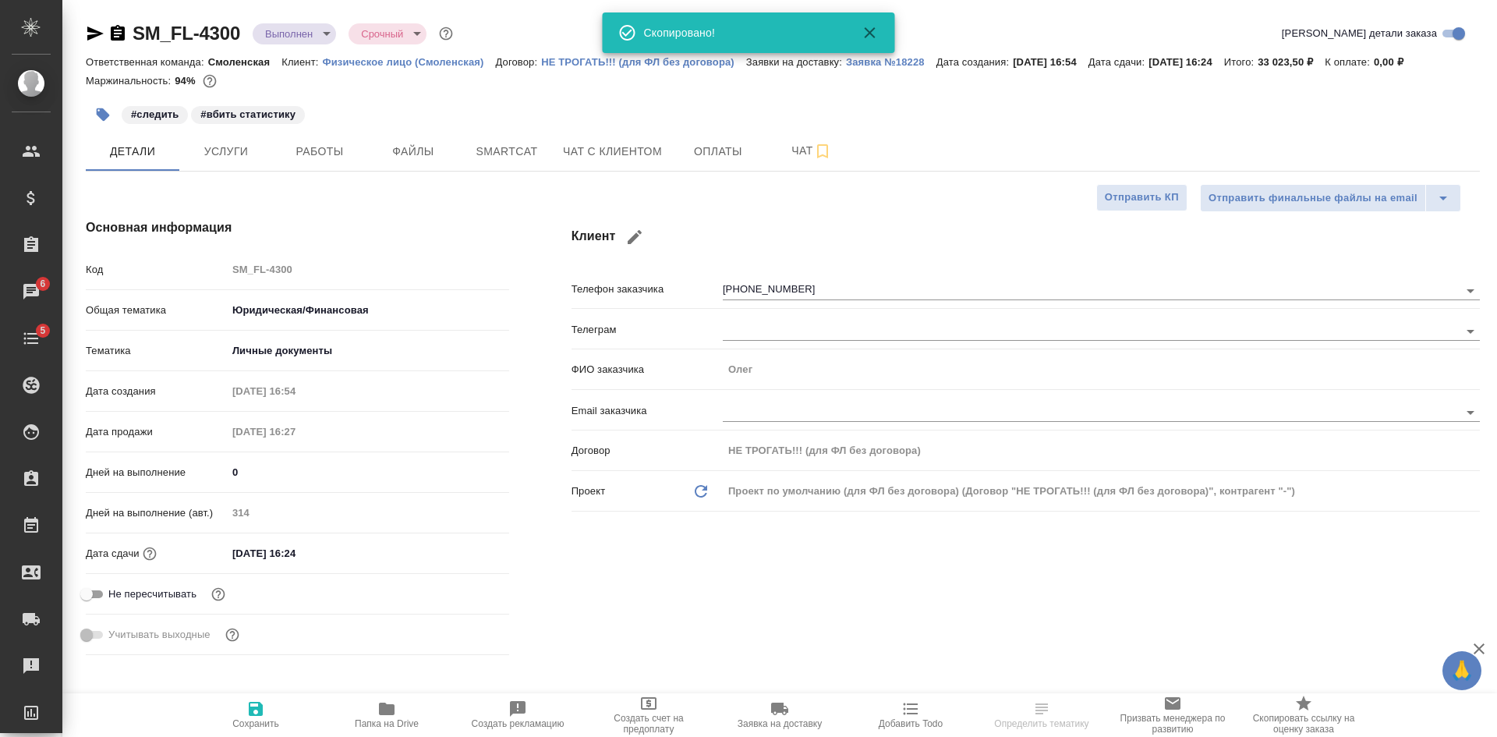
type textarea "x"
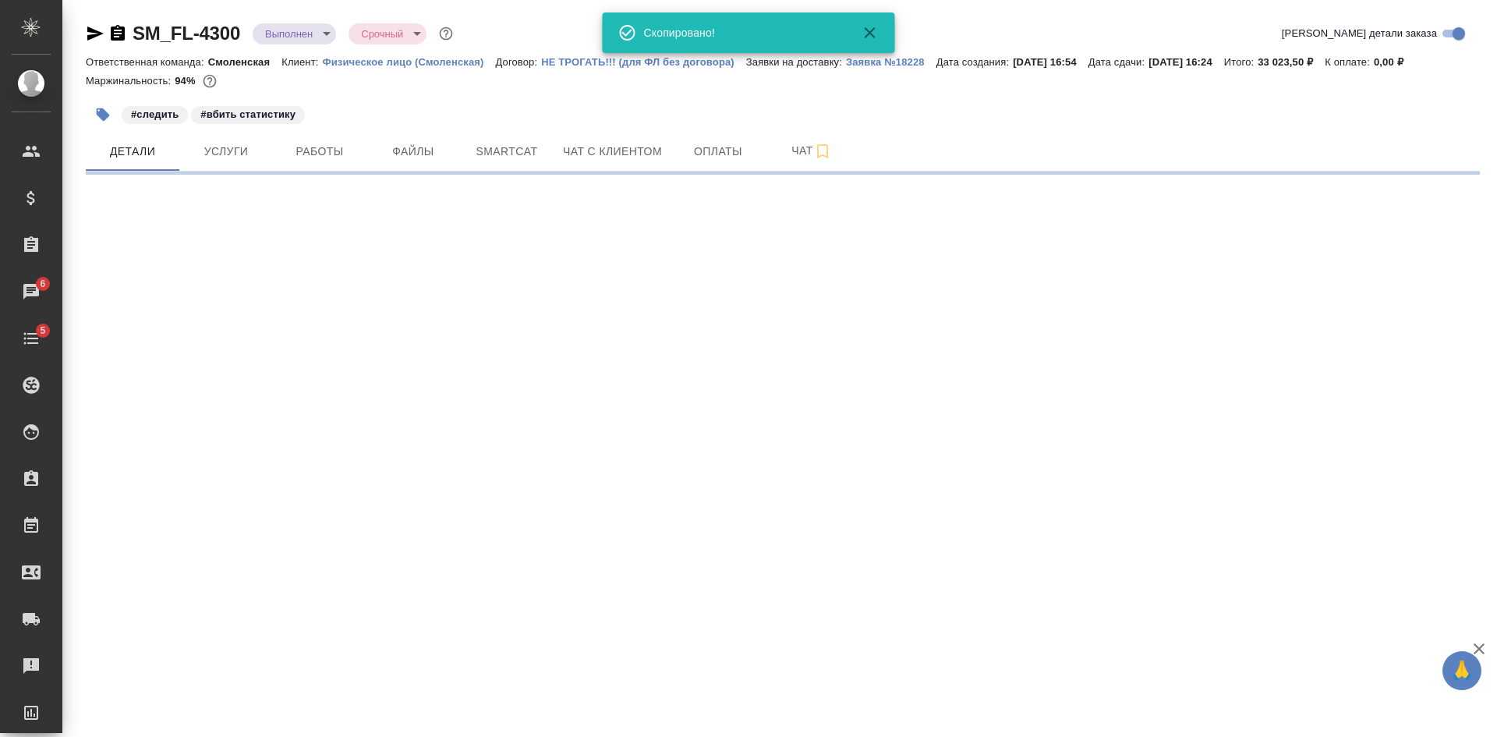
select select "RU"
